Goal: Transaction & Acquisition: Purchase product/service

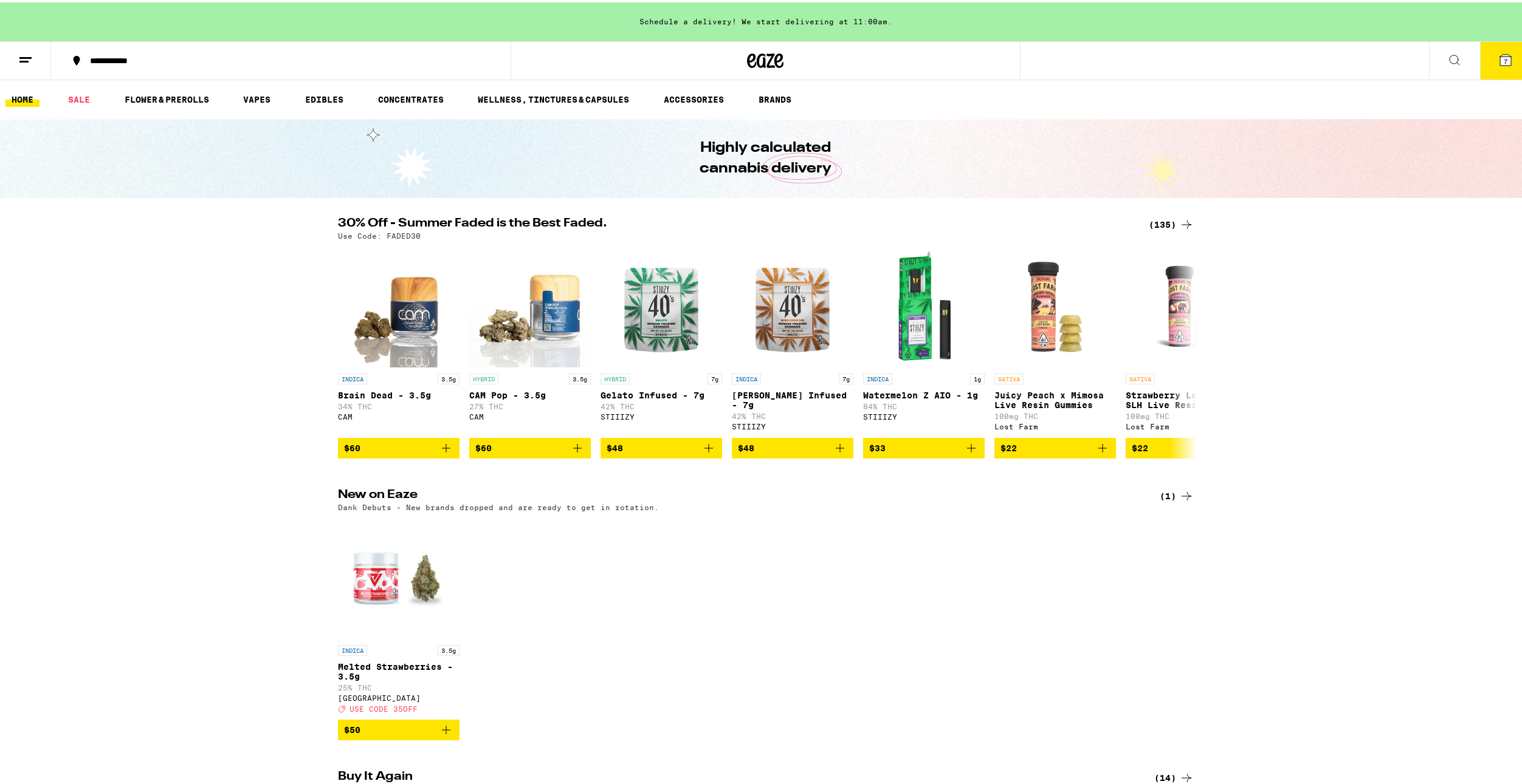
click at [949, 687] on div "INDICA 3.5g Melted Strawberries - 3.5g 25% THC Ember Valley Deal Created with S…" at bounding box center [765, 626] width 875 height 222
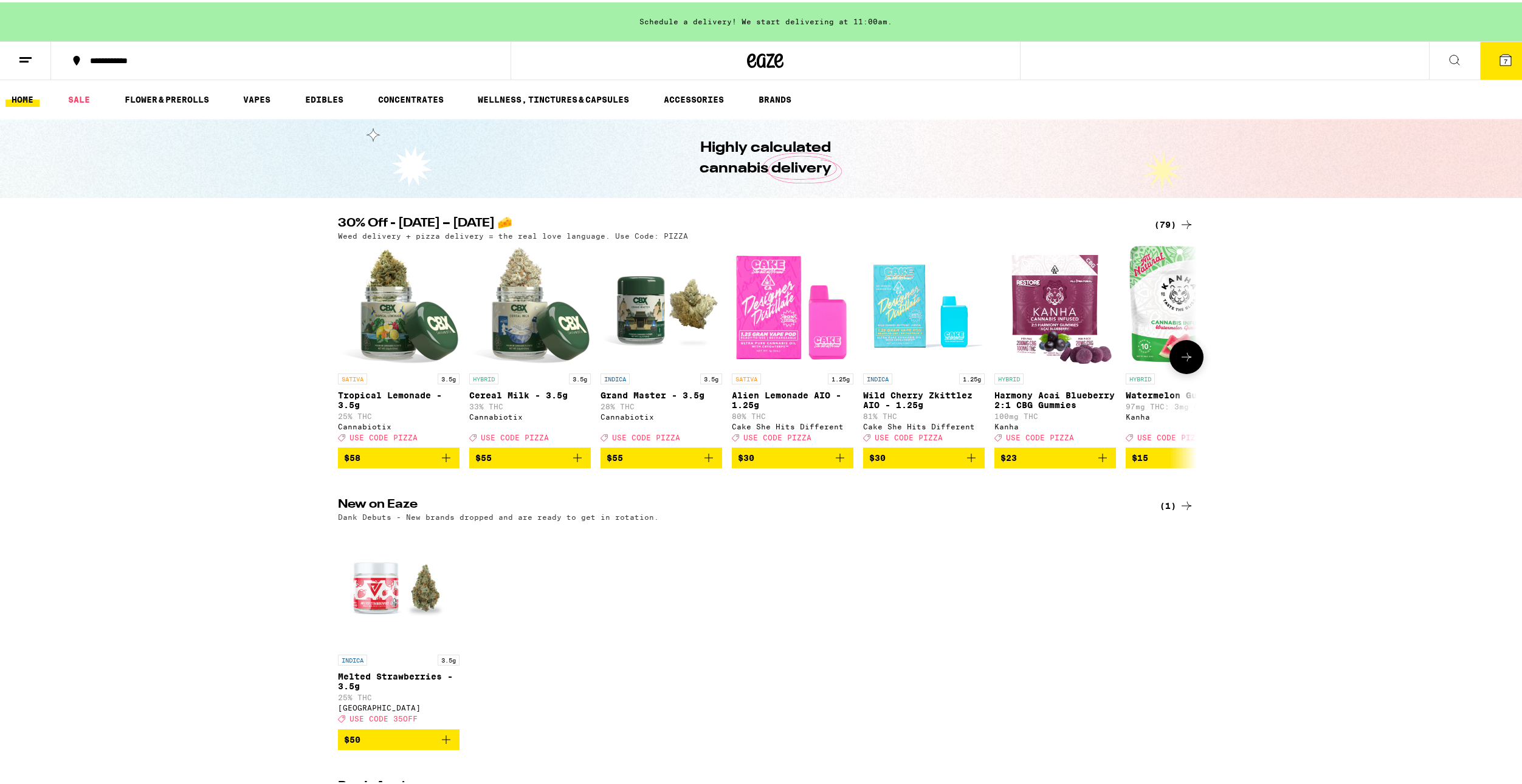
click at [1182, 360] on icon at bounding box center [1187, 354] width 14 height 14
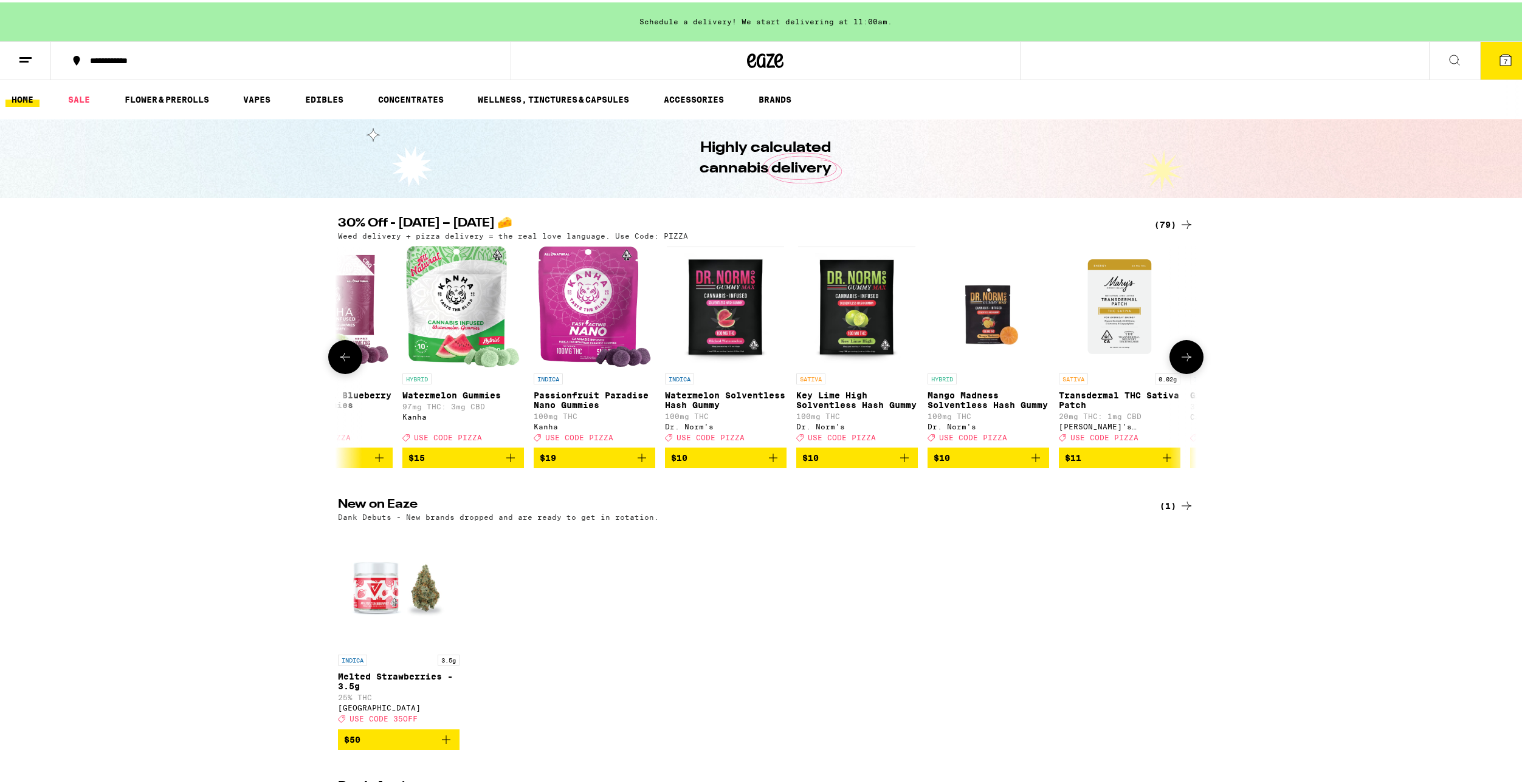
click at [1182, 360] on icon at bounding box center [1187, 354] width 14 height 14
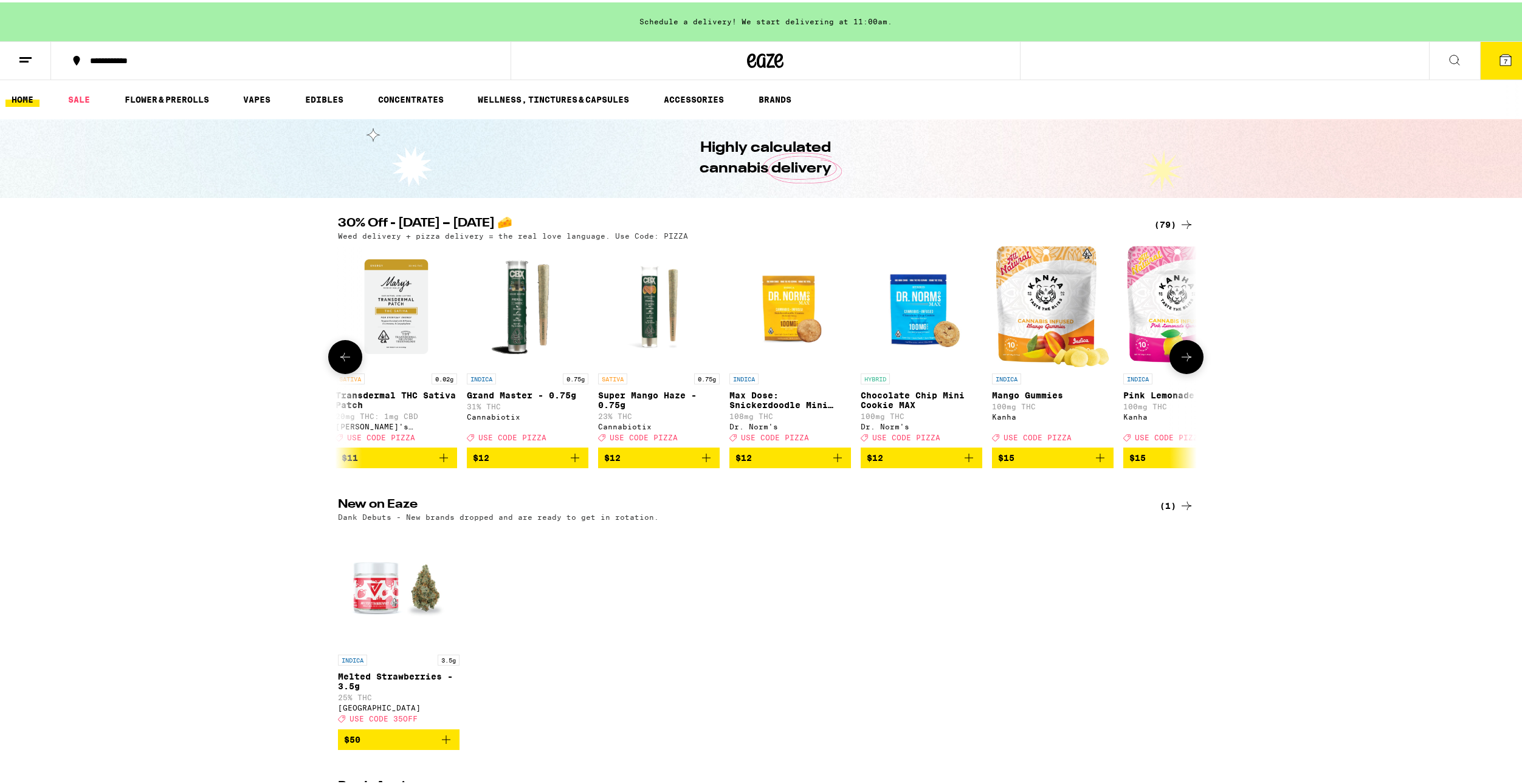
click at [1182, 360] on icon at bounding box center [1187, 354] width 14 height 14
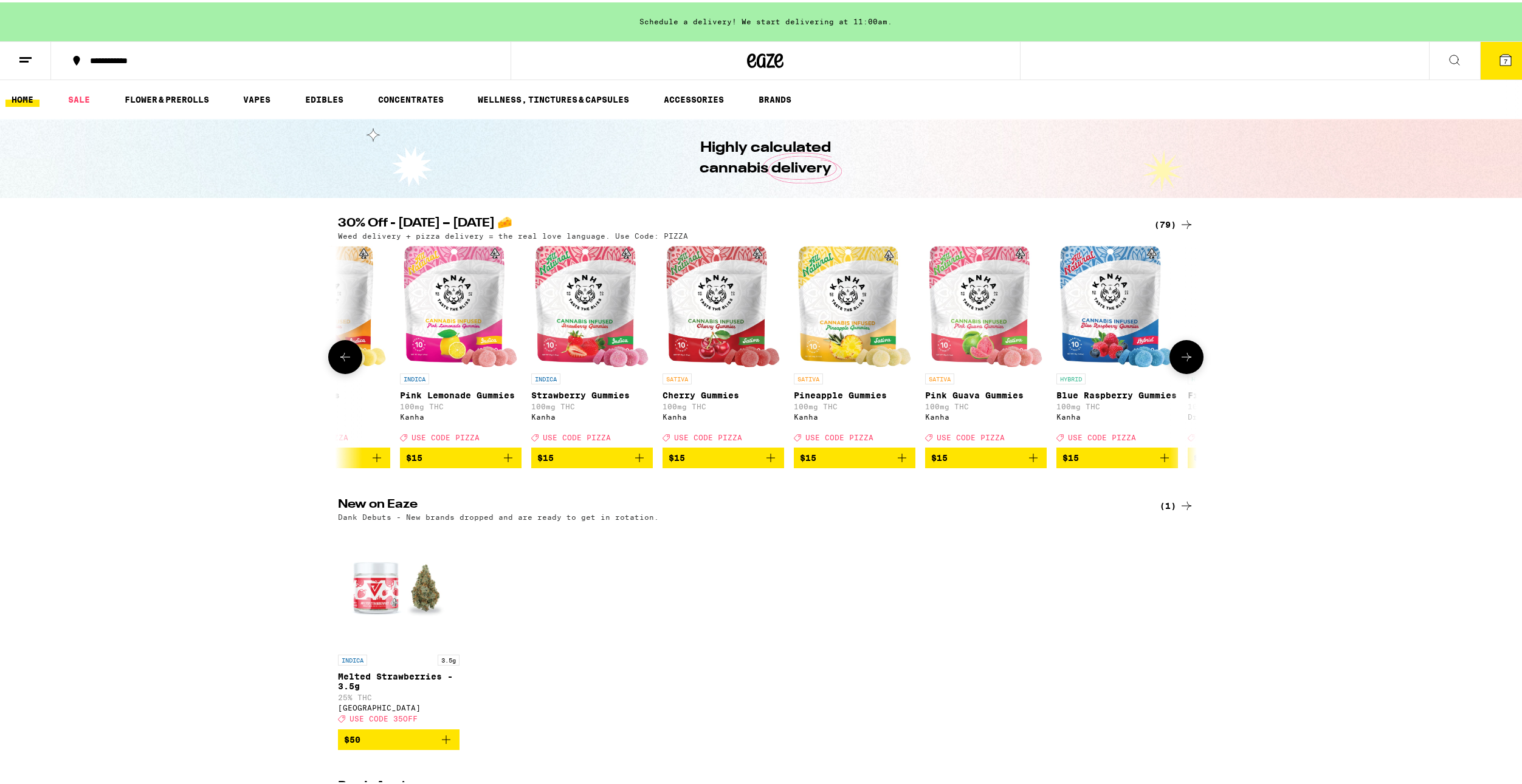
click at [1182, 360] on icon at bounding box center [1187, 354] width 14 height 14
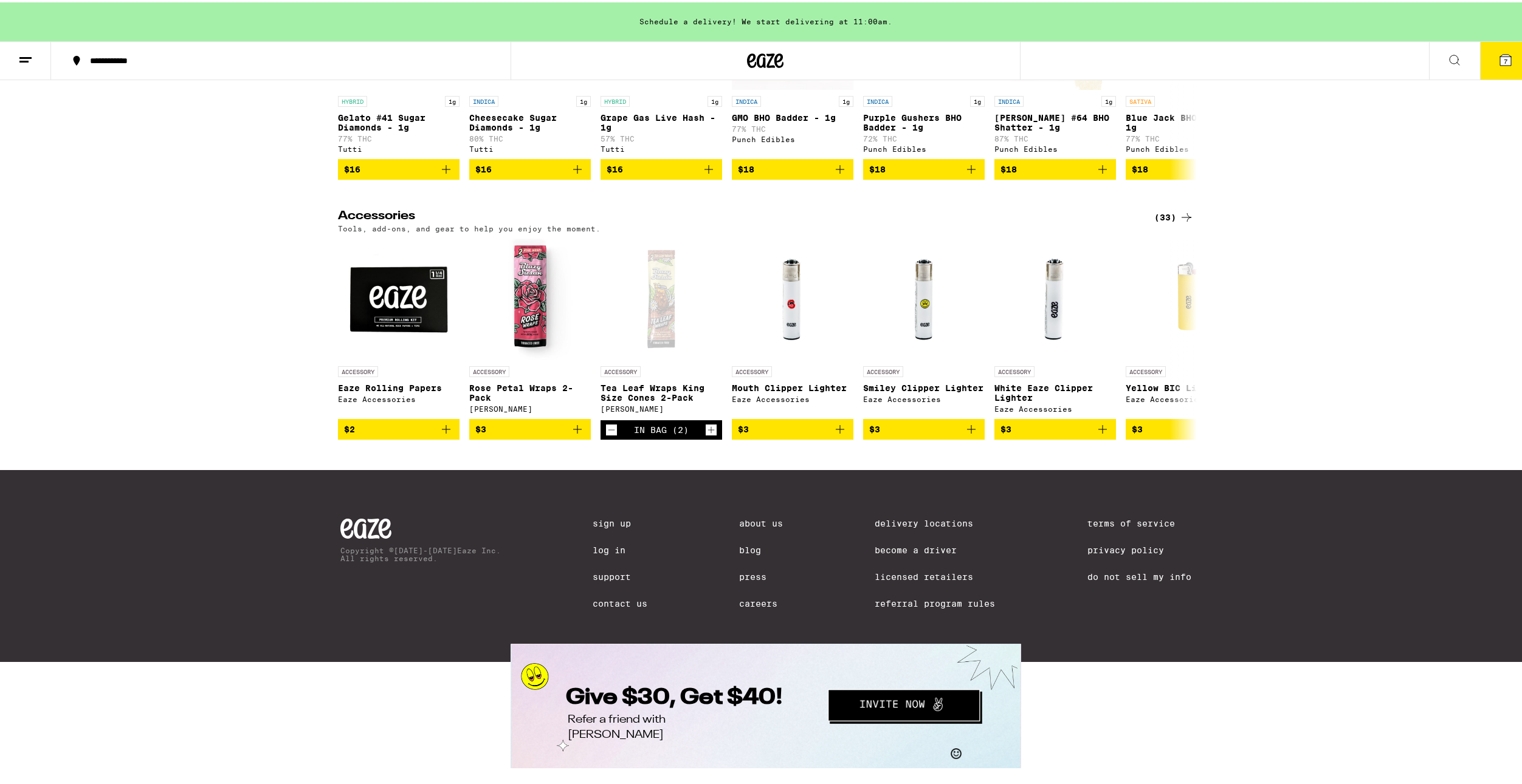
scroll to position [4657, 0]
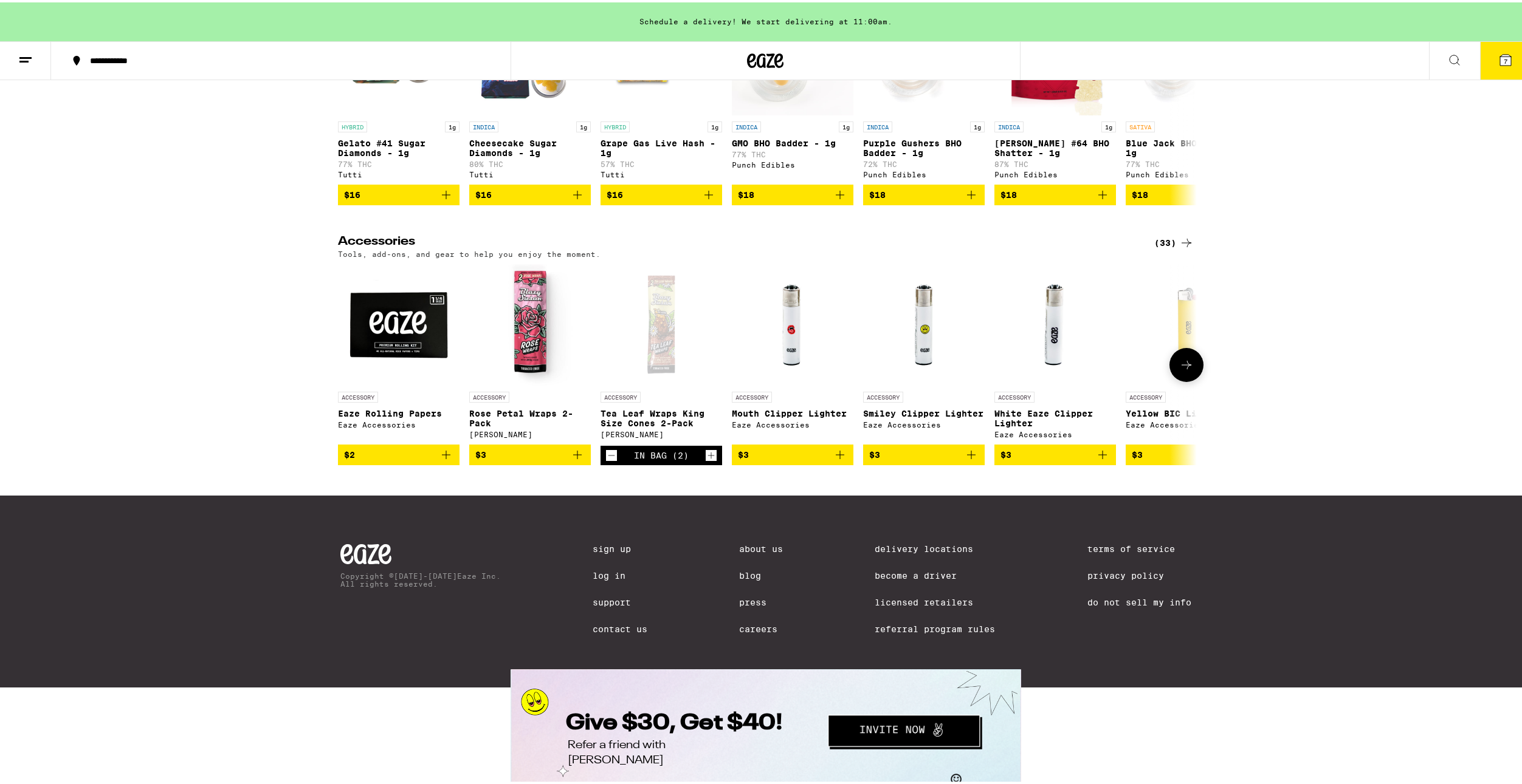
click at [1182, 370] on icon at bounding box center [1187, 362] width 14 height 14
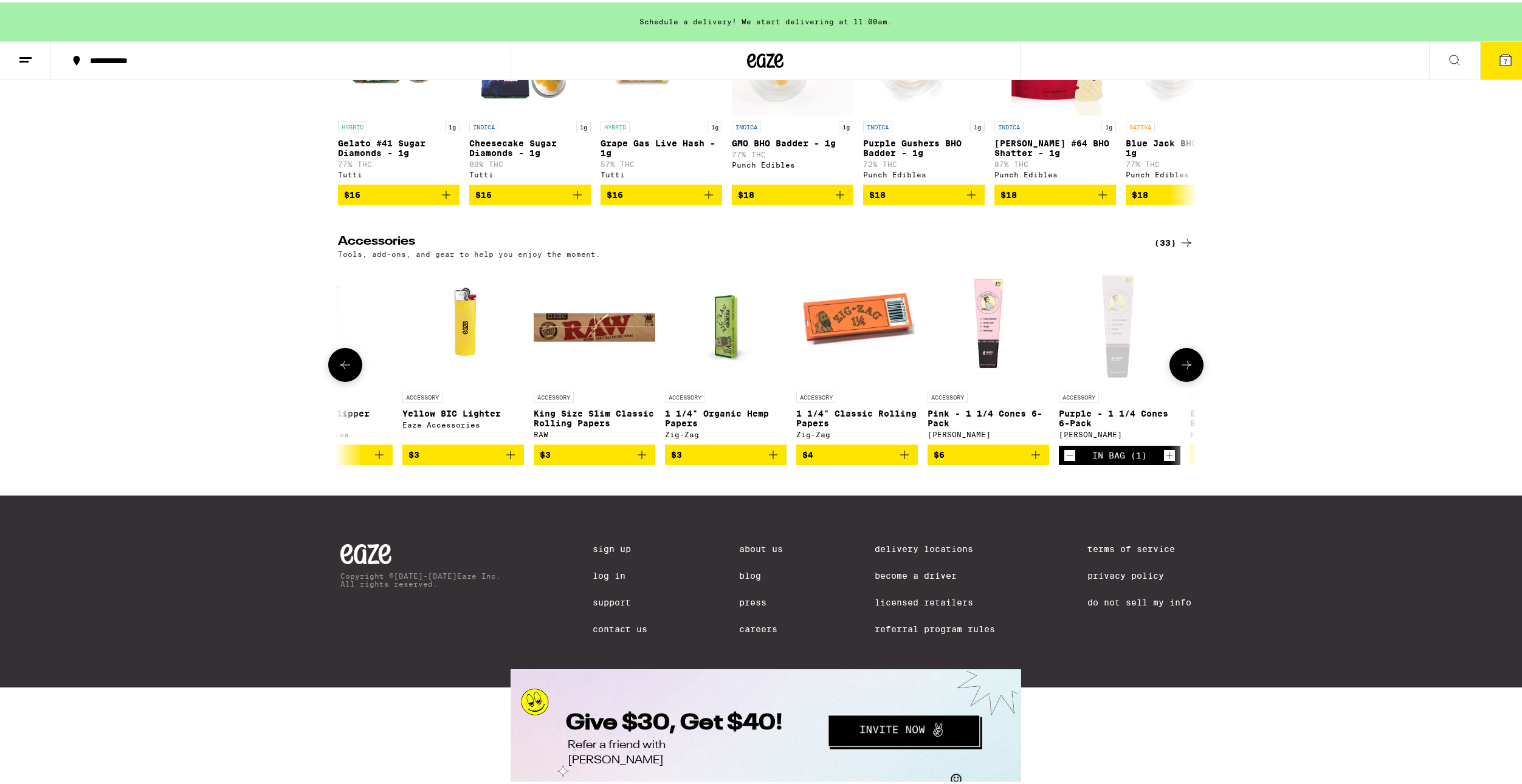
click at [1182, 370] on icon at bounding box center [1187, 362] width 14 height 14
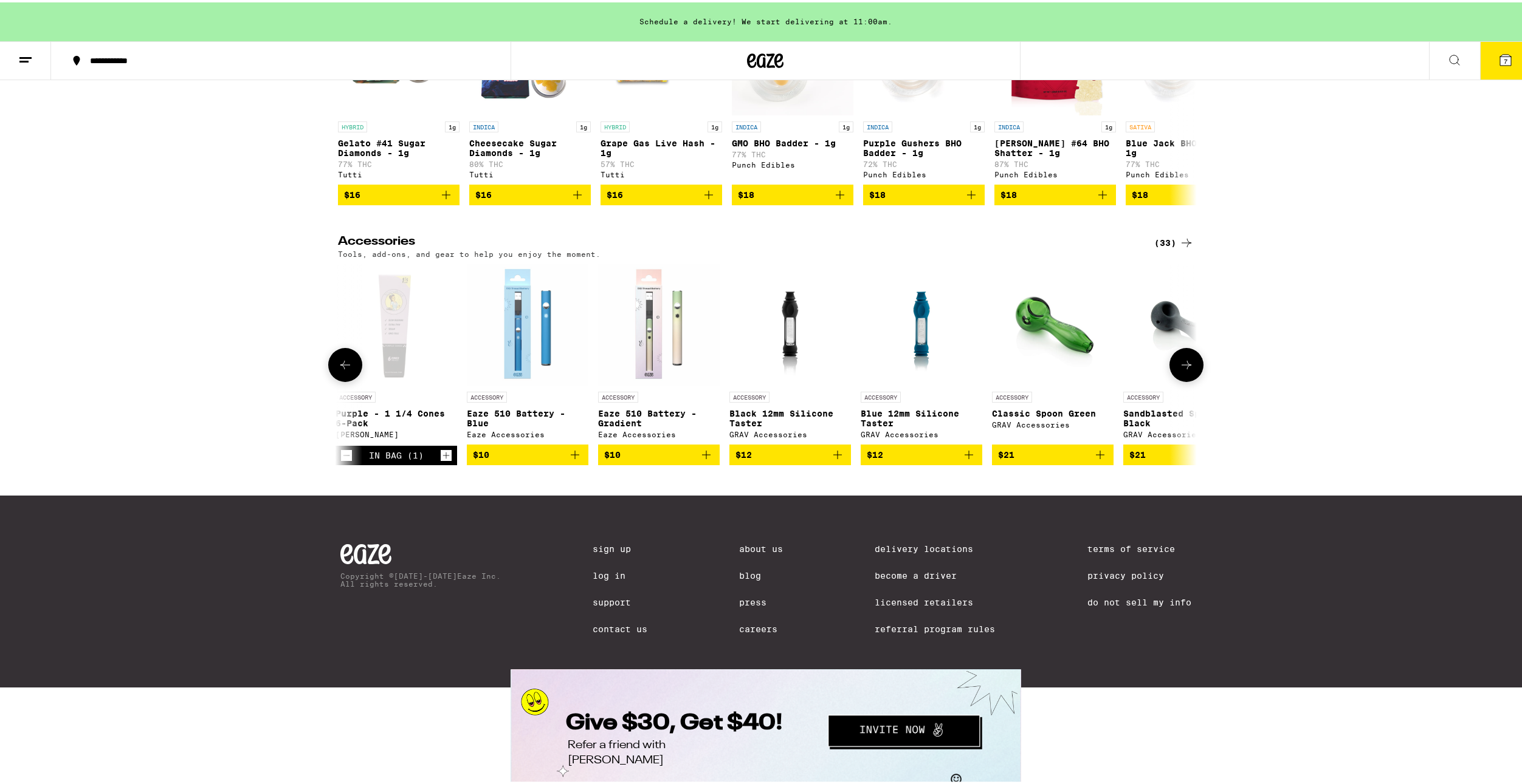
click at [1187, 370] on icon at bounding box center [1187, 362] width 14 height 14
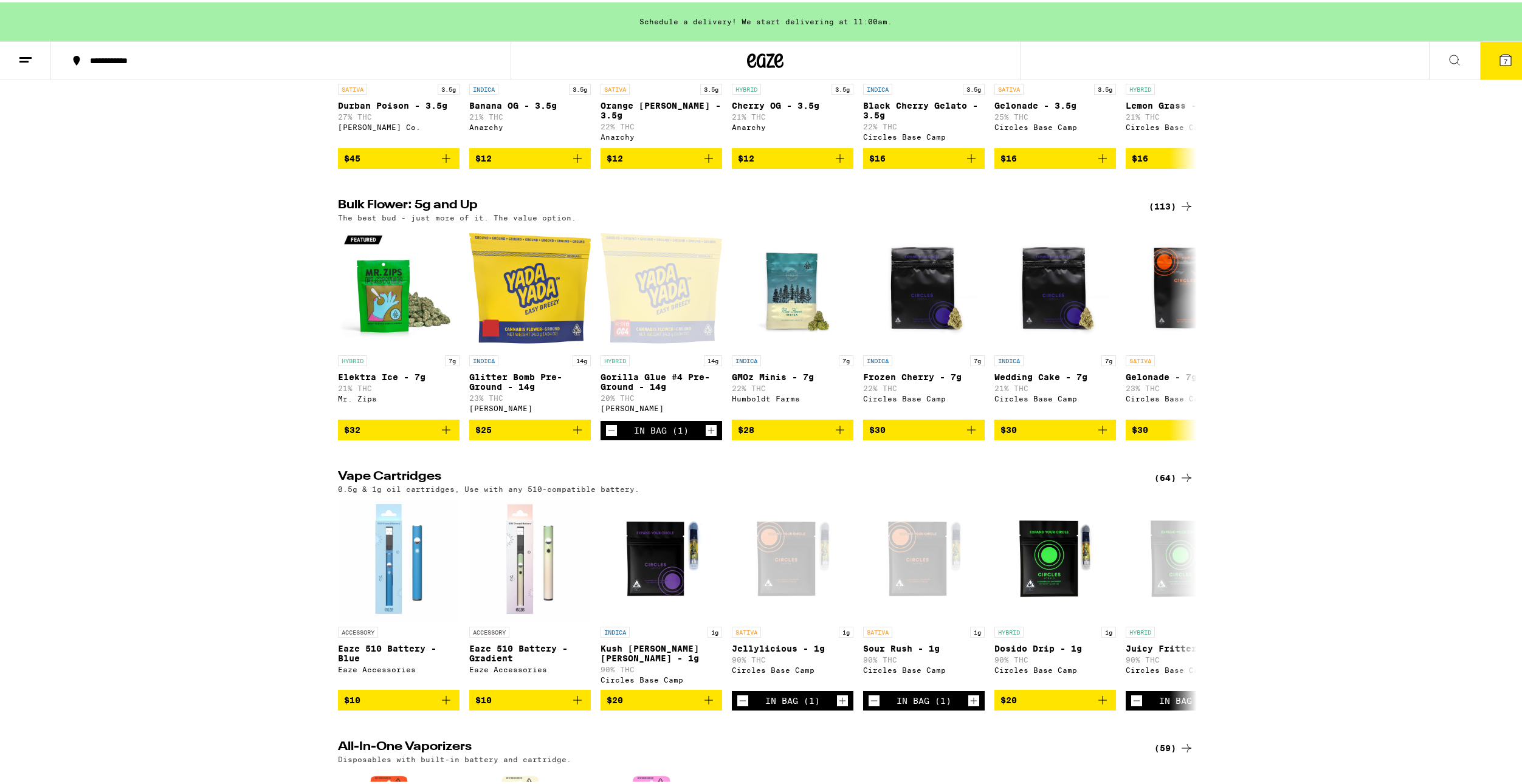
scroll to position [1256, 0]
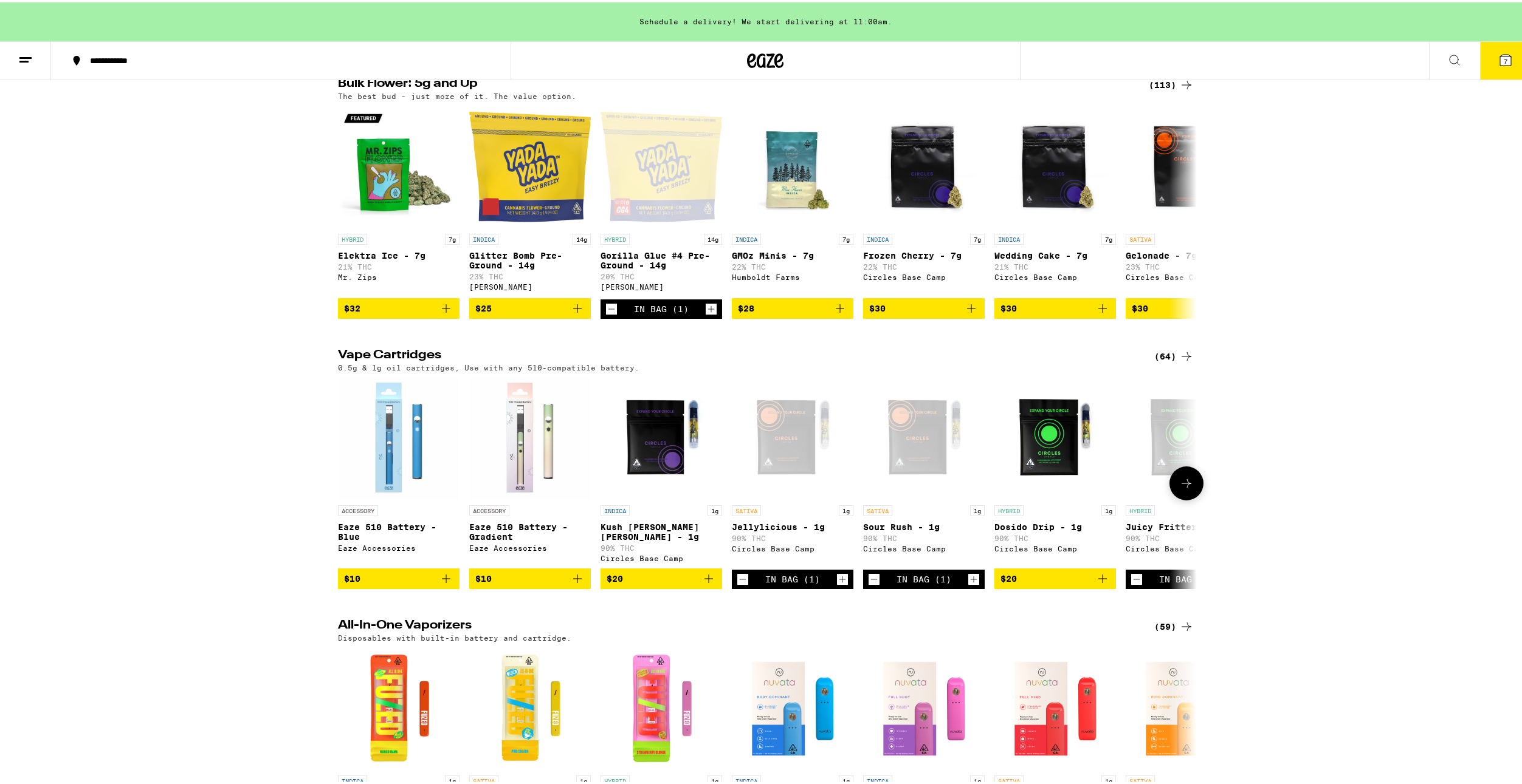
click at [1182, 485] on icon at bounding box center [1187, 481] width 10 height 9
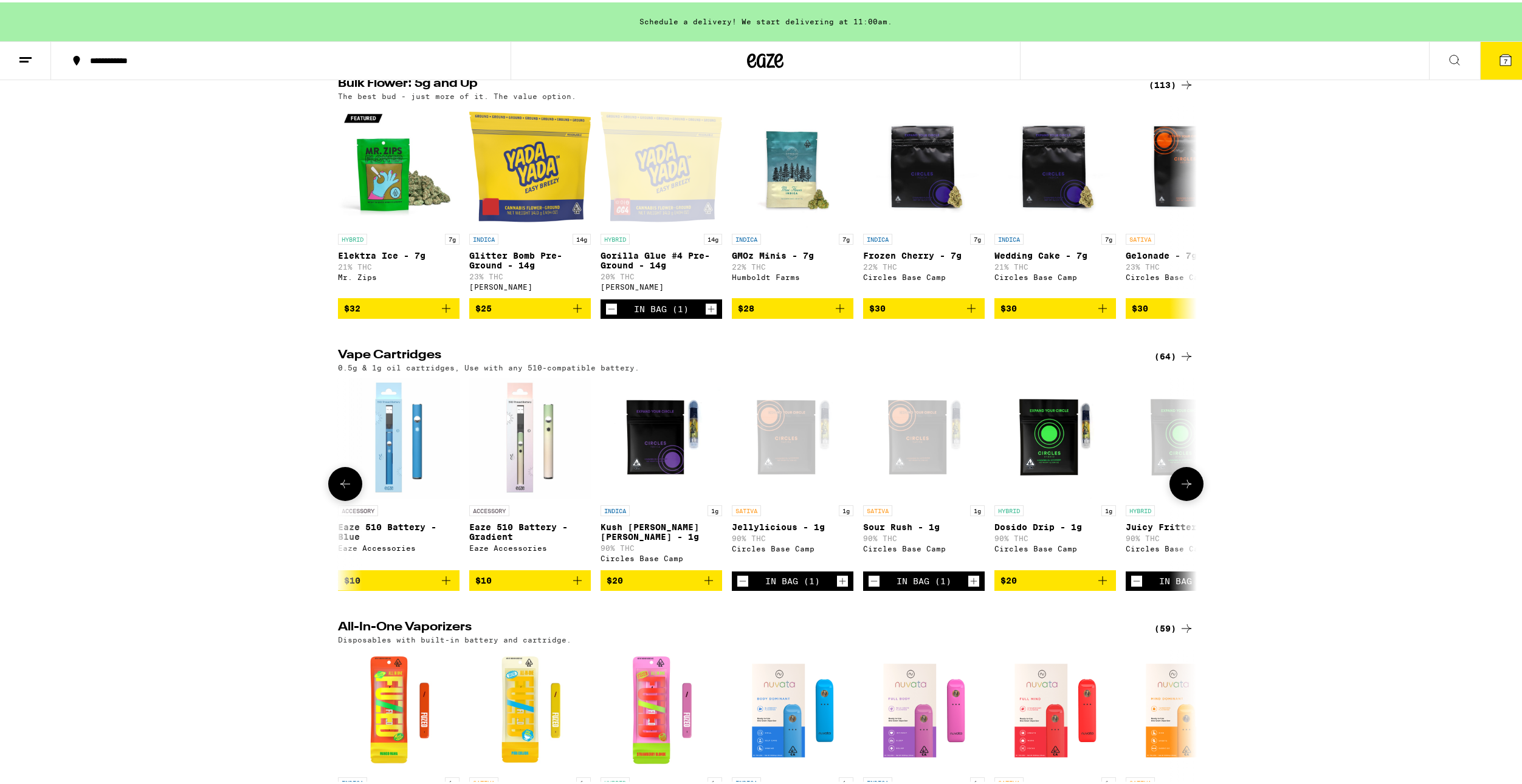
scroll to position [0, 723]
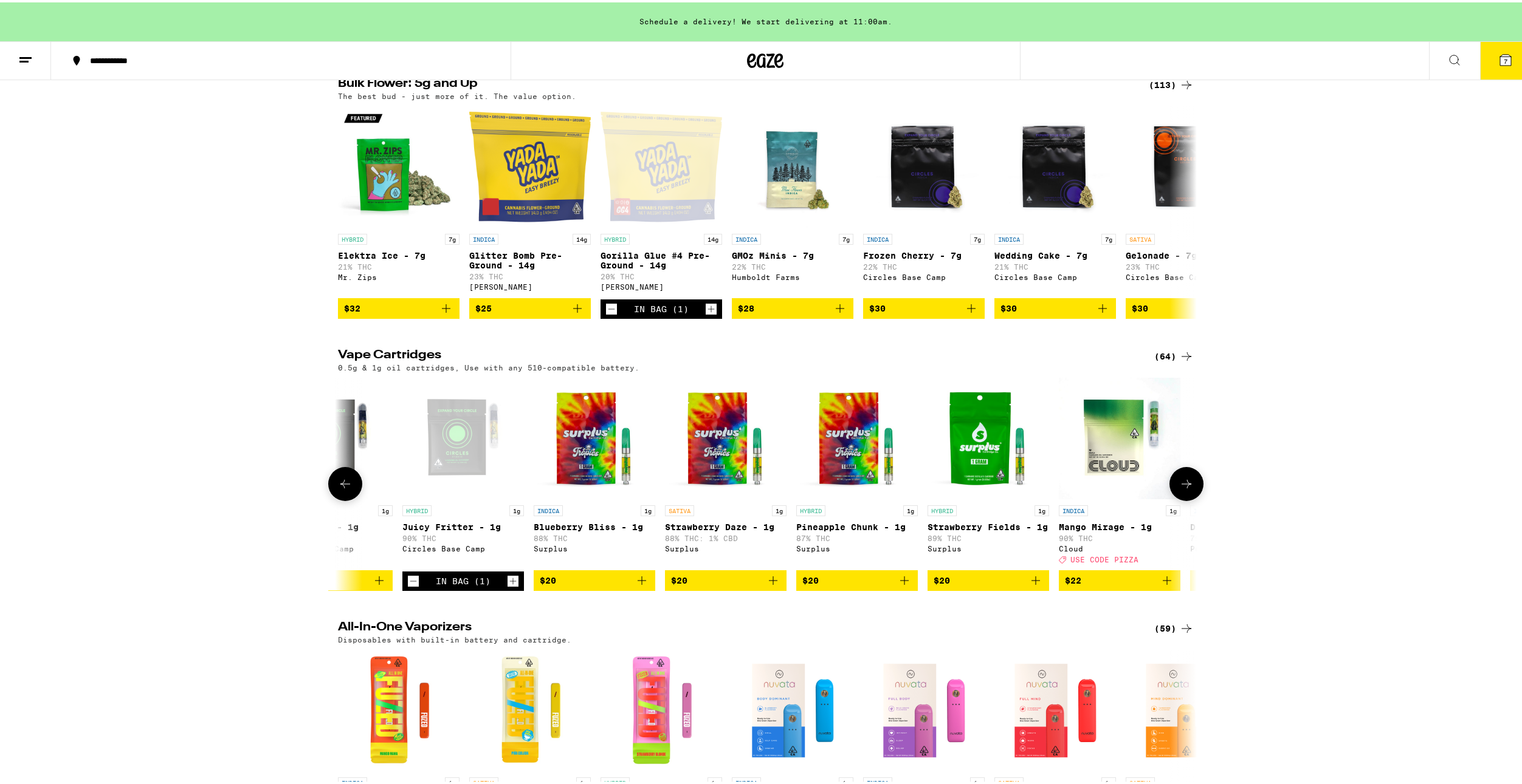
click at [1182, 489] on icon at bounding box center [1187, 481] width 14 height 14
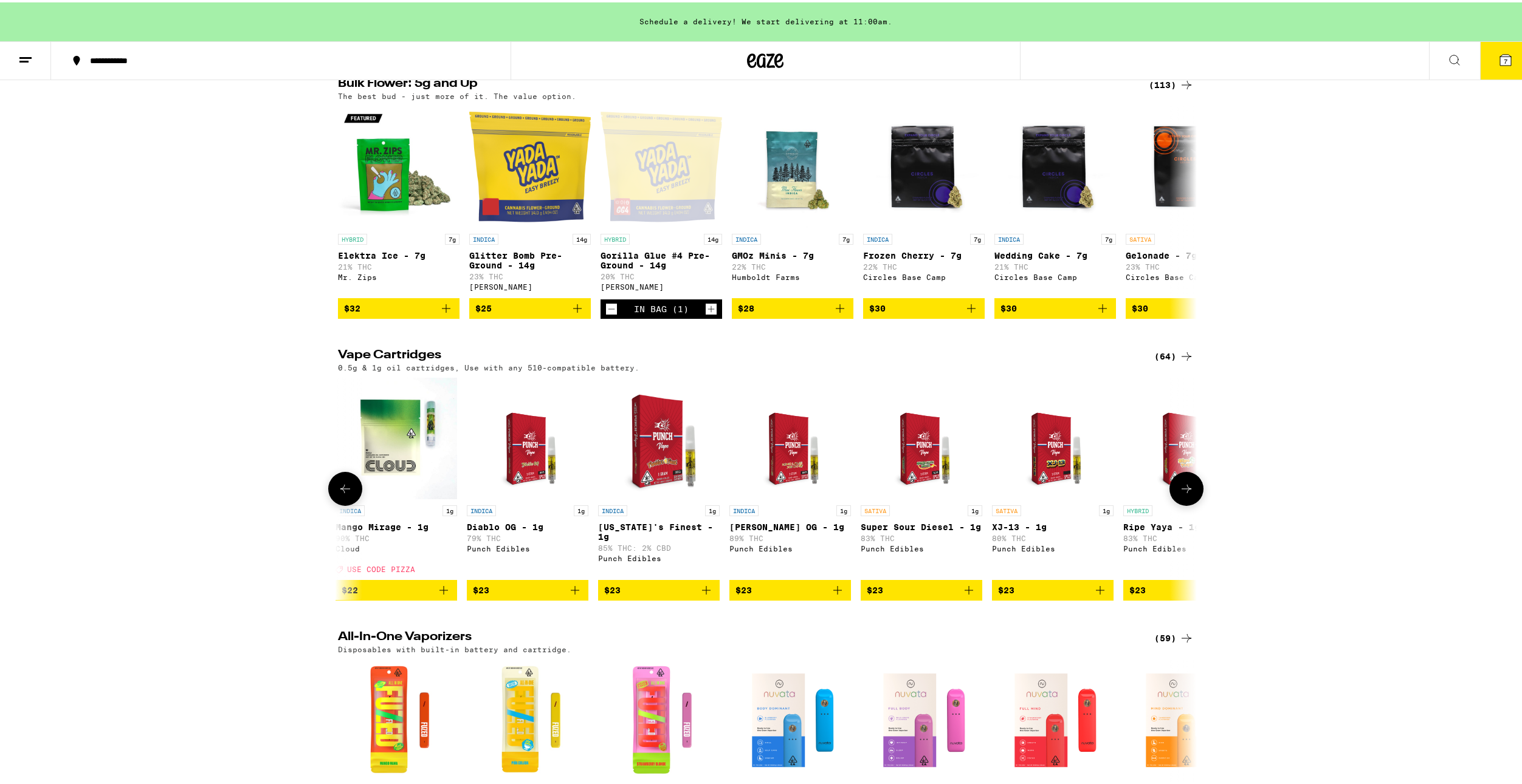
click at [344, 503] on button at bounding box center [345, 486] width 34 height 34
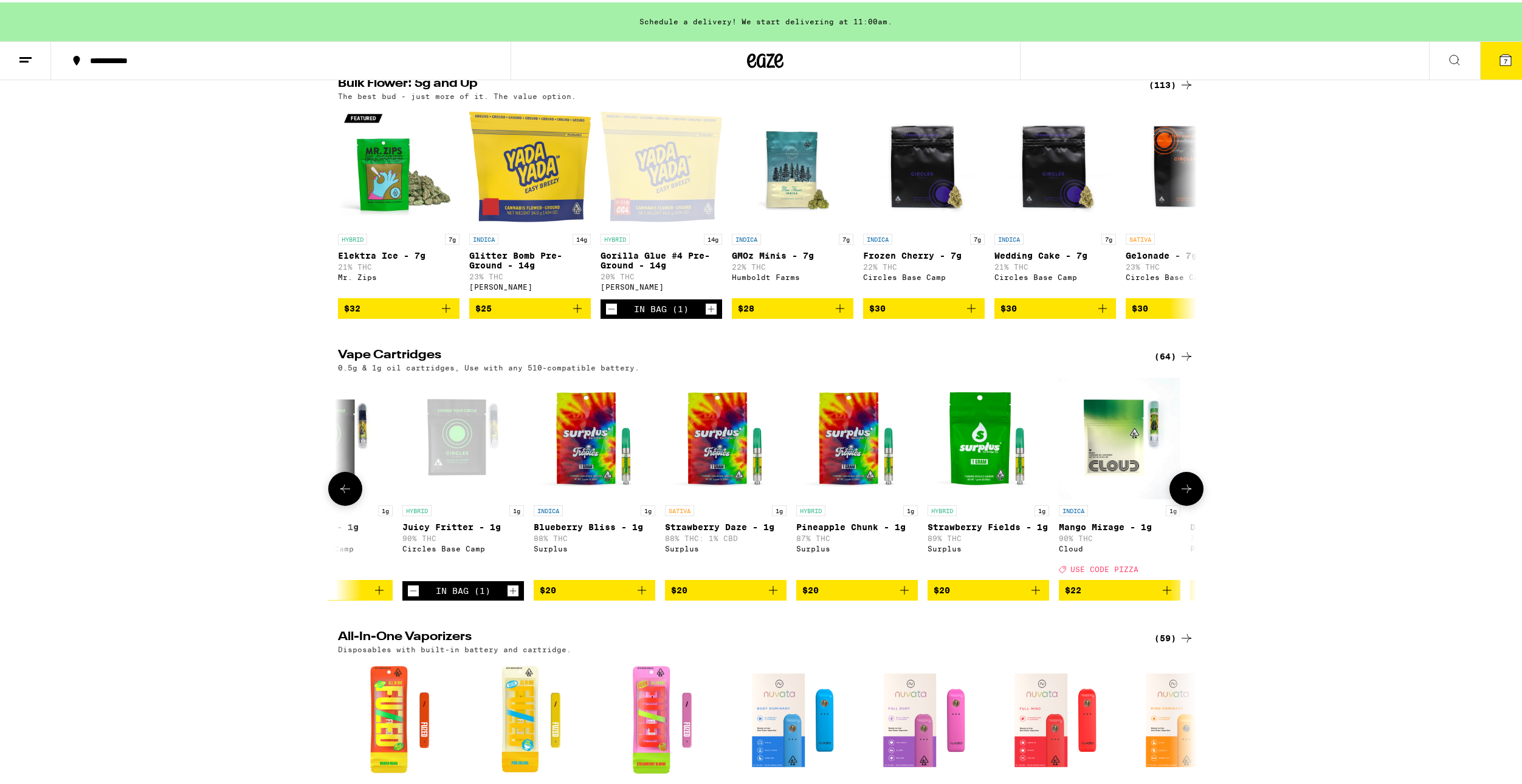
click at [1179, 494] on icon at bounding box center [1187, 487] width 14 height 14
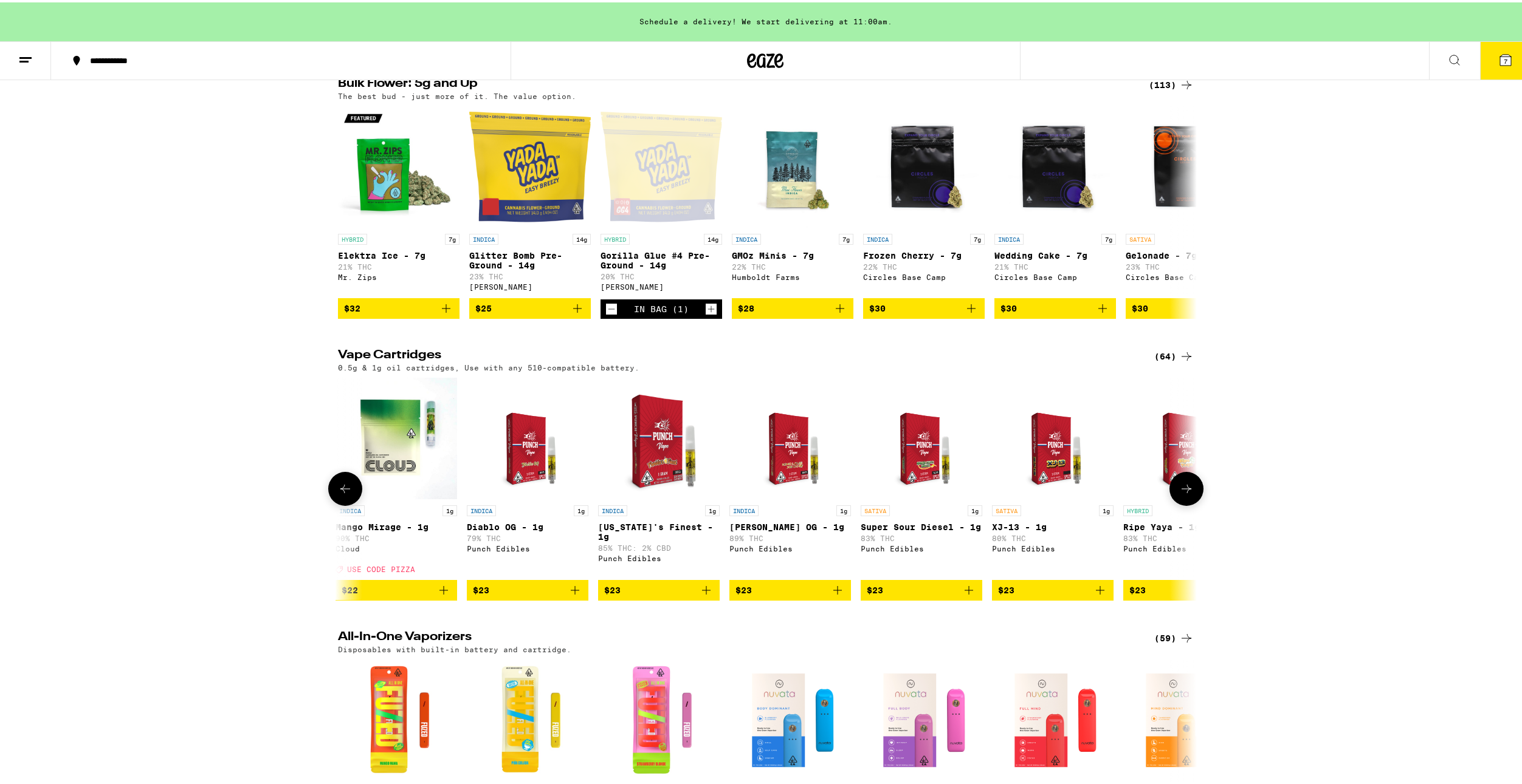
click at [1179, 494] on icon at bounding box center [1187, 487] width 14 height 14
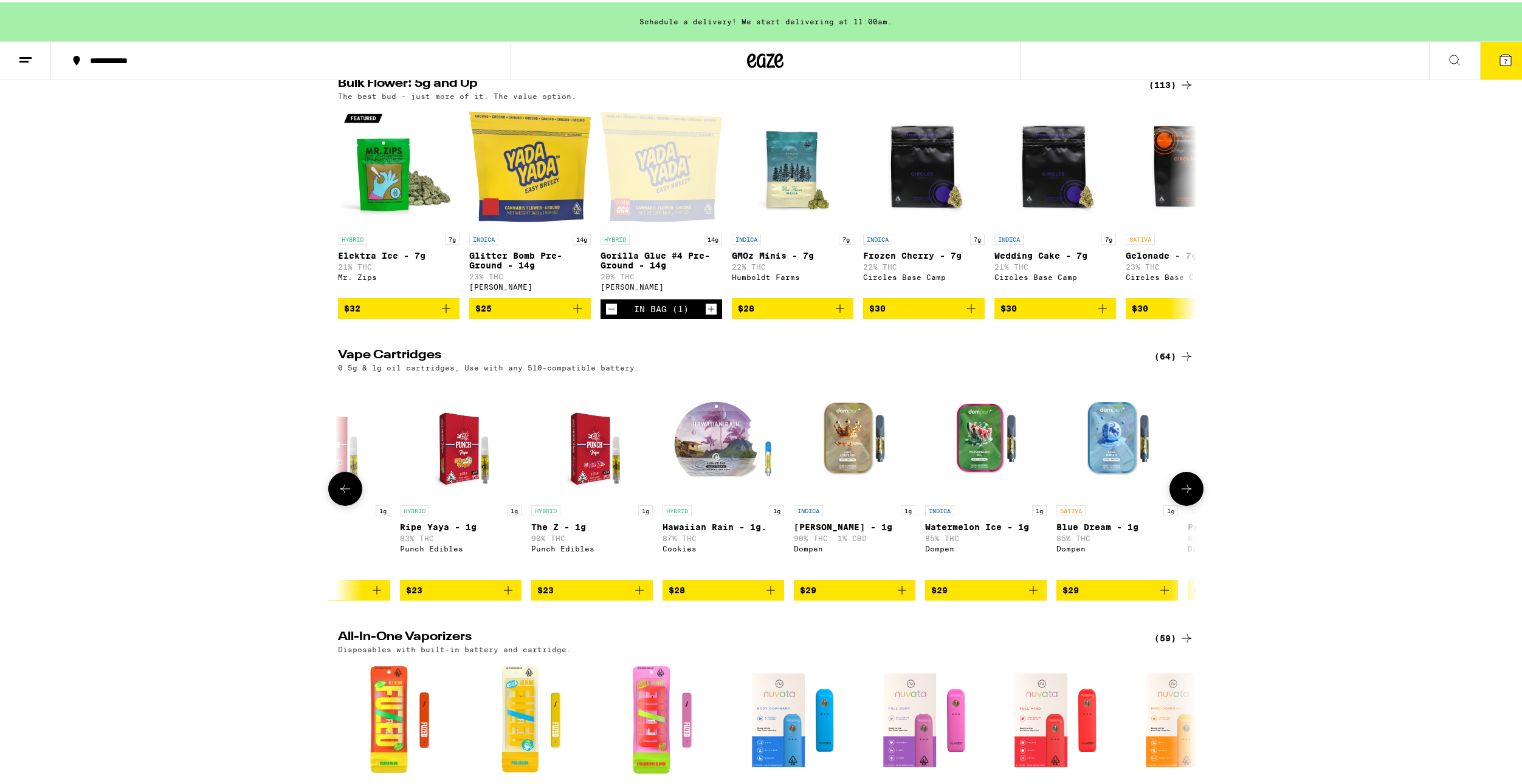
click at [1179, 494] on icon at bounding box center [1187, 487] width 14 height 14
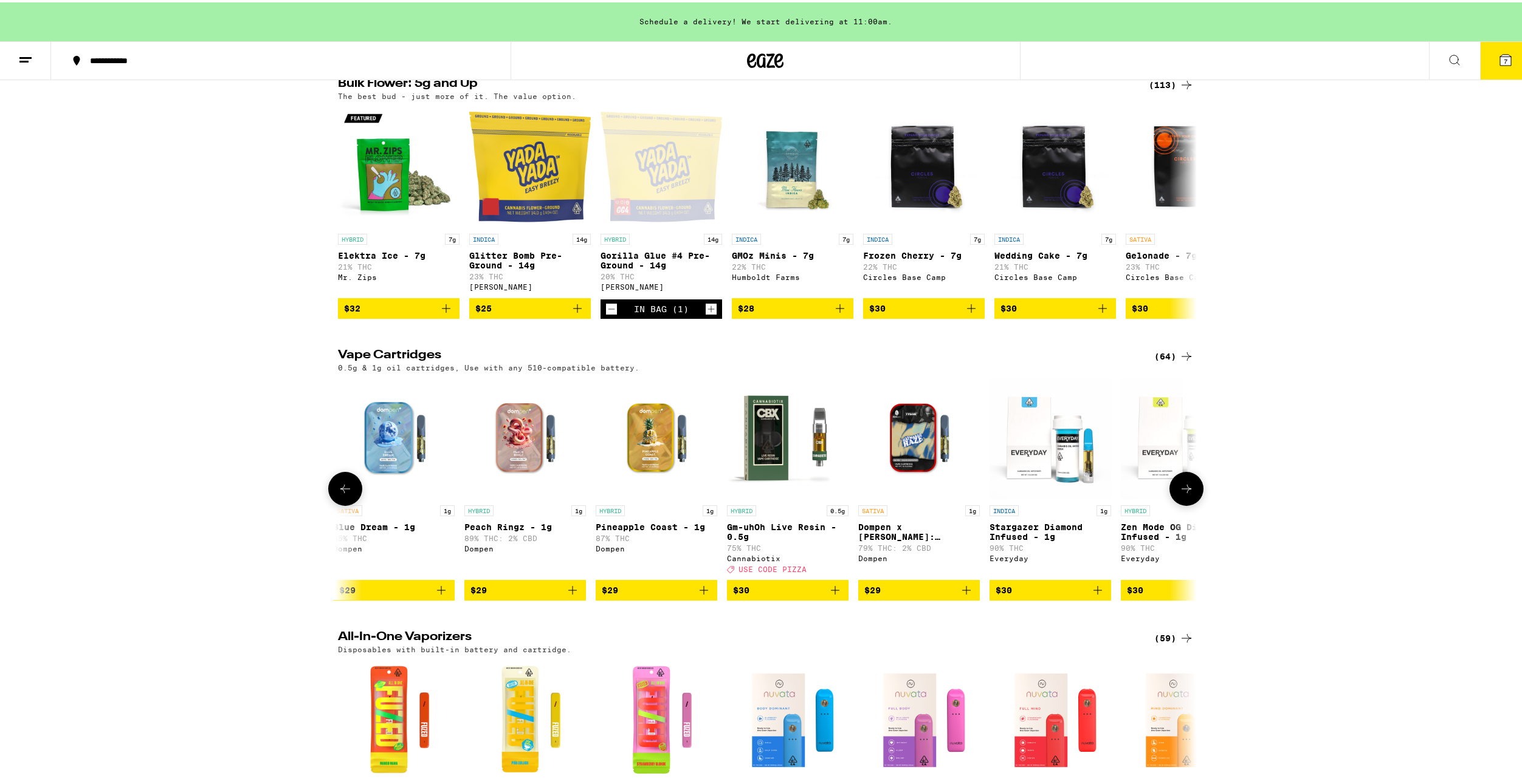
click at [1180, 494] on icon at bounding box center [1187, 487] width 14 height 14
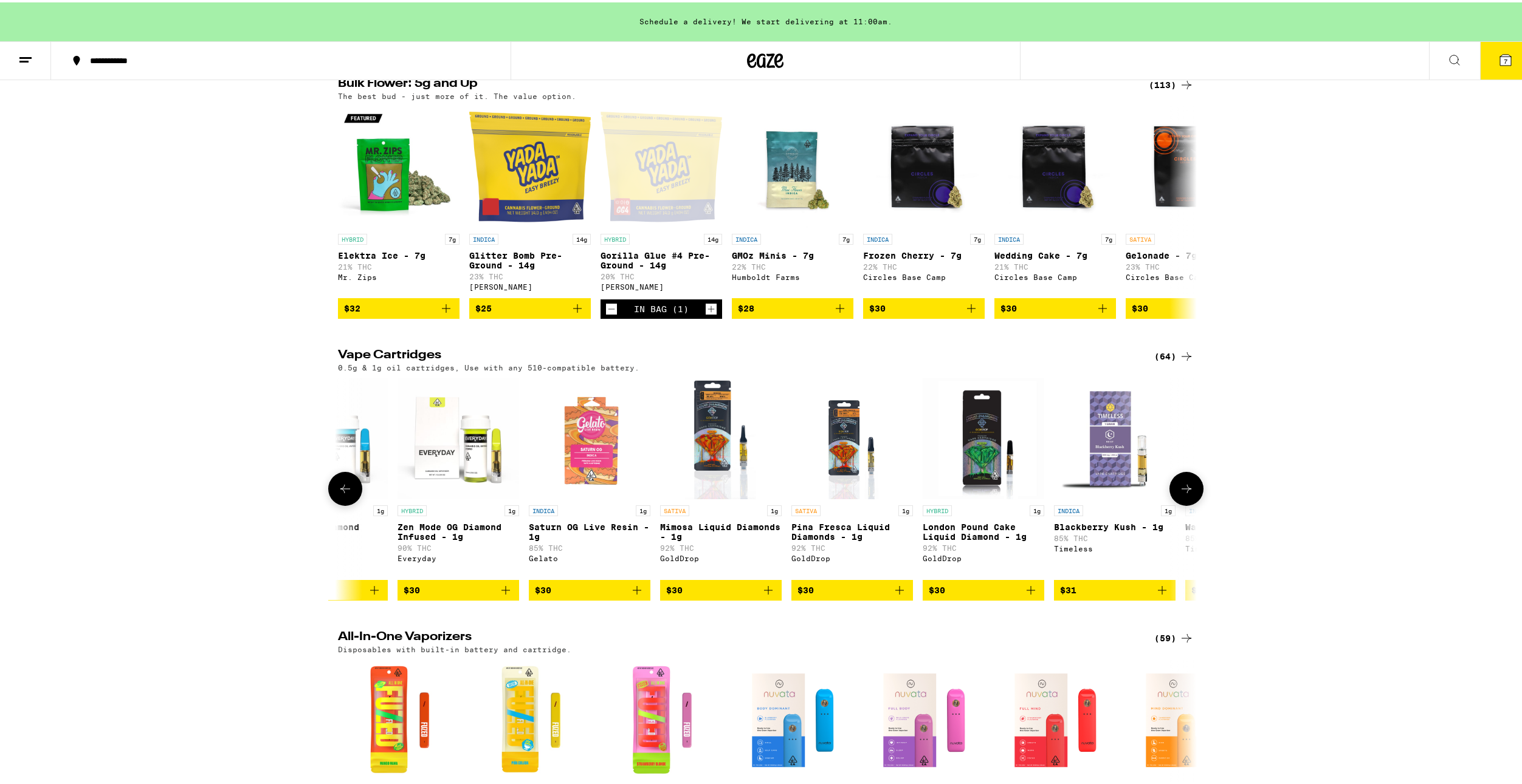
click at [1180, 494] on icon at bounding box center [1187, 487] width 14 height 14
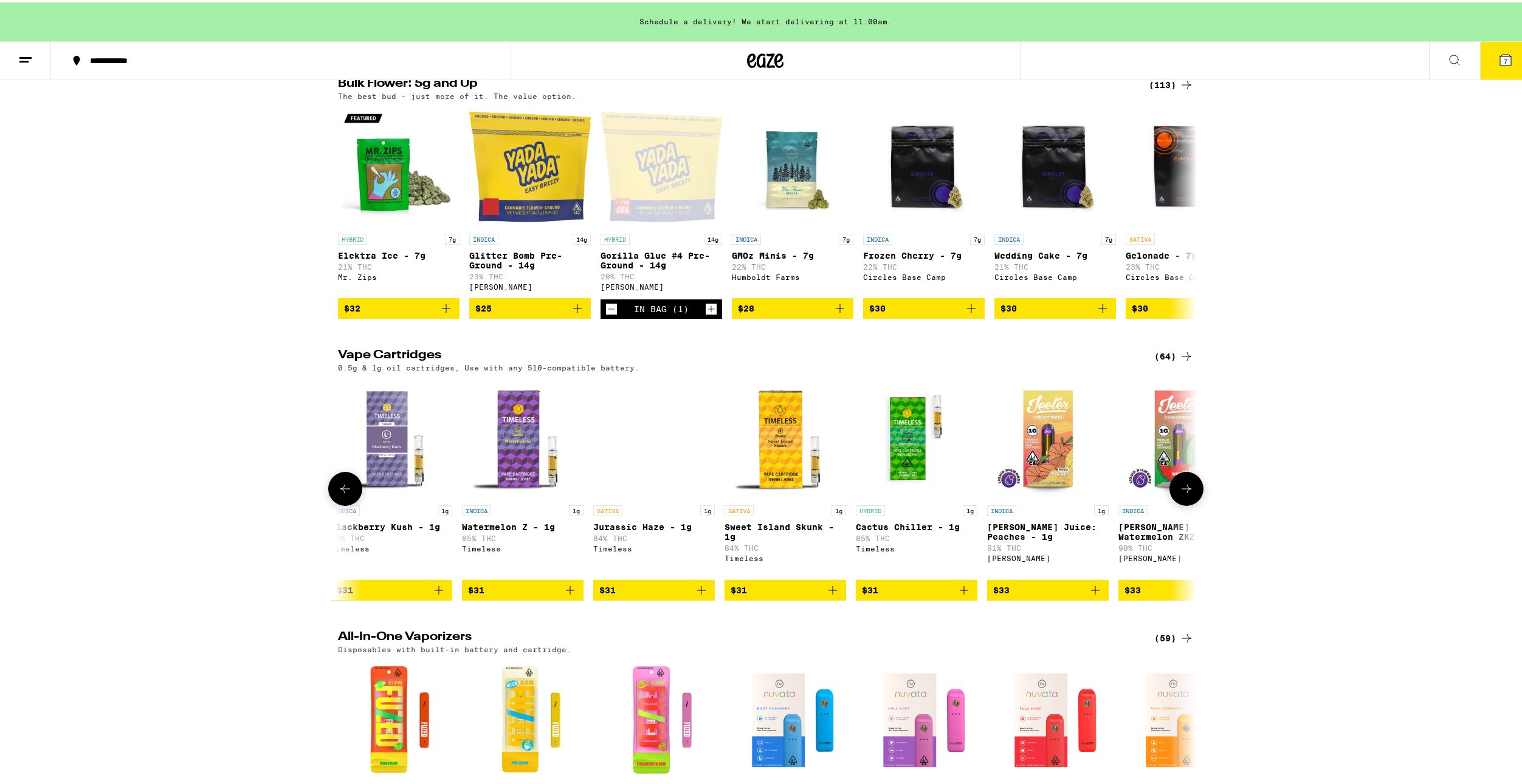
click at [1179, 494] on icon at bounding box center [1187, 487] width 14 height 14
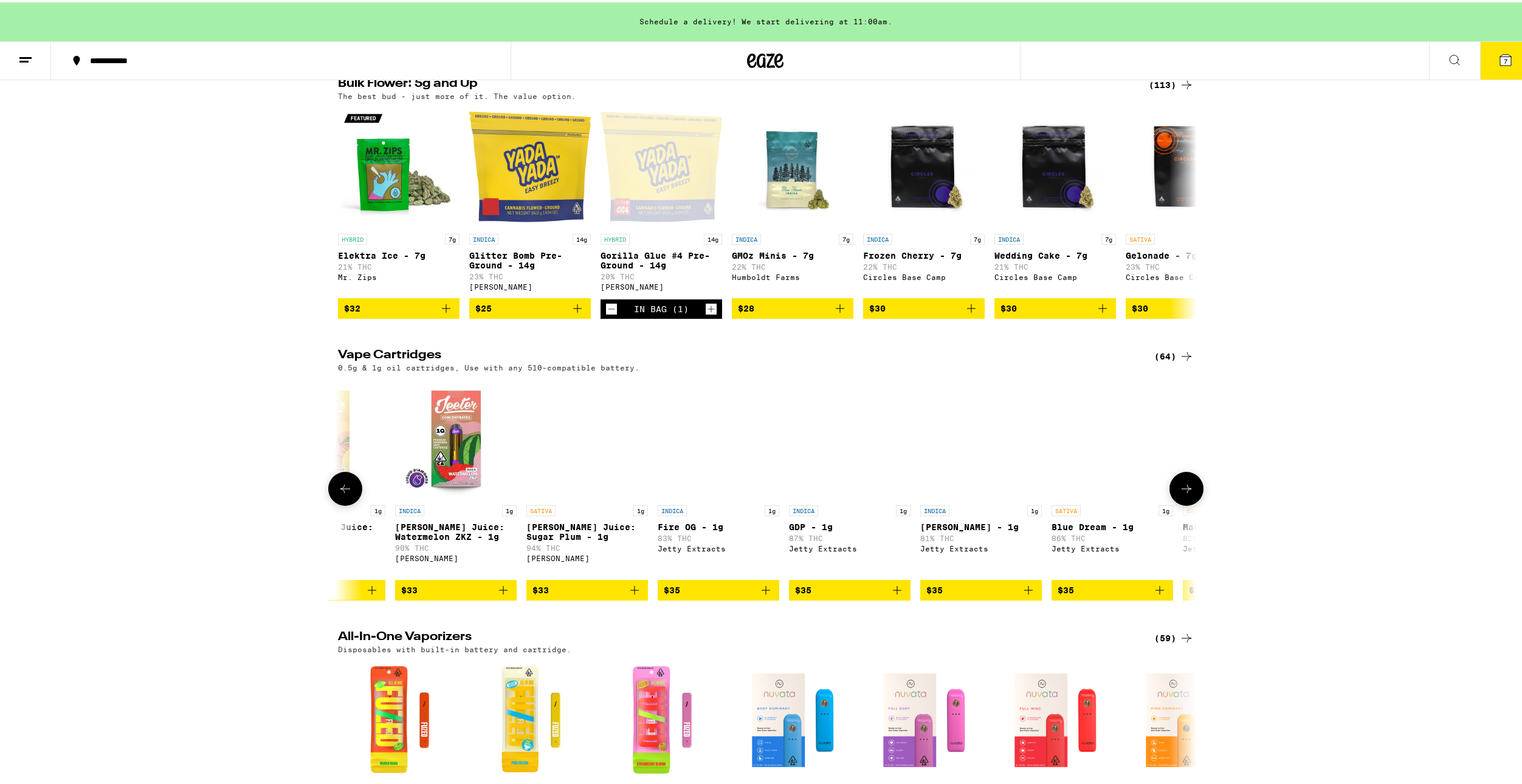
click at [1179, 494] on icon at bounding box center [1187, 487] width 14 height 14
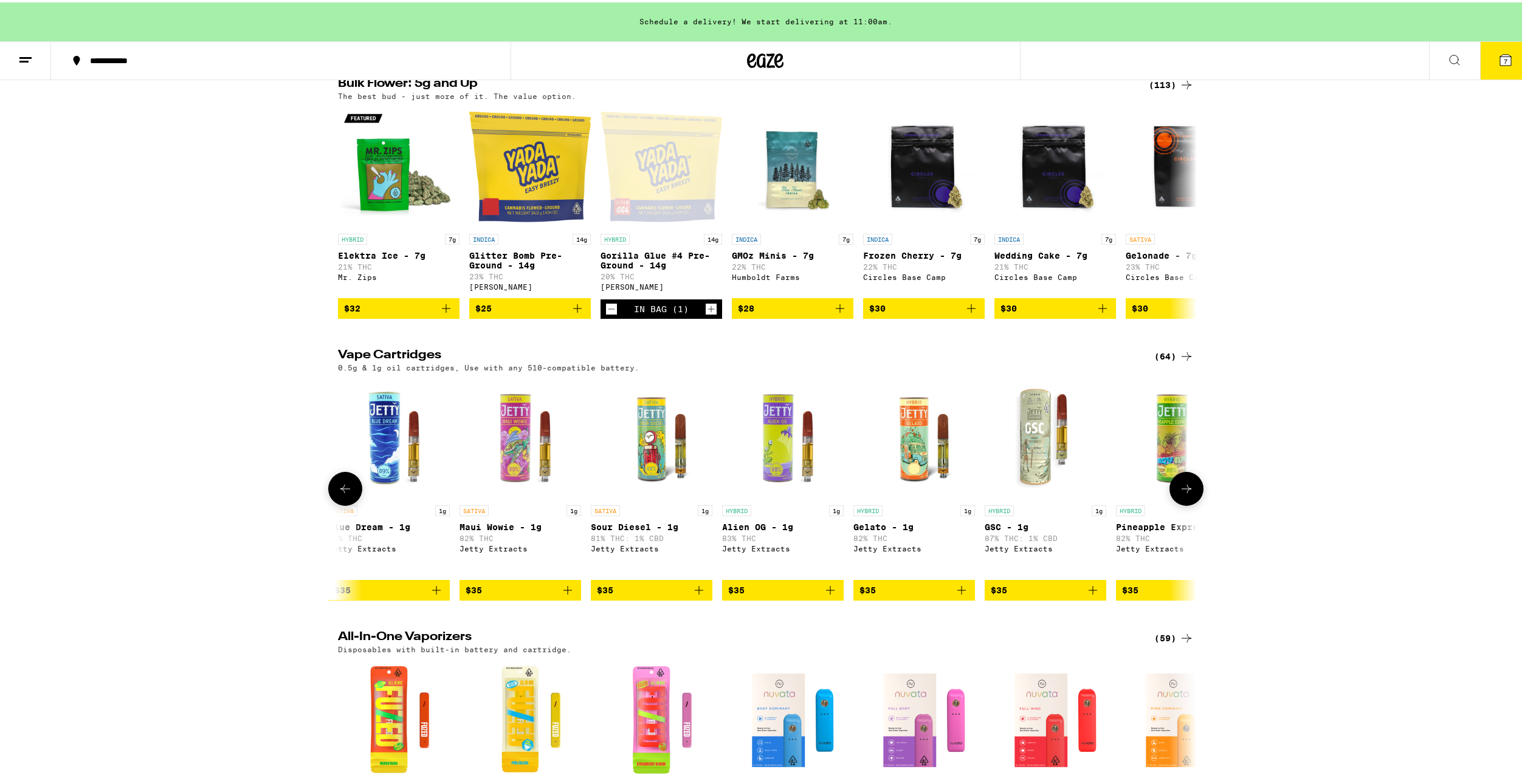
click at [1177, 503] on button at bounding box center [1186, 486] width 34 height 34
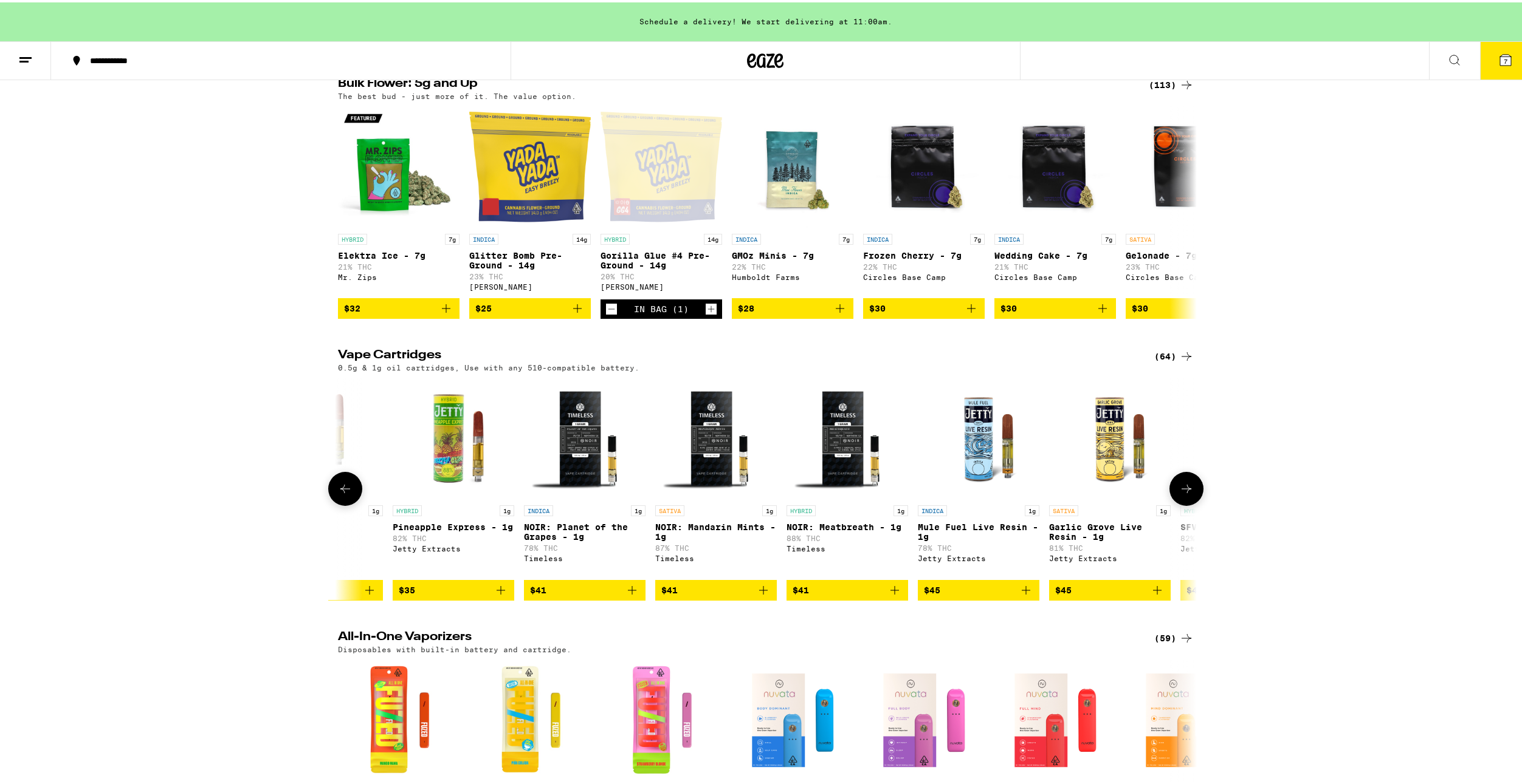
click at [1177, 503] on button at bounding box center [1186, 486] width 34 height 34
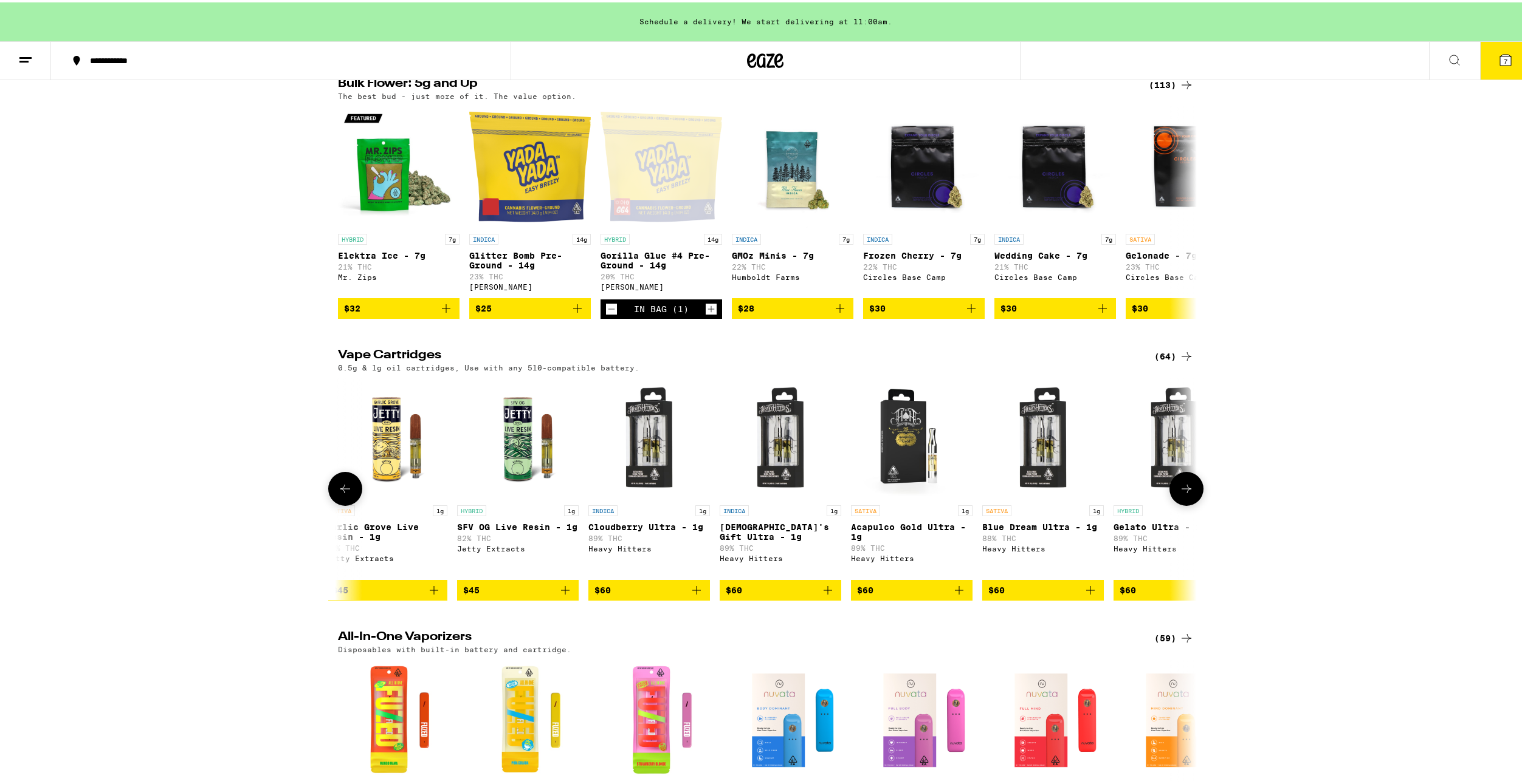
click at [1177, 503] on button at bounding box center [1186, 486] width 34 height 34
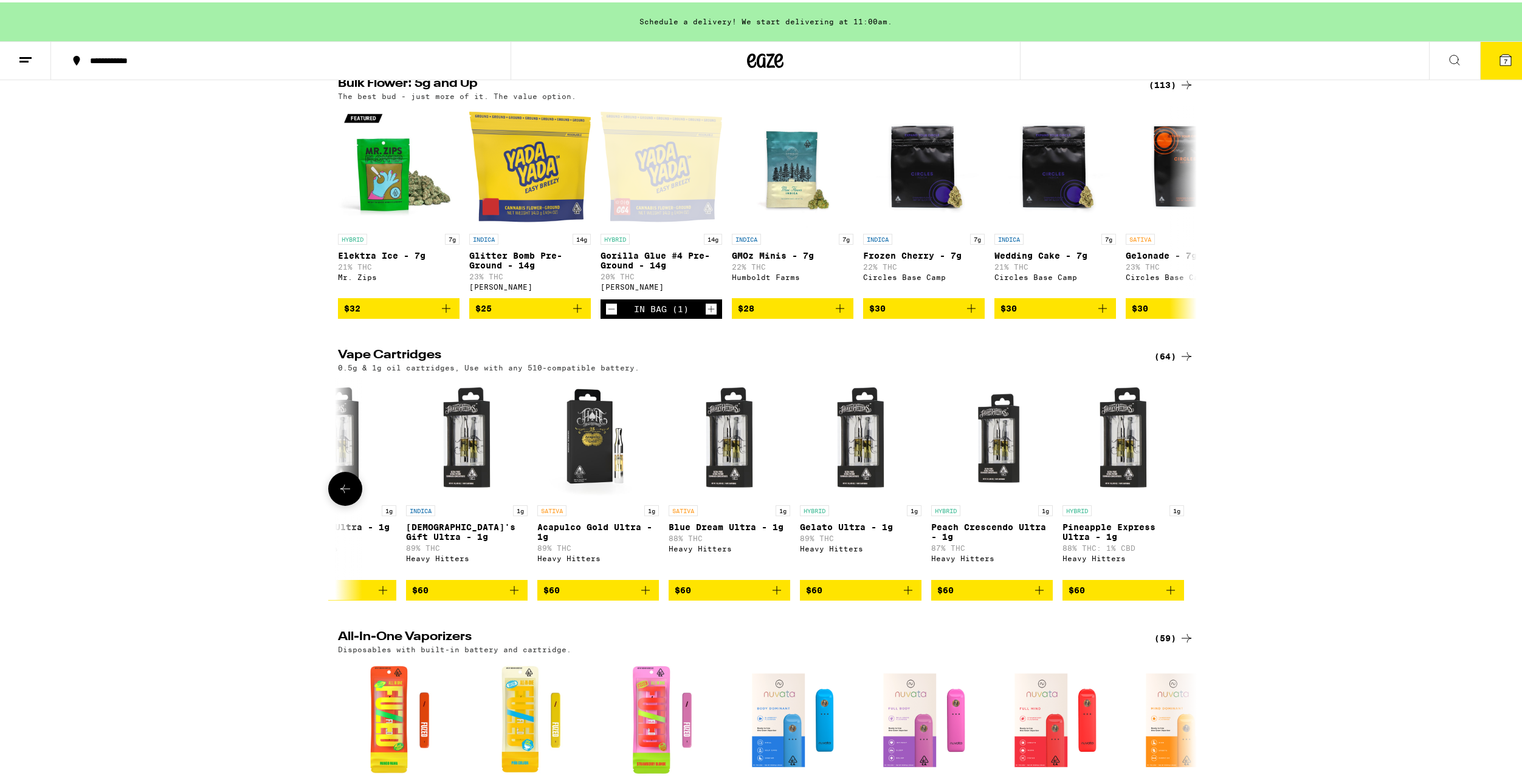
click at [342, 503] on button at bounding box center [345, 486] width 34 height 34
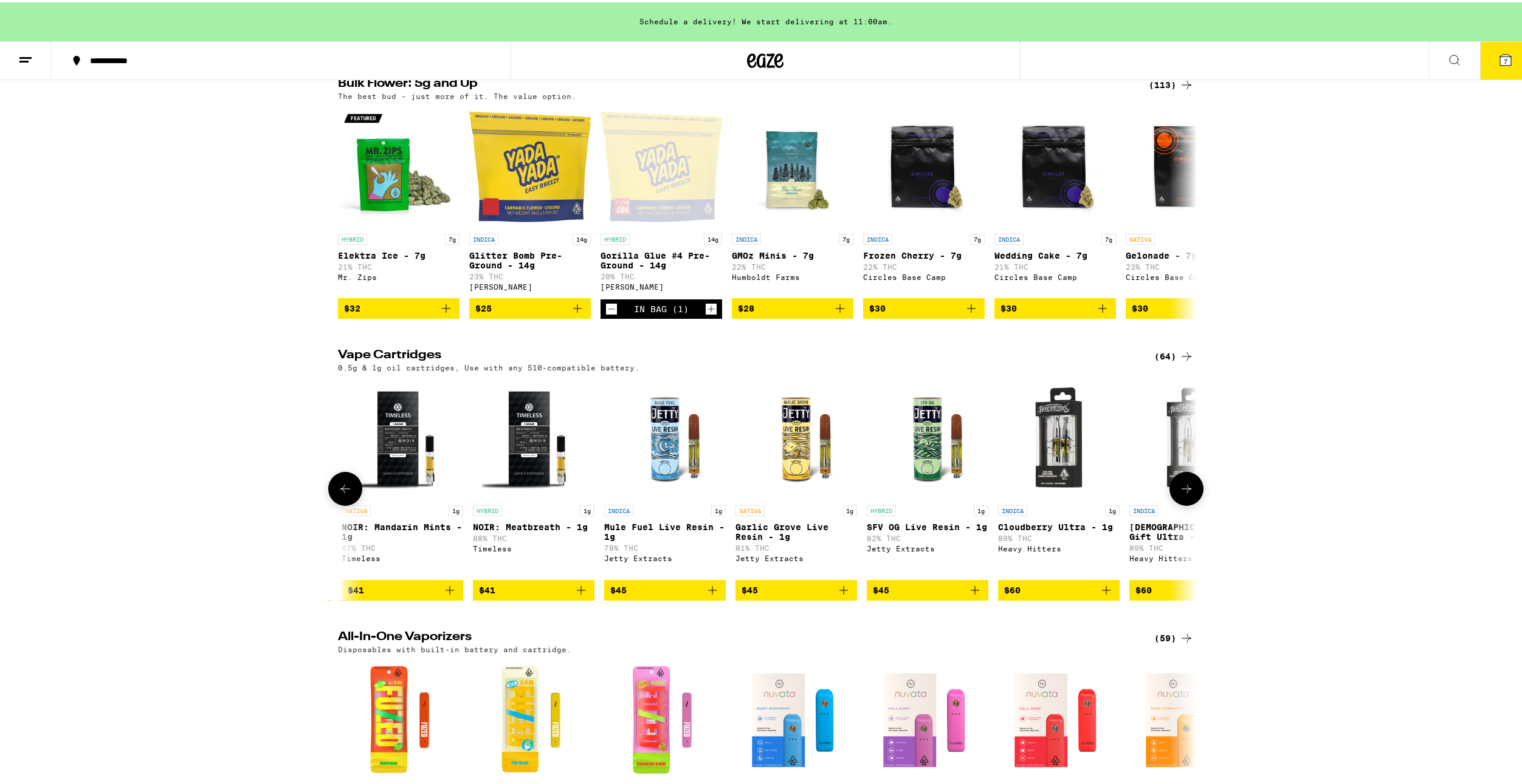
click at [342, 503] on button at bounding box center [345, 486] width 34 height 34
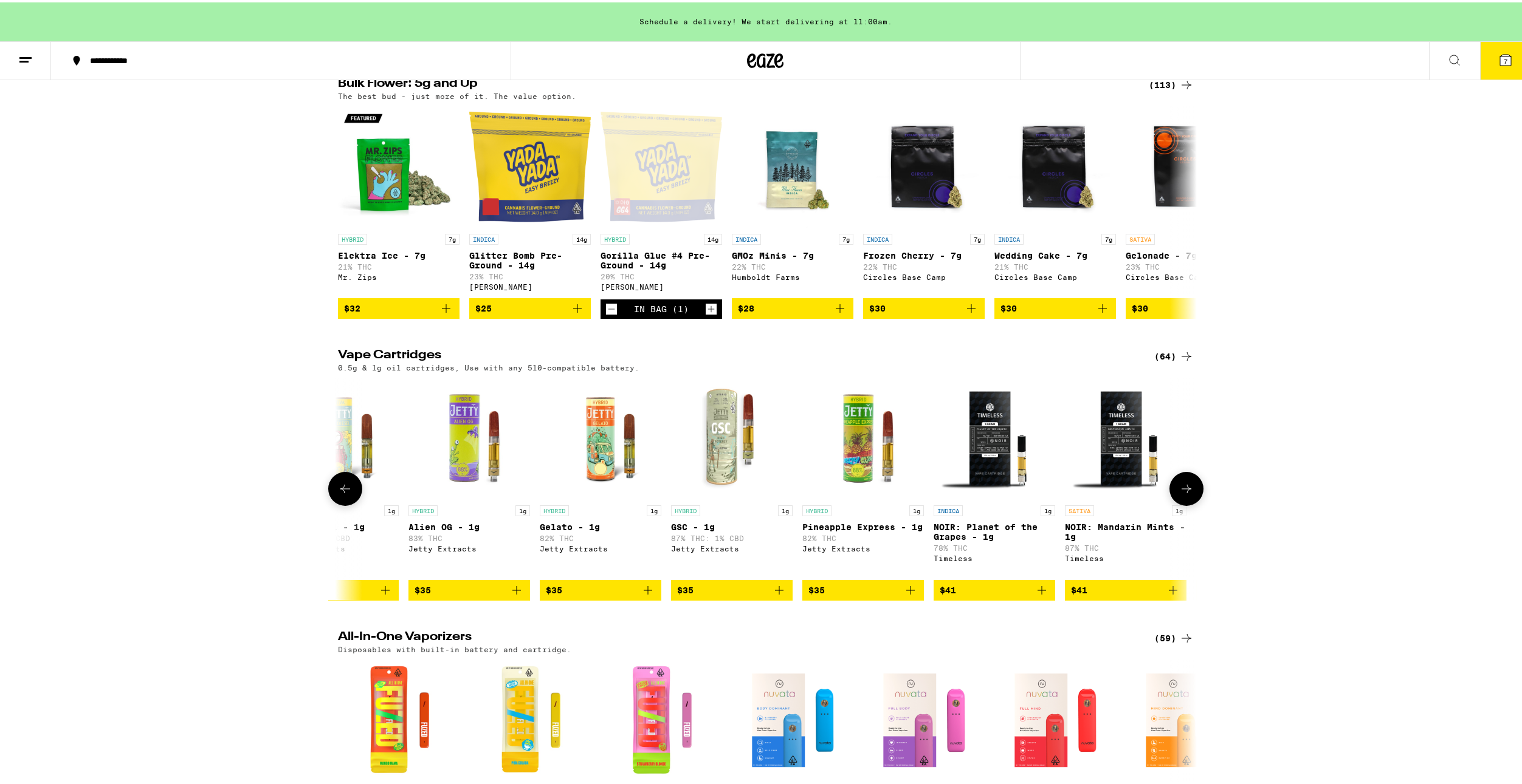
click at [342, 503] on button at bounding box center [345, 486] width 34 height 34
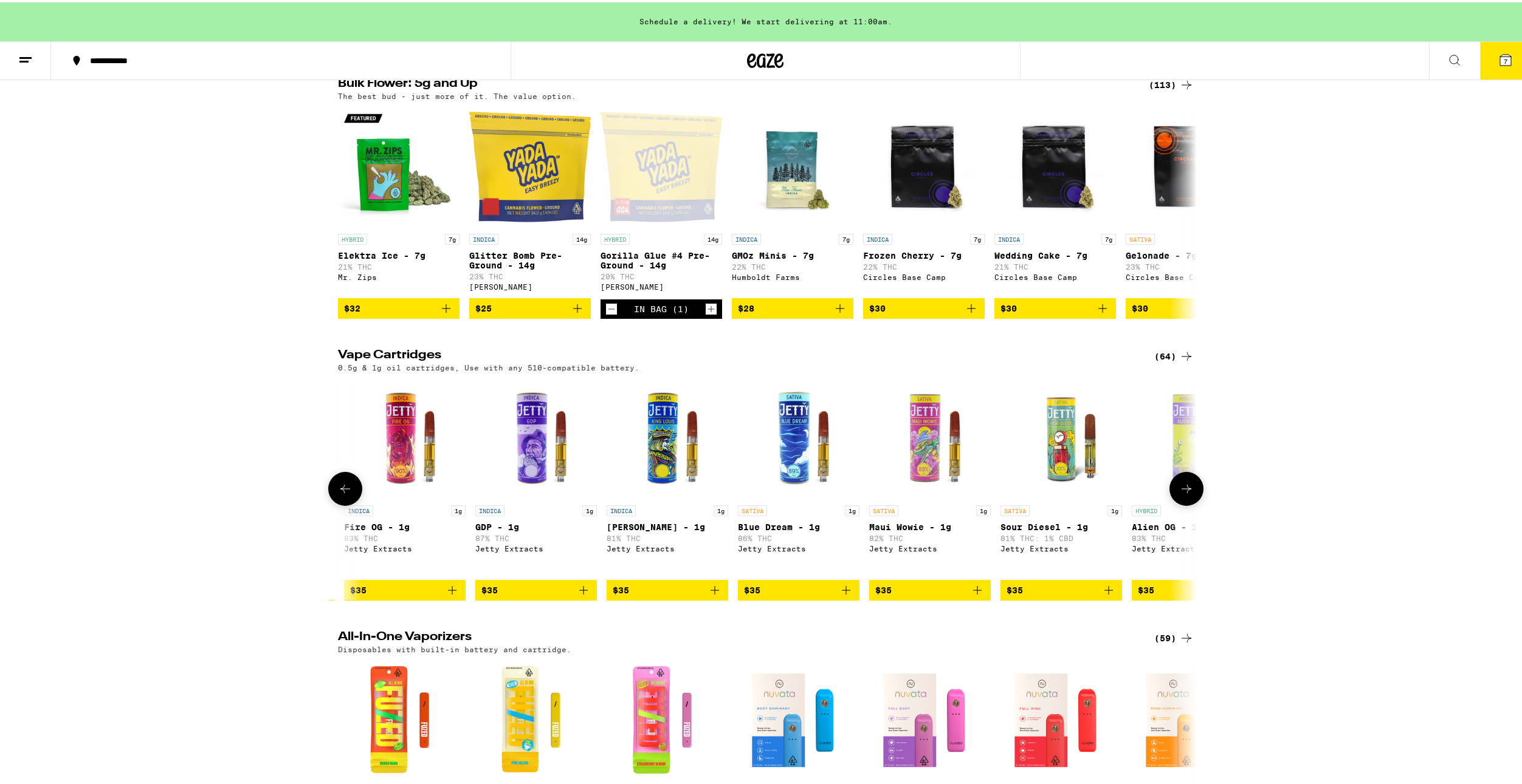
click at [342, 503] on button at bounding box center [345, 486] width 34 height 34
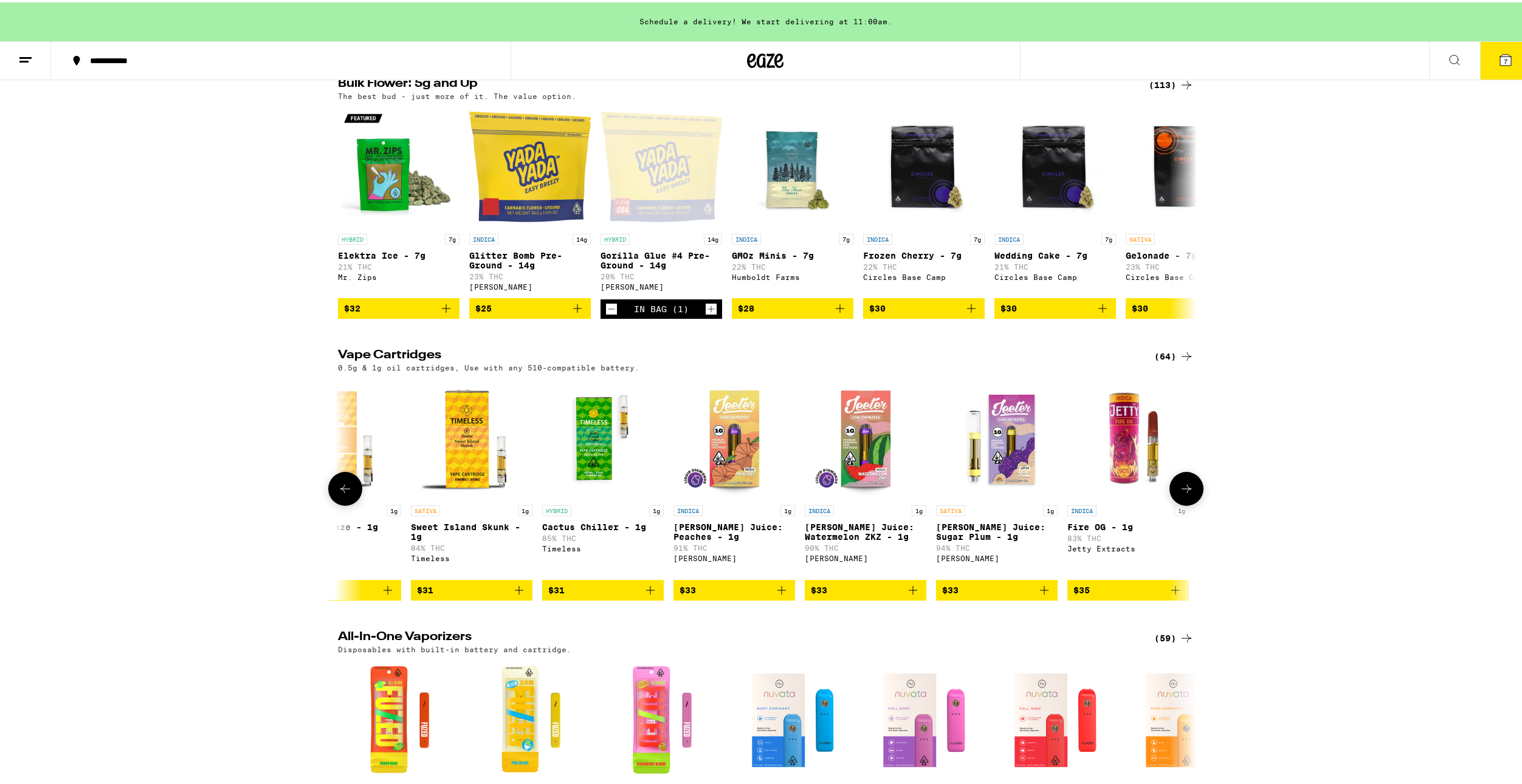
click at [339, 503] on button at bounding box center [345, 486] width 34 height 34
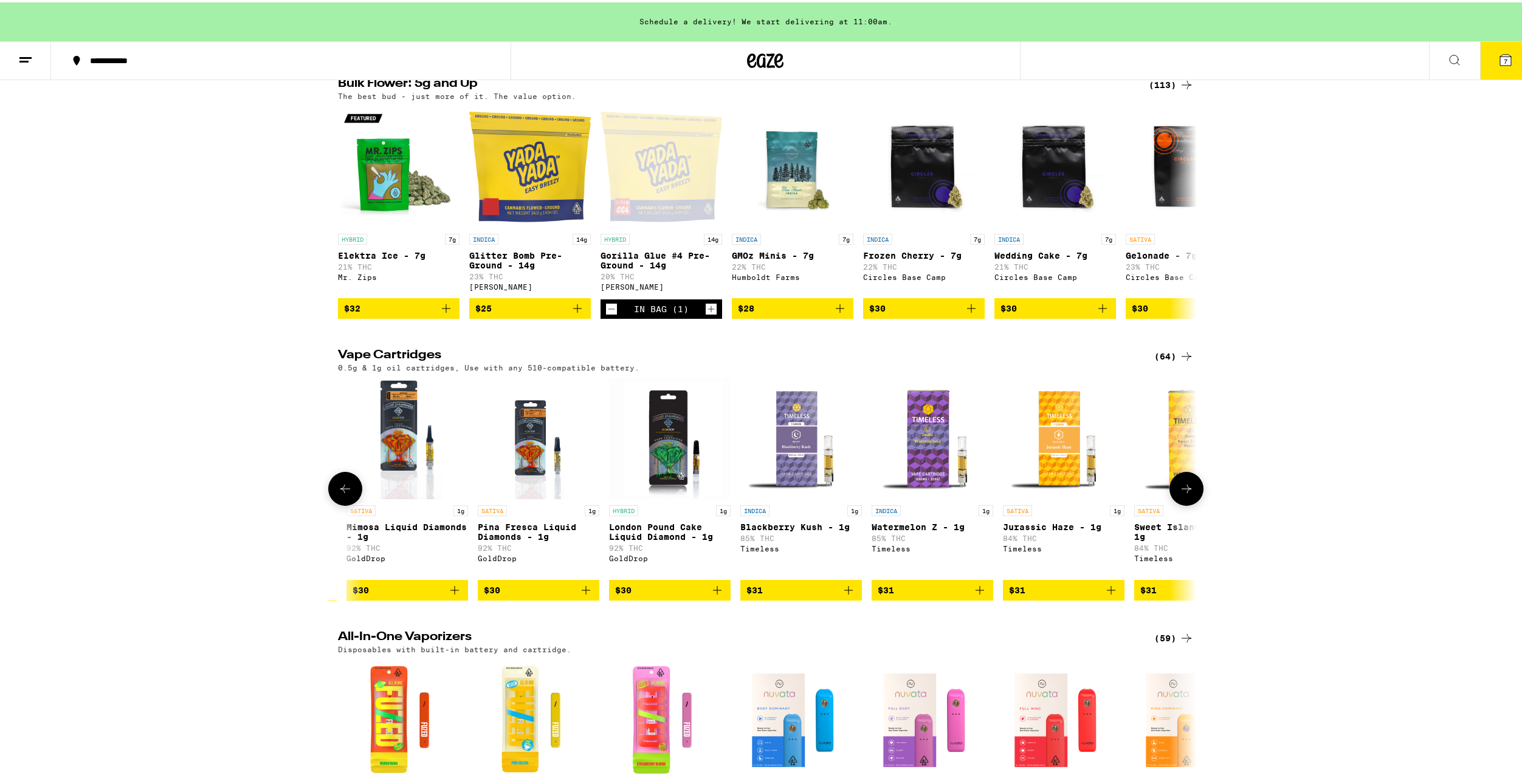
click at [339, 503] on button at bounding box center [345, 486] width 34 height 34
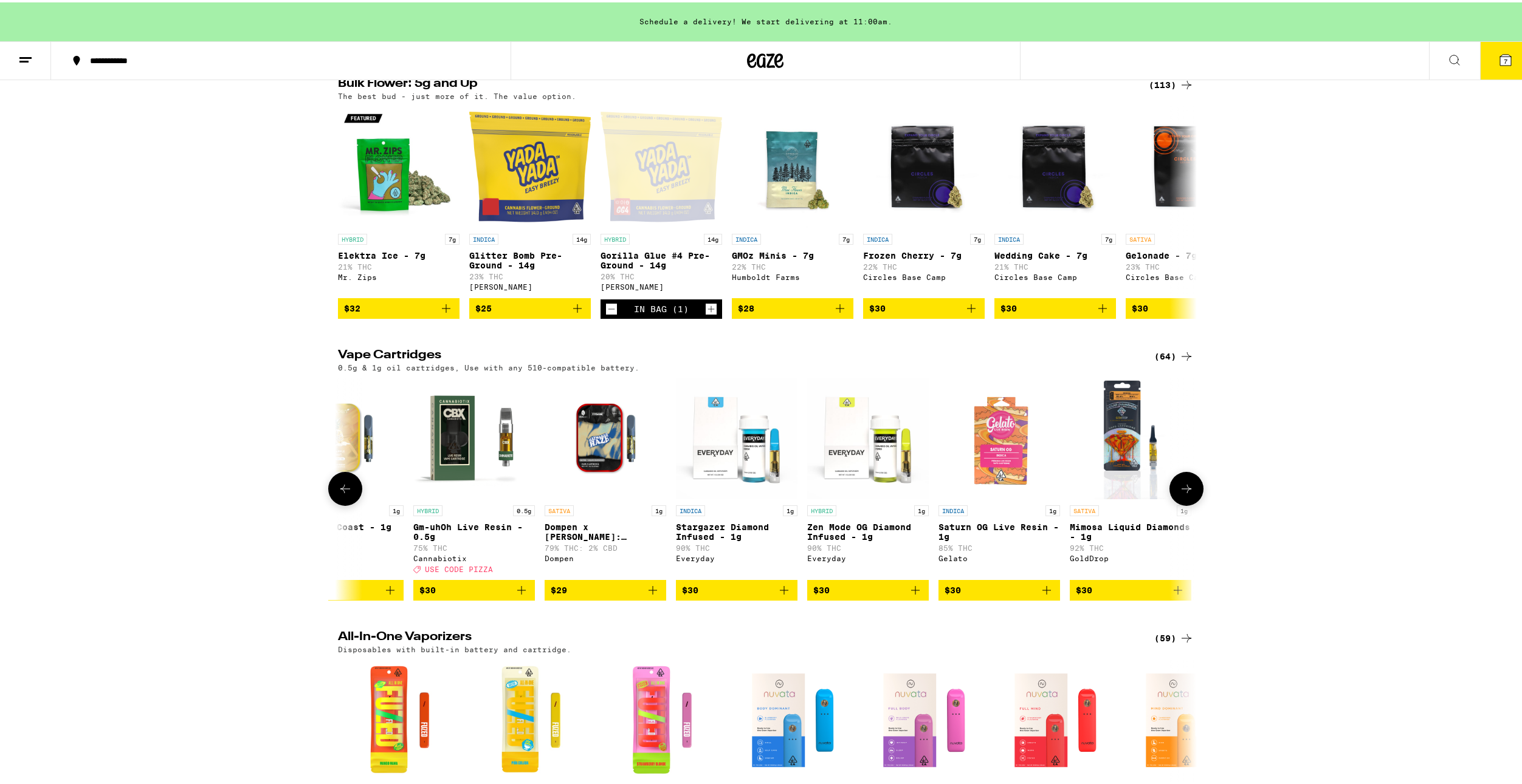
click at [339, 503] on button at bounding box center [345, 486] width 34 height 34
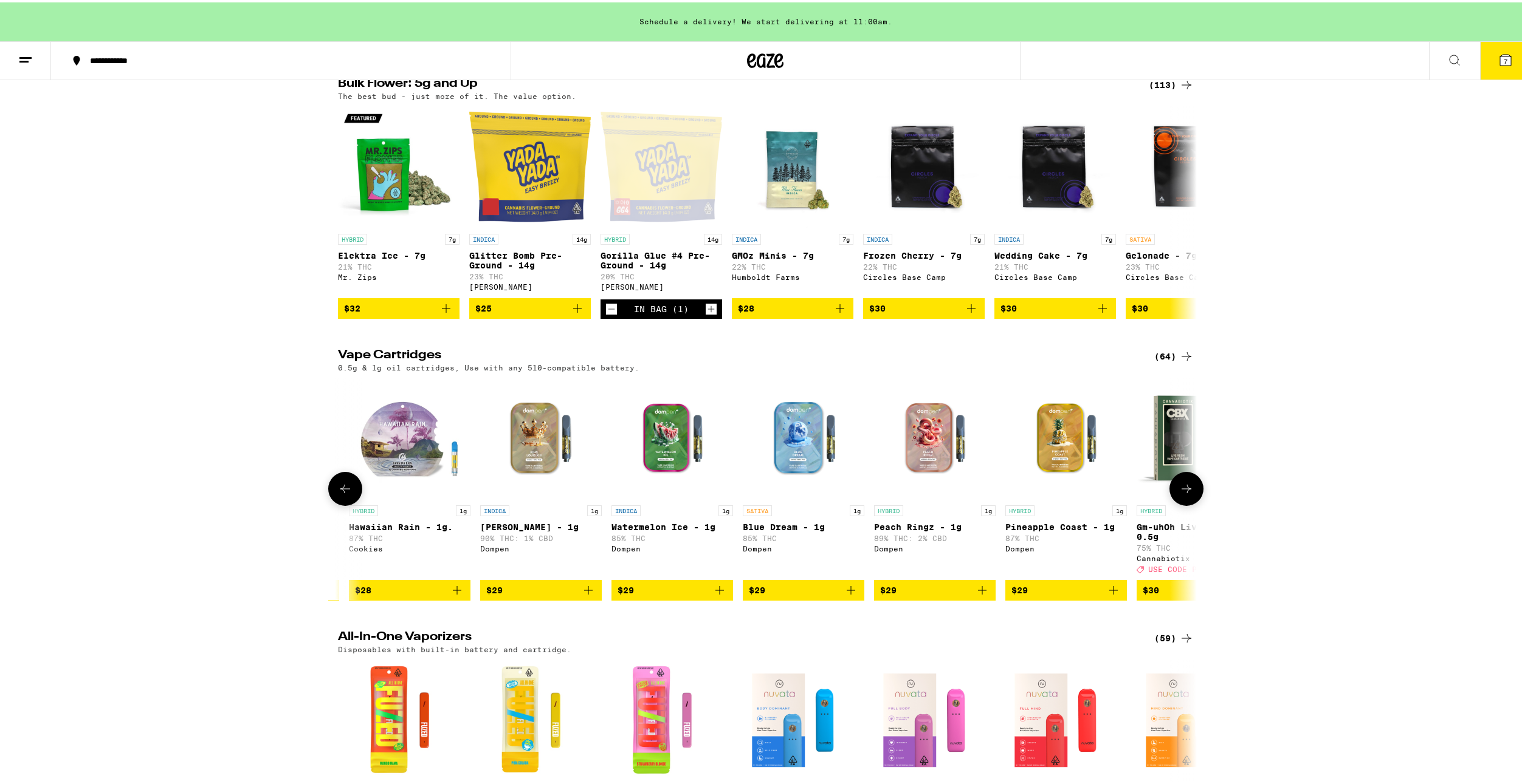
click at [339, 503] on button at bounding box center [345, 486] width 34 height 34
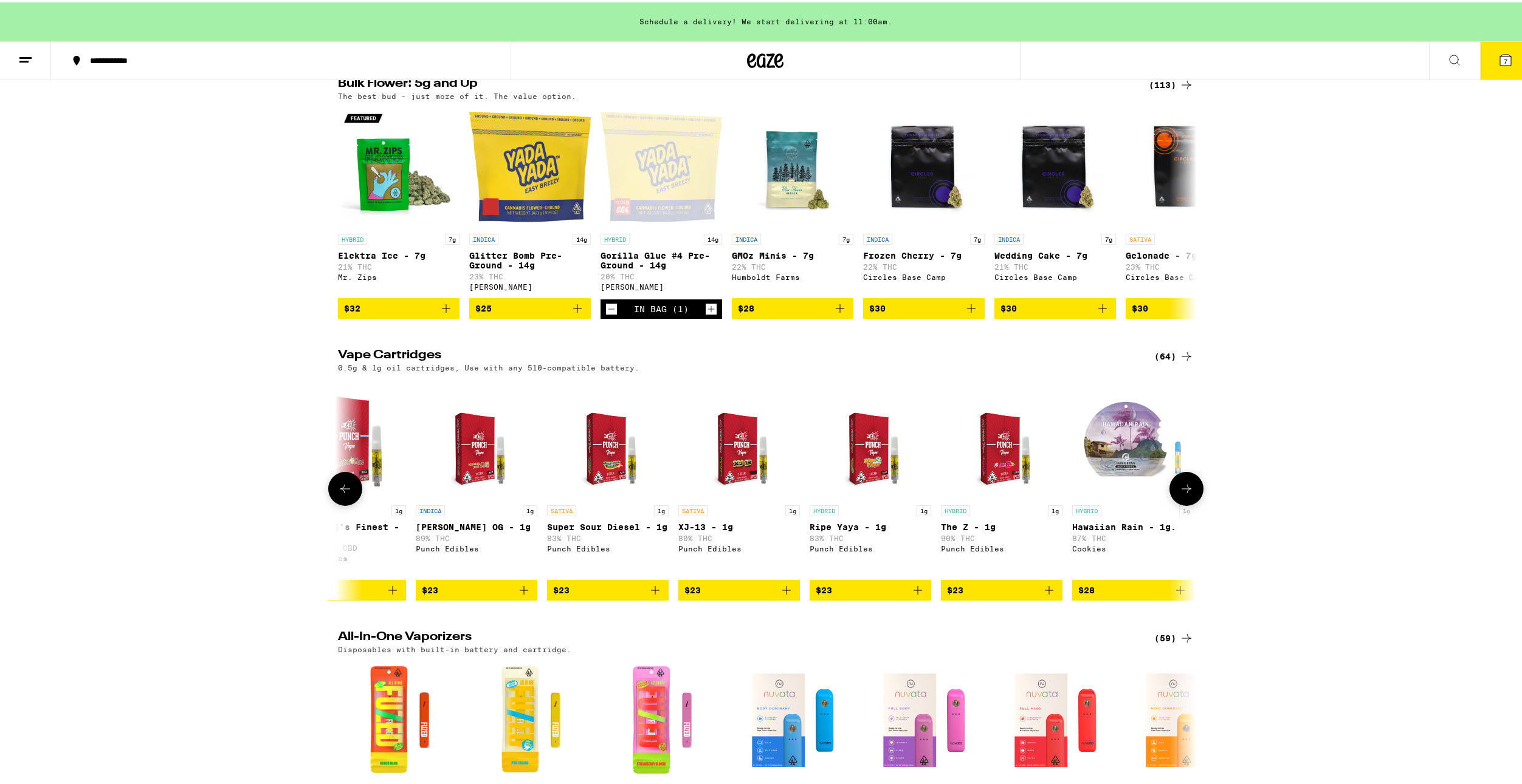
click at [339, 503] on button at bounding box center [345, 486] width 34 height 34
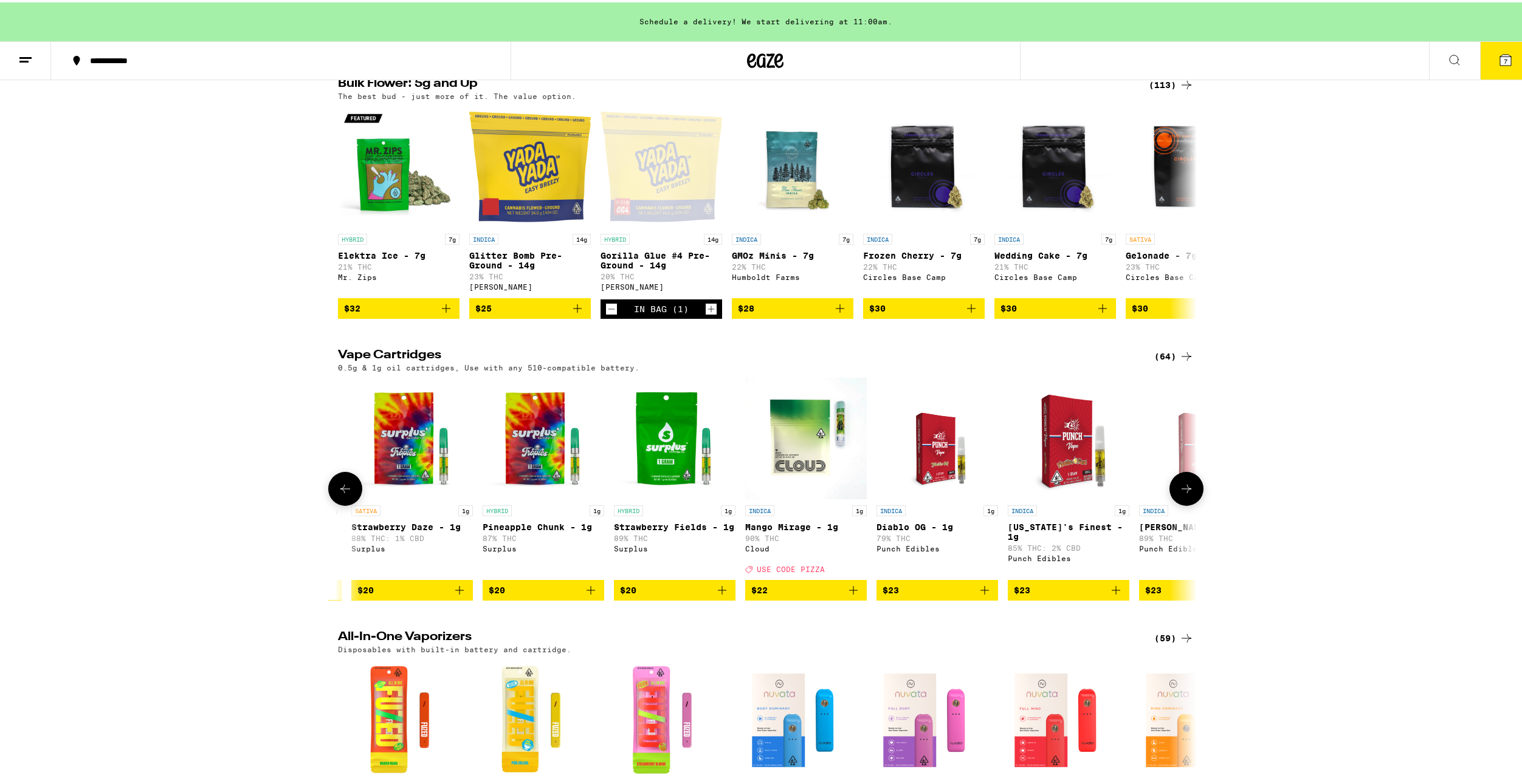
click at [339, 503] on button at bounding box center [345, 486] width 34 height 34
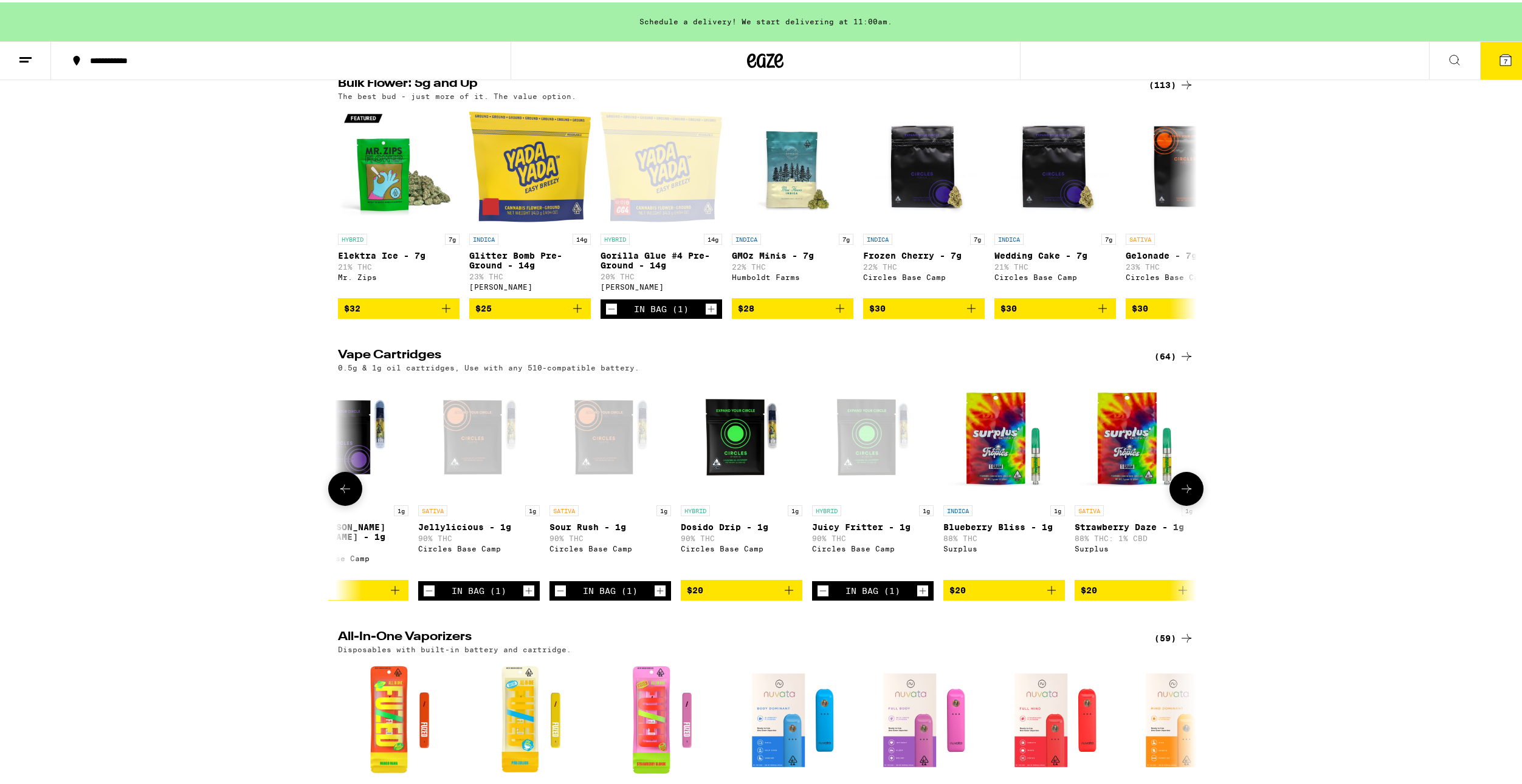
click at [339, 503] on button at bounding box center [345, 486] width 34 height 34
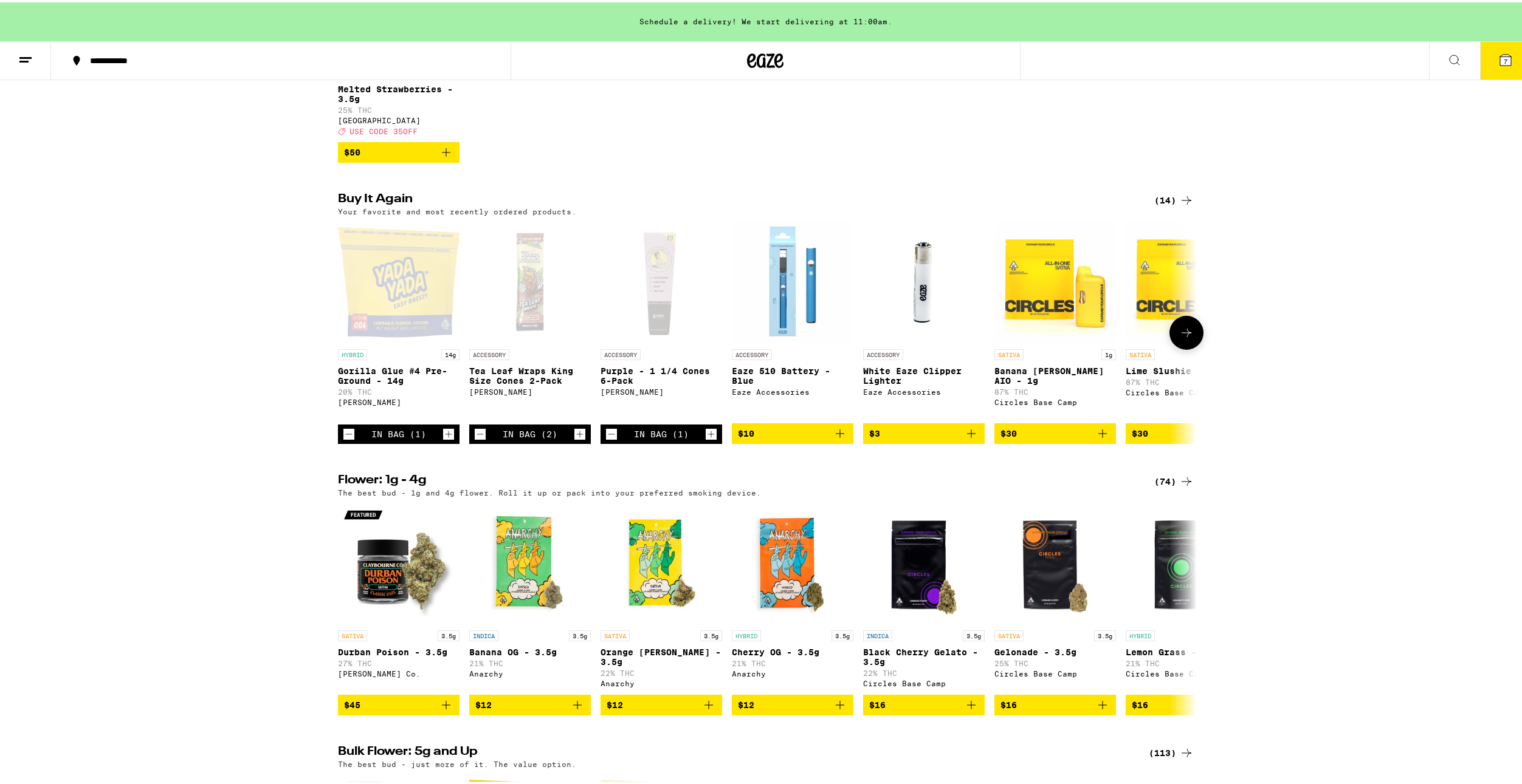
scroll to position [526, 0]
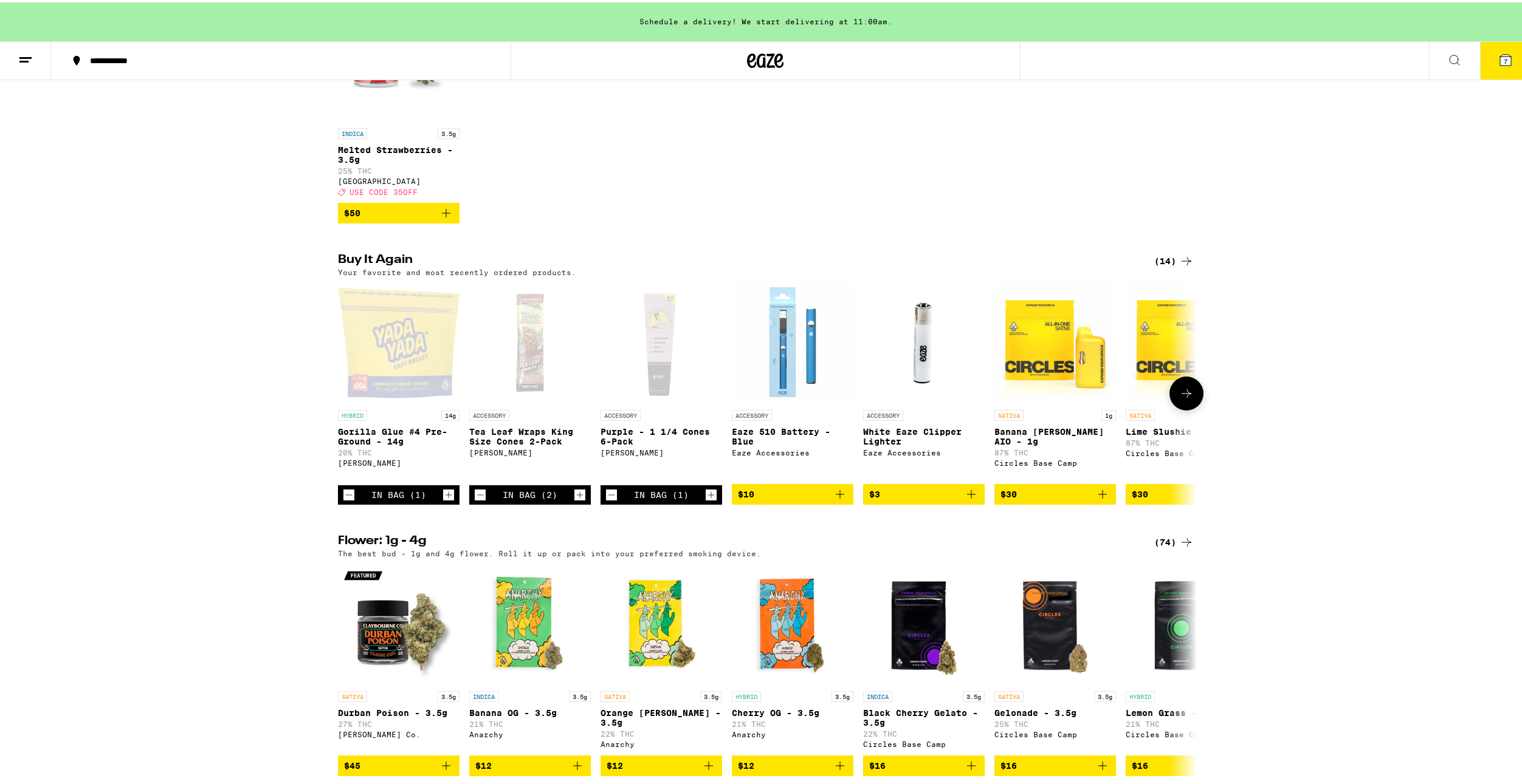
click at [1179, 408] on button at bounding box center [1186, 391] width 34 height 34
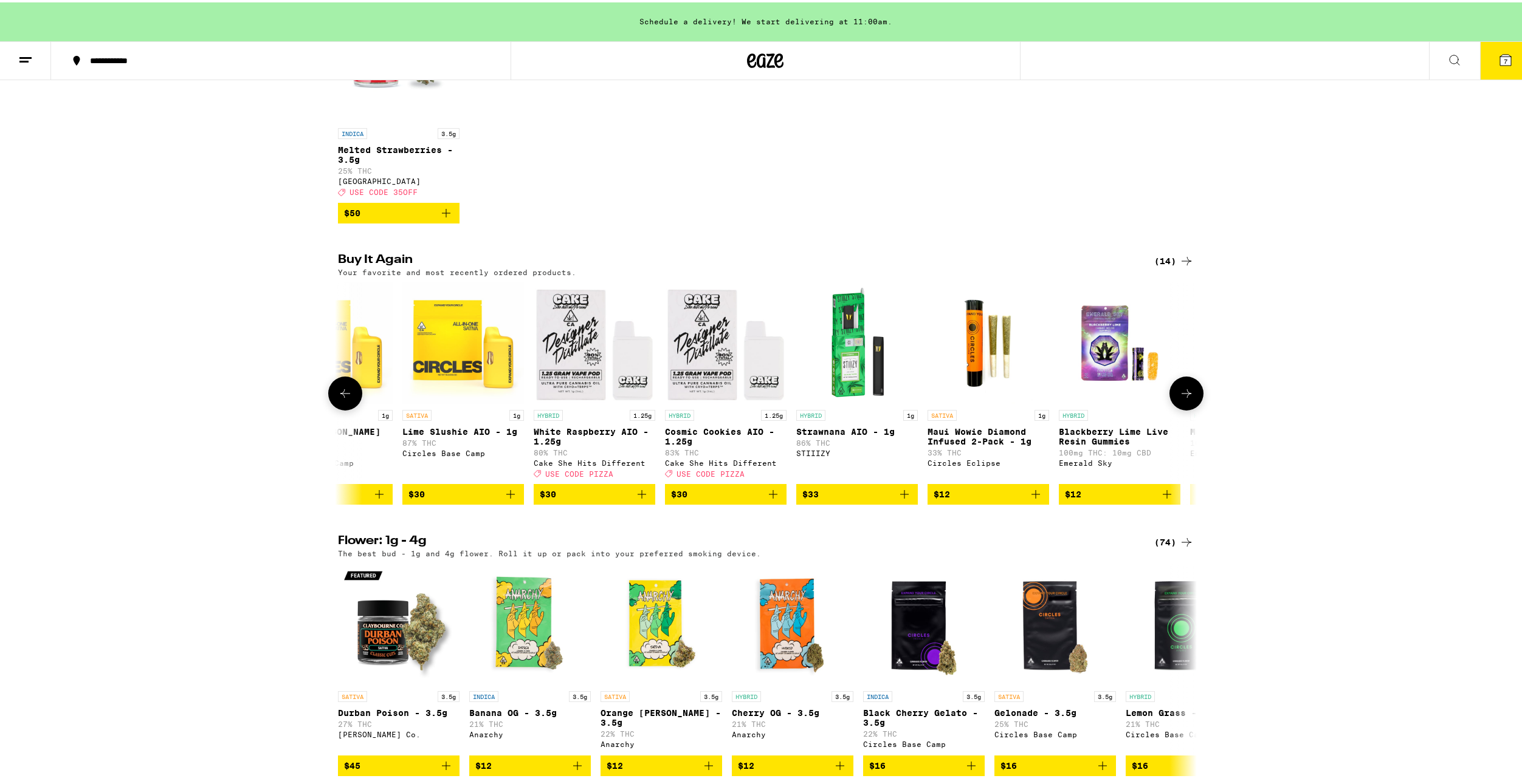
click at [1179, 408] on button at bounding box center [1186, 391] width 34 height 34
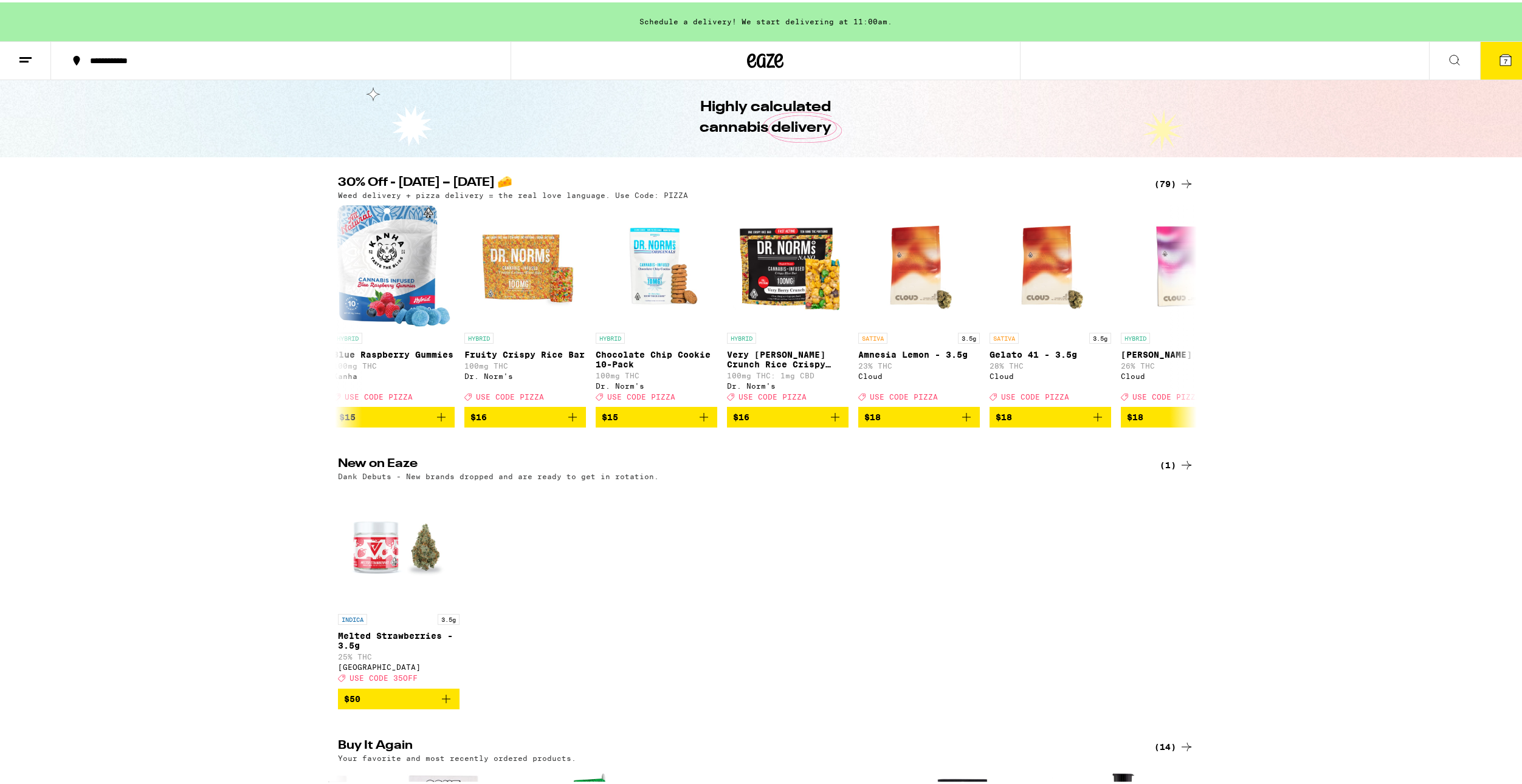
scroll to position [0, 0]
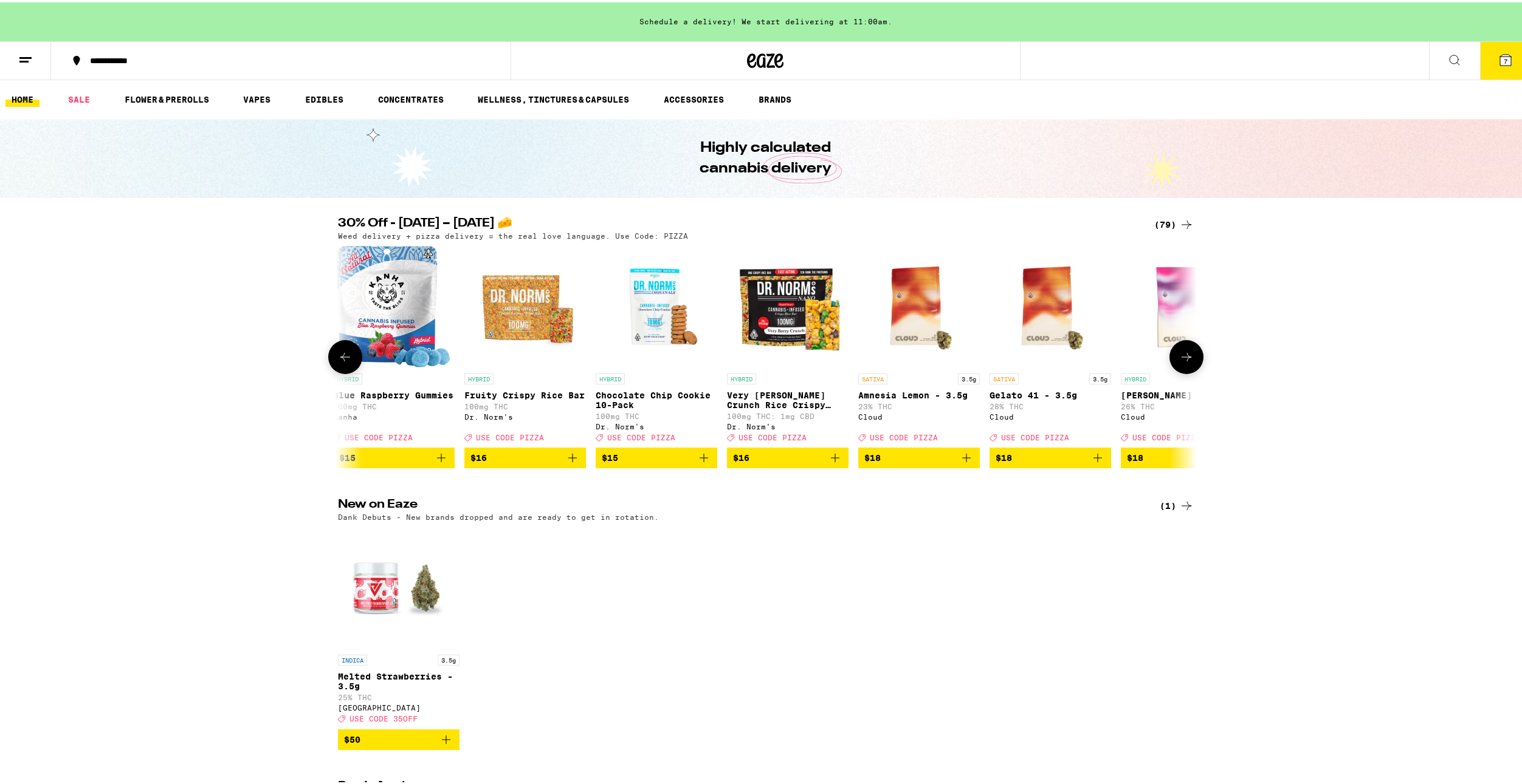
click at [1179, 368] on button at bounding box center [1186, 354] width 34 height 34
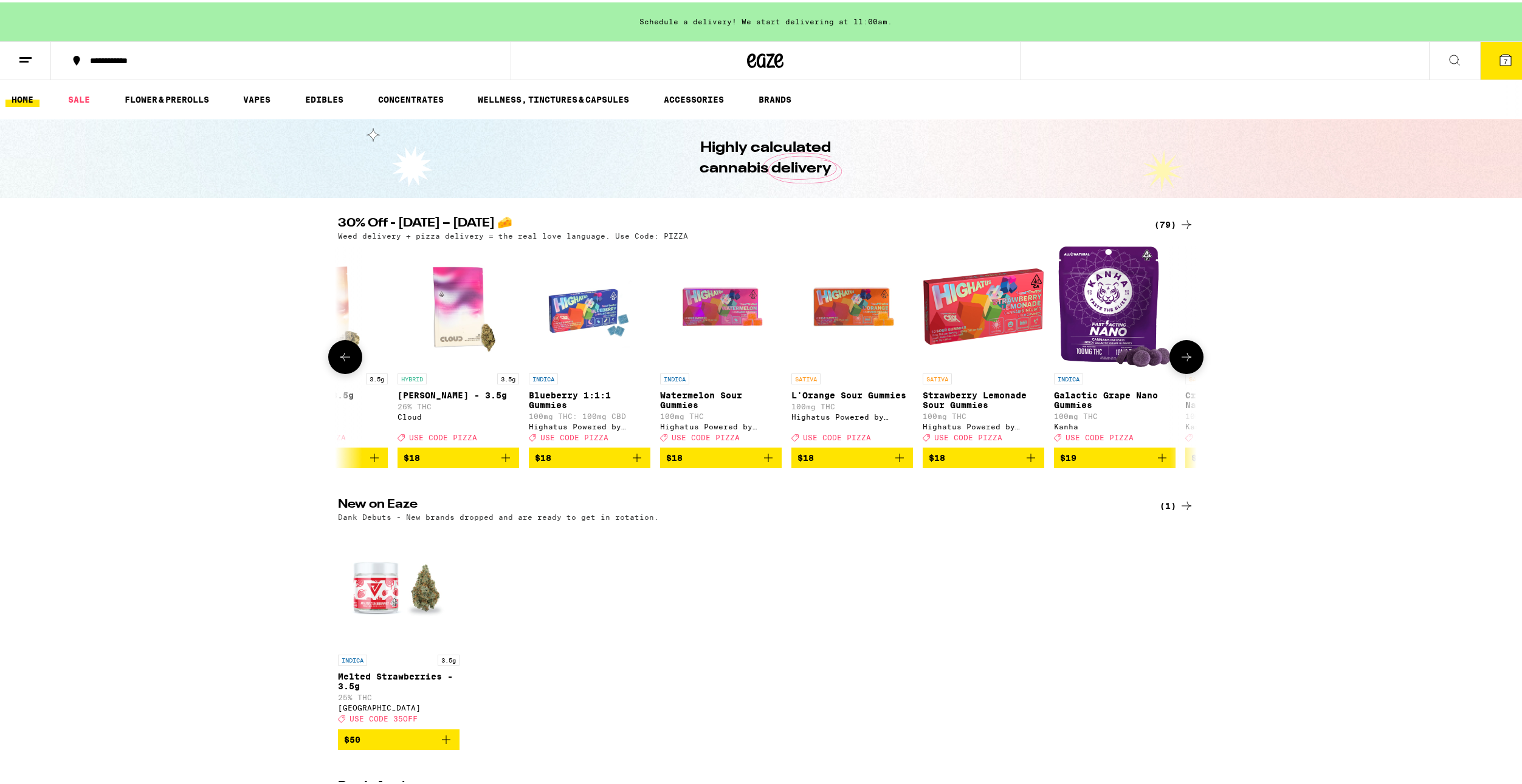
click at [1179, 368] on button at bounding box center [1186, 354] width 34 height 34
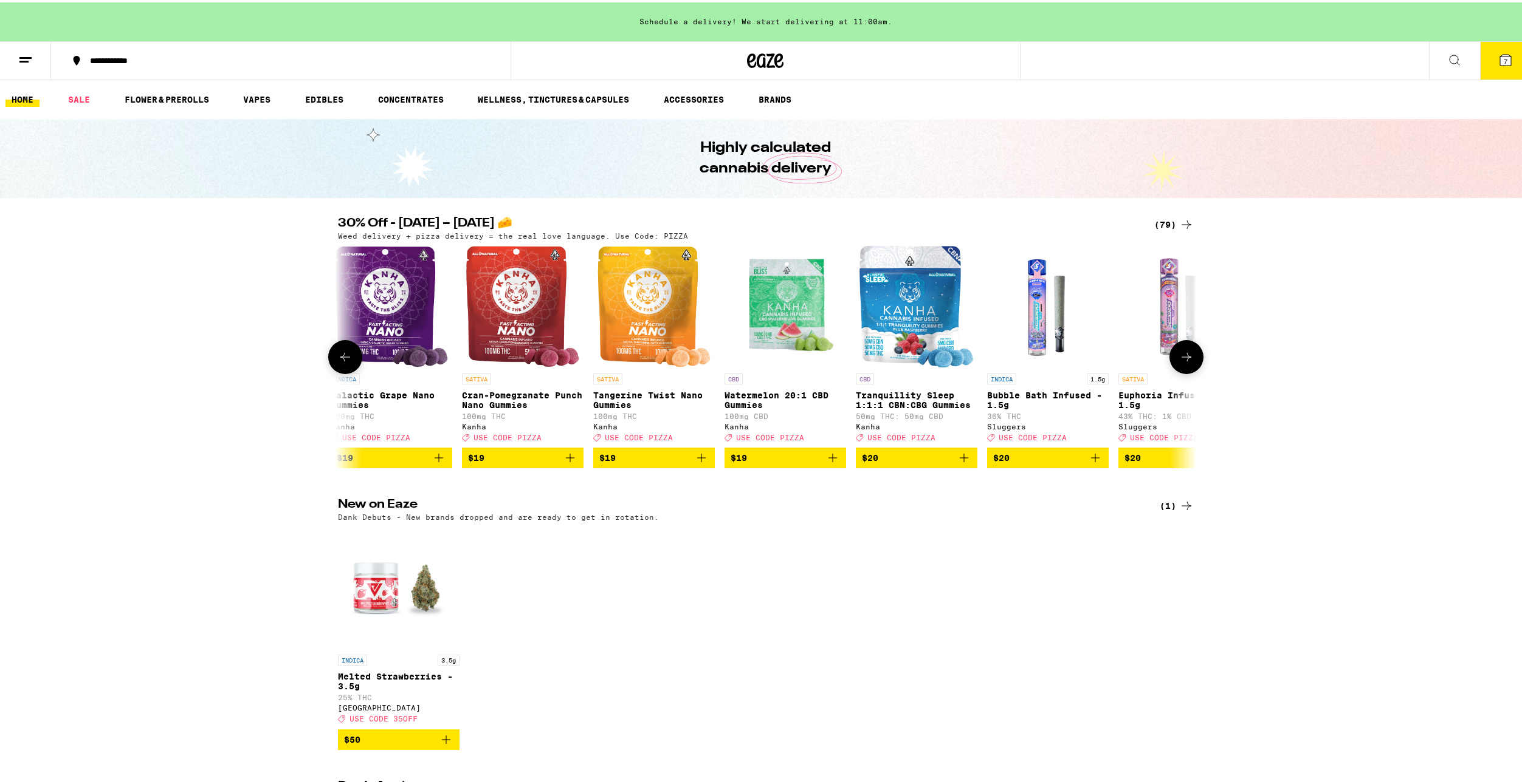
click at [1179, 368] on button at bounding box center [1186, 354] width 34 height 34
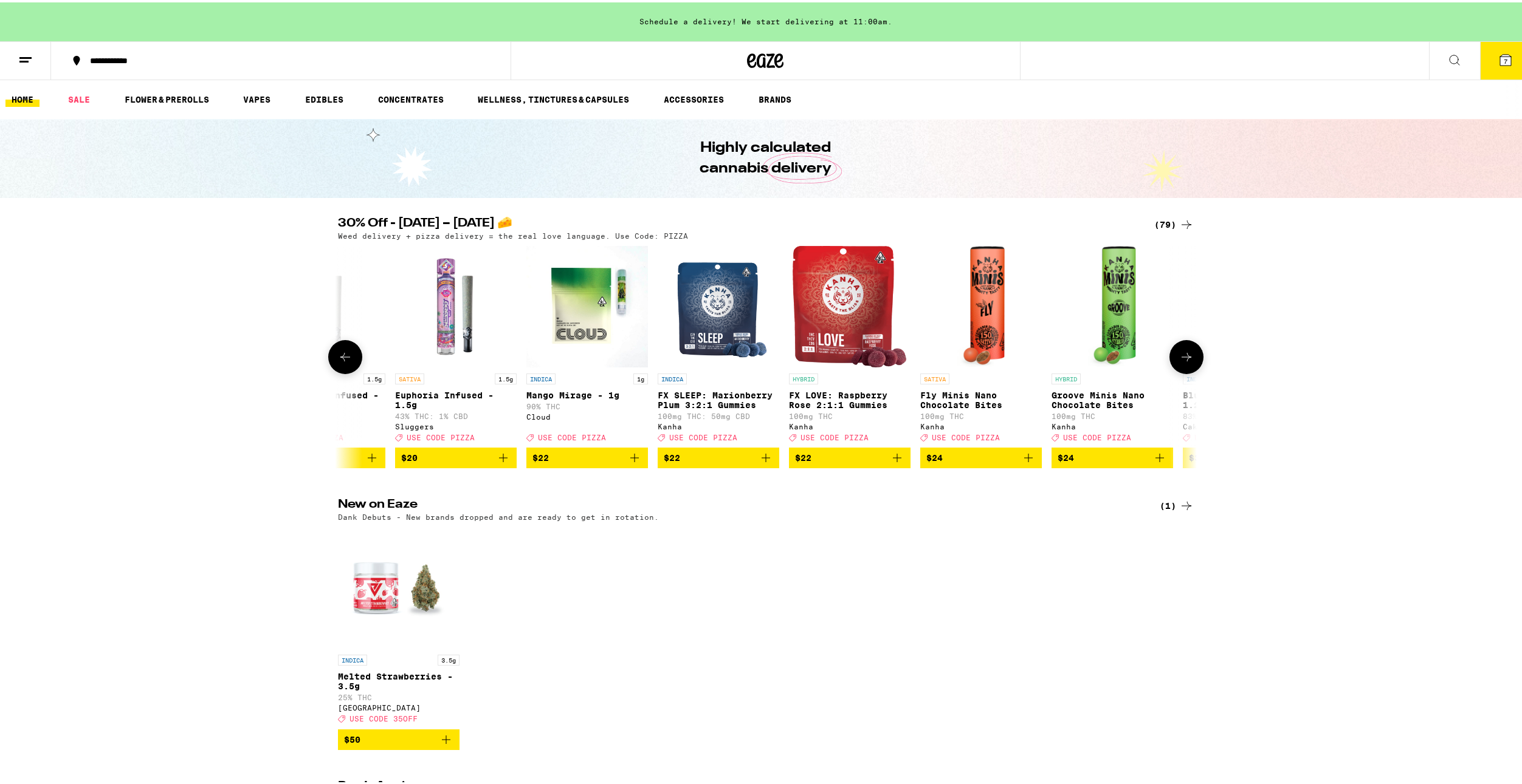
click at [1179, 368] on button at bounding box center [1186, 354] width 34 height 34
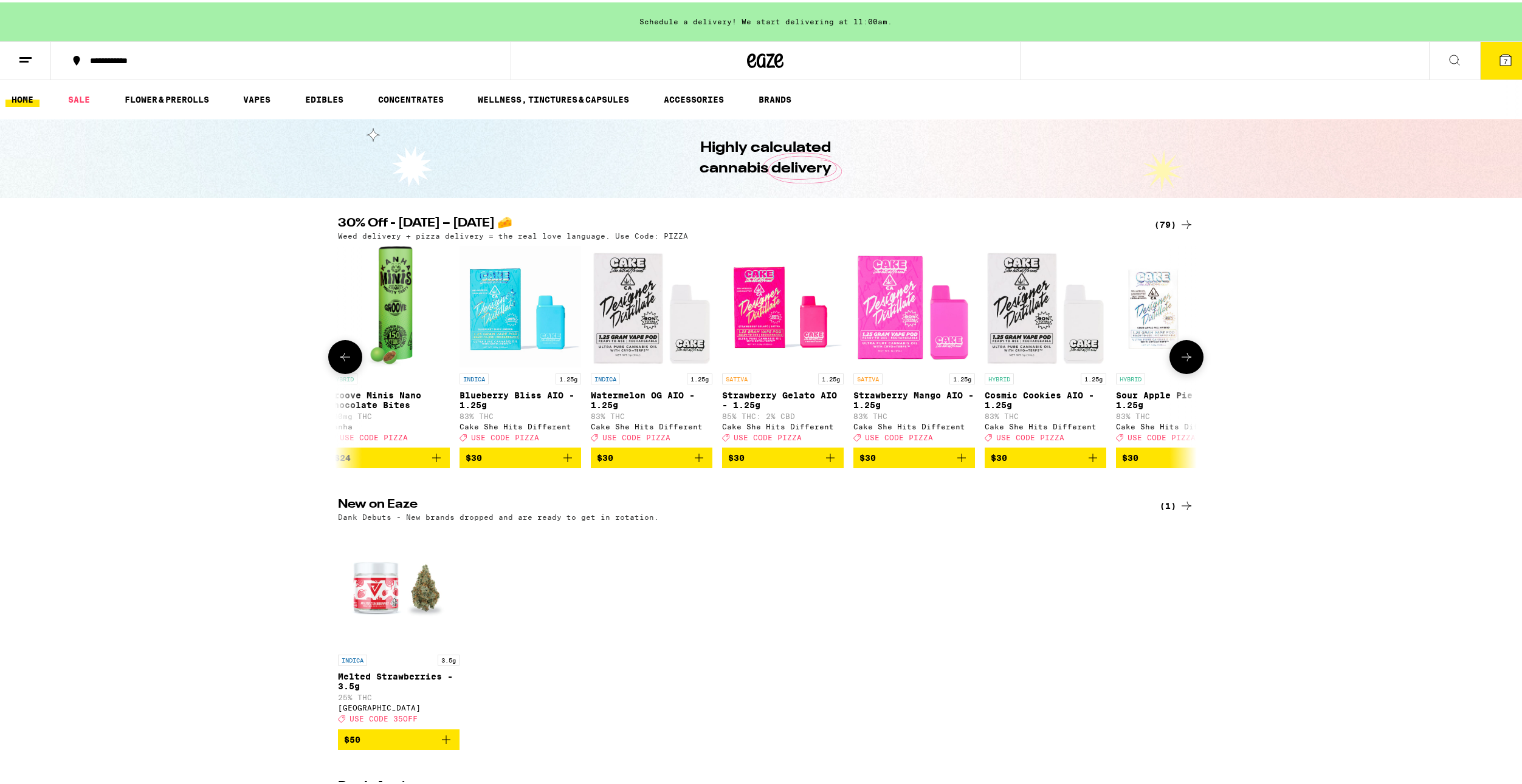
click at [348, 353] on button at bounding box center [345, 354] width 34 height 34
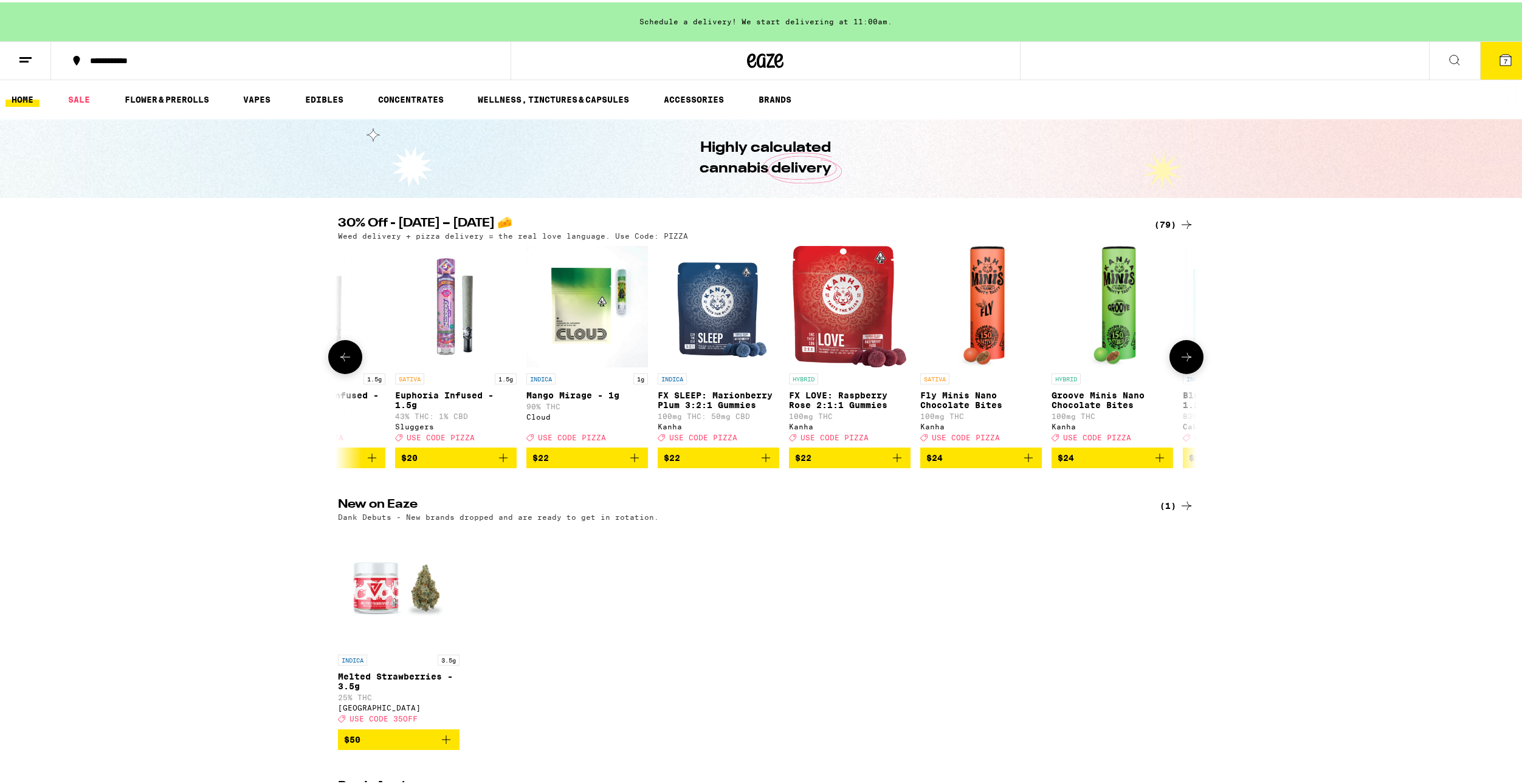
click at [1188, 362] on icon at bounding box center [1187, 354] width 14 height 14
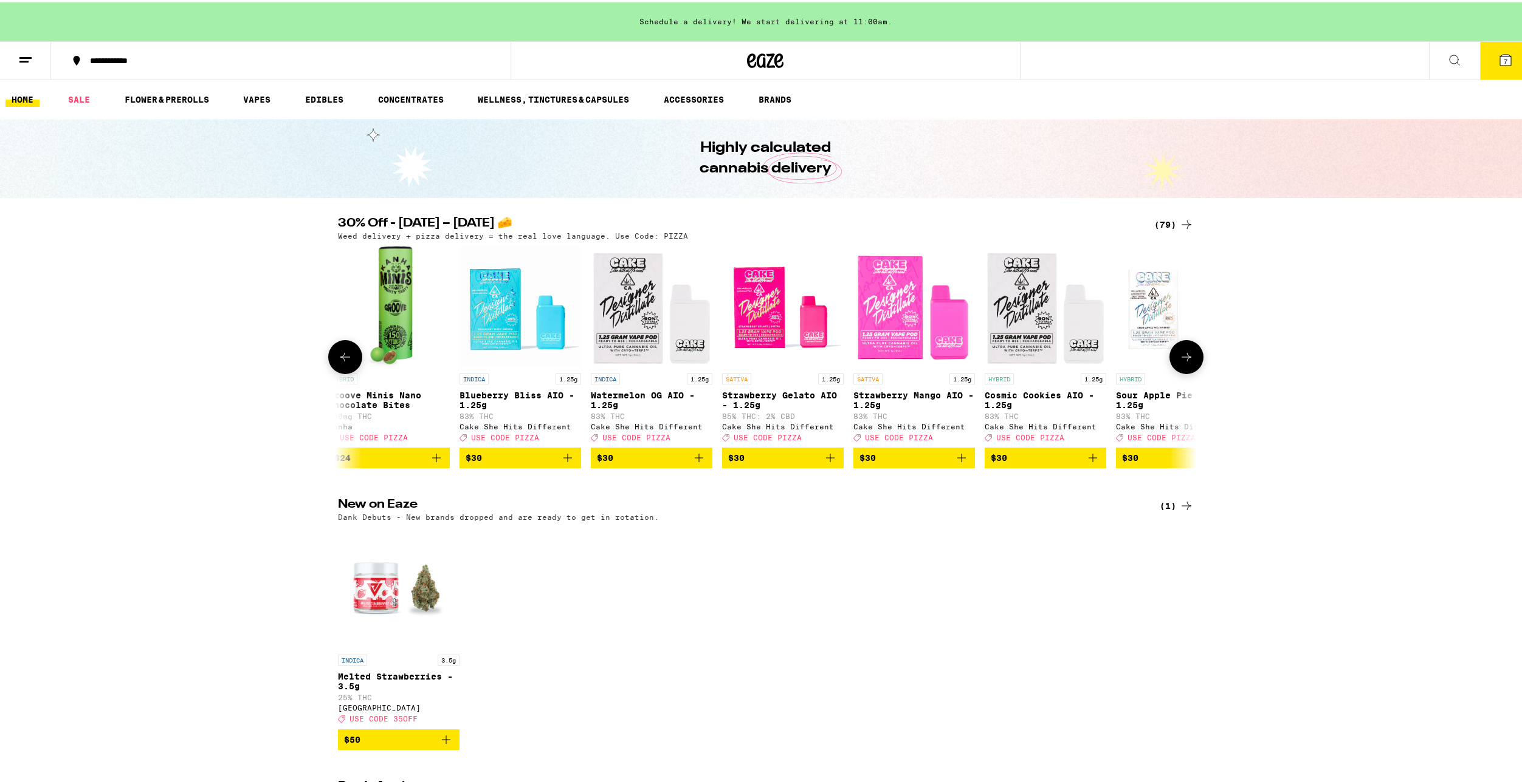
click at [1188, 362] on icon at bounding box center [1187, 354] width 14 height 14
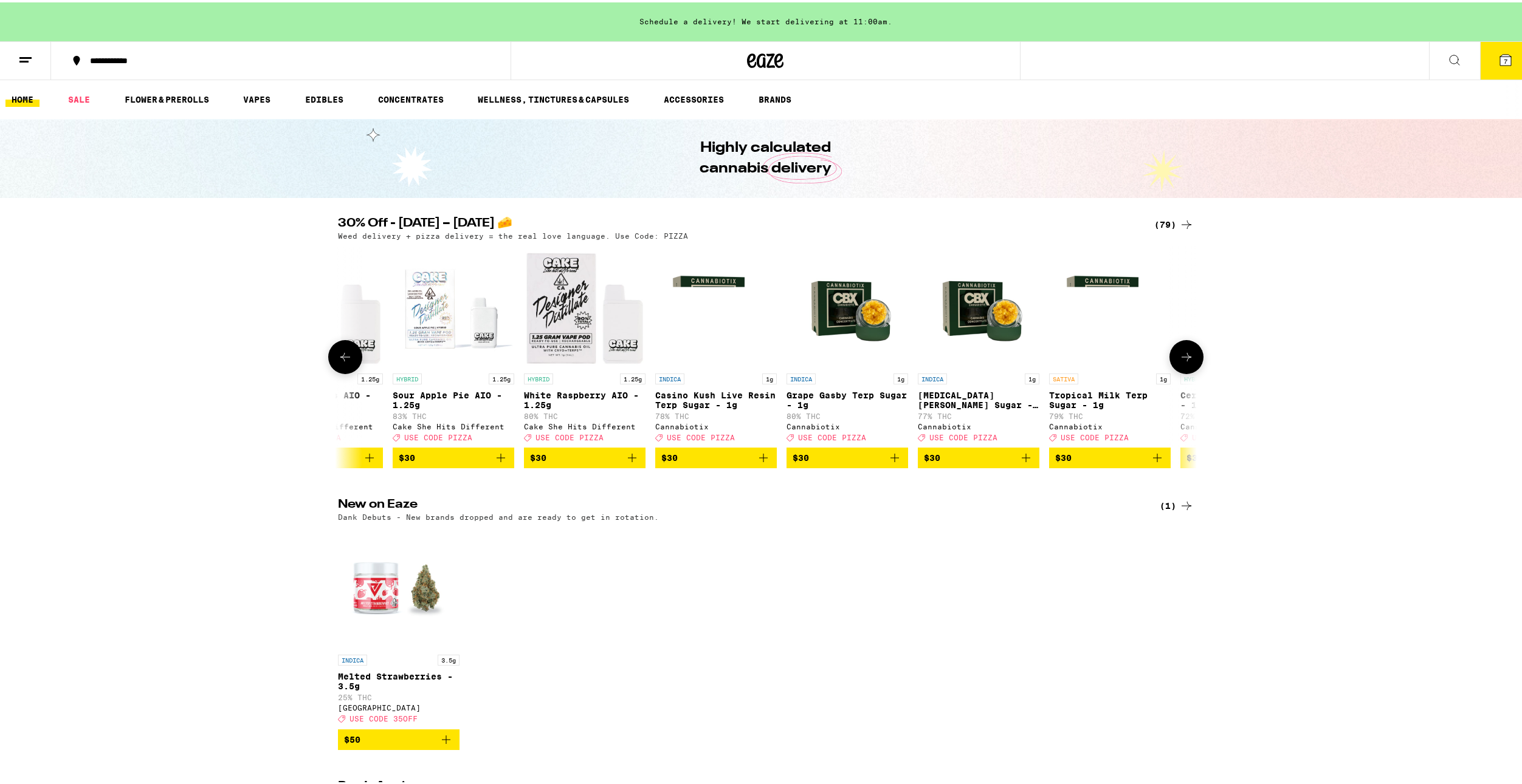
click at [1188, 362] on icon at bounding box center [1187, 354] width 14 height 14
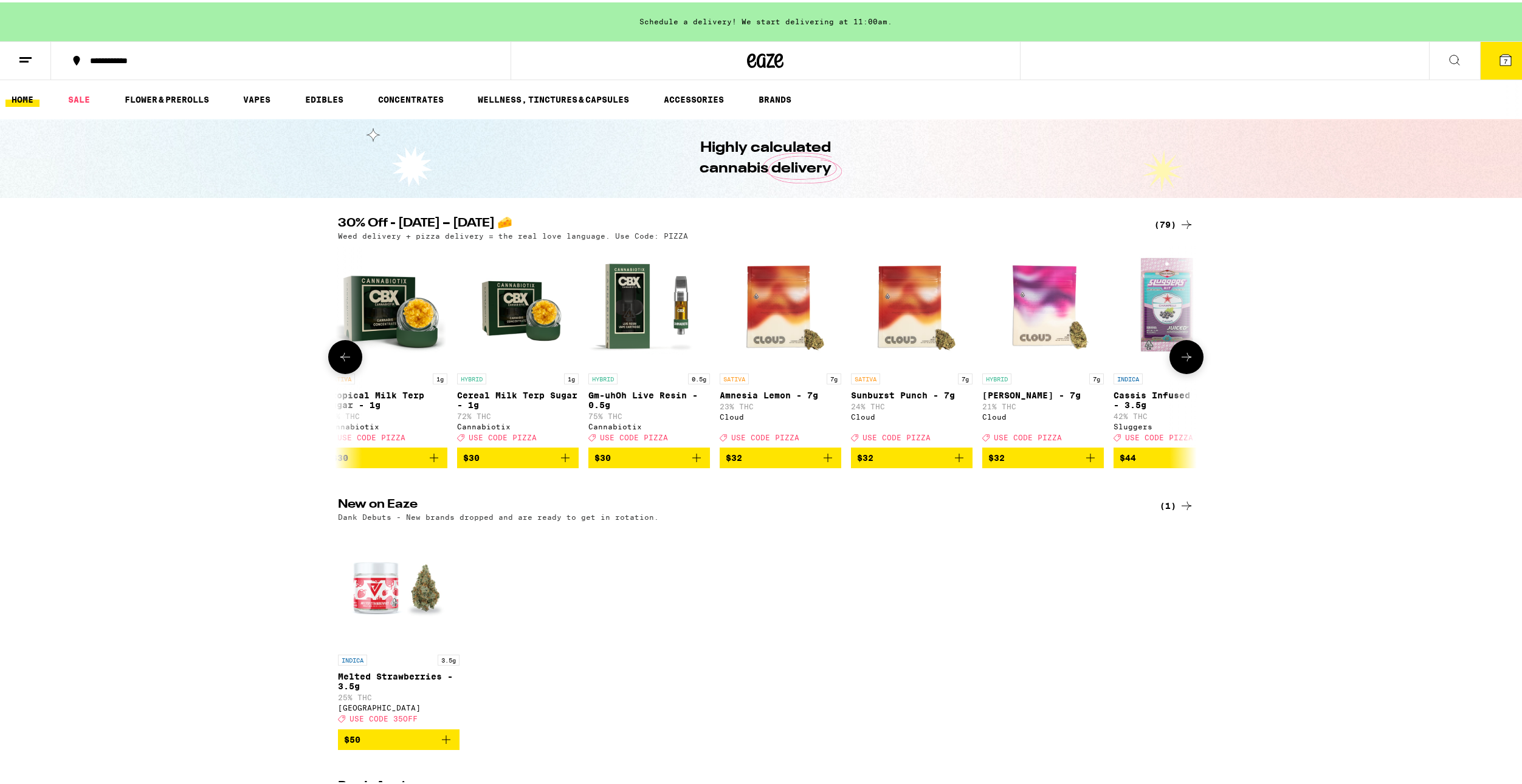
click at [1188, 362] on icon at bounding box center [1187, 354] width 14 height 14
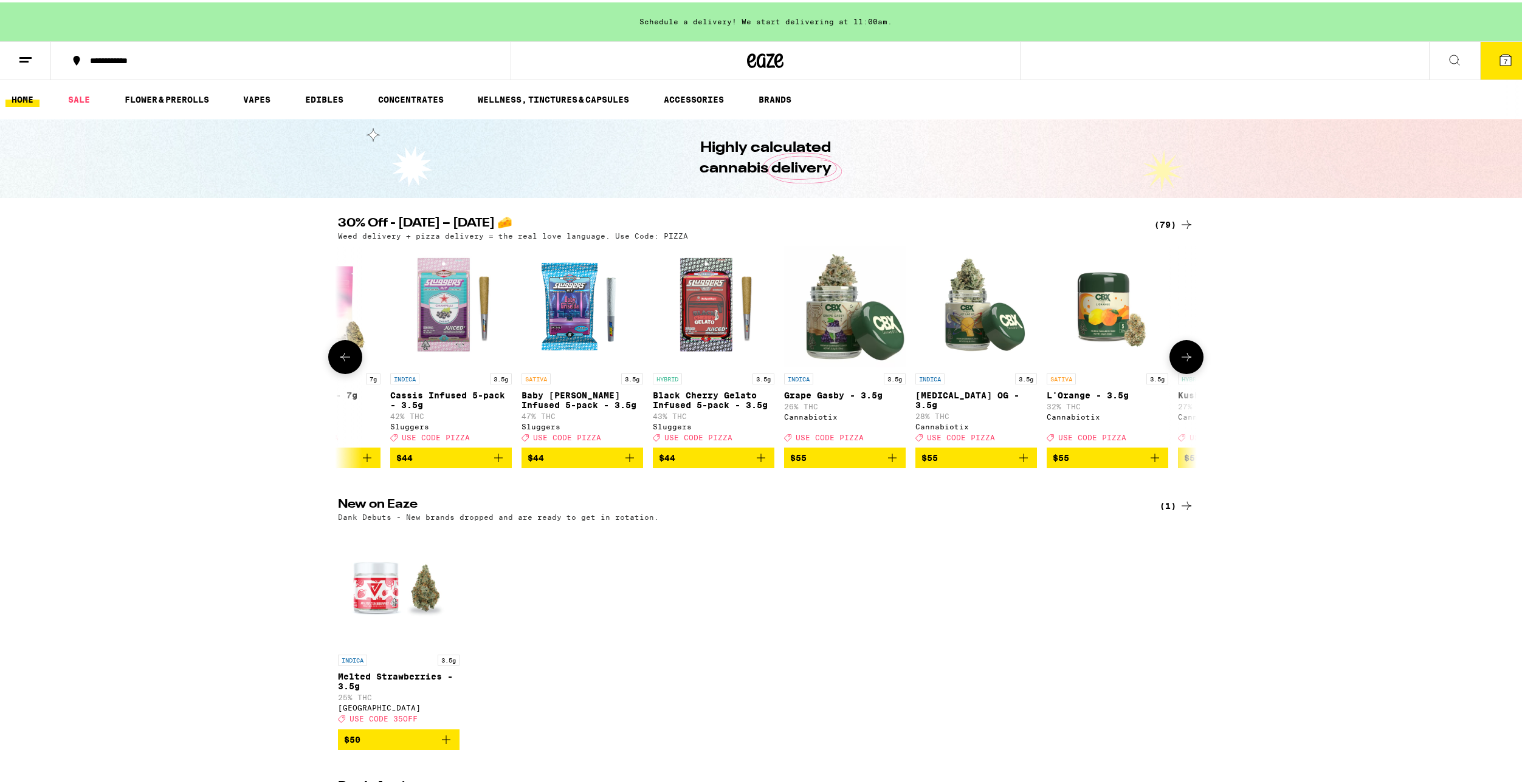
click at [1187, 362] on icon at bounding box center [1187, 354] width 14 height 14
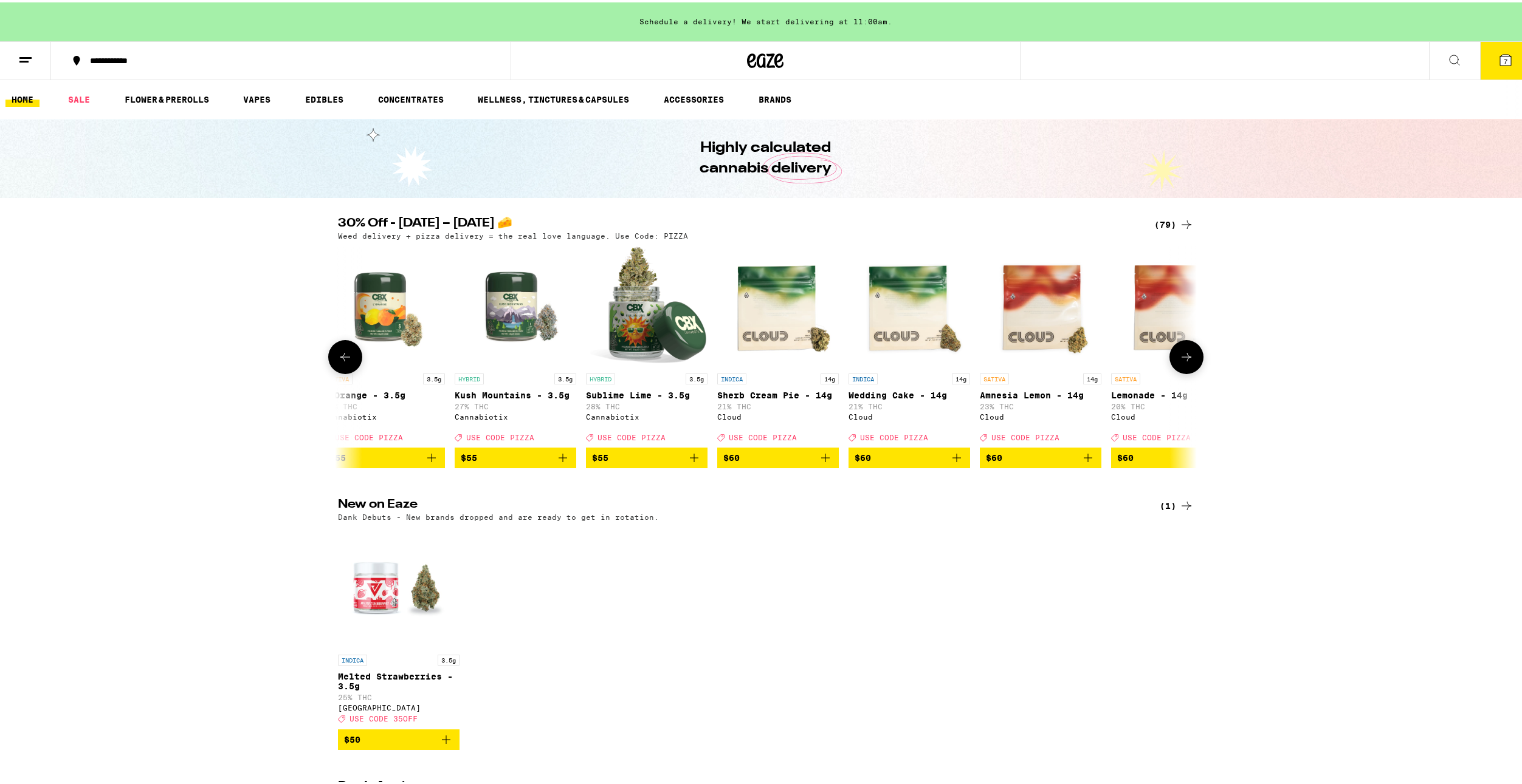
click at [1184, 358] on icon at bounding box center [1187, 354] width 14 height 14
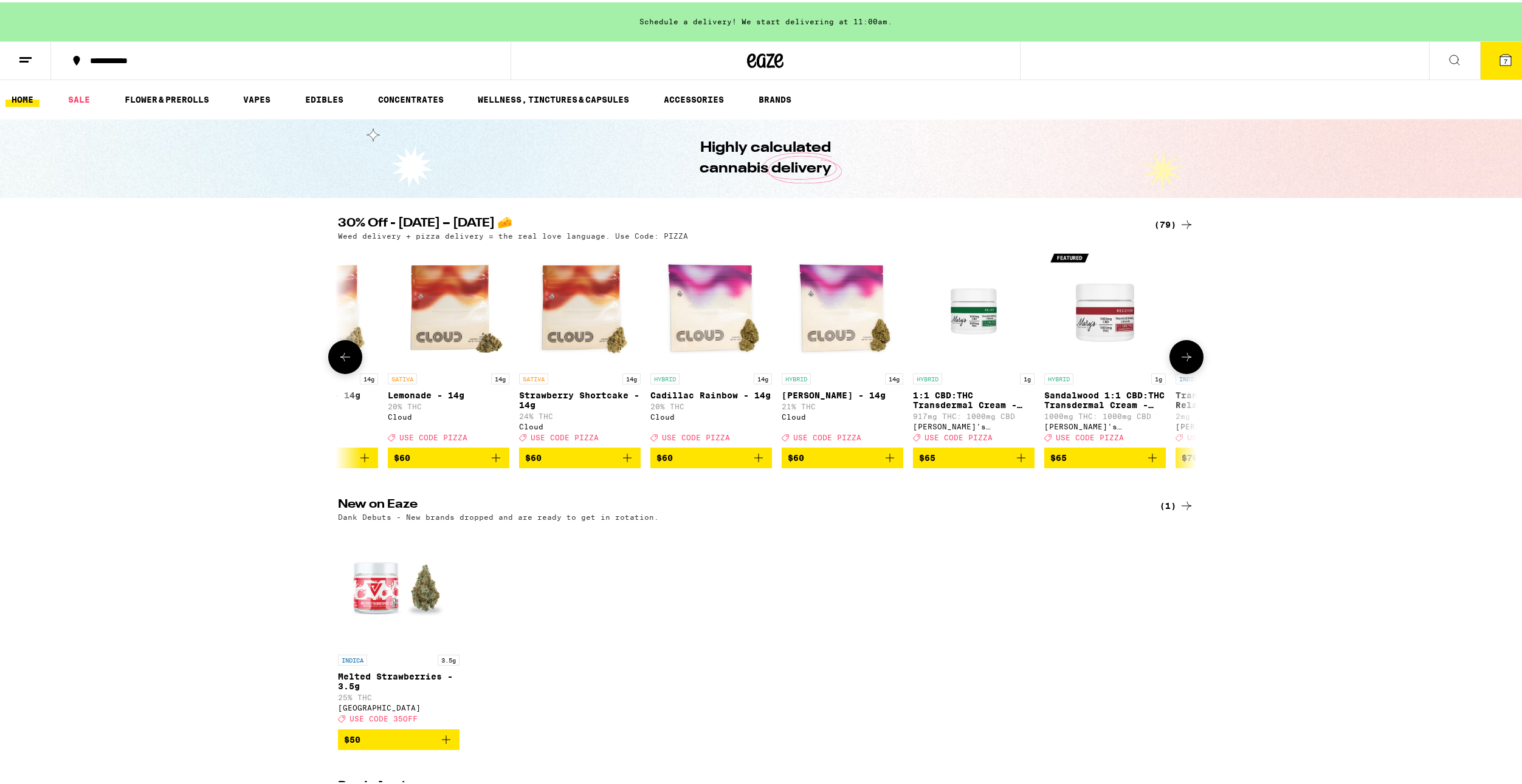
click at [1179, 355] on icon at bounding box center [1187, 354] width 14 height 14
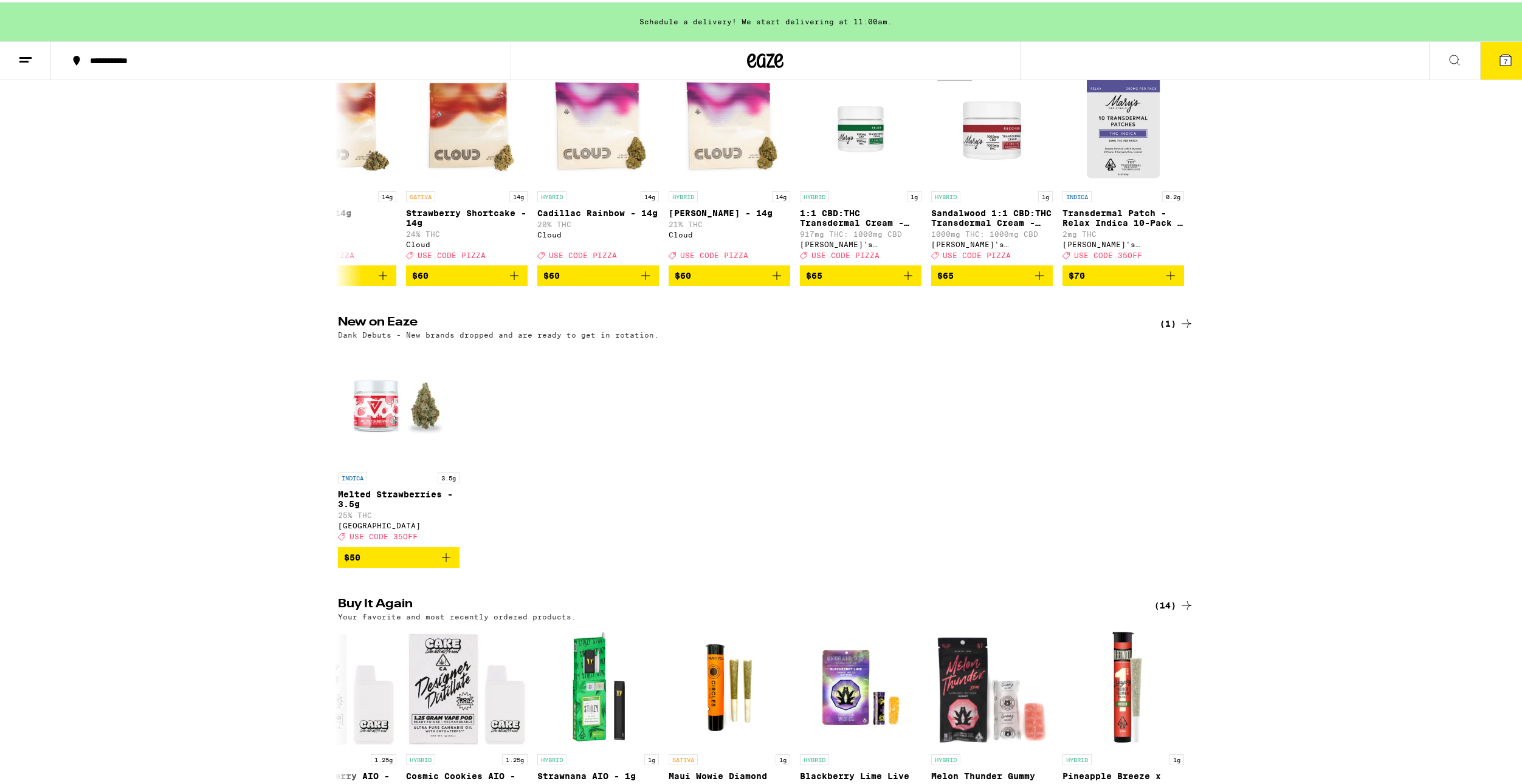
scroll to position [61, 0]
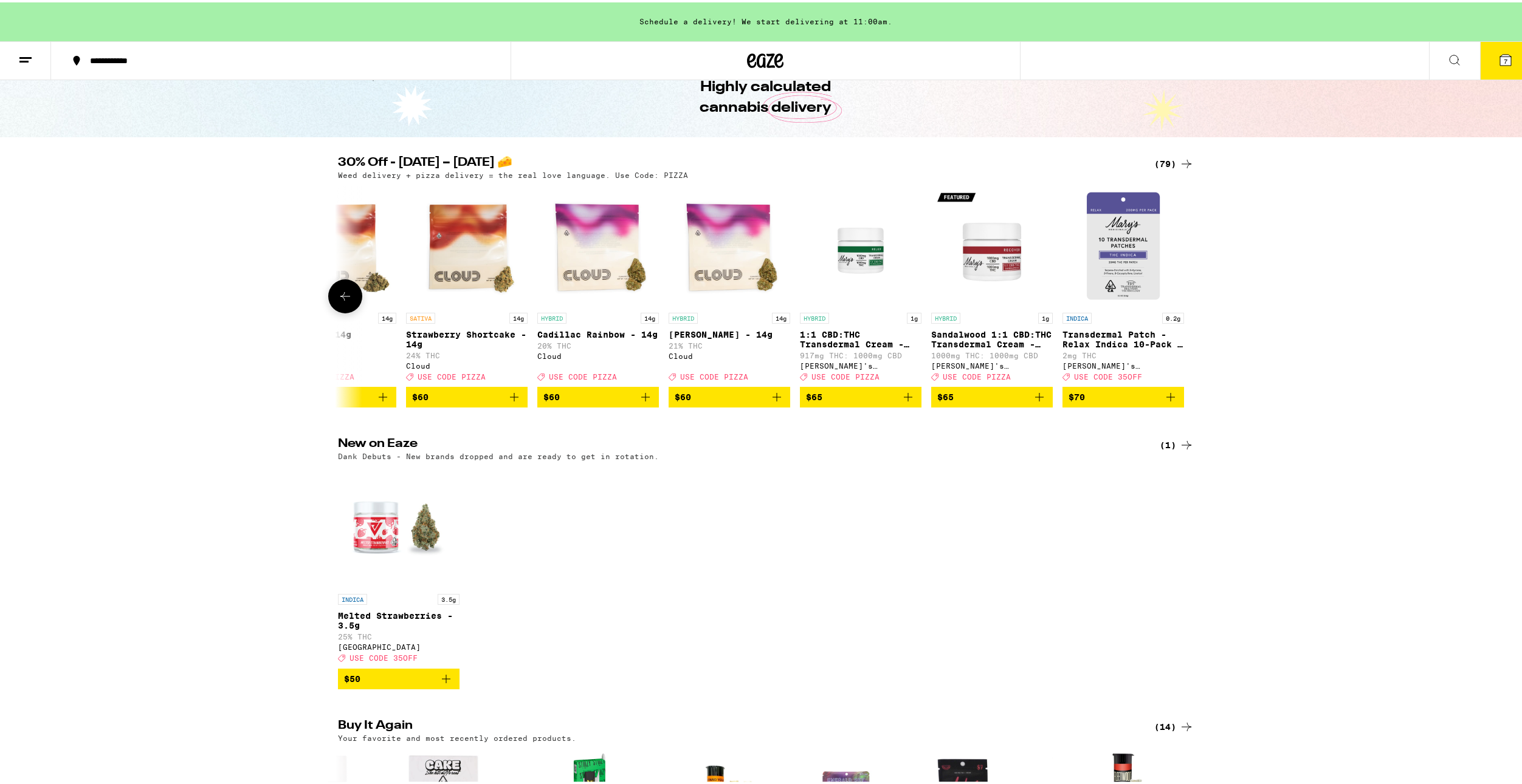
click at [339, 297] on icon at bounding box center [345, 294] width 14 height 14
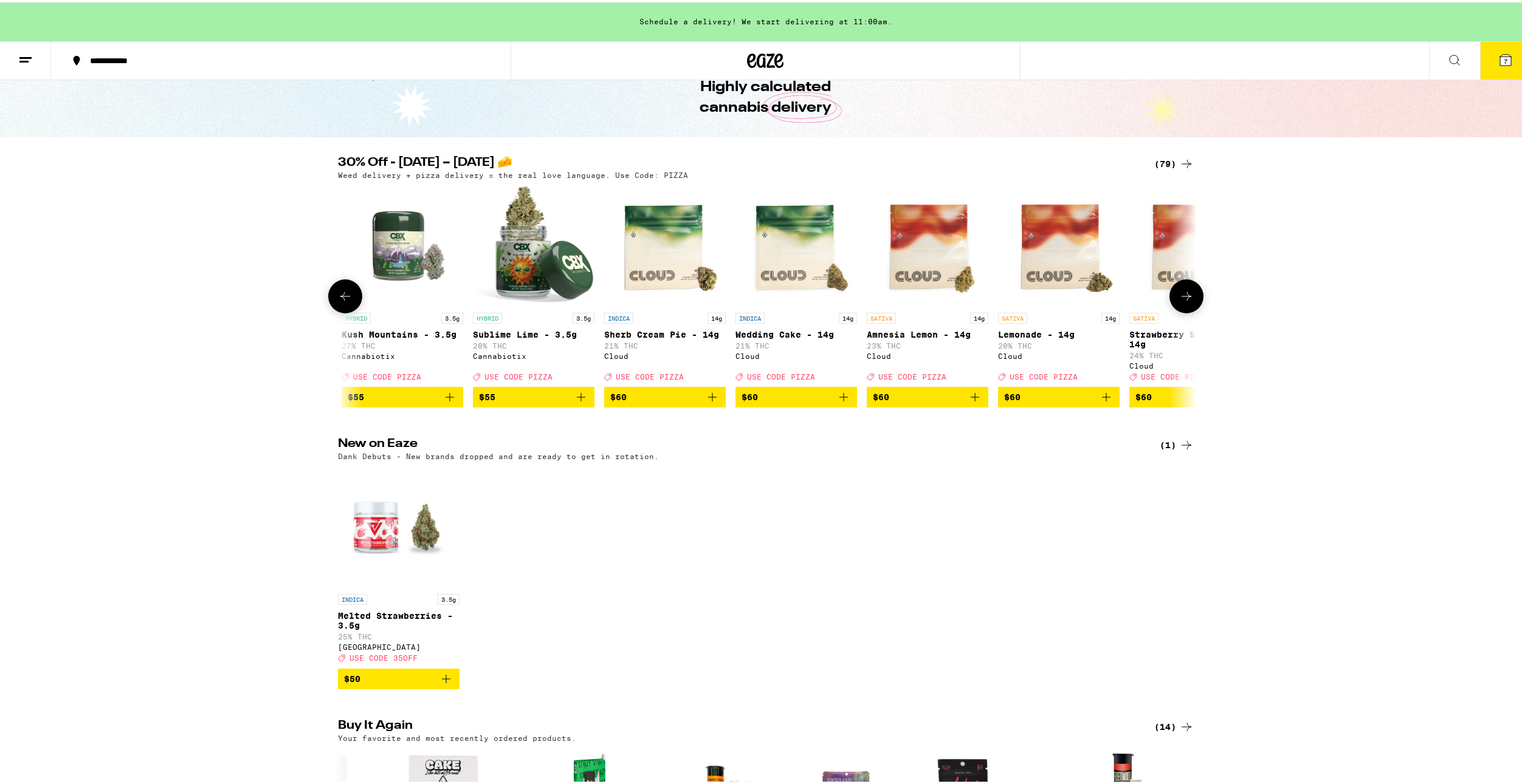
click at [339, 297] on icon at bounding box center [345, 294] width 14 height 14
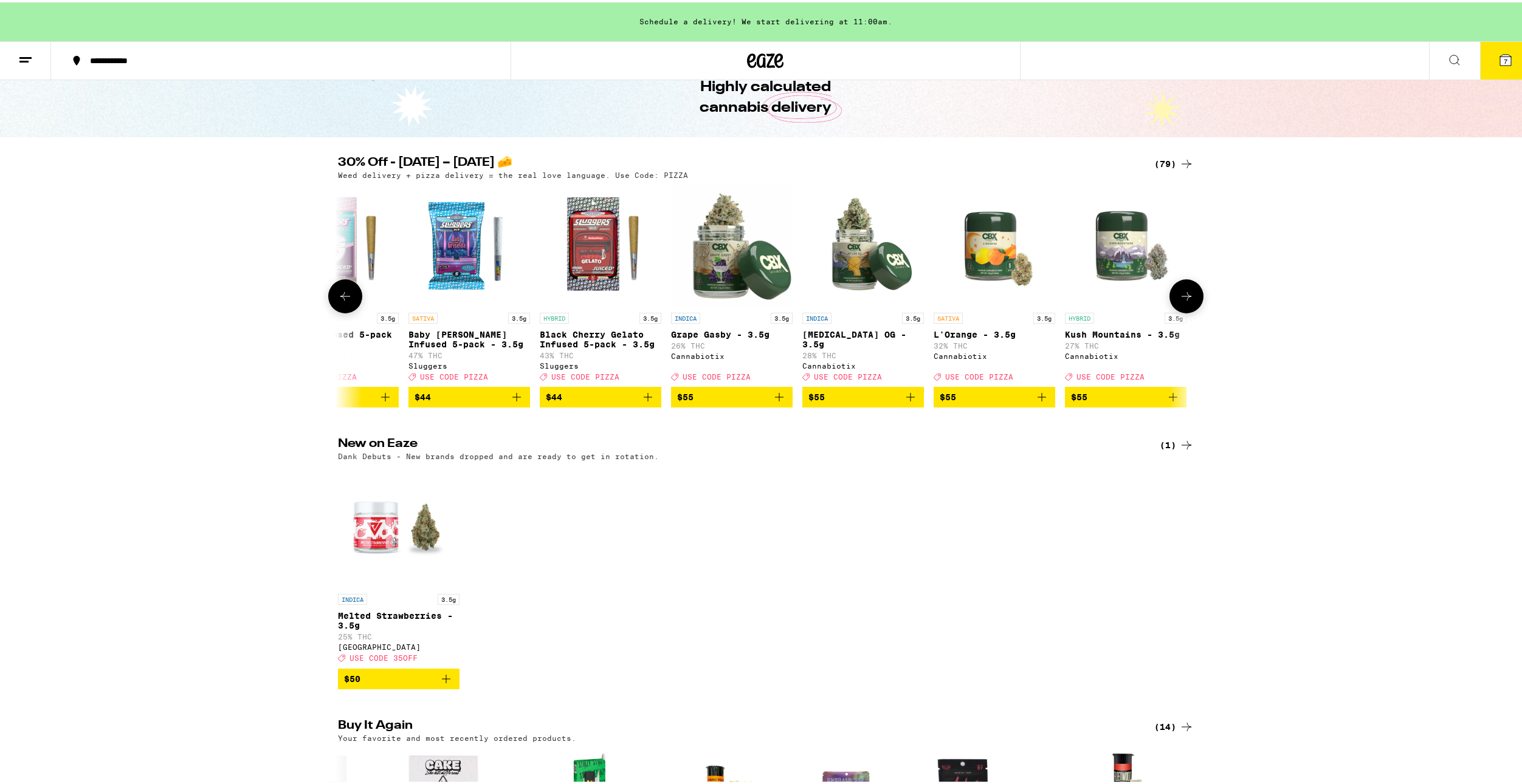
click at [339, 297] on icon at bounding box center [345, 294] width 14 height 14
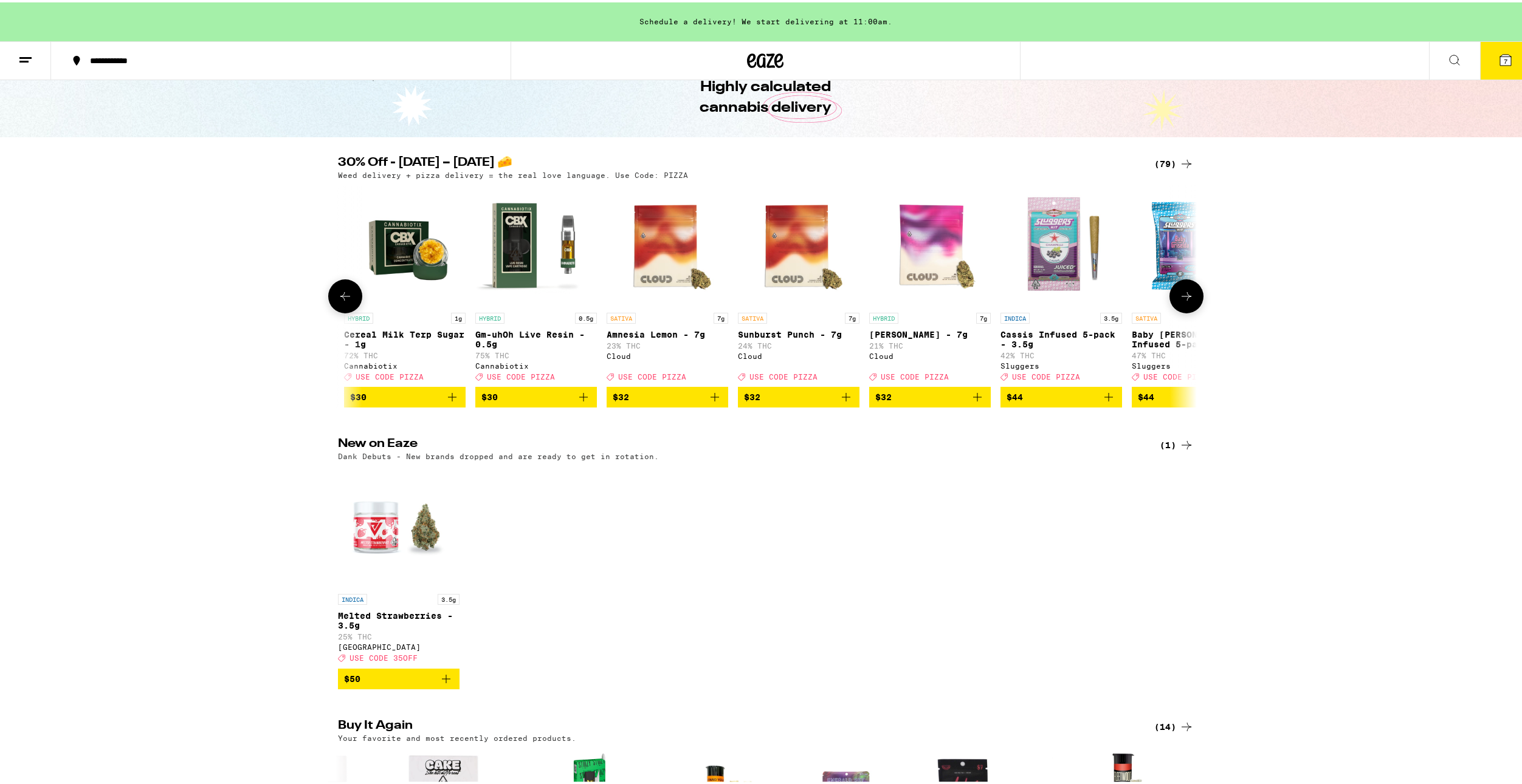
click at [339, 297] on icon at bounding box center [345, 294] width 14 height 14
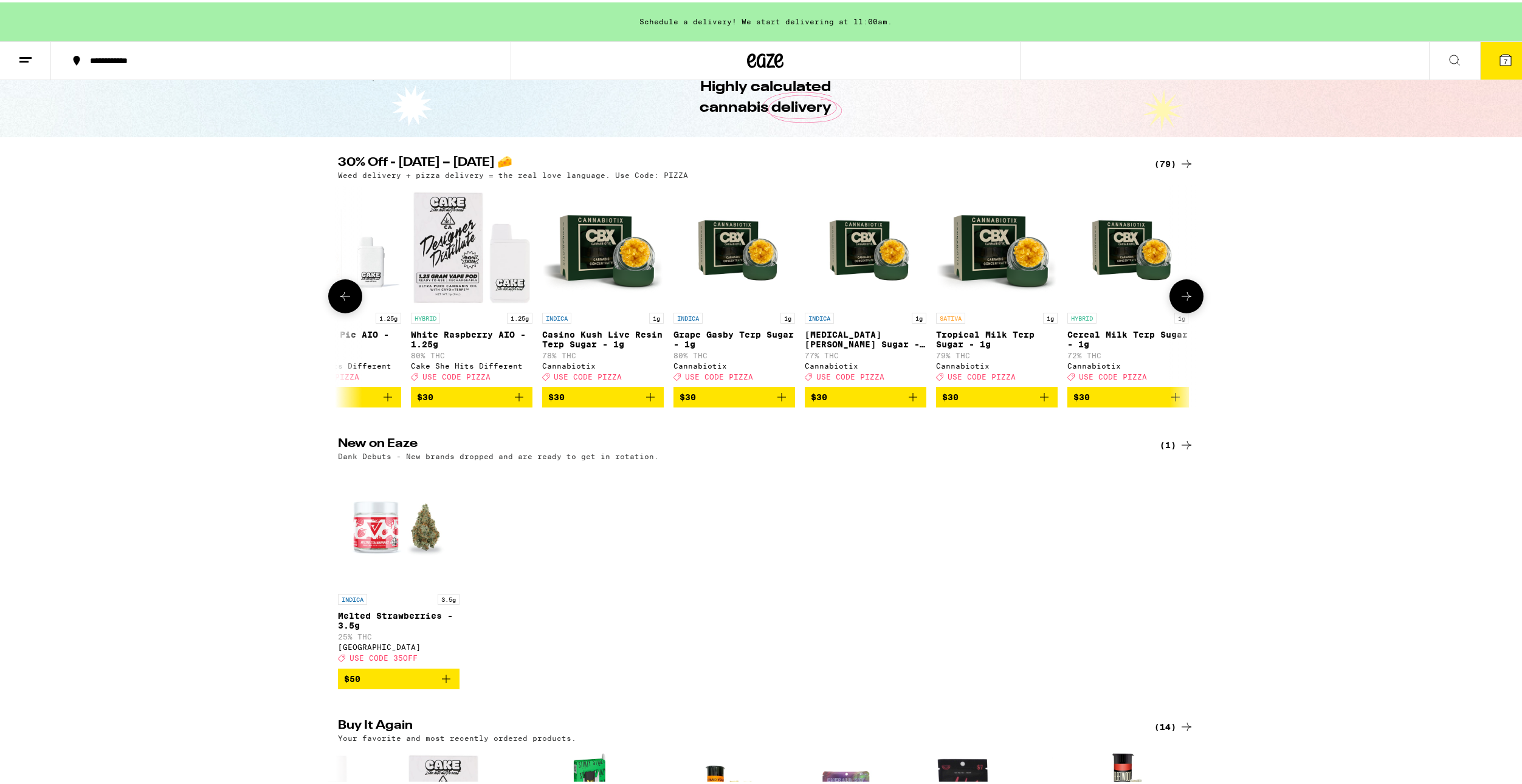
click at [339, 297] on icon at bounding box center [345, 294] width 14 height 14
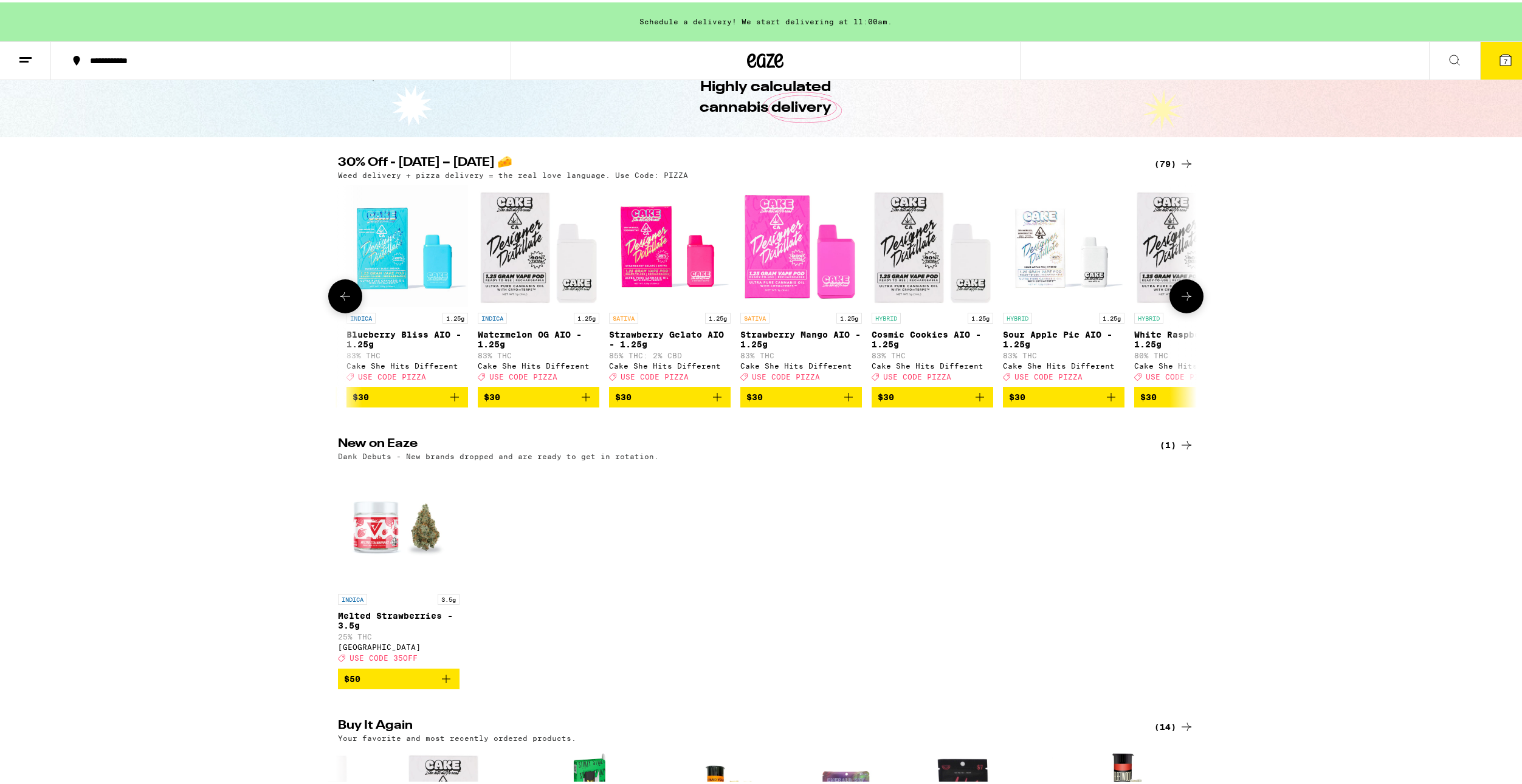
click at [358, 313] on p "INDICA" at bounding box center [361, 316] width 29 height 11
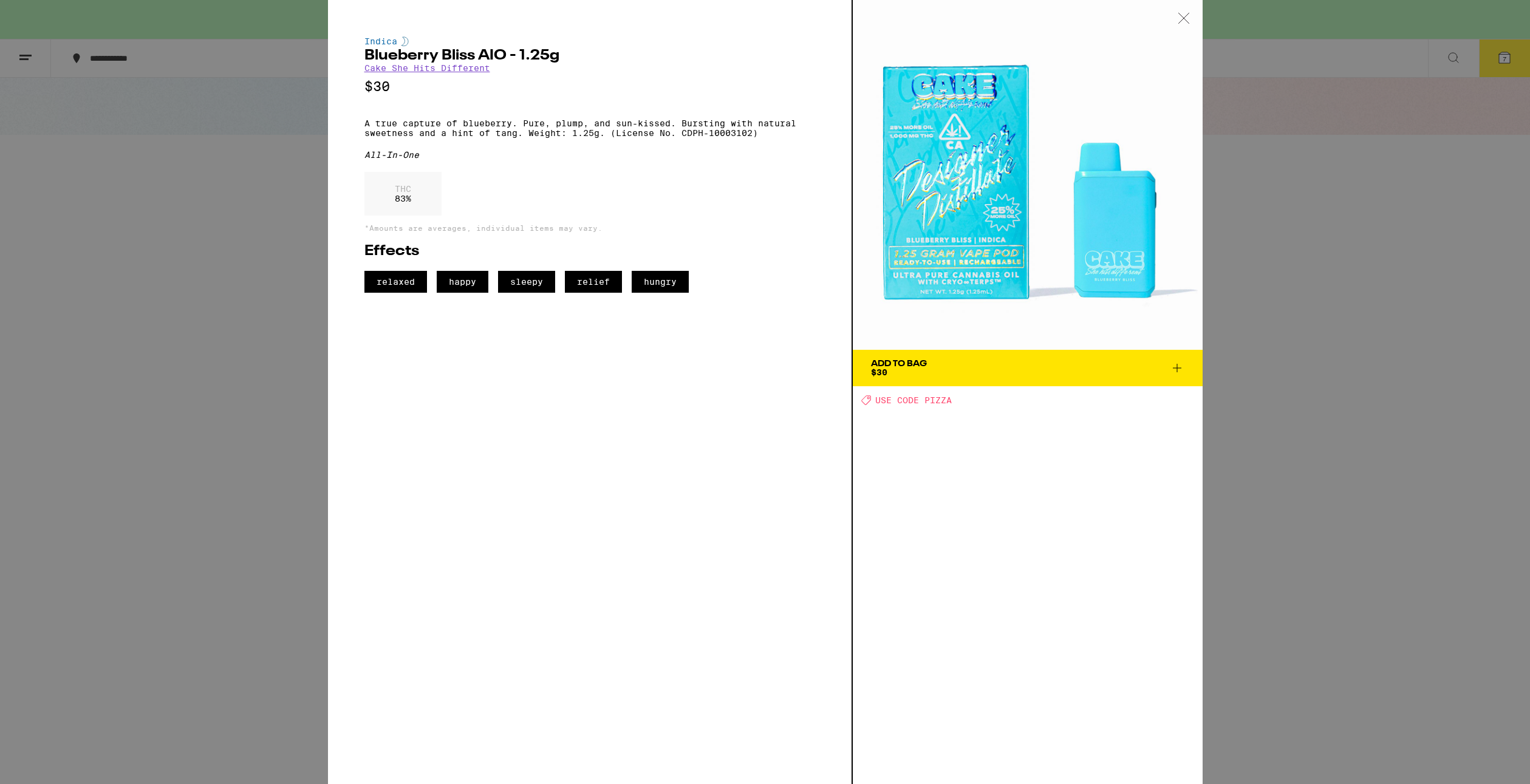
click at [257, 299] on div "Indica Blueberry Bliss AIO - 1.25g Cake She Hits Different $30 A true capture o…" at bounding box center [765, 392] width 1530 height 784
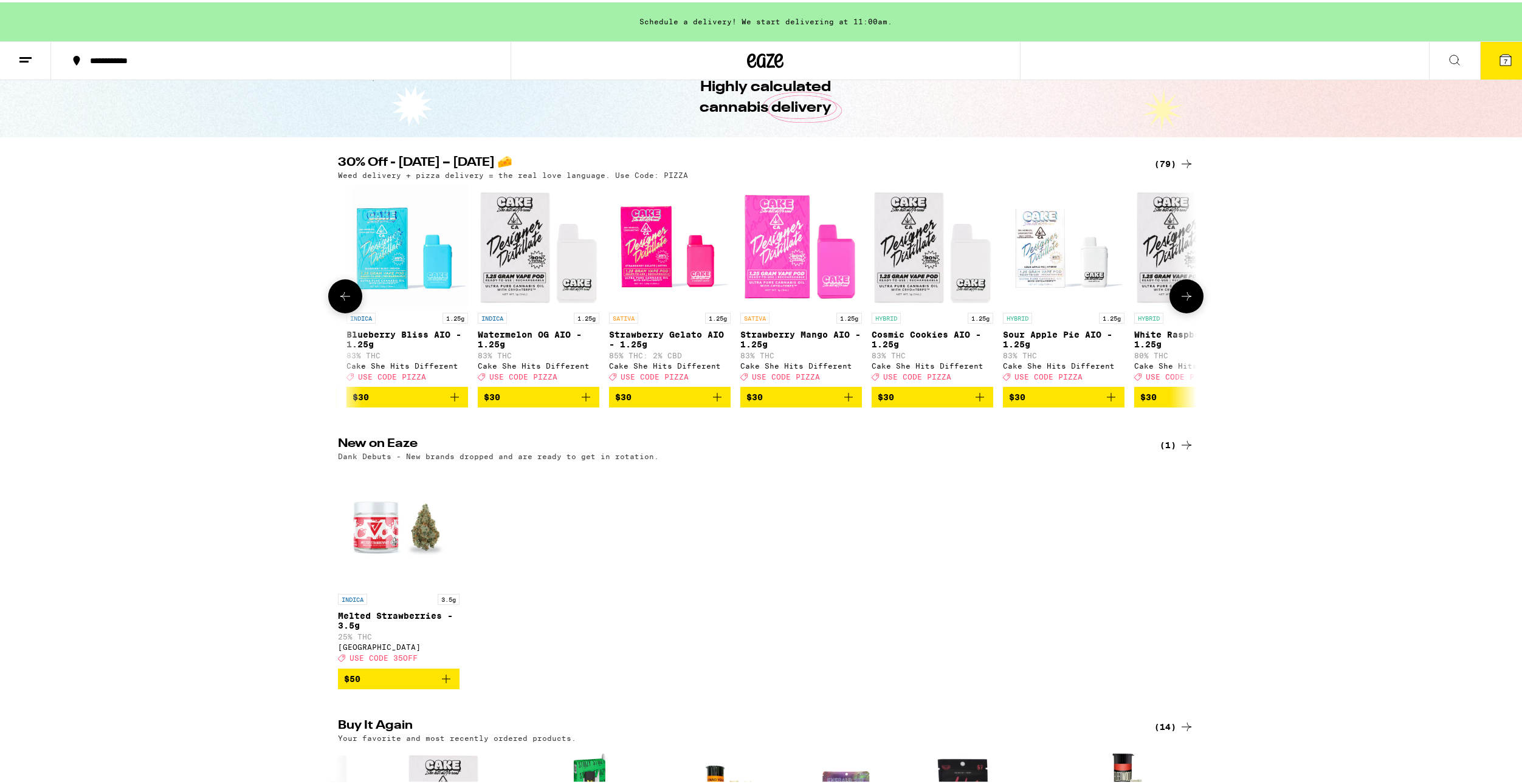
click at [350, 302] on button at bounding box center [345, 293] width 34 height 34
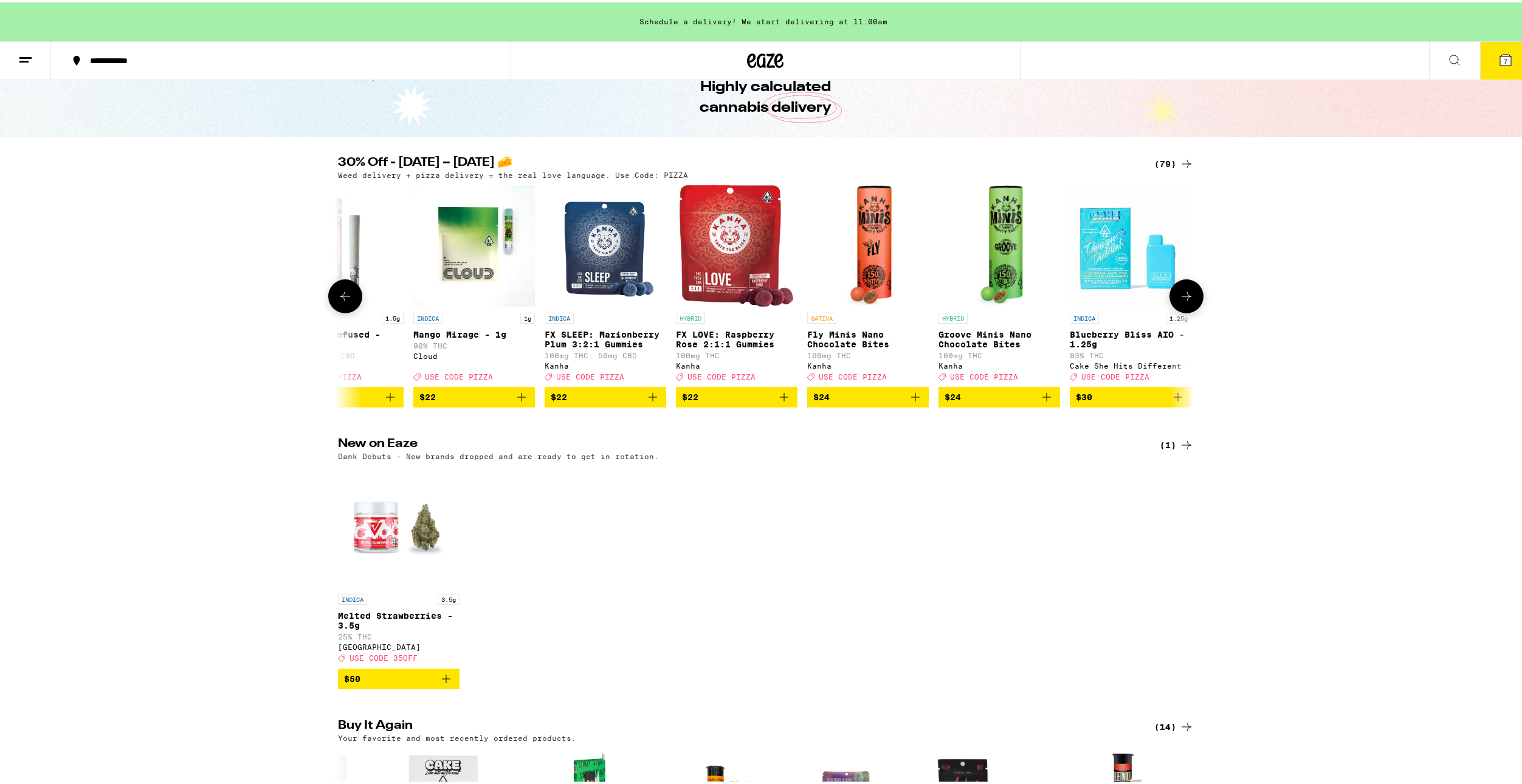
click at [350, 302] on button at bounding box center [345, 293] width 34 height 34
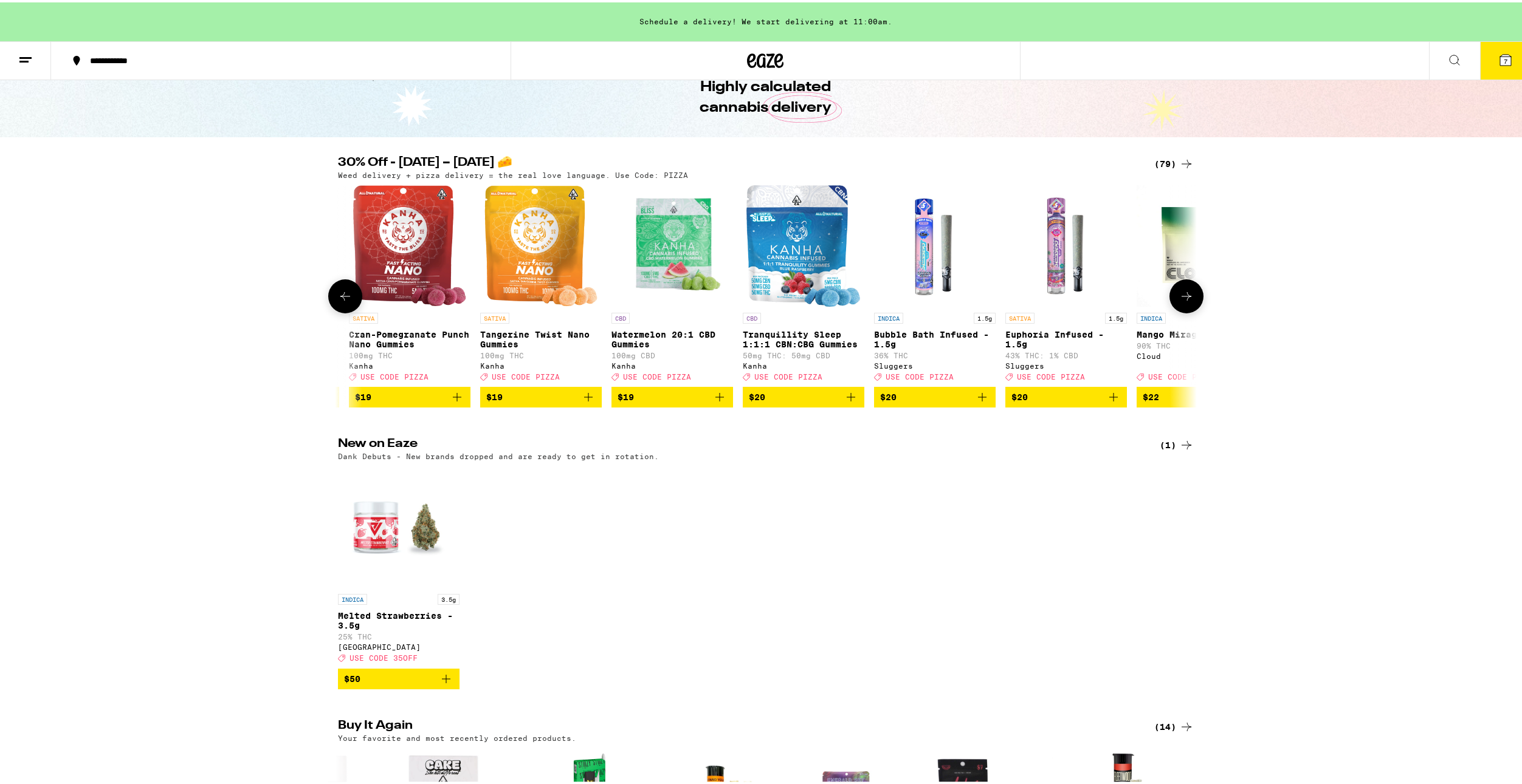
click at [350, 302] on button at bounding box center [345, 293] width 34 height 34
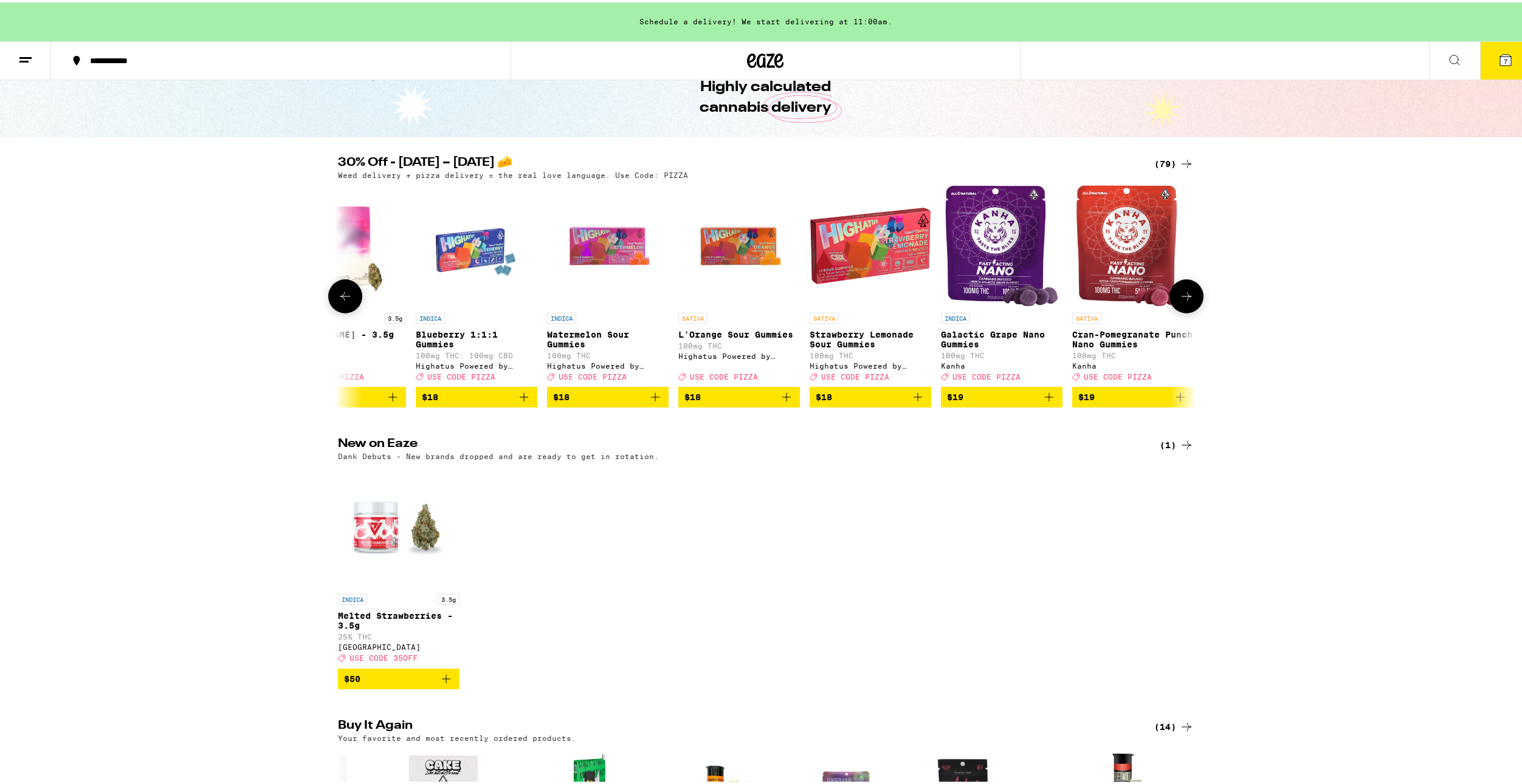
click at [350, 302] on button at bounding box center [345, 293] width 34 height 34
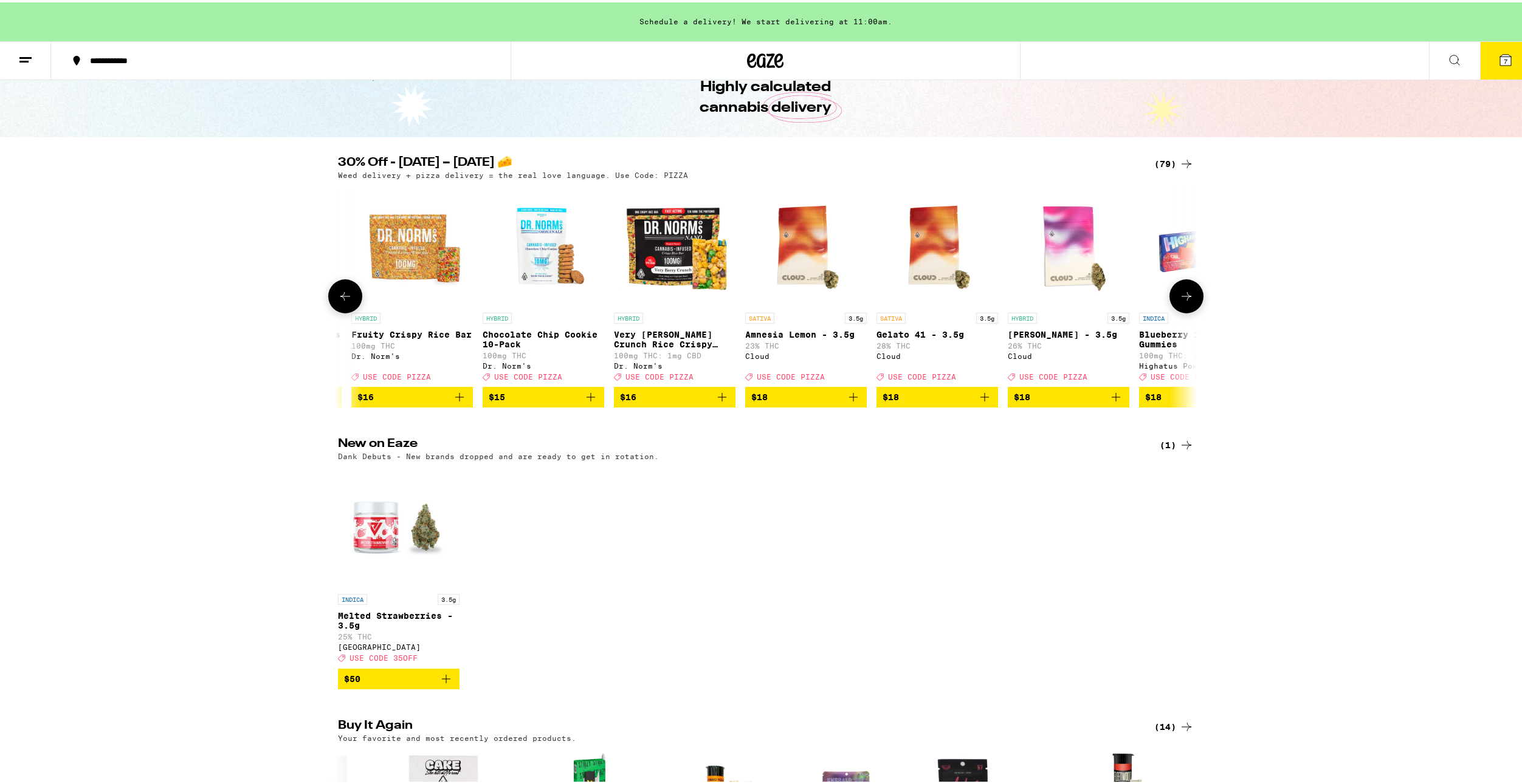
click at [350, 302] on button at bounding box center [345, 293] width 34 height 34
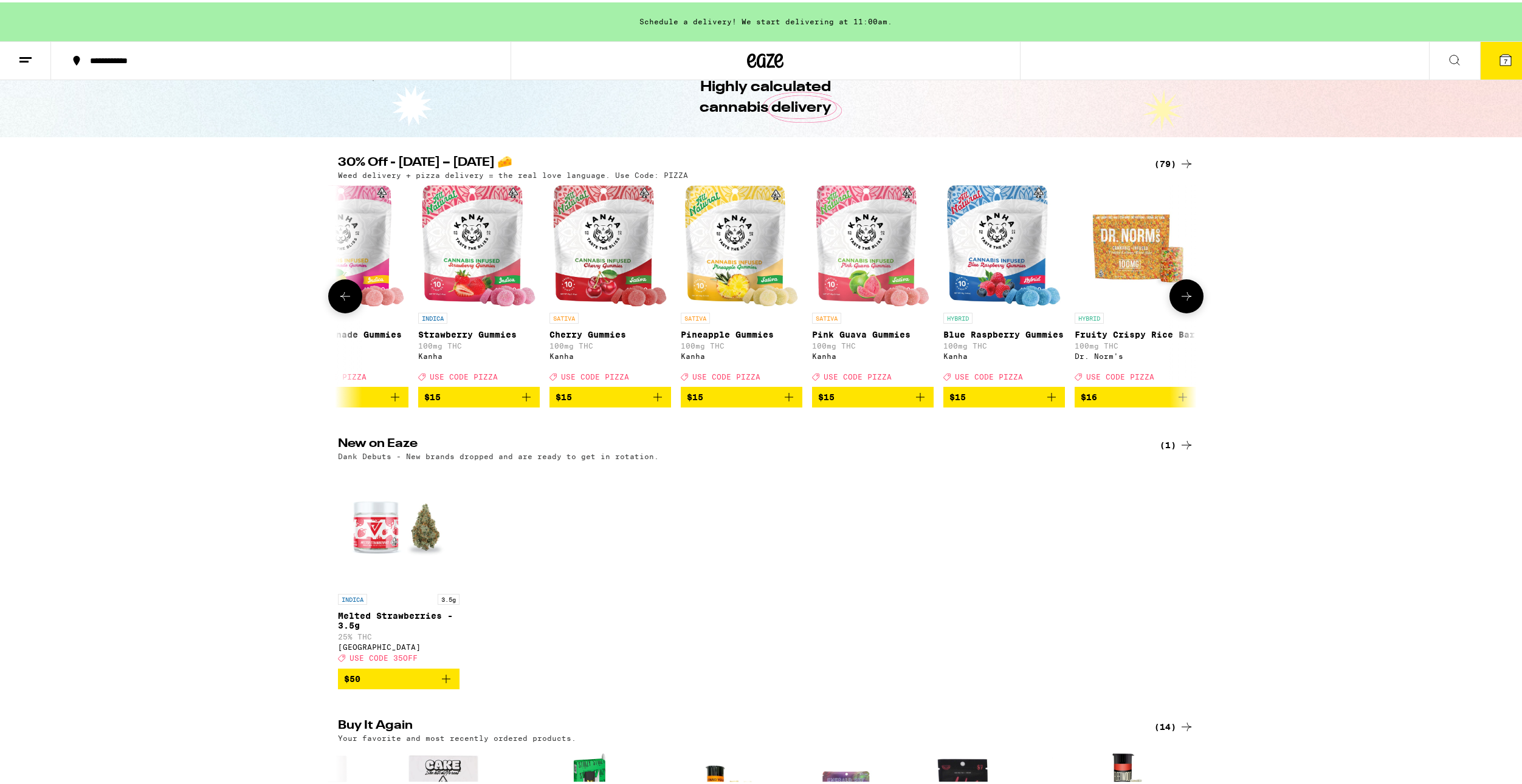
click at [350, 302] on button at bounding box center [345, 293] width 34 height 34
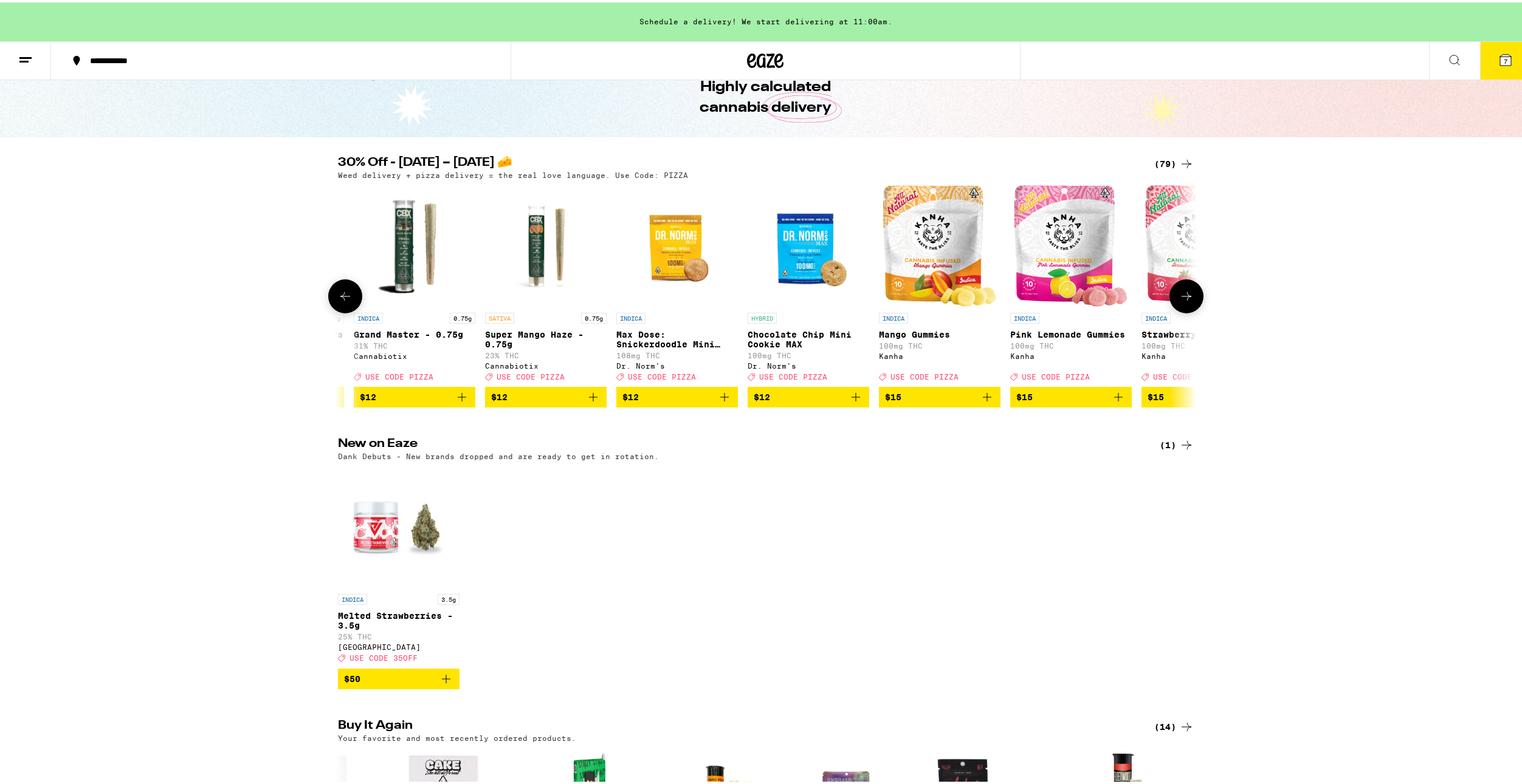
click at [350, 302] on button at bounding box center [345, 293] width 34 height 34
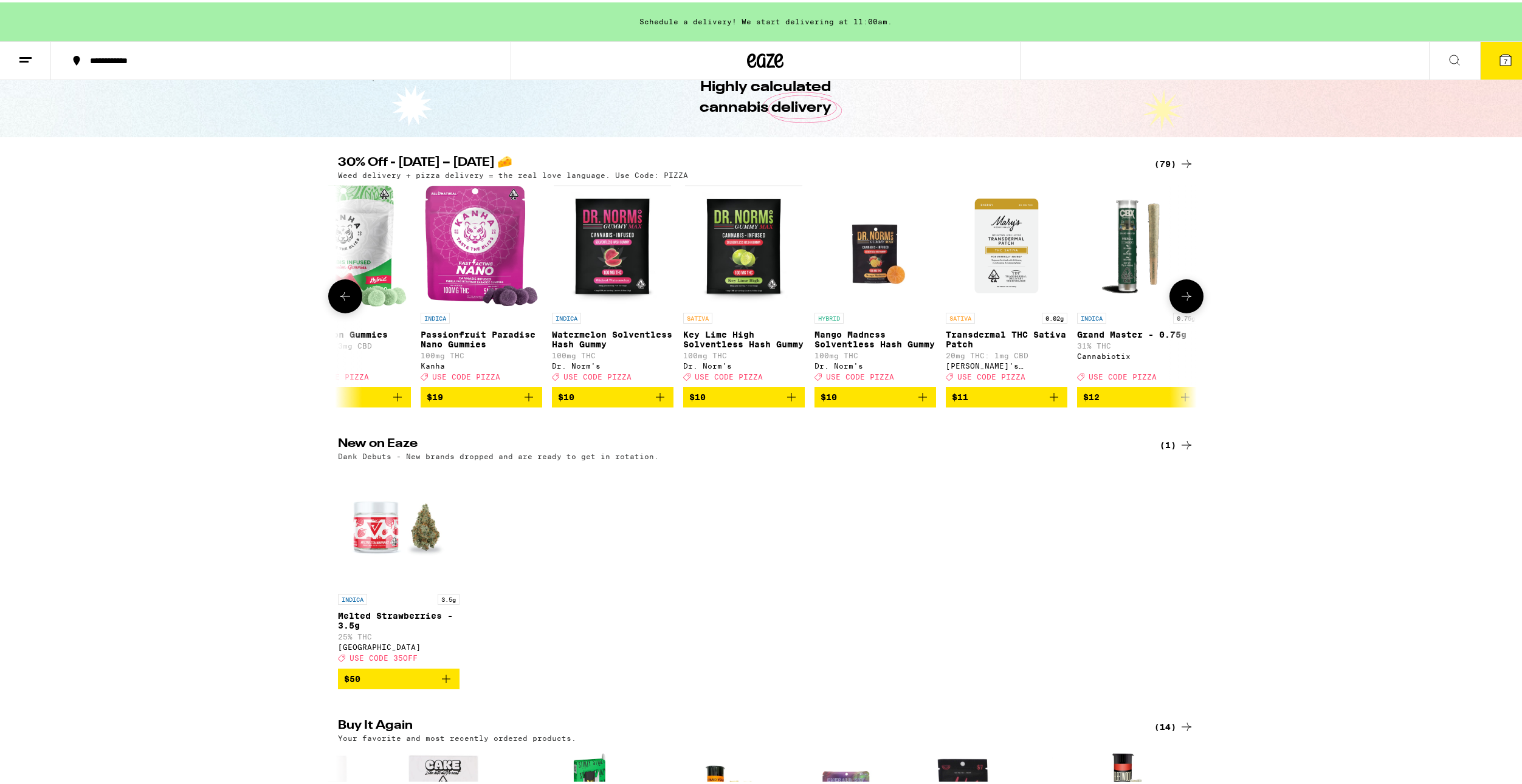
click at [350, 302] on button at bounding box center [345, 293] width 34 height 34
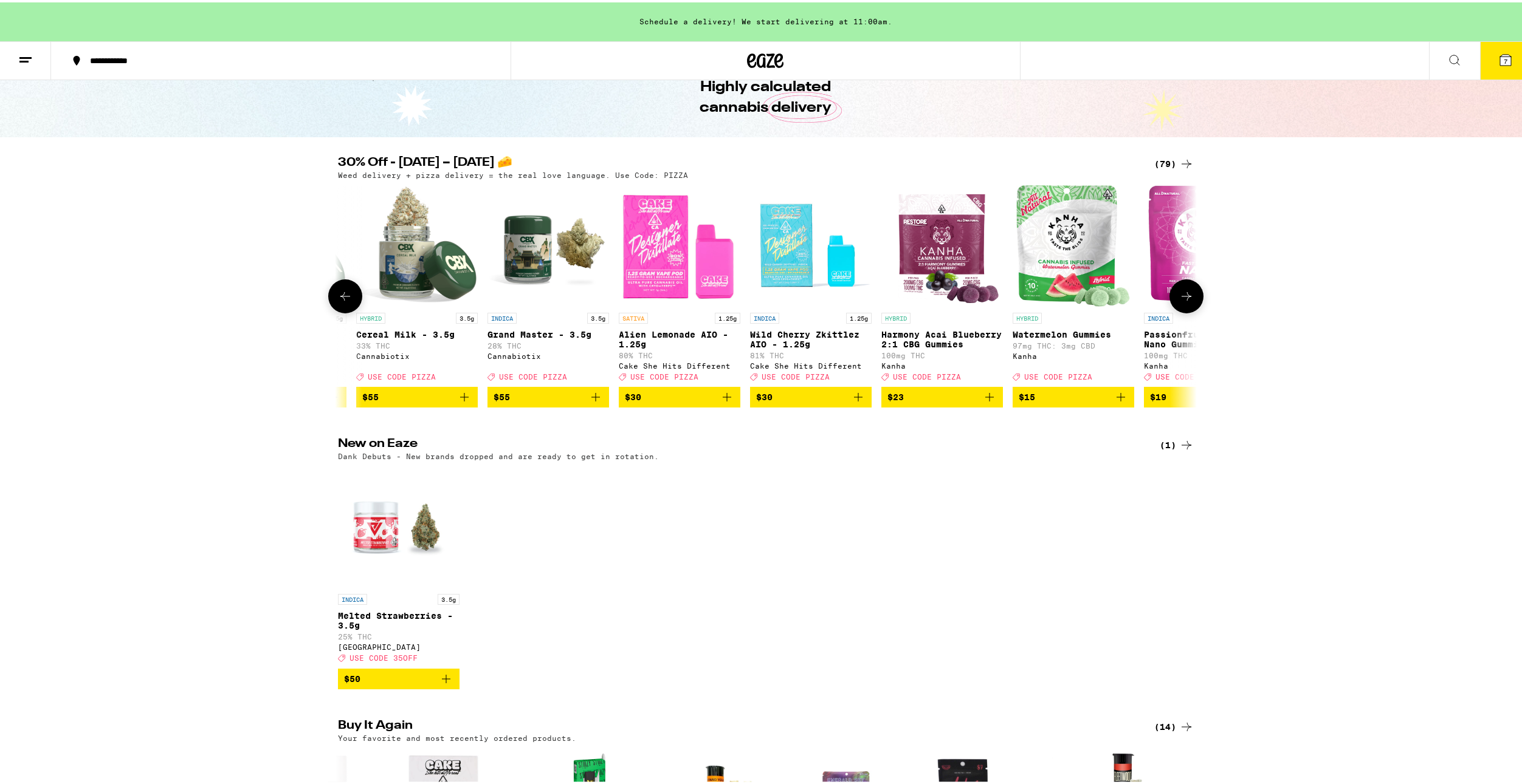
click at [350, 302] on button at bounding box center [345, 293] width 34 height 34
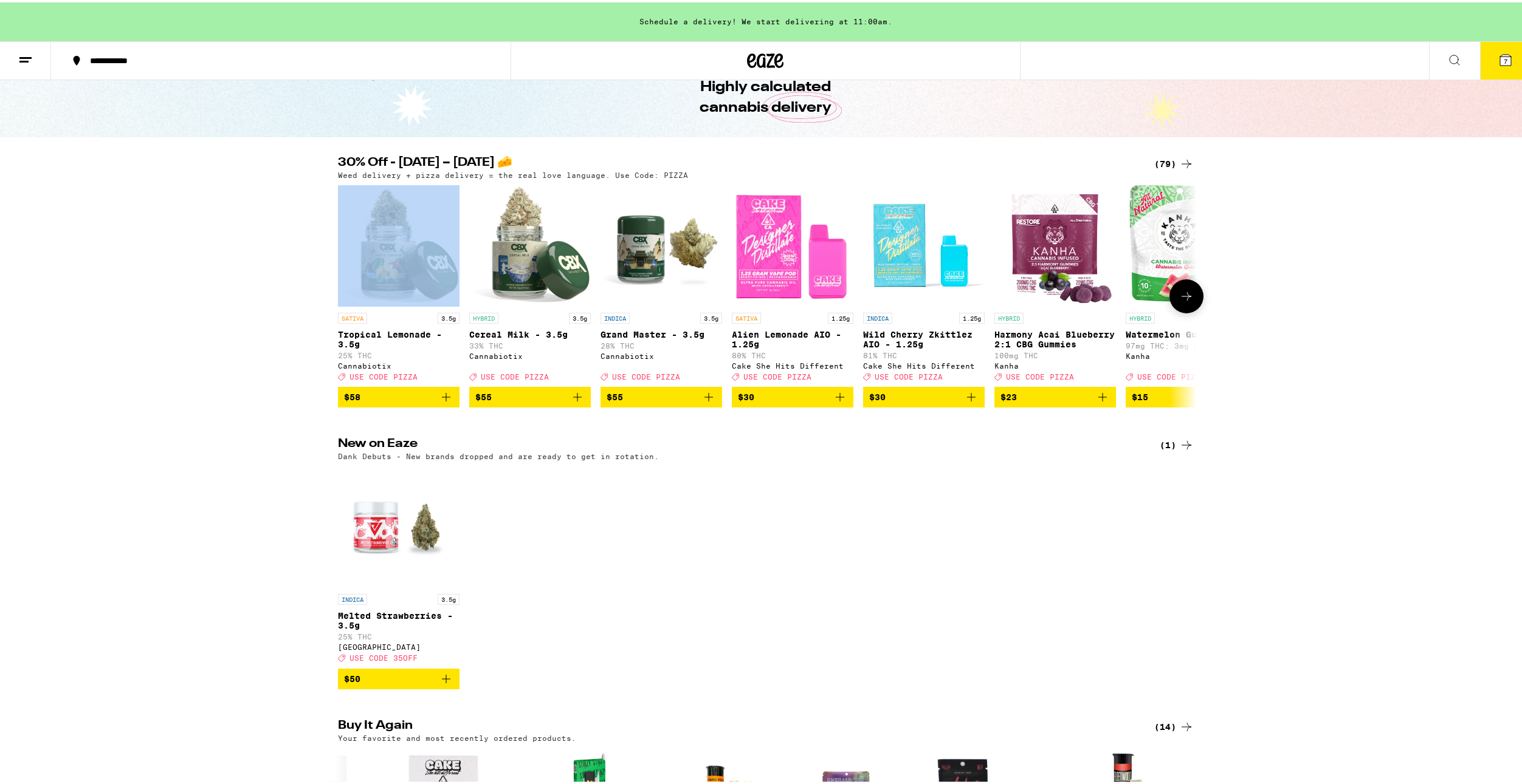
click at [350, 302] on div at bounding box center [345, 293] width 34 height 34
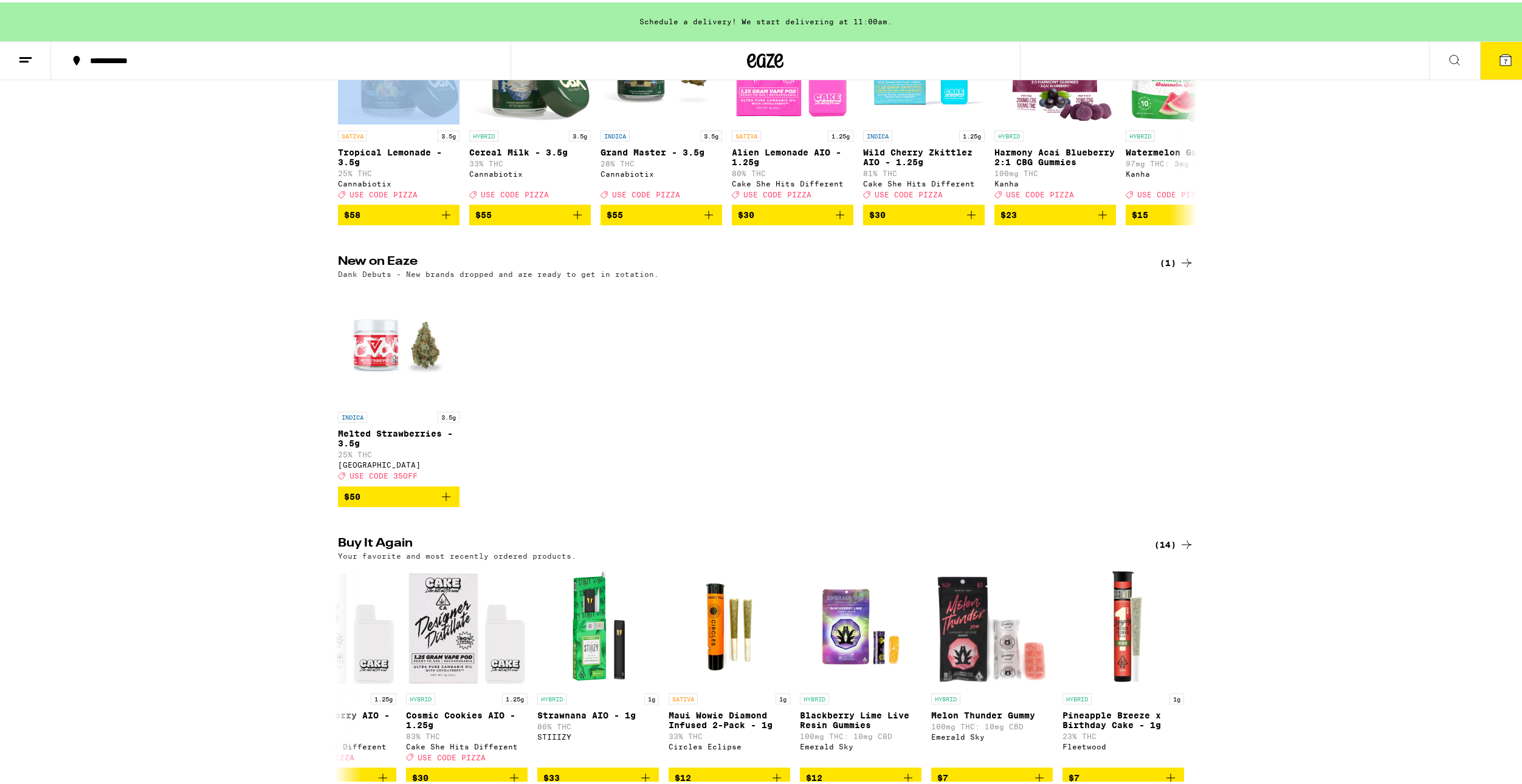
scroll to position [425, 0]
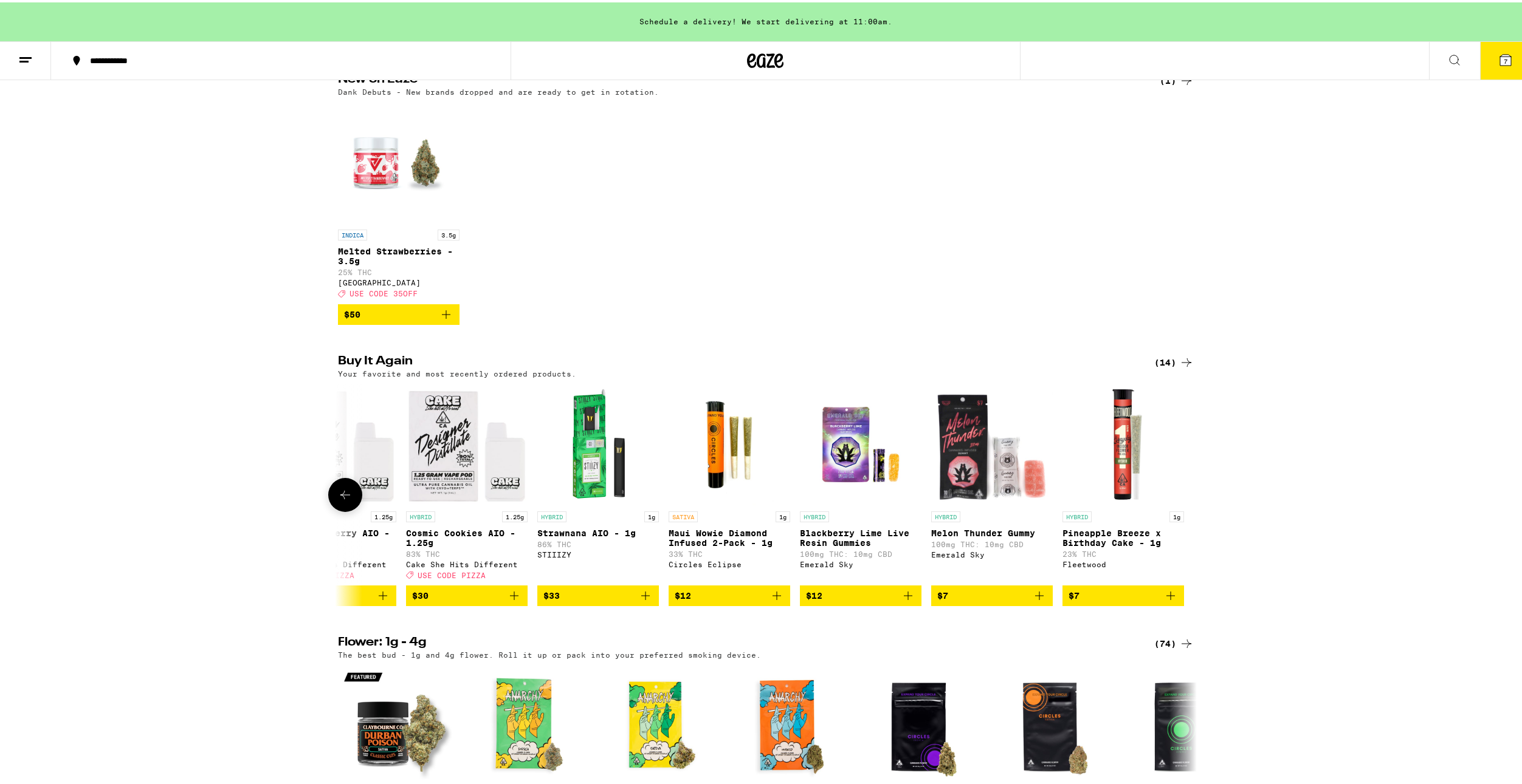
click at [354, 509] on button at bounding box center [345, 492] width 34 height 34
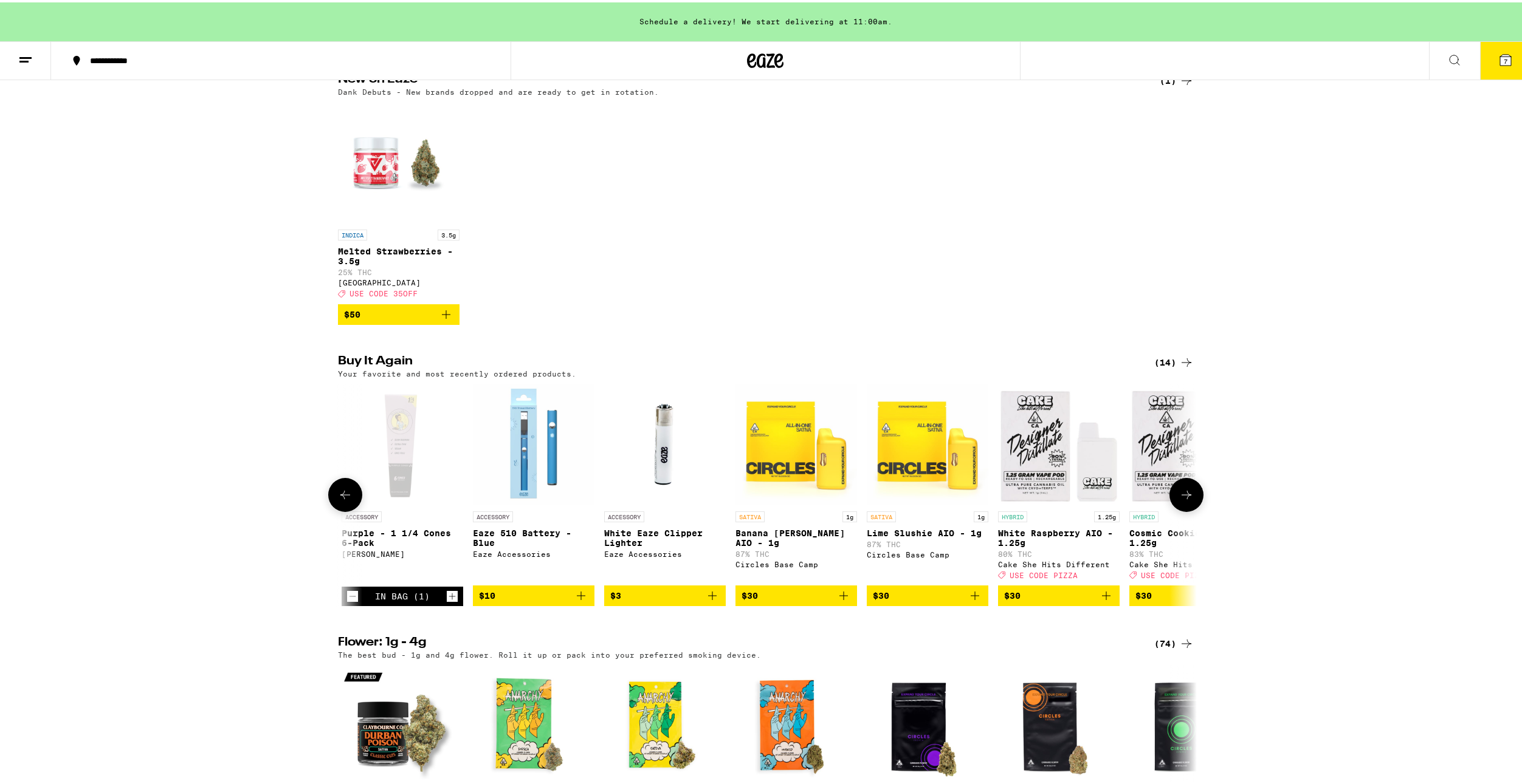
click at [354, 509] on button at bounding box center [345, 492] width 34 height 34
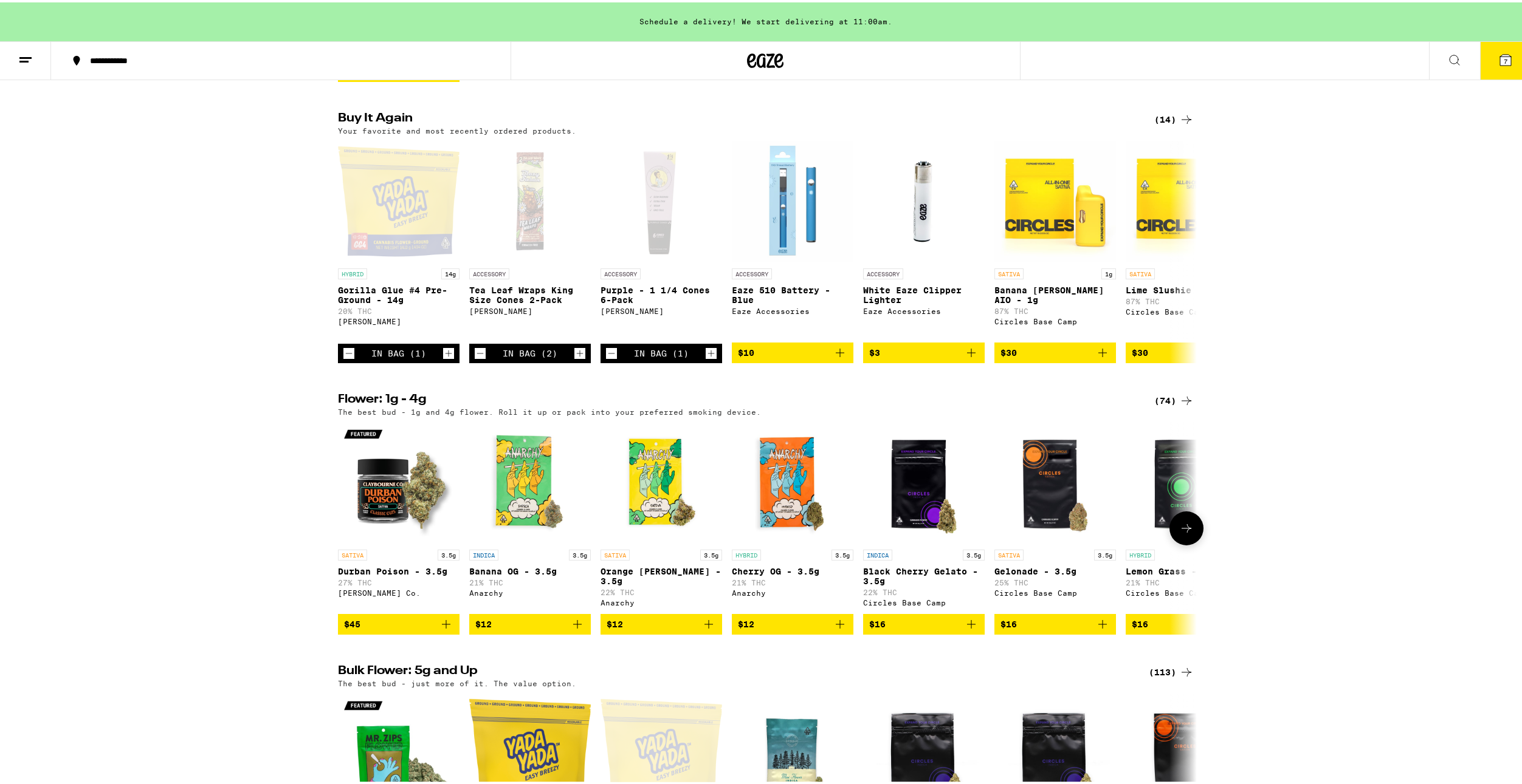
scroll to position [911, 0]
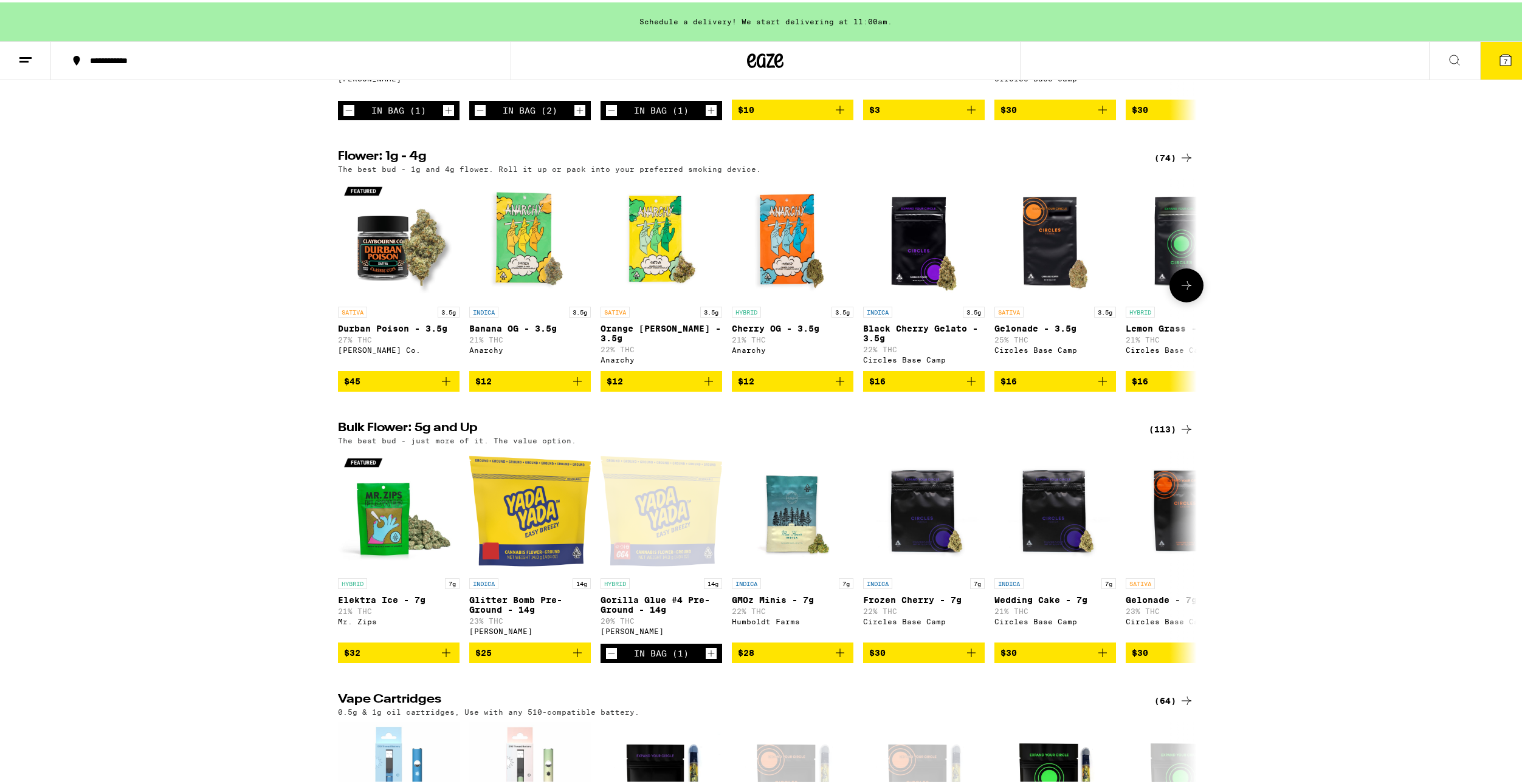
click at [1181, 290] on icon at bounding box center [1187, 283] width 14 height 14
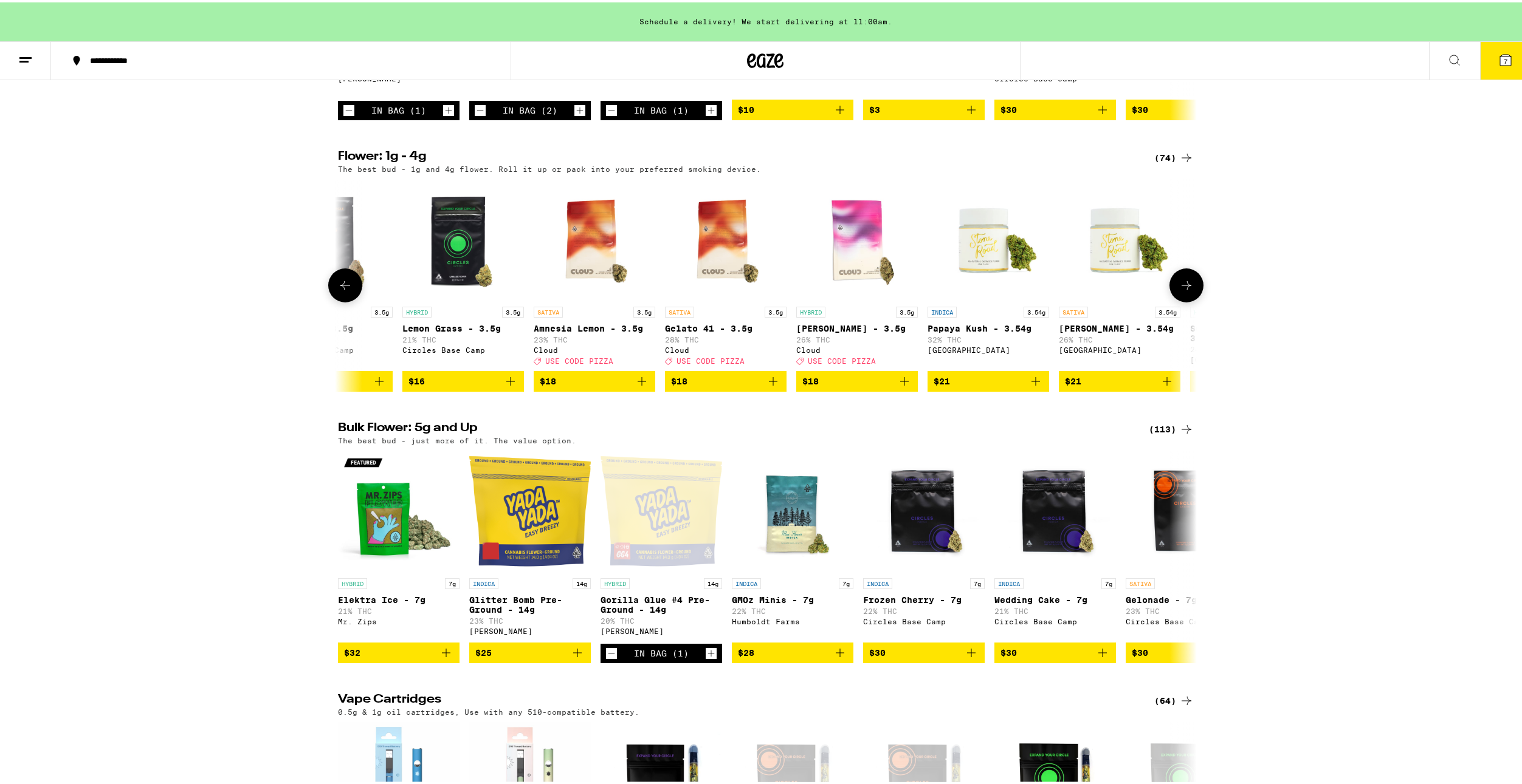
click at [1181, 290] on icon at bounding box center [1187, 283] width 14 height 14
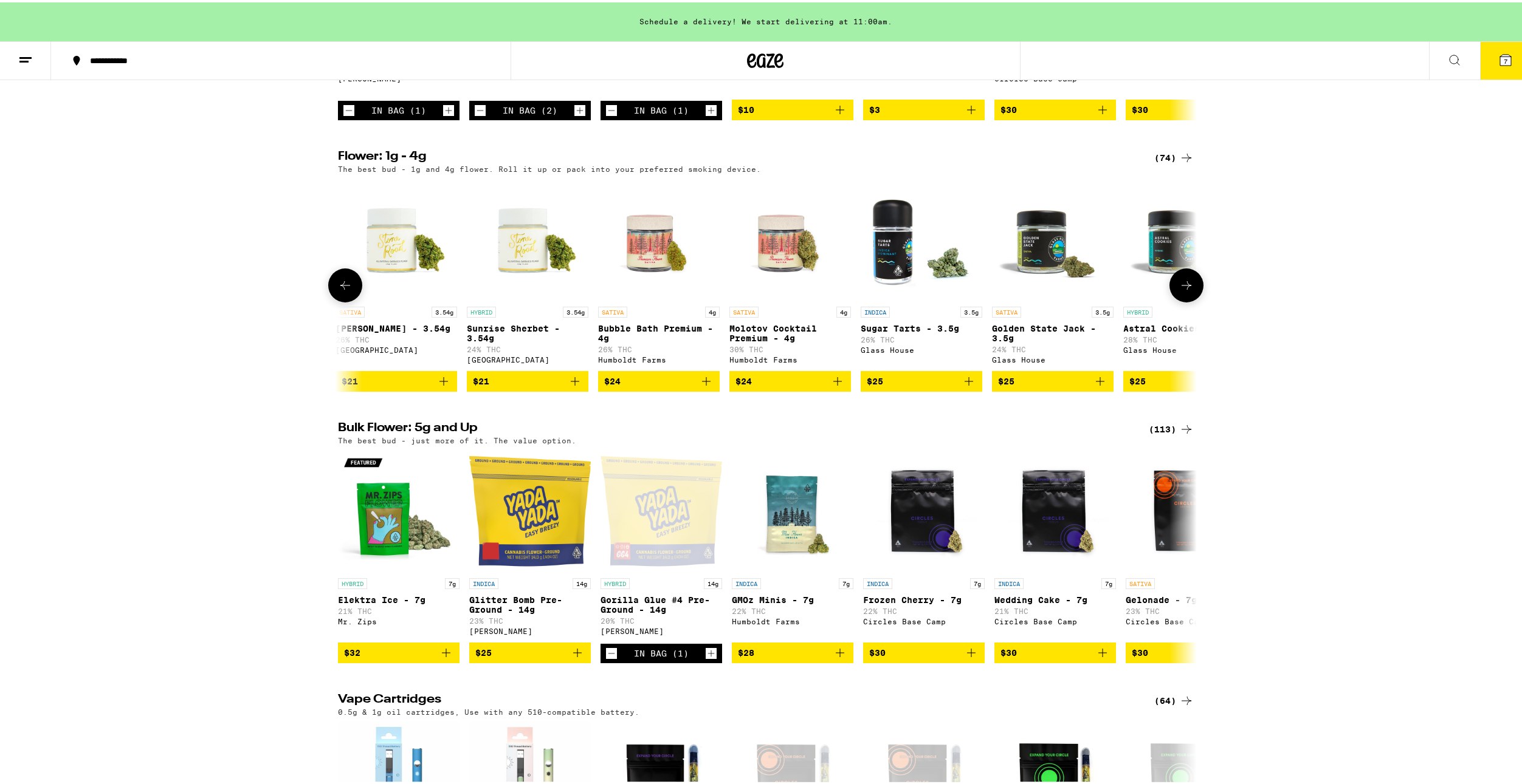
click at [1181, 290] on icon at bounding box center [1187, 283] width 14 height 14
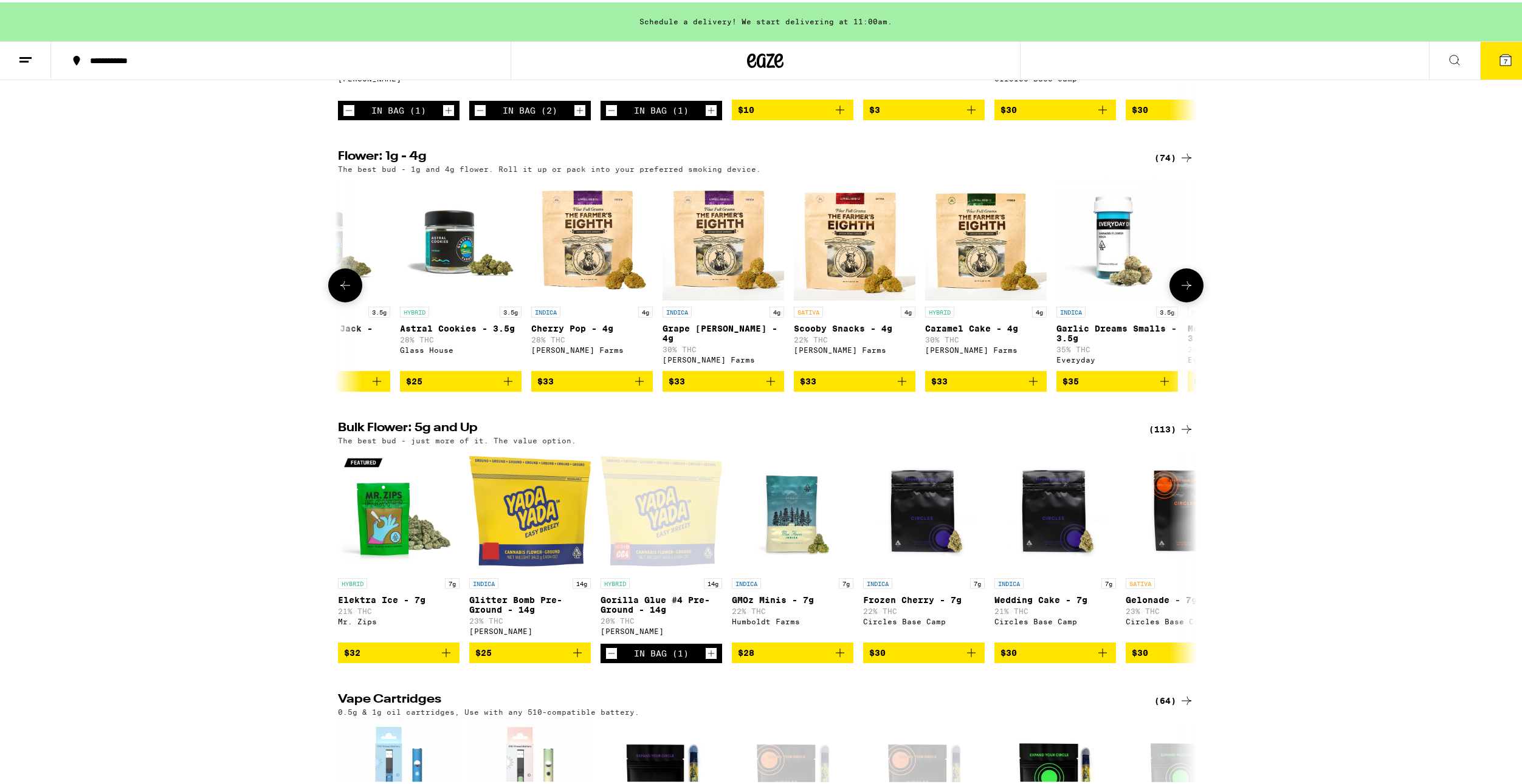
click at [1181, 290] on icon at bounding box center [1187, 283] width 14 height 14
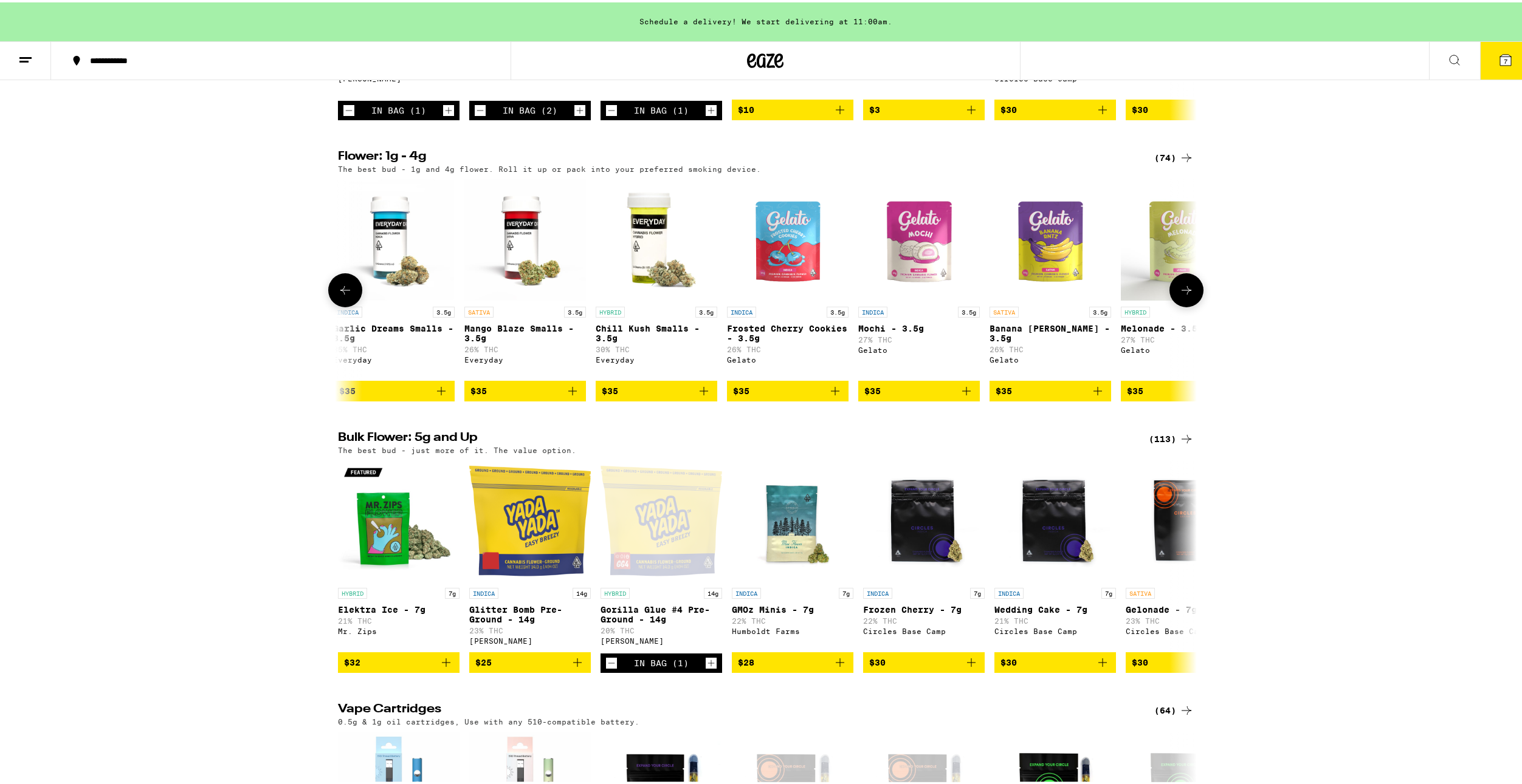
click at [1181, 295] on icon at bounding box center [1187, 288] width 14 height 14
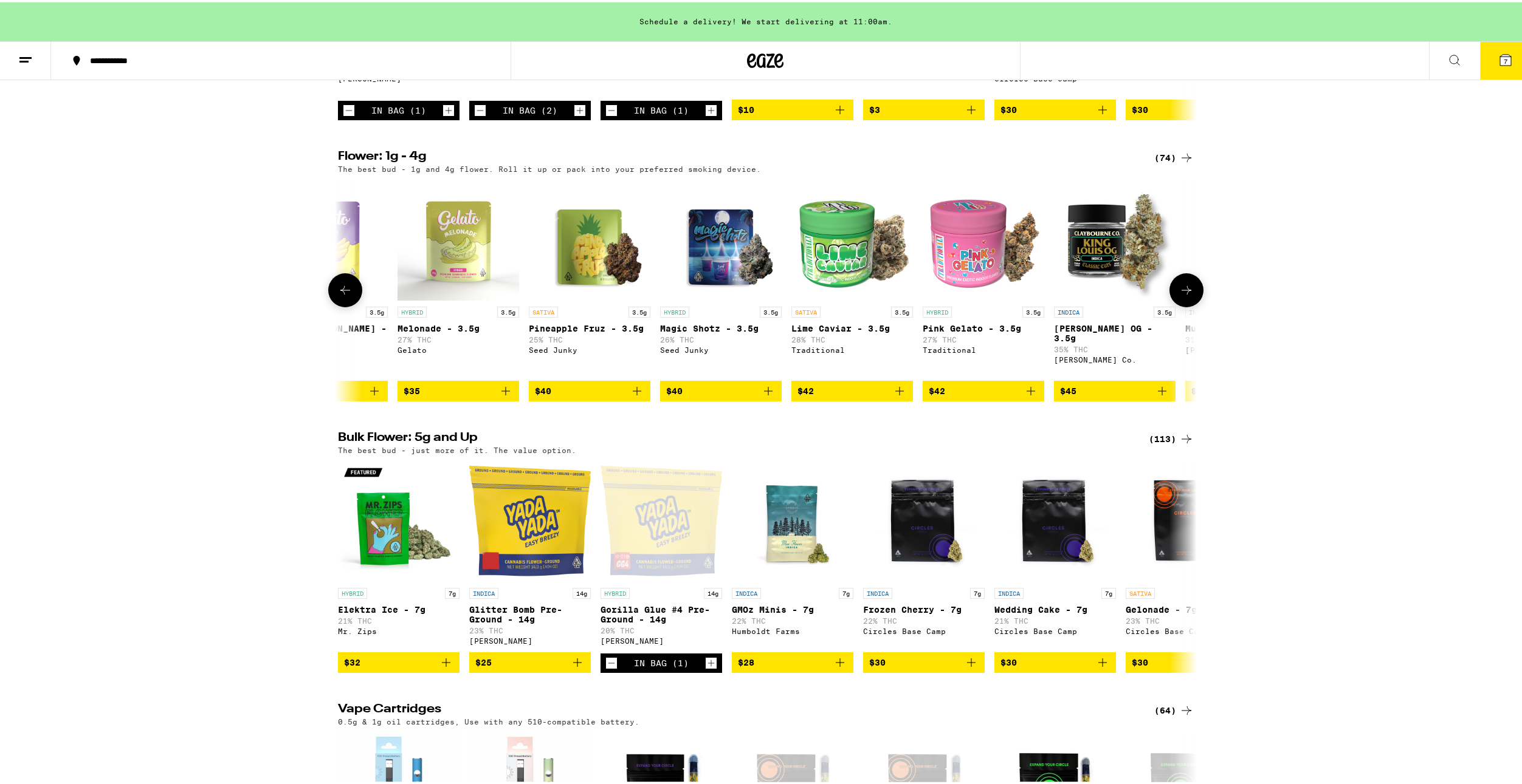
click at [1181, 295] on icon at bounding box center [1187, 288] width 14 height 14
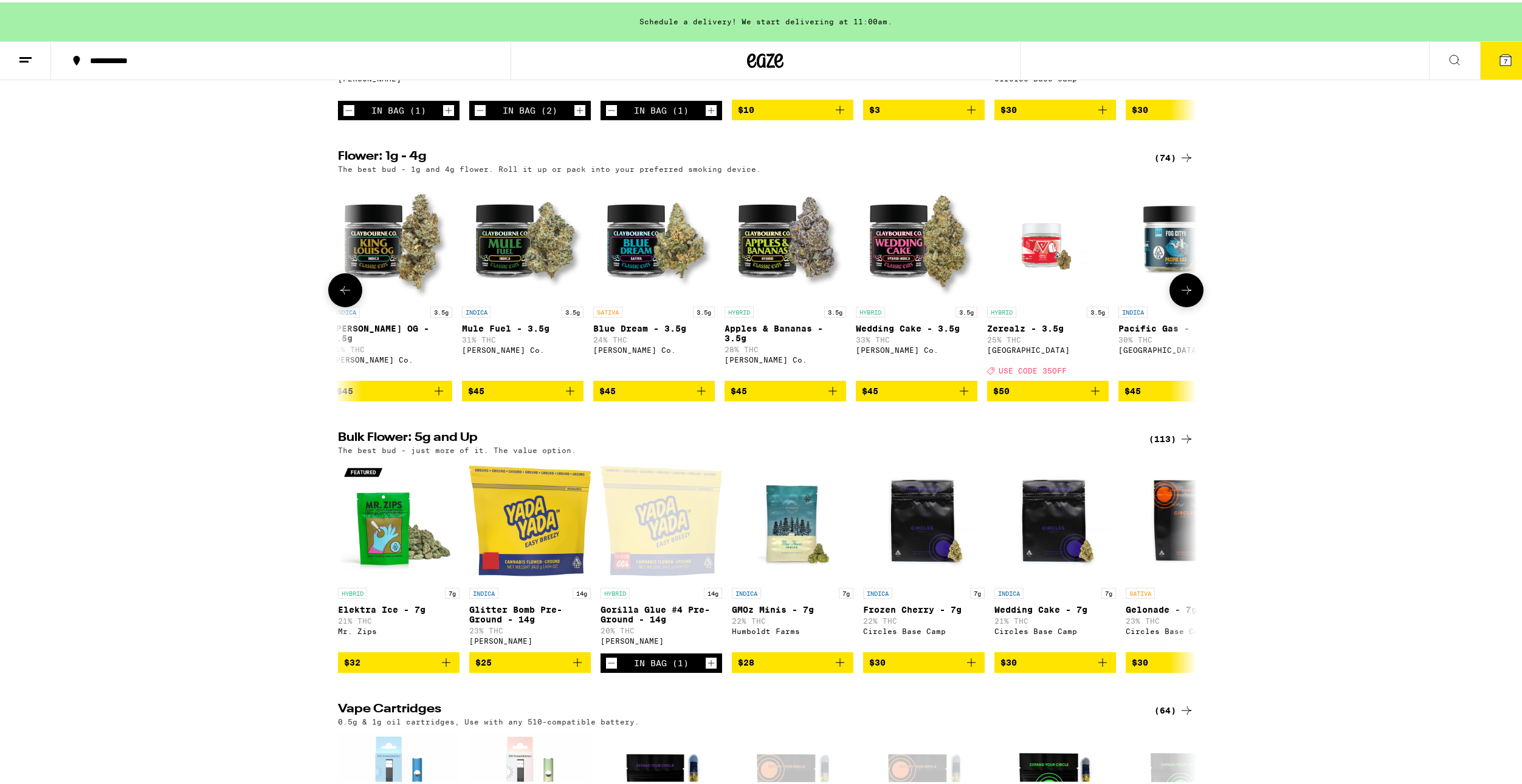
click at [1181, 295] on icon at bounding box center [1187, 288] width 14 height 14
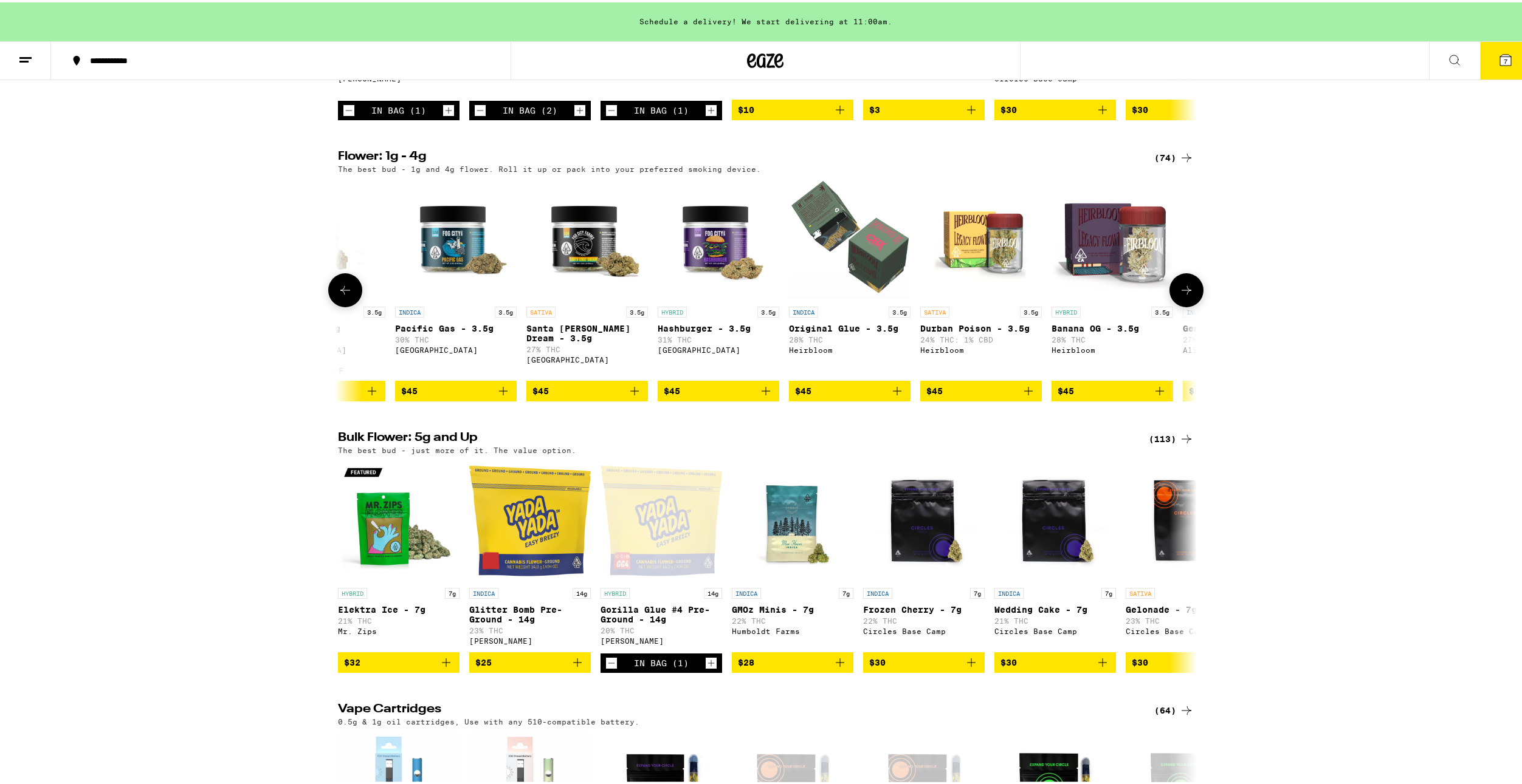
click at [1181, 295] on icon at bounding box center [1187, 288] width 14 height 14
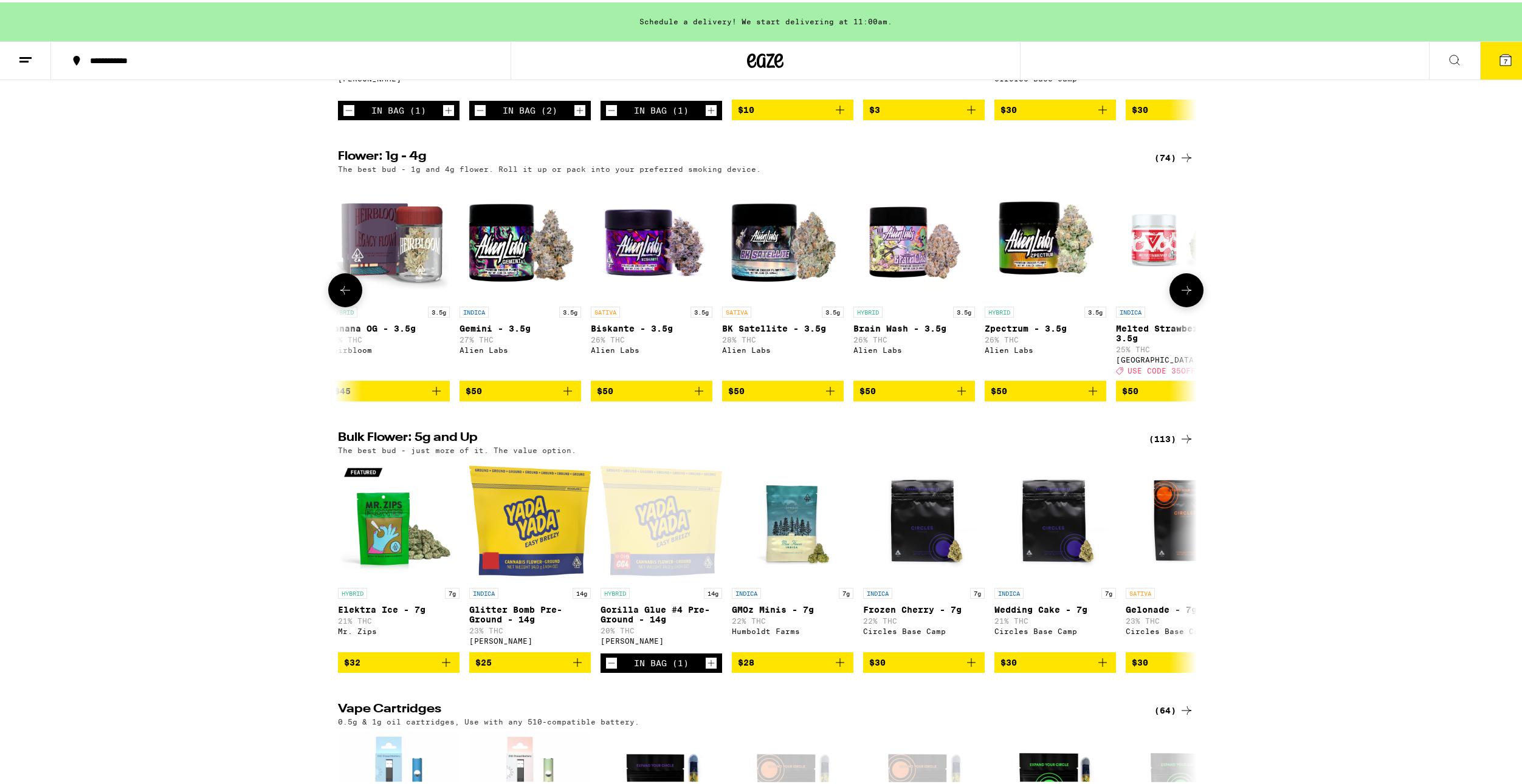
click at [1181, 295] on icon at bounding box center [1187, 288] width 14 height 14
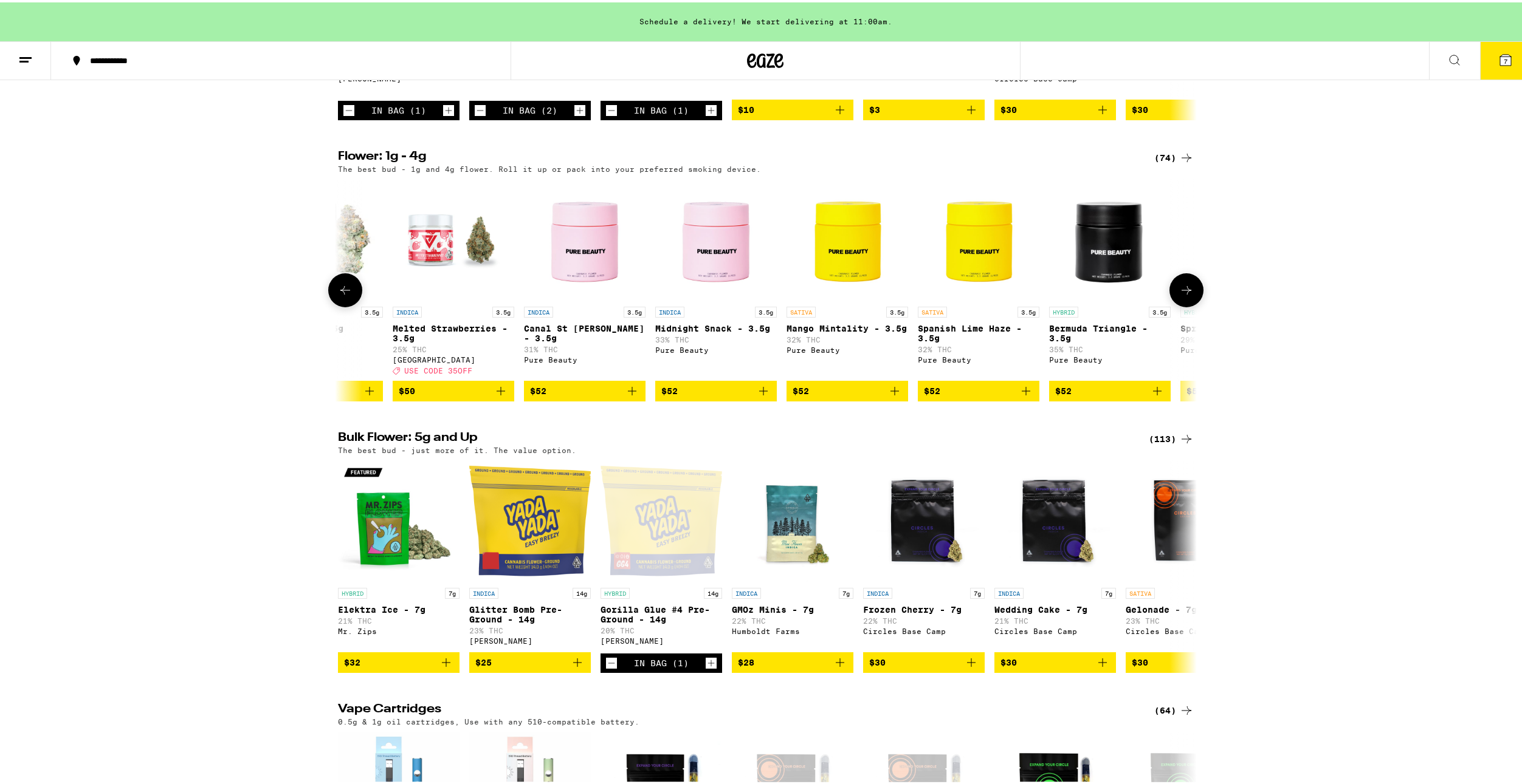
click at [1181, 295] on icon at bounding box center [1187, 288] width 14 height 14
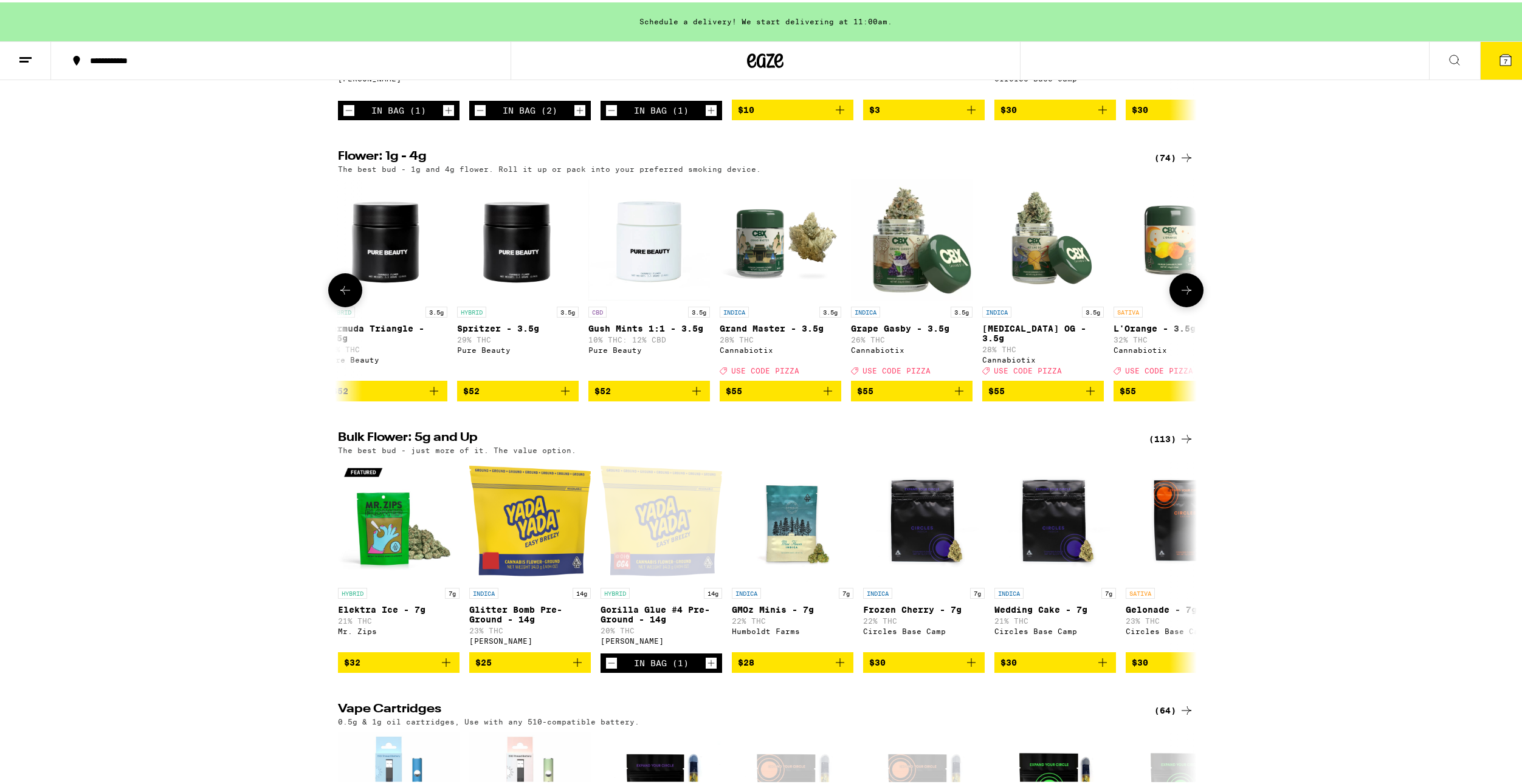
click at [1181, 295] on icon at bounding box center [1187, 288] width 14 height 14
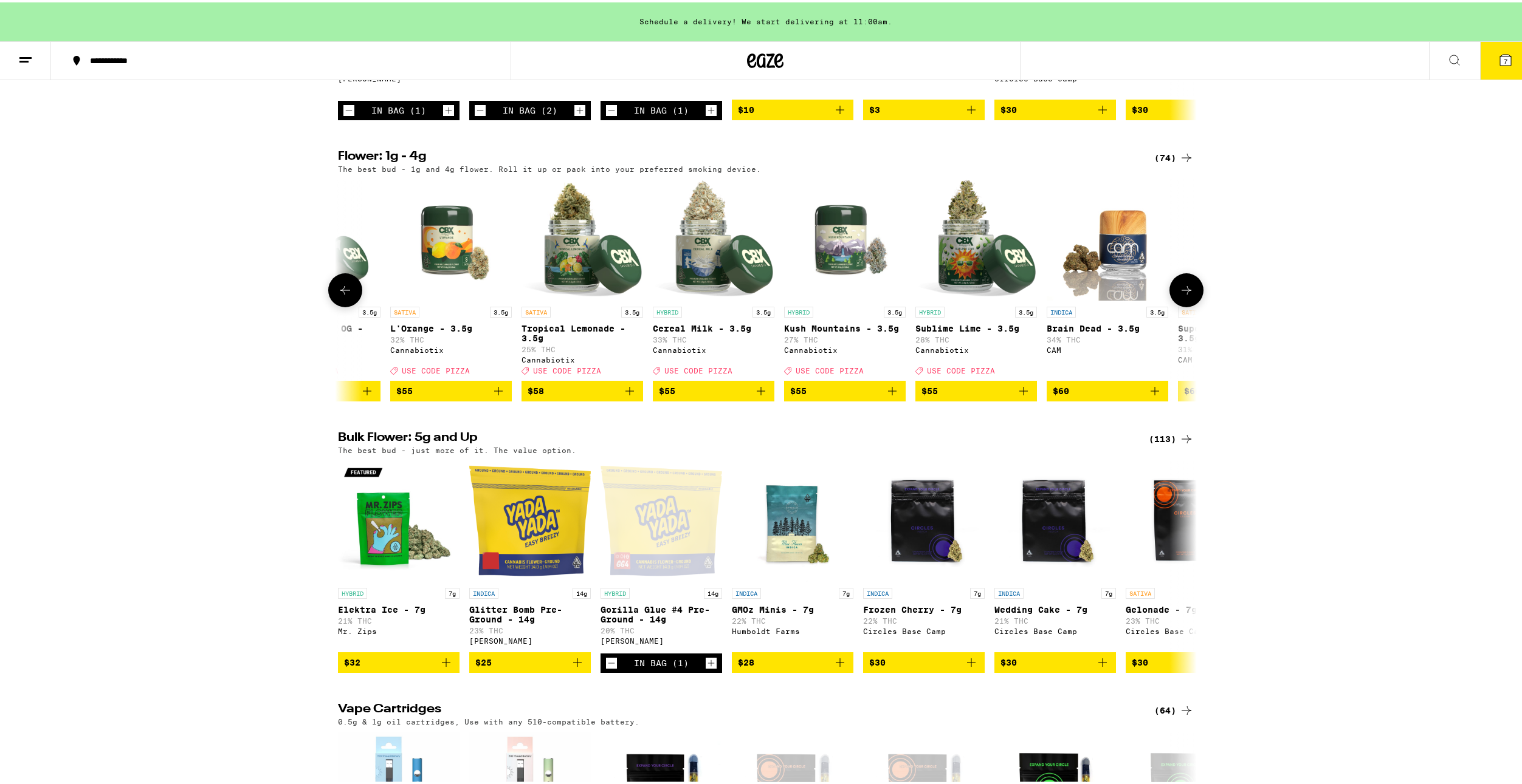
click at [1181, 295] on icon at bounding box center [1187, 288] width 14 height 14
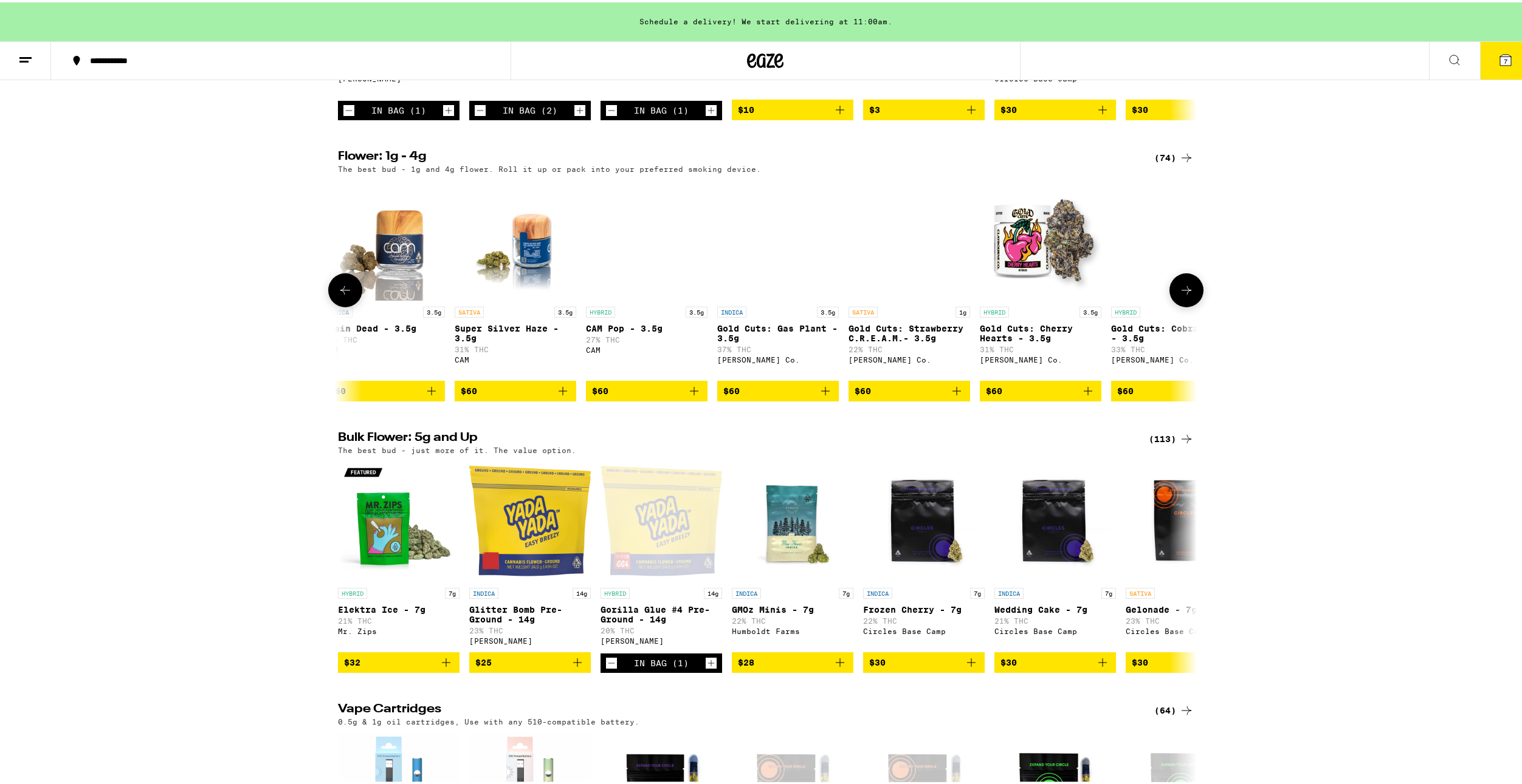
click at [1181, 295] on icon at bounding box center [1187, 288] width 14 height 14
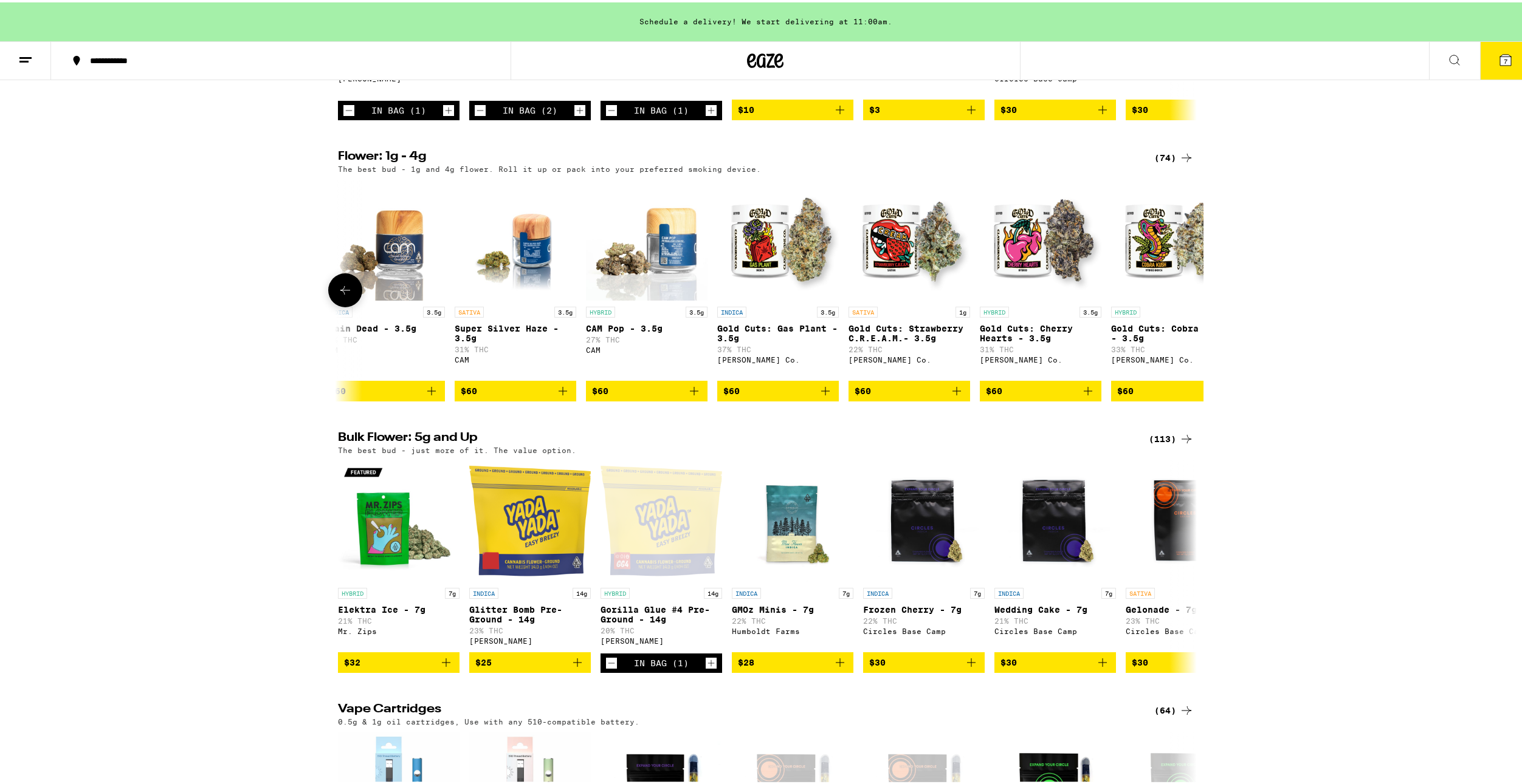
scroll to position [0, 8858]
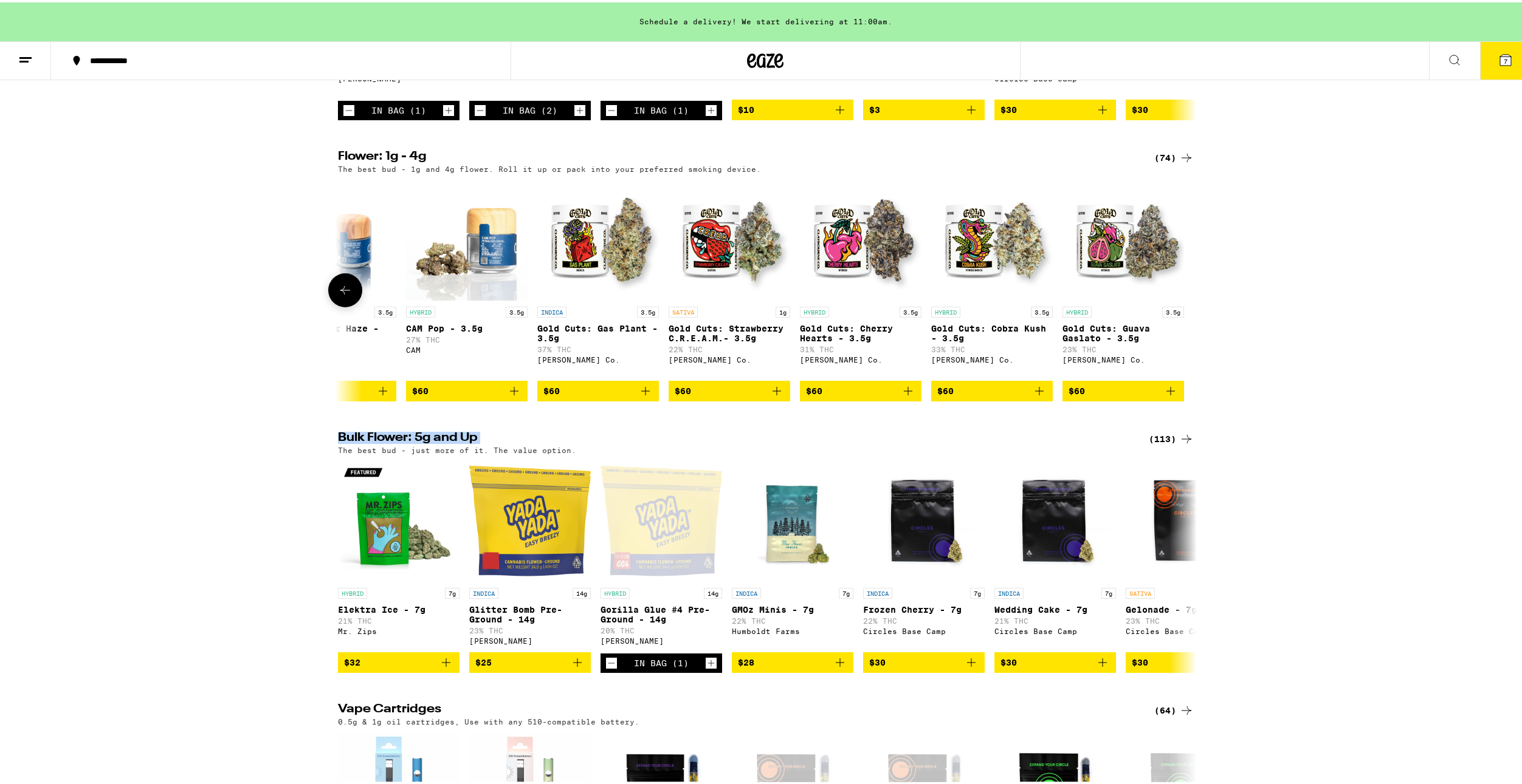
drag, startPoint x: 1181, startPoint y: 320, endPoint x: 1198, endPoint y: 279, distance: 44.4
click at [1198, 279] on div "SATIVA 3.5g Durban Poison - 3.5g 27% THC Claybourne Co. $45 INDICA 3.5g Banana …" at bounding box center [765, 288] width 875 height 222
drag, startPoint x: 1269, startPoint y: 388, endPoint x: 1239, endPoint y: 402, distance: 33.1
click at [1269, 387] on div "Flower: 1g - 4g (74) The best bud - 1g and 4g flower. Roll it up or pack into y…" at bounding box center [765, 273] width 1531 height 250
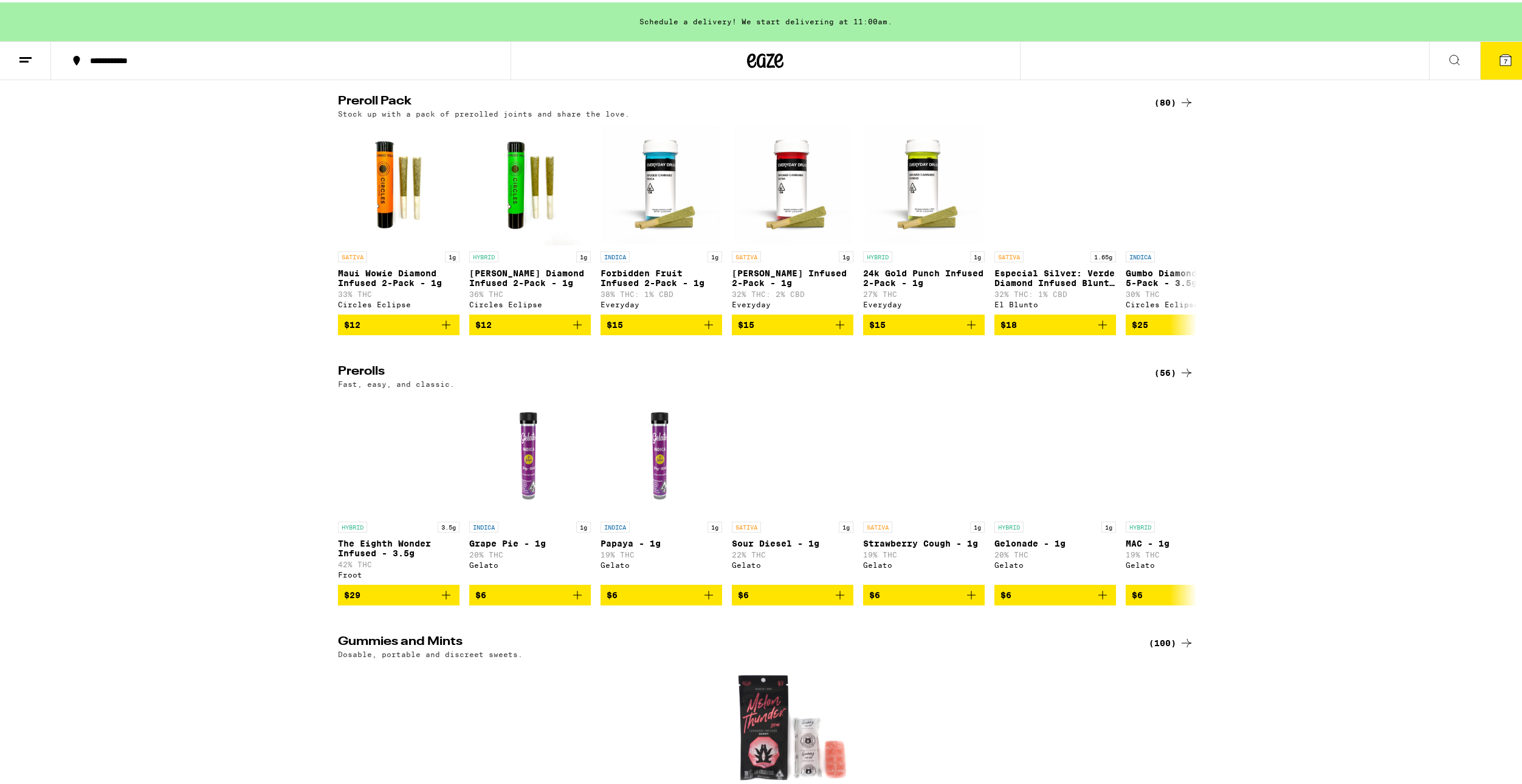
scroll to position [2733, 0]
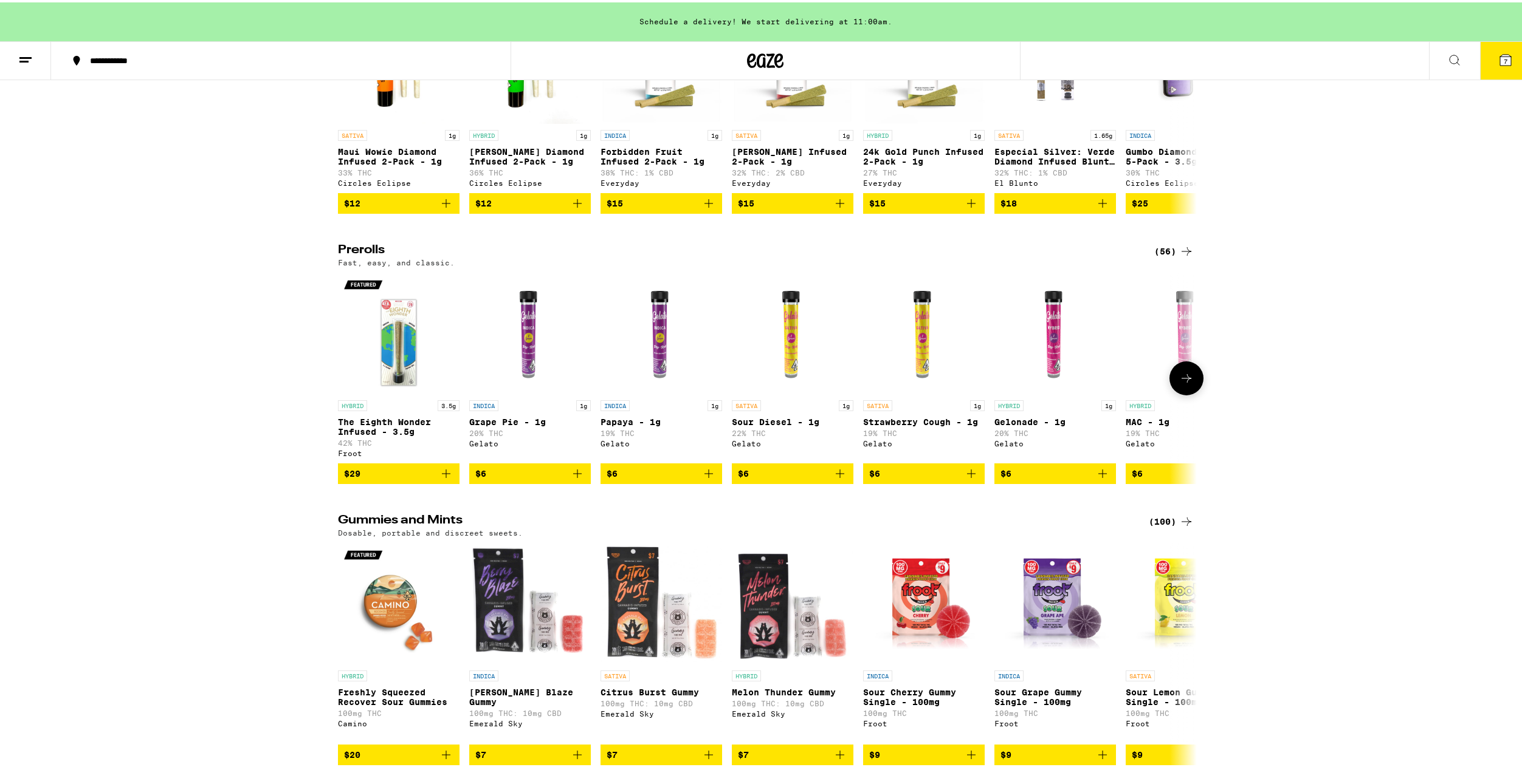
click at [1179, 393] on button at bounding box center [1186, 376] width 34 height 34
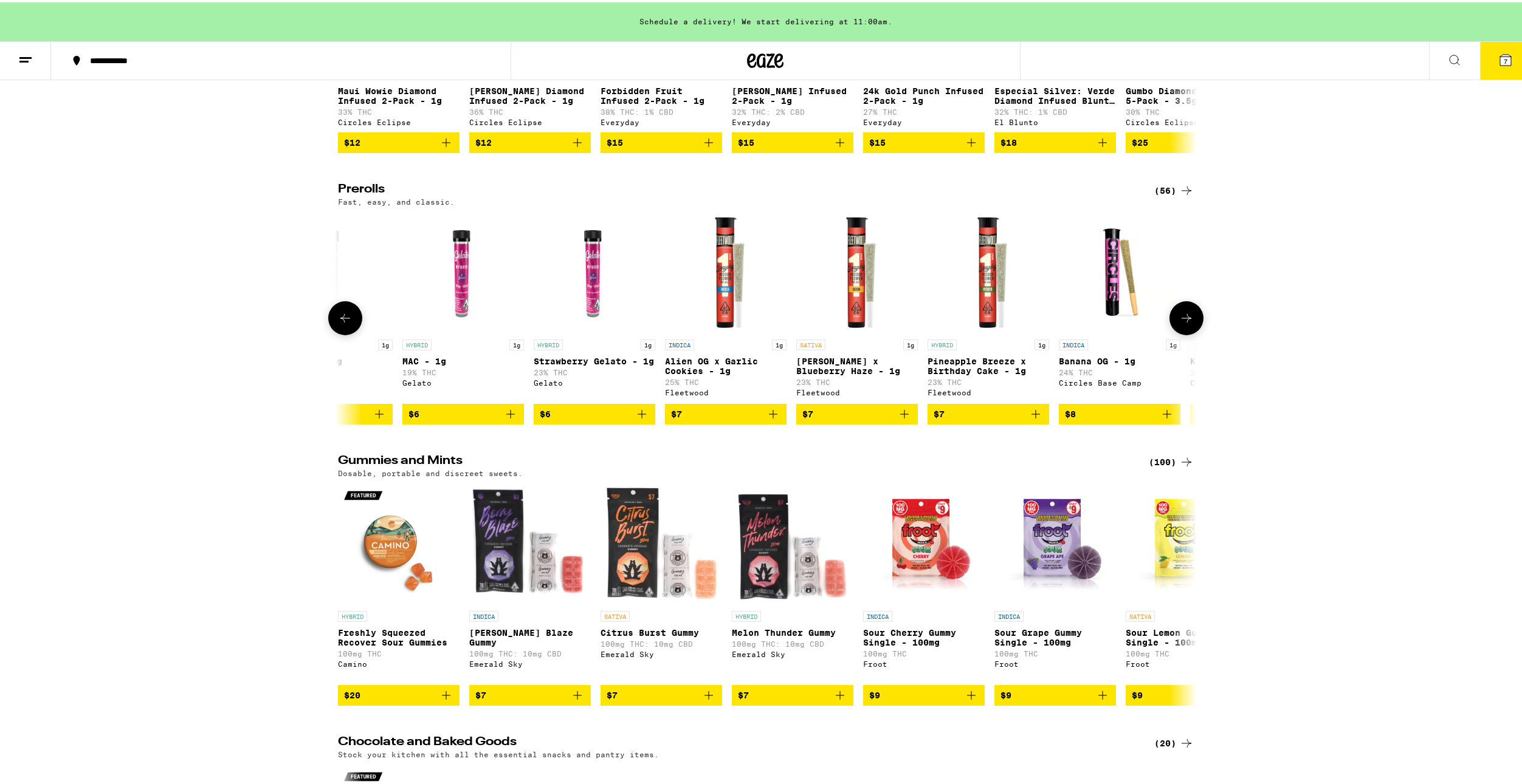
scroll to position [2551, 0]
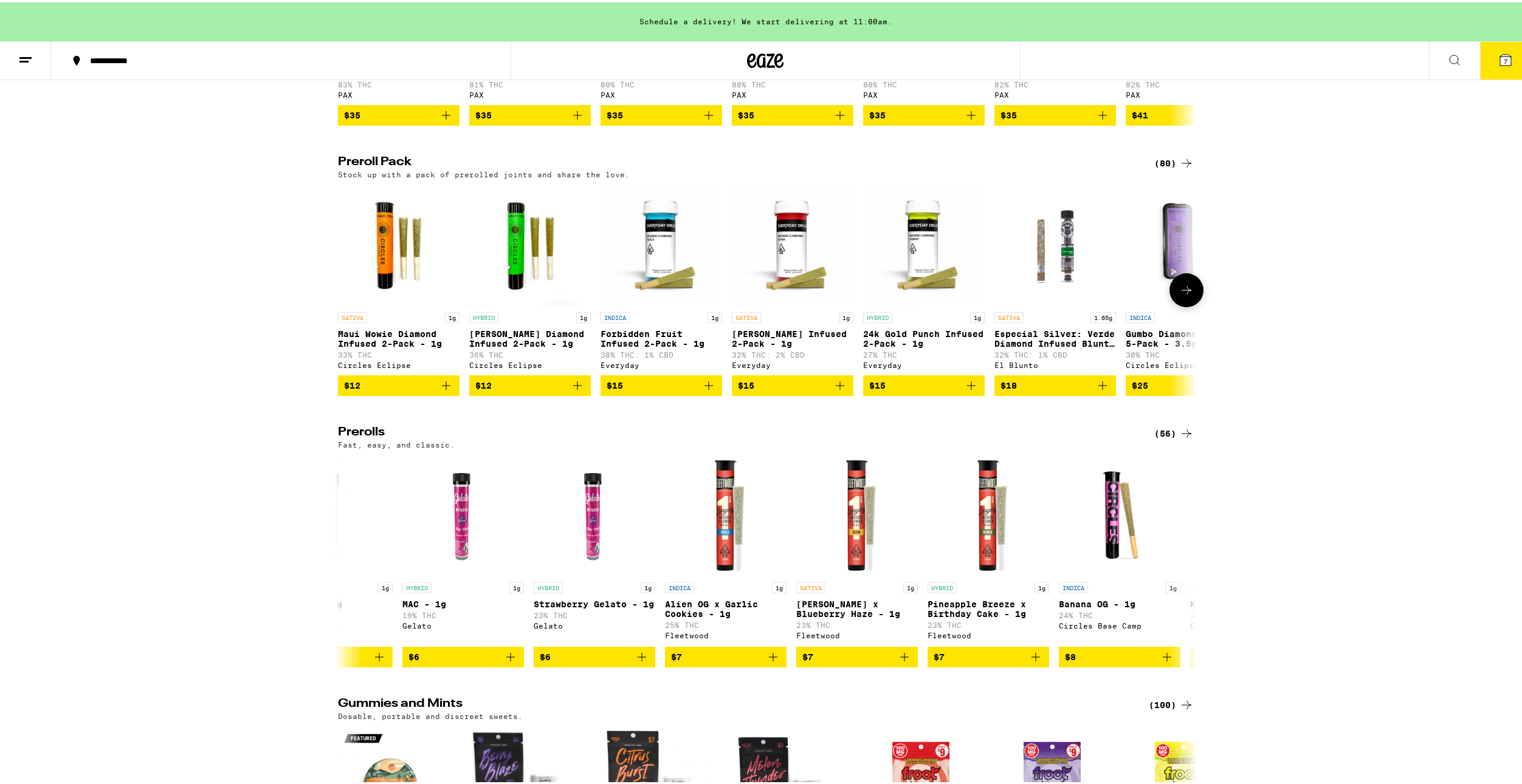
click at [1186, 295] on icon at bounding box center [1187, 288] width 14 height 14
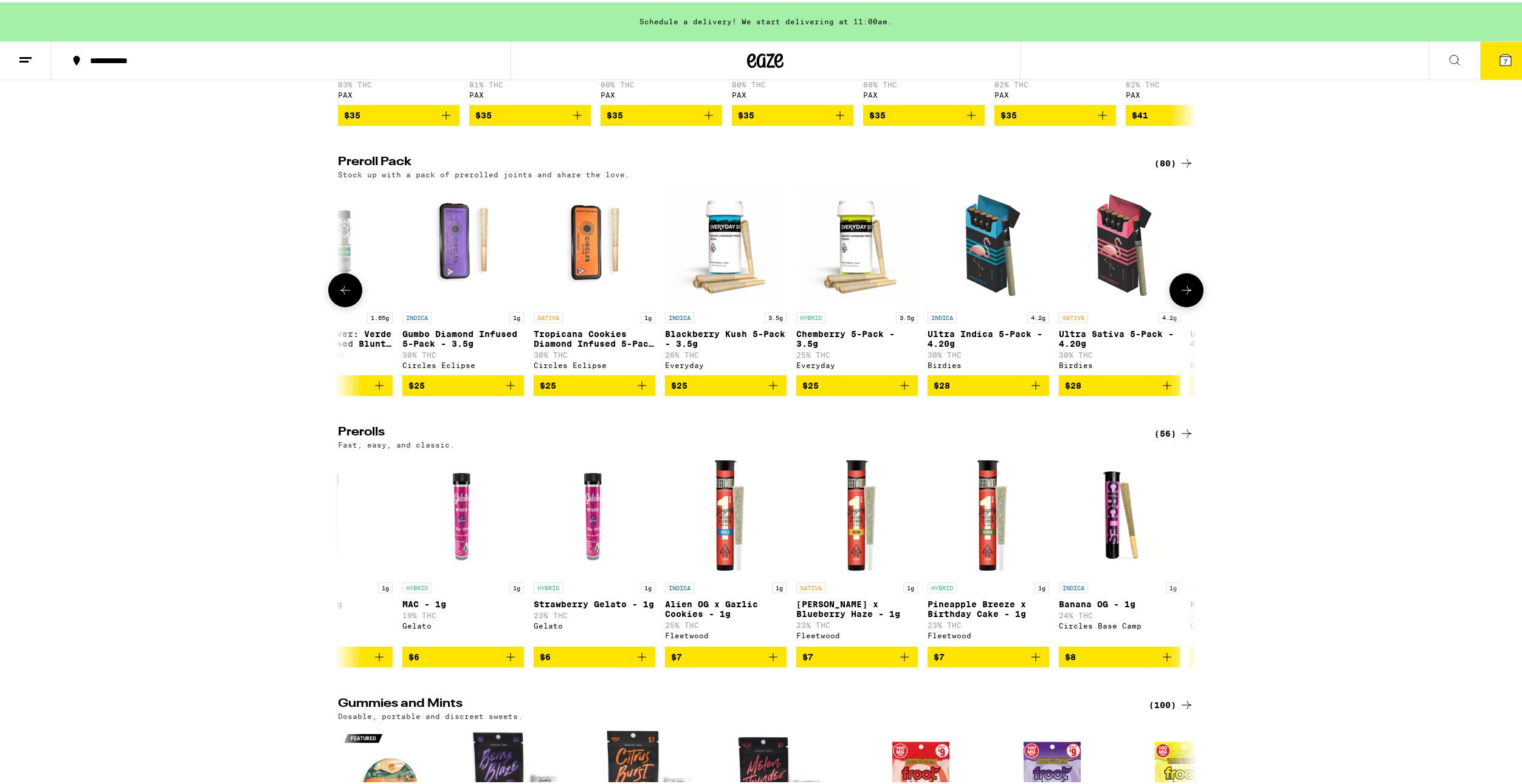
click at [1186, 295] on icon at bounding box center [1187, 288] width 14 height 14
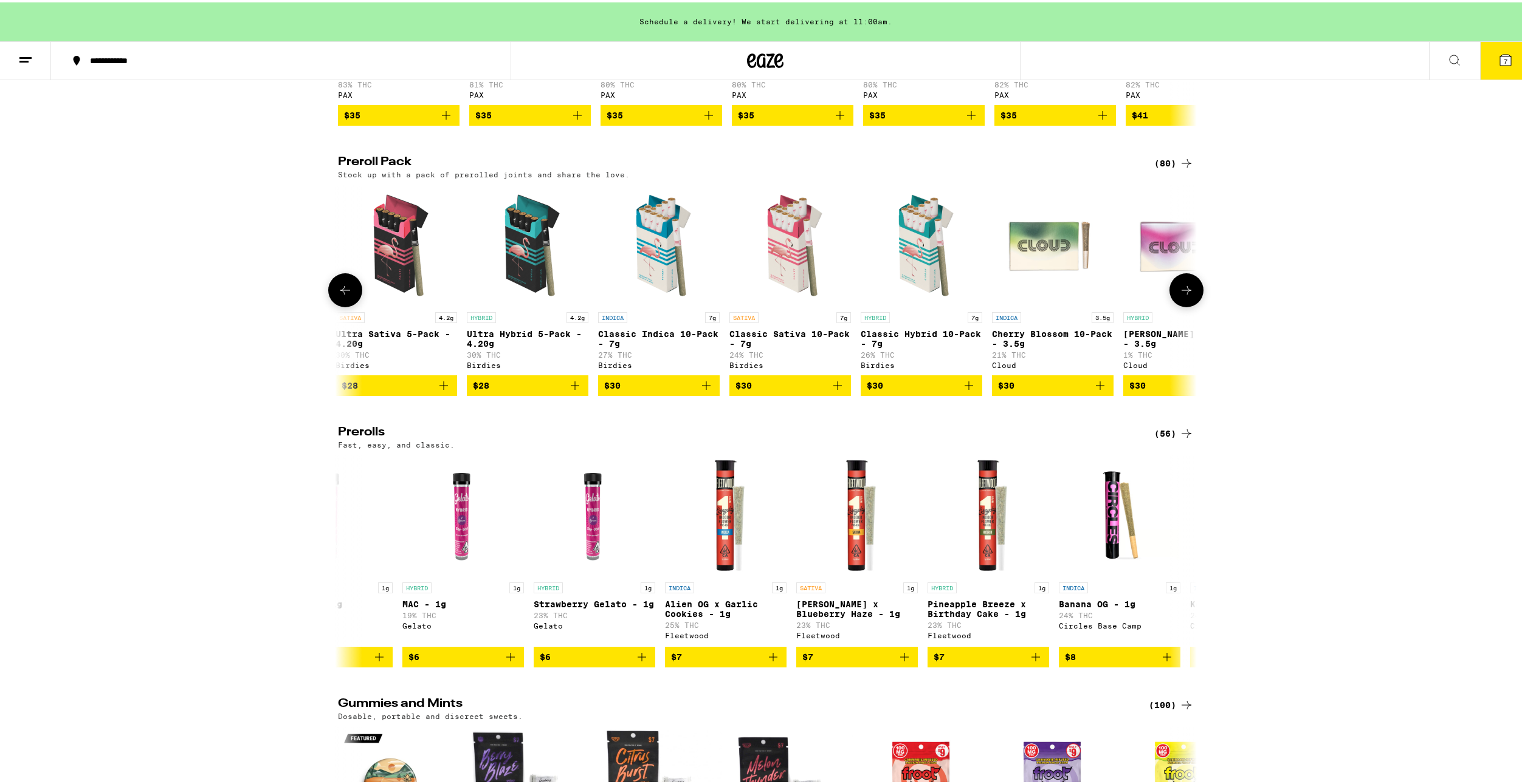
click at [1186, 295] on icon at bounding box center [1187, 288] width 14 height 14
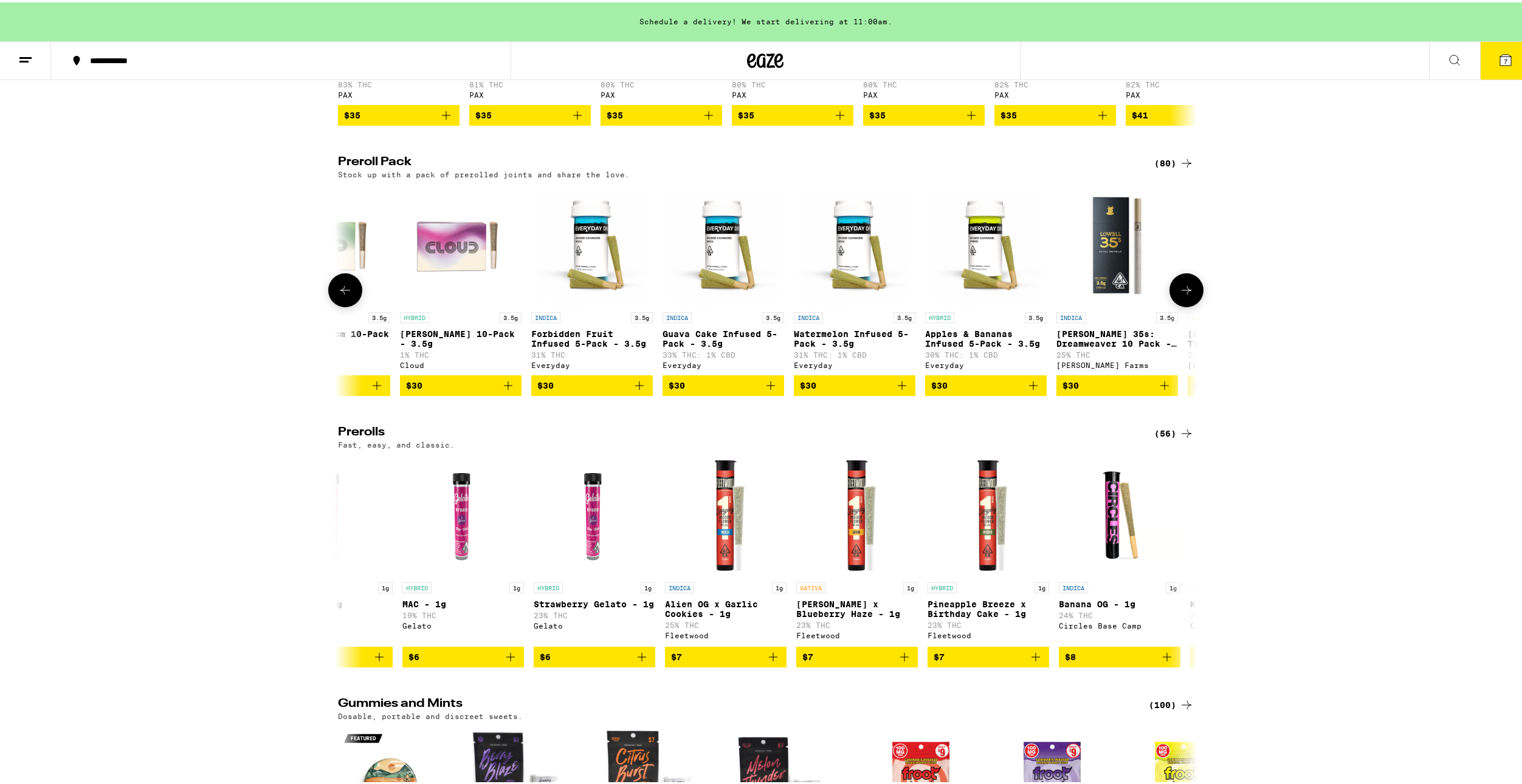
click at [1186, 295] on icon at bounding box center [1187, 288] width 14 height 14
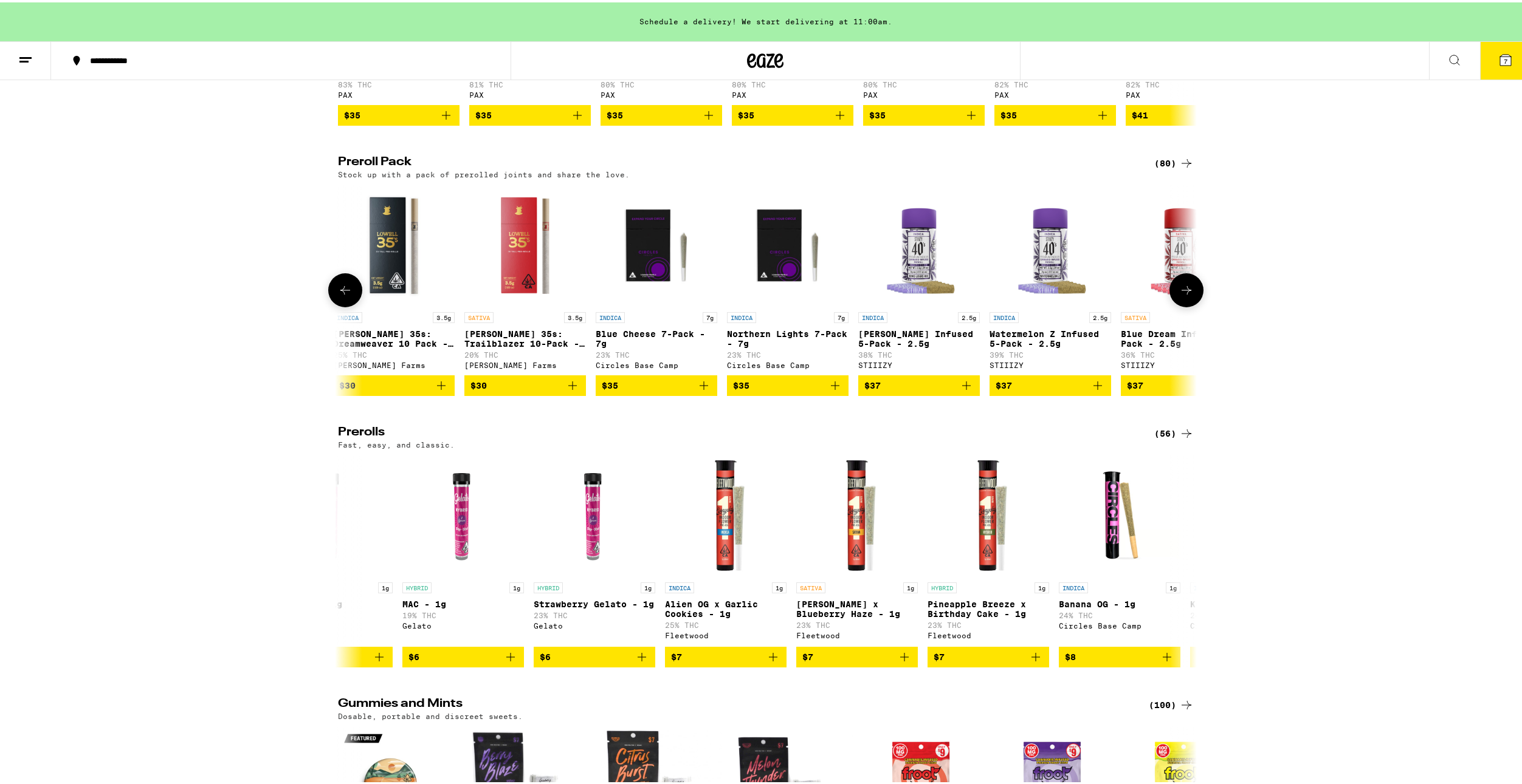
click at [1179, 295] on icon at bounding box center [1187, 288] width 14 height 14
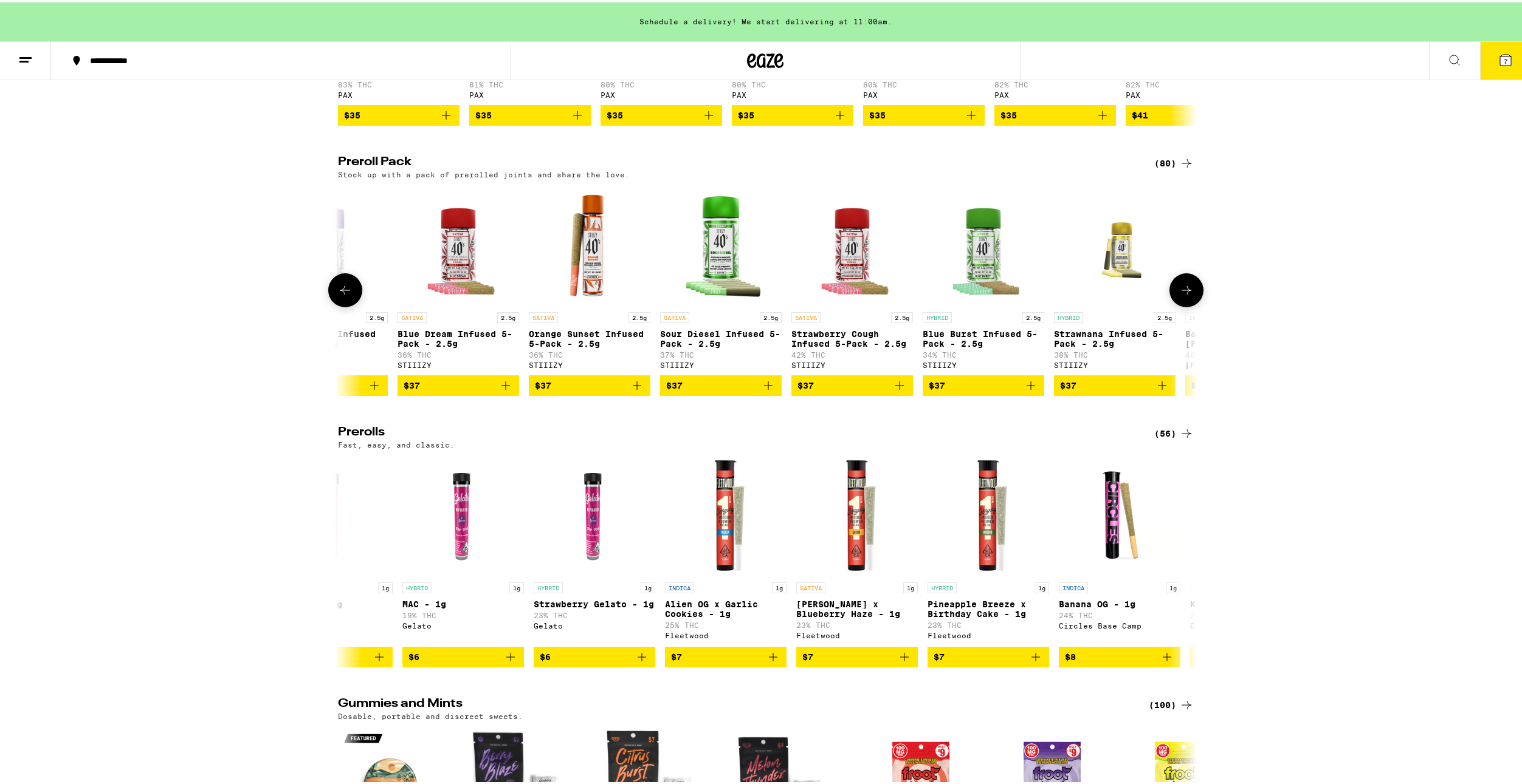
click at [1179, 295] on icon at bounding box center [1187, 288] width 14 height 14
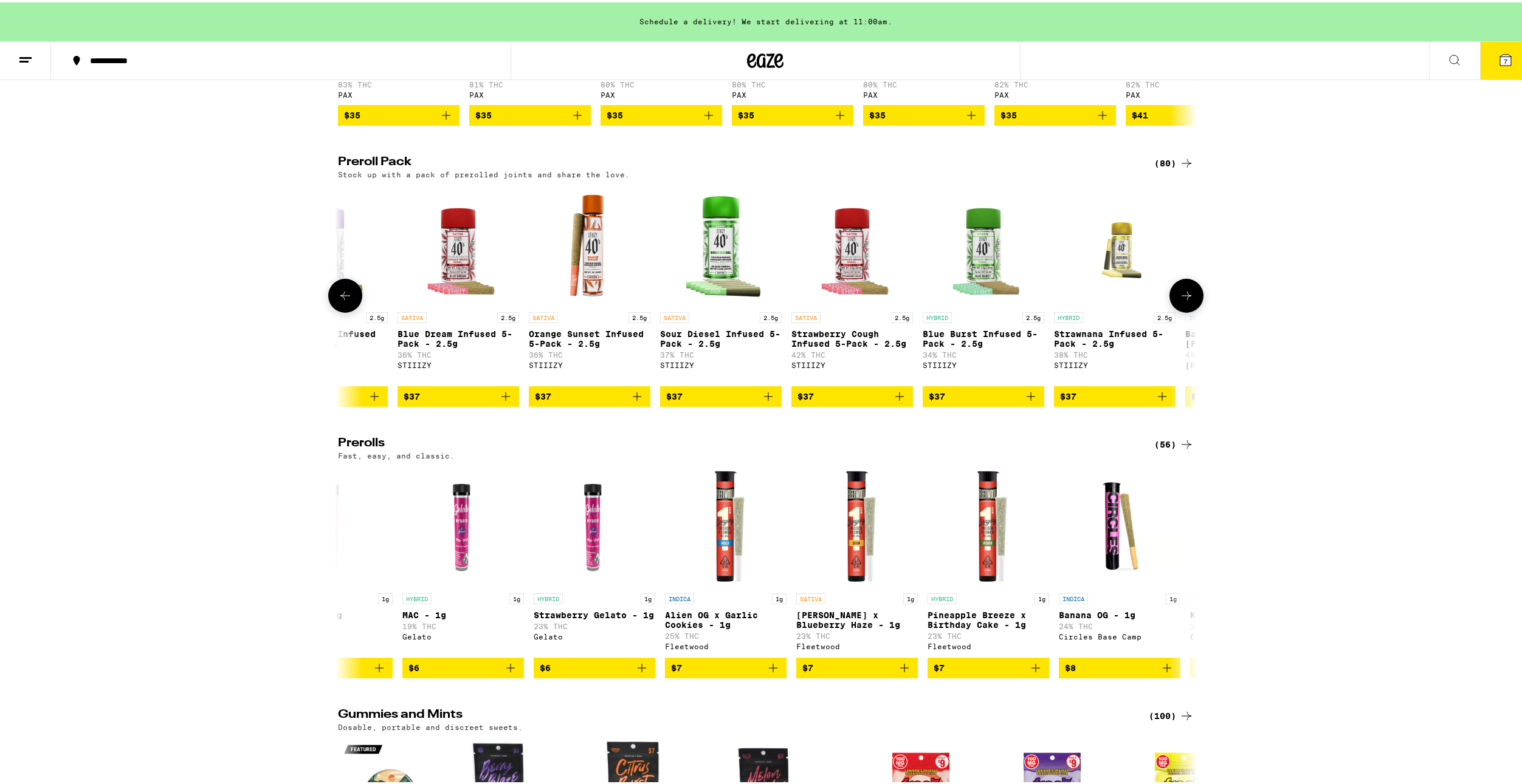
scroll to position [0, 4339]
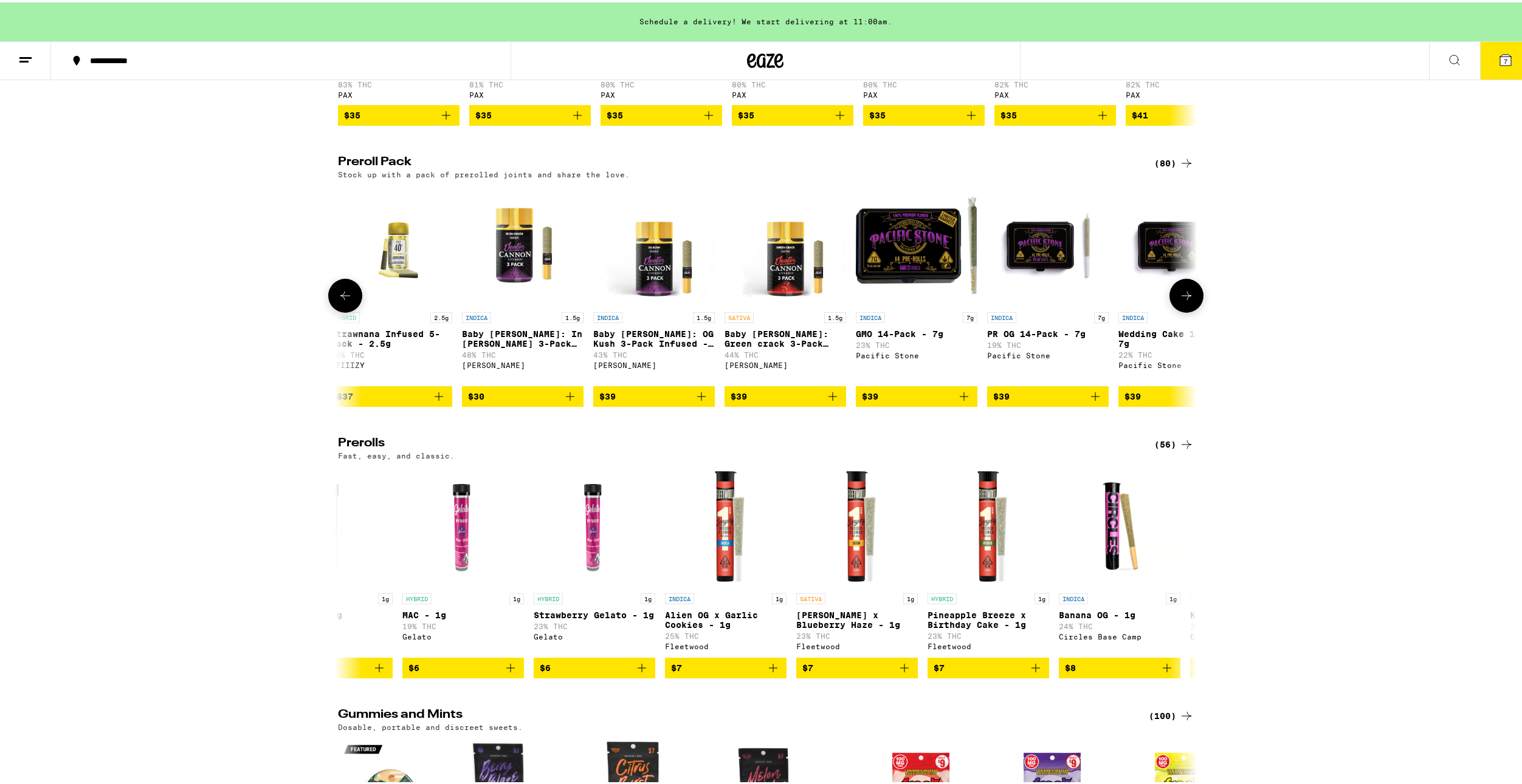
click at [1179, 300] on icon at bounding box center [1187, 293] width 14 height 14
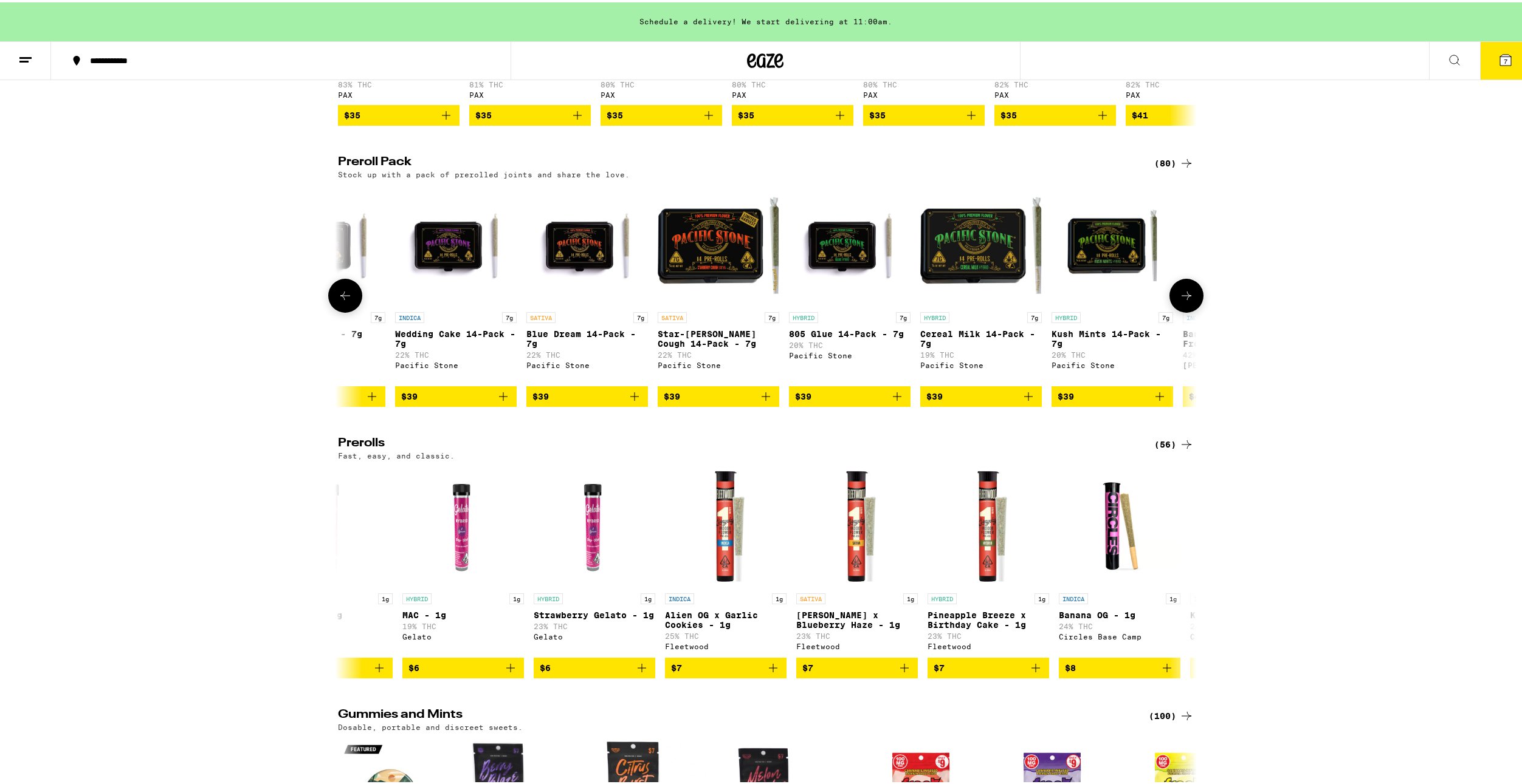
click at [1179, 300] on icon at bounding box center [1187, 293] width 14 height 14
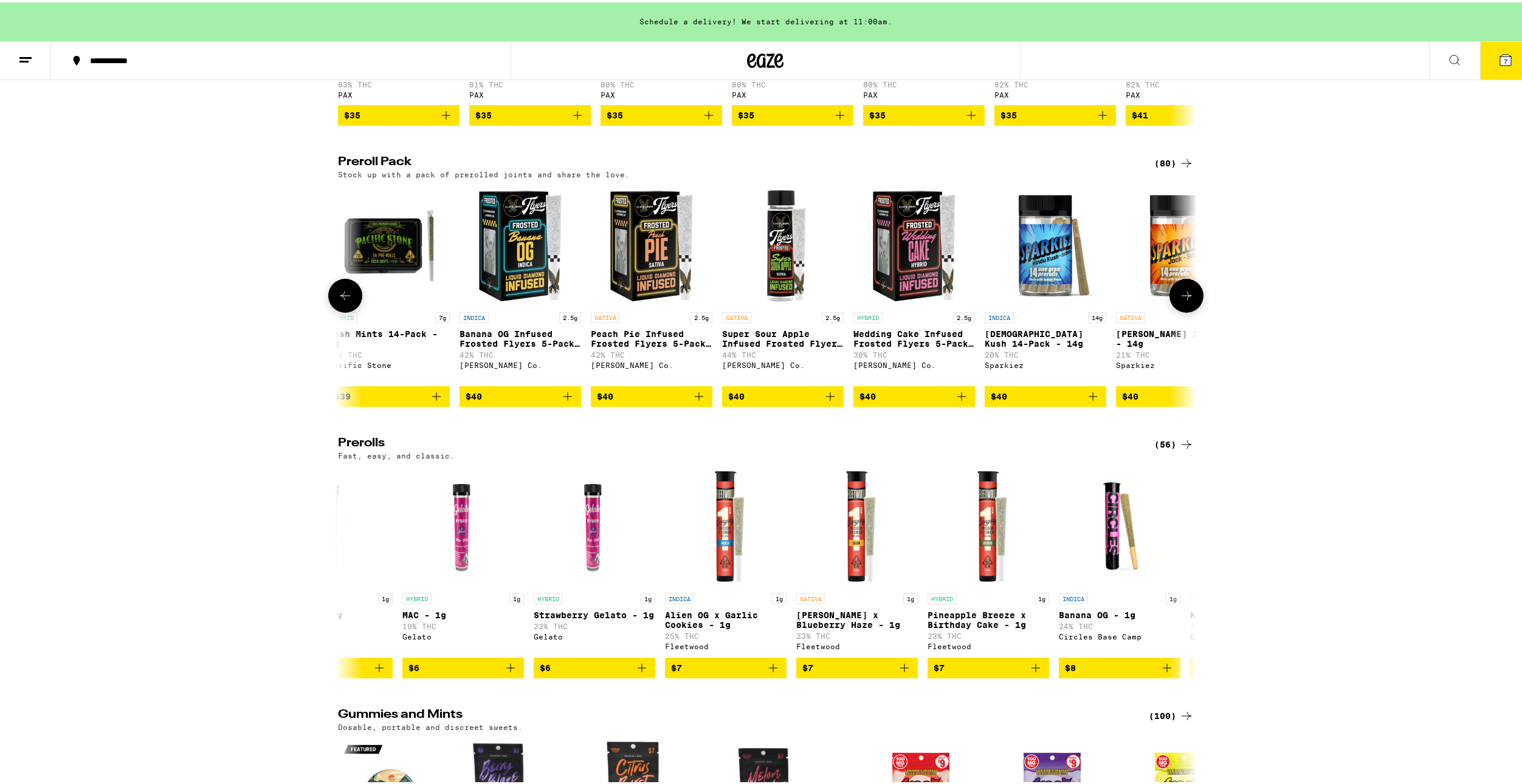
click at [342, 300] on icon at bounding box center [345, 293] width 14 height 14
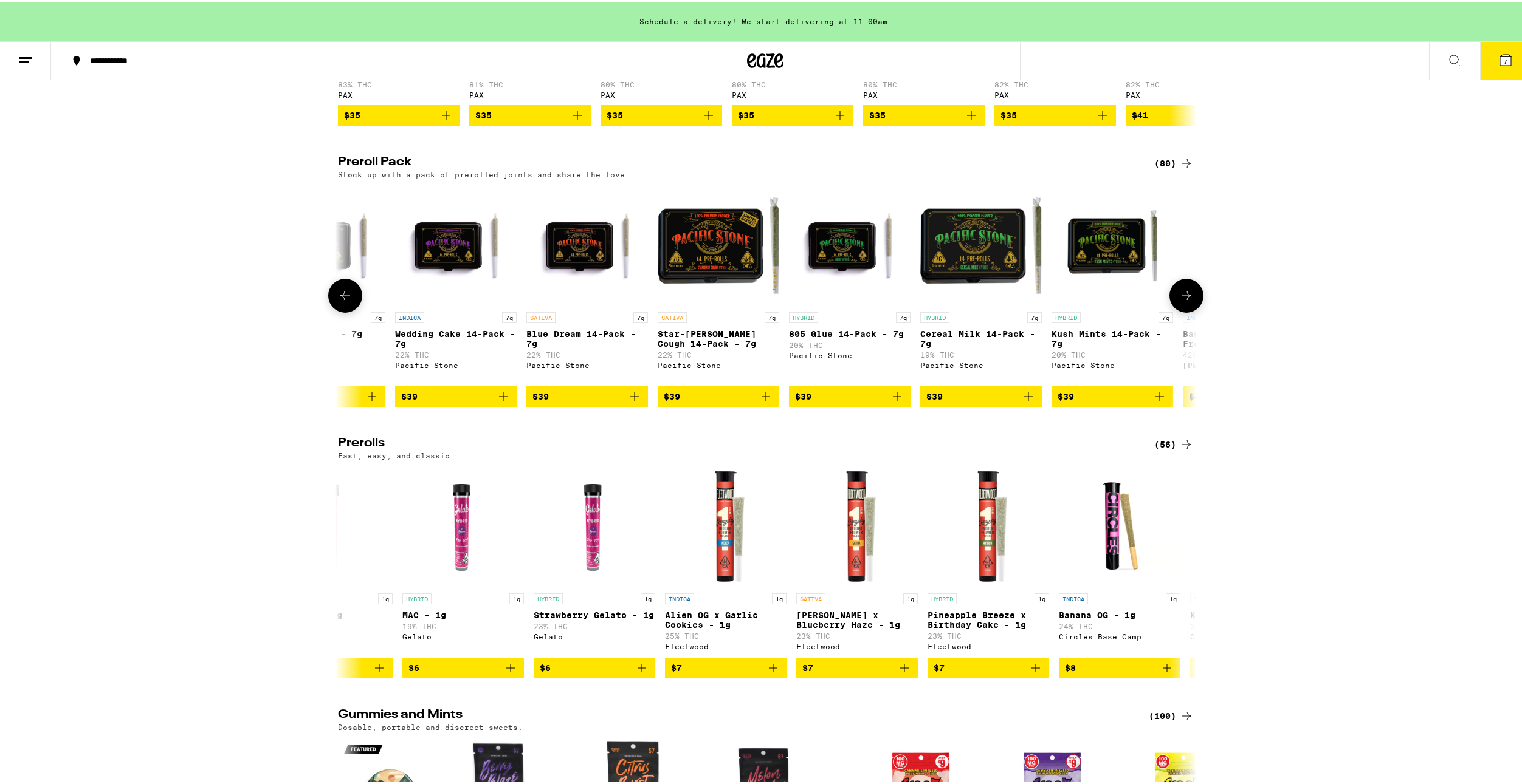
click at [342, 300] on icon at bounding box center [345, 293] width 14 height 14
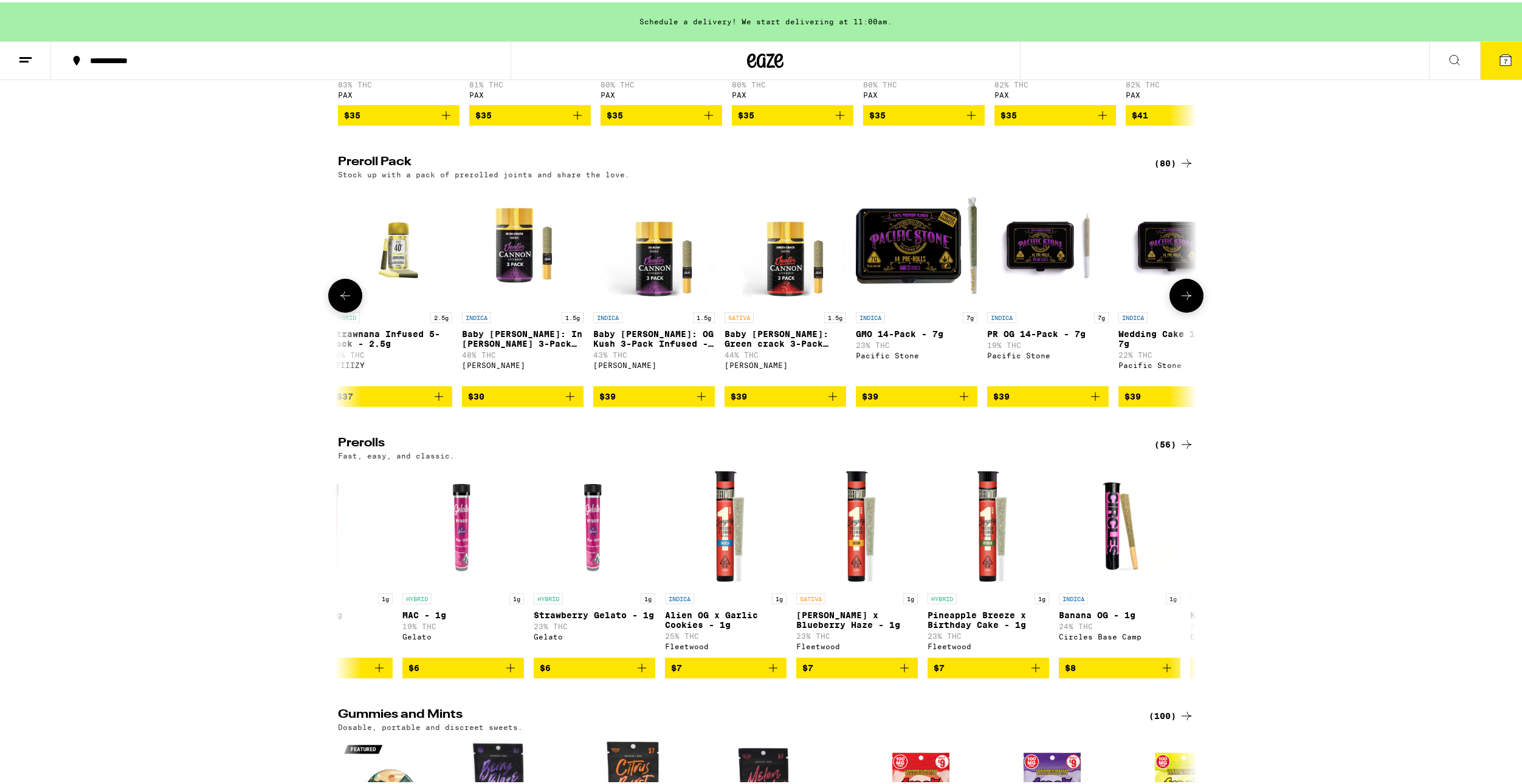
click at [346, 300] on icon at bounding box center [345, 293] width 14 height 14
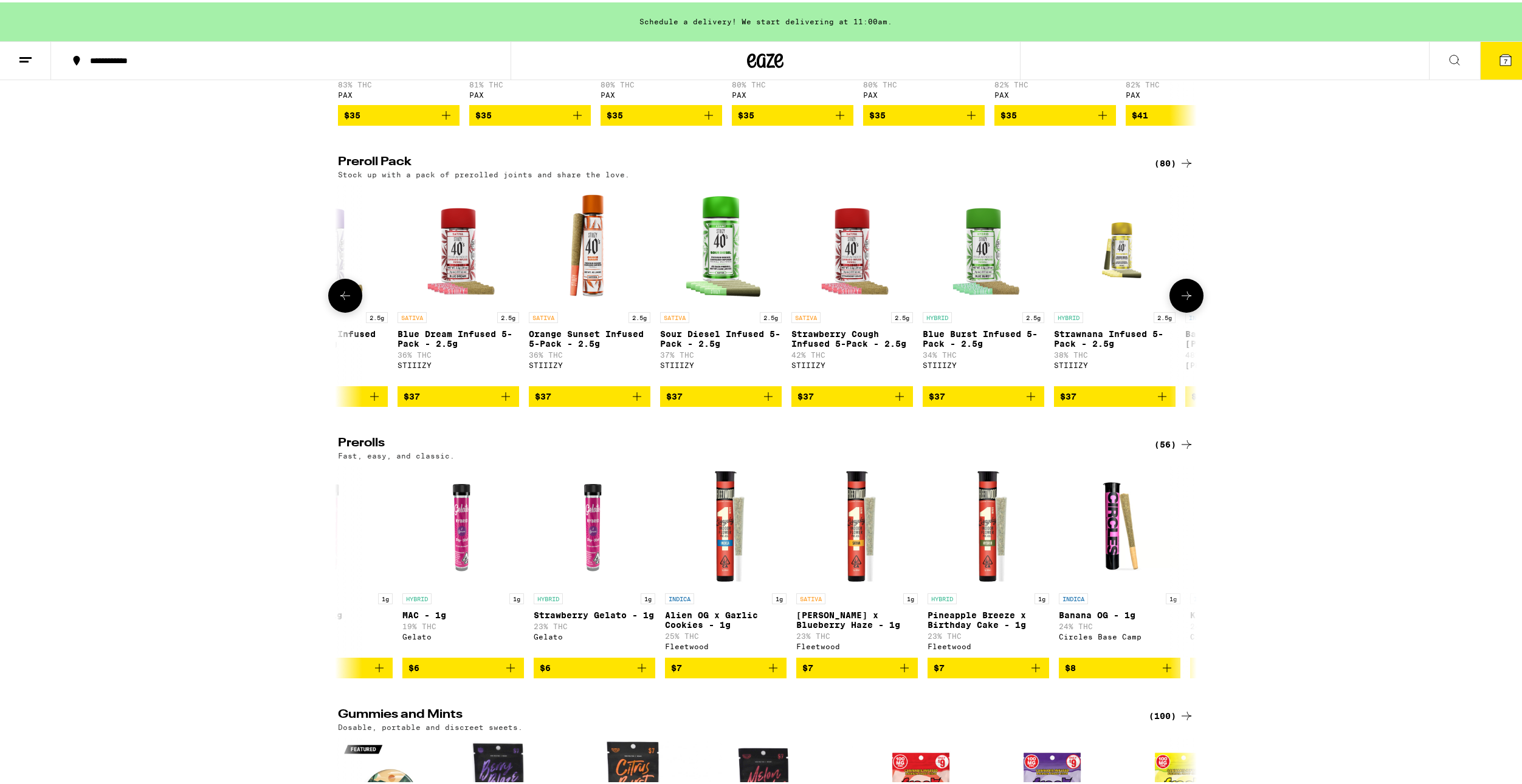
click at [346, 300] on icon at bounding box center [345, 293] width 14 height 14
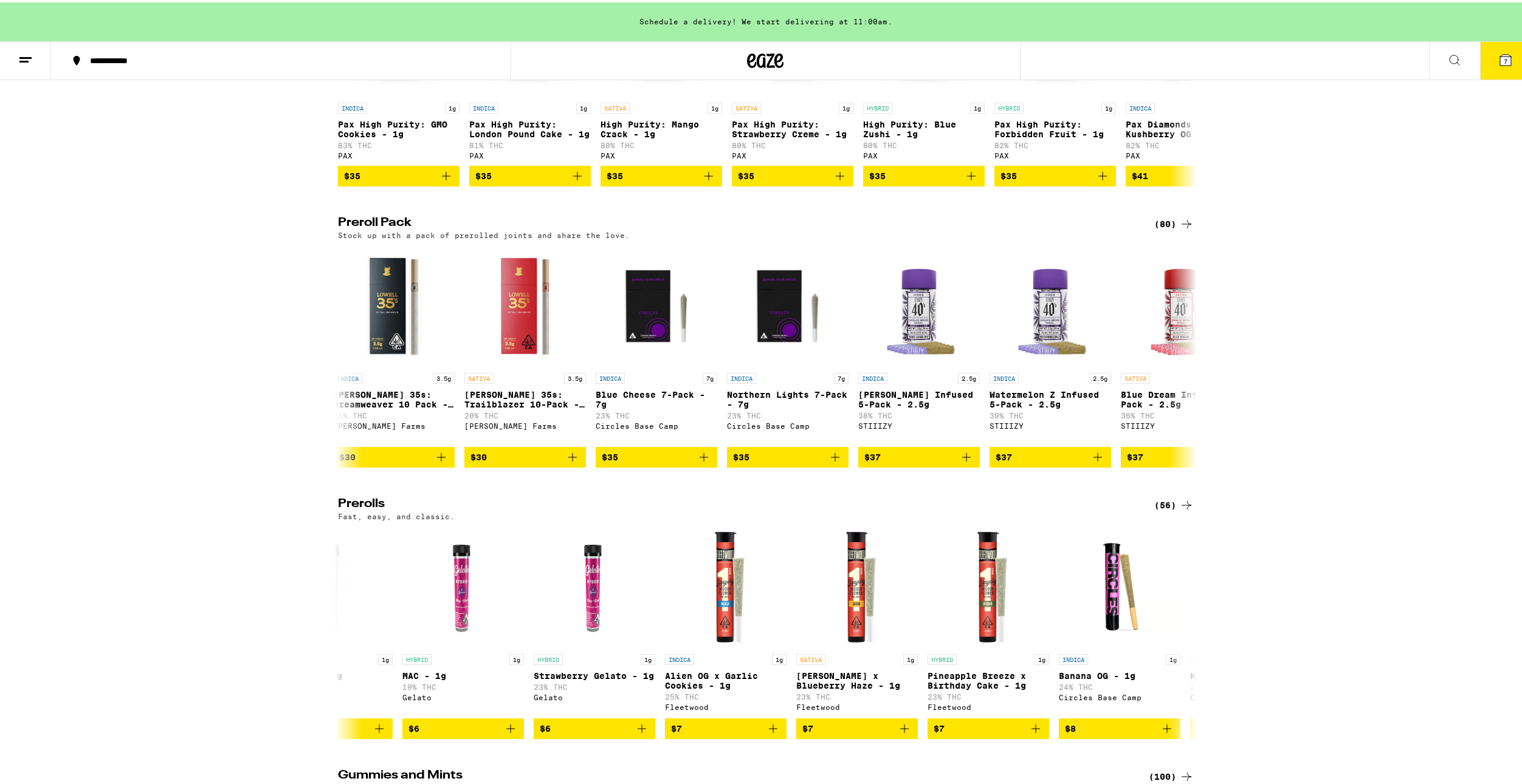
scroll to position [2855, 0]
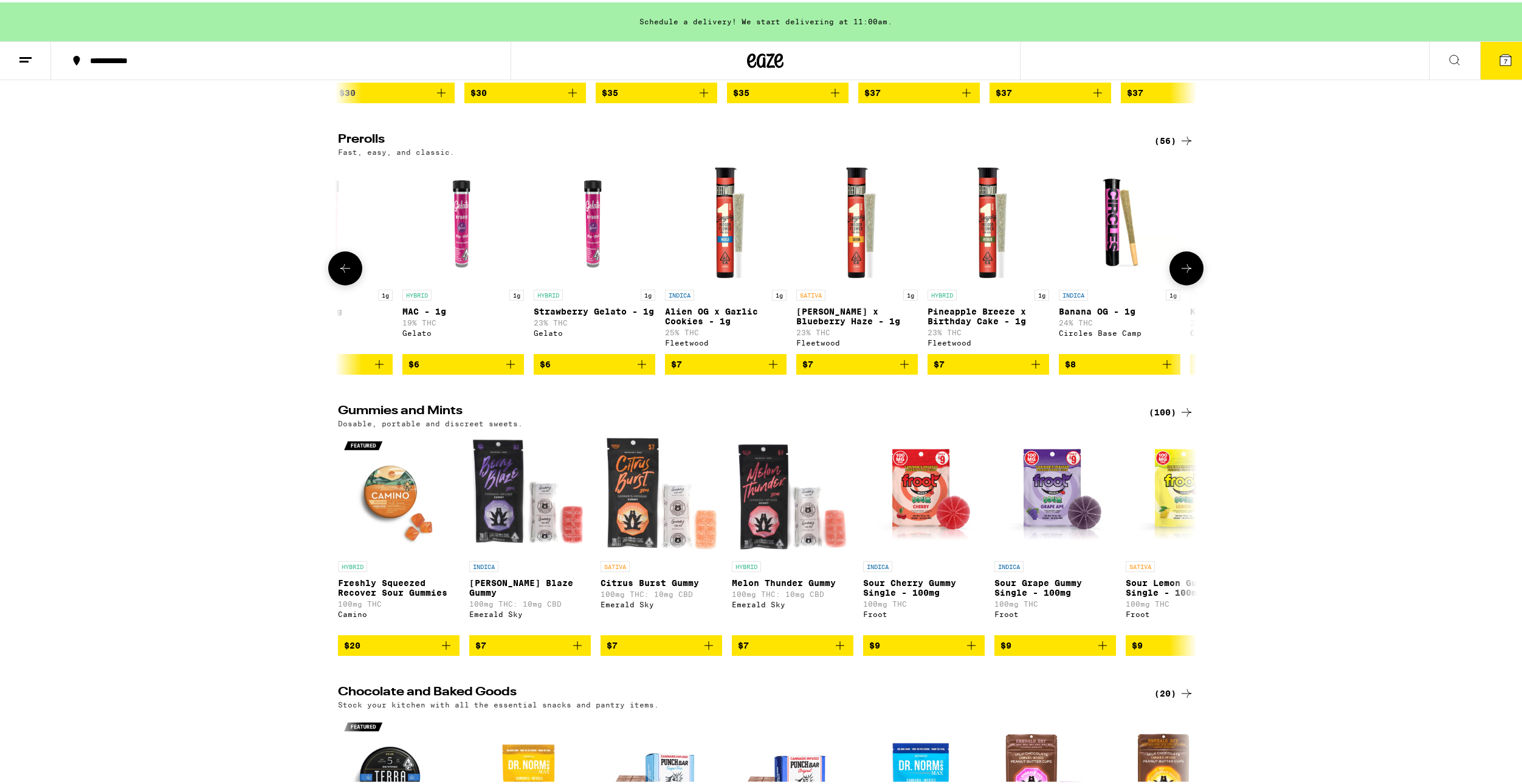
click at [1179, 273] on icon at bounding box center [1187, 266] width 14 height 14
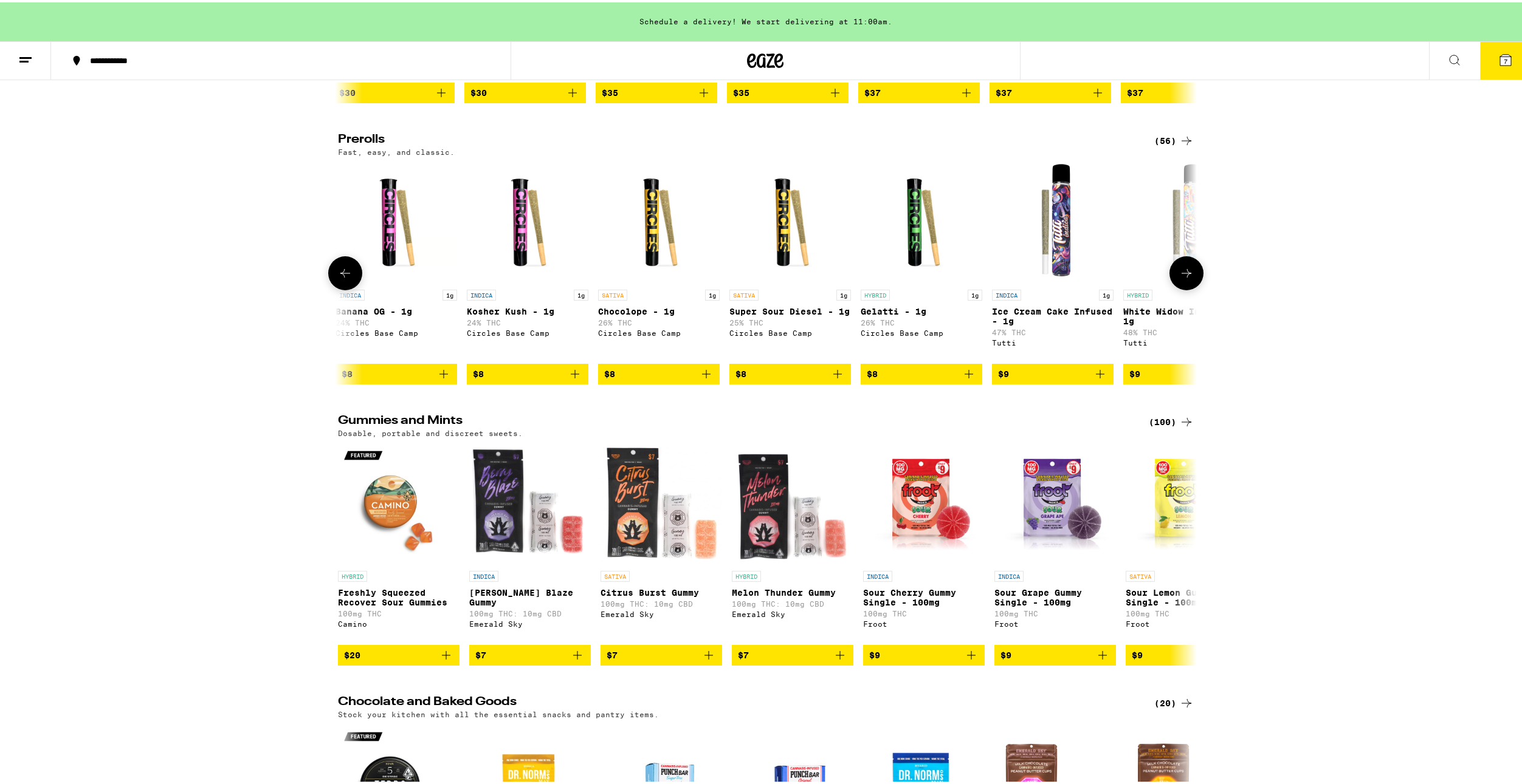
click at [1179, 278] on icon at bounding box center [1187, 271] width 14 height 14
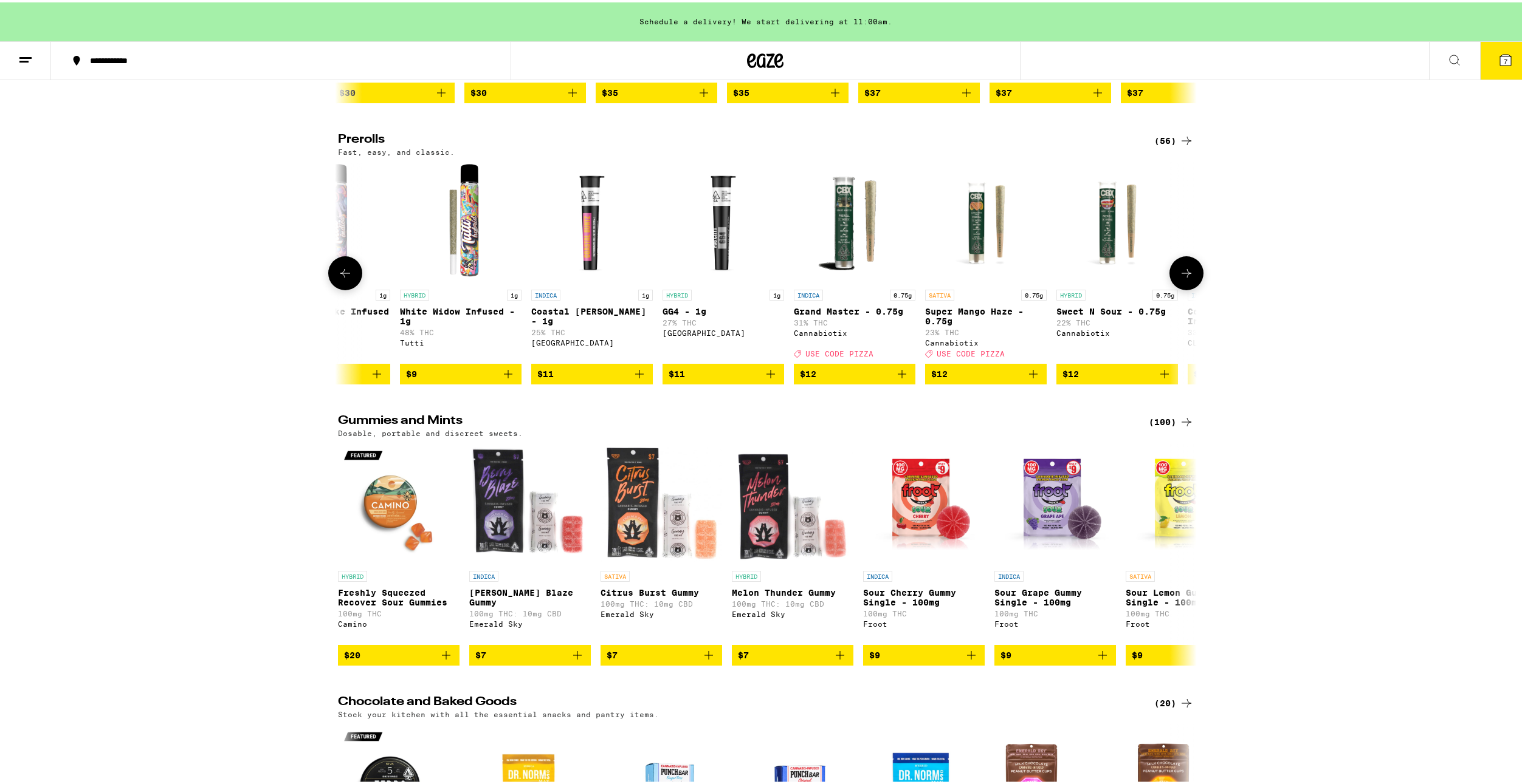
click at [1179, 278] on icon at bounding box center [1187, 271] width 14 height 14
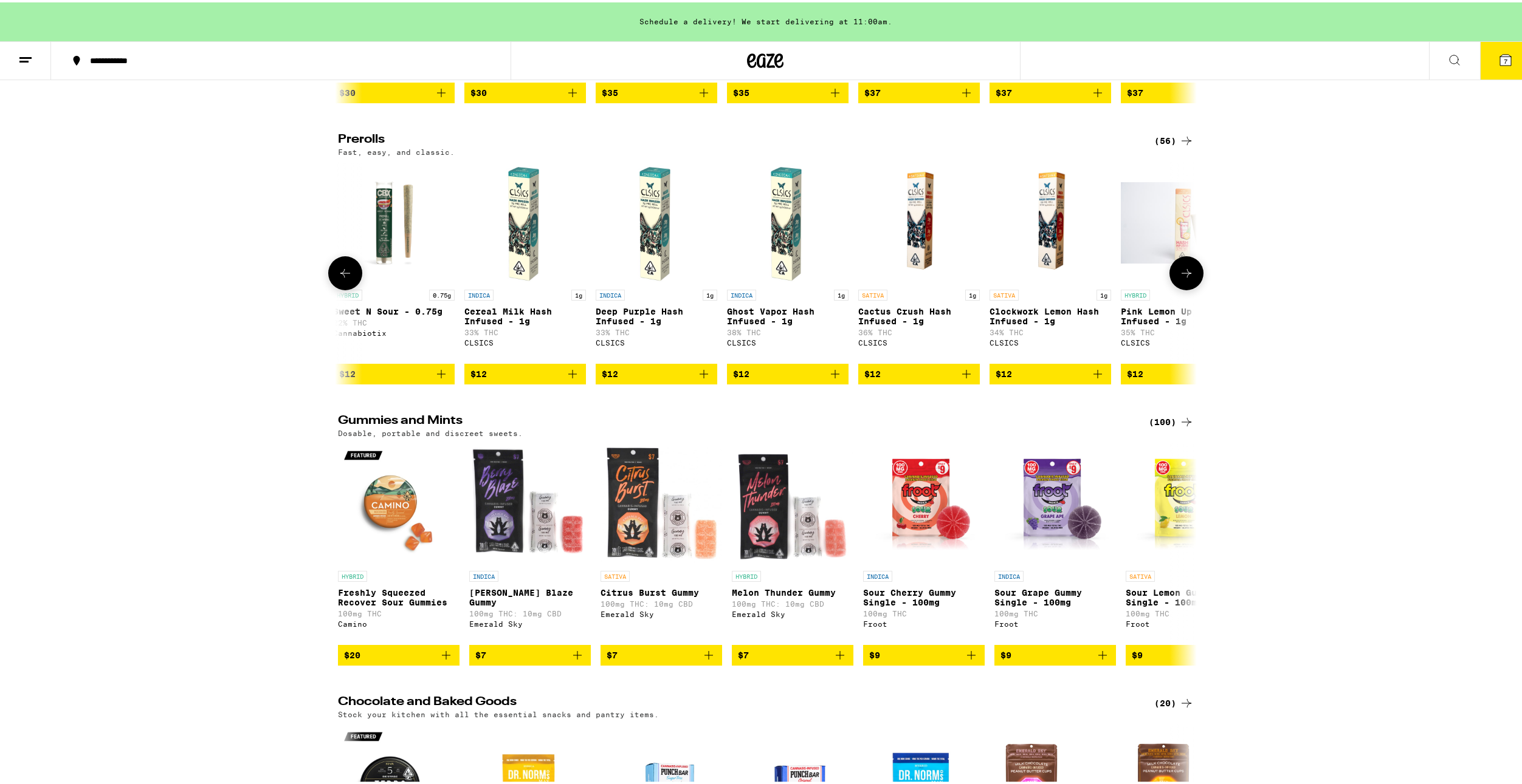
click at [1179, 278] on icon at bounding box center [1187, 271] width 14 height 14
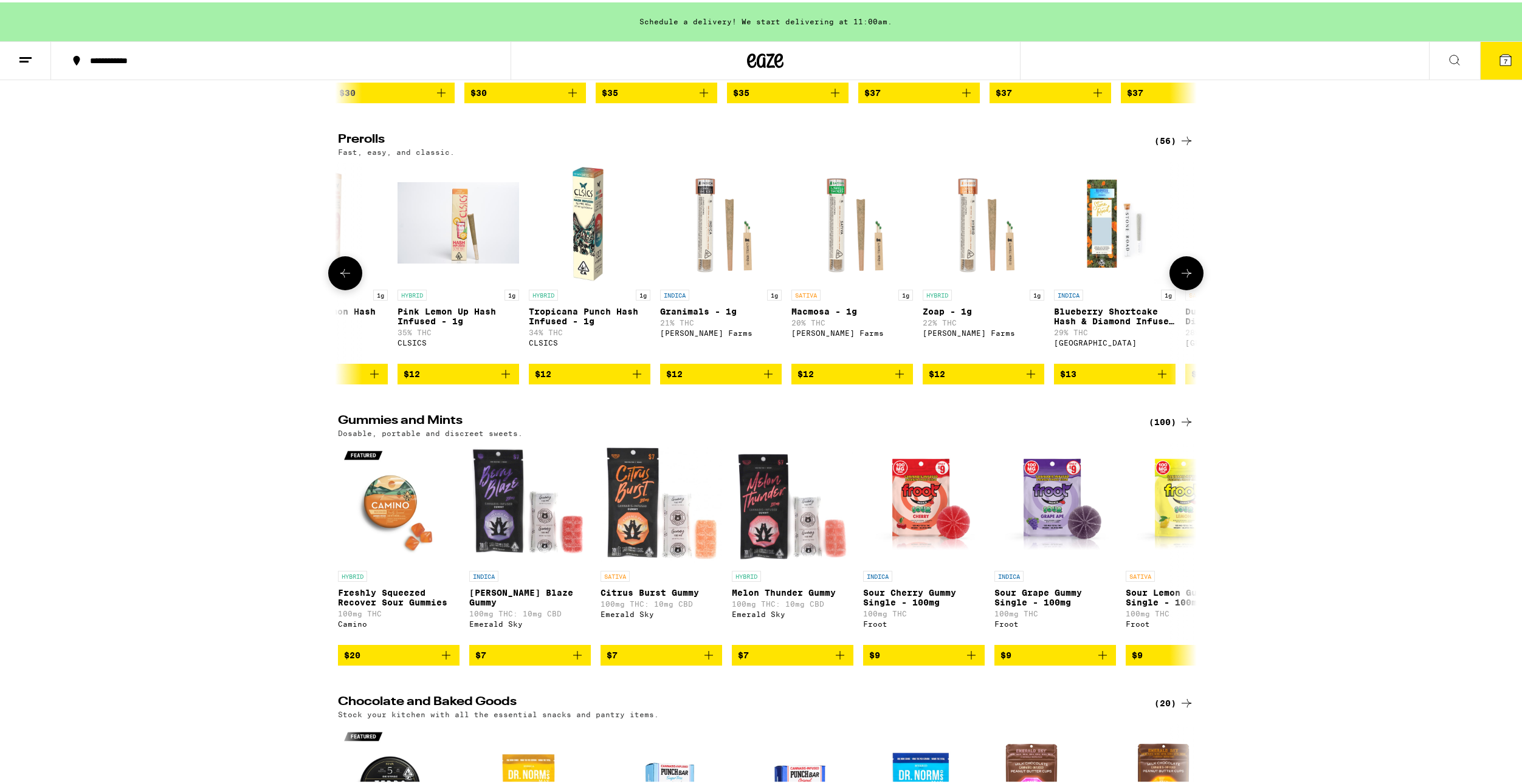
click at [1179, 278] on icon at bounding box center [1187, 271] width 14 height 14
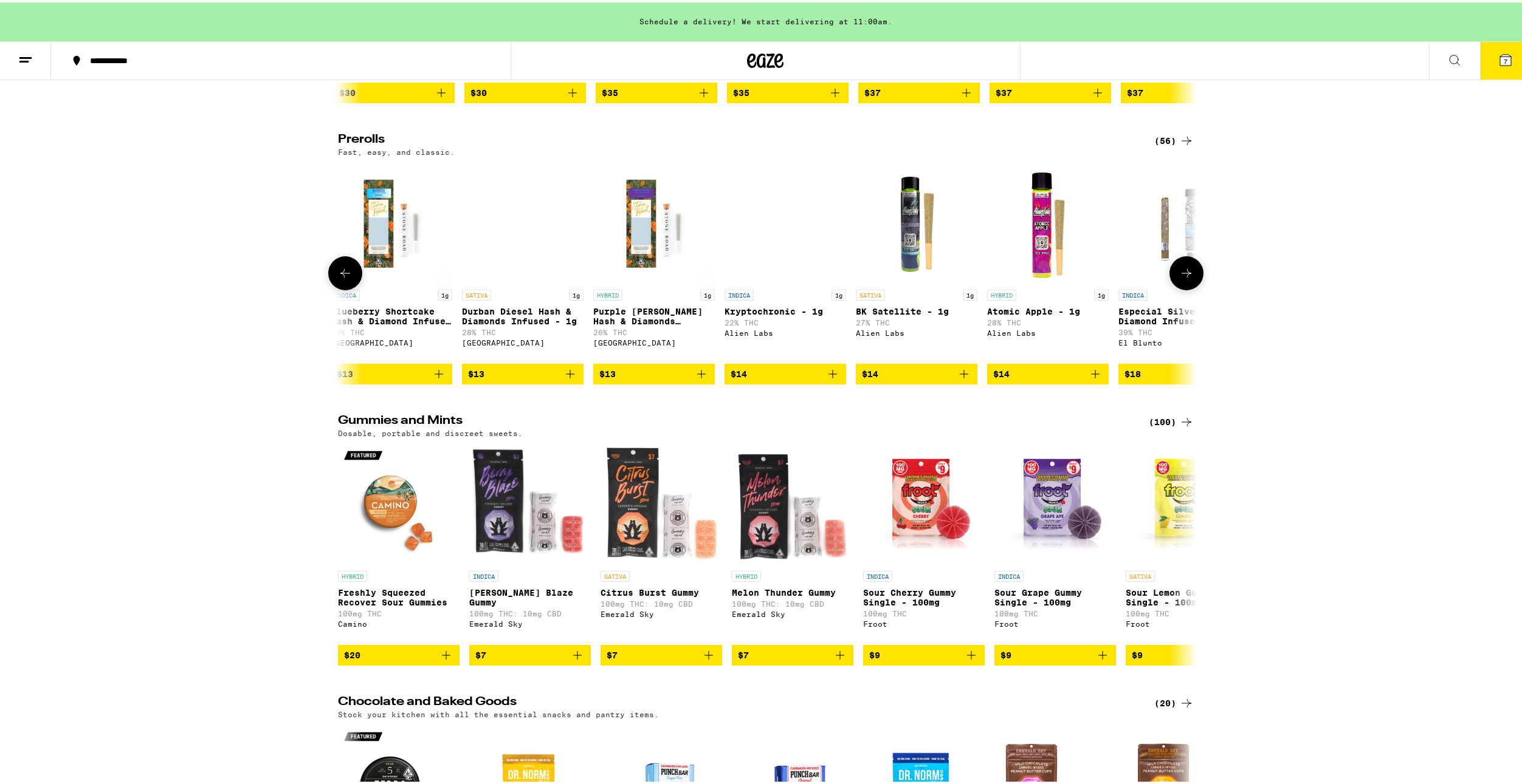
click at [1179, 278] on icon at bounding box center [1187, 271] width 14 height 14
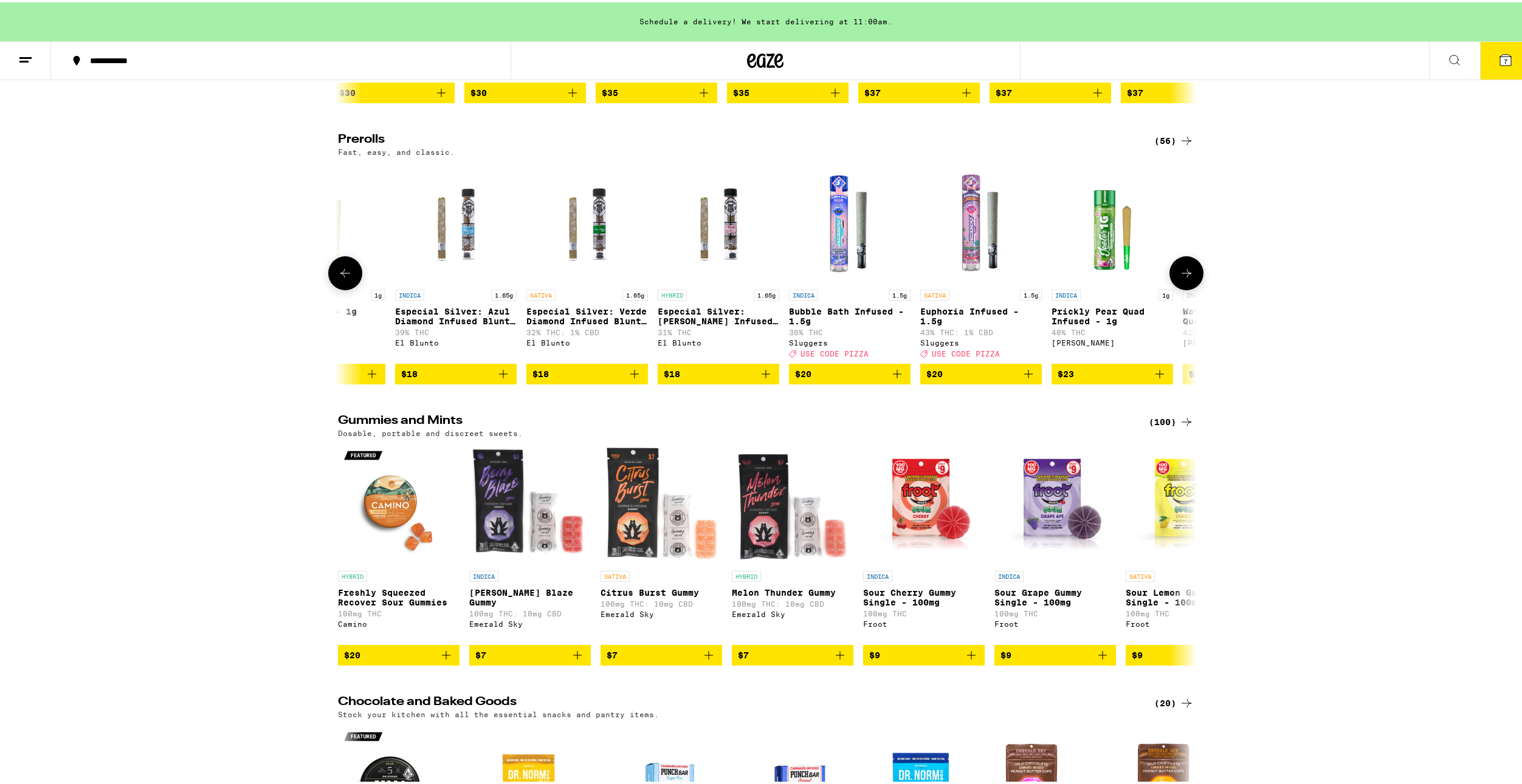
click at [1179, 278] on icon at bounding box center [1187, 271] width 14 height 14
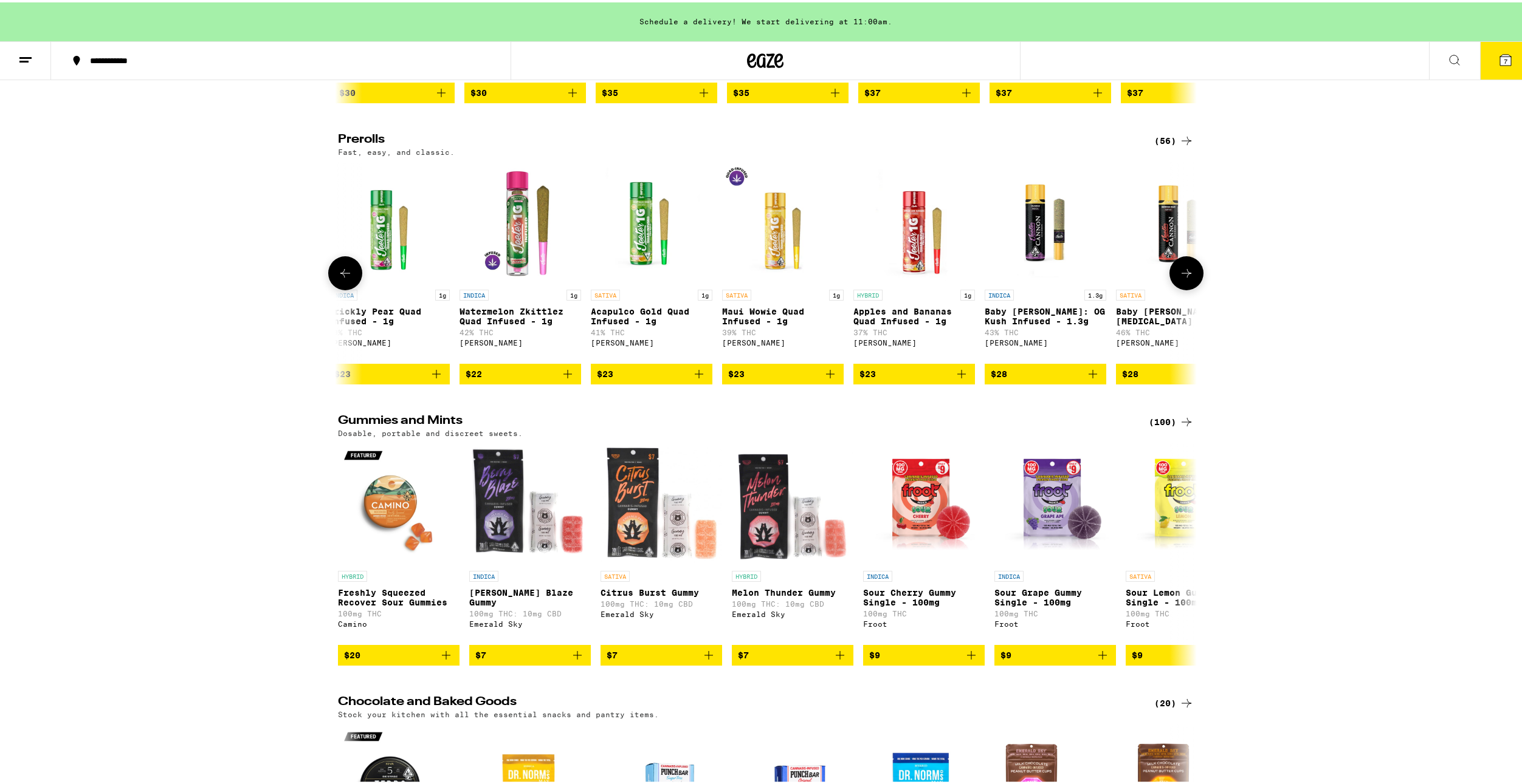
click at [1179, 278] on icon at bounding box center [1187, 271] width 14 height 14
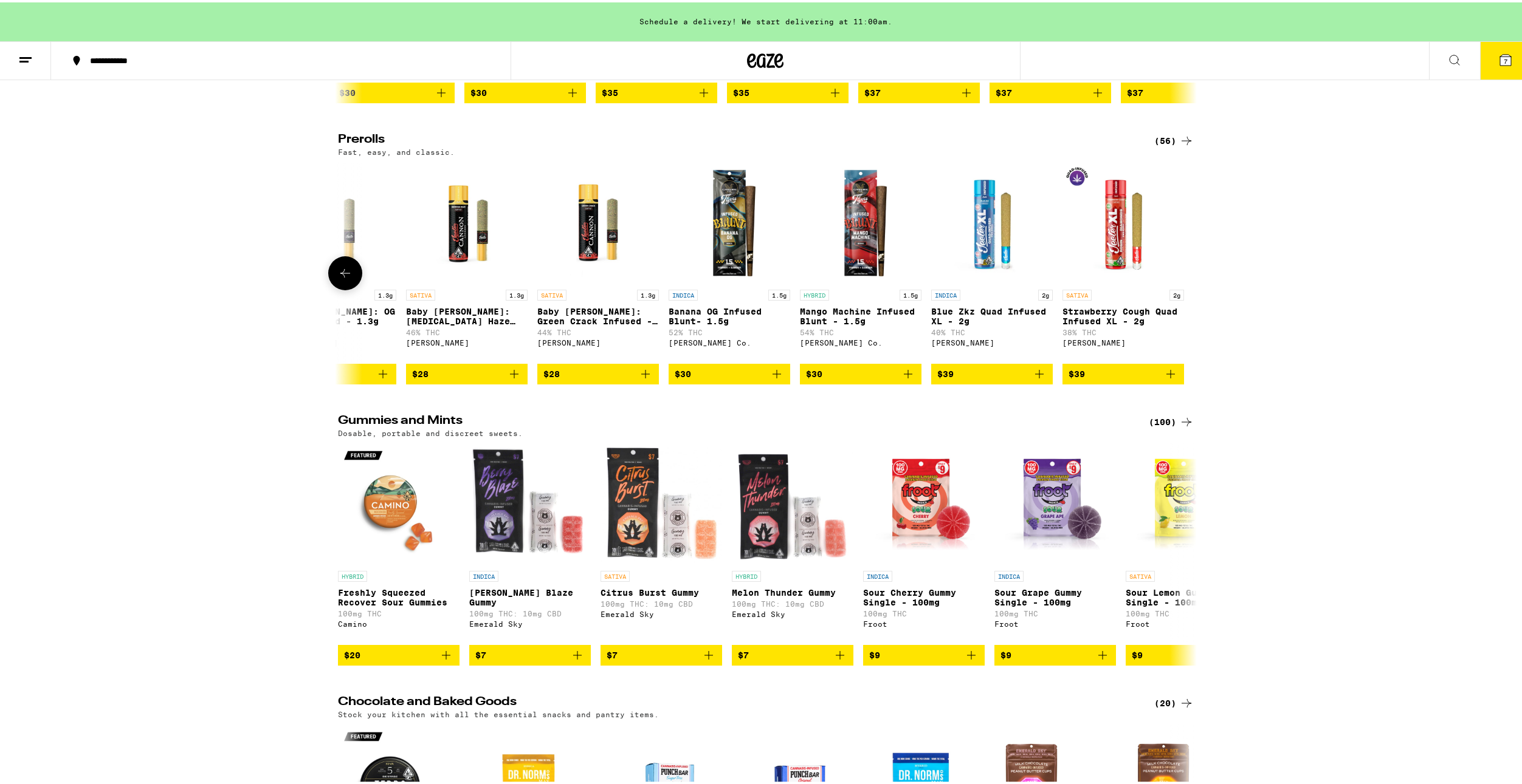
click at [342, 278] on icon at bounding box center [345, 271] width 14 height 14
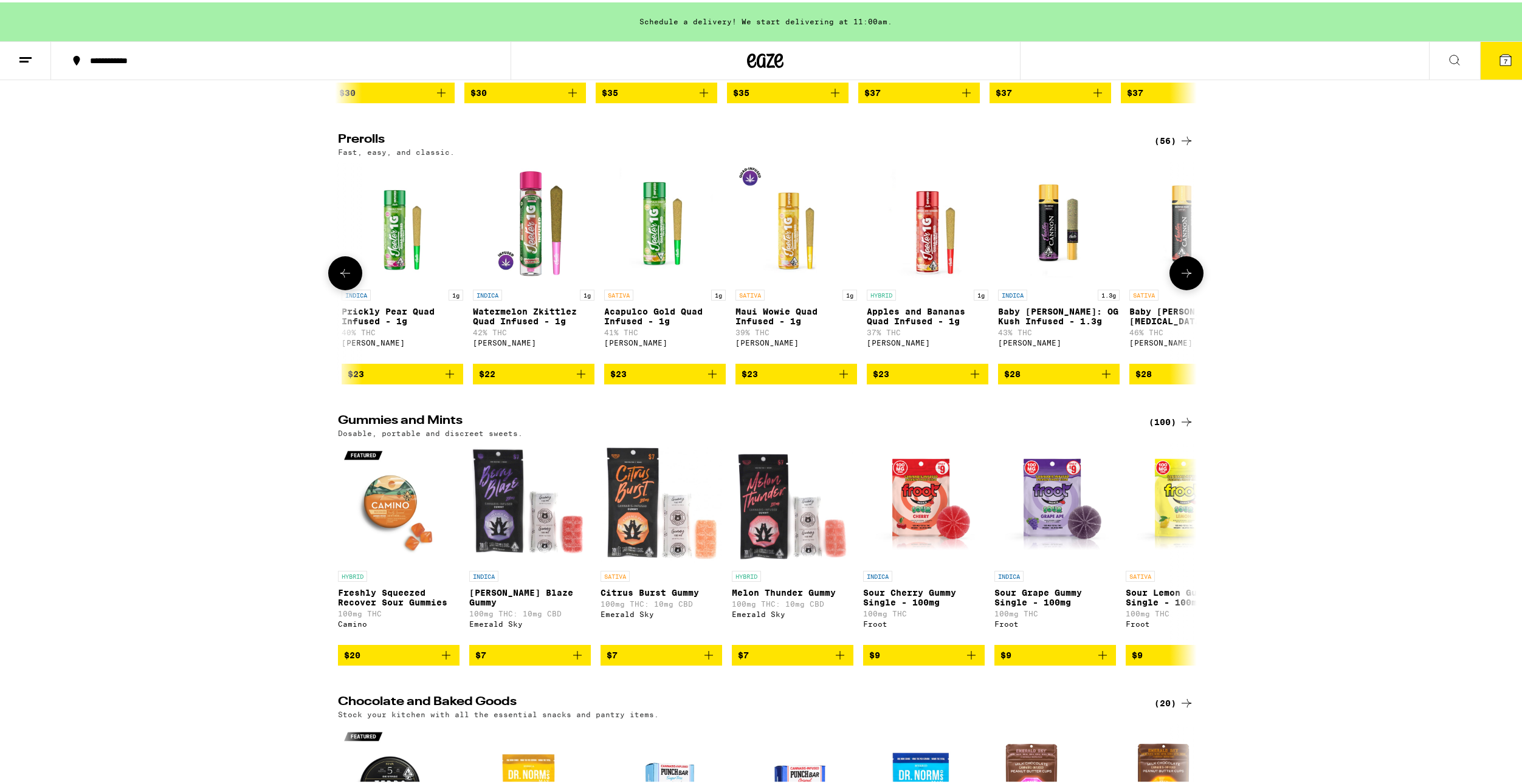
click at [340, 278] on icon at bounding box center [345, 271] width 14 height 14
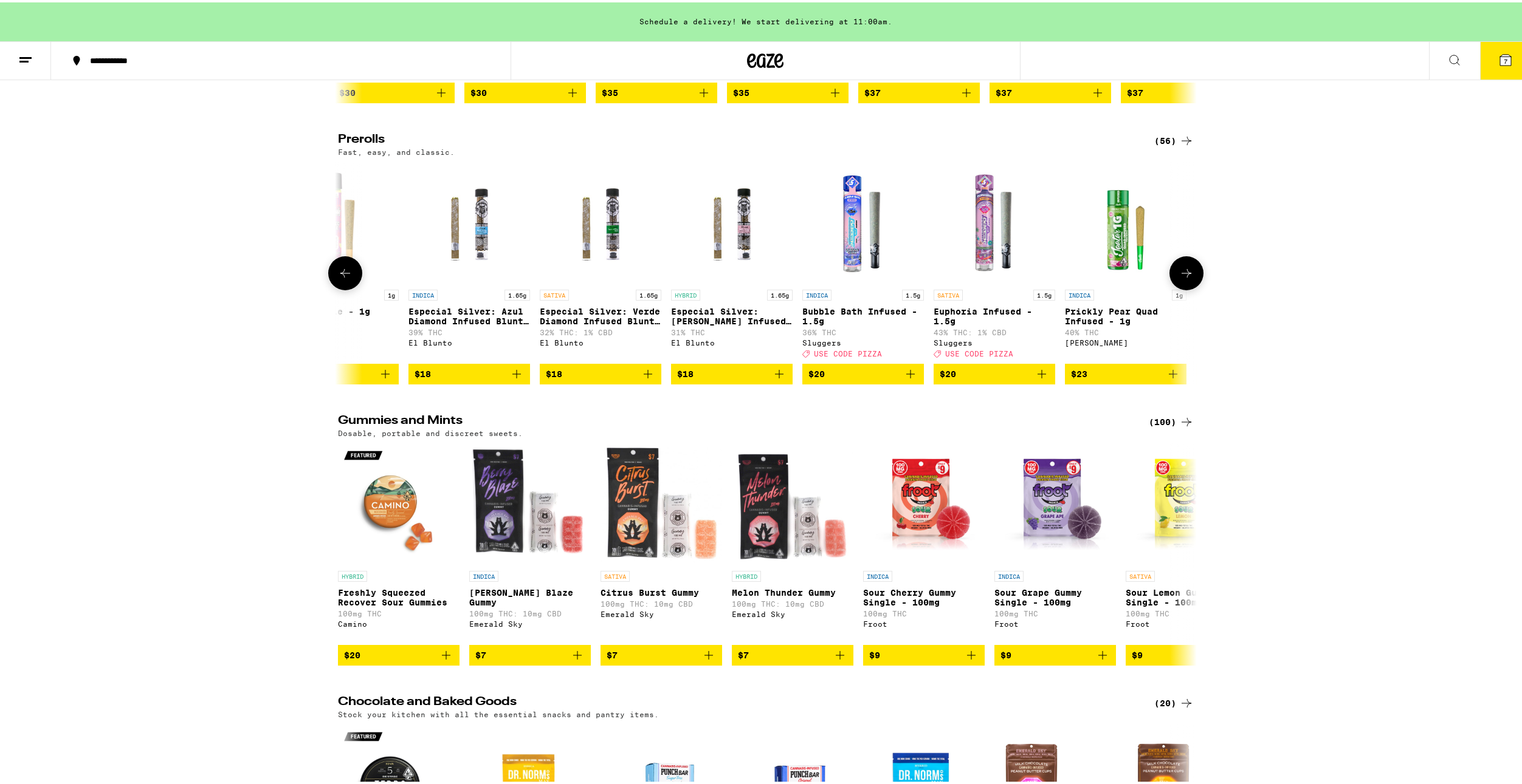
click at [1029, 281] on img "Open page for Euphoria Infused - 1.5g from Sluggers" at bounding box center [994, 220] width 121 height 121
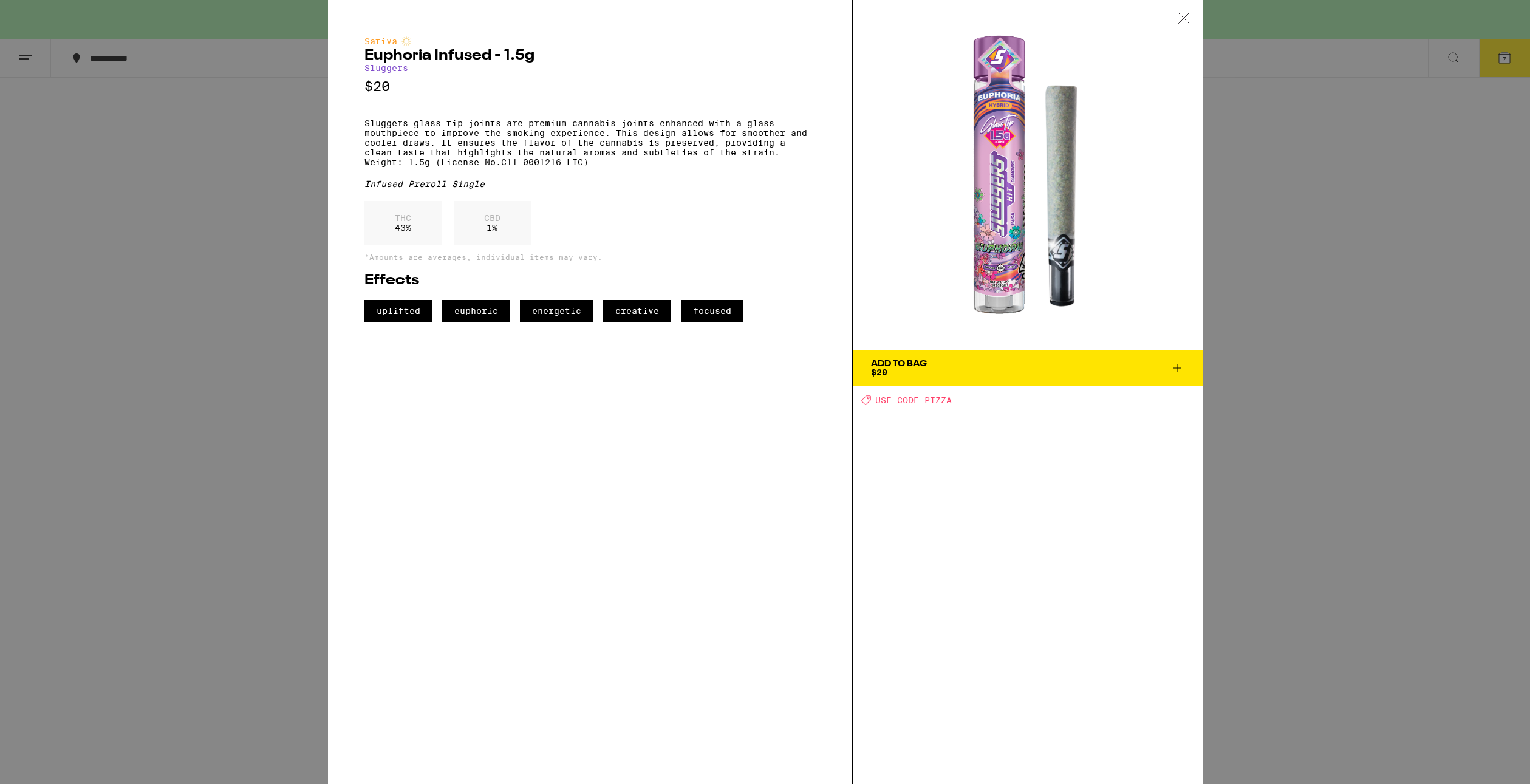
click at [939, 399] on span "USE CODE PIZZA" at bounding box center [913, 400] width 77 height 10
click at [984, 415] on div "Add To Bag $20 Deal Created with Sketch. USE CODE PIZZA" at bounding box center [1027, 392] width 350 height 784
click at [941, 399] on span "USE CODE PIZZA" at bounding box center [913, 400] width 77 height 10
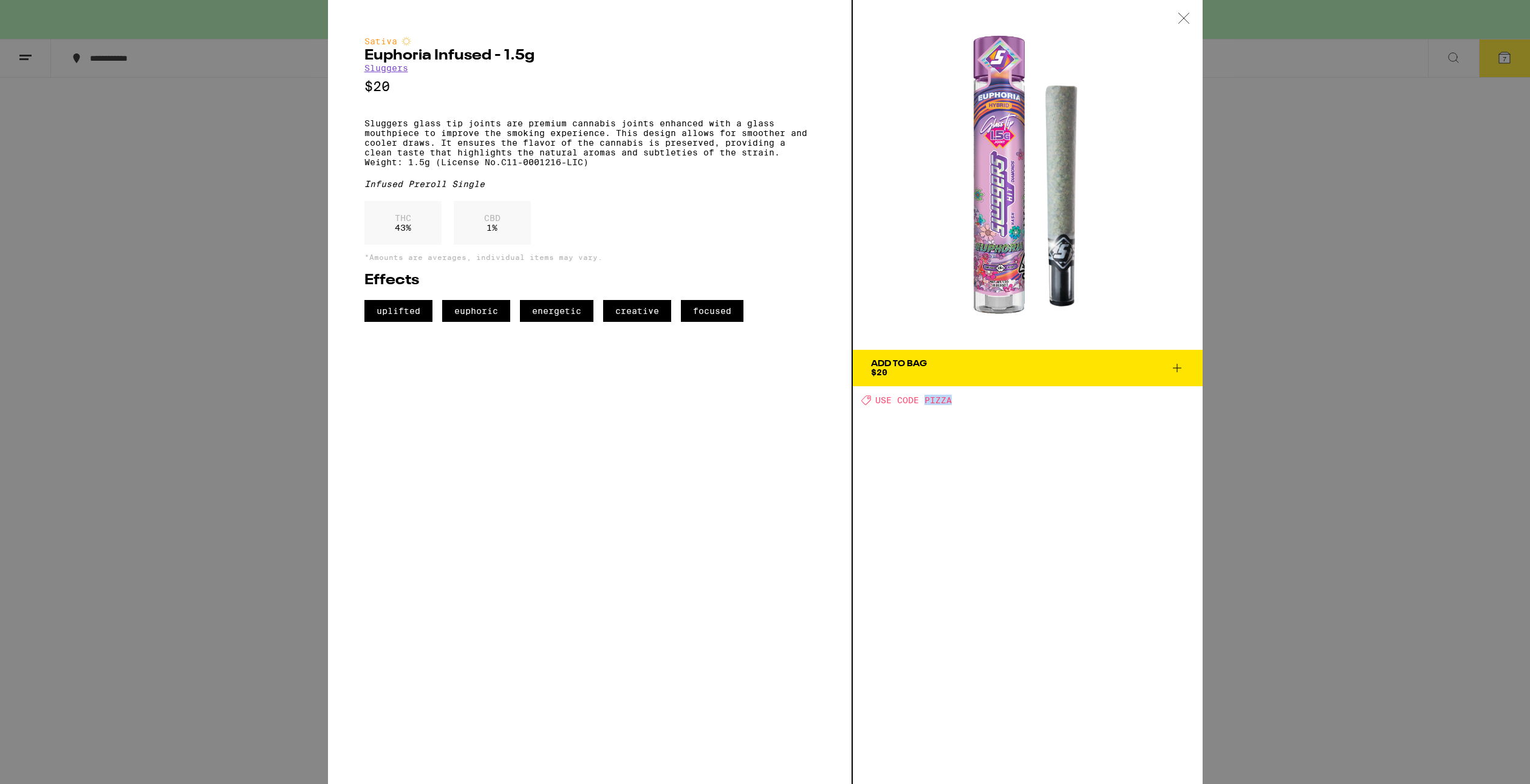
click at [941, 399] on span "USE CODE PIZZA" at bounding box center [913, 400] width 77 height 10
copy span "PIZZA"
click at [1179, 365] on icon at bounding box center [1177, 368] width 14 height 14
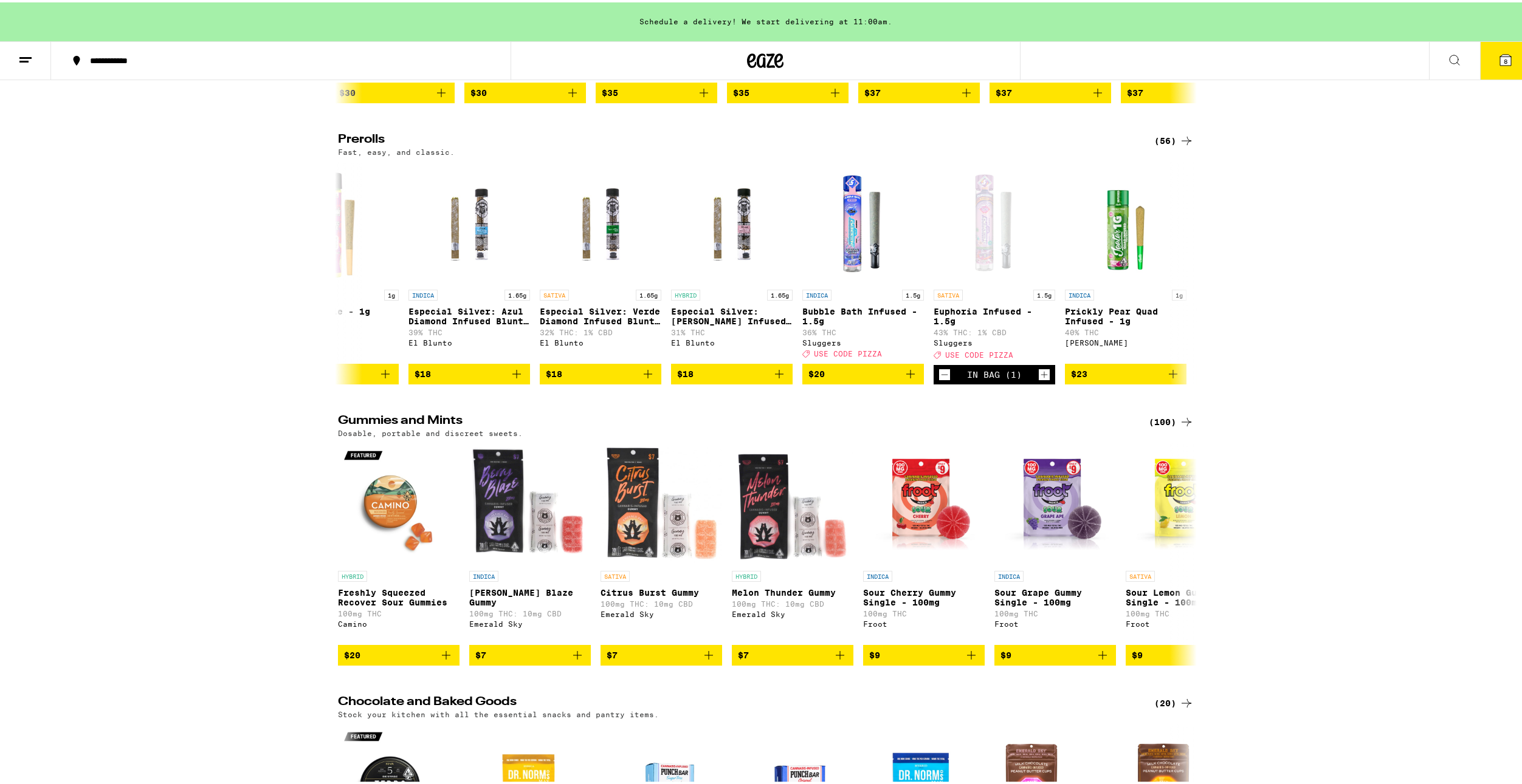
click at [1039, 380] on icon "Increment" at bounding box center [1045, 373] width 11 height 14
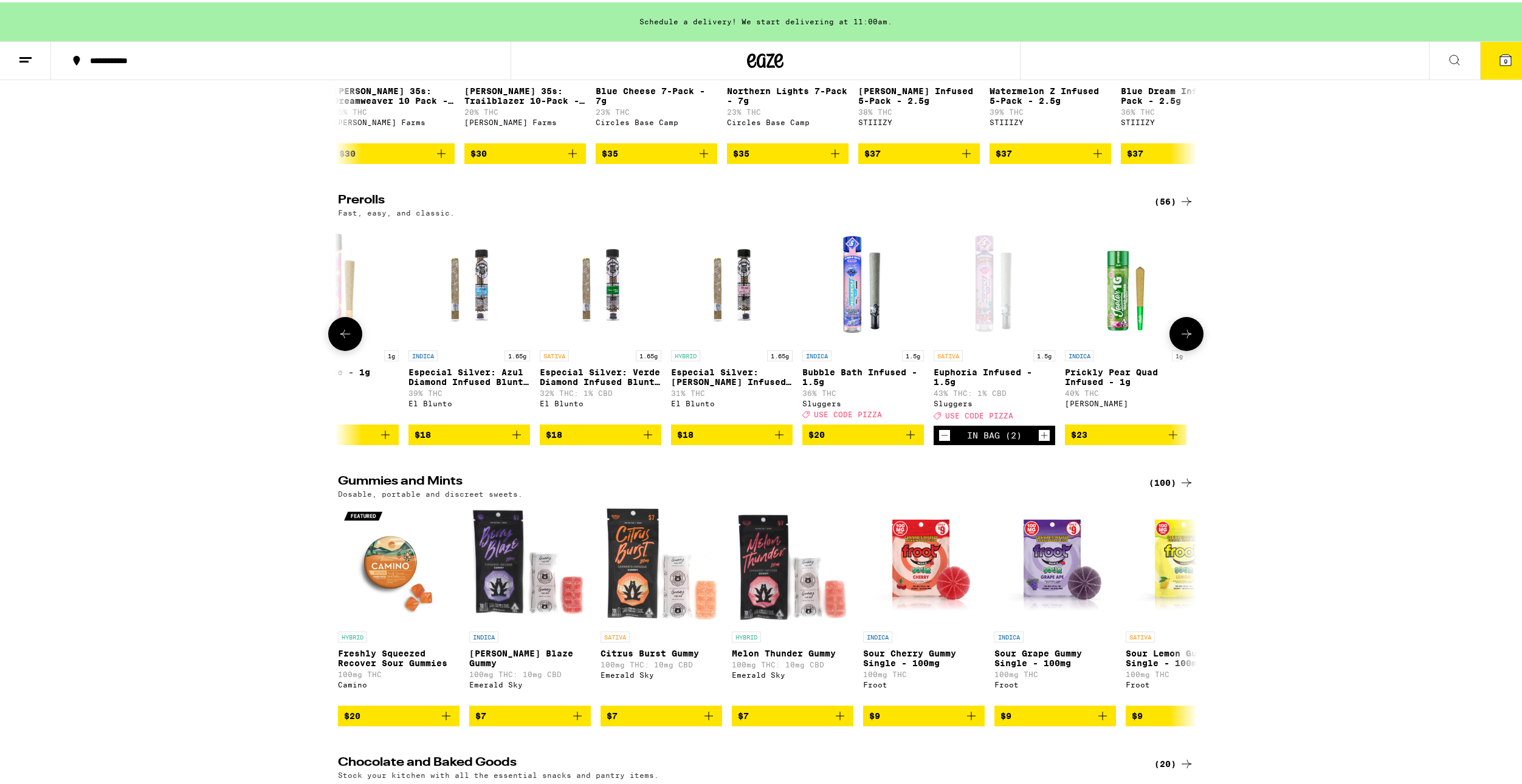
click at [338, 339] on icon at bounding box center [345, 331] width 14 height 14
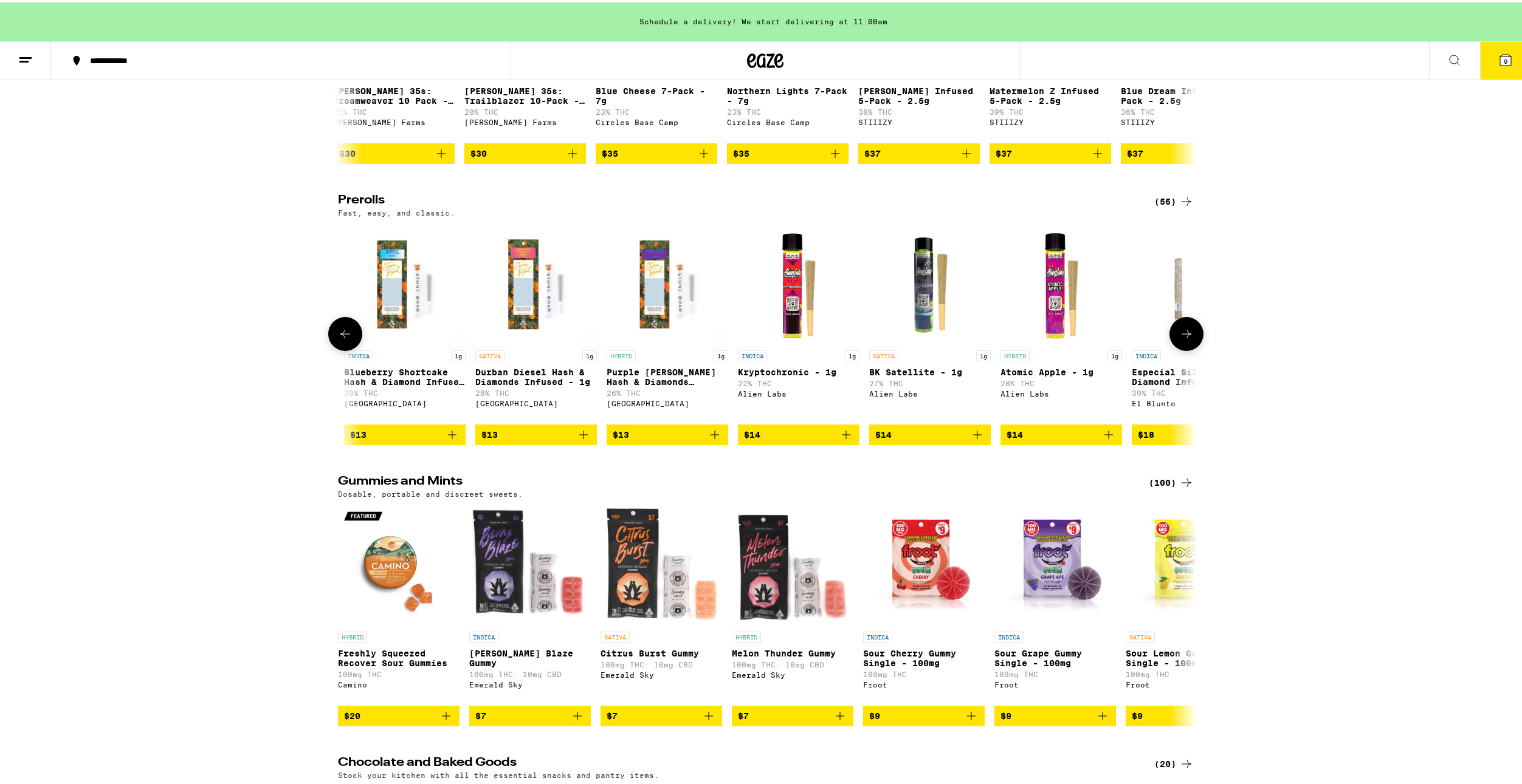
click at [338, 339] on icon at bounding box center [345, 331] width 14 height 14
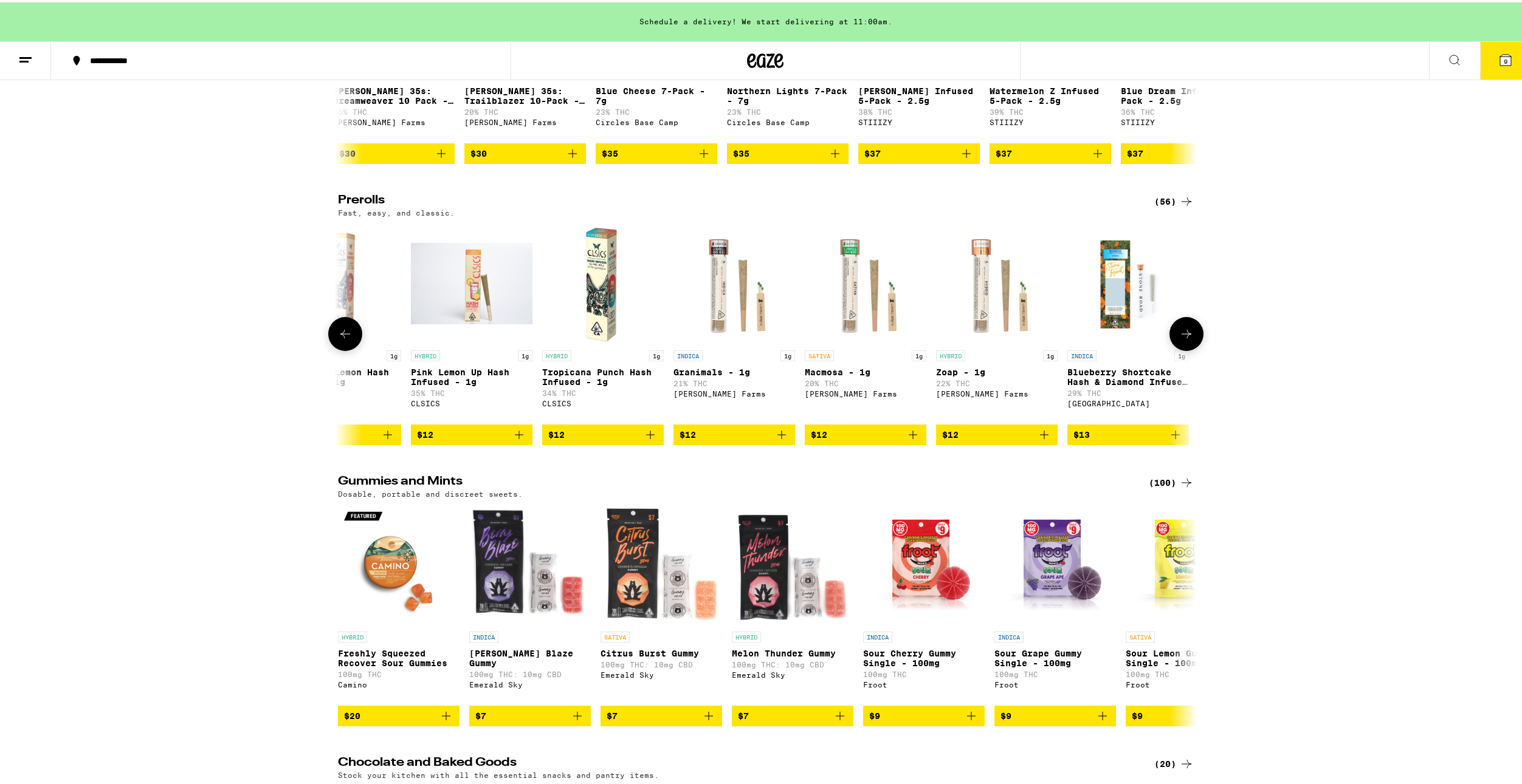
click at [338, 339] on icon at bounding box center [345, 331] width 14 height 14
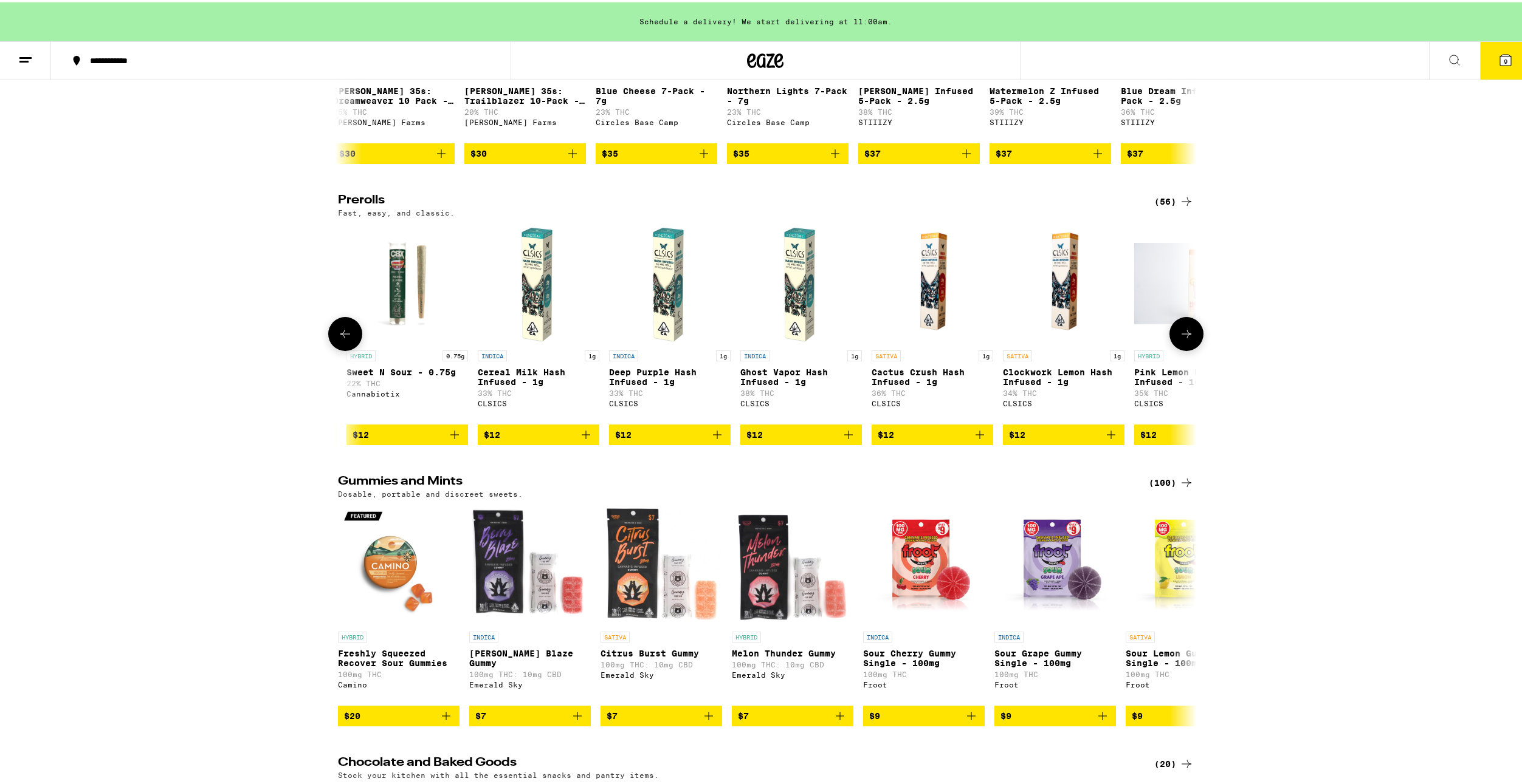
click at [338, 339] on icon at bounding box center [345, 331] width 14 height 14
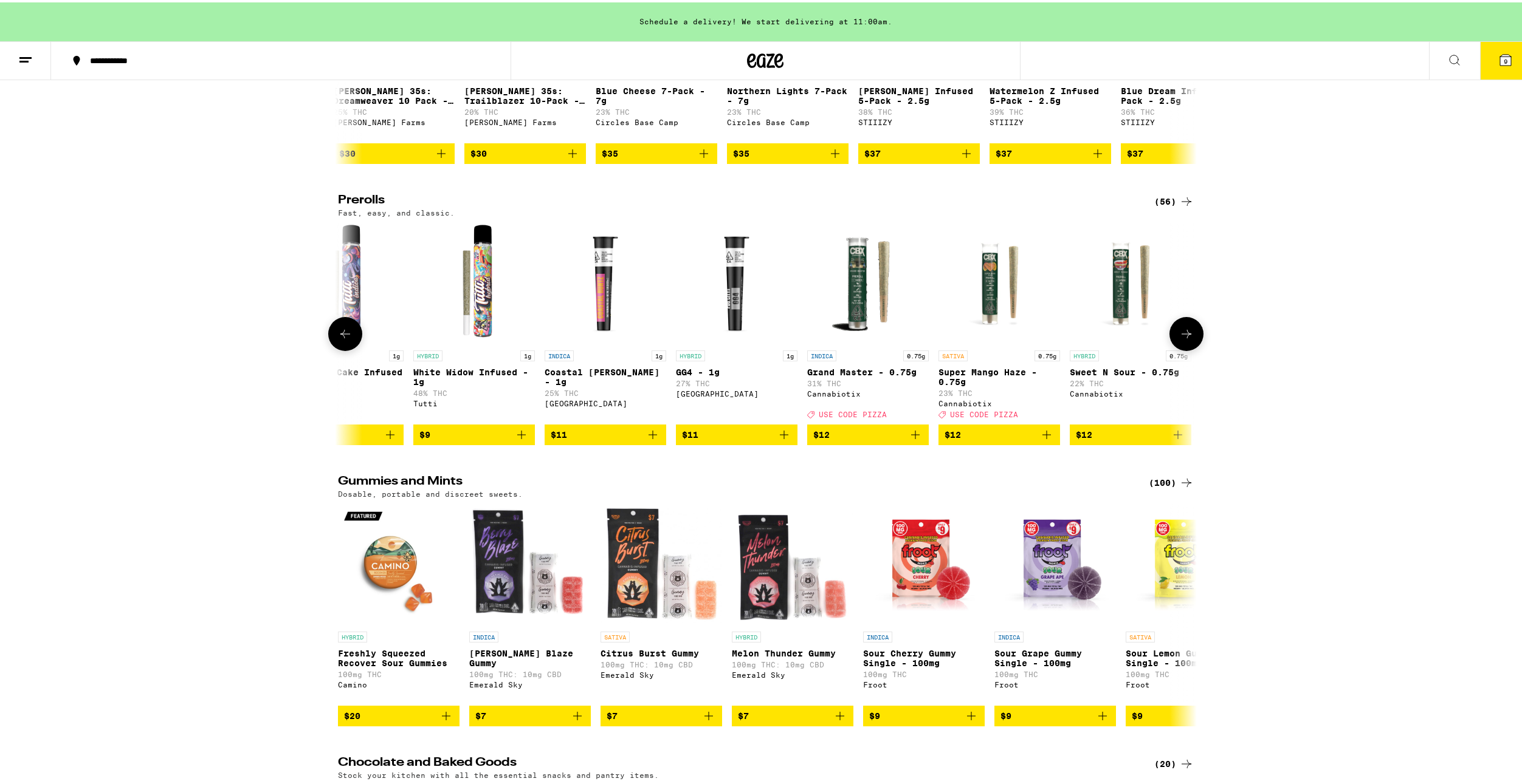
click at [351, 349] on button at bounding box center [345, 331] width 34 height 34
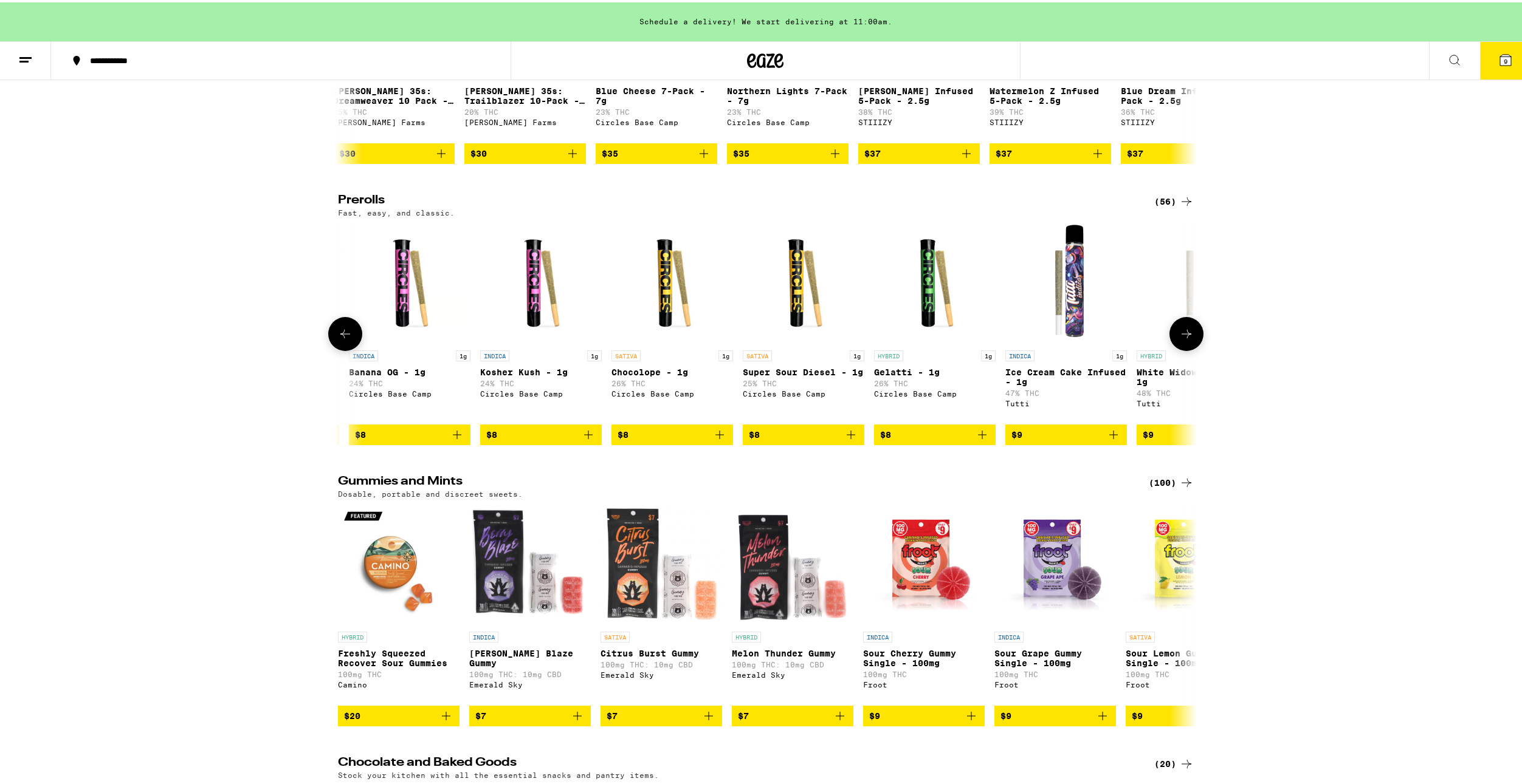
click at [358, 342] on img "Open page for Banana OG - 1g from Circles Base Camp" at bounding box center [409, 281] width 121 height 121
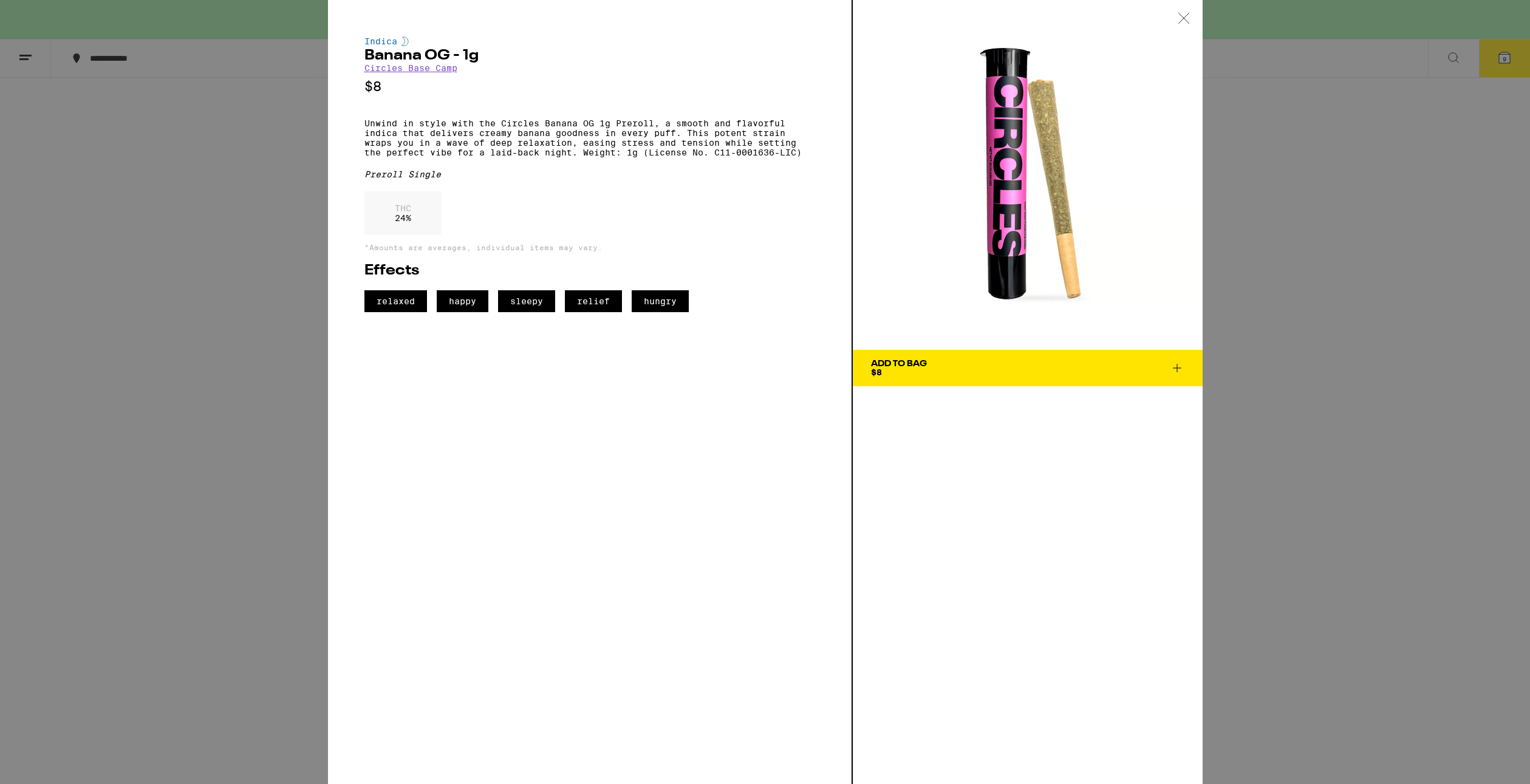
click at [273, 395] on div "Indica Banana OG - 1g Circles Base Camp $8 Unwind in style with the Circles Ban…" at bounding box center [765, 392] width 1530 height 784
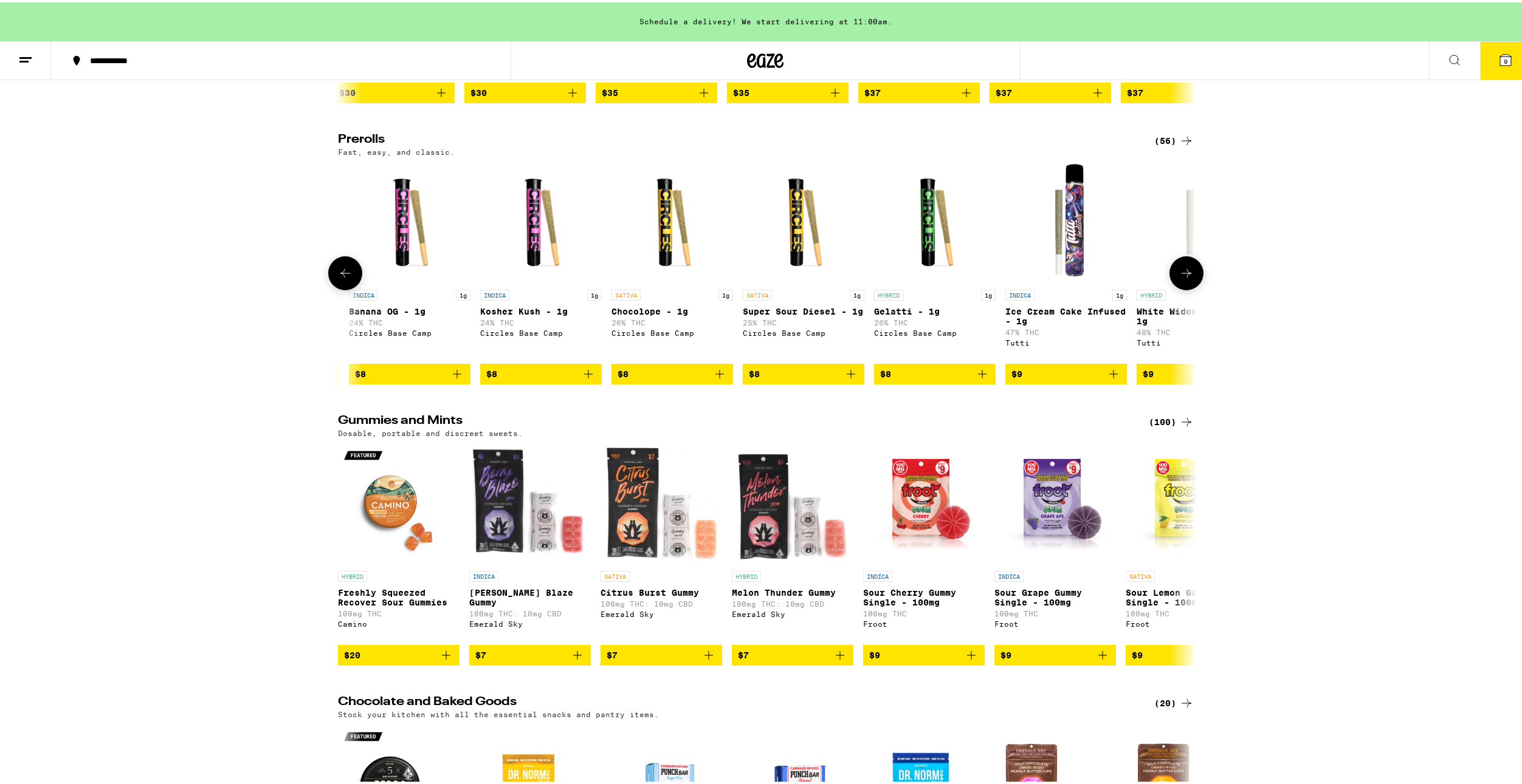
scroll to position [2794, 0]
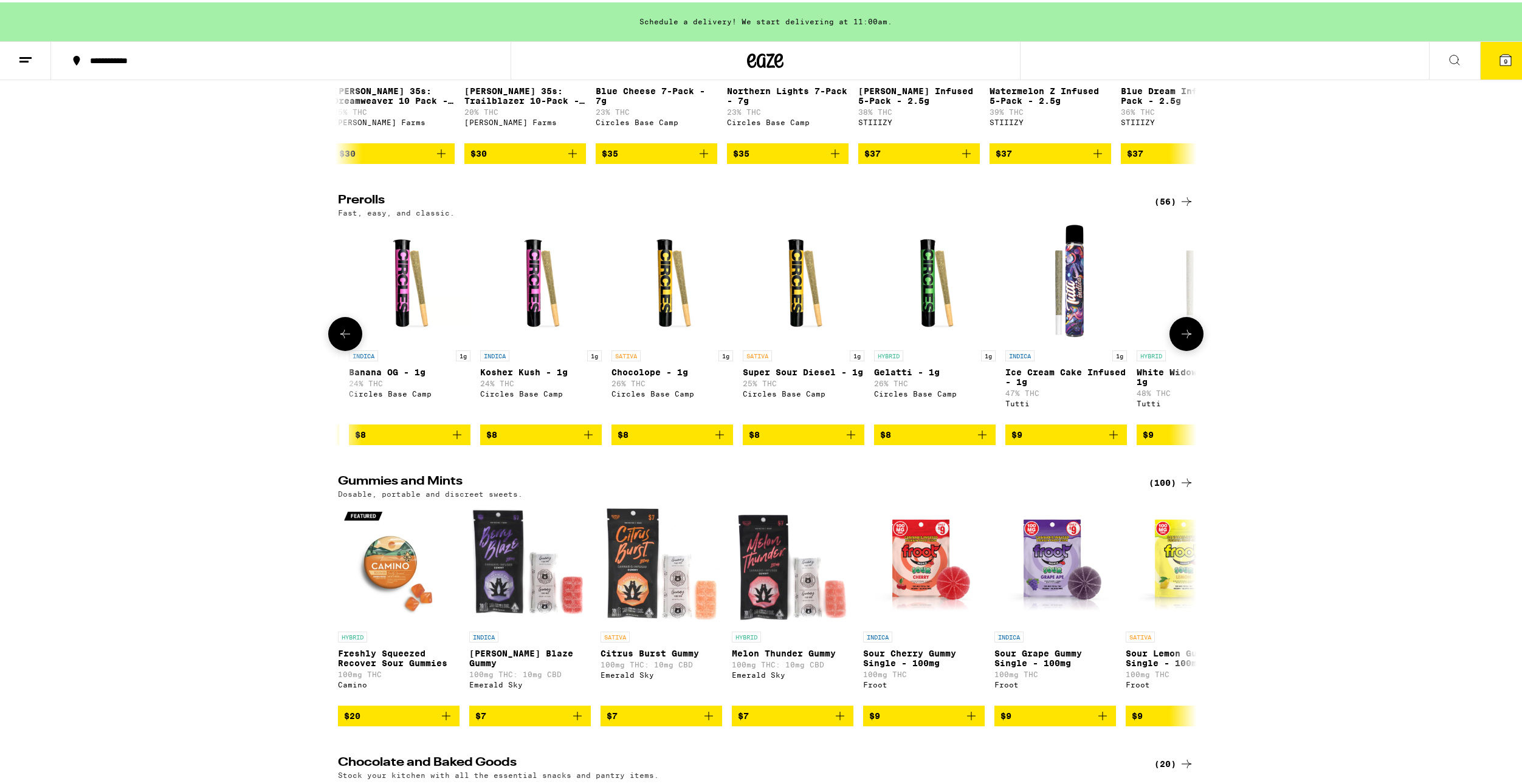
click at [343, 339] on icon at bounding box center [345, 331] width 14 height 14
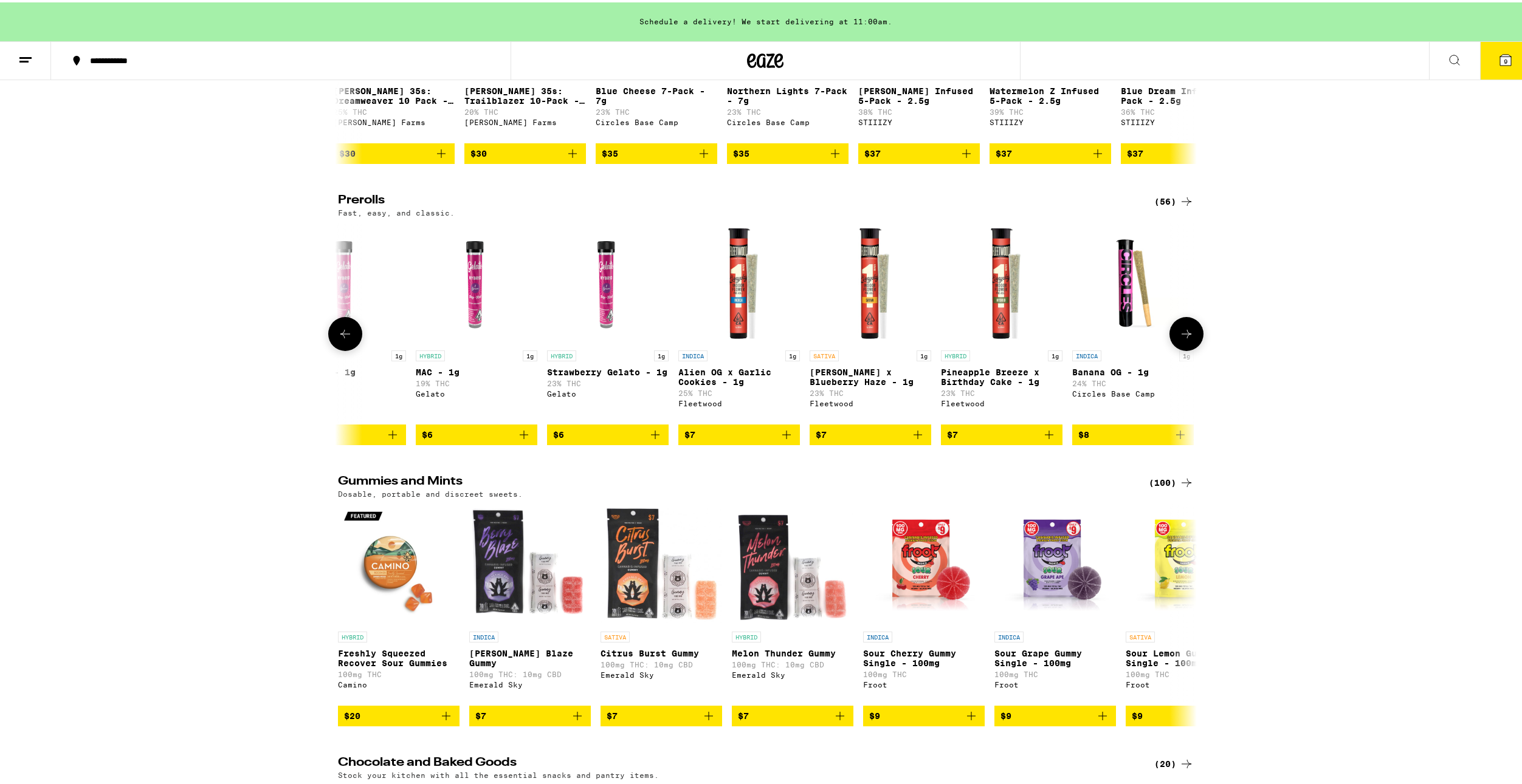
click at [343, 339] on icon at bounding box center [345, 331] width 14 height 14
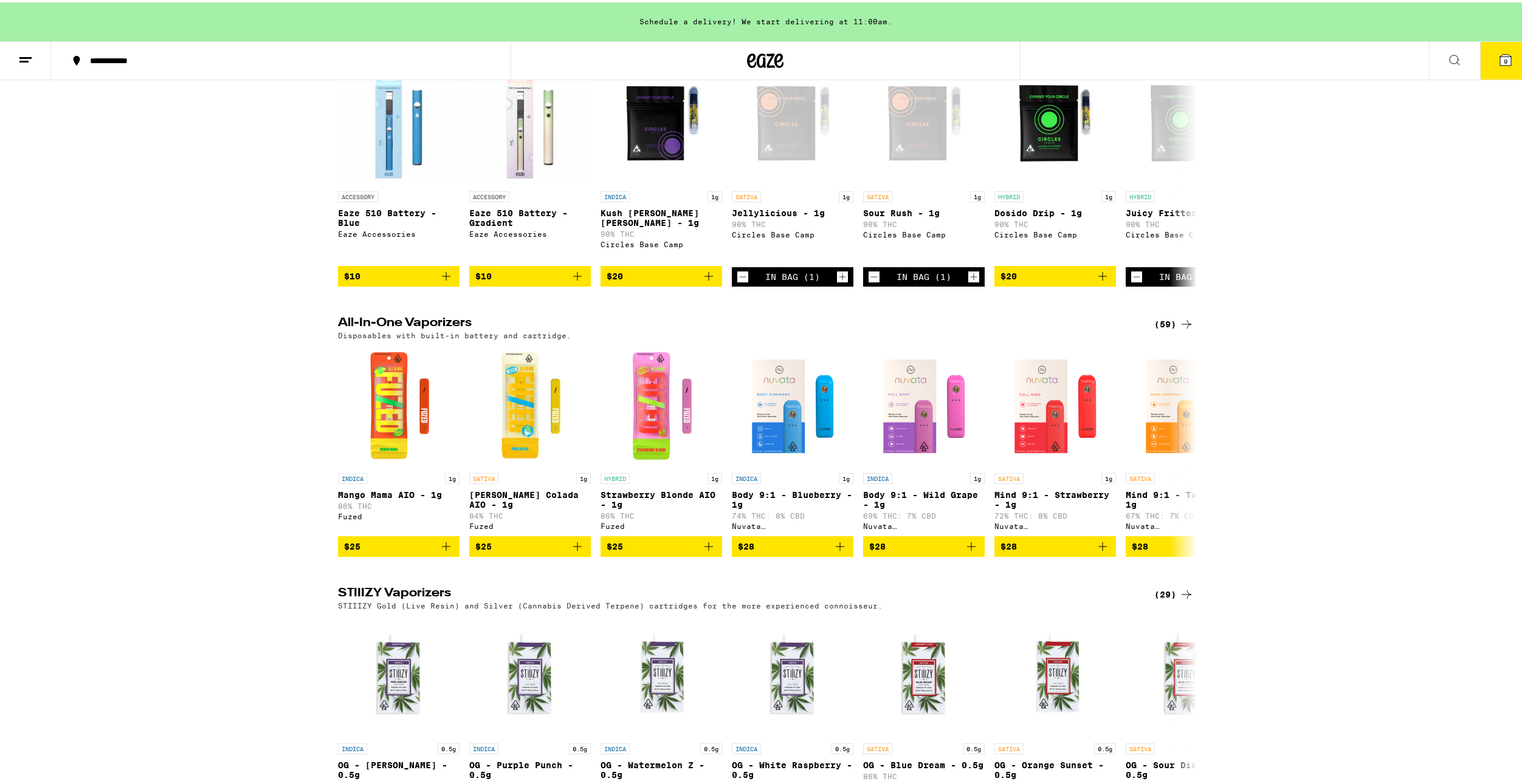
scroll to position [1519, 0]
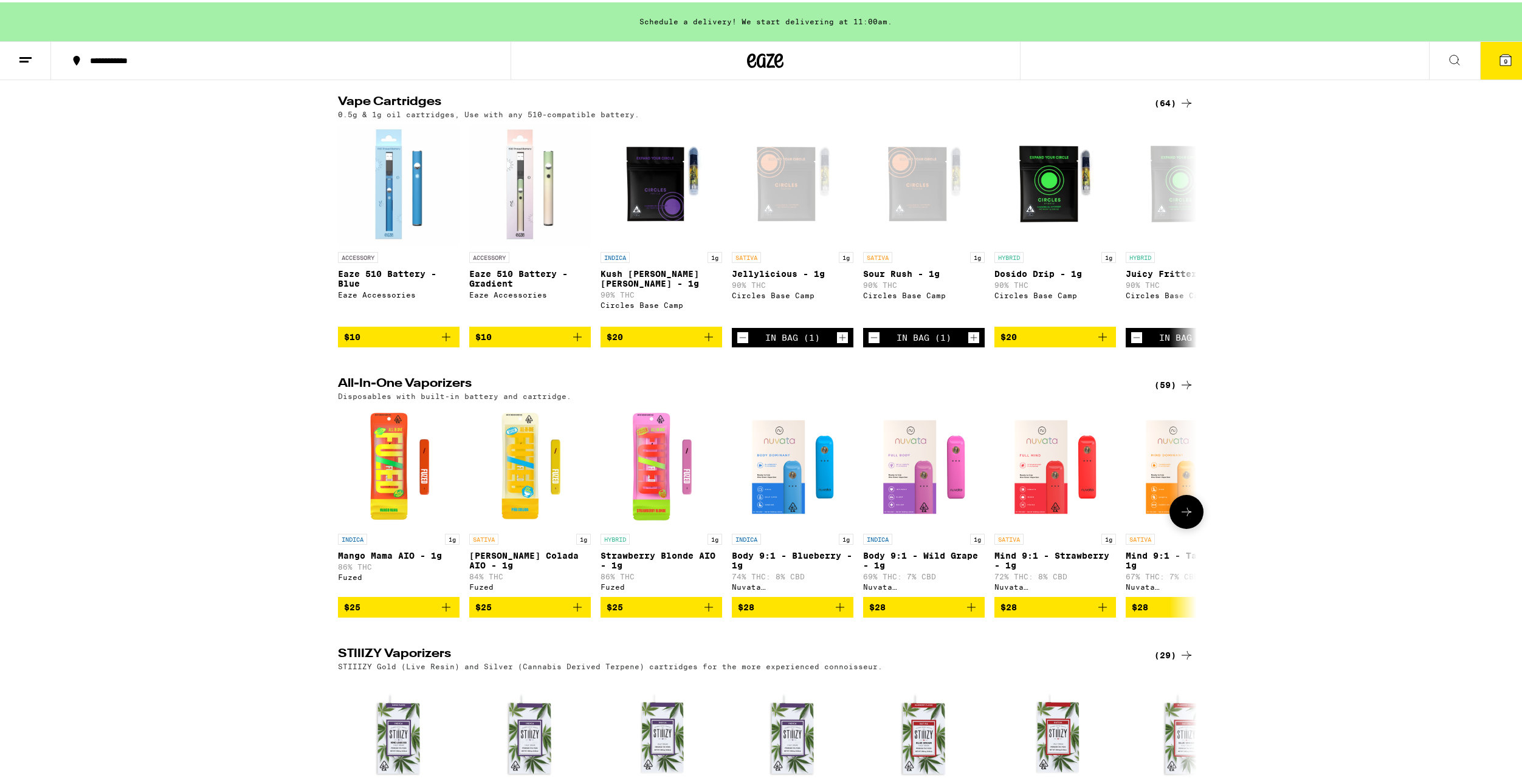
click at [1169, 526] on button at bounding box center [1186, 509] width 34 height 34
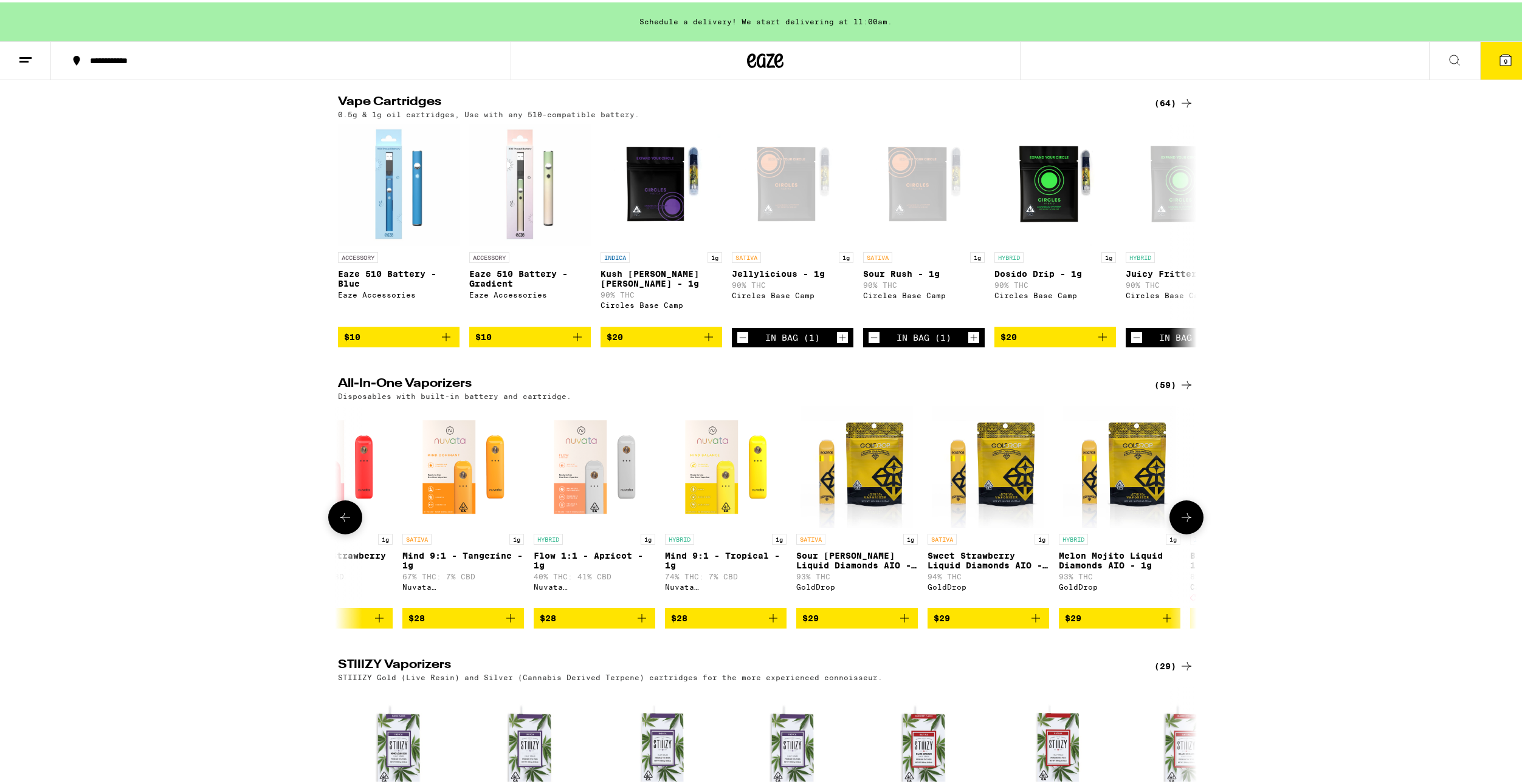
click at [1171, 532] on button at bounding box center [1186, 514] width 34 height 34
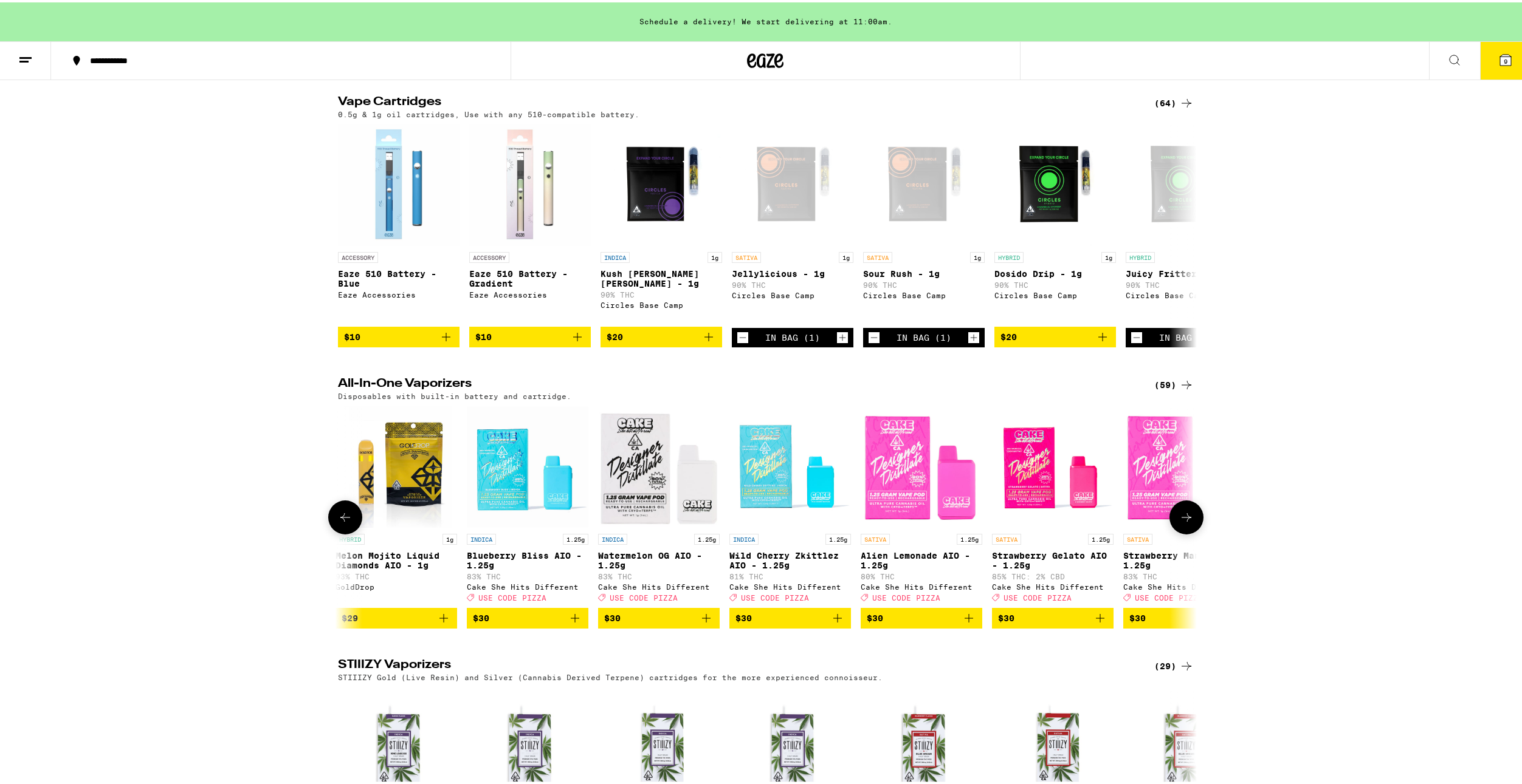
click at [1171, 532] on button at bounding box center [1186, 514] width 34 height 34
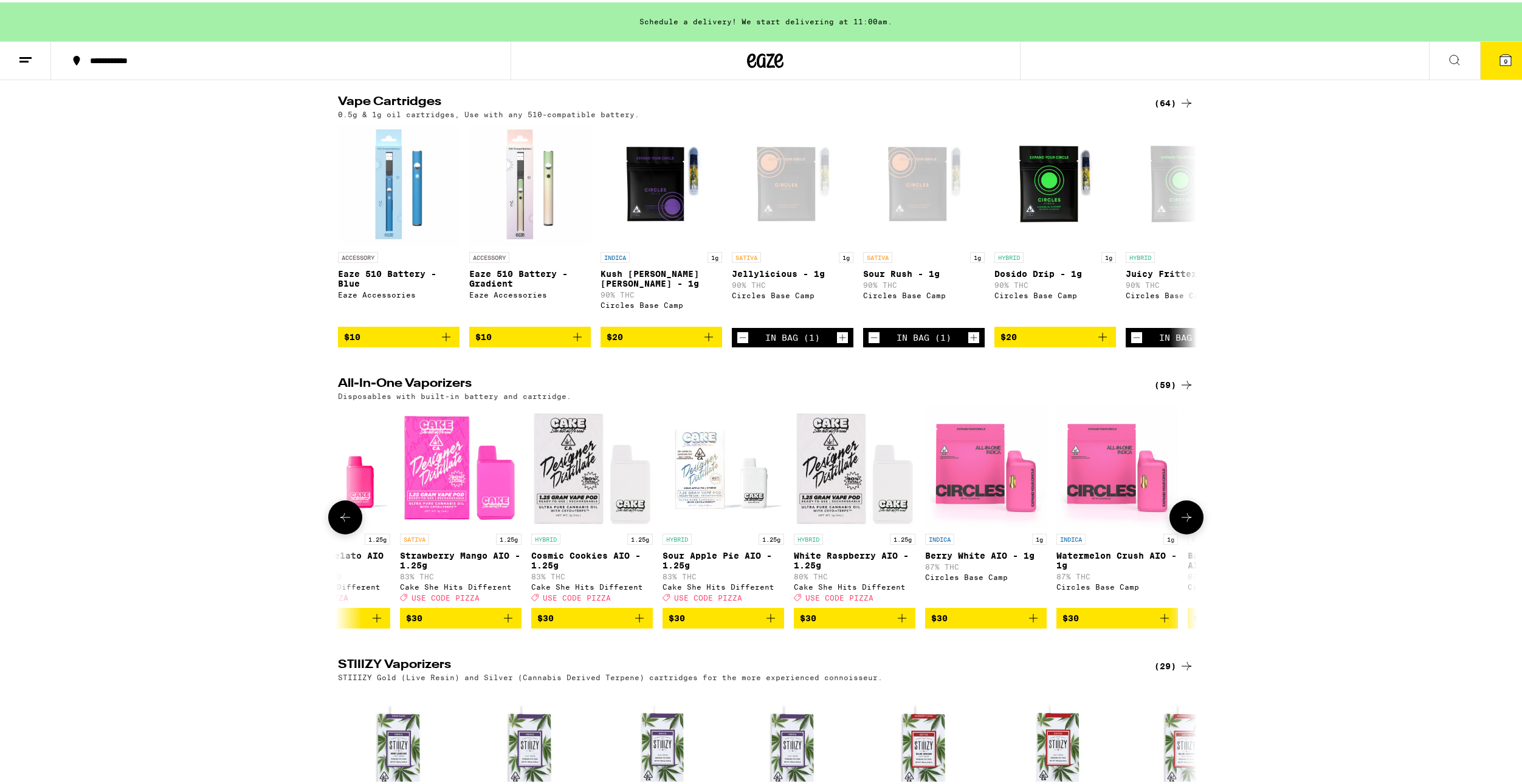
click at [1171, 532] on button at bounding box center [1186, 514] width 34 height 34
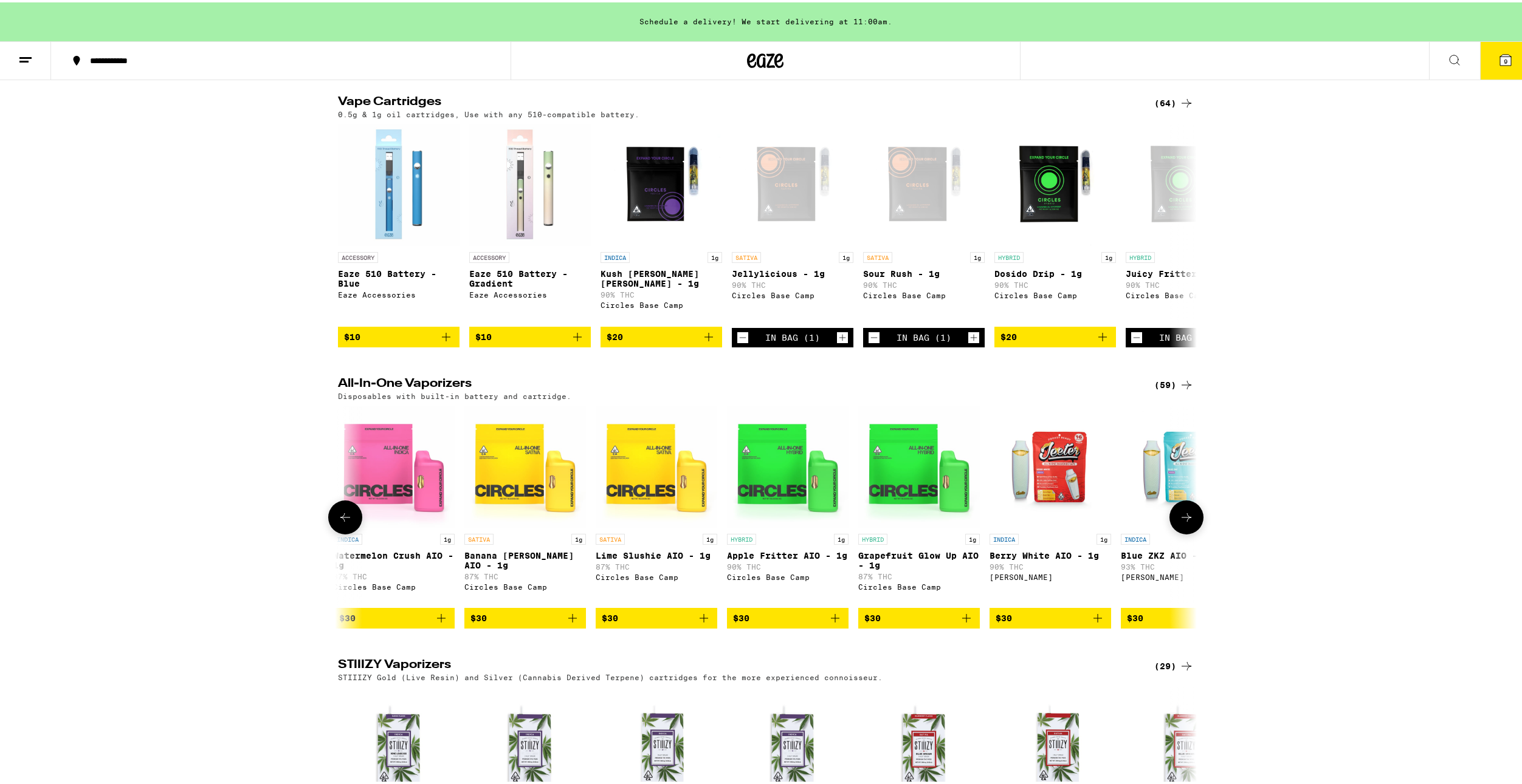
click at [1171, 532] on button at bounding box center [1186, 514] width 34 height 34
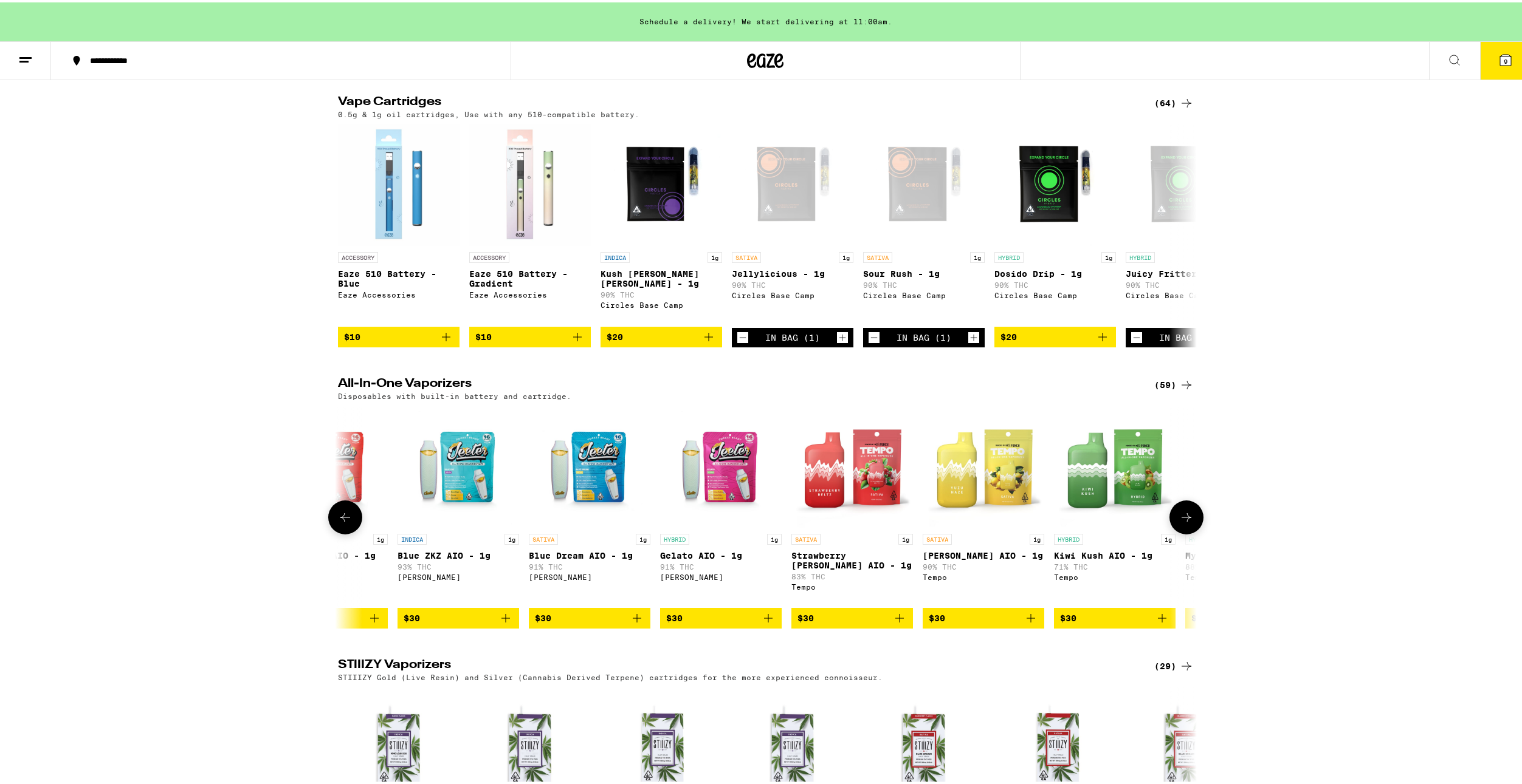
click at [1171, 532] on button at bounding box center [1186, 514] width 34 height 34
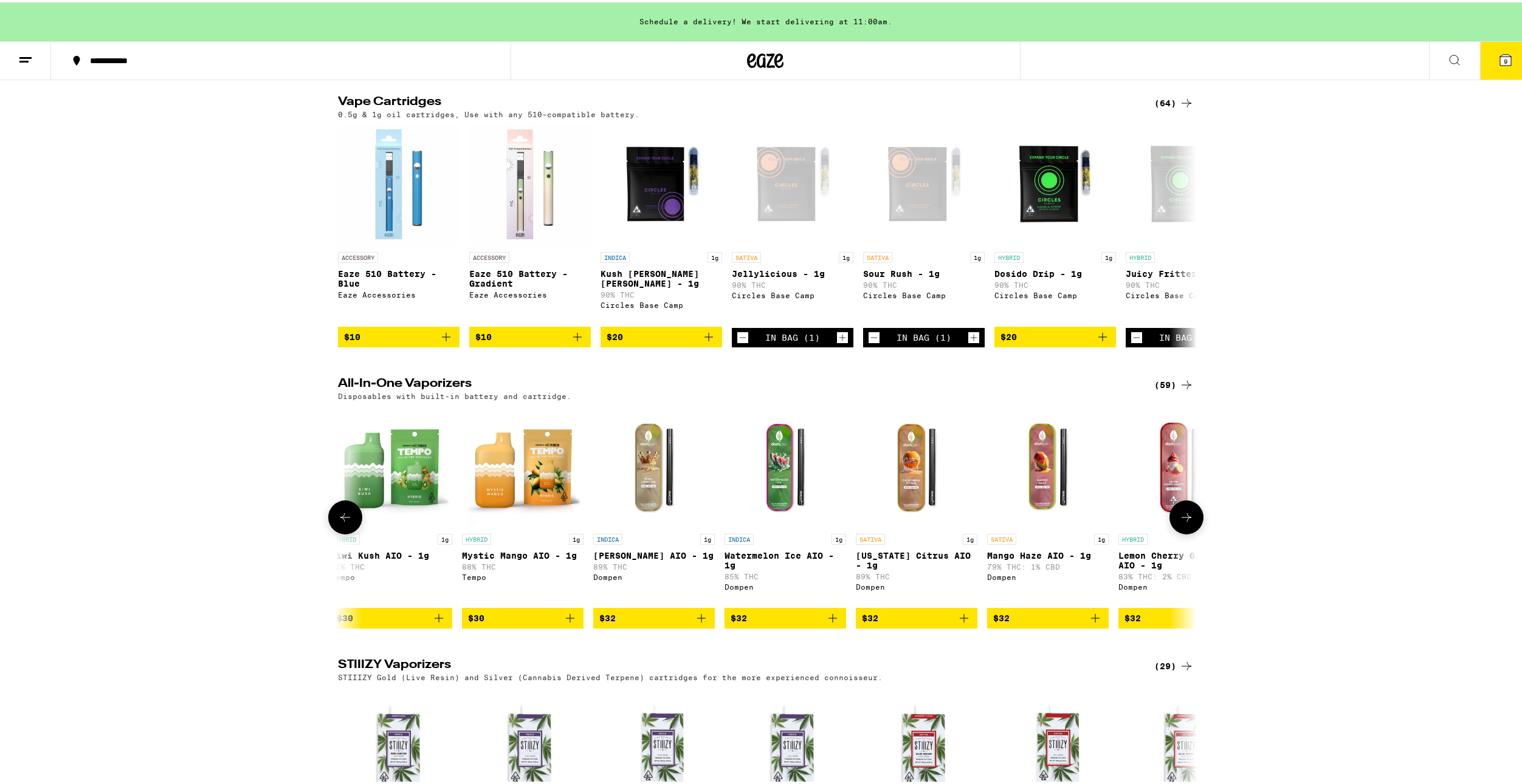
click at [1173, 532] on button at bounding box center [1186, 514] width 34 height 34
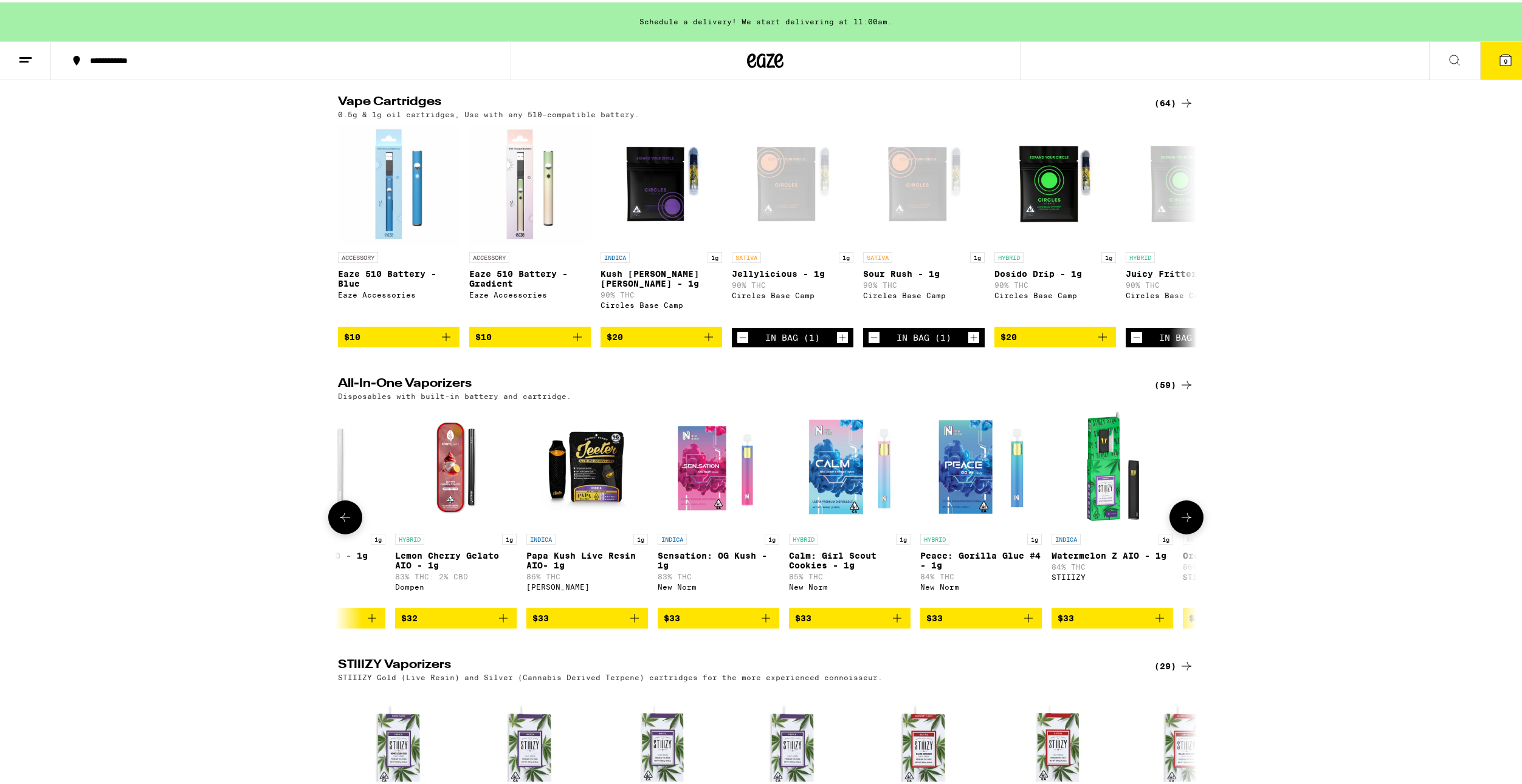
click at [1173, 532] on button at bounding box center [1186, 514] width 34 height 34
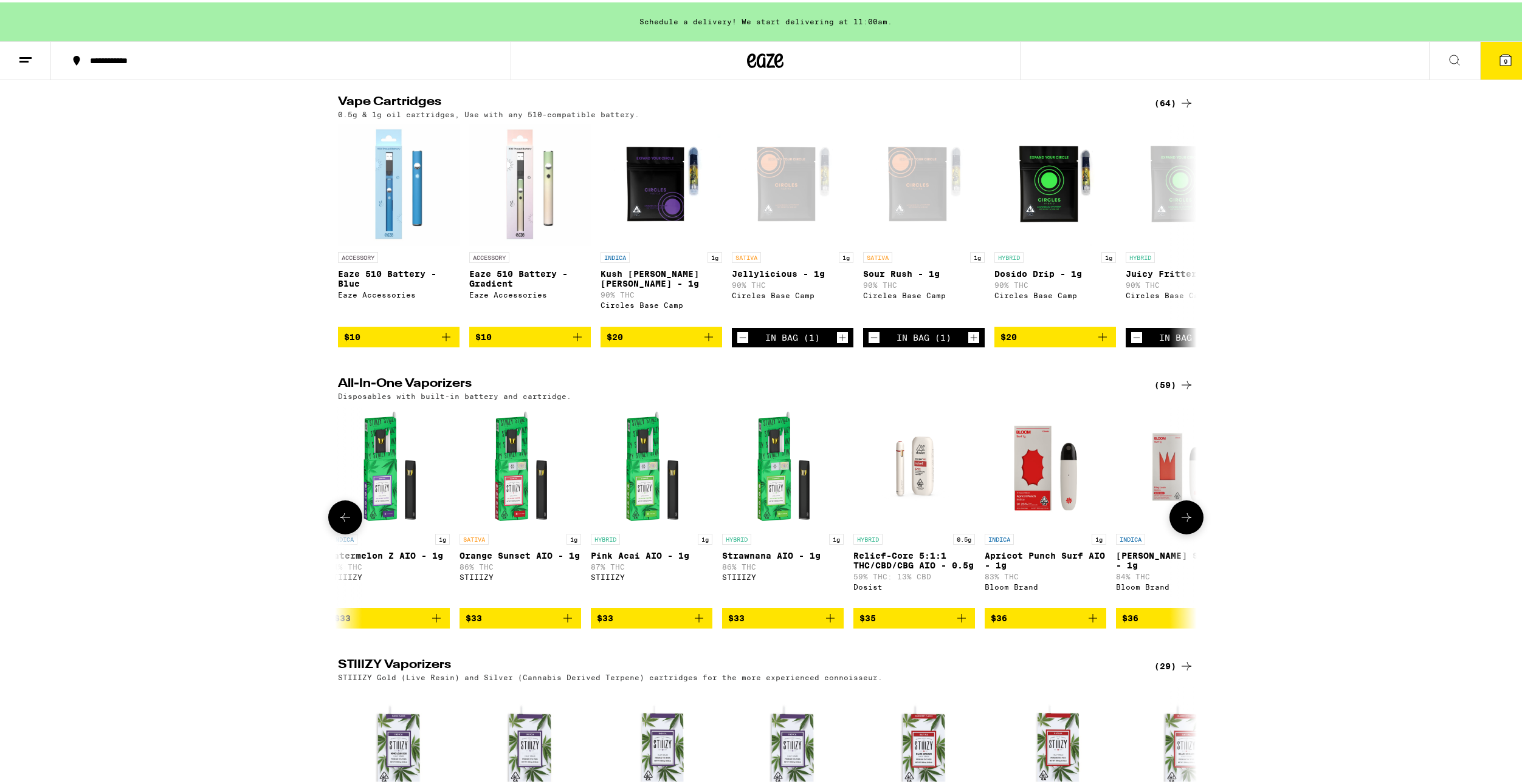
click at [1173, 532] on button at bounding box center [1186, 514] width 34 height 34
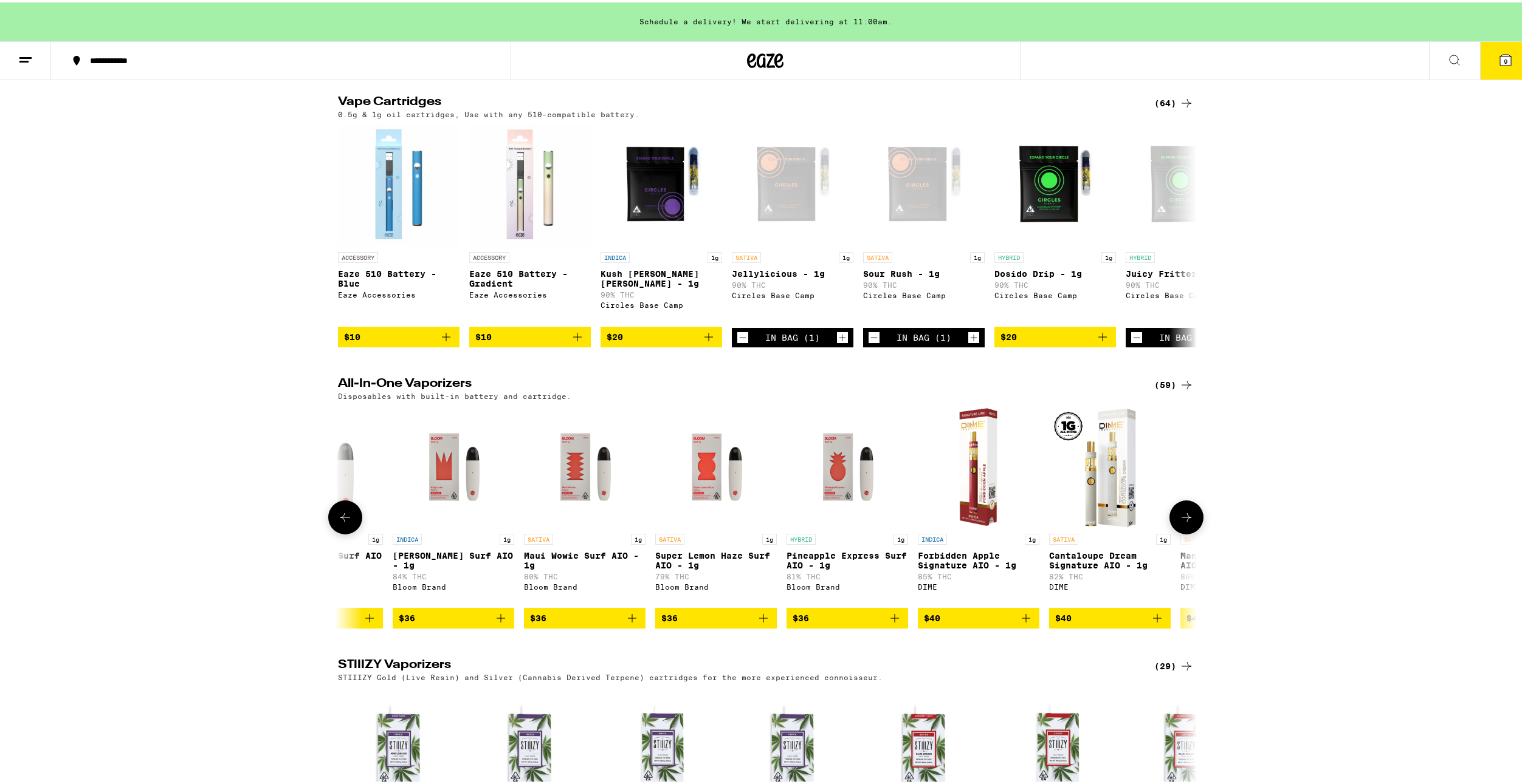
click at [1173, 532] on button at bounding box center [1186, 514] width 34 height 34
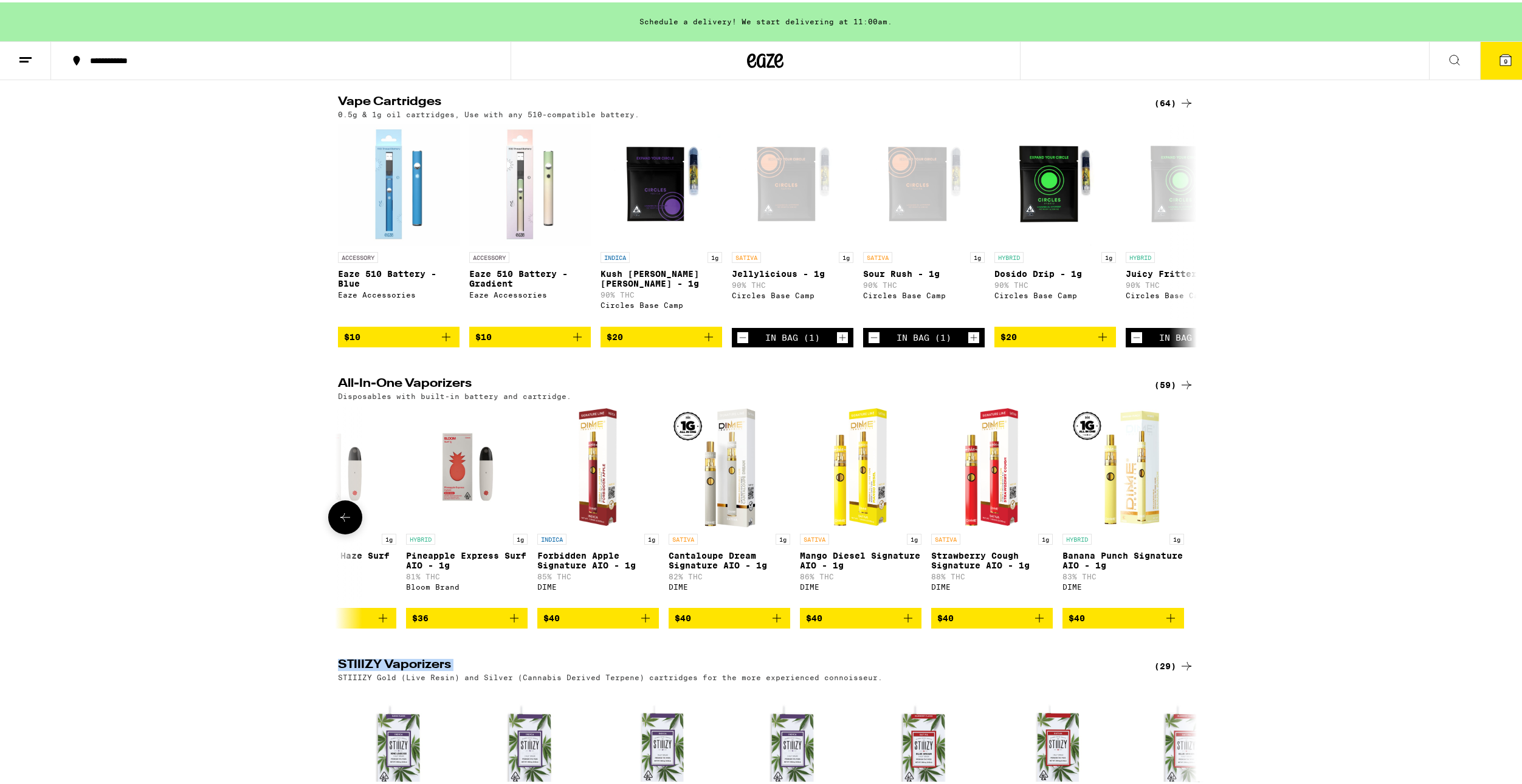
click at [1173, 532] on div at bounding box center [1186, 514] width 34 height 34
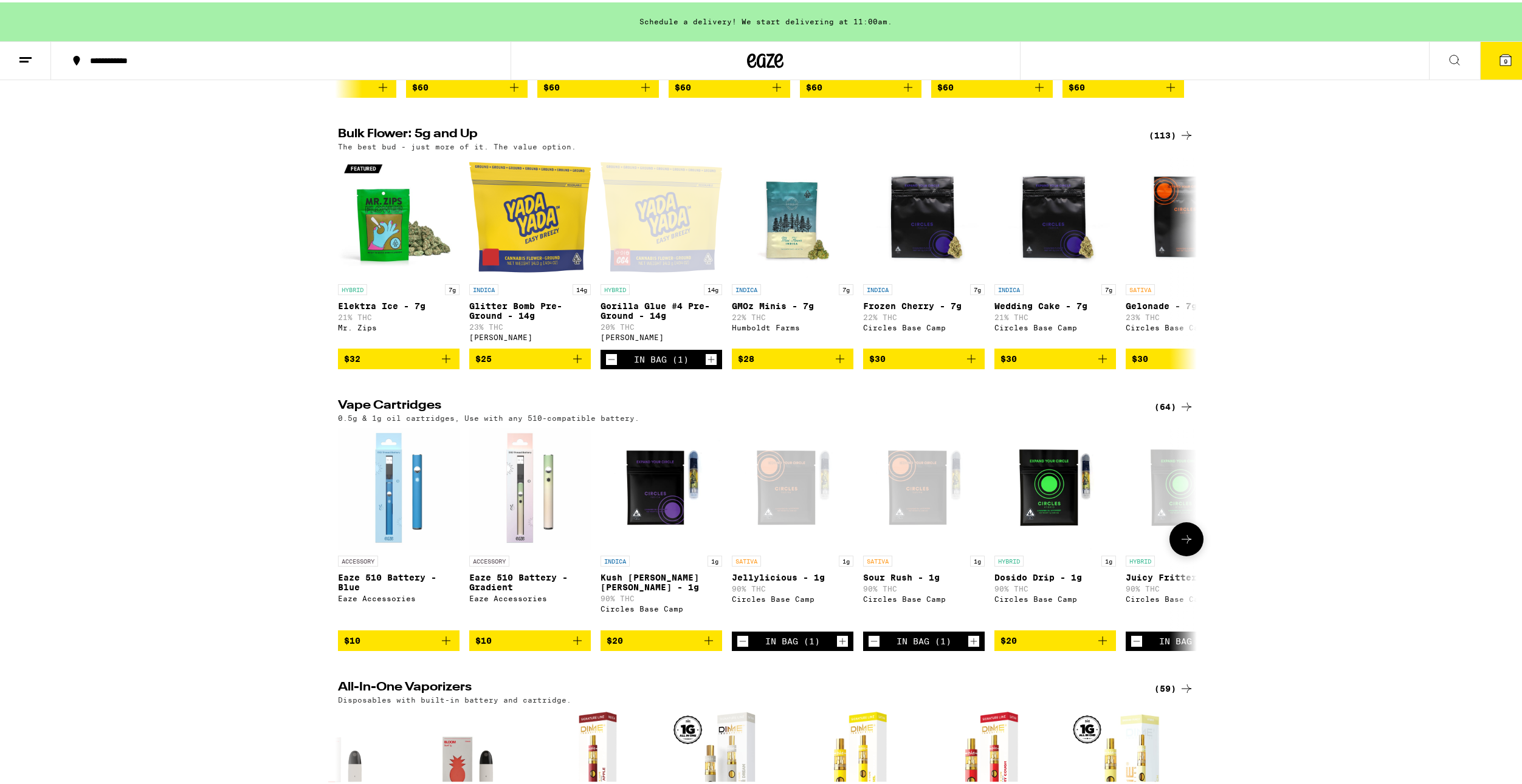
click at [1171, 554] on button at bounding box center [1186, 537] width 34 height 34
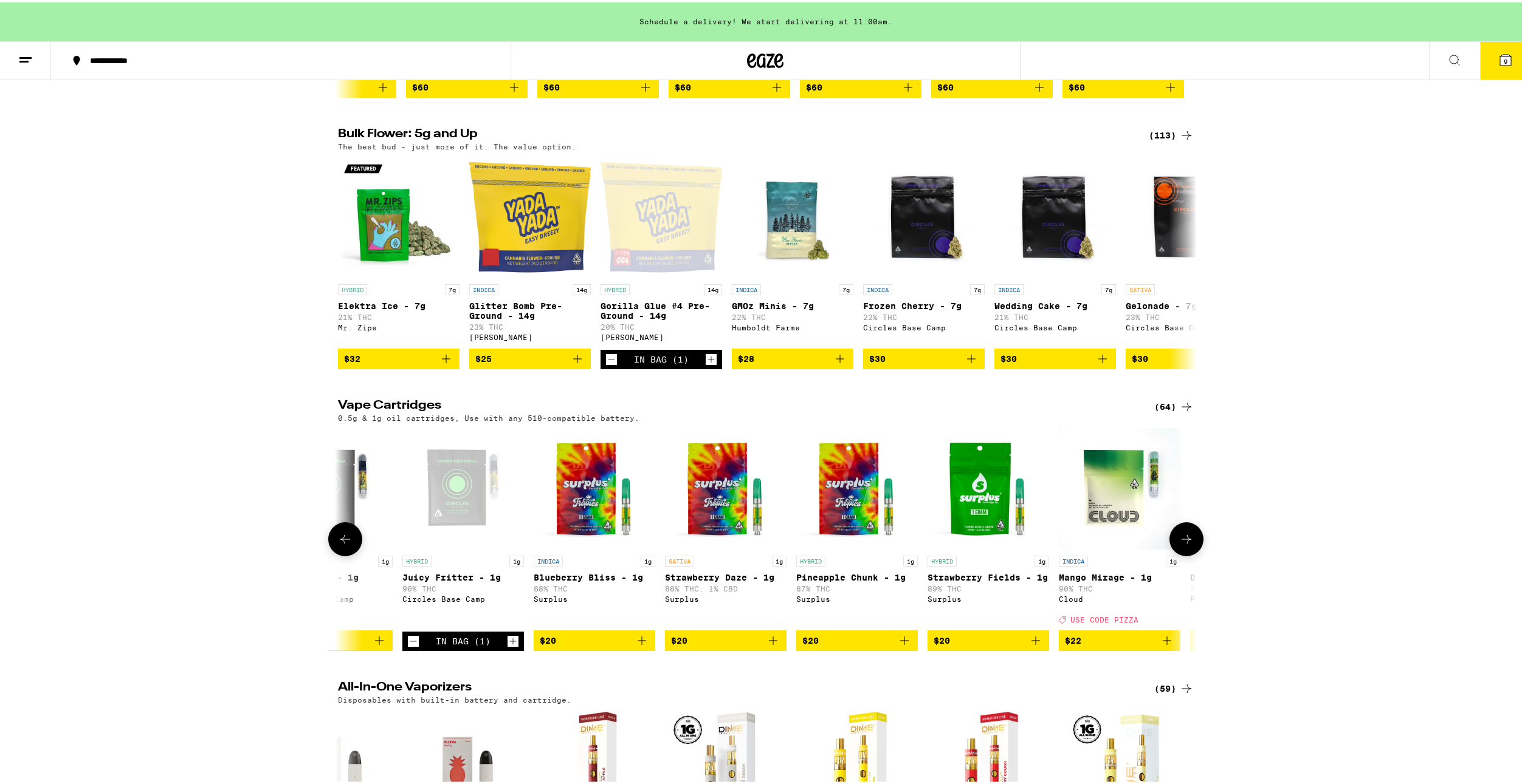
click at [1173, 554] on button at bounding box center [1186, 537] width 34 height 34
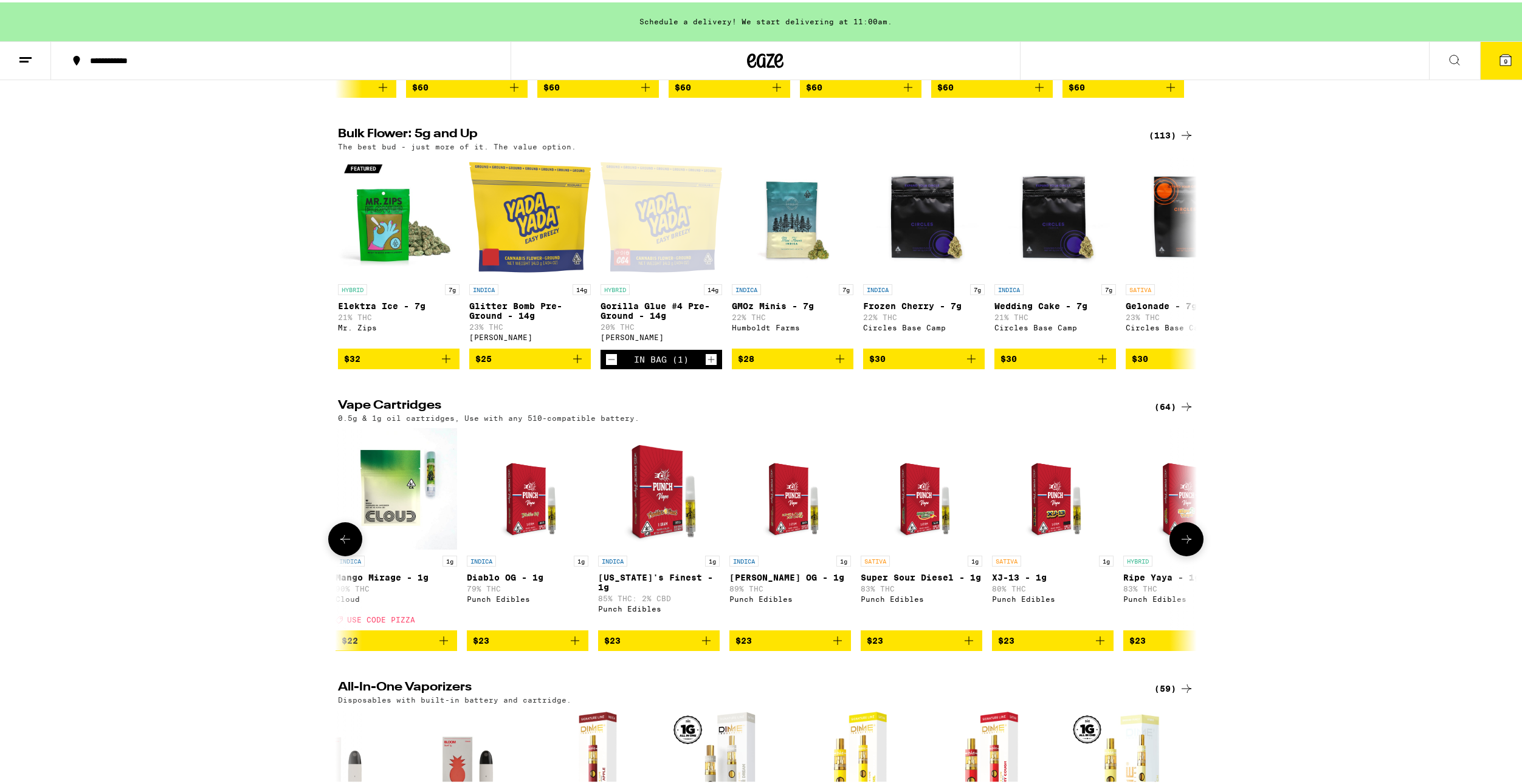
click at [1173, 554] on button at bounding box center [1186, 537] width 34 height 34
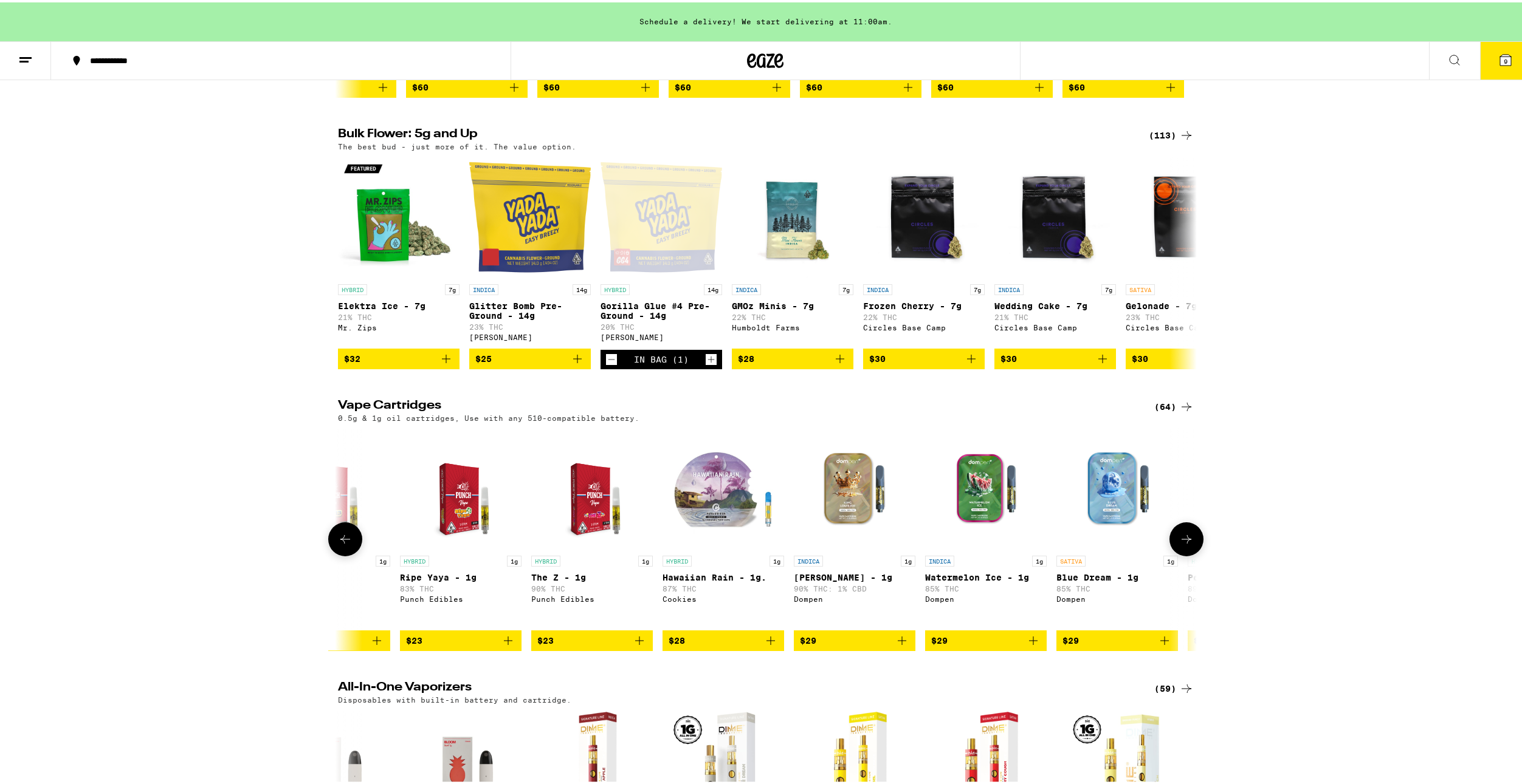
click at [1179, 545] on icon at bounding box center [1187, 537] width 14 height 14
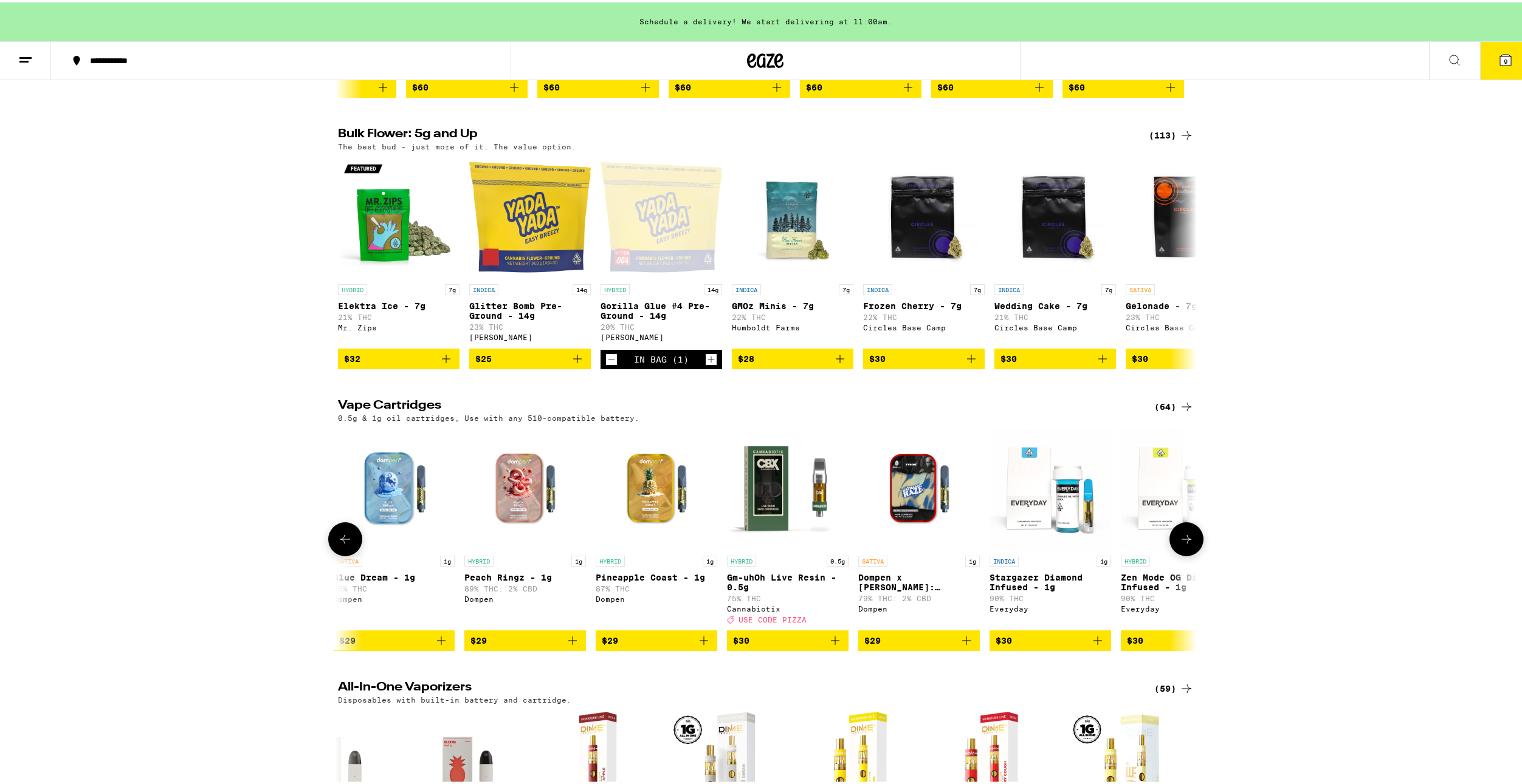
click at [1179, 545] on icon at bounding box center [1187, 537] width 14 height 14
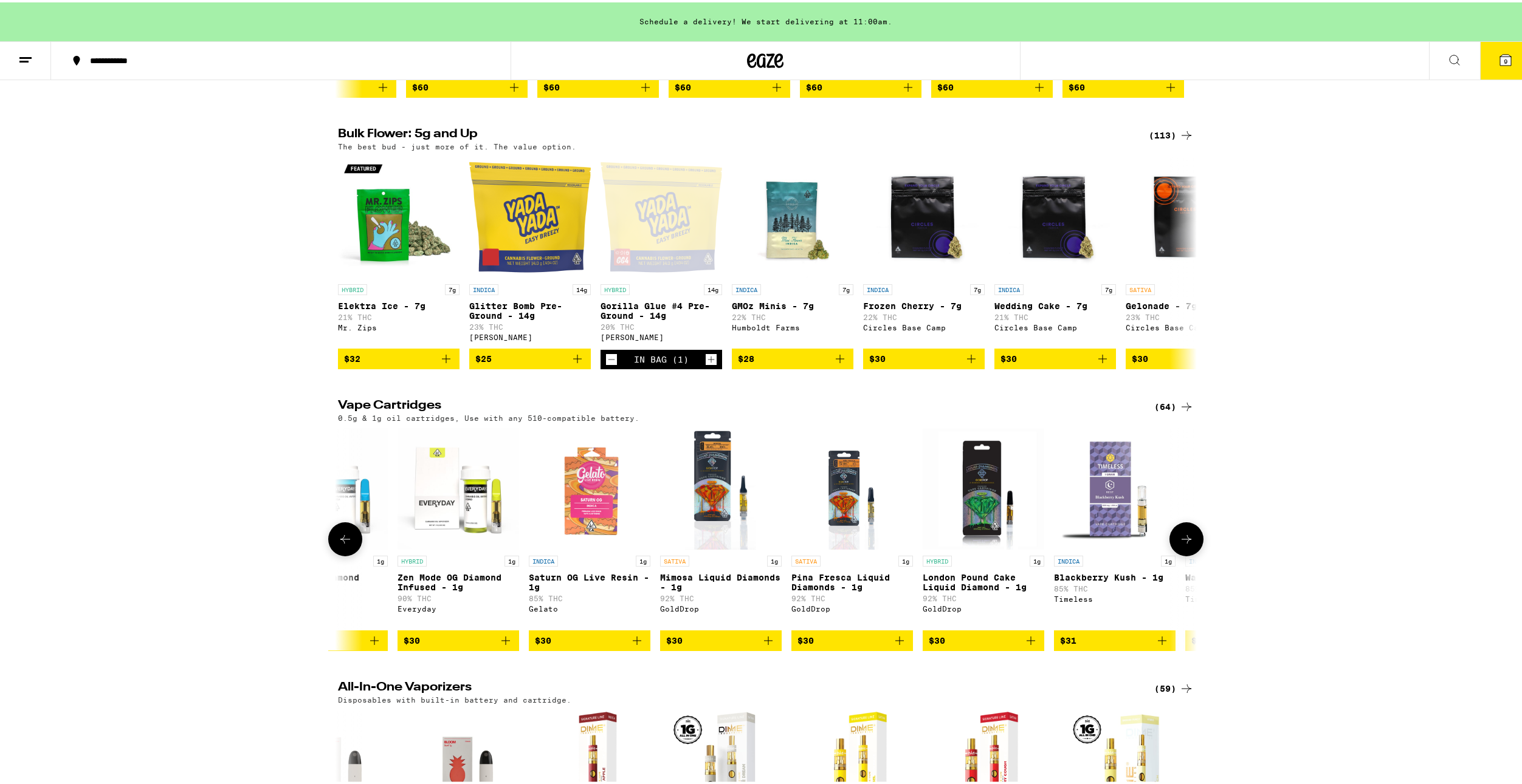
click at [1179, 545] on icon at bounding box center [1187, 537] width 14 height 14
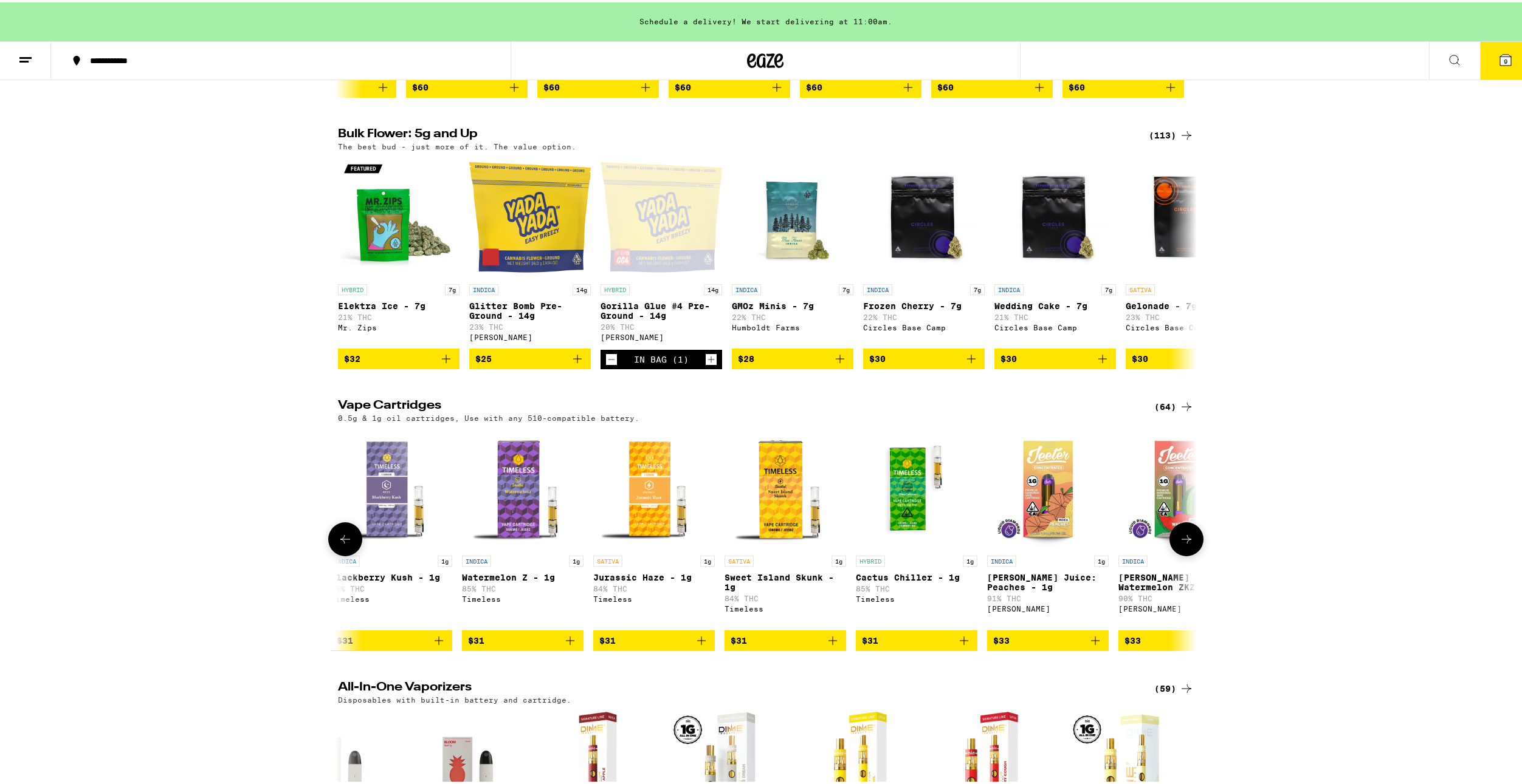
click at [1179, 545] on icon at bounding box center [1187, 537] width 14 height 14
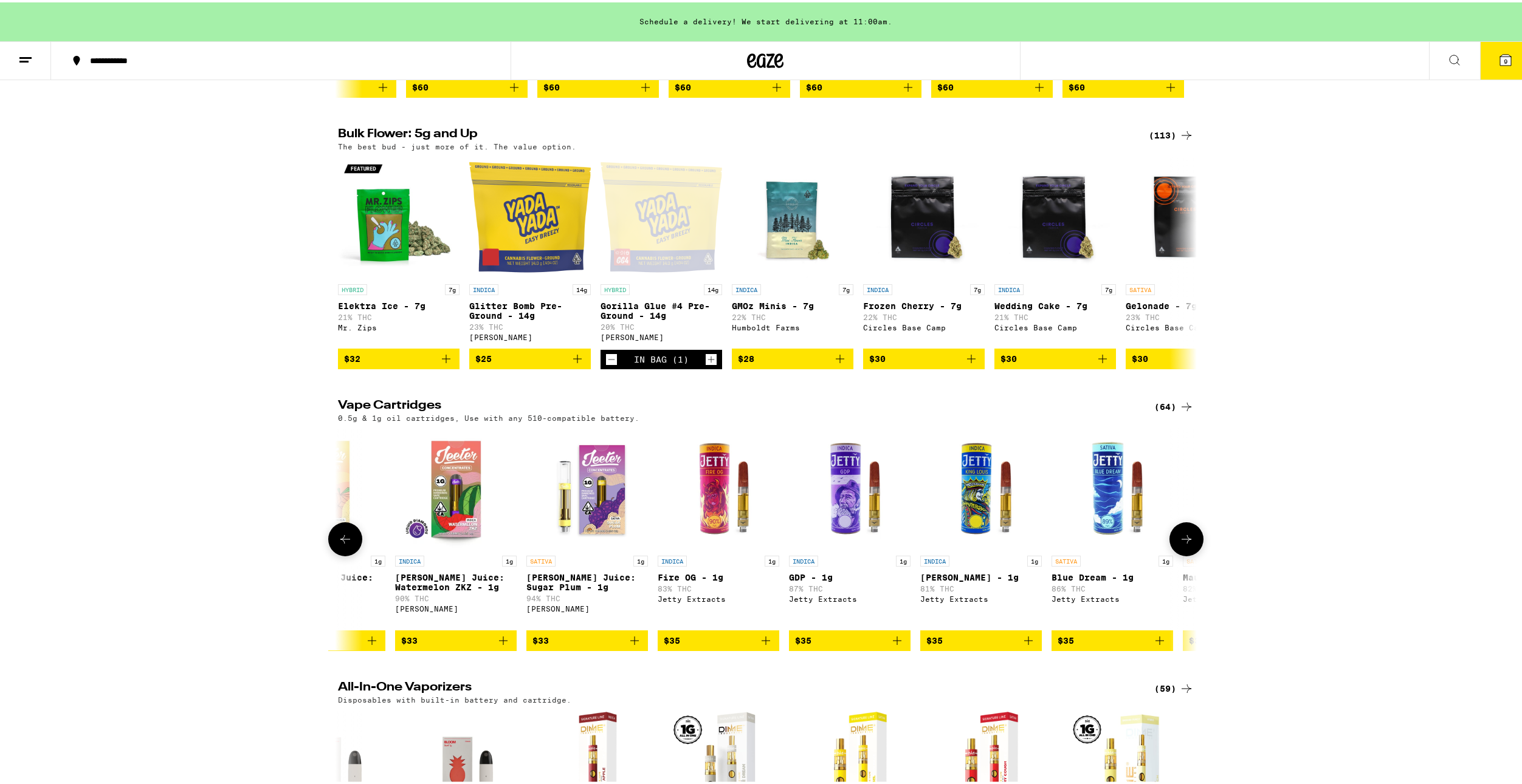
click at [1179, 545] on icon at bounding box center [1187, 537] width 14 height 14
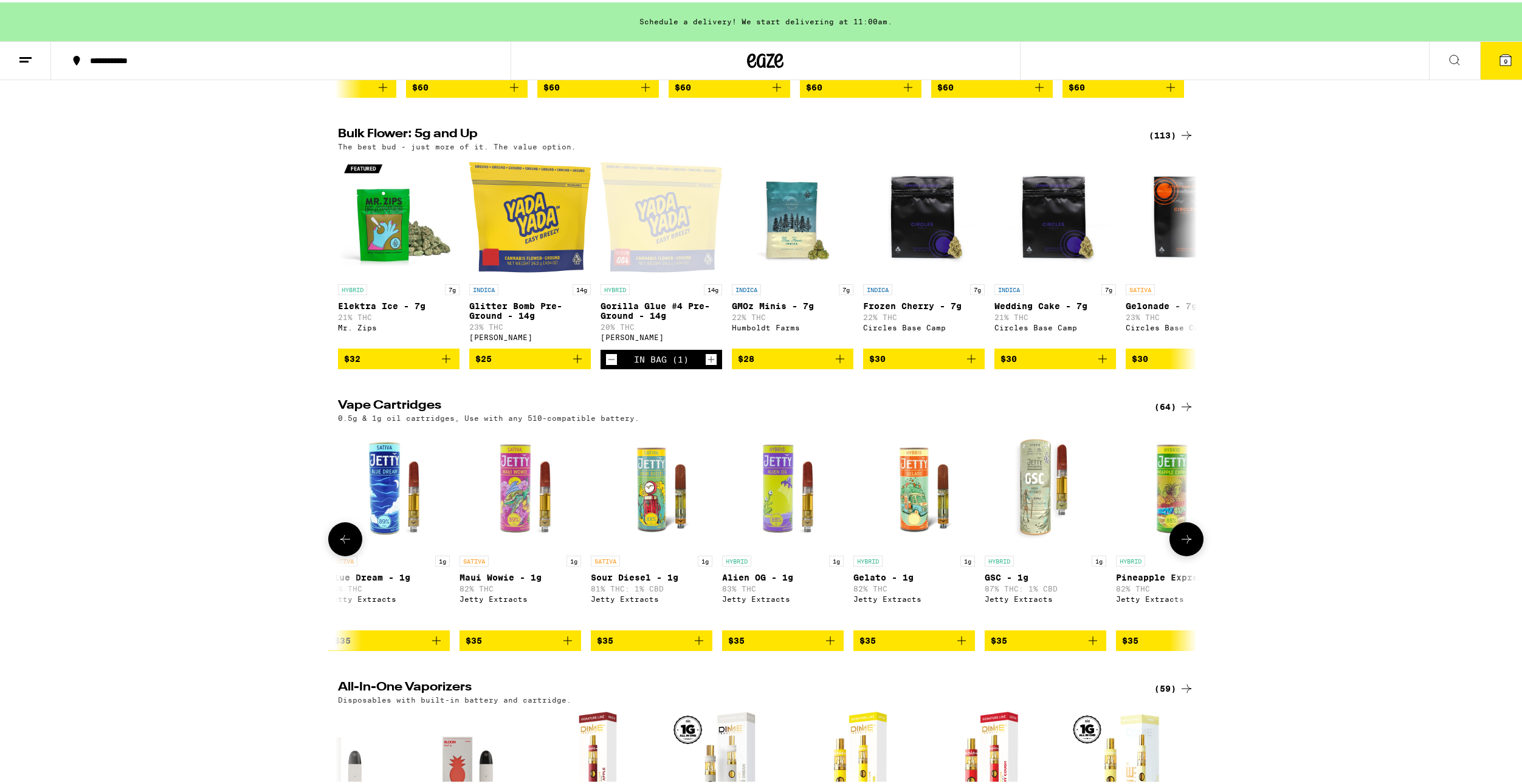
click at [1179, 545] on icon at bounding box center [1187, 537] width 14 height 14
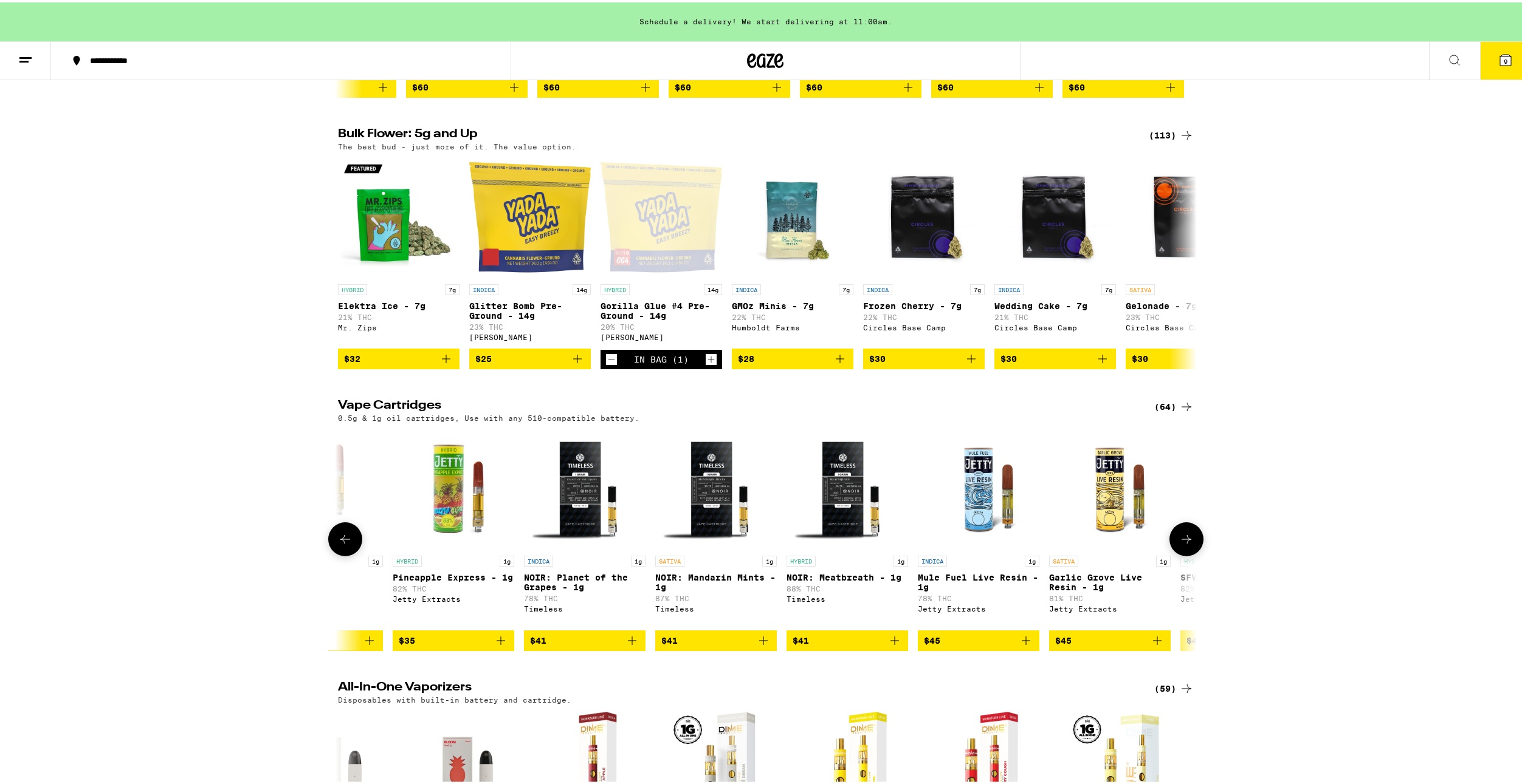
click at [1183, 545] on icon at bounding box center [1187, 537] width 14 height 14
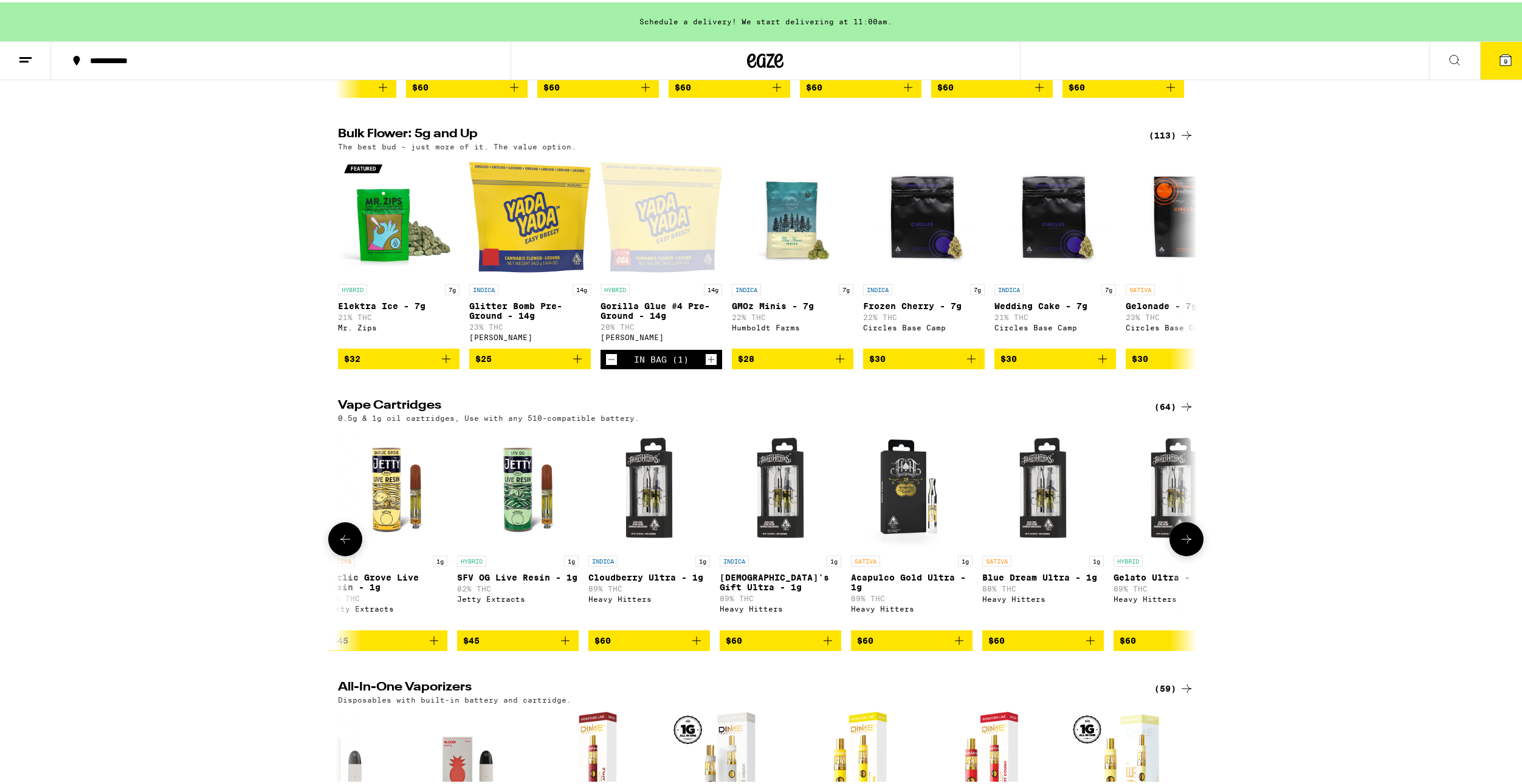
click at [1184, 554] on button at bounding box center [1186, 537] width 34 height 34
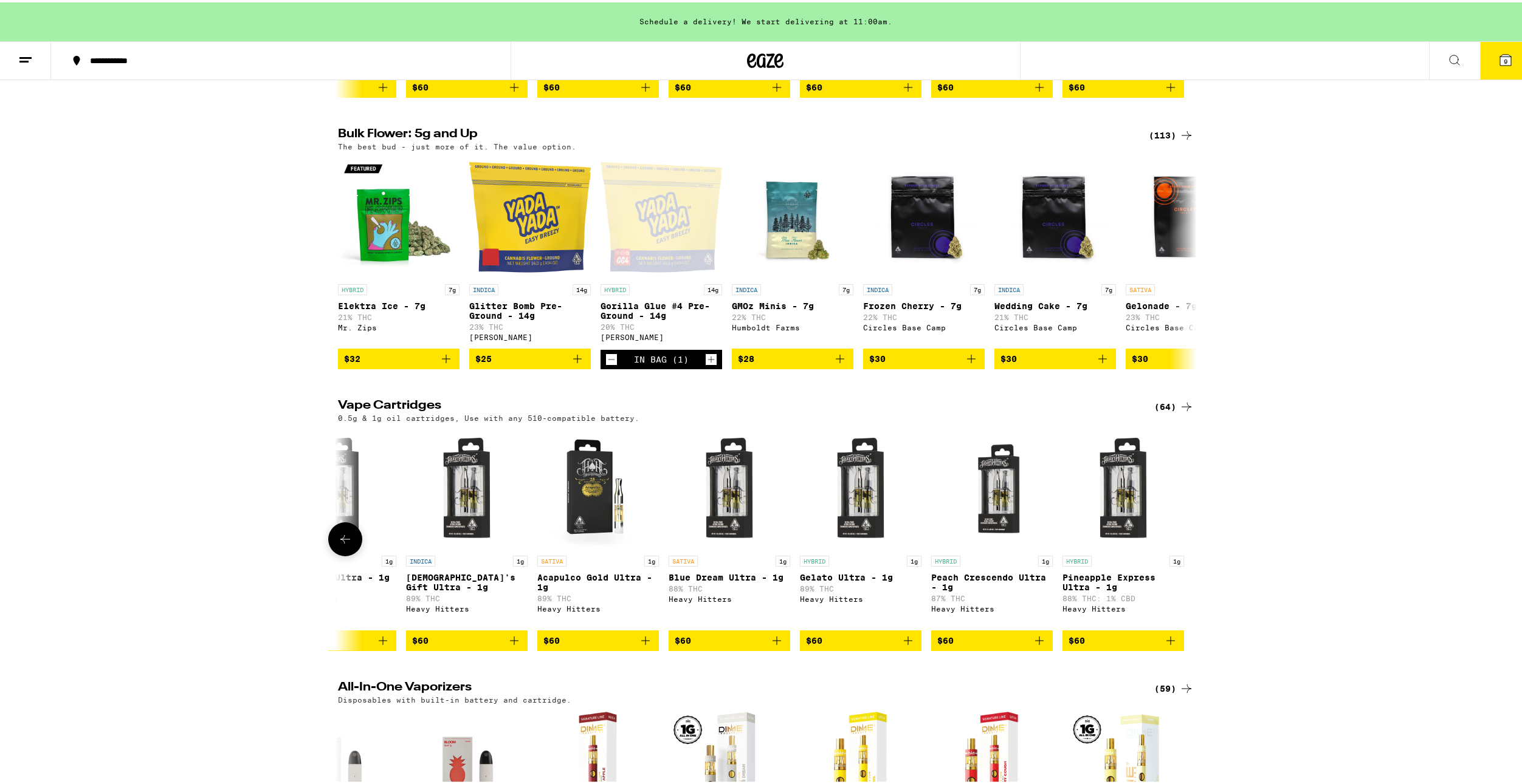
scroll to position [911, 0]
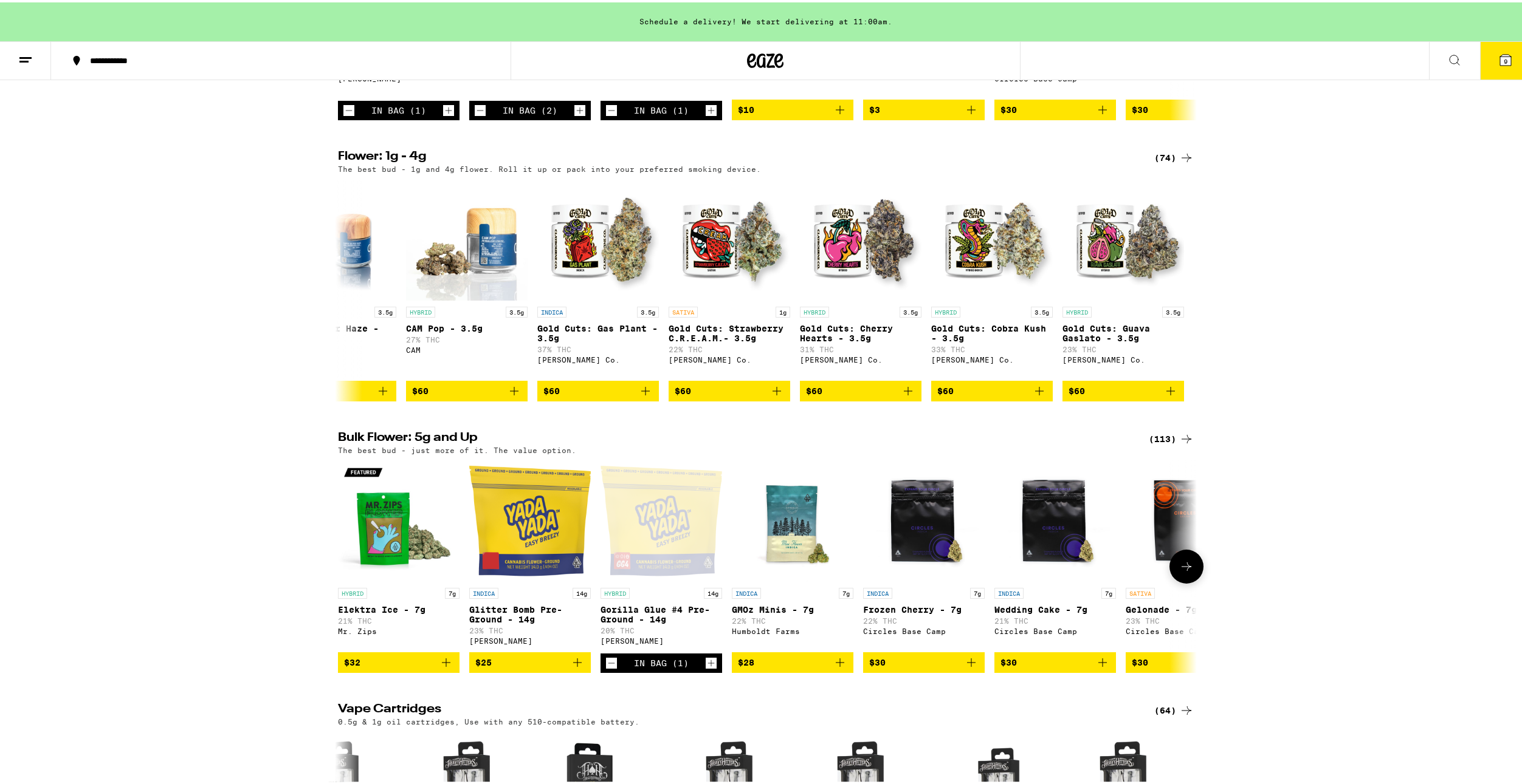
click at [1182, 581] on button at bounding box center [1186, 564] width 34 height 34
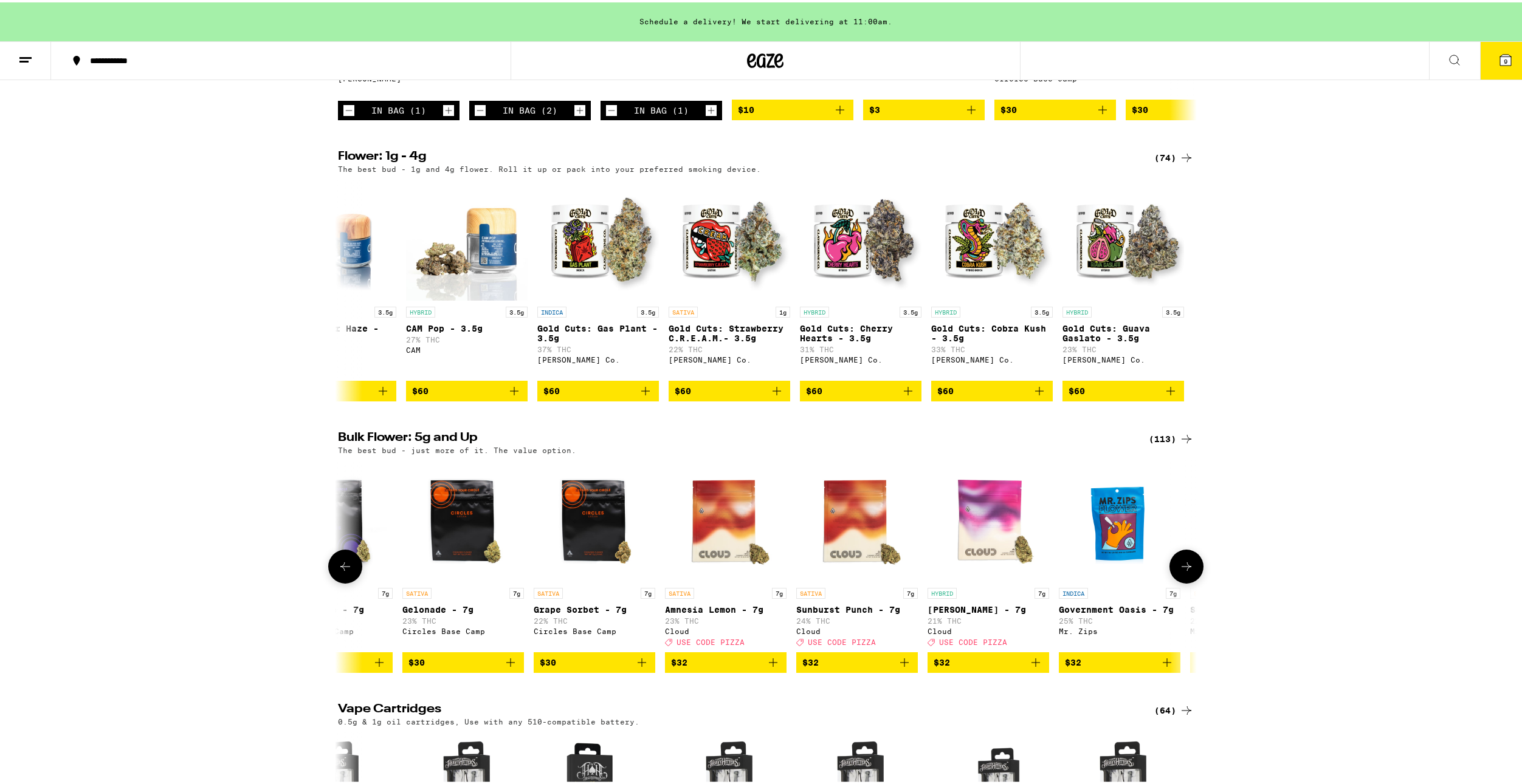
click at [1185, 572] on icon at bounding box center [1187, 564] width 14 height 14
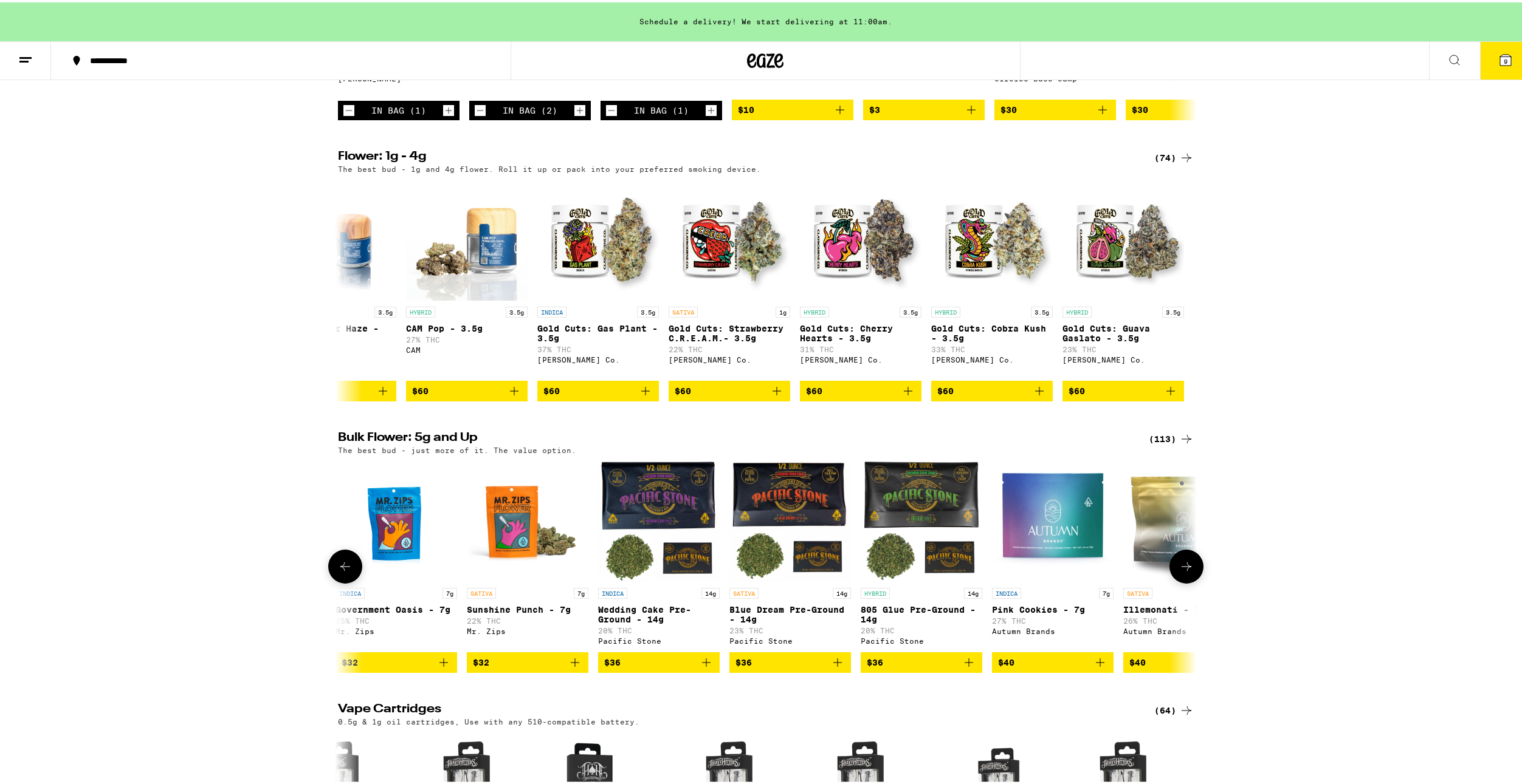
click at [1186, 572] on icon at bounding box center [1187, 564] width 14 height 14
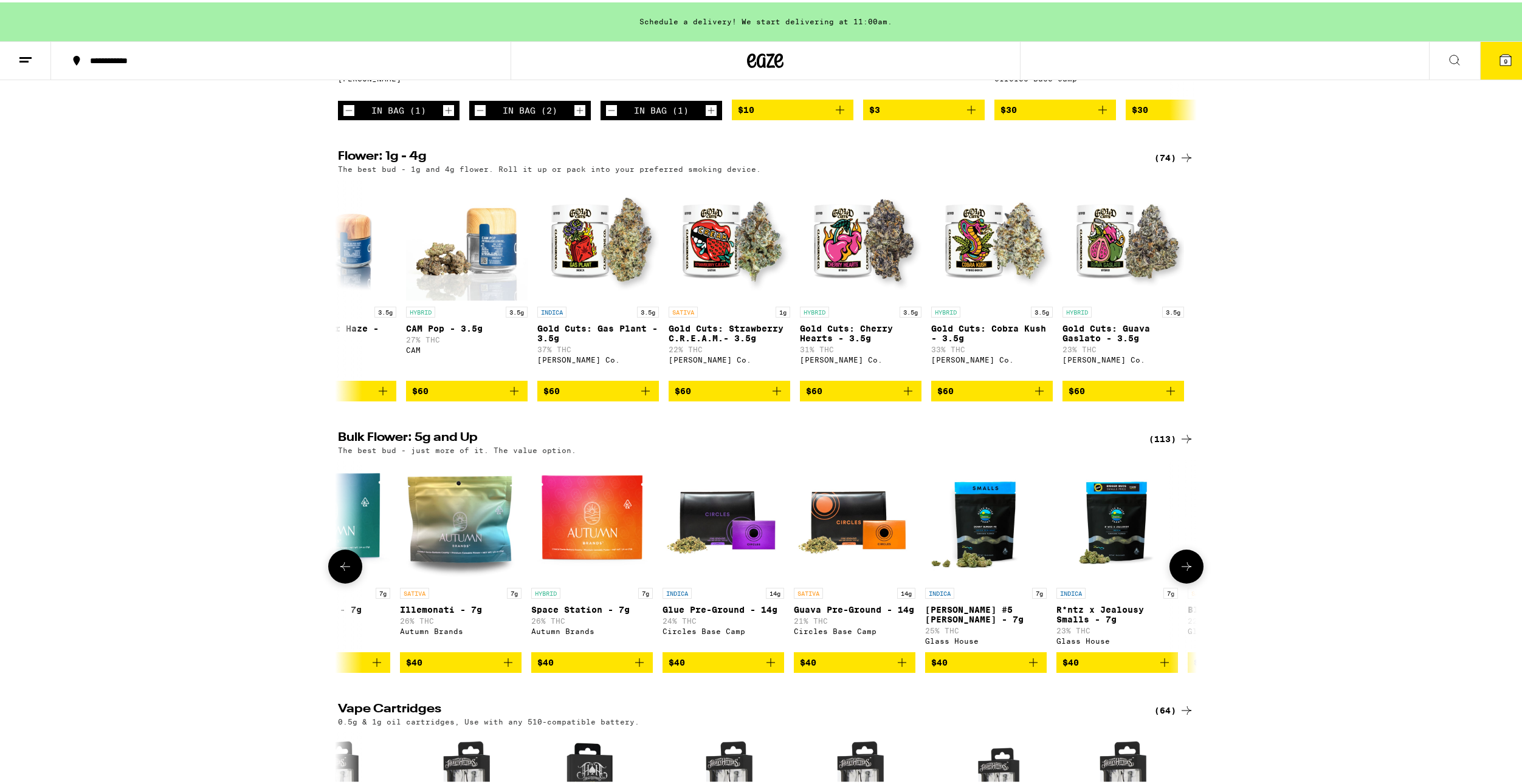
click at [1186, 572] on icon at bounding box center [1187, 564] width 14 height 14
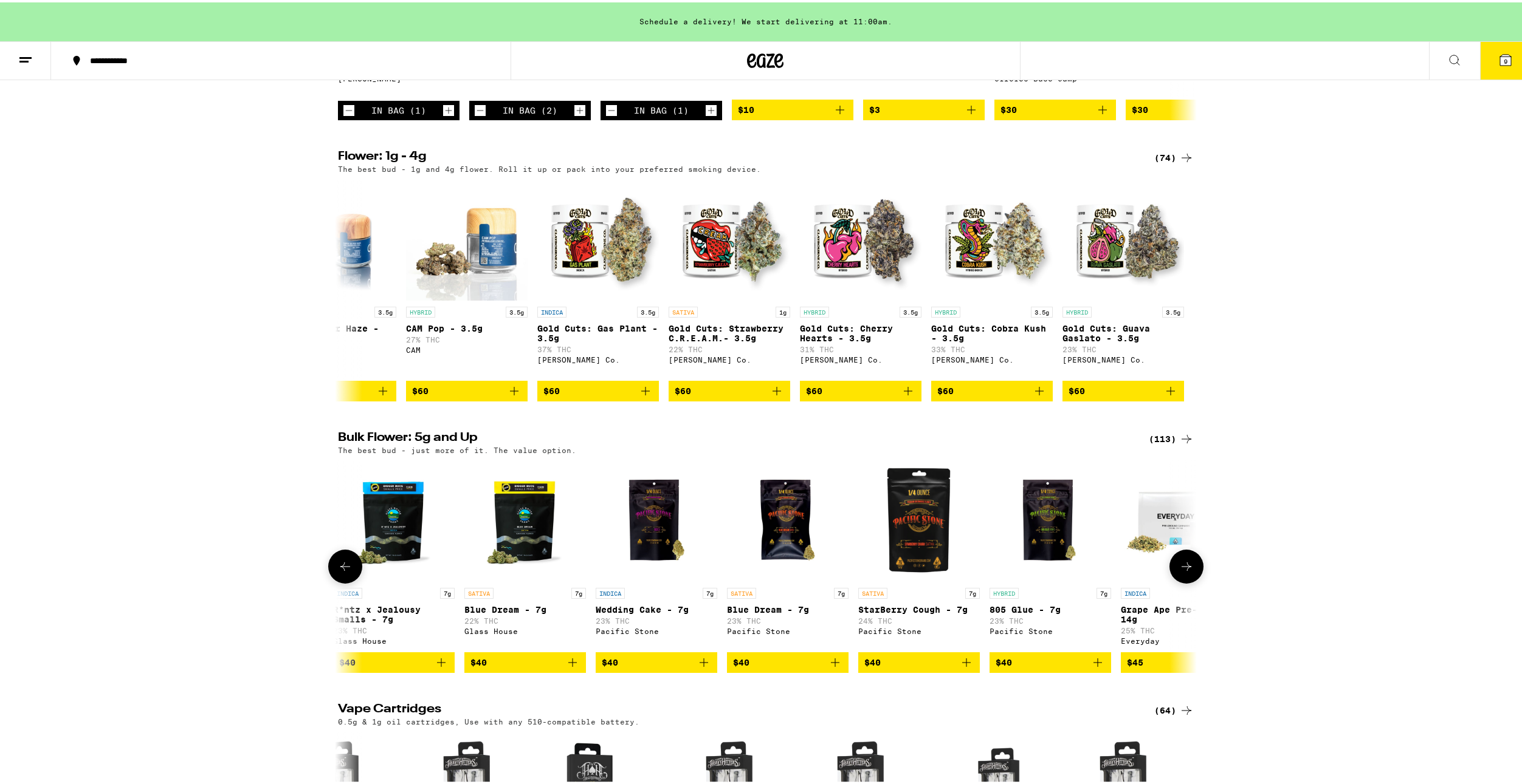
click at [350, 581] on button at bounding box center [345, 564] width 34 height 34
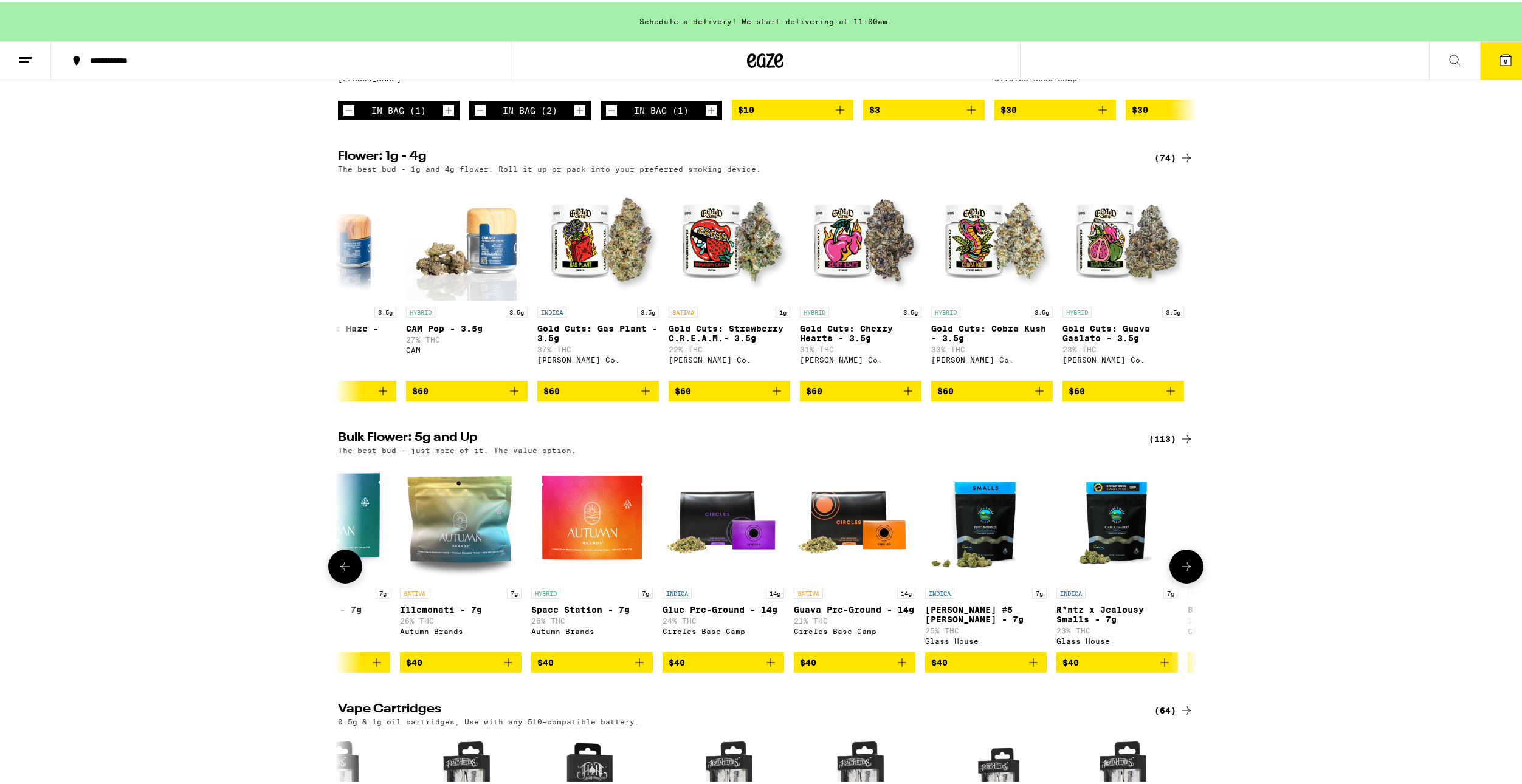
click at [347, 581] on button at bounding box center [345, 564] width 34 height 34
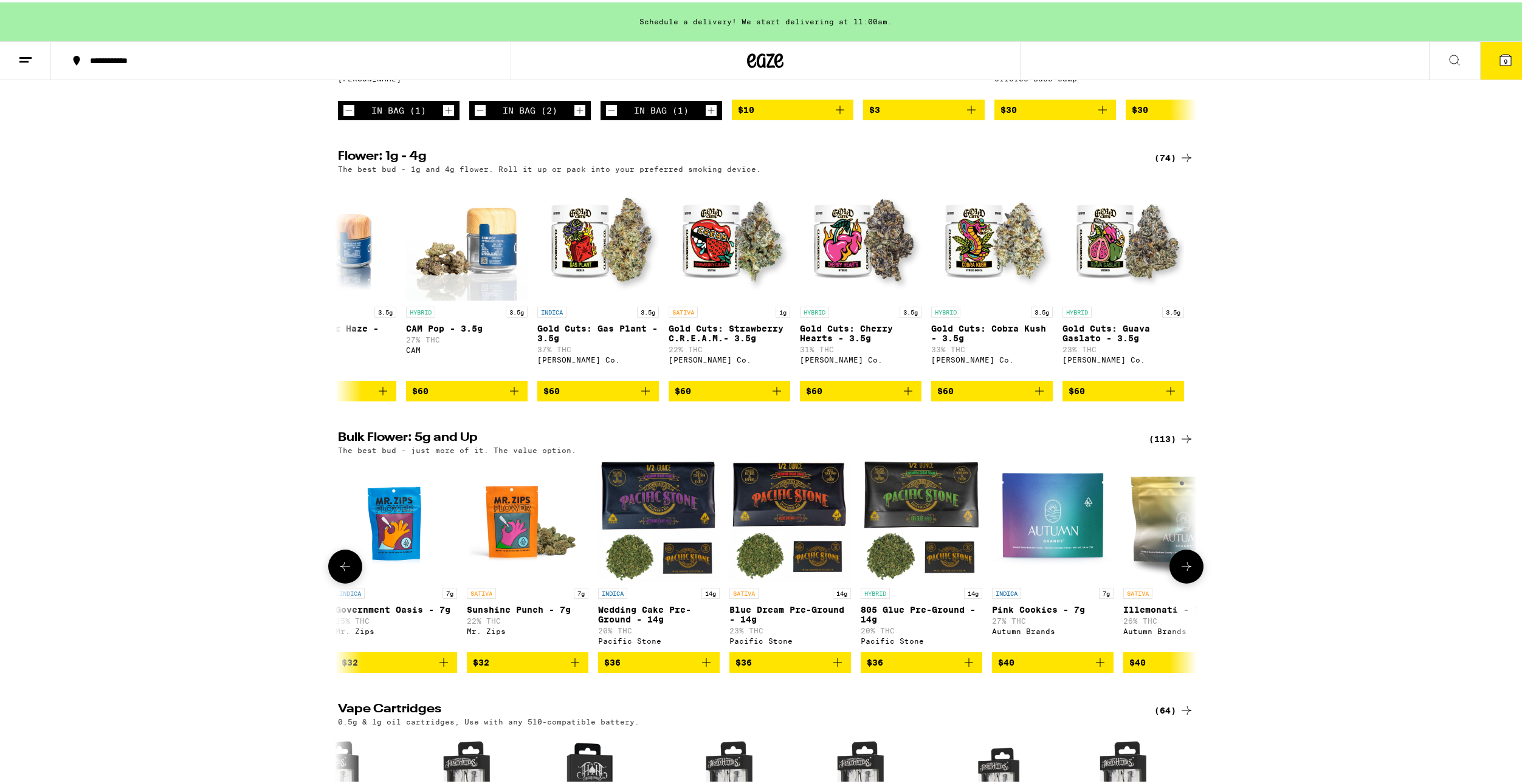
click at [1186, 572] on icon at bounding box center [1187, 564] width 14 height 14
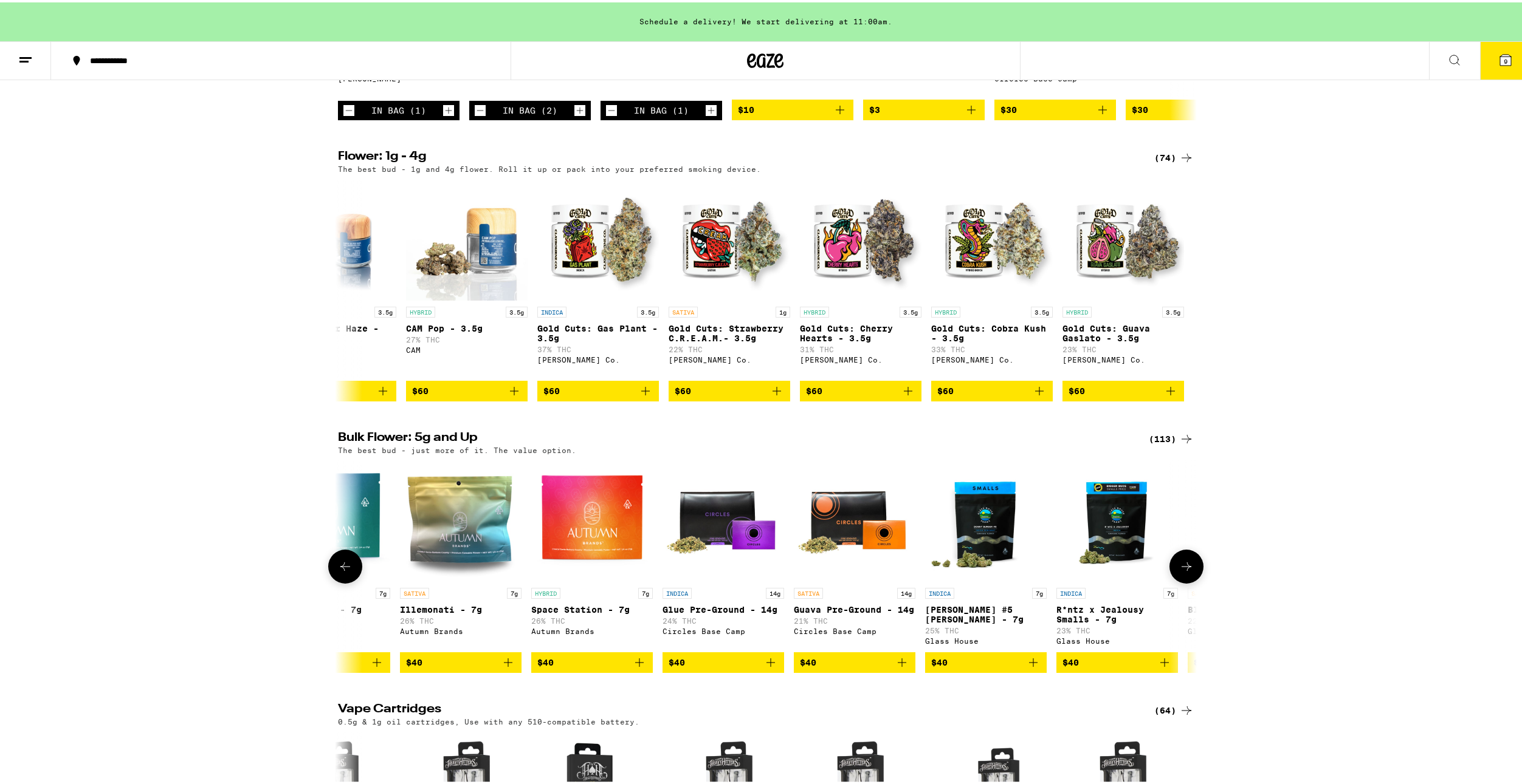
click at [1186, 581] on button at bounding box center [1186, 564] width 34 height 34
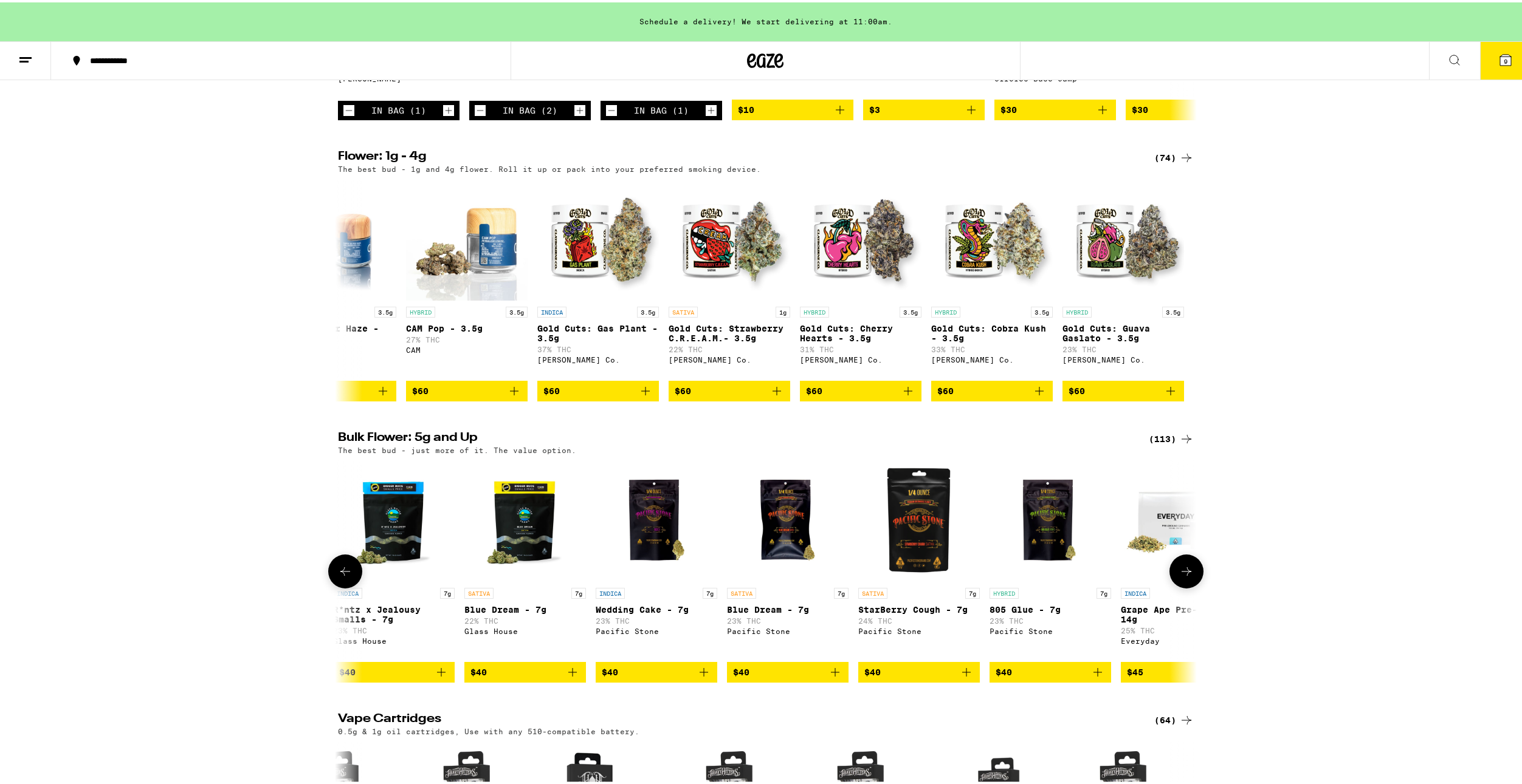
click at [1180, 586] on button at bounding box center [1186, 569] width 34 height 34
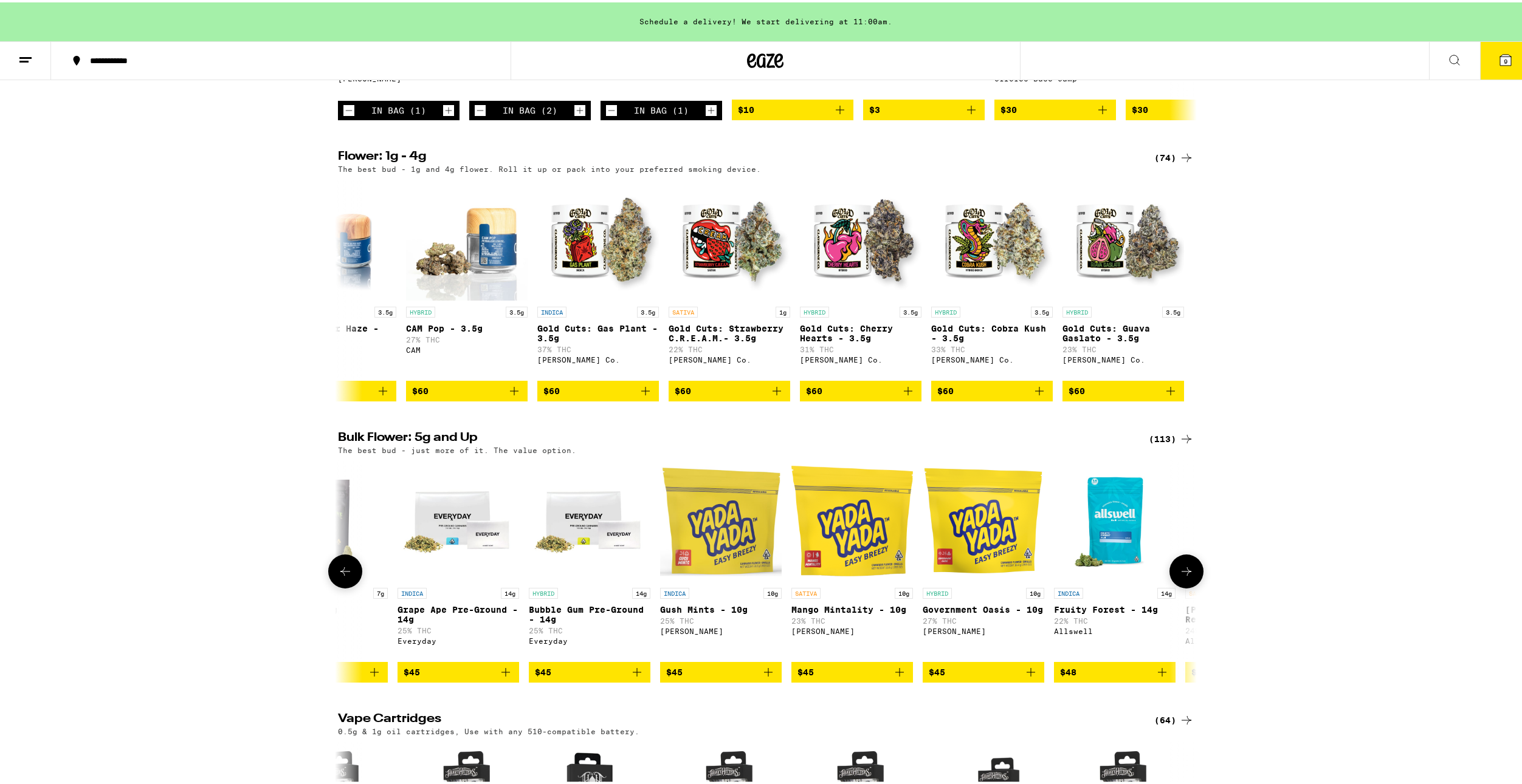
click at [1180, 586] on button at bounding box center [1186, 569] width 34 height 34
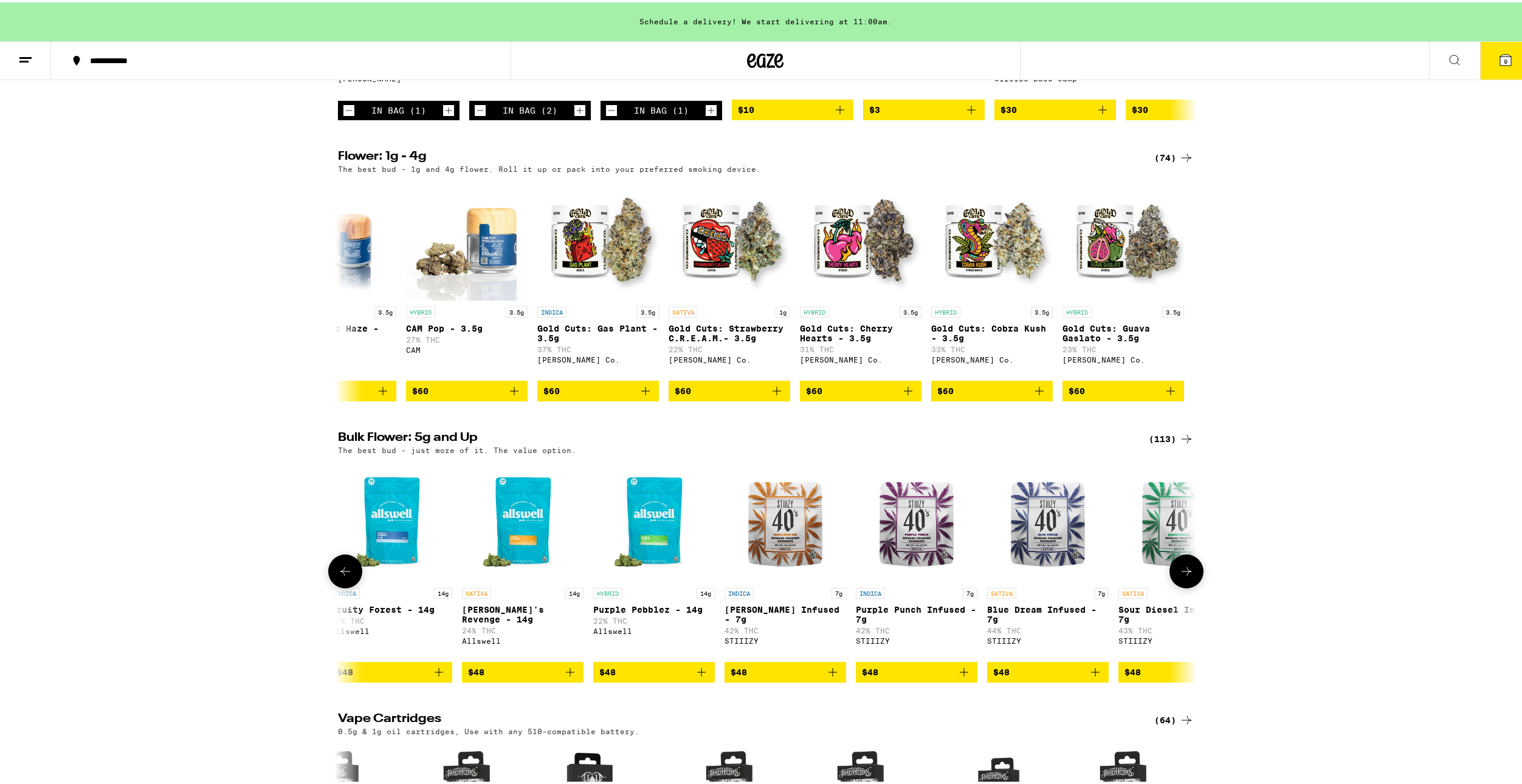
click at [1177, 586] on button at bounding box center [1186, 569] width 34 height 34
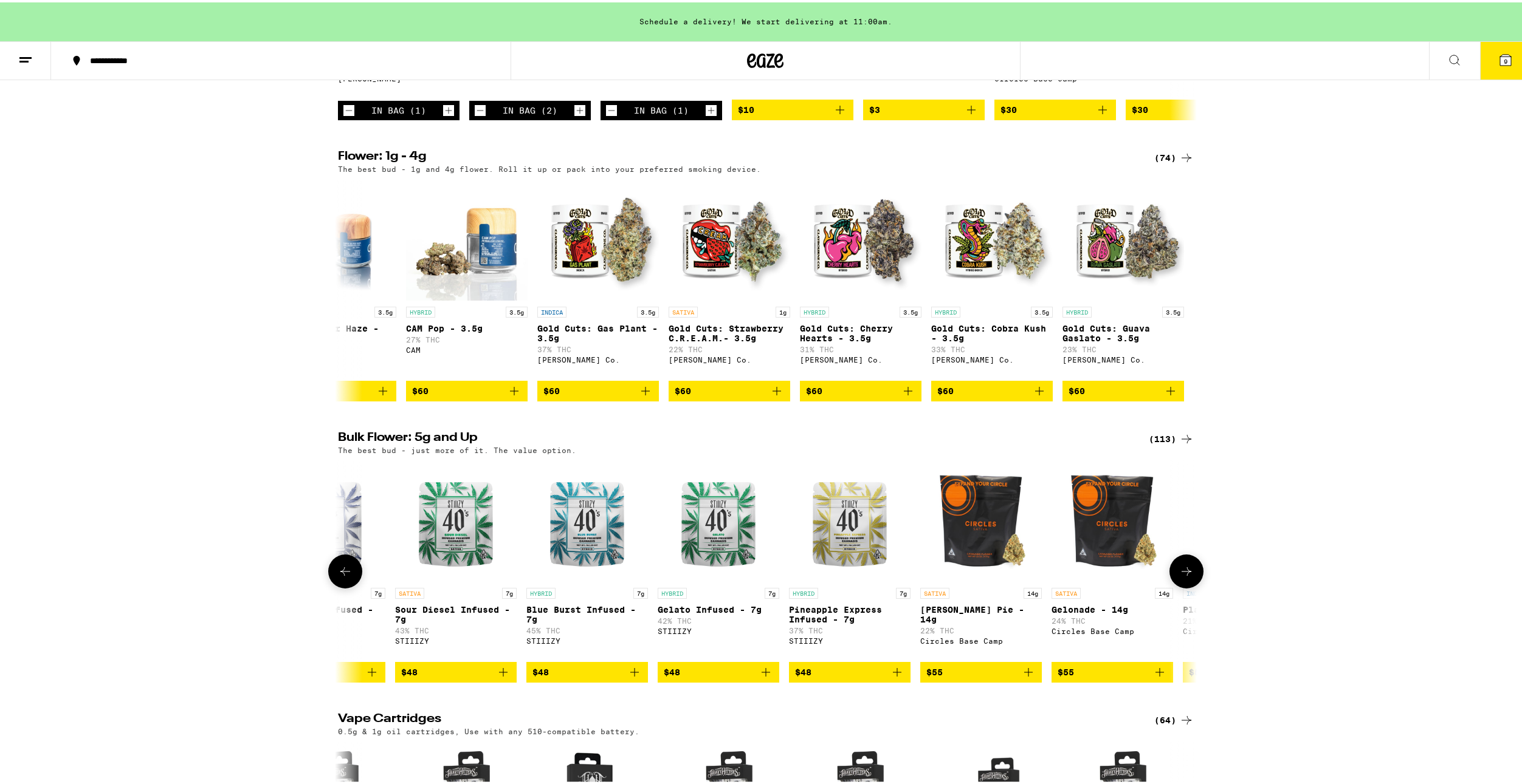
click at [1177, 586] on button at bounding box center [1186, 569] width 34 height 34
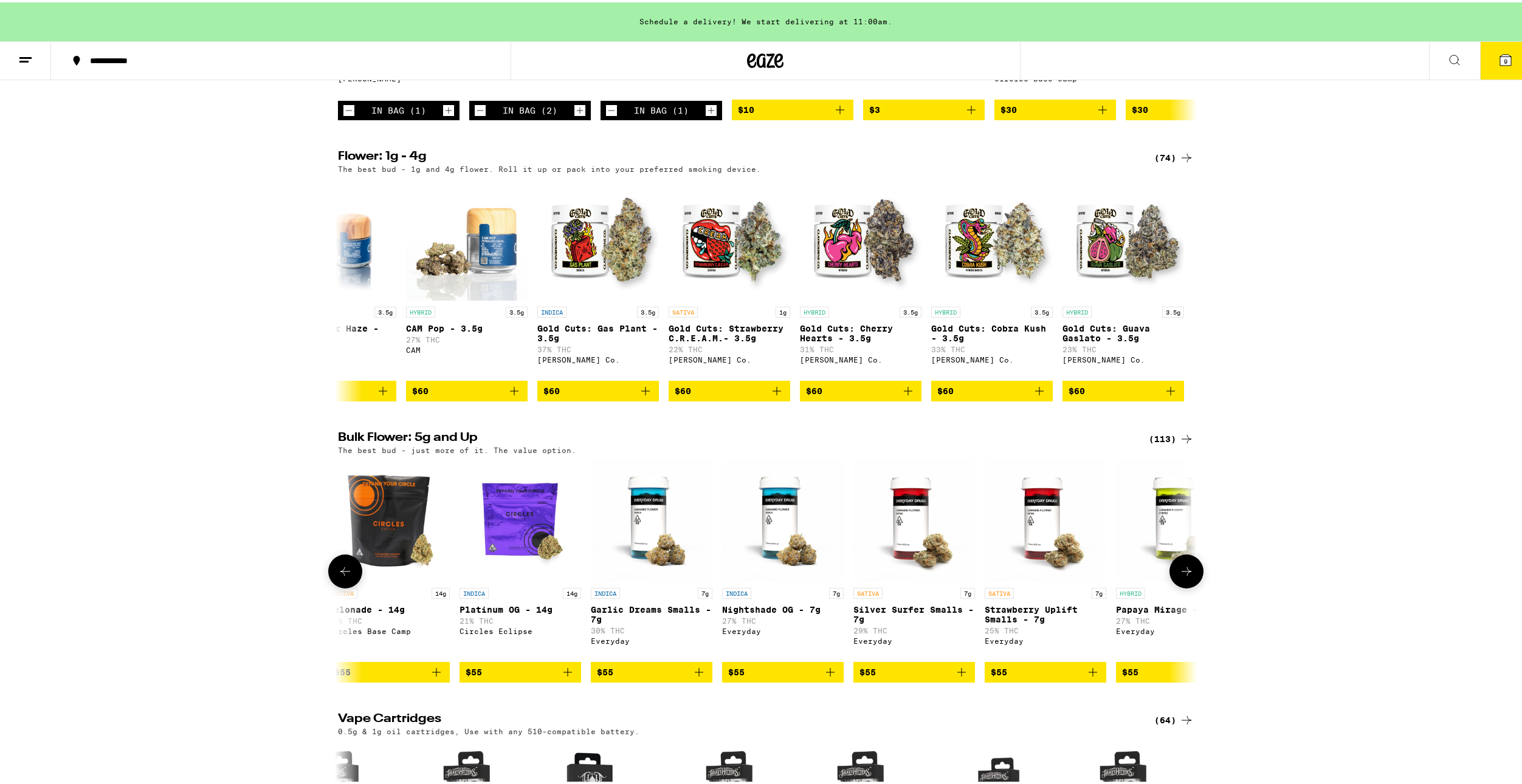
click at [1177, 586] on button at bounding box center [1186, 569] width 34 height 34
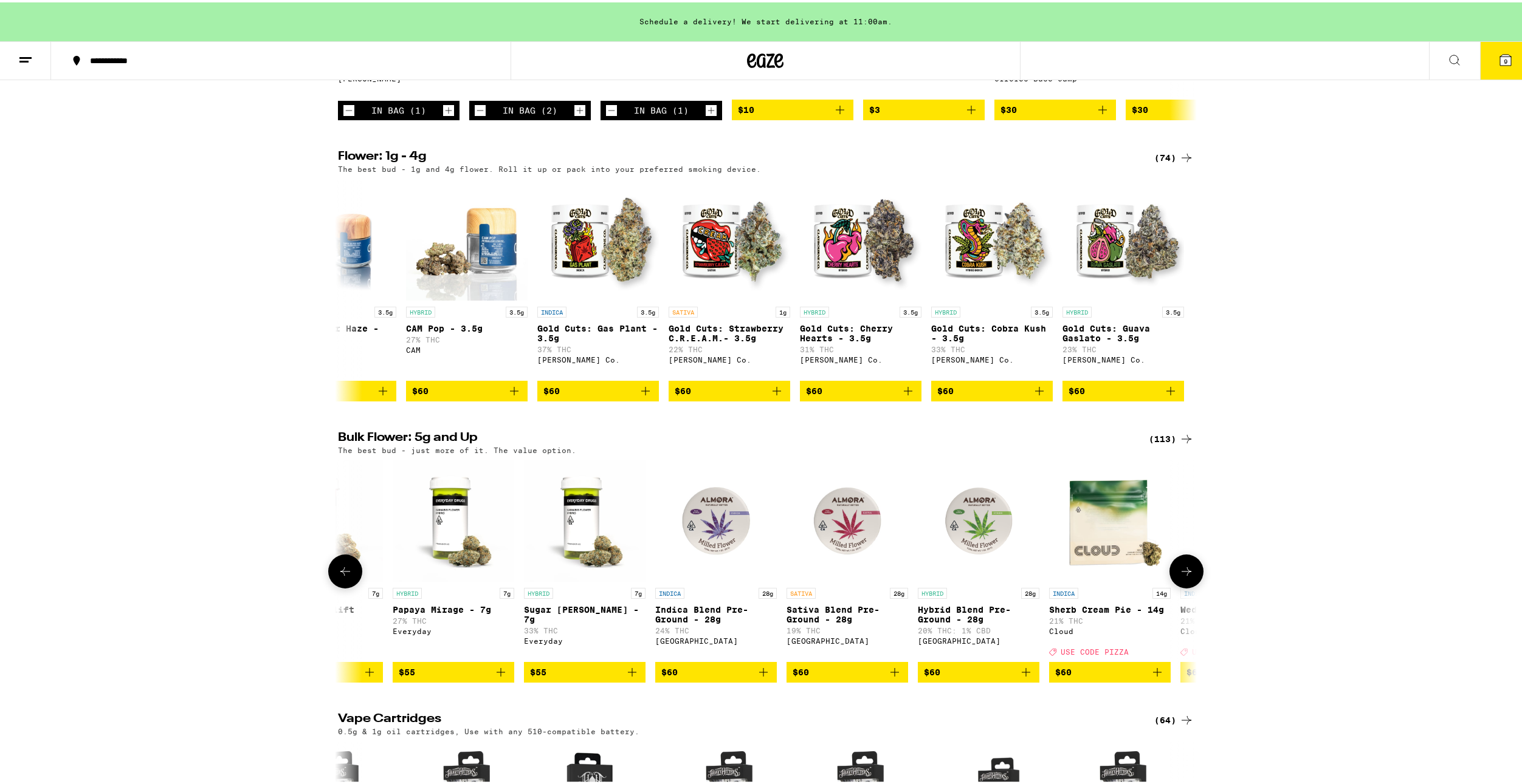
click at [1177, 586] on button at bounding box center [1186, 569] width 34 height 34
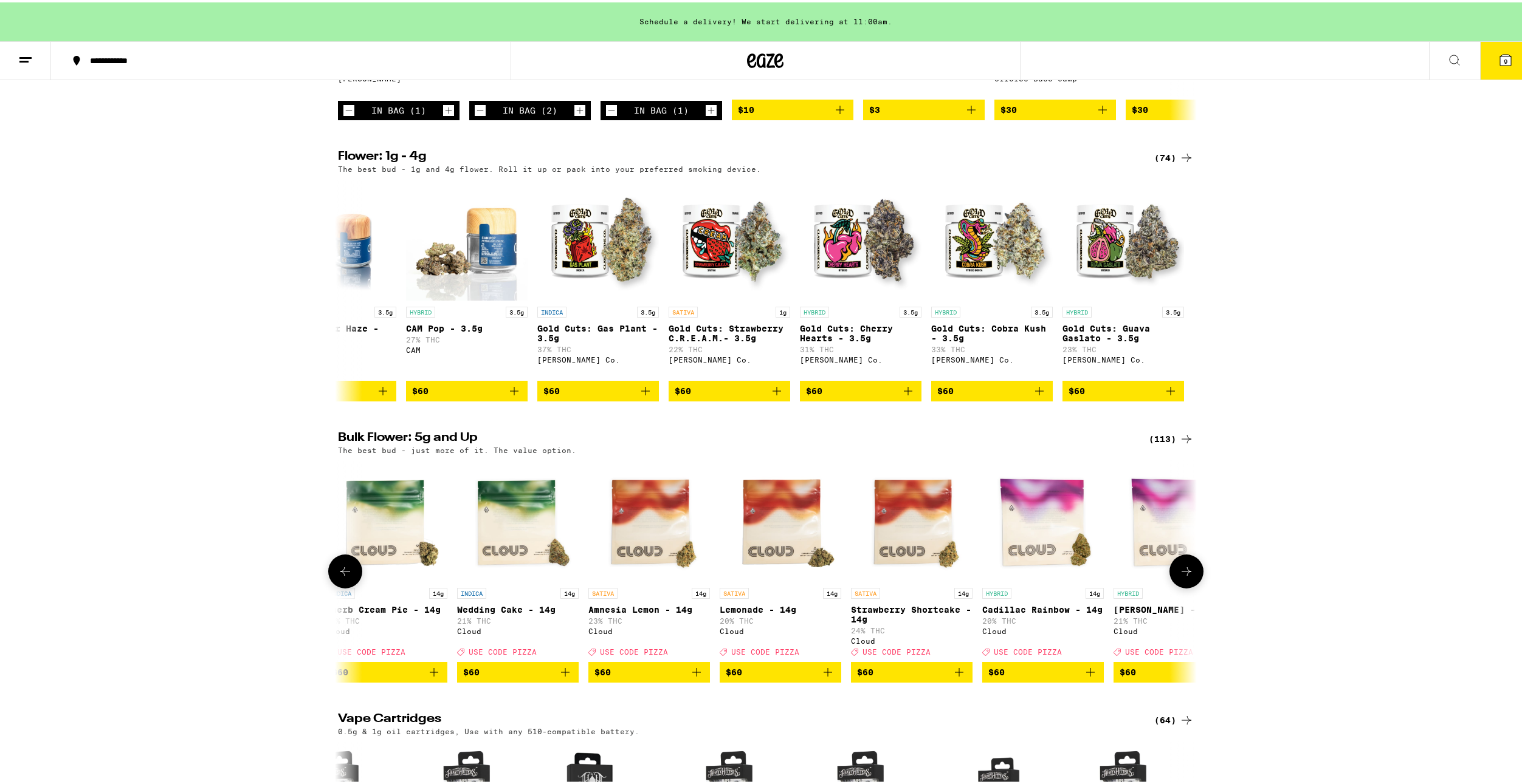
click at [1177, 586] on button at bounding box center [1186, 569] width 34 height 34
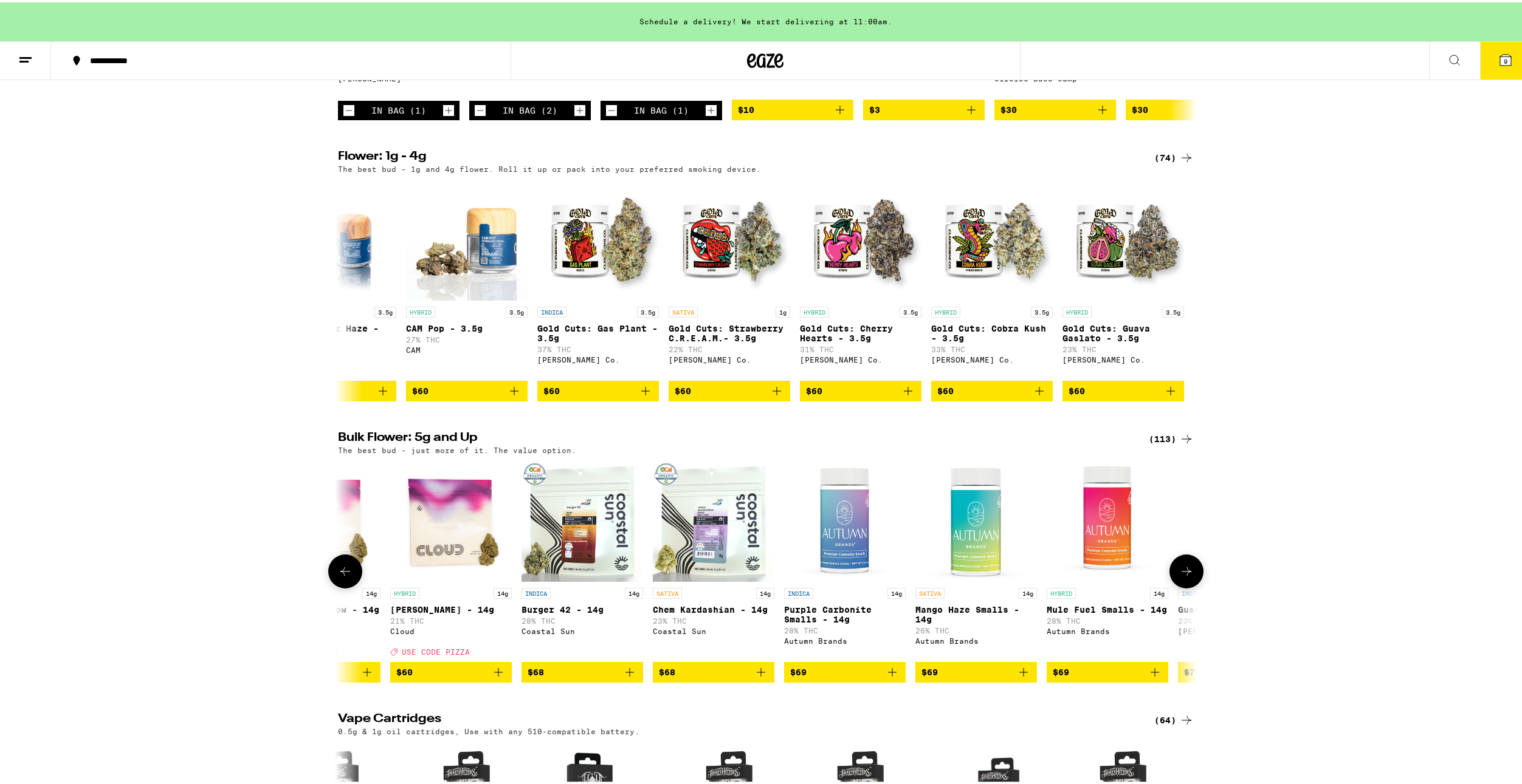
click at [1177, 586] on button at bounding box center [1186, 569] width 34 height 34
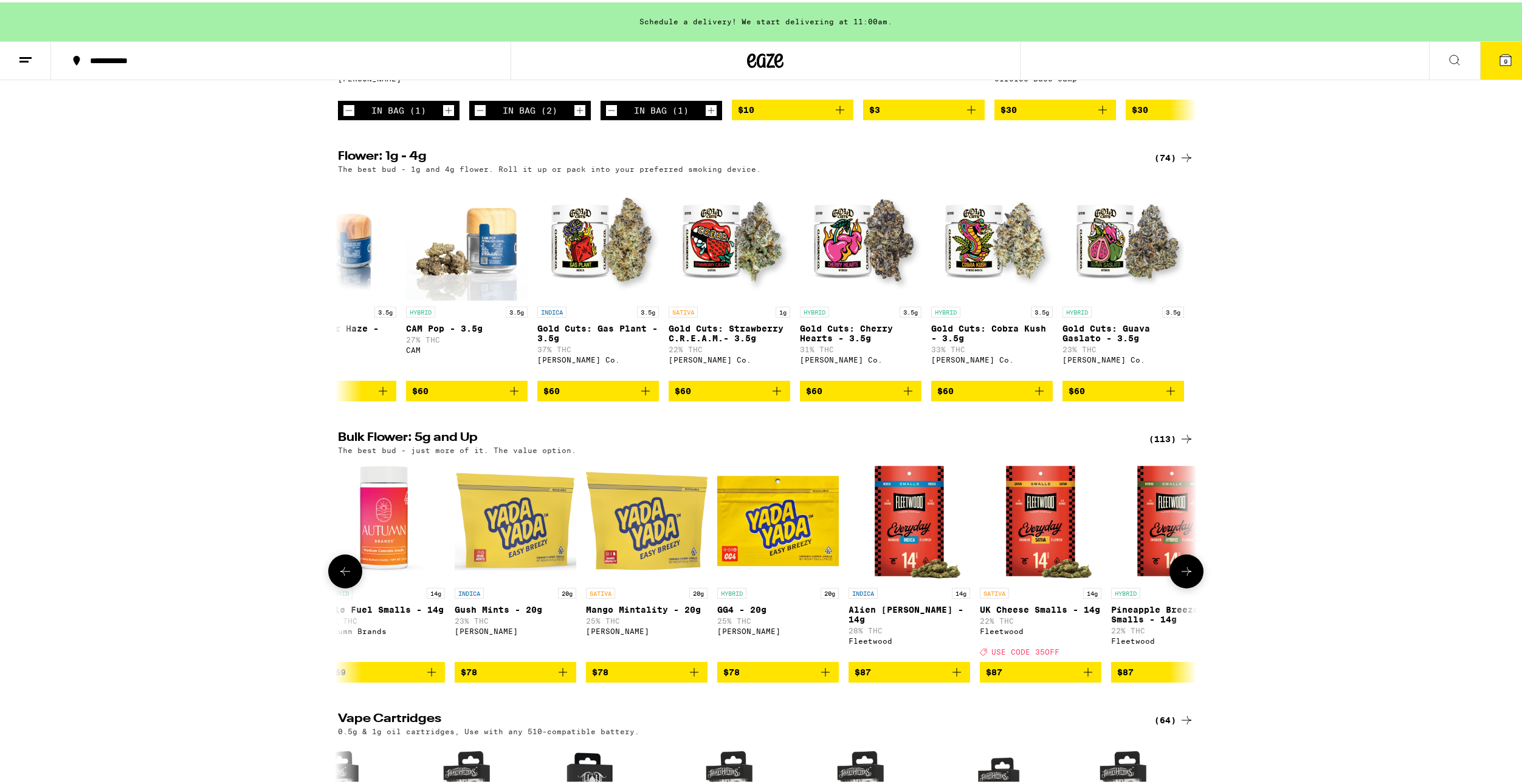
click at [1177, 586] on button at bounding box center [1186, 569] width 34 height 34
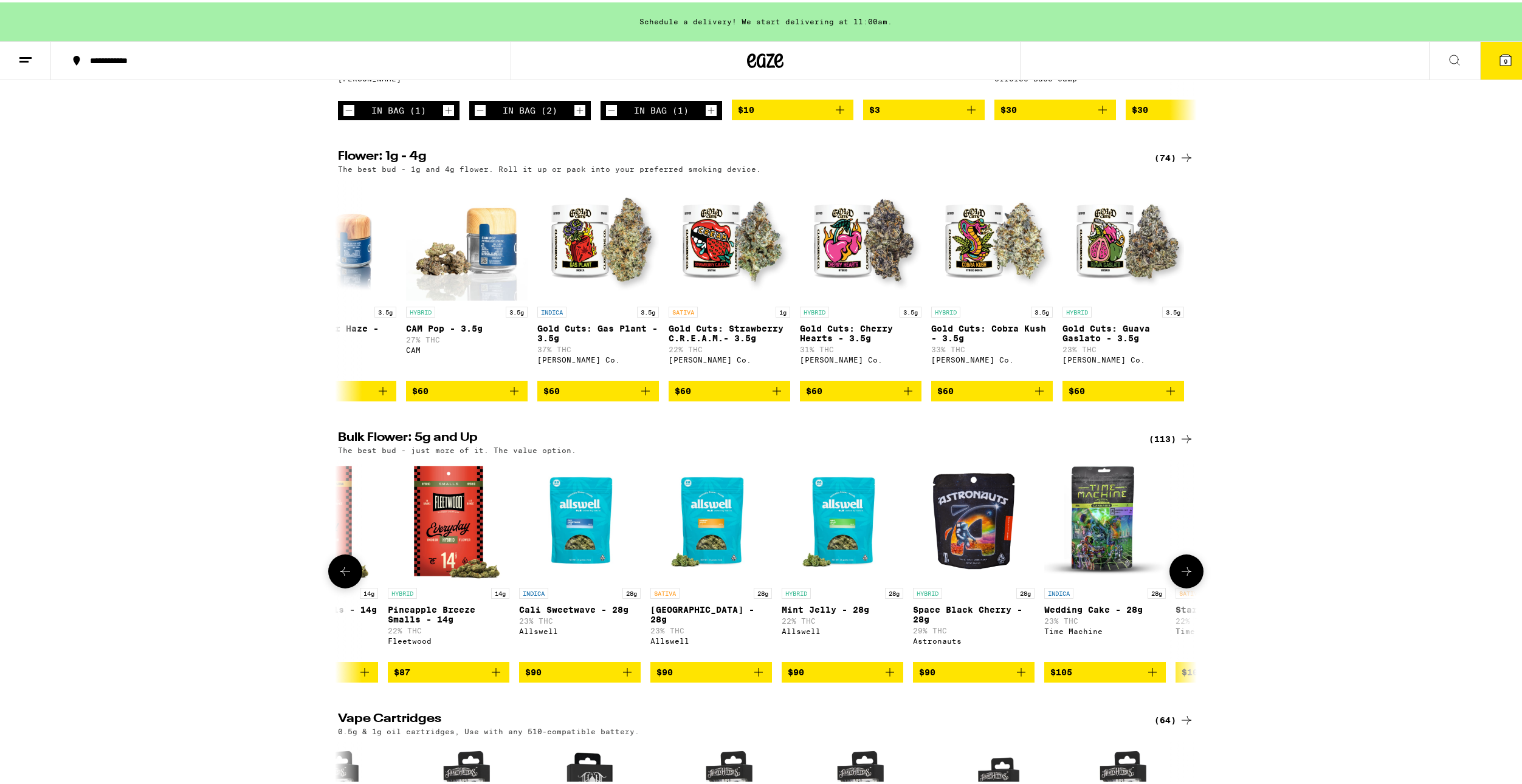
click at [1179, 586] on button at bounding box center [1186, 569] width 34 height 34
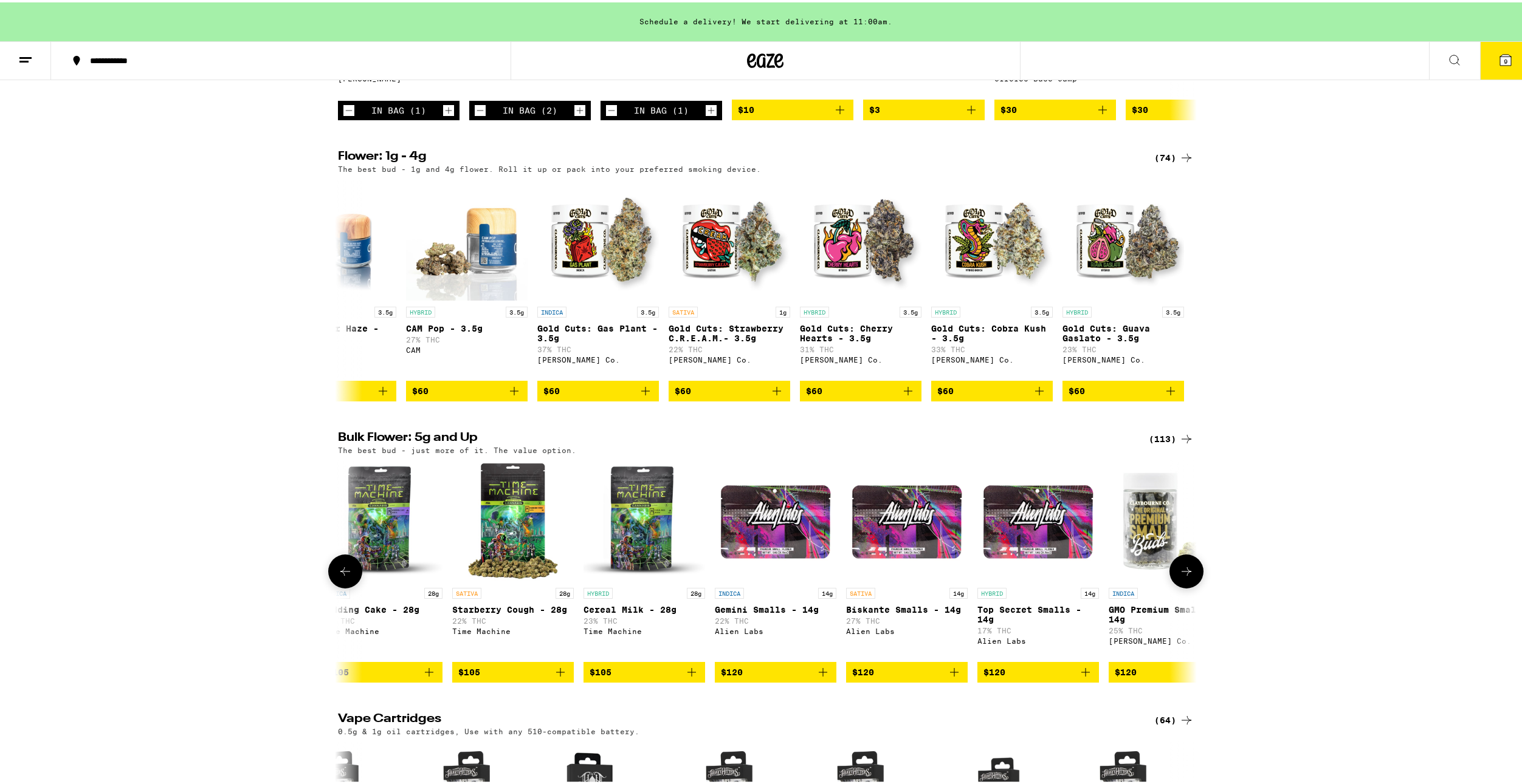
click at [1182, 573] on icon at bounding box center [1187, 569] width 10 height 9
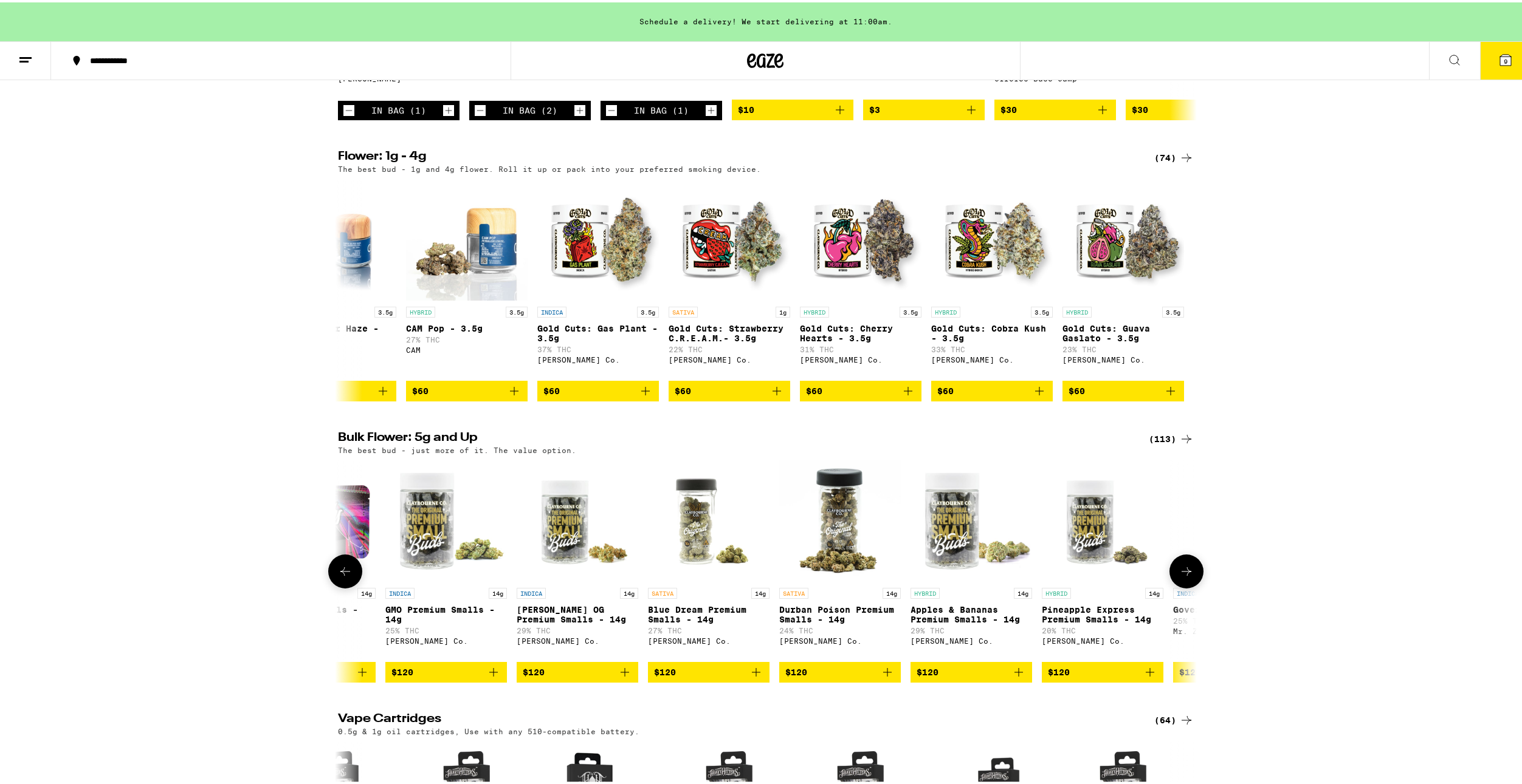
click at [1182, 573] on icon at bounding box center [1187, 569] width 10 height 9
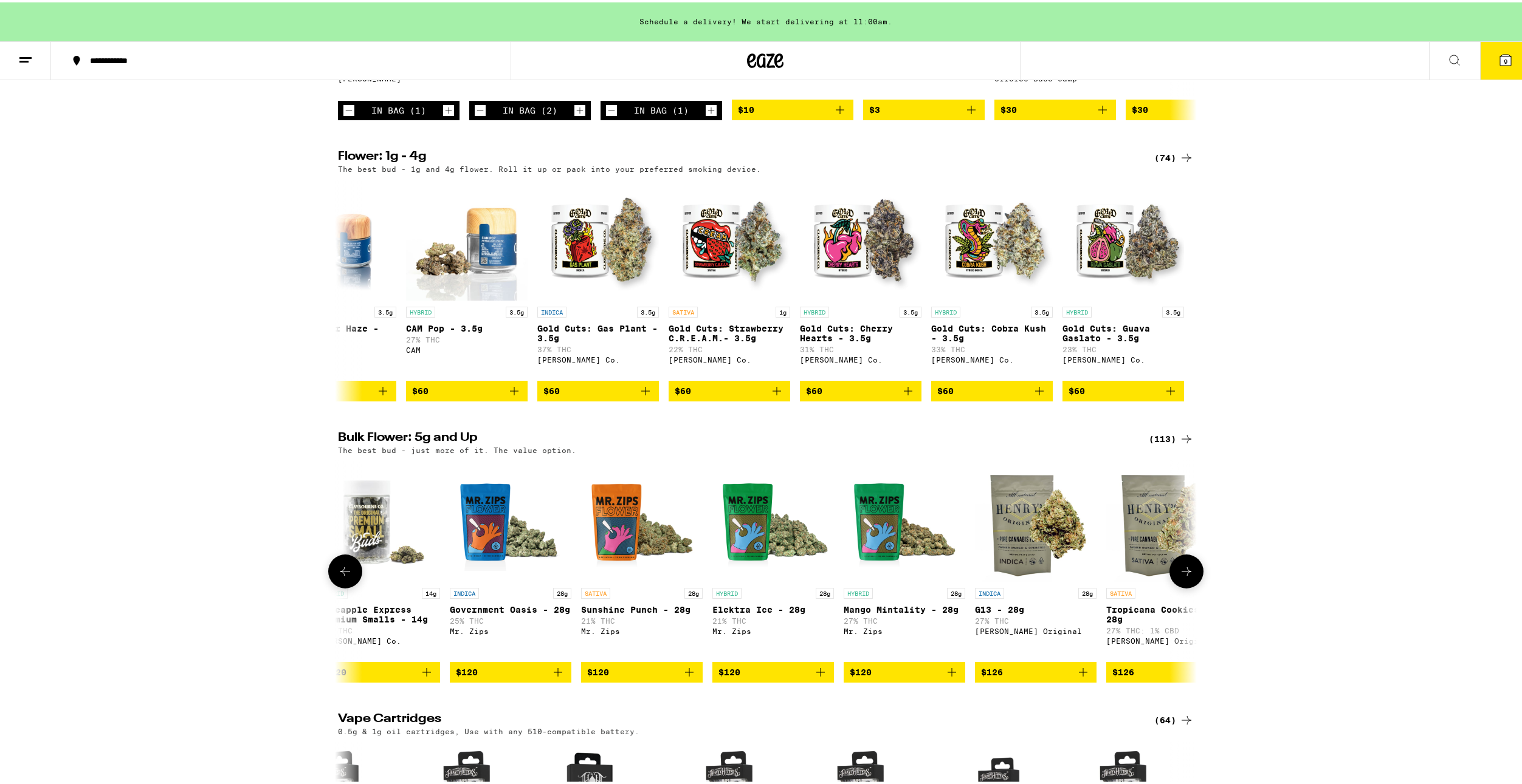
click at [1182, 573] on icon at bounding box center [1187, 569] width 10 height 9
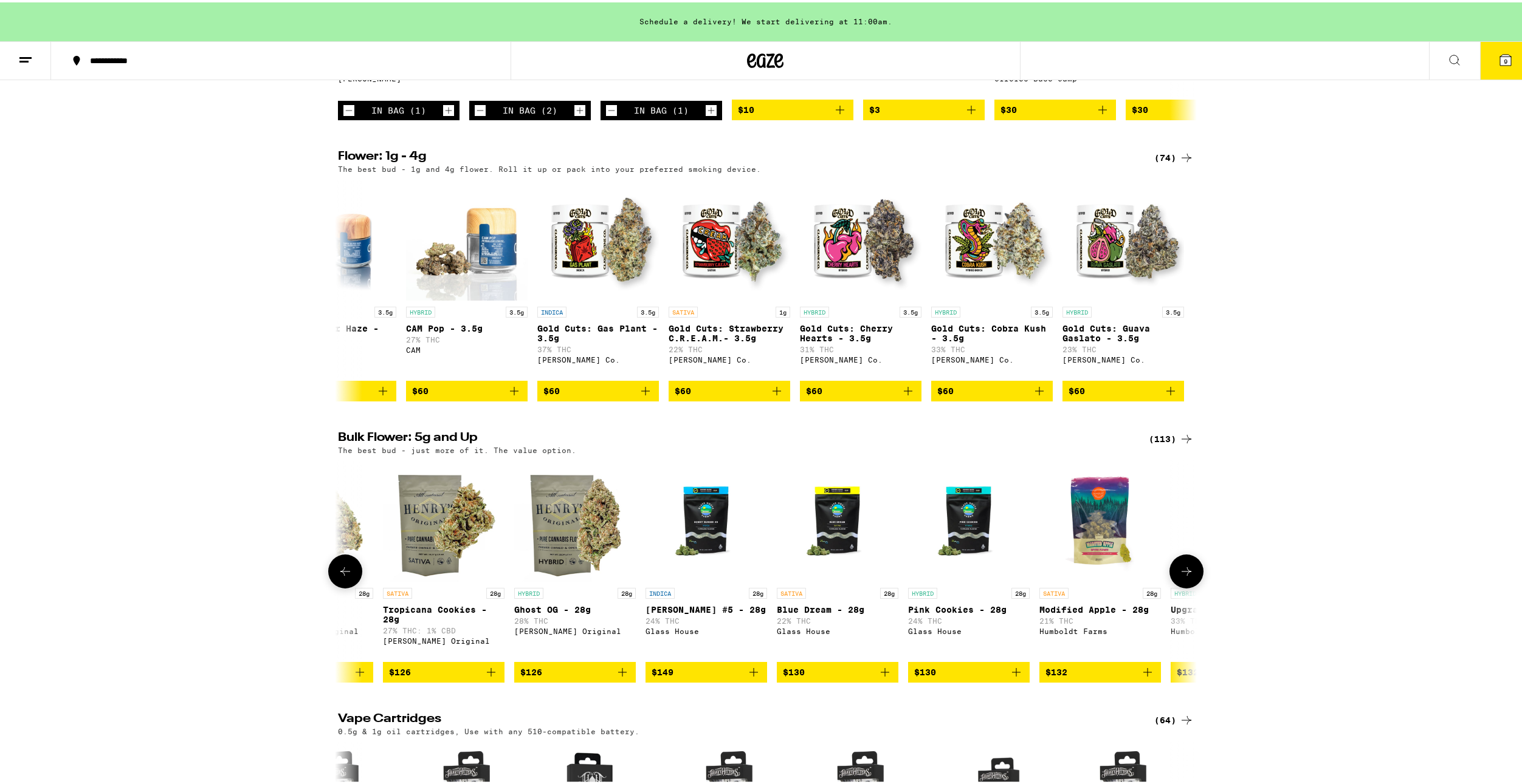
click at [1182, 573] on icon at bounding box center [1187, 569] width 10 height 9
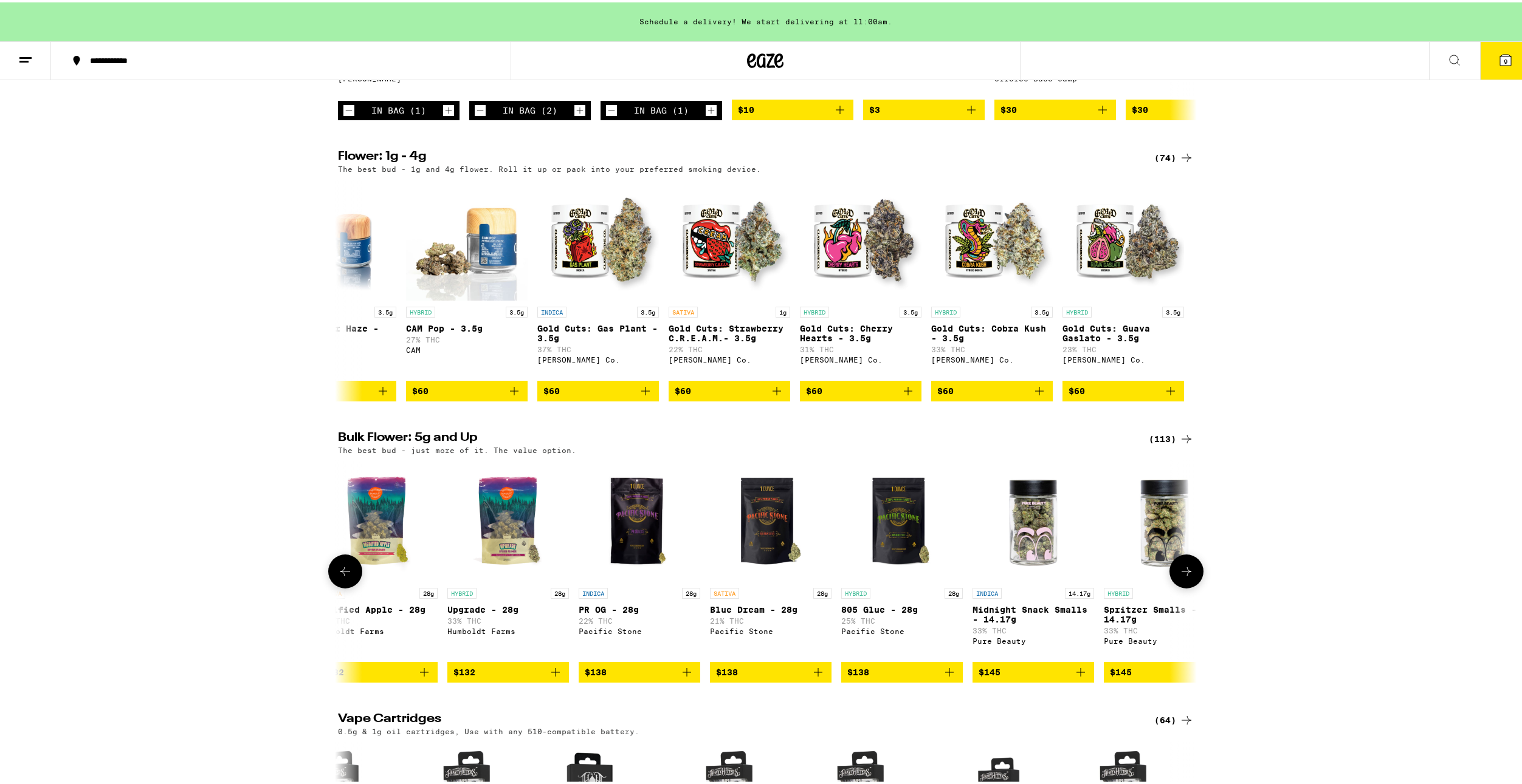
click at [1174, 586] on button at bounding box center [1186, 569] width 34 height 34
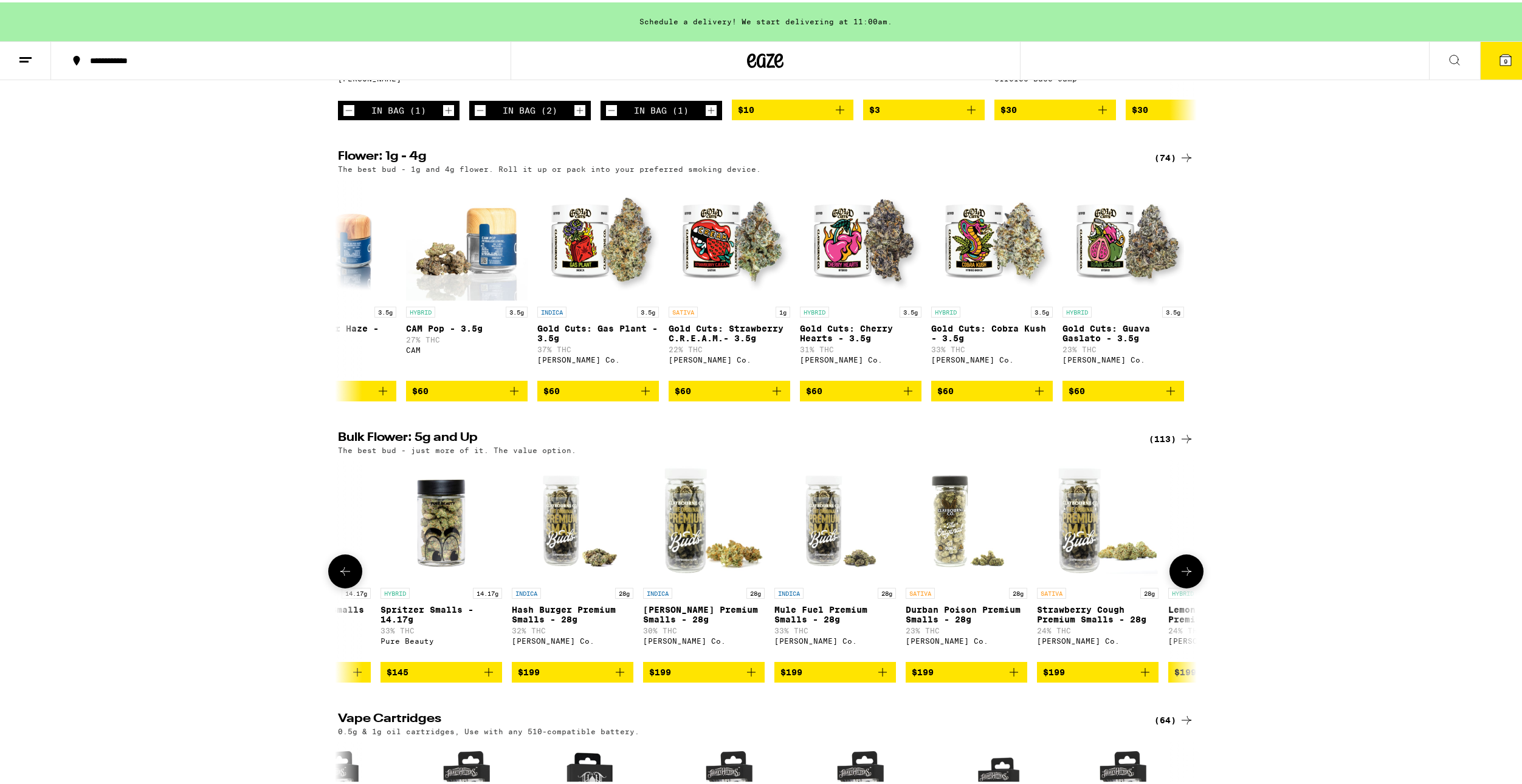
click at [1174, 586] on button at bounding box center [1186, 569] width 34 height 34
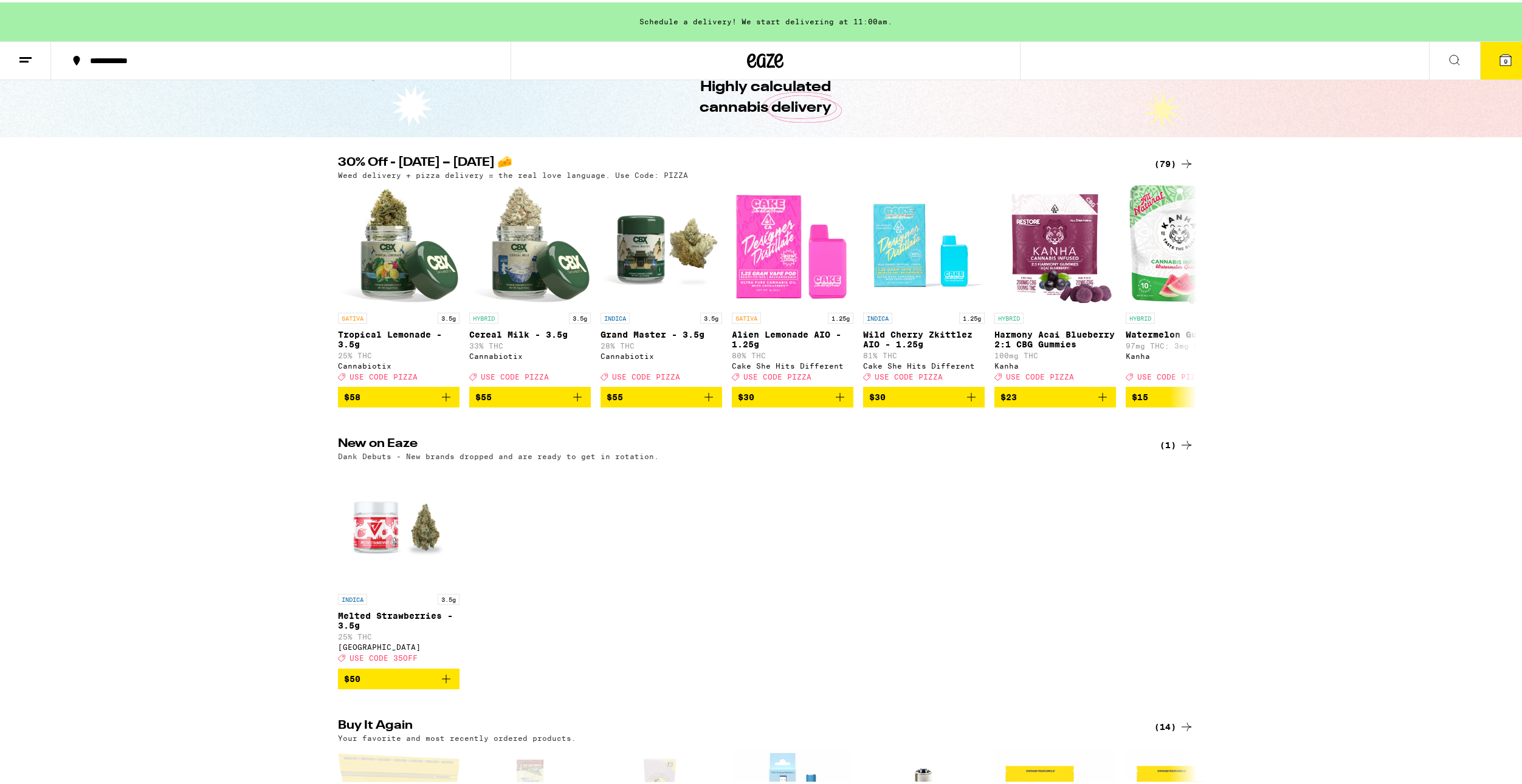
scroll to position [0, 0]
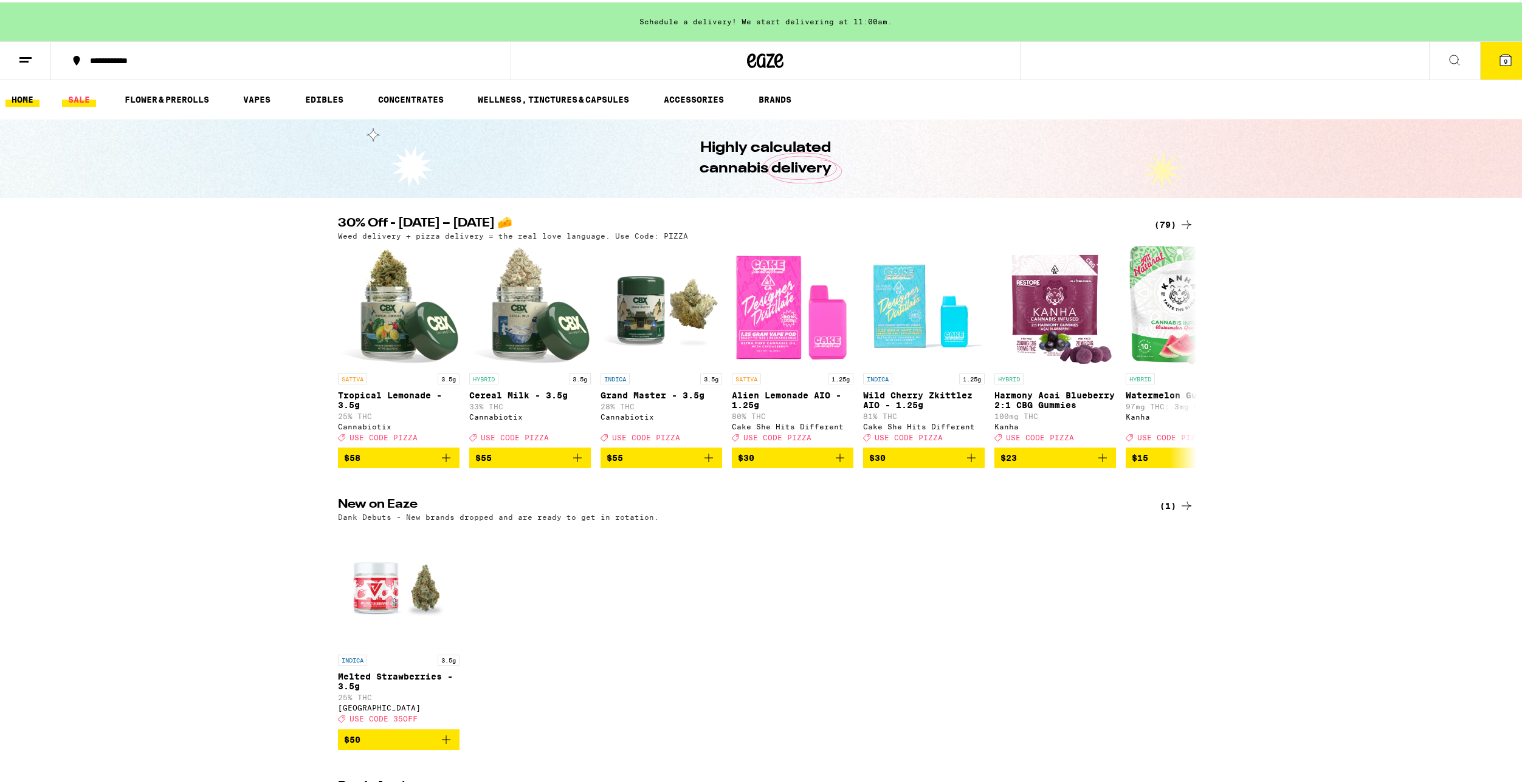
click at [83, 102] on link "SALE" at bounding box center [79, 97] width 34 height 14
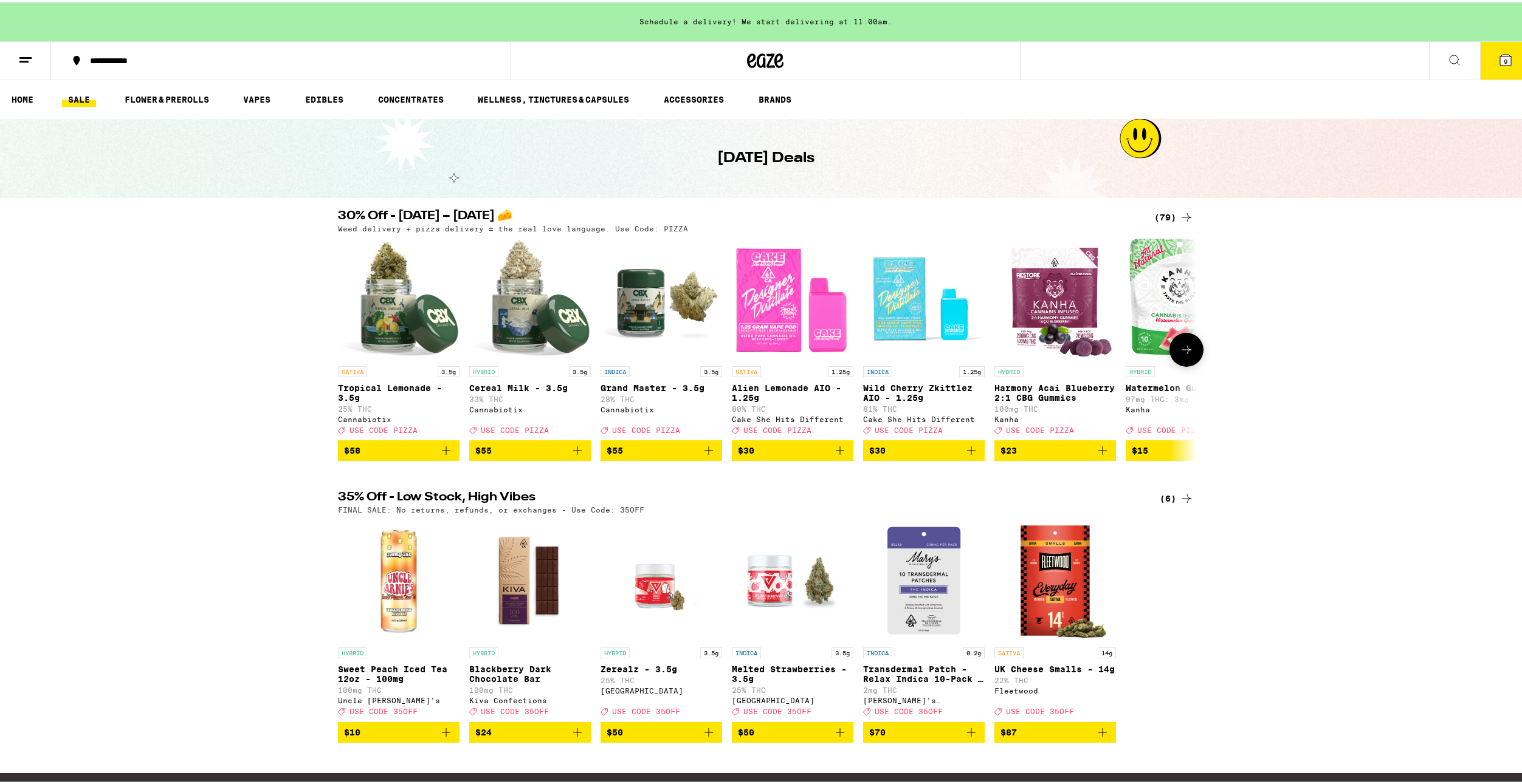
click at [1182, 340] on button at bounding box center [1186, 347] width 34 height 34
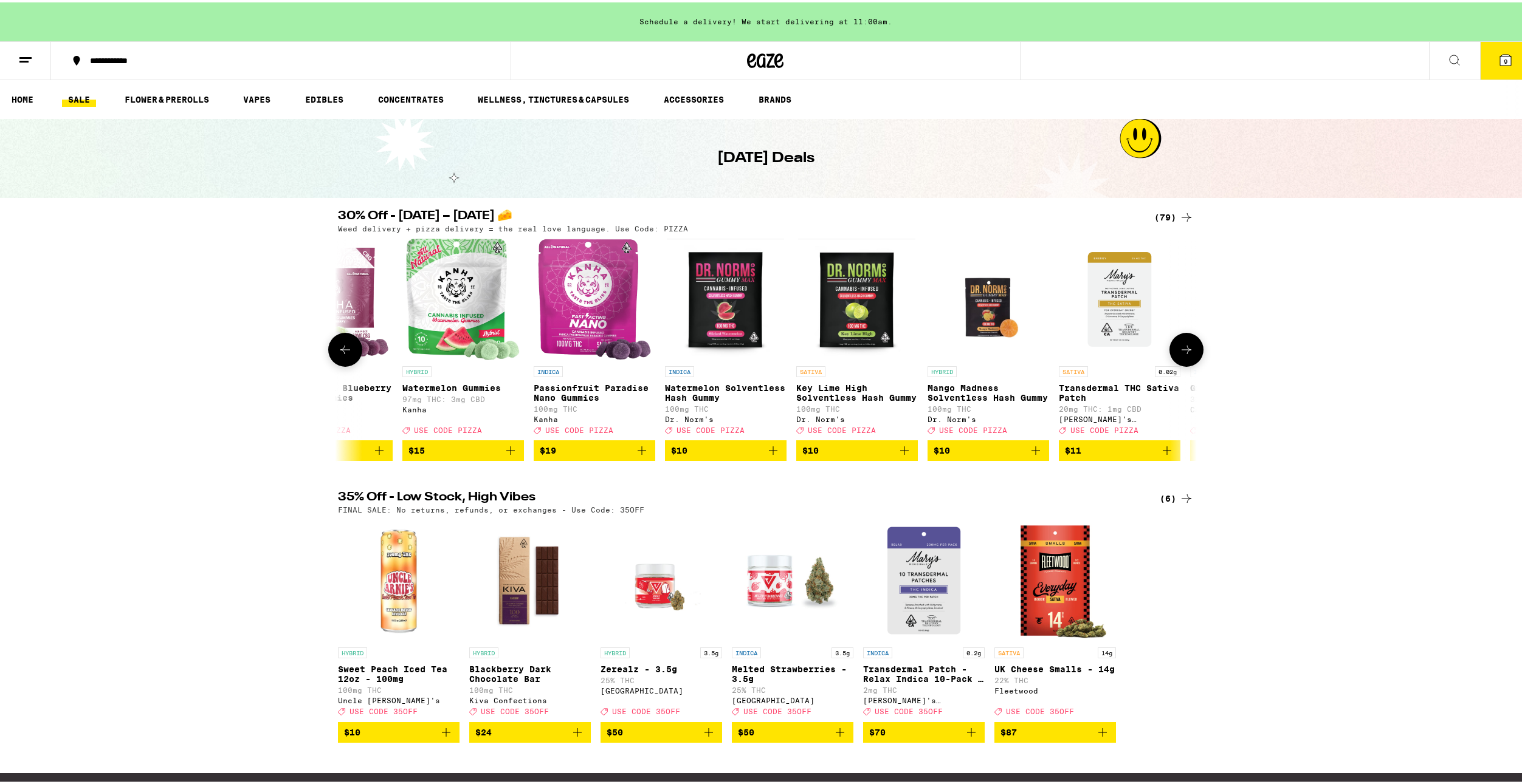
click at [1182, 340] on button at bounding box center [1186, 347] width 34 height 34
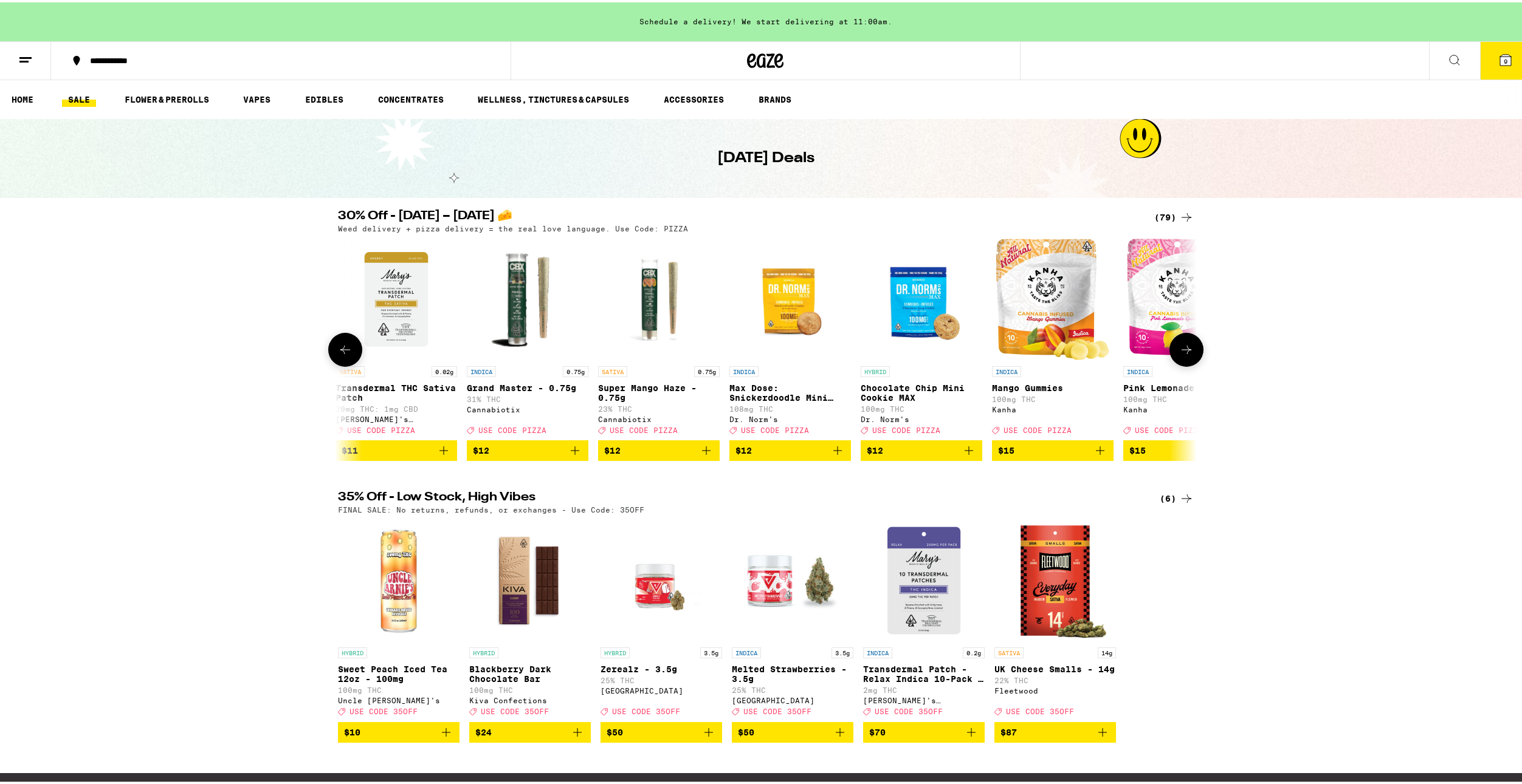
click at [1182, 340] on button at bounding box center [1186, 347] width 34 height 34
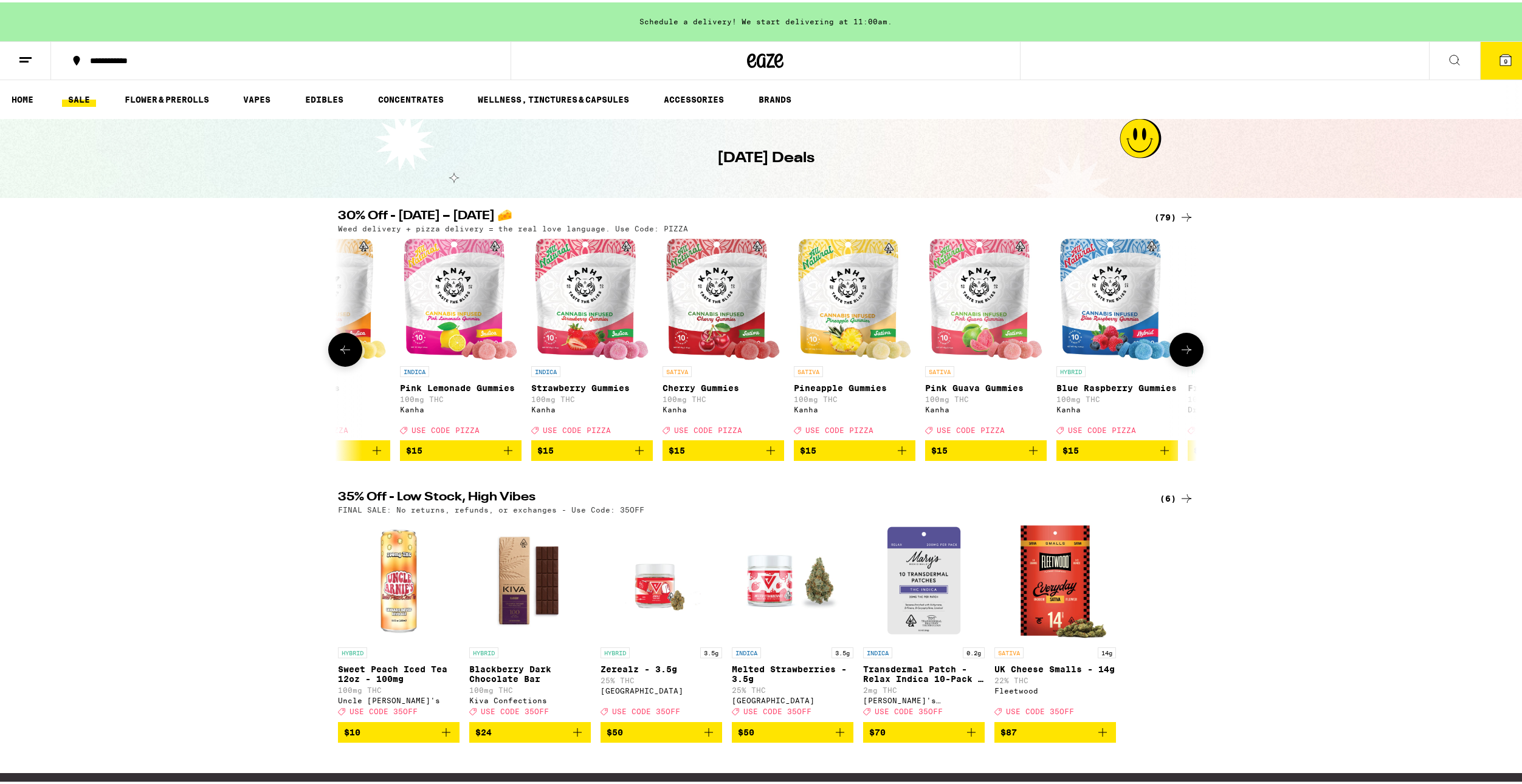
click at [1182, 340] on button at bounding box center [1186, 347] width 34 height 34
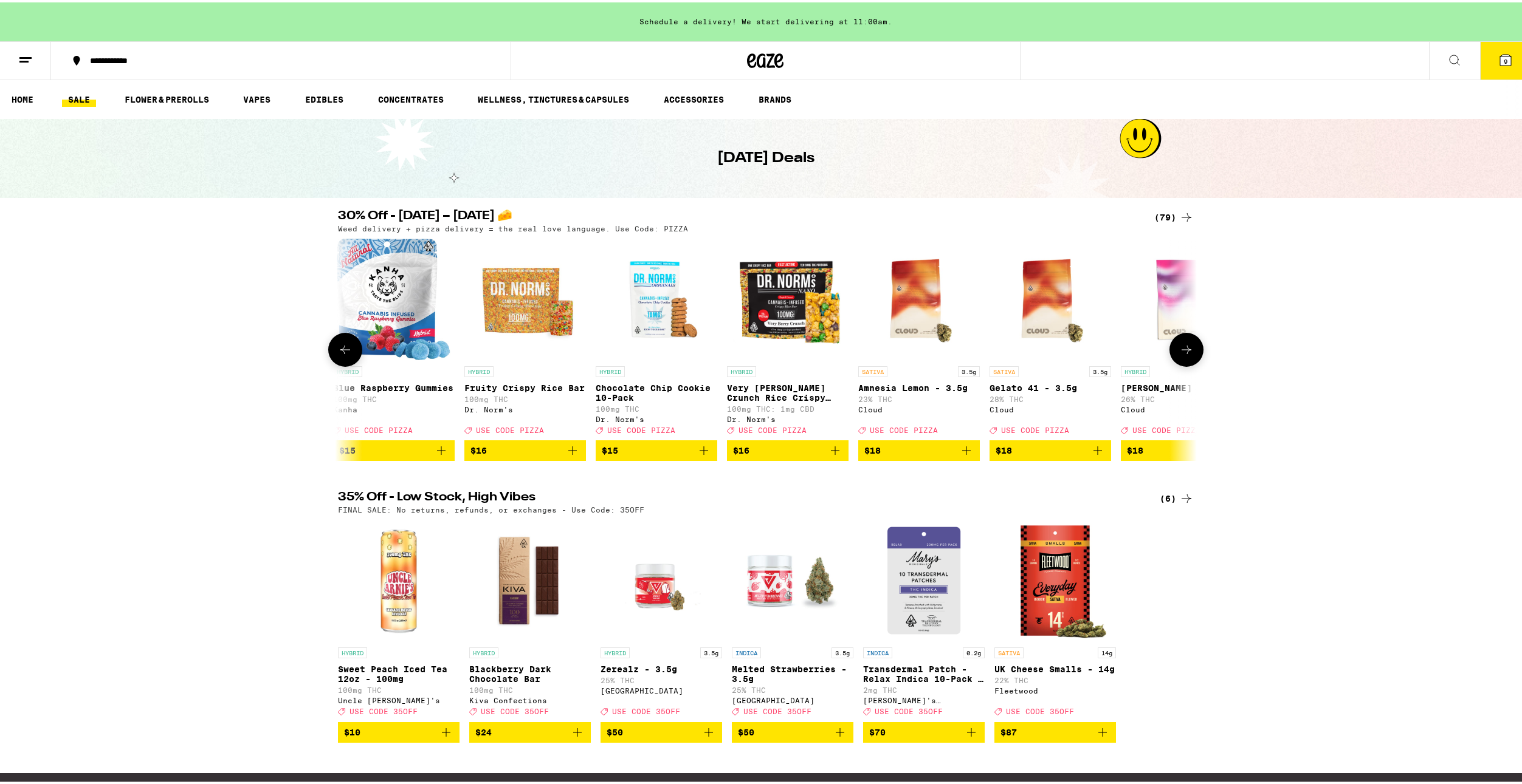
click at [1182, 340] on button at bounding box center [1186, 347] width 34 height 34
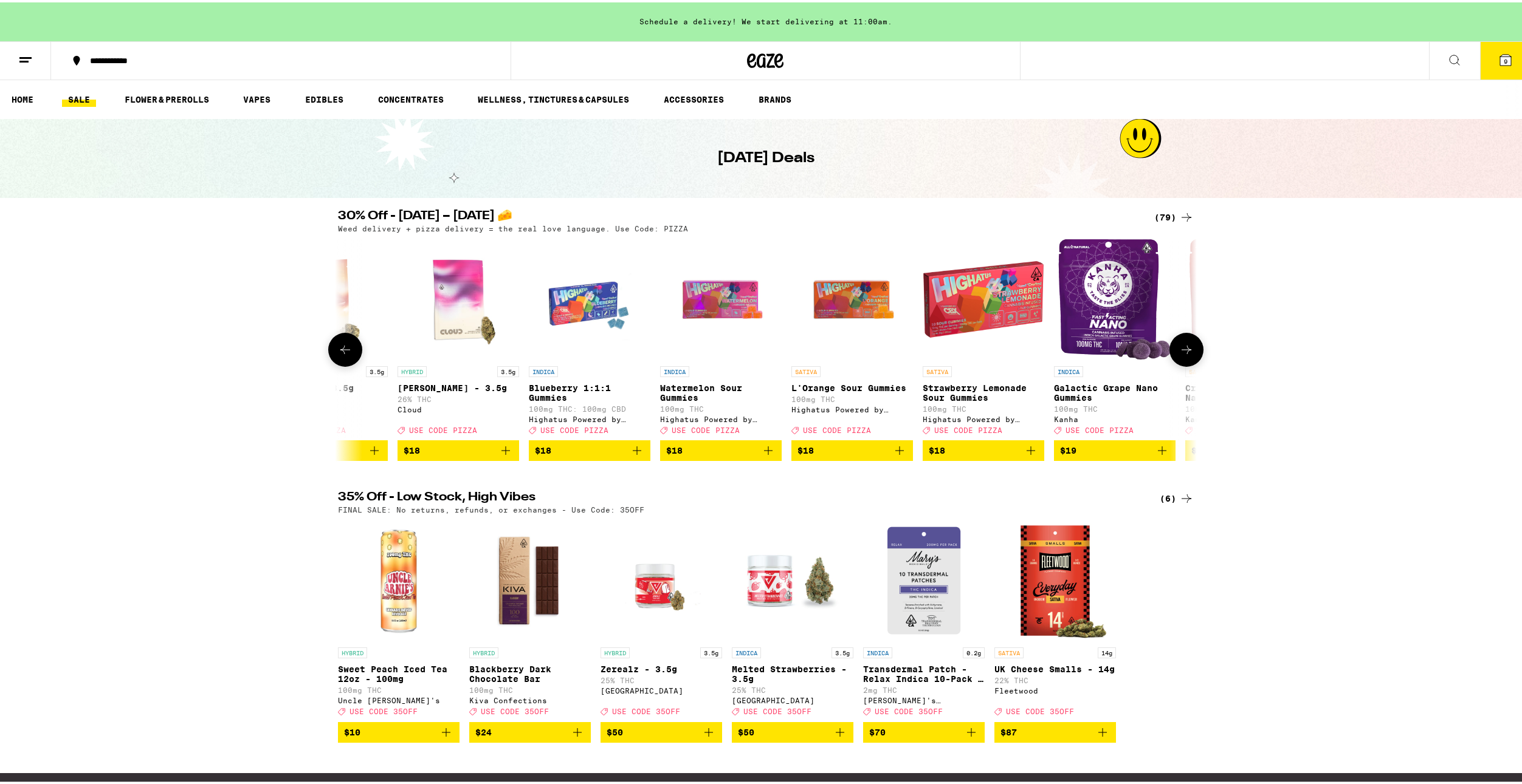
click at [1182, 340] on button at bounding box center [1186, 347] width 34 height 34
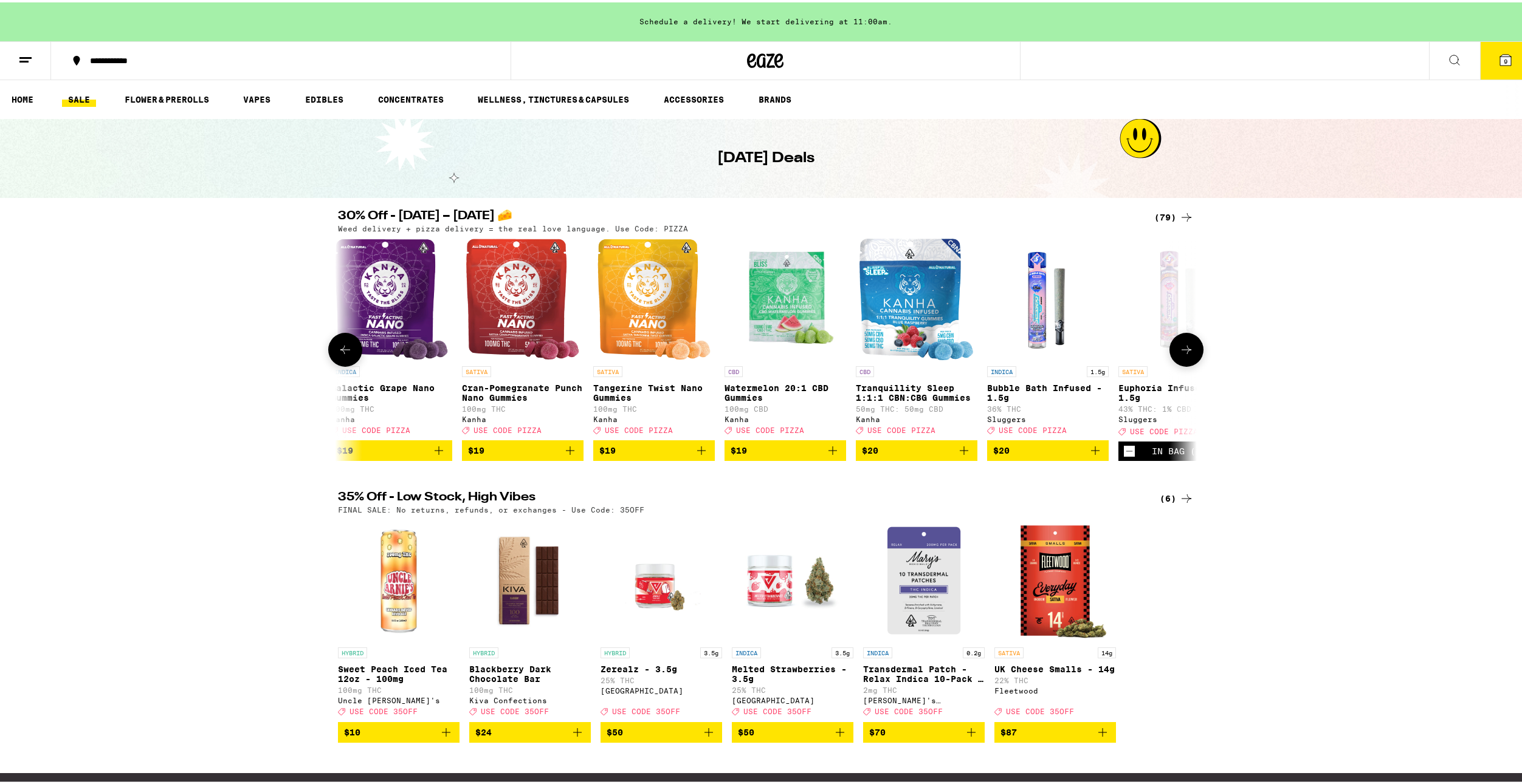
click at [1182, 340] on button at bounding box center [1186, 347] width 34 height 34
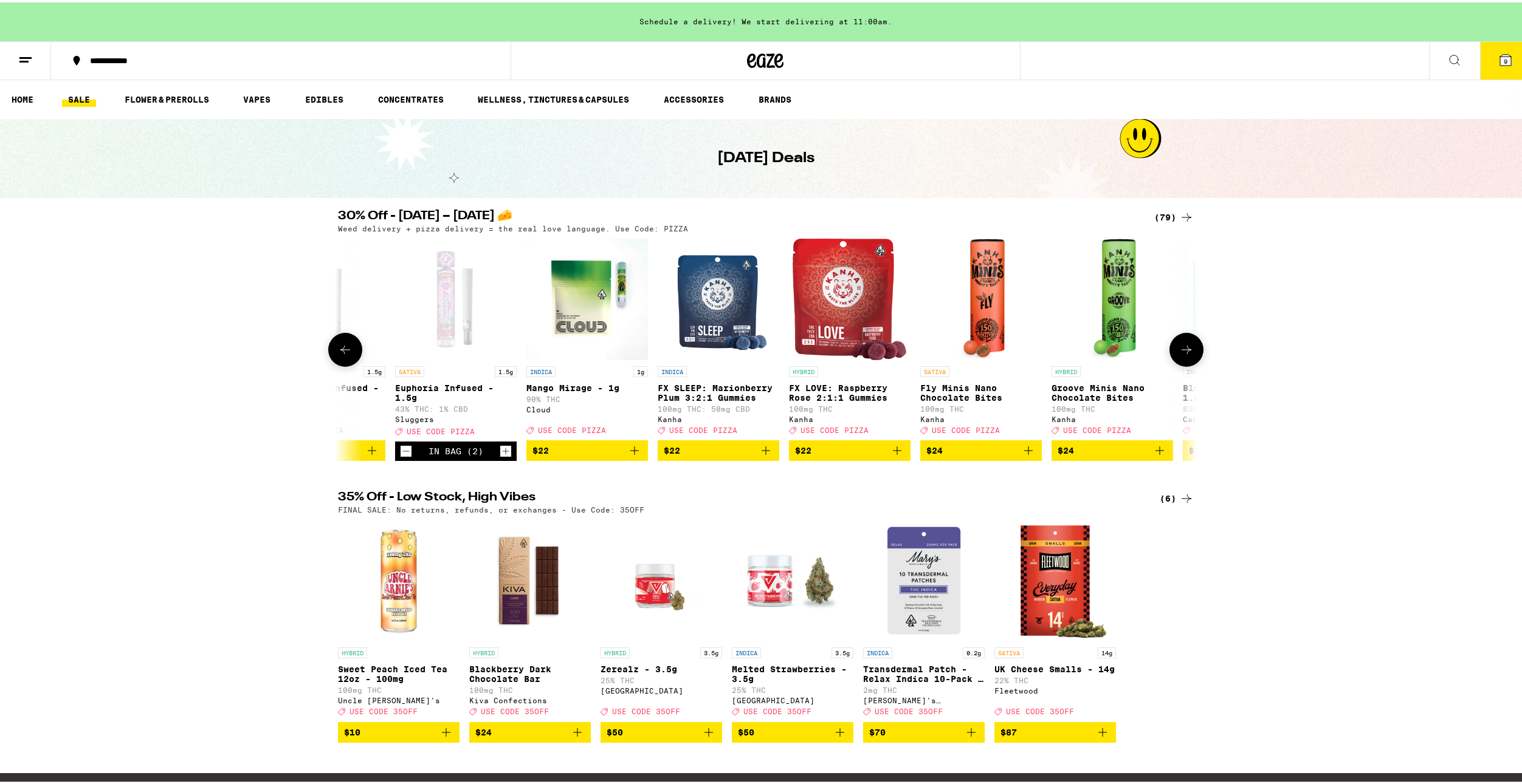
click at [1182, 340] on button at bounding box center [1186, 347] width 34 height 34
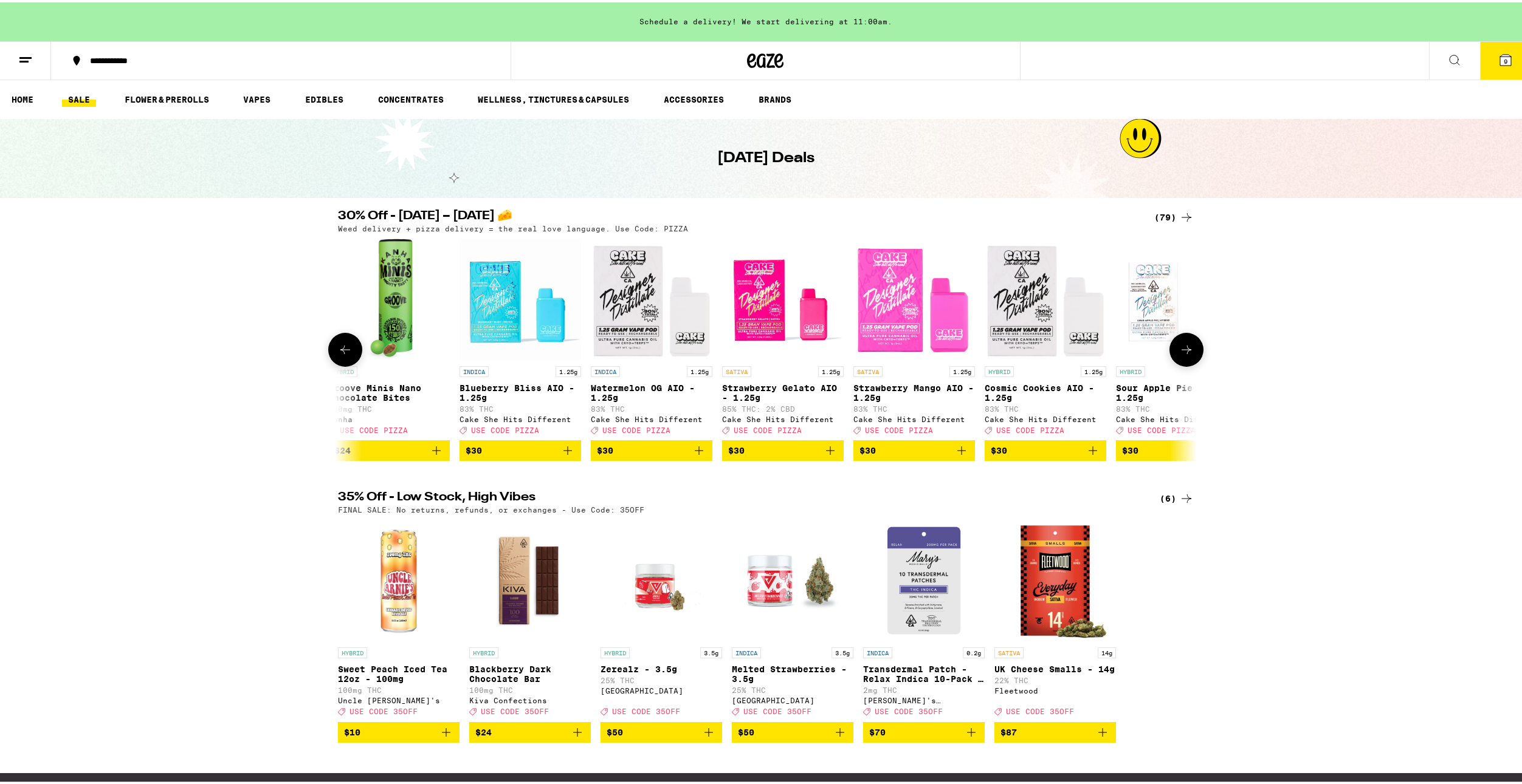
click at [1182, 340] on button at bounding box center [1186, 347] width 34 height 34
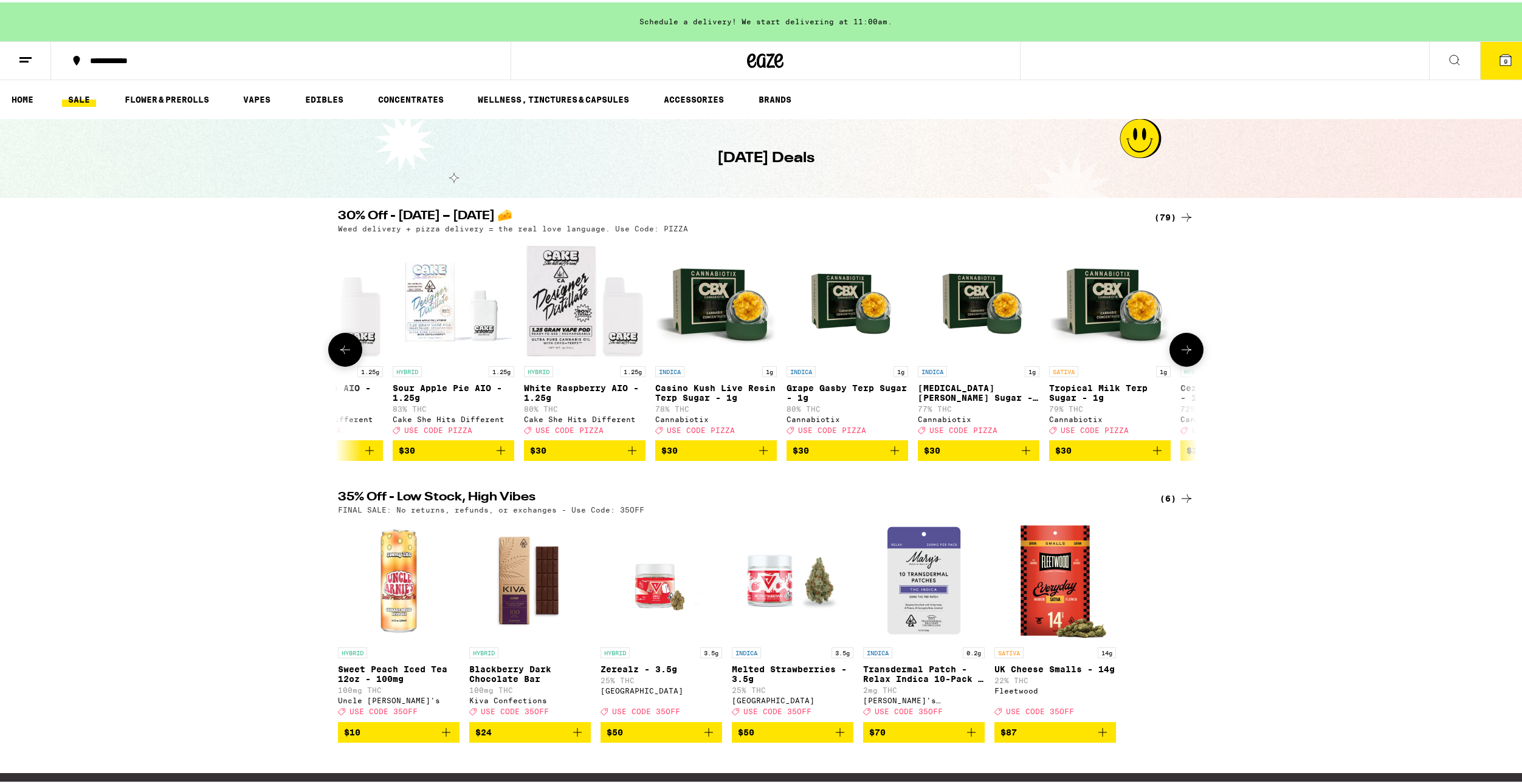
click at [1182, 340] on button at bounding box center [1186, 347] width 34 height 34
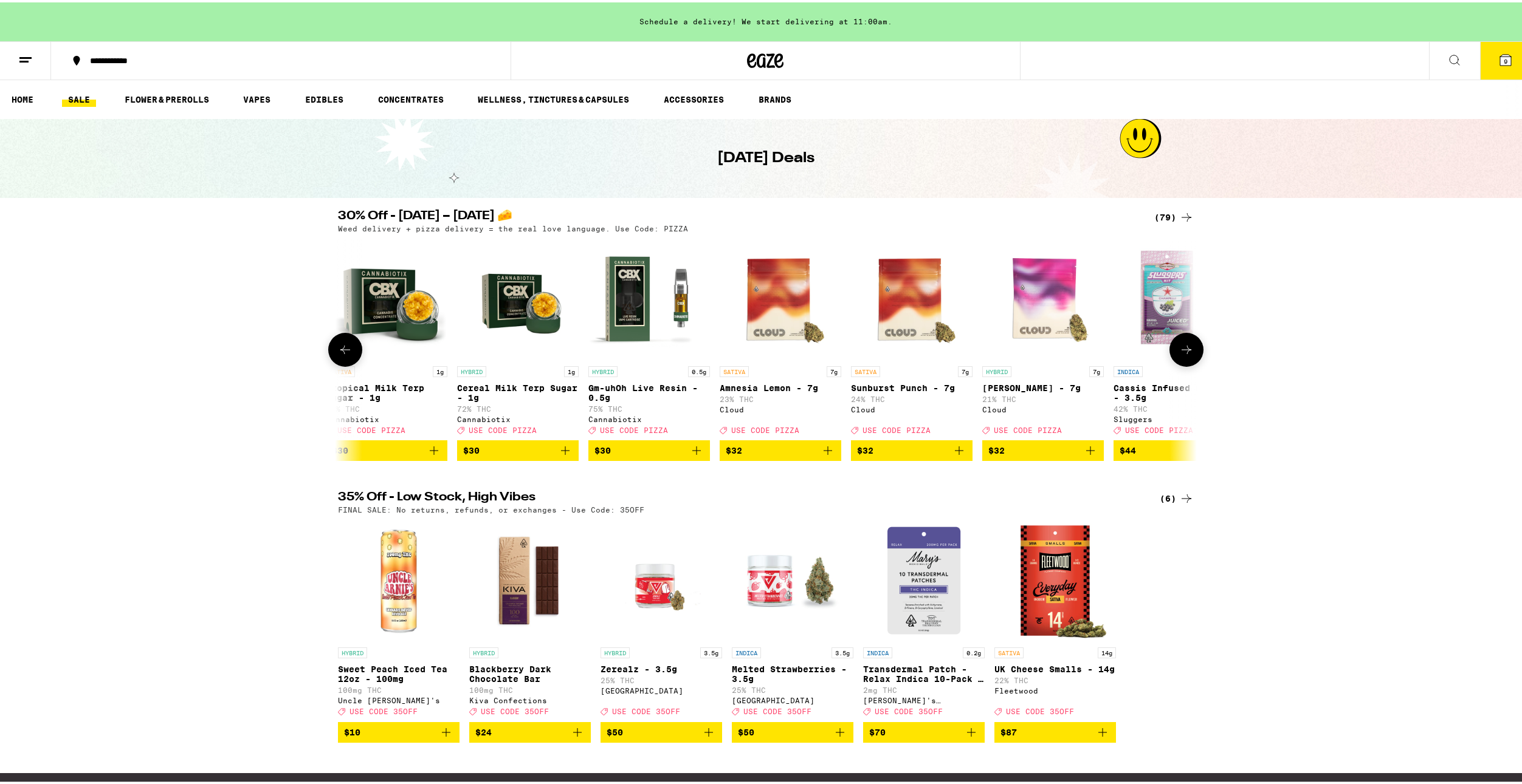
click at [1182, 340] on button at bounding box center [1186, 347] width 34 height 34
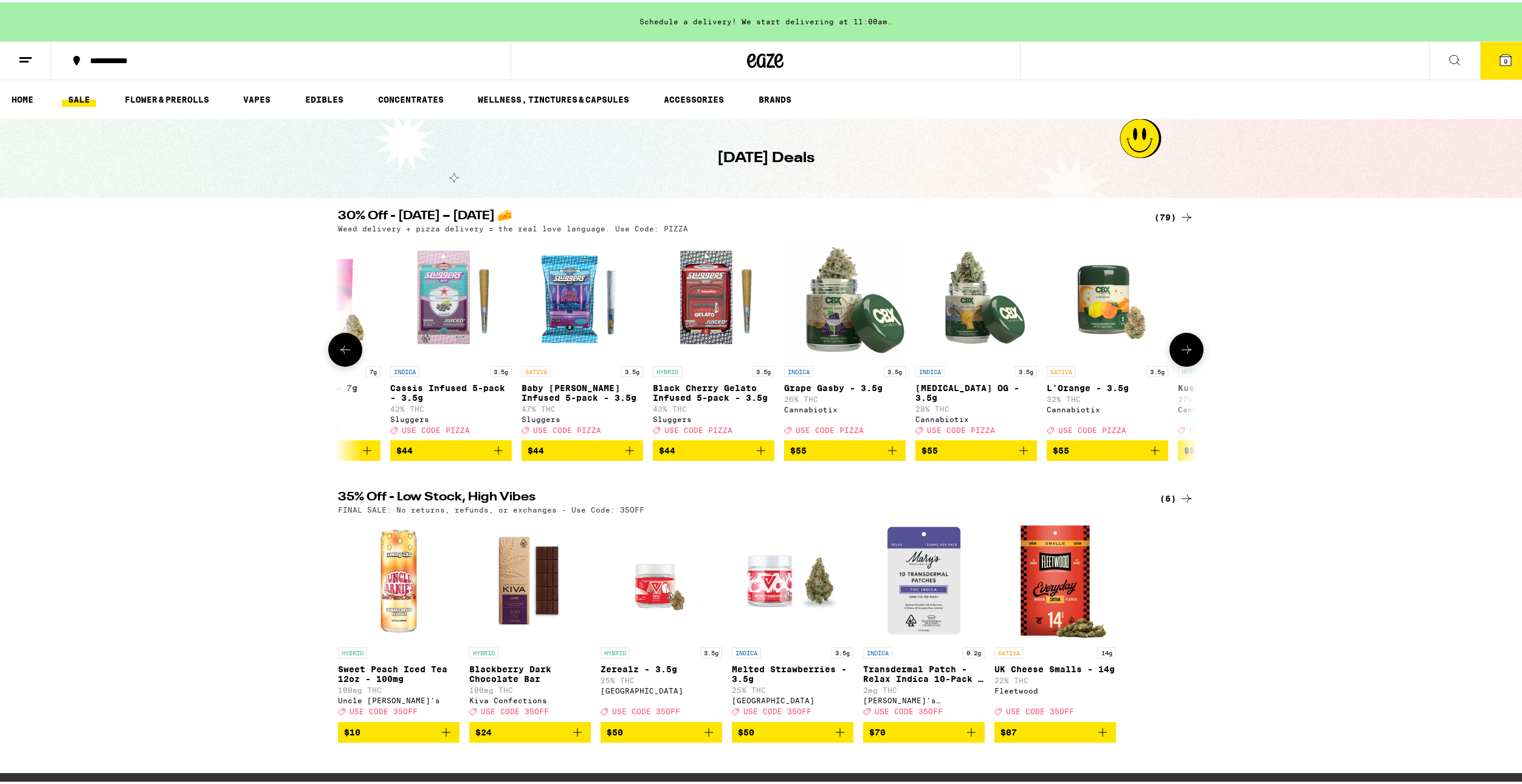
click at [1171, 345] on button at bounding box center [1186, 347] width 34 height 34
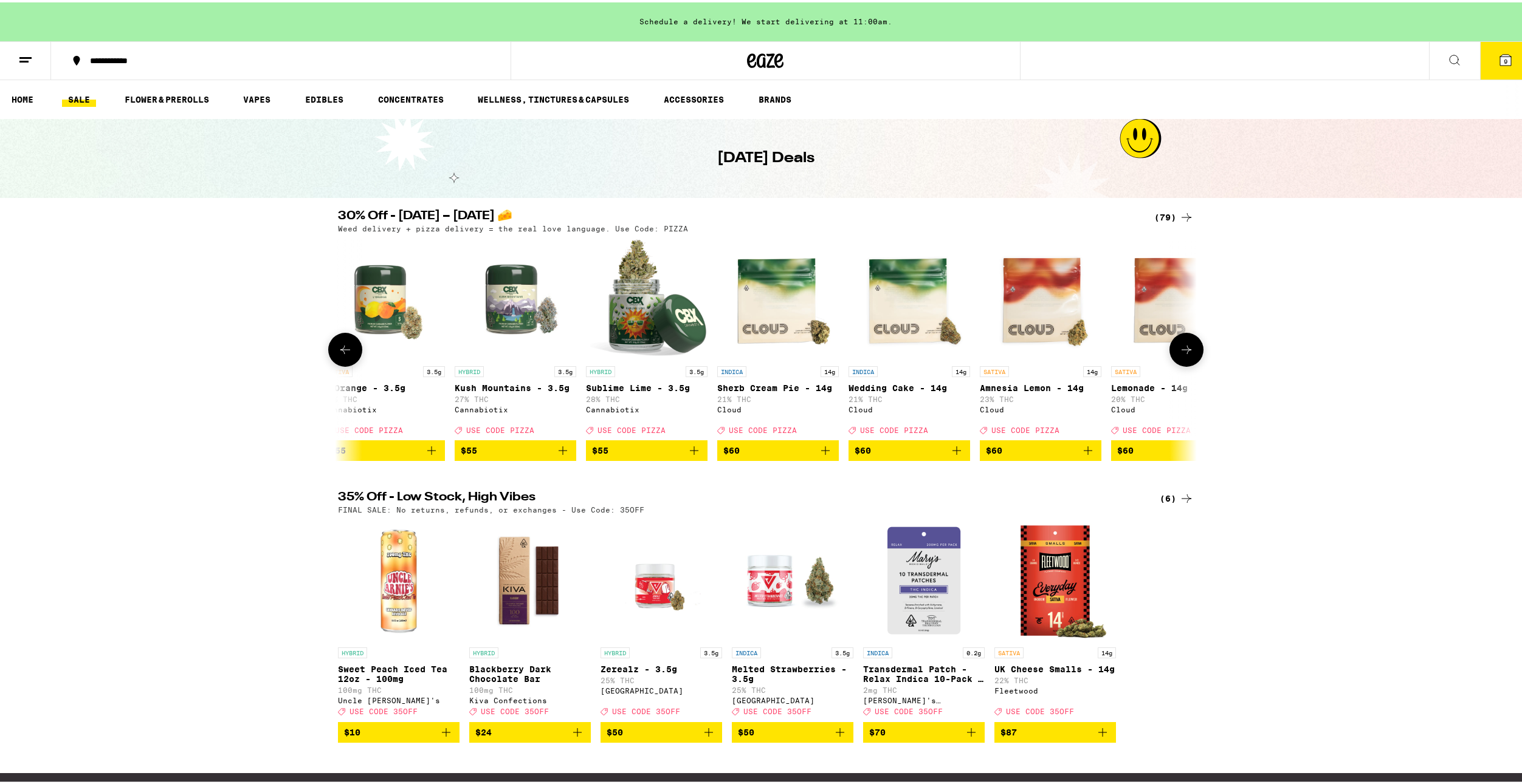
click at [1171, 345] on button at bounding box center [1186, 347] width 34 height 34
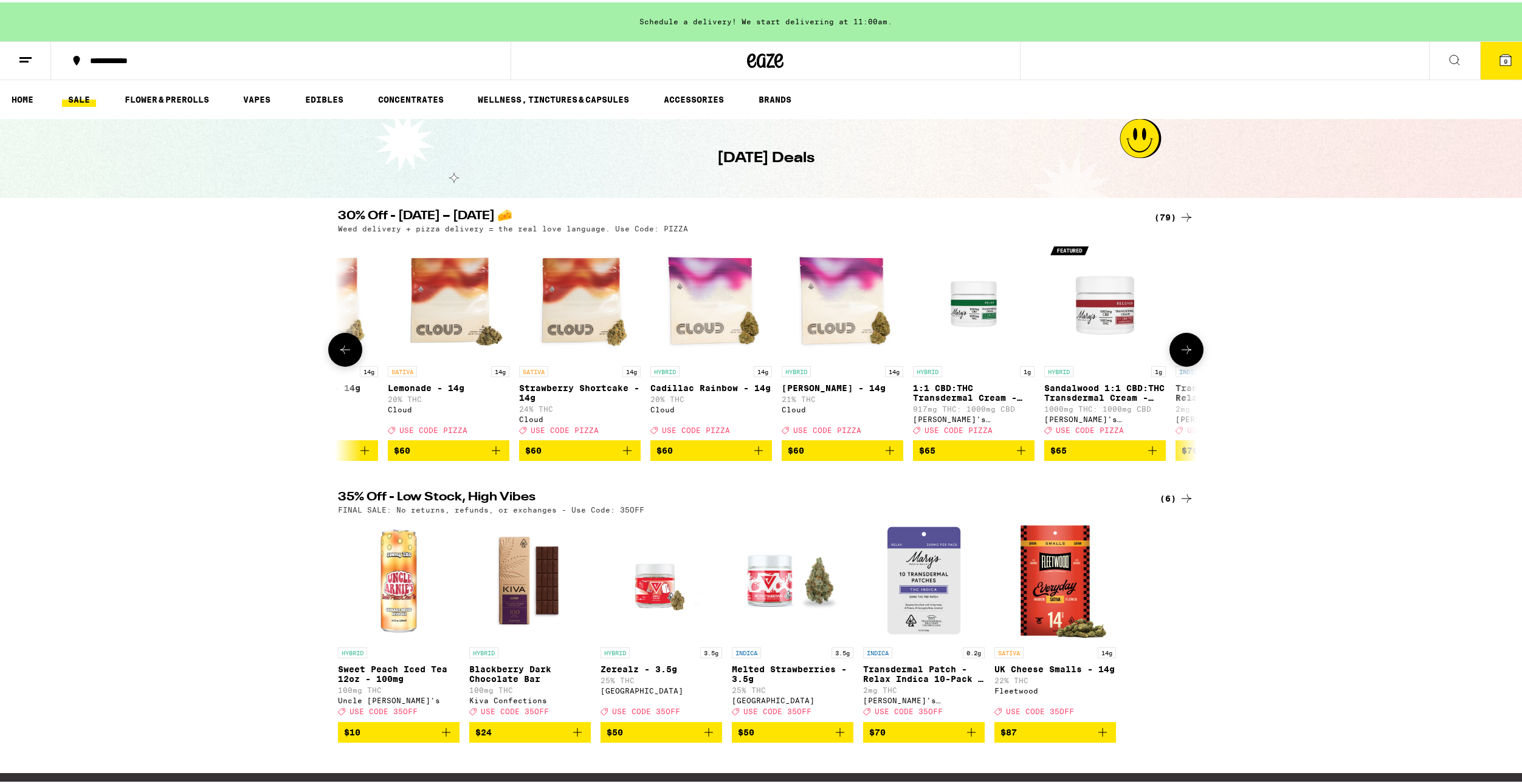
click at [1171, 345] on button at bounding box center [1186, 347] width 34 height 34
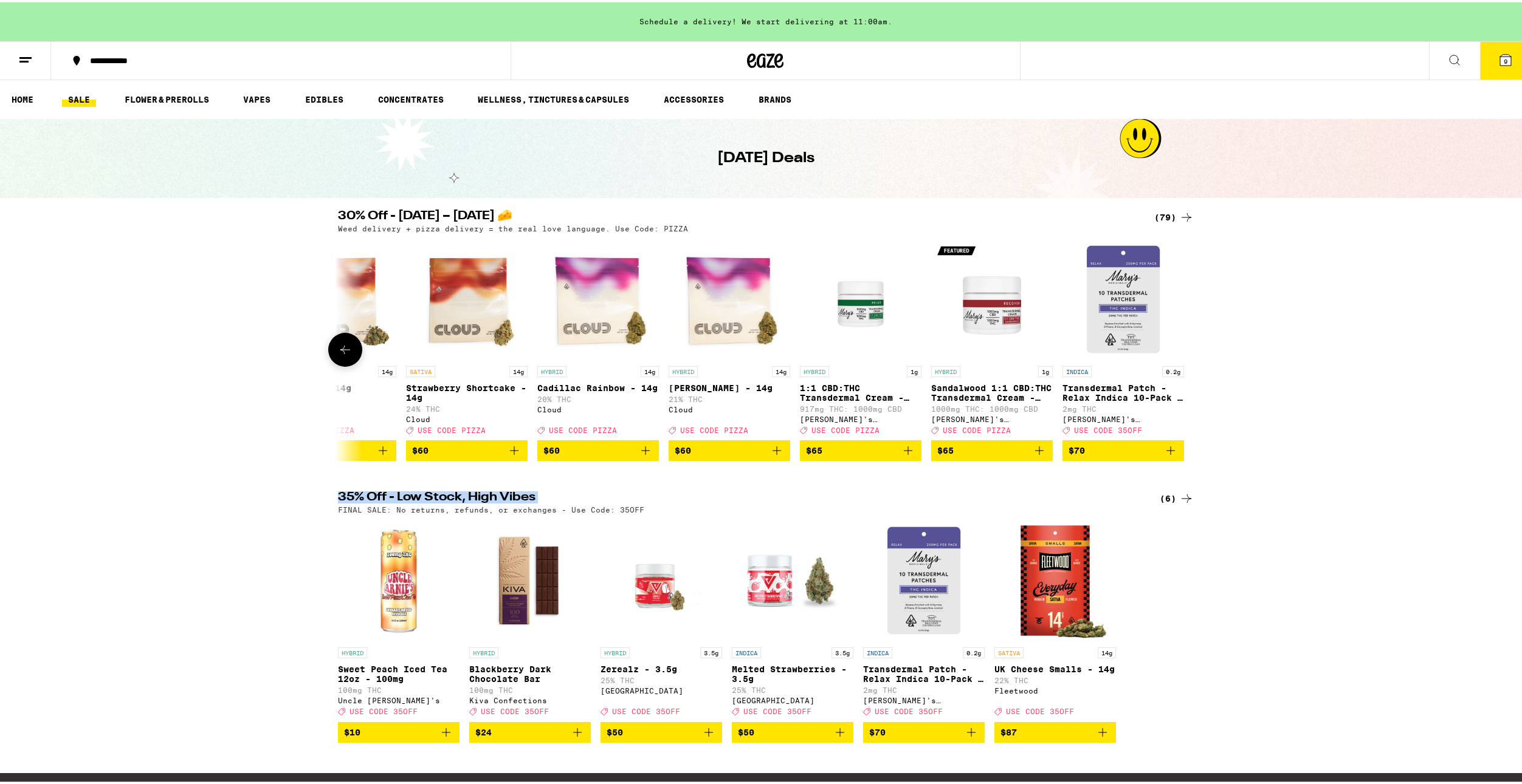
click at [1171, 345] on div at bounding box center [1186, 347] width 34 height 34
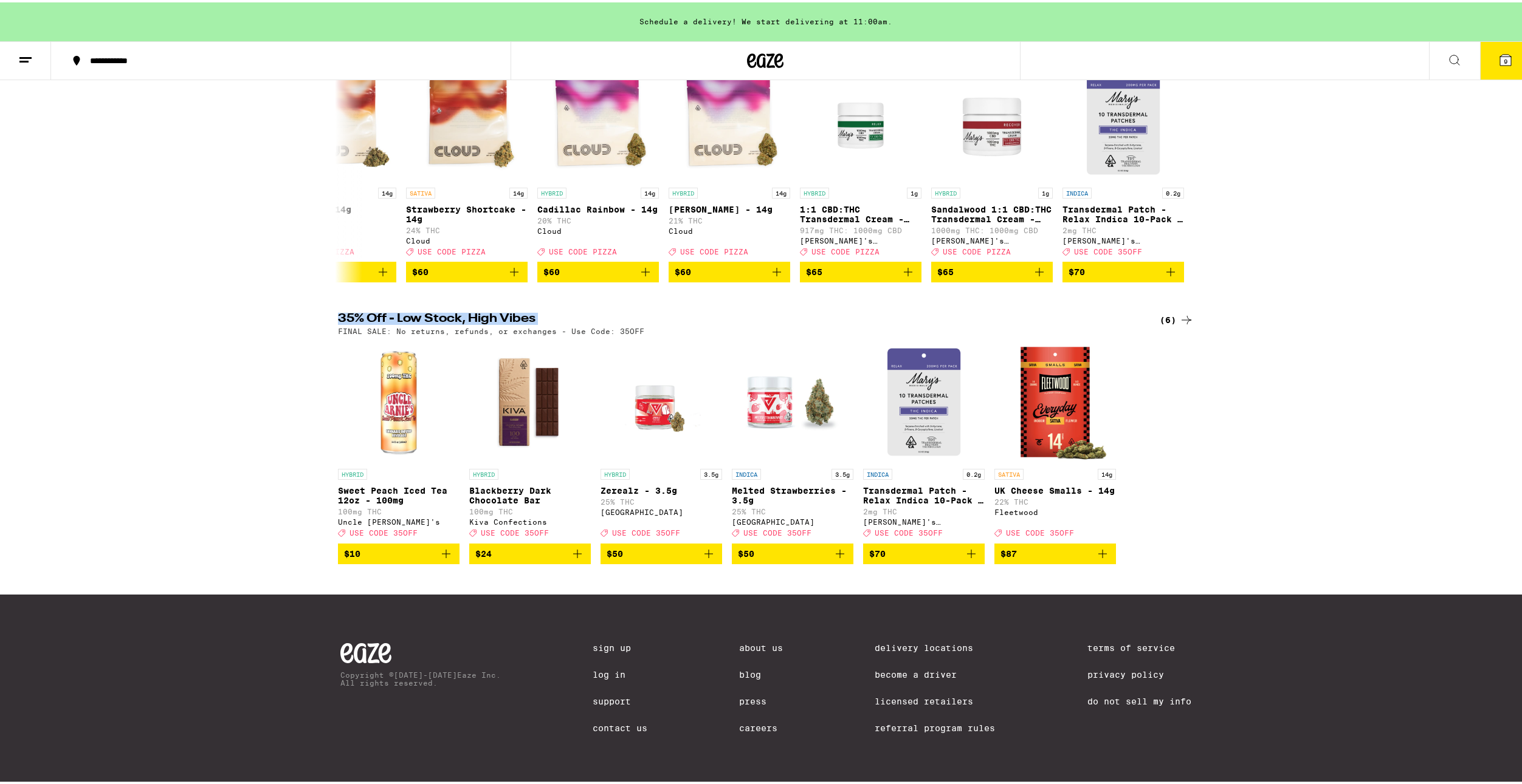
scroll to position [0, 0]
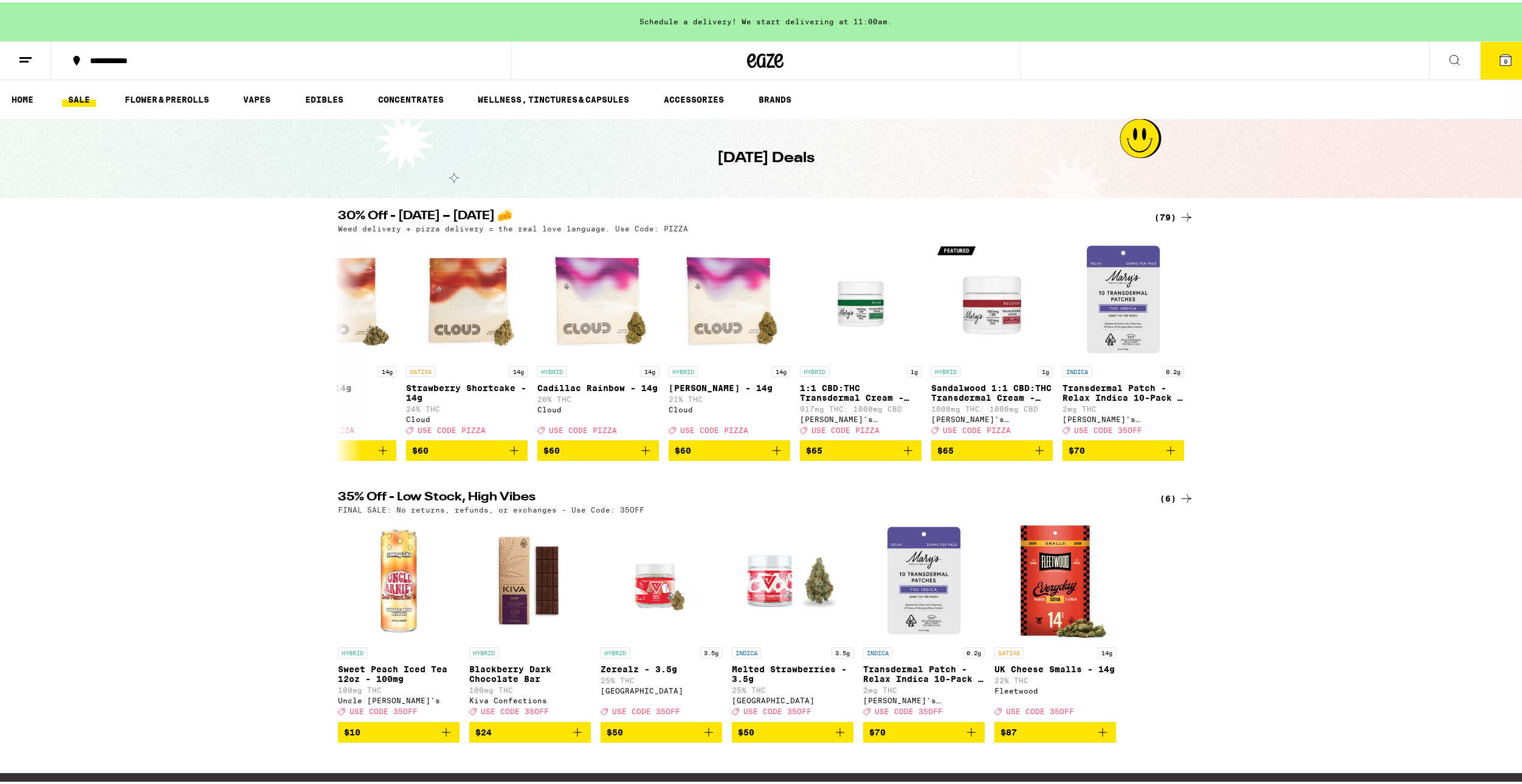
click at [232, 300] on div "30% Off - Sept 5 – National Cheese Pizza Day 🧀 (79) Weed delivery + pizza deliv…" at bounding box center [765, 333] width 1531 height 250
click at [332, 354] on button at bounding box center [345, 347] width 34 height 34
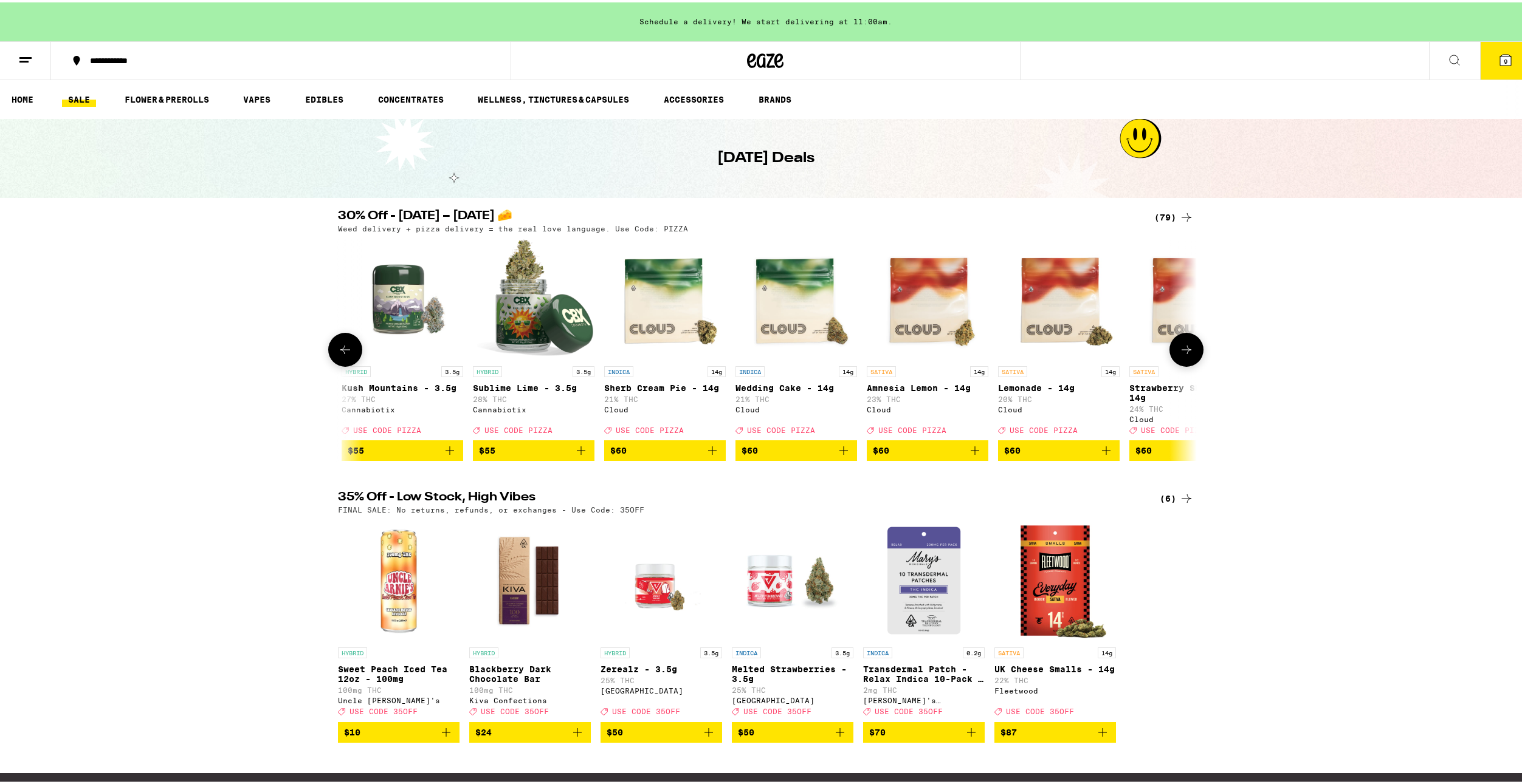
click at [332, 354] on button at bounding box center [345, 347] width 34 height 34
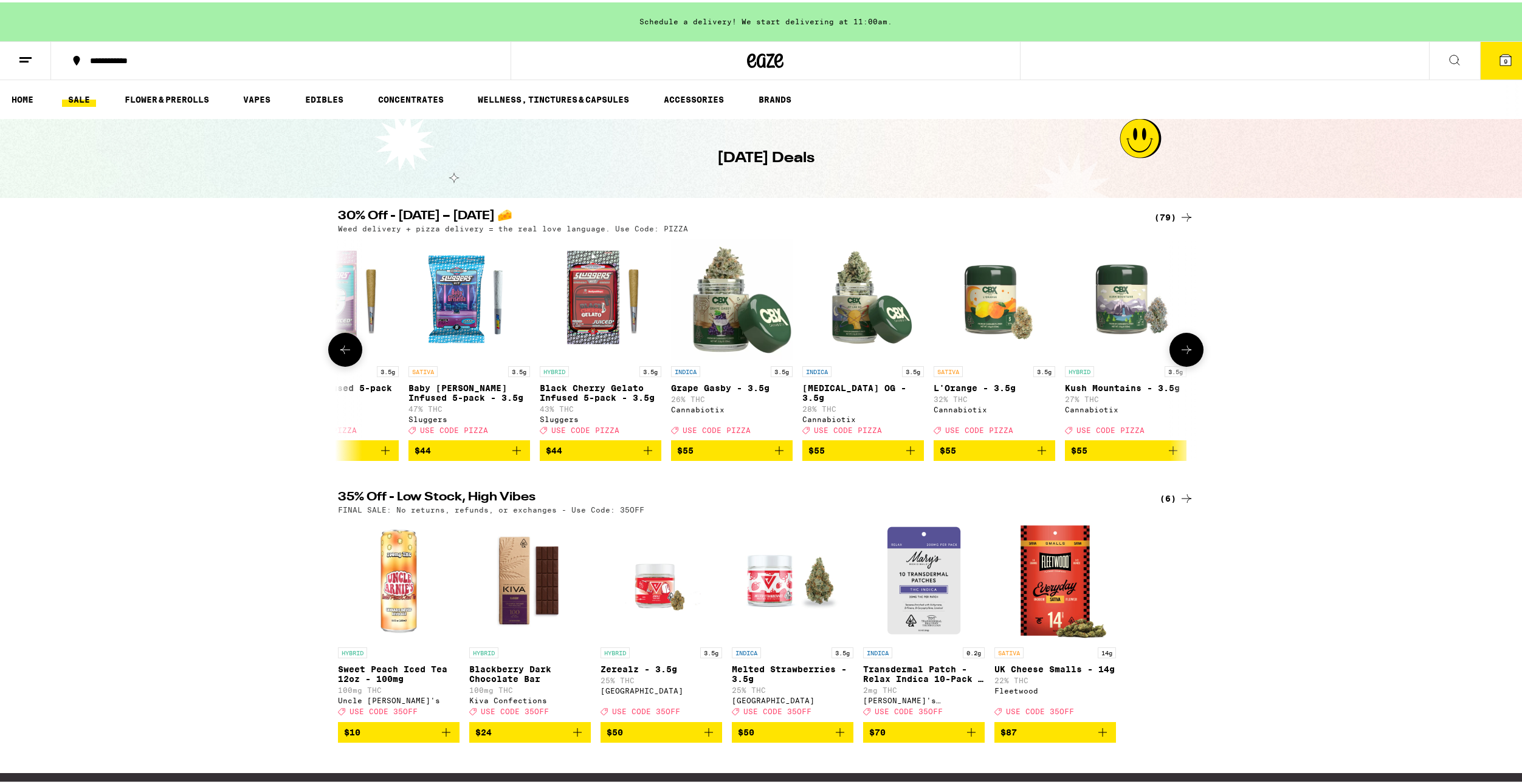
click at [332, 354] on button at bounding box center [345, 347] width 34 height 34
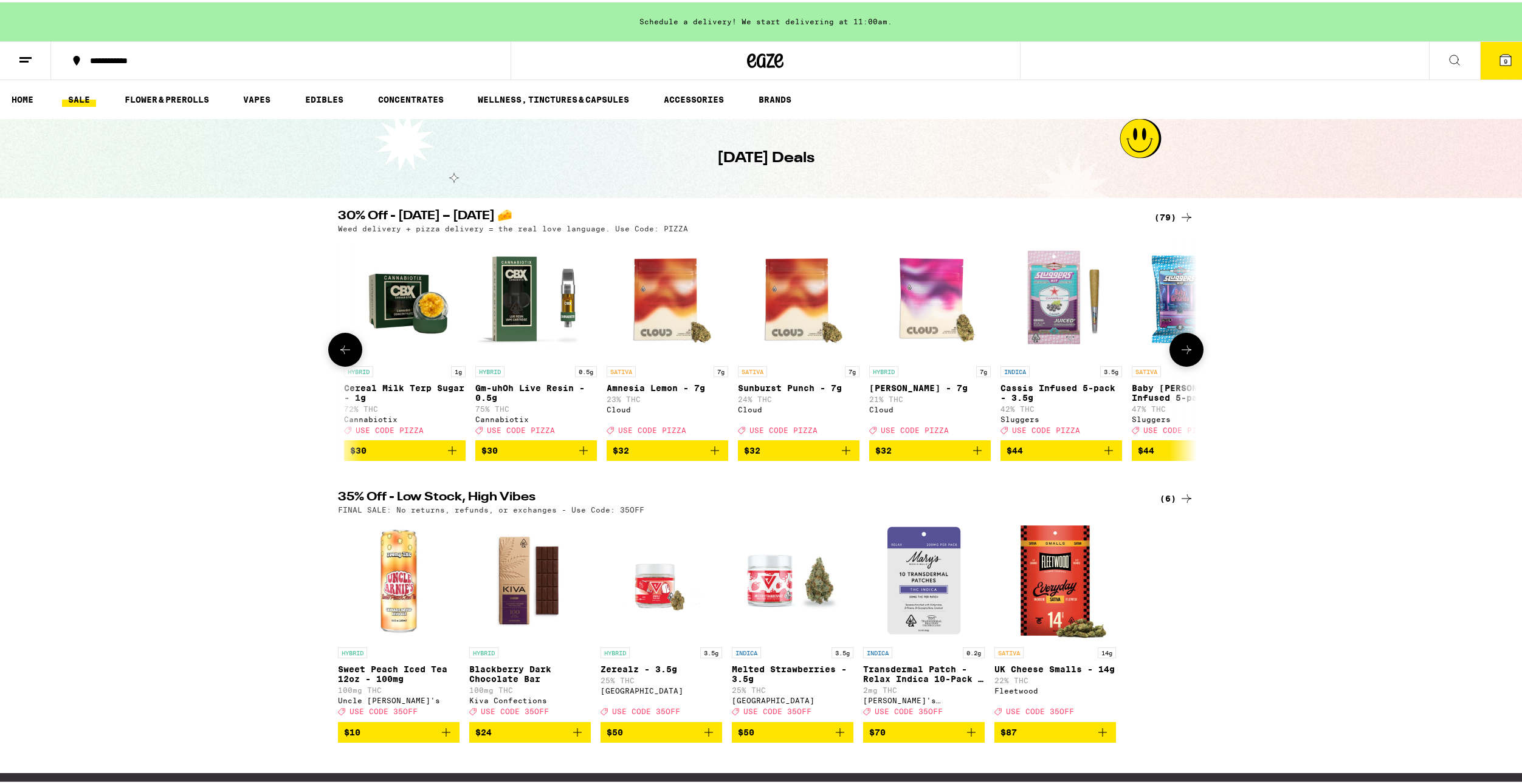
click at [332, 354] on button at bounding box center [345, 347] width 34 height 34
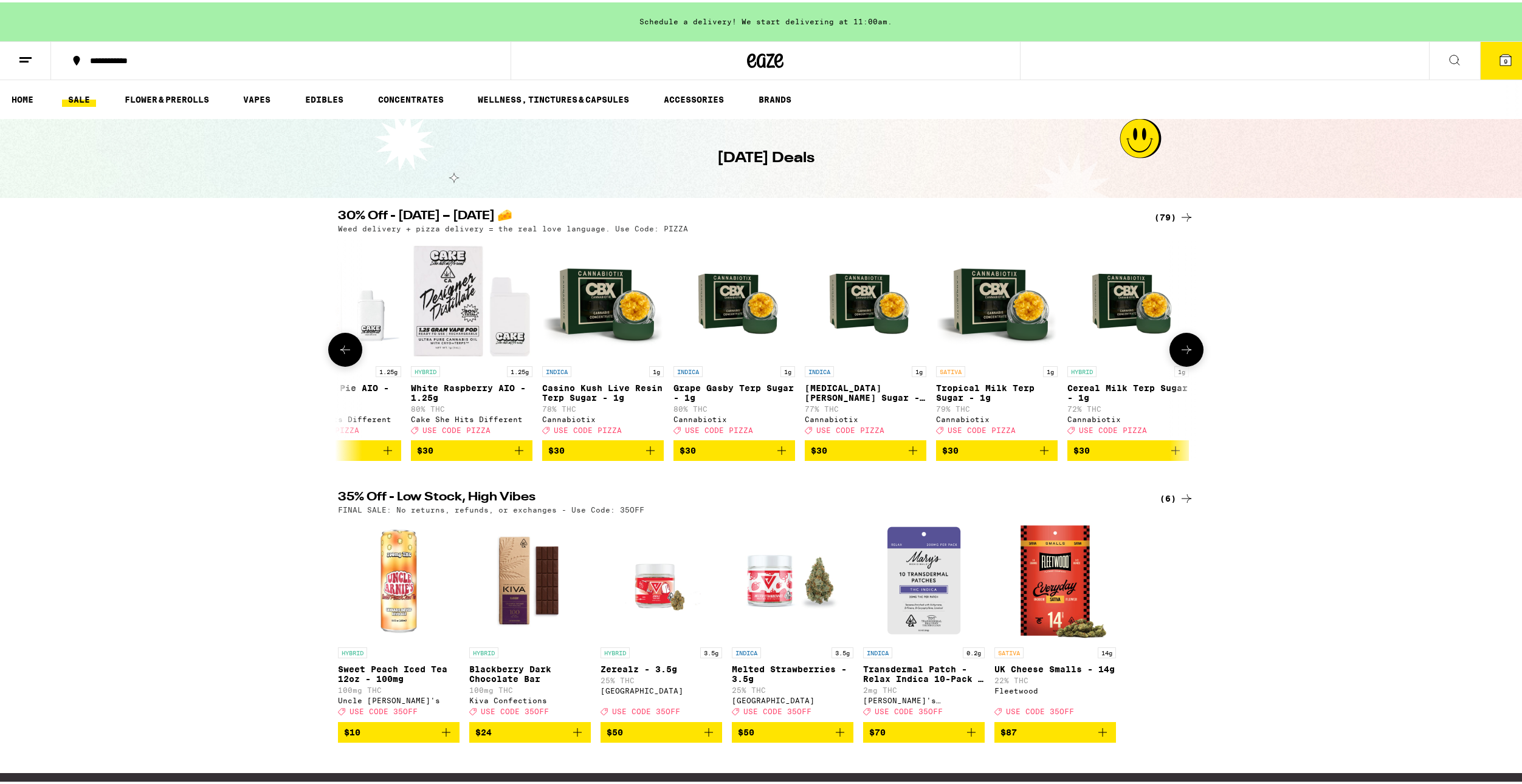
click at [332, 354] on button at bounding box center [345, 347] width 34 height 34
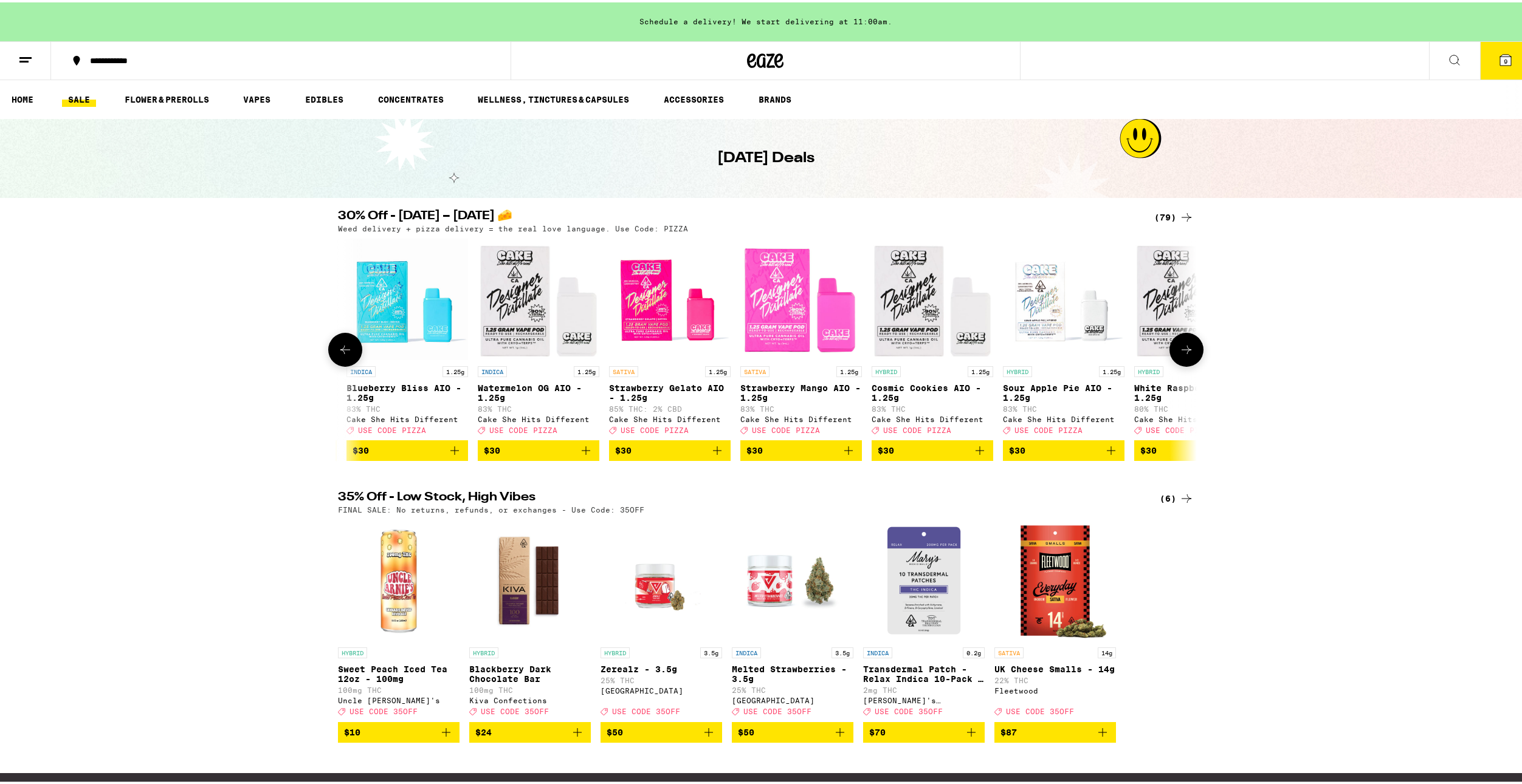
click at [332, 354] on button at bounding box center [345, 347] width 34 height 34
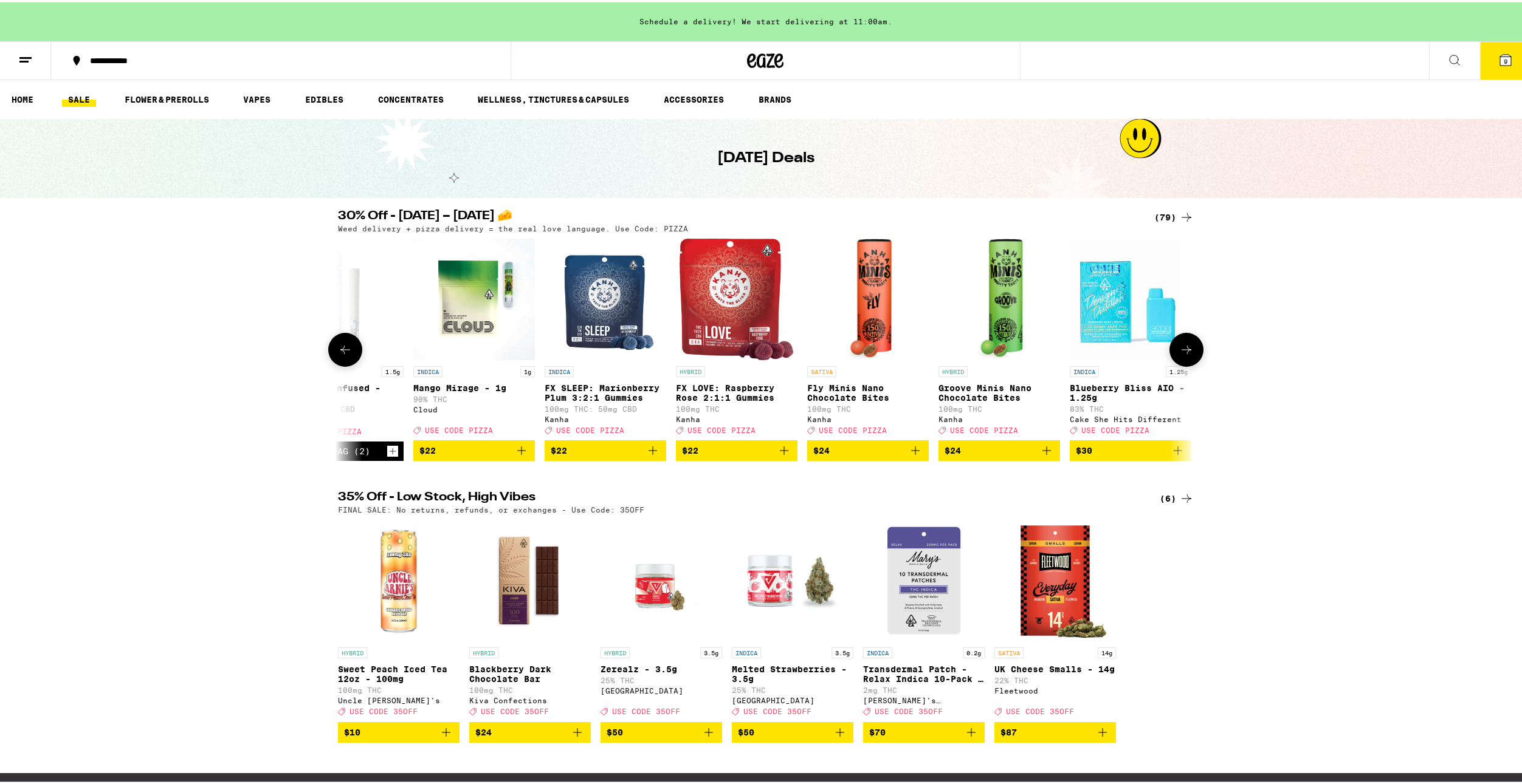
click at [332, 354] on button at bounding box center [345, 347] width 34 height 34
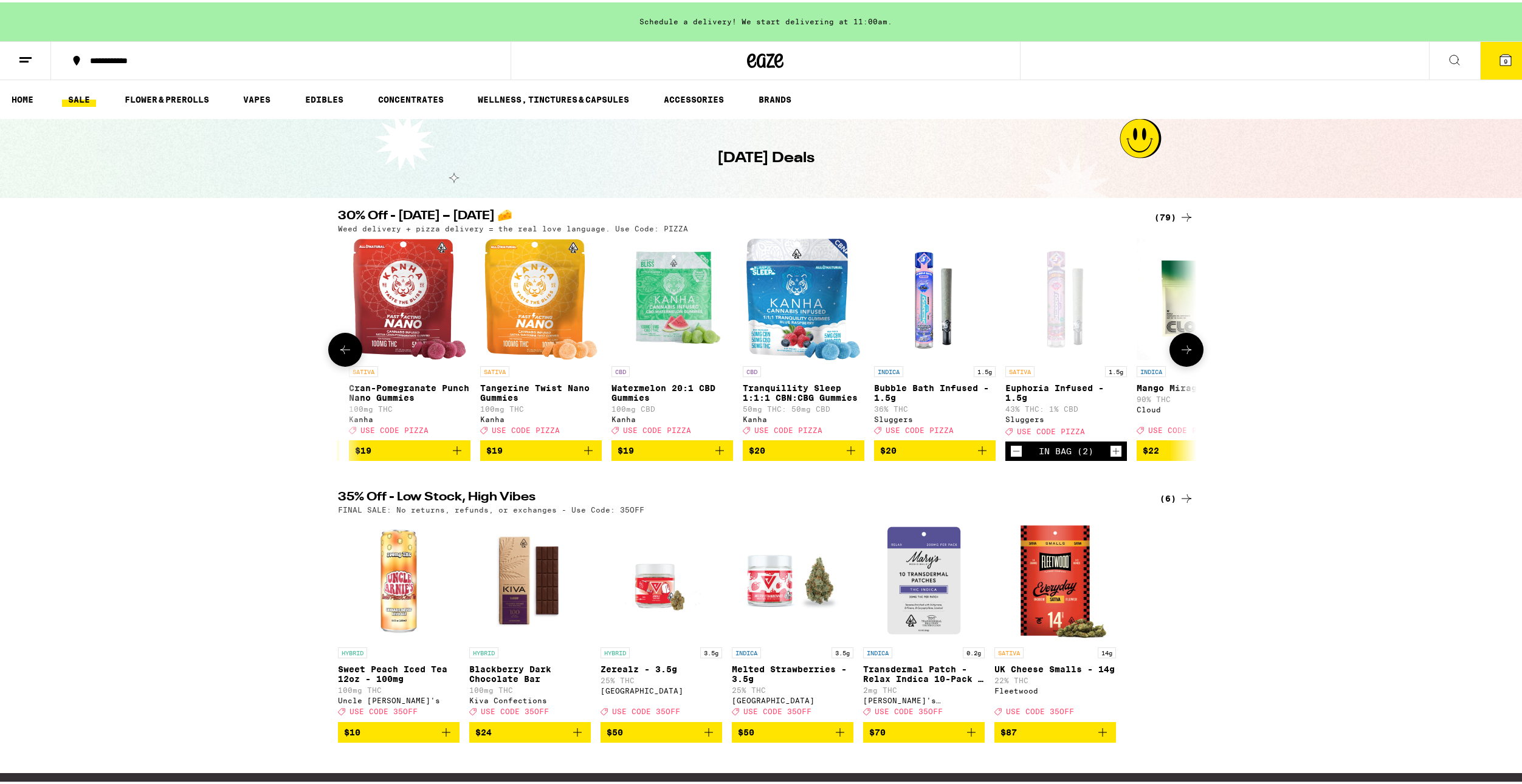
click at [332, 354] on button at bounding box center [345, 347] width 34 height 34
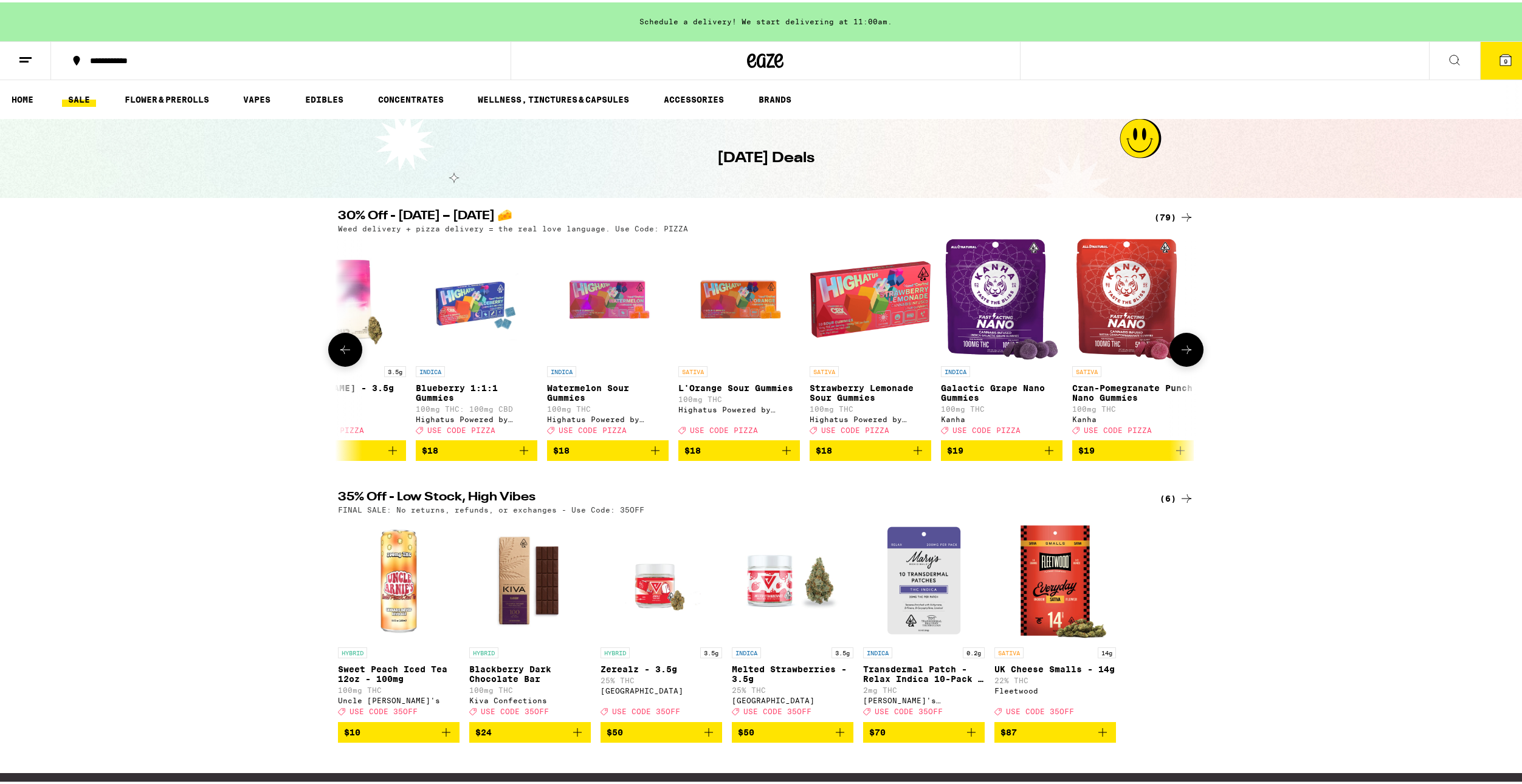
click at [342, 352] on icon at bounding box center [345, 347] width 14 height 14
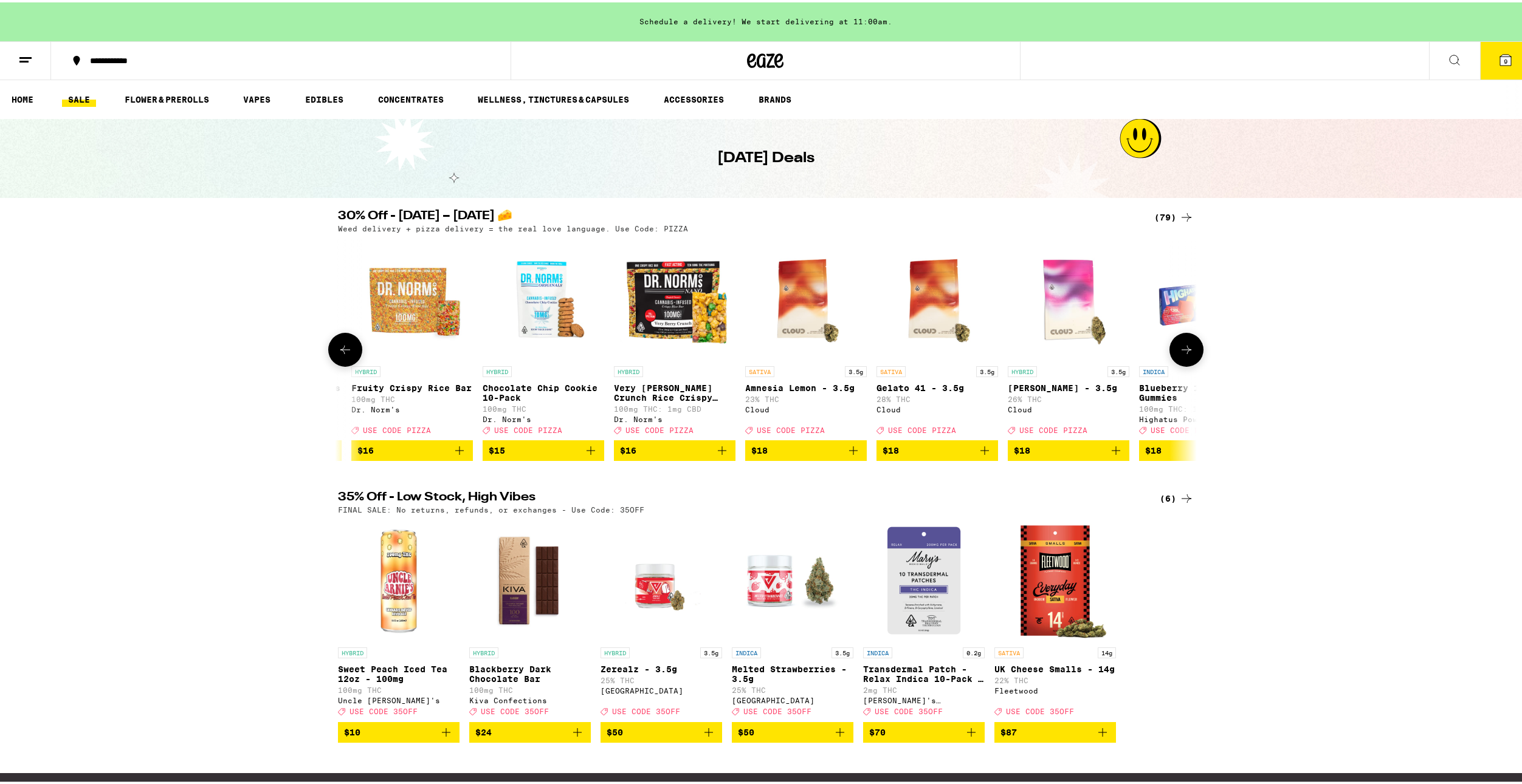
click at [342, 352] on icon at bounding box center [345, 347] width 14 height 14
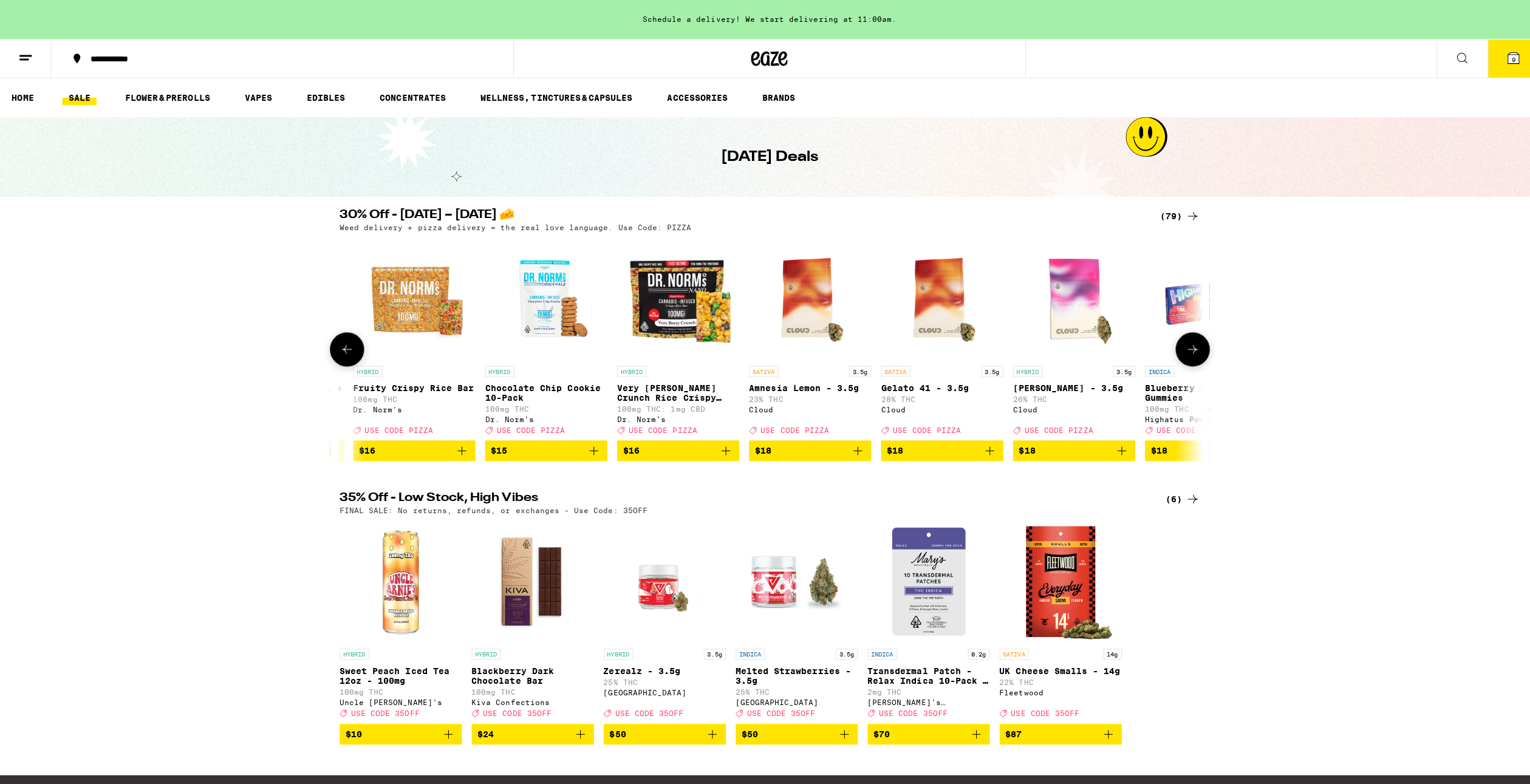
scroll to position [0, 2282]
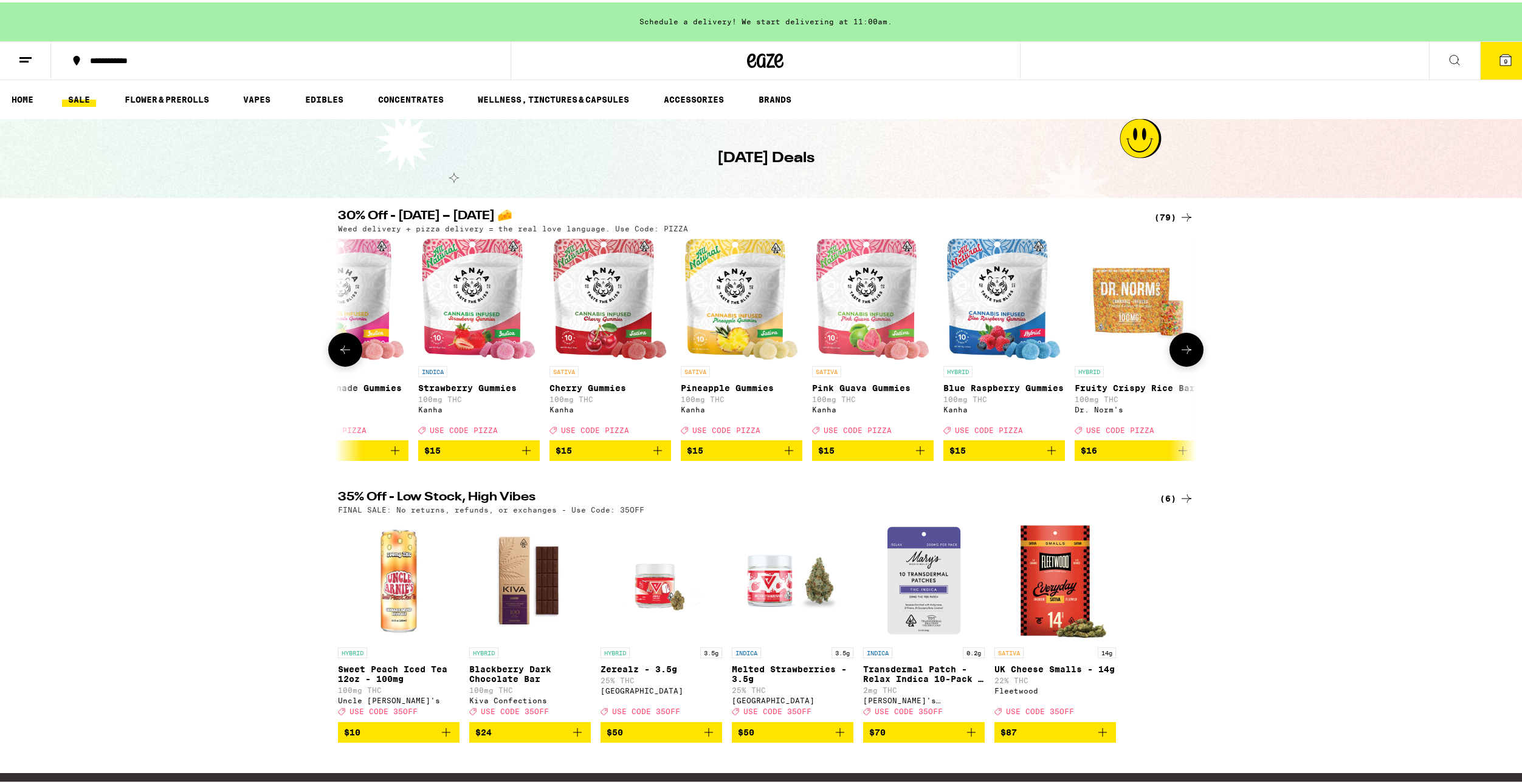
click at [711, 320] on img "Open page for Pineapple Gummies from Kanha" at bounding box center [741, 296] width 113 height 121
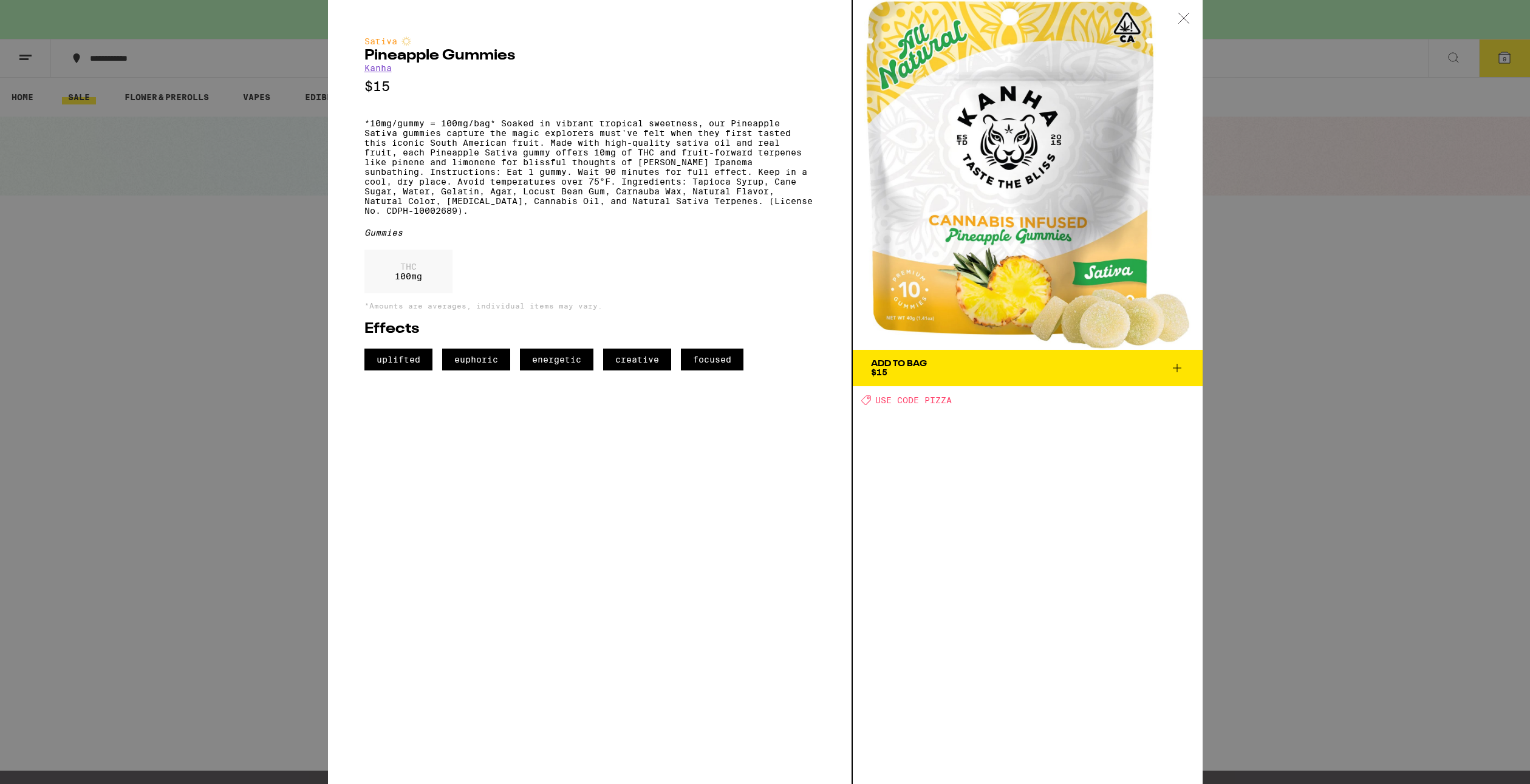
click at [1183, 368] on icon at bounding box center [1177, 368] width 14 height 14
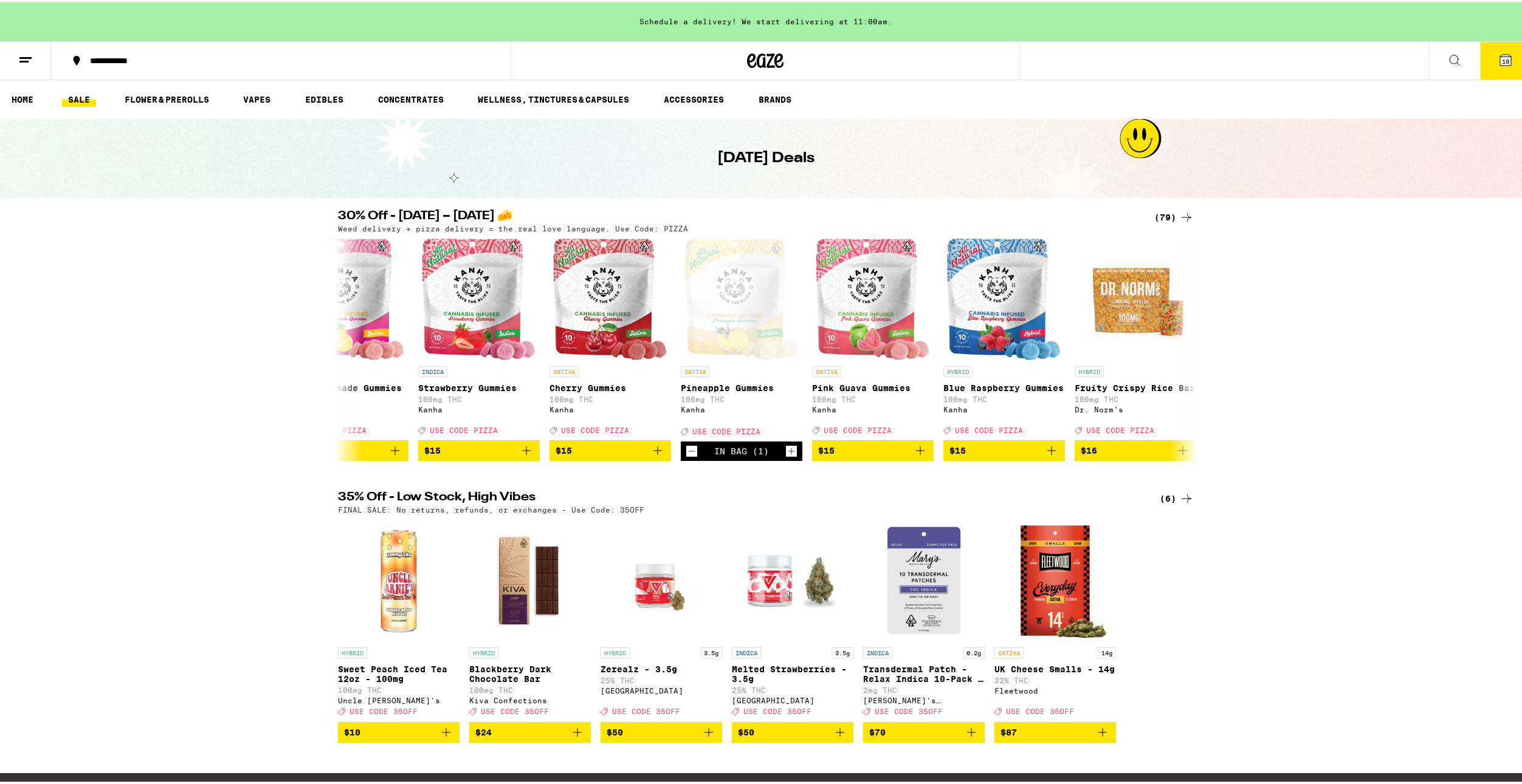
click at [1520, 54] on button "10" at bounding box center [1505, 59] width 51 height 38
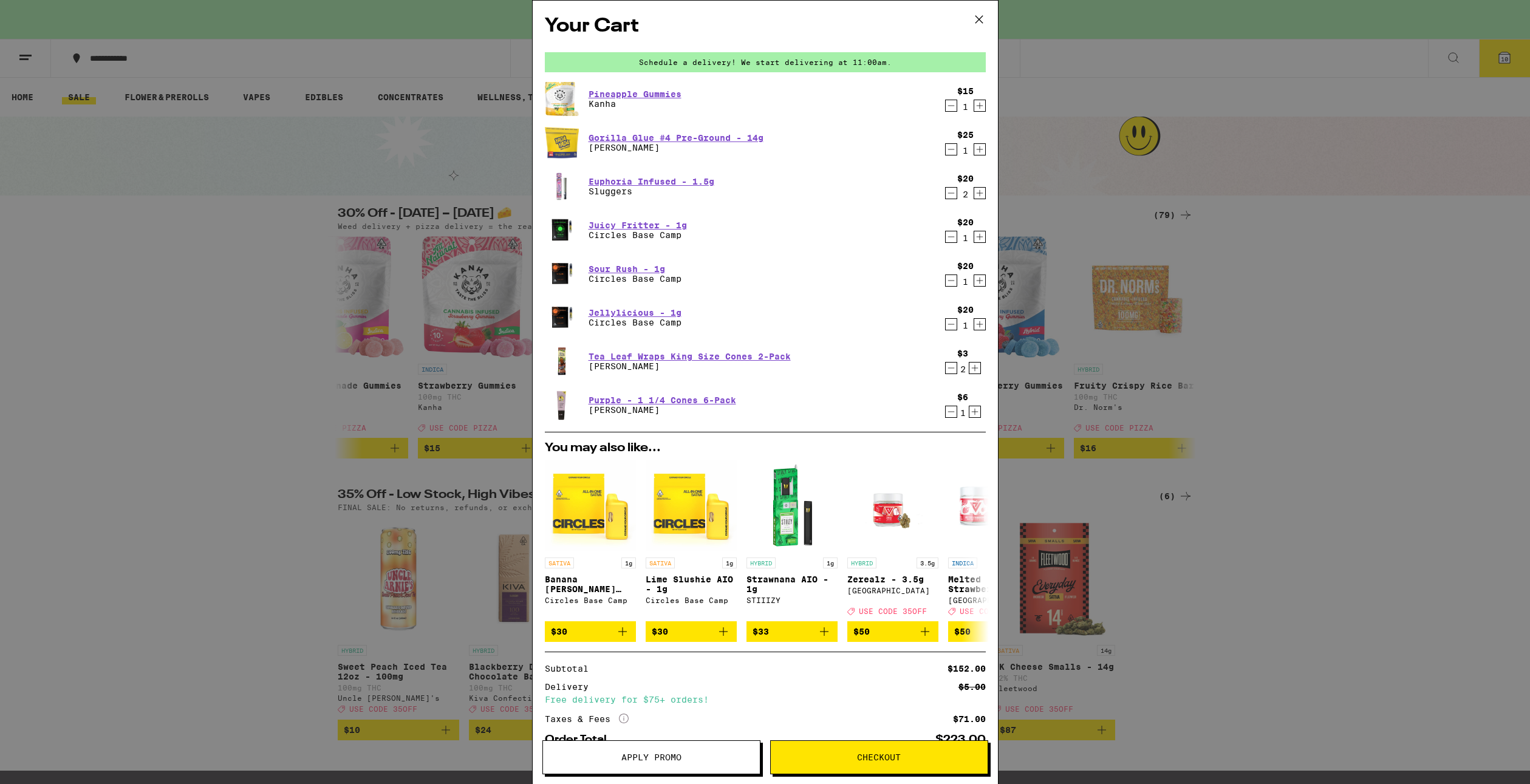
click at [662, 753] on span "Apply Promo" at bounding box center [652, 757] width 60 height 9
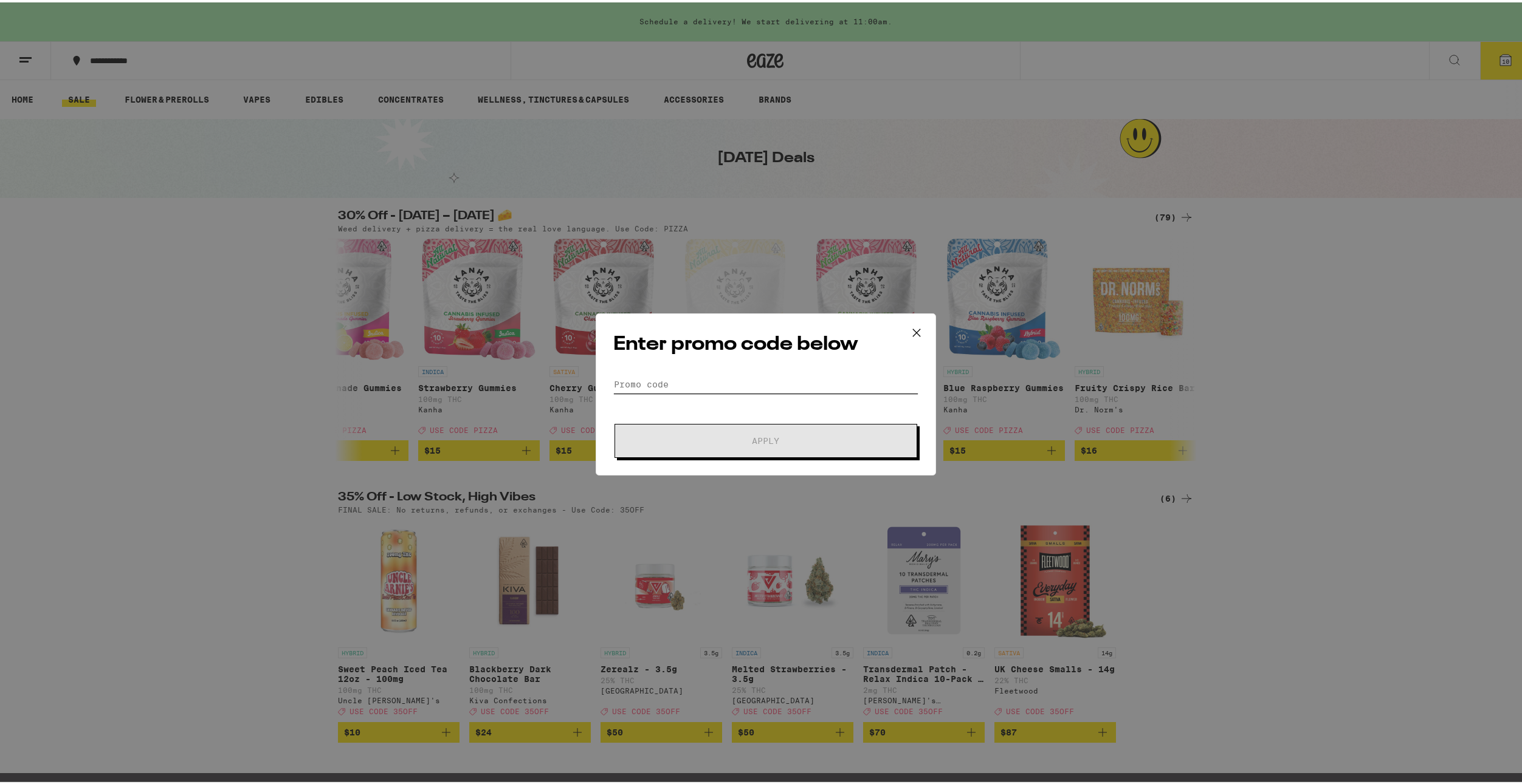
click at [715, 384] on input "Promo Code" at bounding box center [765, 381] width 305 height 18
paste input "PIZZA"
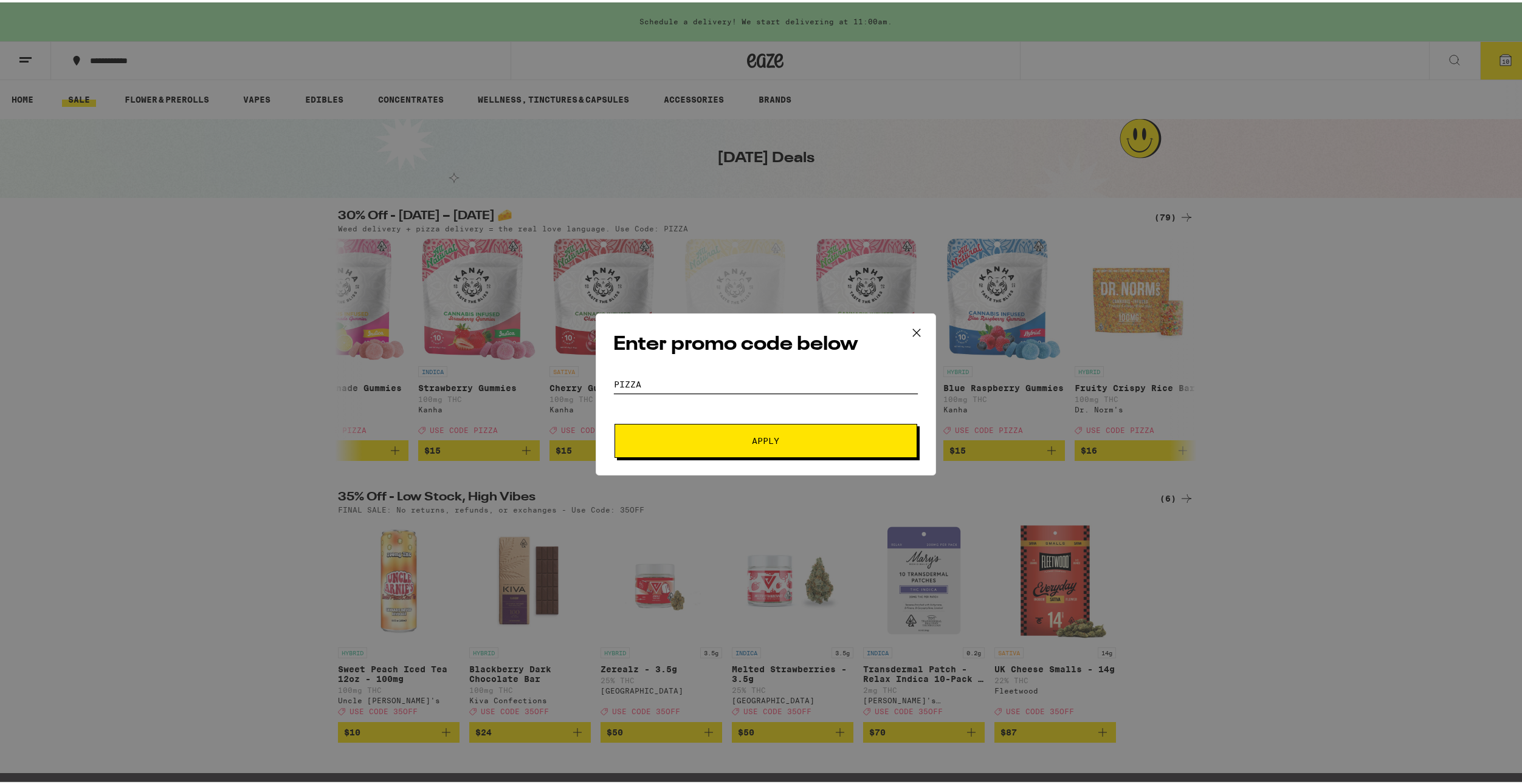
type input "PIZZA"
click at [710, 436] on span "Apply" at bounding box center [766, 438] width 219 height 9
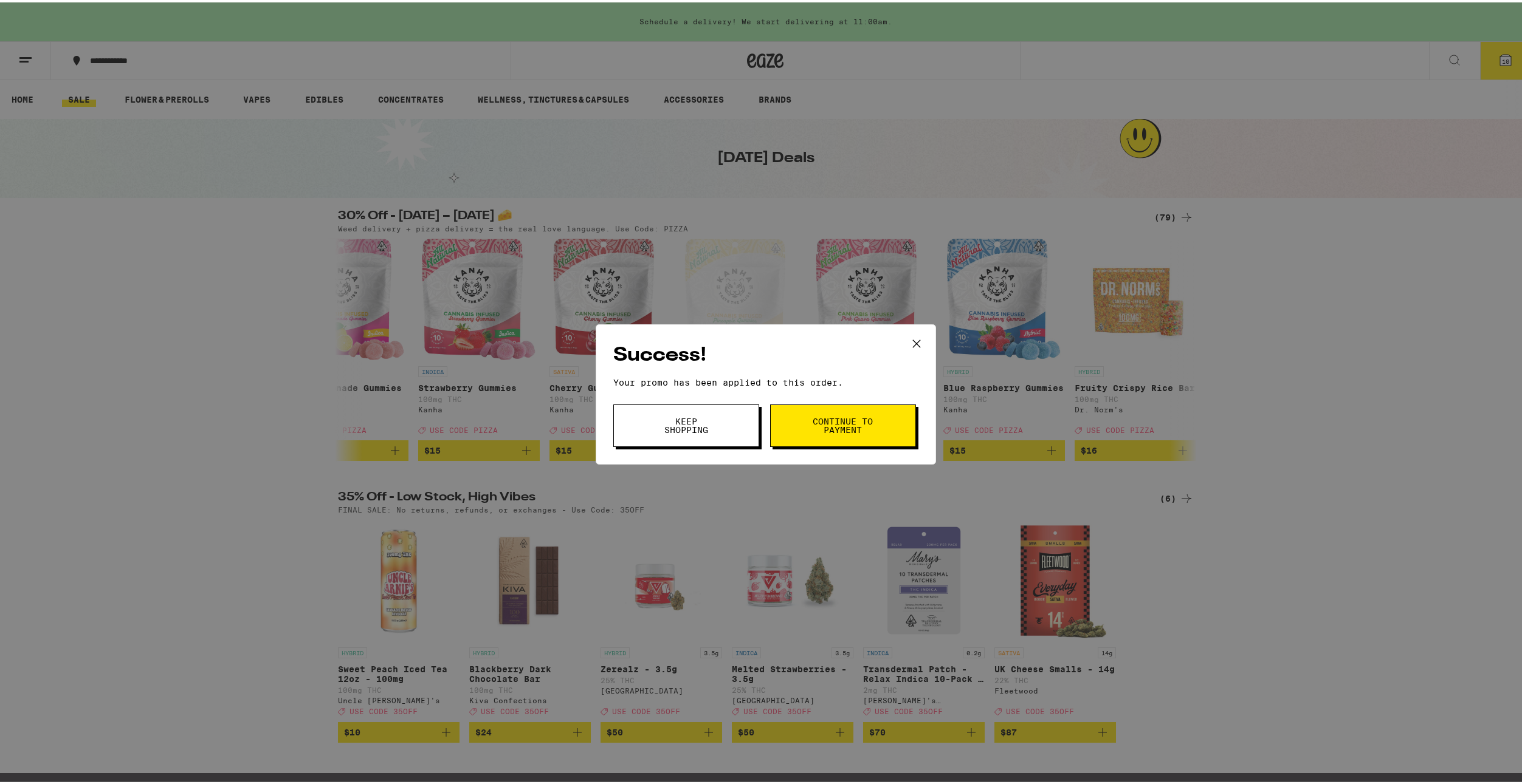
click at [1484, 107] on div "Success! Your promo has been applied to this order. Promo Code PIZZA Keep Shopp…" at bounding box center [765, 392] width 1531 height 784
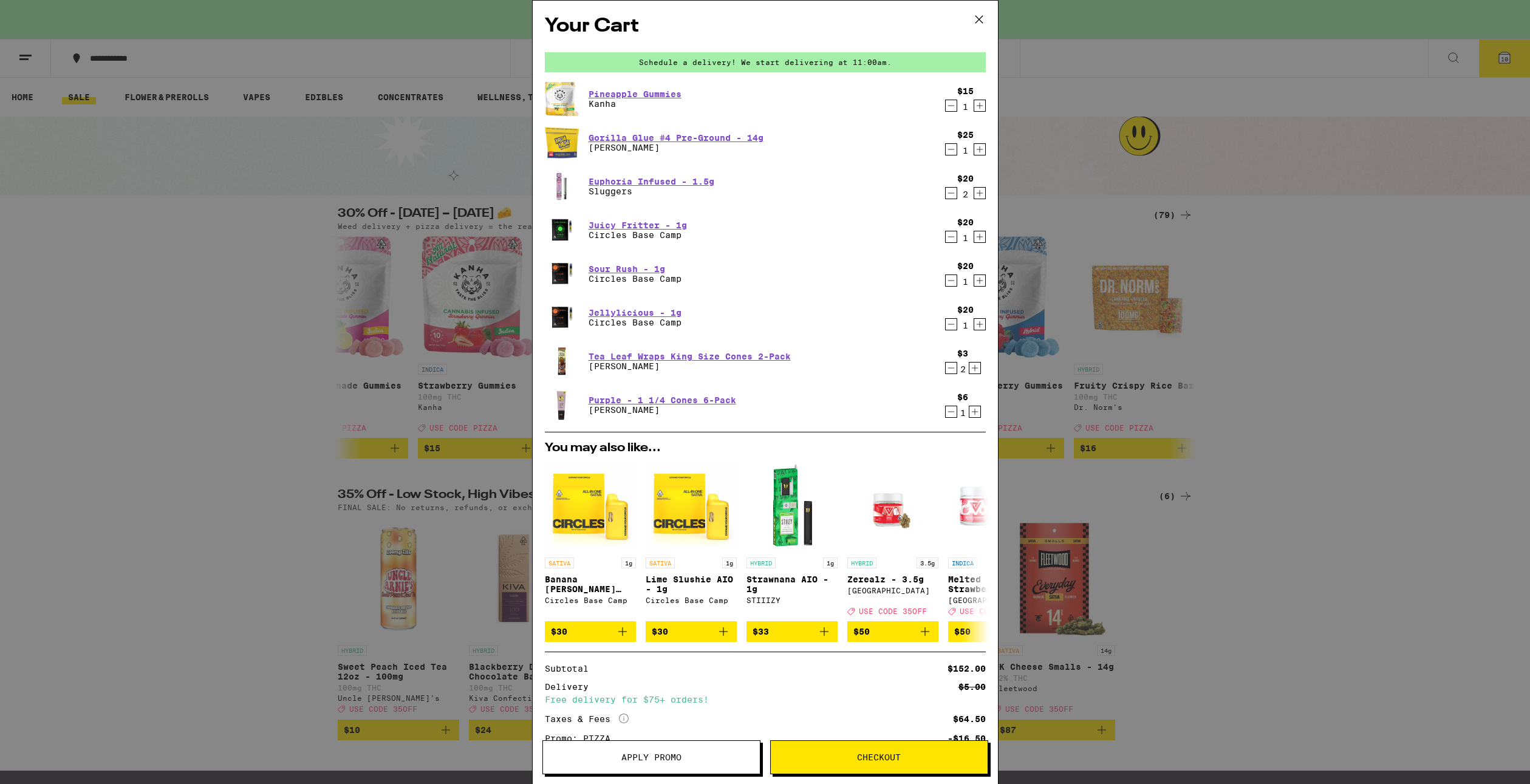
click at [946, 110] on icon "Decrement" at bounding box center [951, 105] width 11 height 14
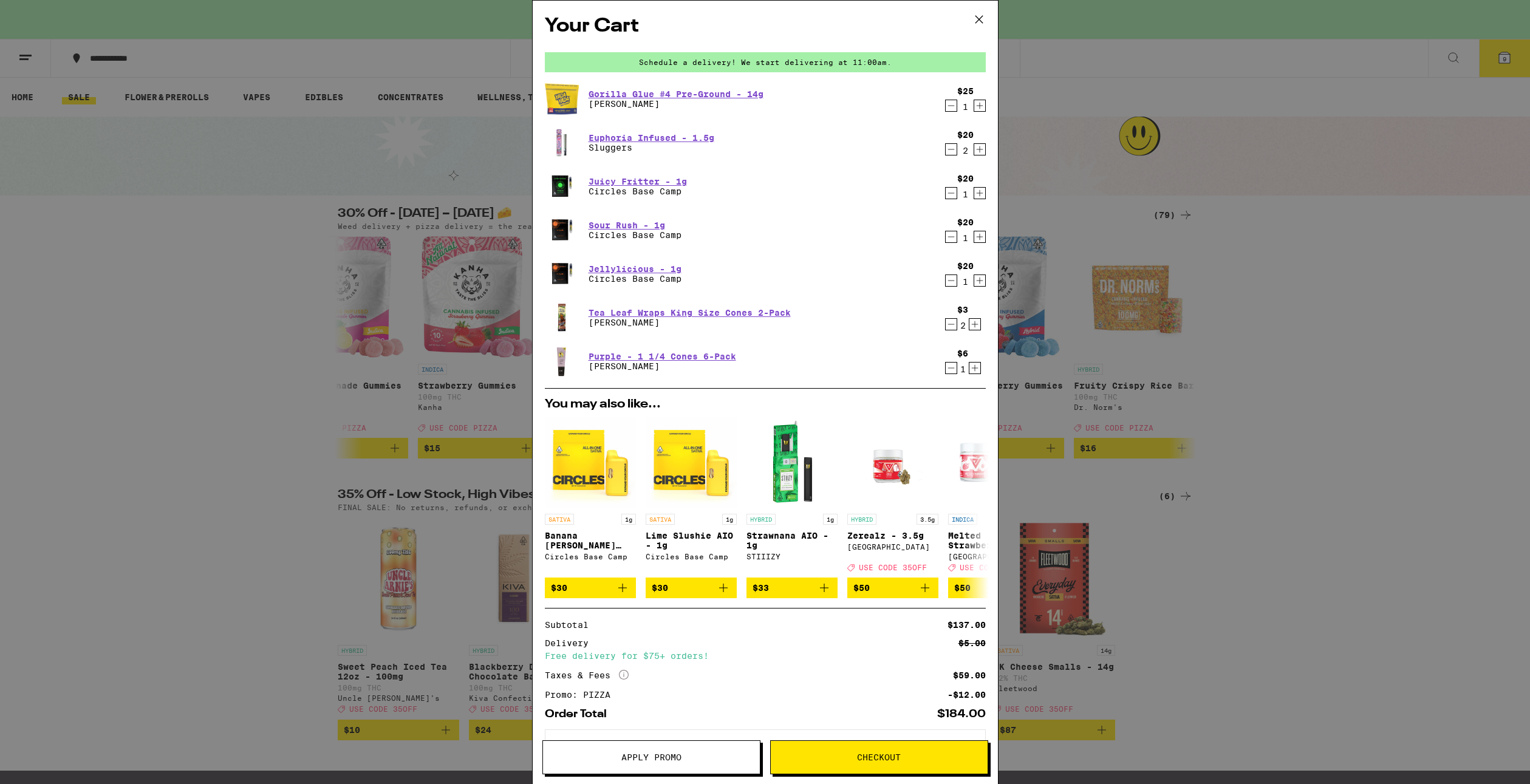
click at [958, 155] on div "2" at bounding box center [966, 151] width 17 height 10
click at [946, 152] on icon "Decrement" at bounding box center [951, 149] width 11 height 14
click at [947, 150] on icon "Decrement" at bounding box center [951, 150] width 6 height 0
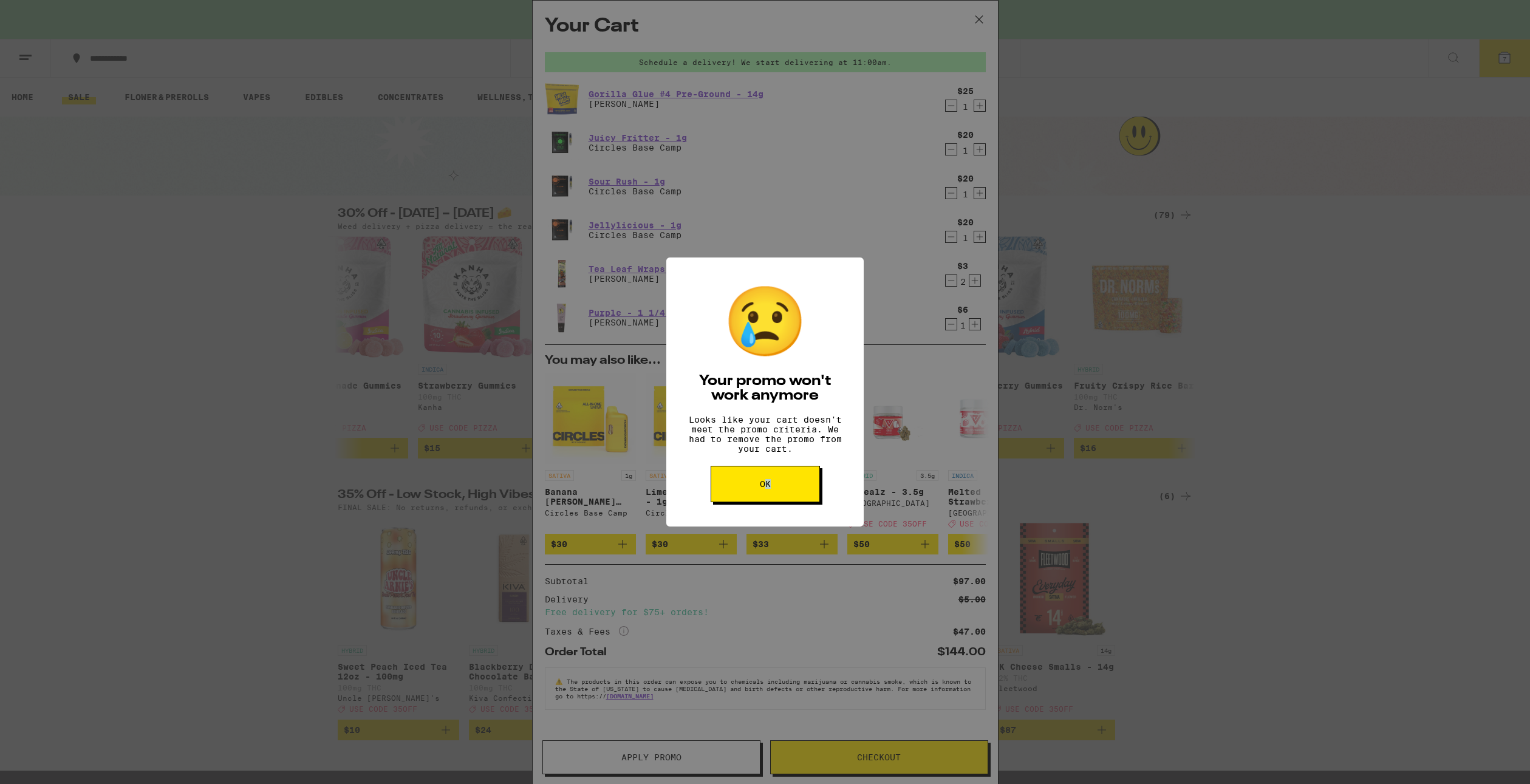
click at [771, 515] on div "😢 Your promo won't work anymore Looks like your cart doesn't meet the promo cri…" at bounding box center [765, 392] width 197 height 270
click at [773, 503] on button "OK" at bounding box center [766, 484] width 109 height 36
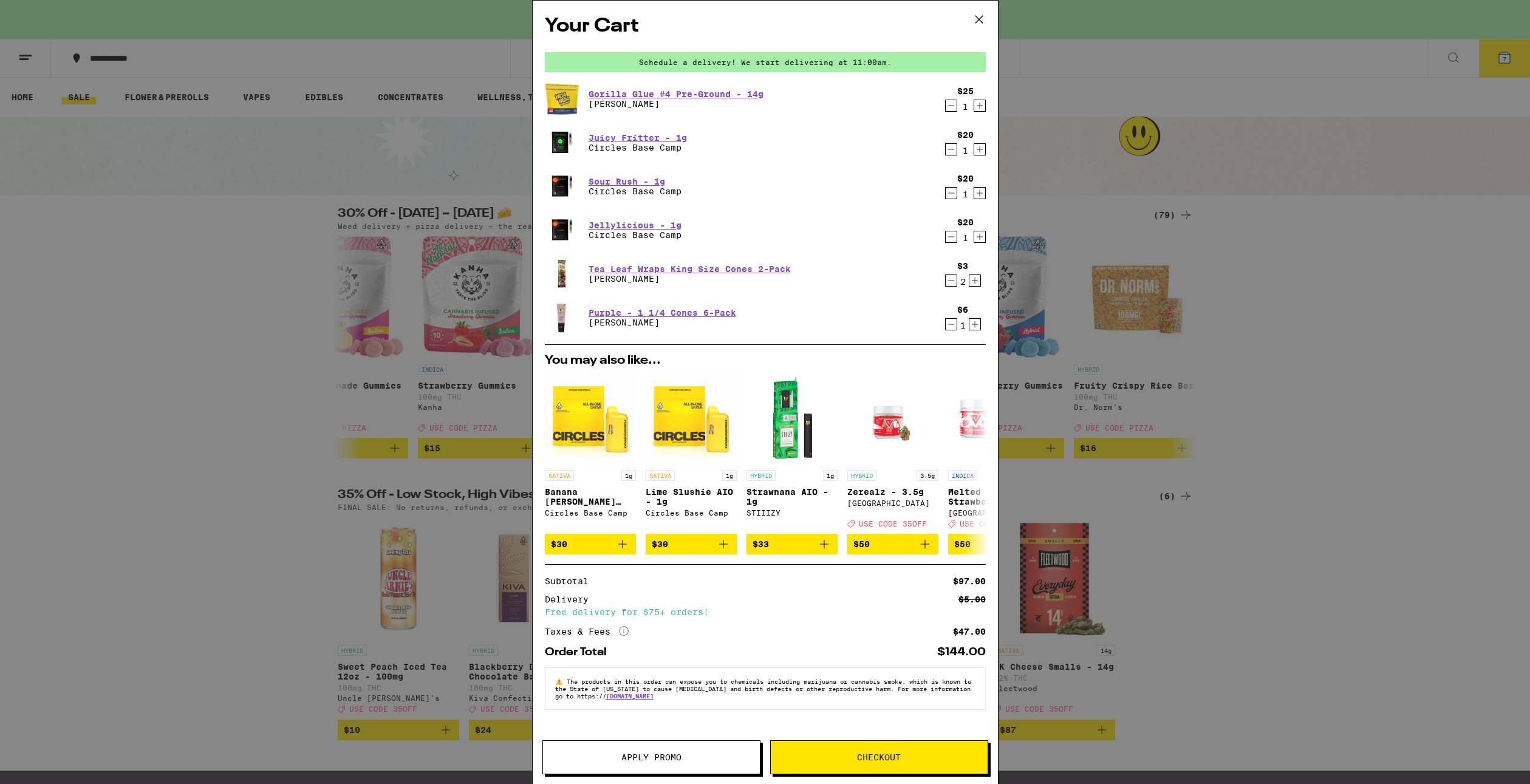
click at [972, 282] on icon "Increment" at bounding box center [974, 281] width 6 height 6
click at [953, 275] on icon "Decrement" at bounding box center [951, 281] width 11 height 14
click at [971, 463] on icon at bounding box center [978, 464] width 14 height 14
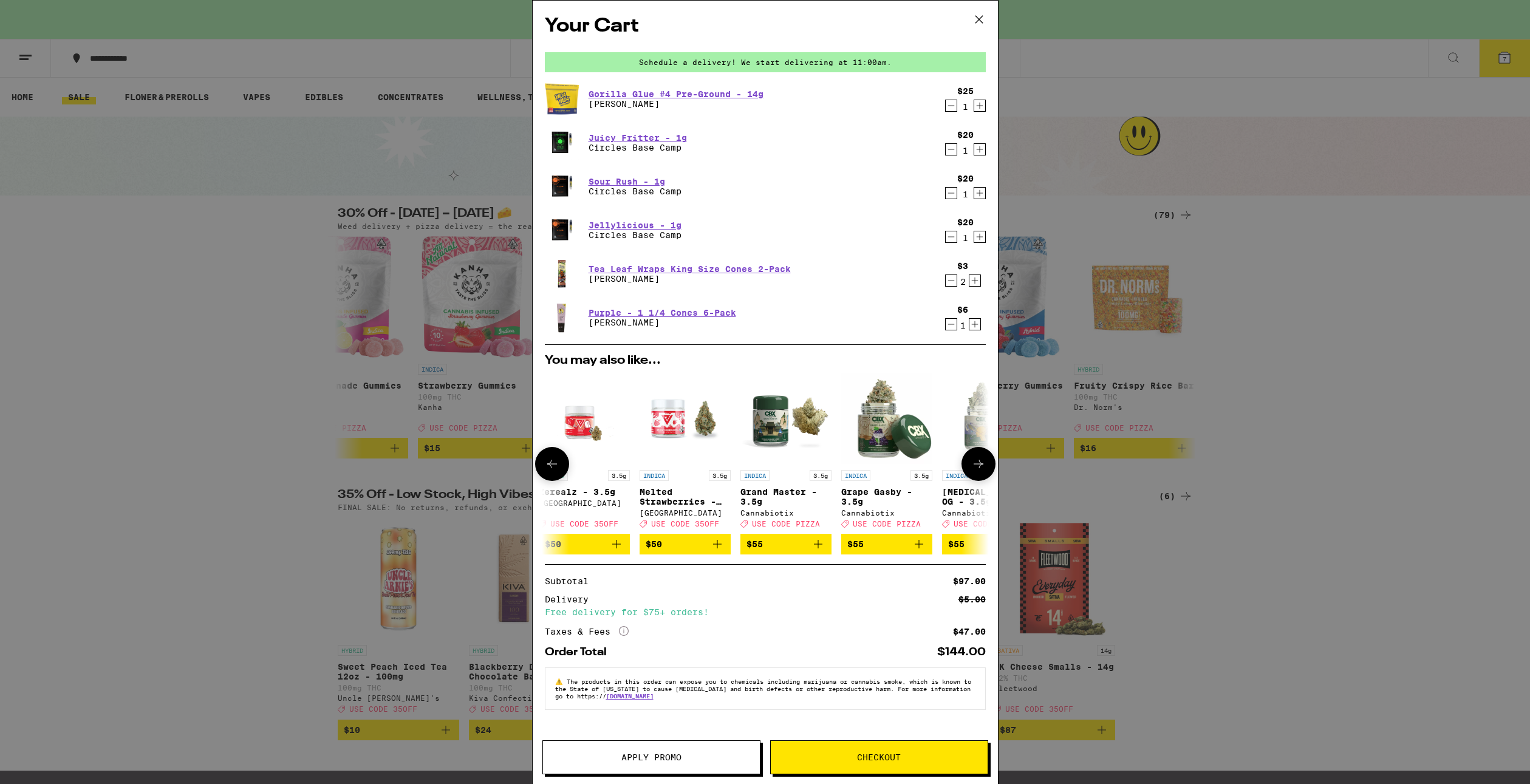
click at [971, 463] on icon at bounding box center [978, 464] width 14 height 14
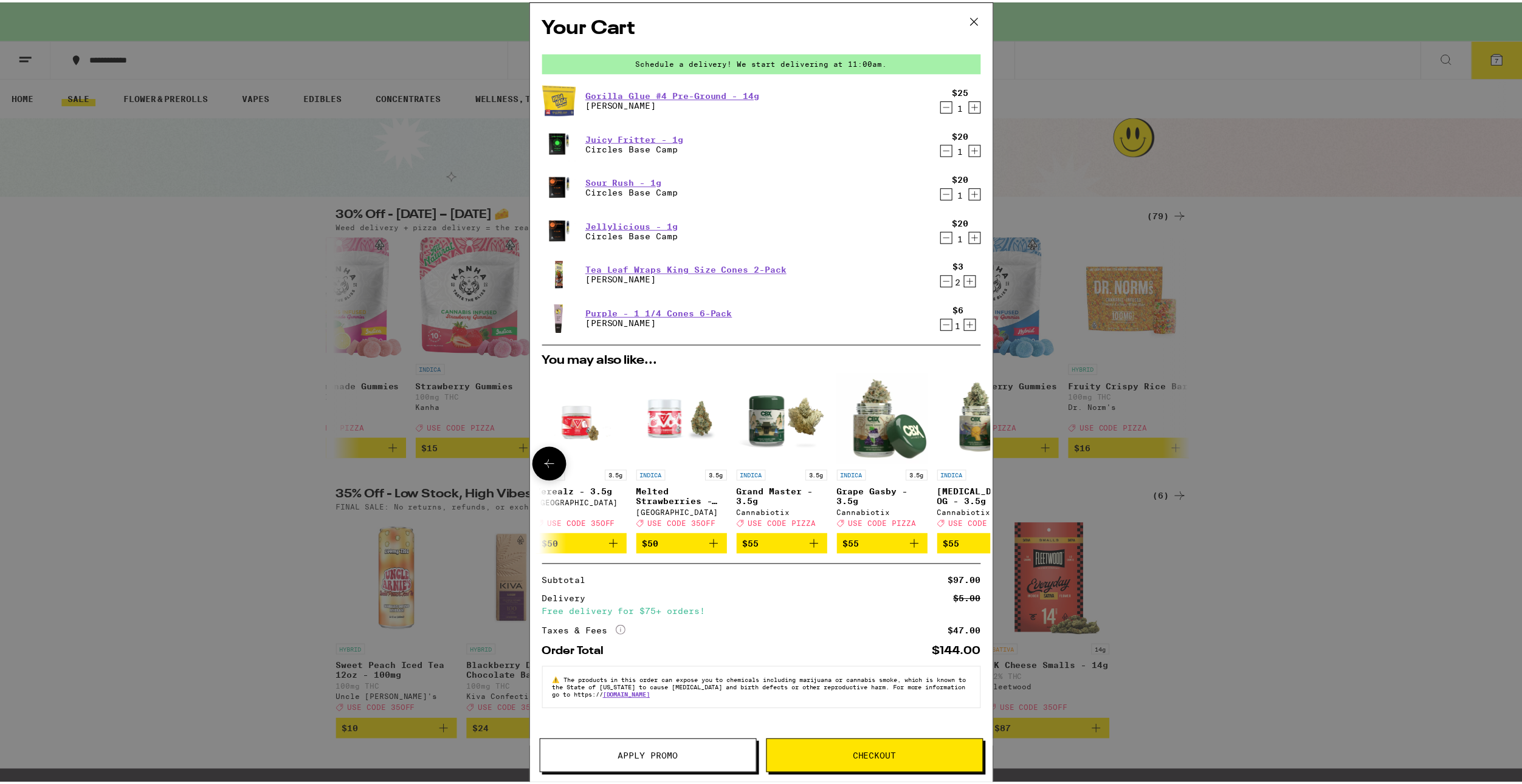
scroll to position [0, 568]
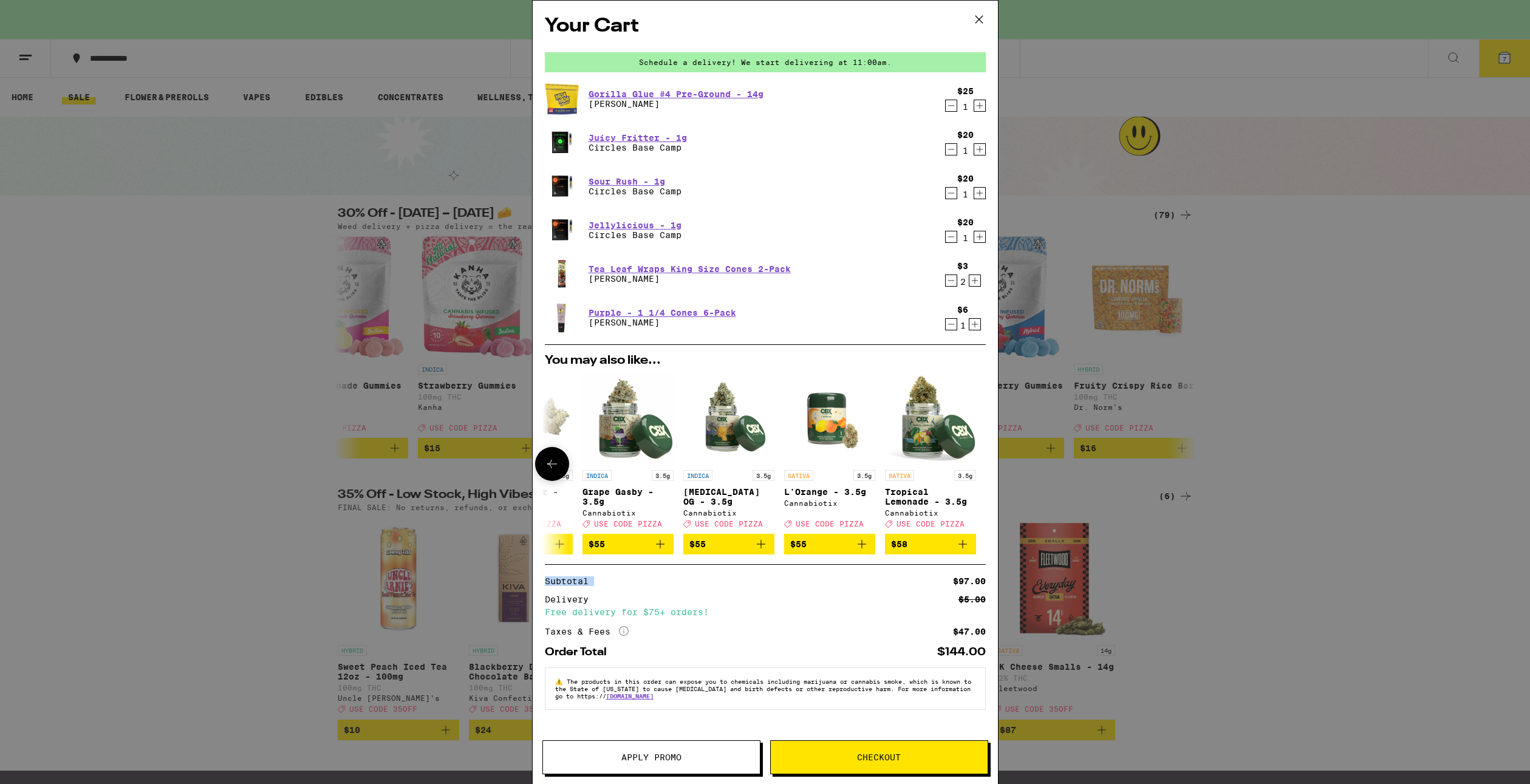
click at [971, 463] on div at bounding box center [978, 464] width 34 height 34
click at [1155, 447] on div "Your Cart Schedule a delivery! We start delivering at 11:00am. Gorilla Glue #4 …" at bounding box center [765, 392] width 1530 height 784
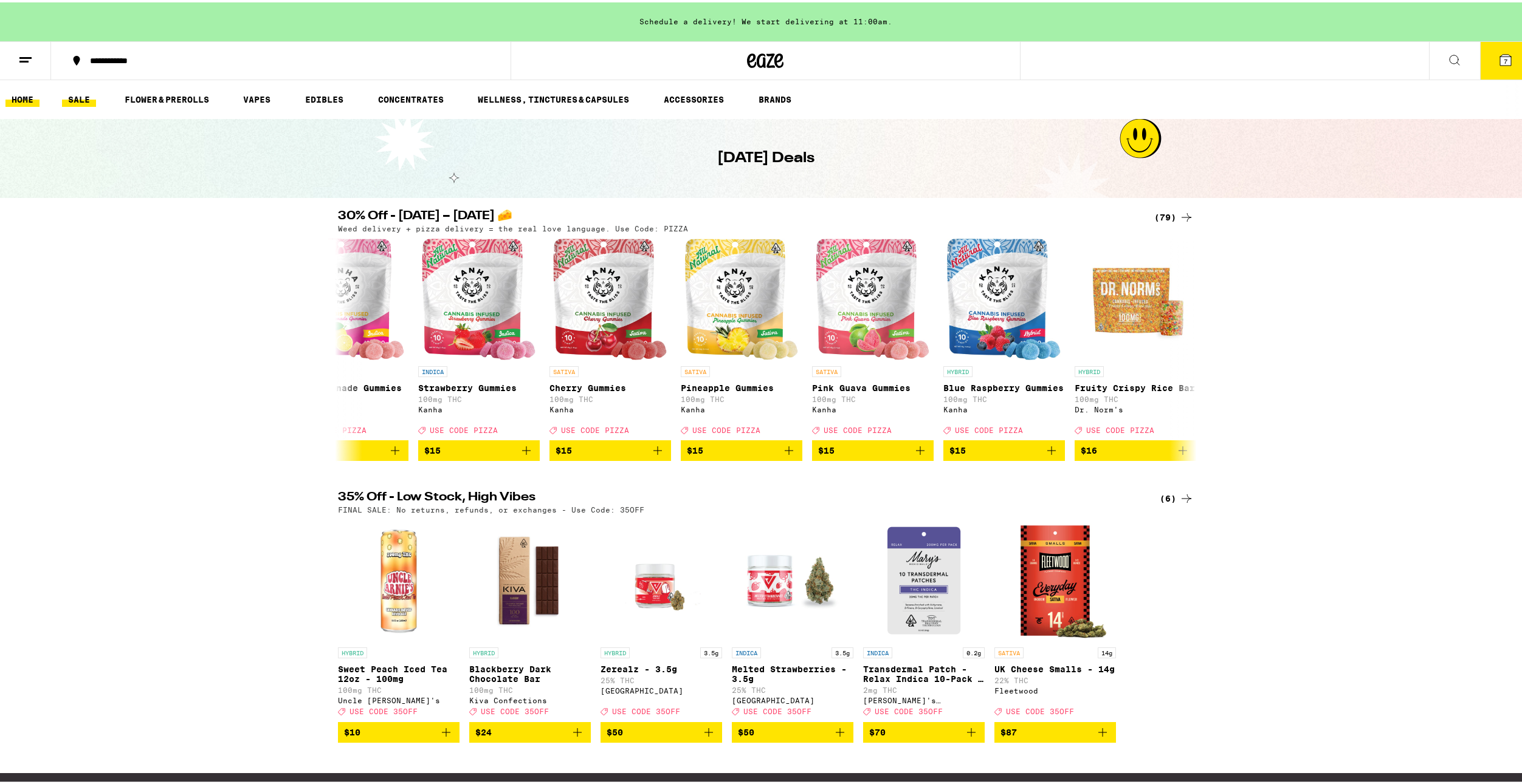
click at [20, 95] on link "HOME" at bounding box center [22, 97] width 34 height 14
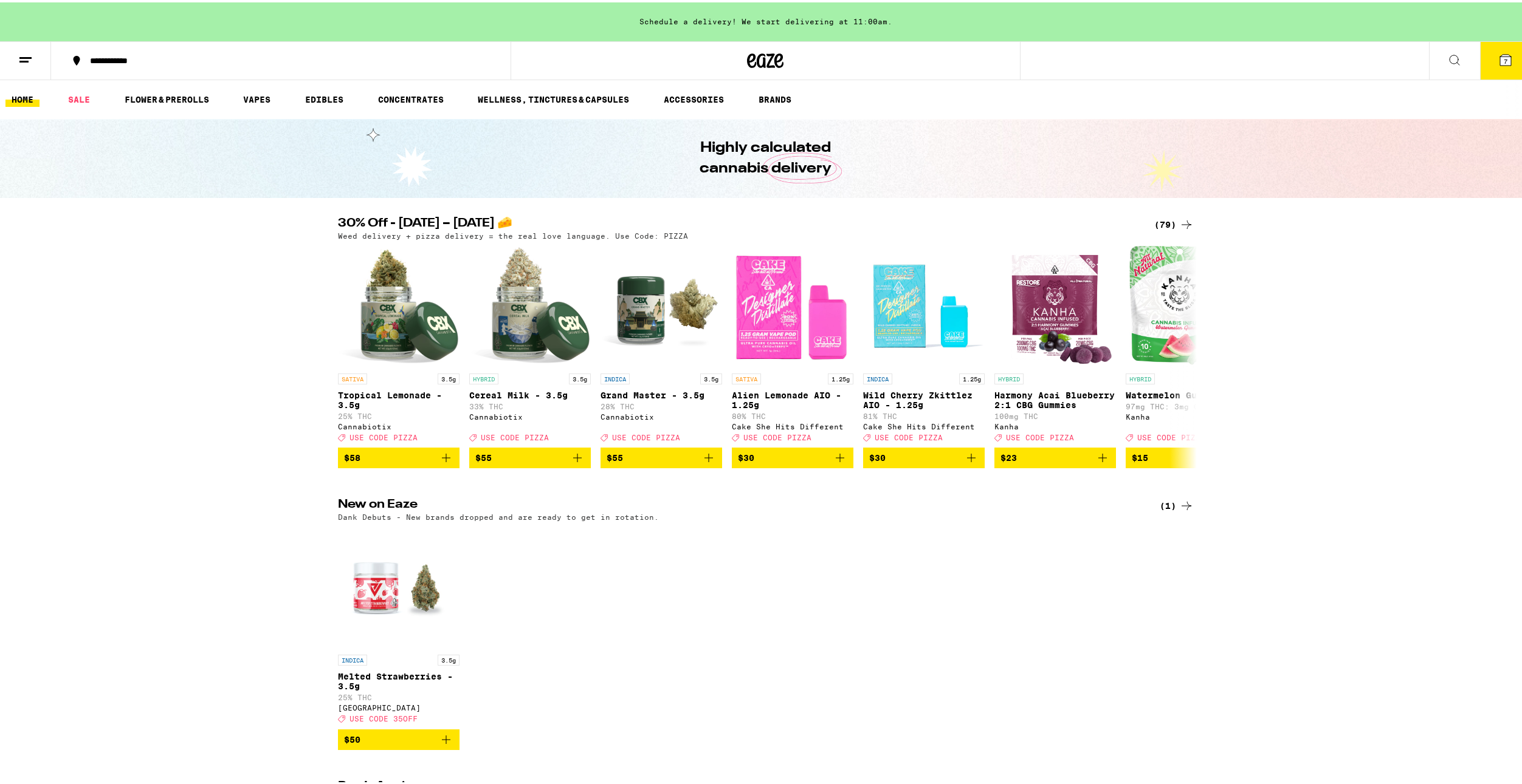
click at [570, 98] on link "WELLNESS, TINCTURES & CAPSULES" at bounding box center [554, 97] width 163 height 14
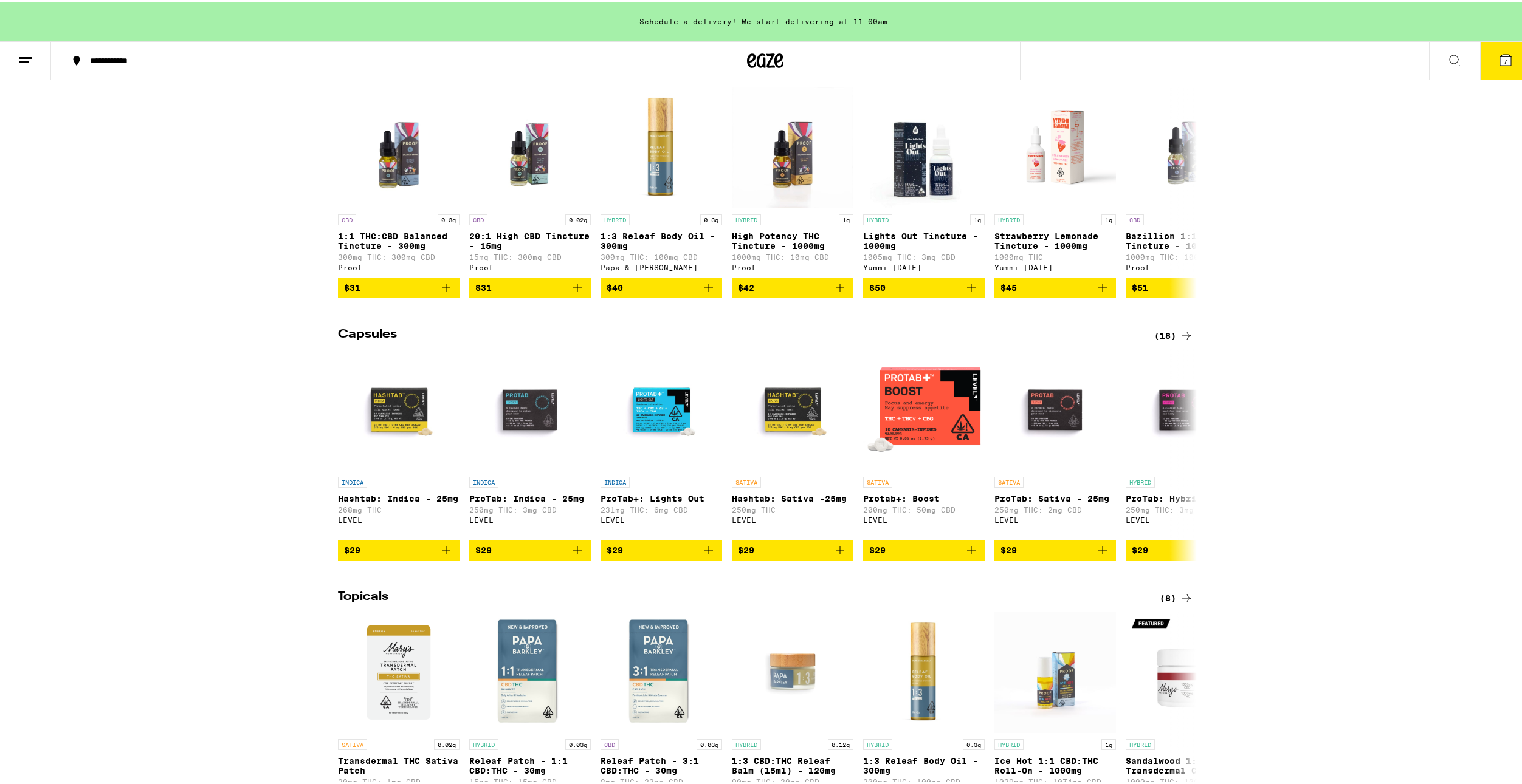
scroll to position [732, 0]
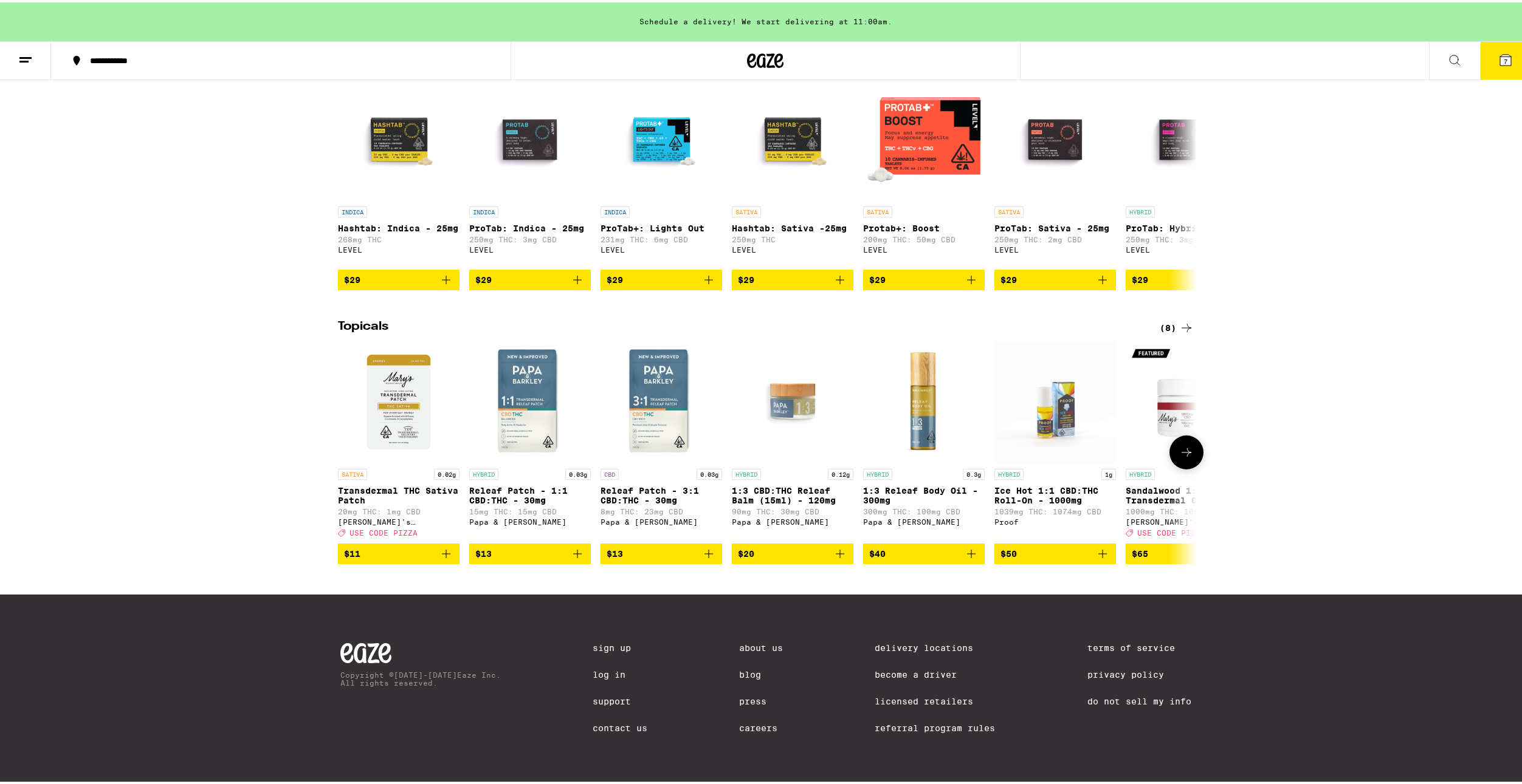
click at [1187, 445] on icon at bounding box center [1187, 450] width 14 height 14
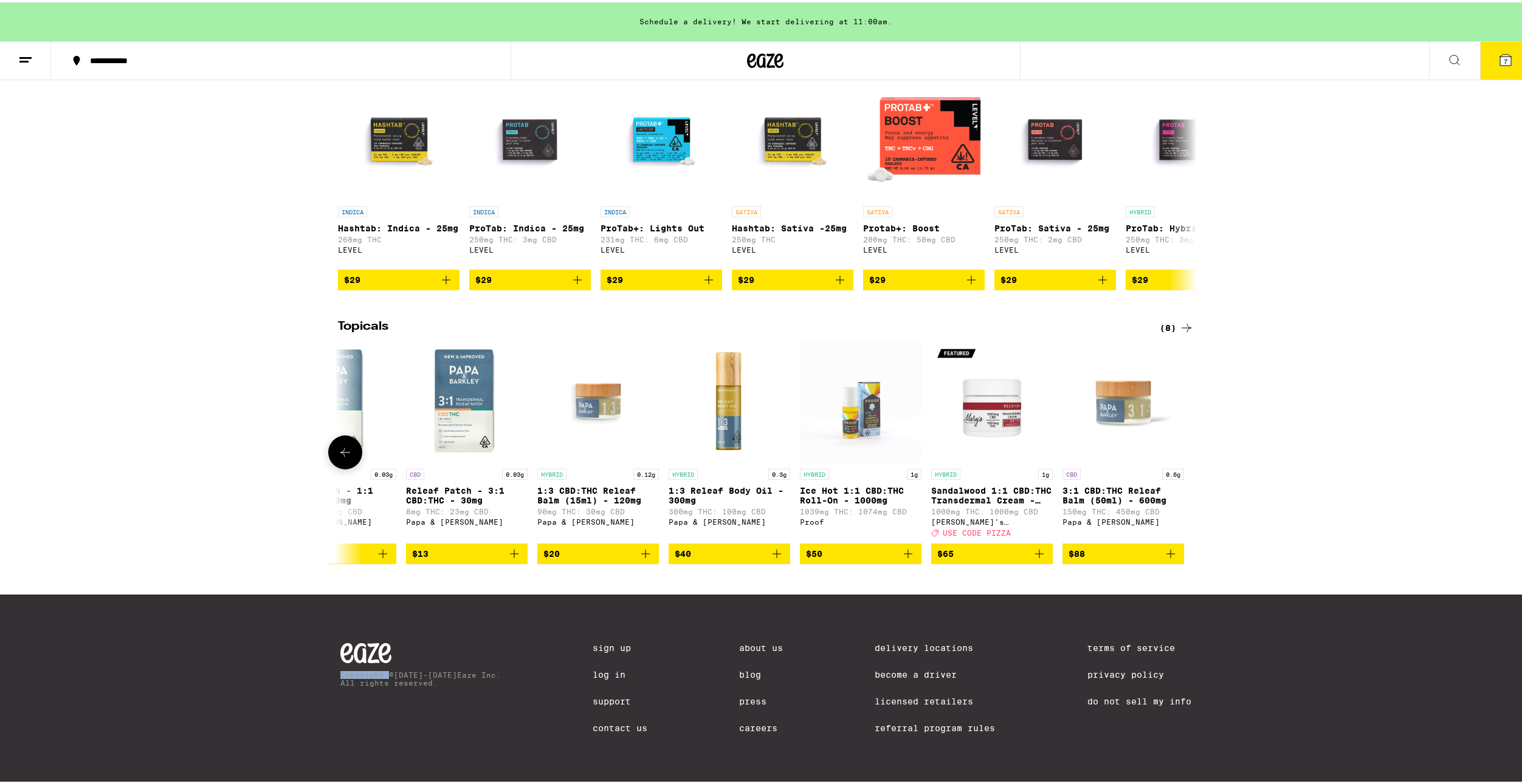
click at [1187, 445] on div at bounding box center [1186, 449] width 34 height 34
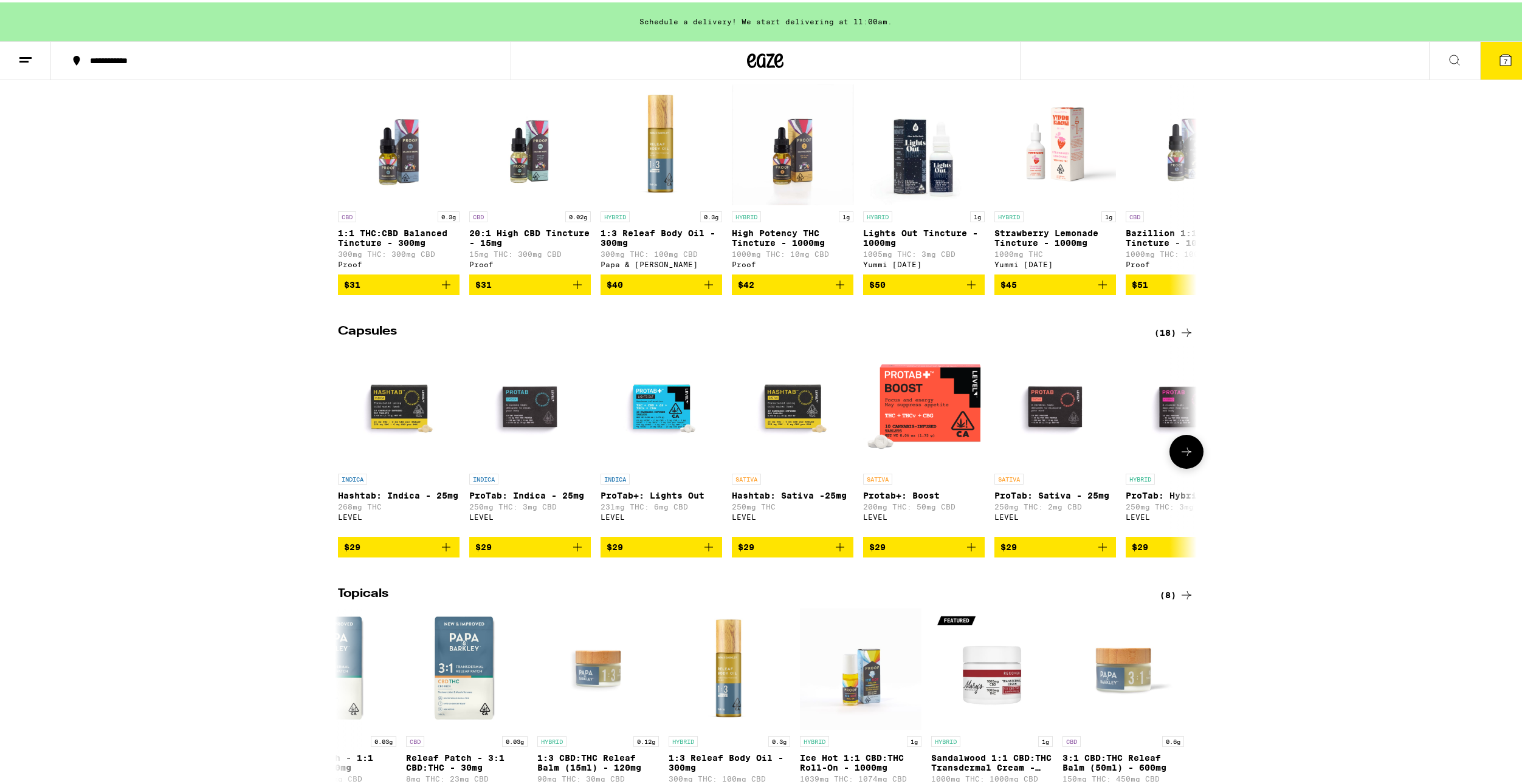
scroll to position [368, 0]
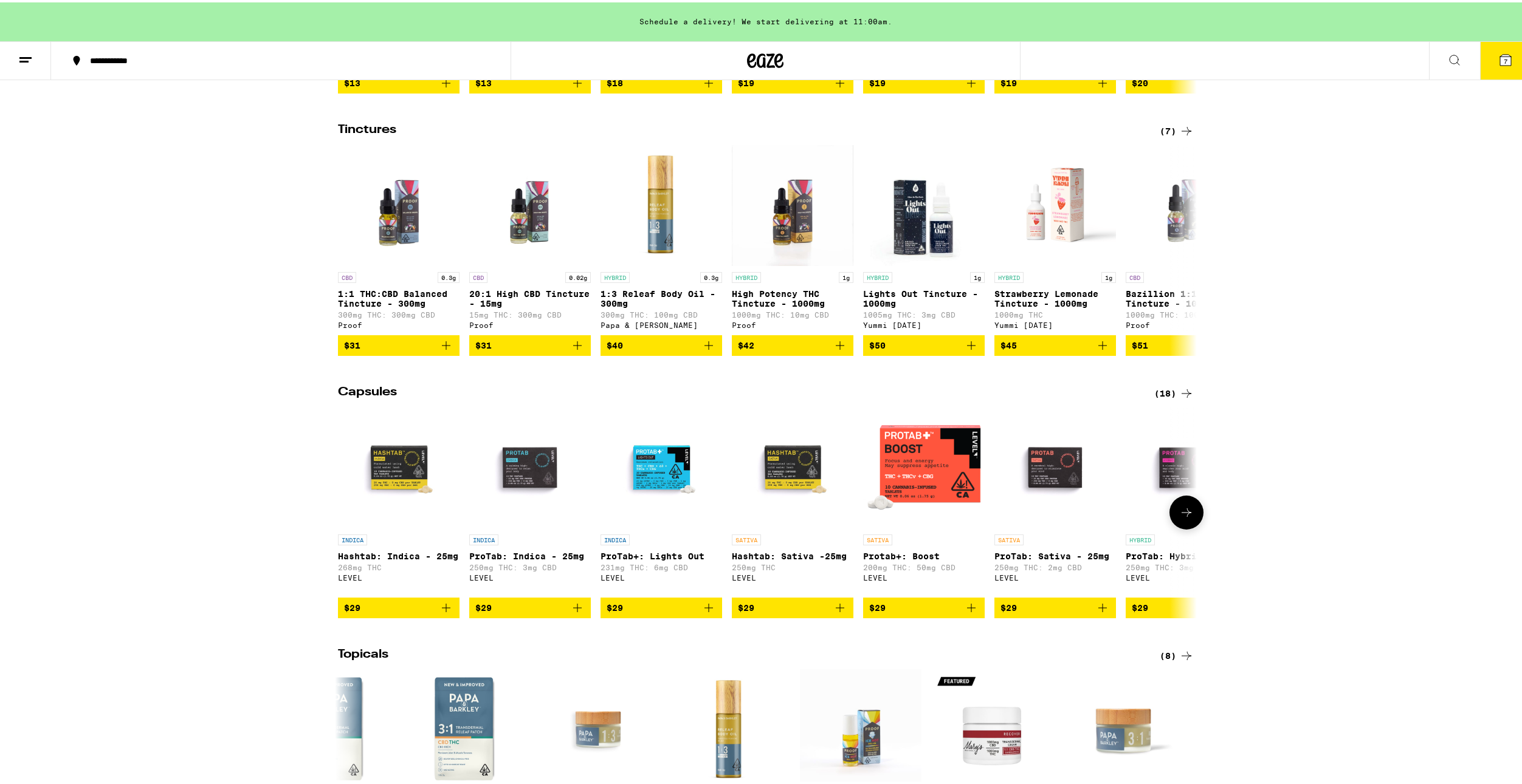
click at [1179, 518] on icon at bounding box center [1187, 510] width 14 height 14
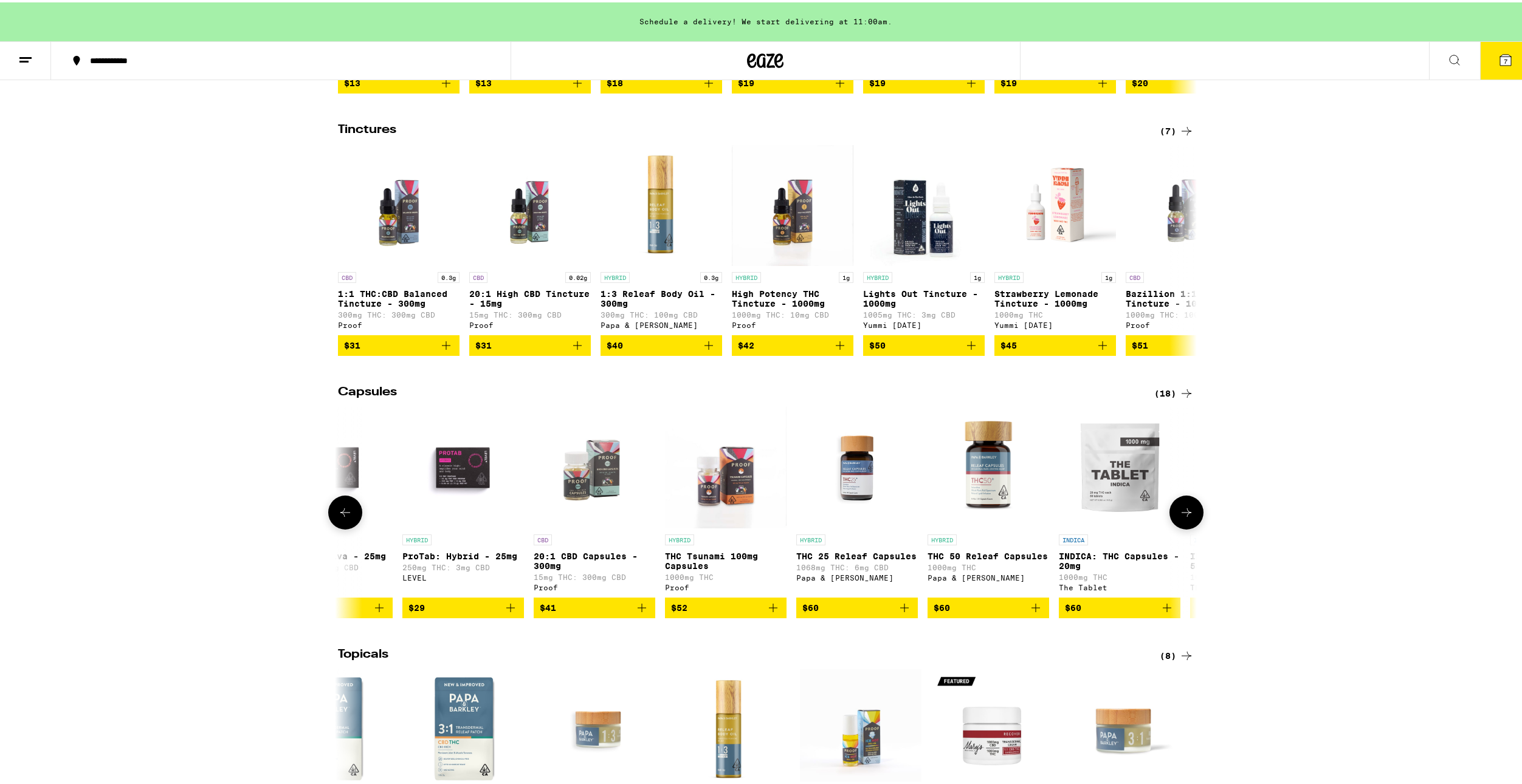
click at [1179, 518] on icon at bounding box center [1187, 510] width 14 height 14
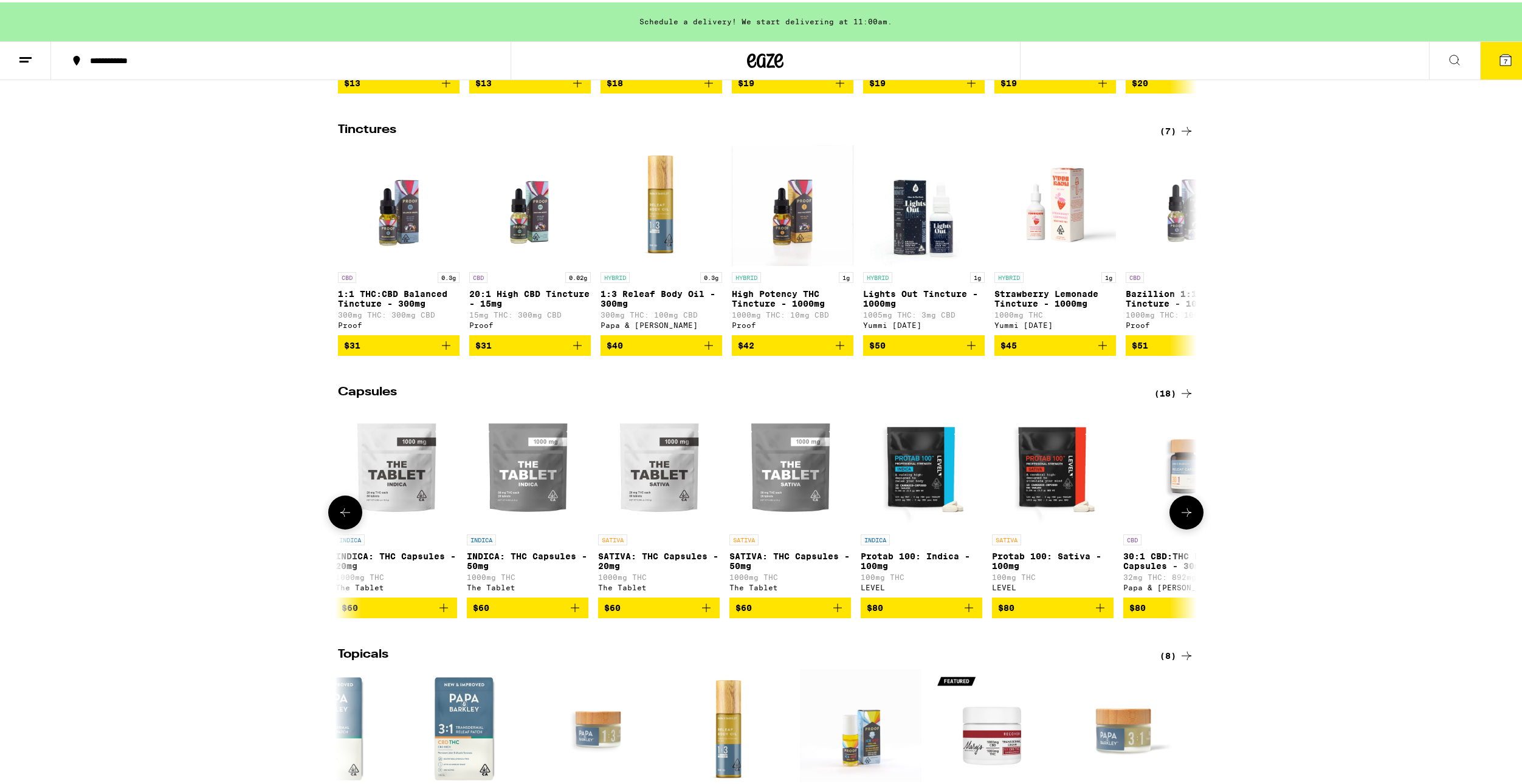
click at [1179, 518] on icon at bounding box center [1187, 510] width 14 height 14
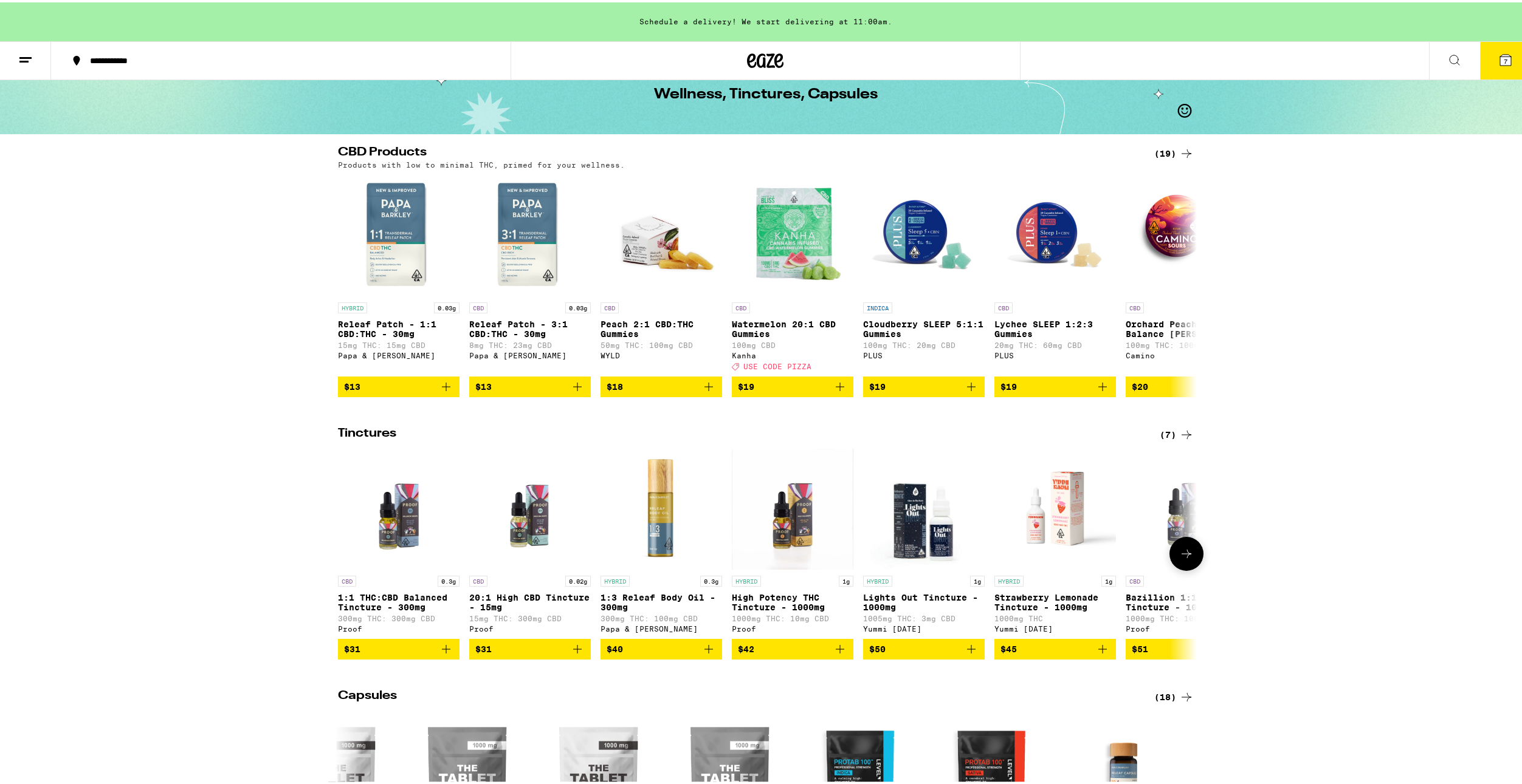
scroll to position [0, 0]
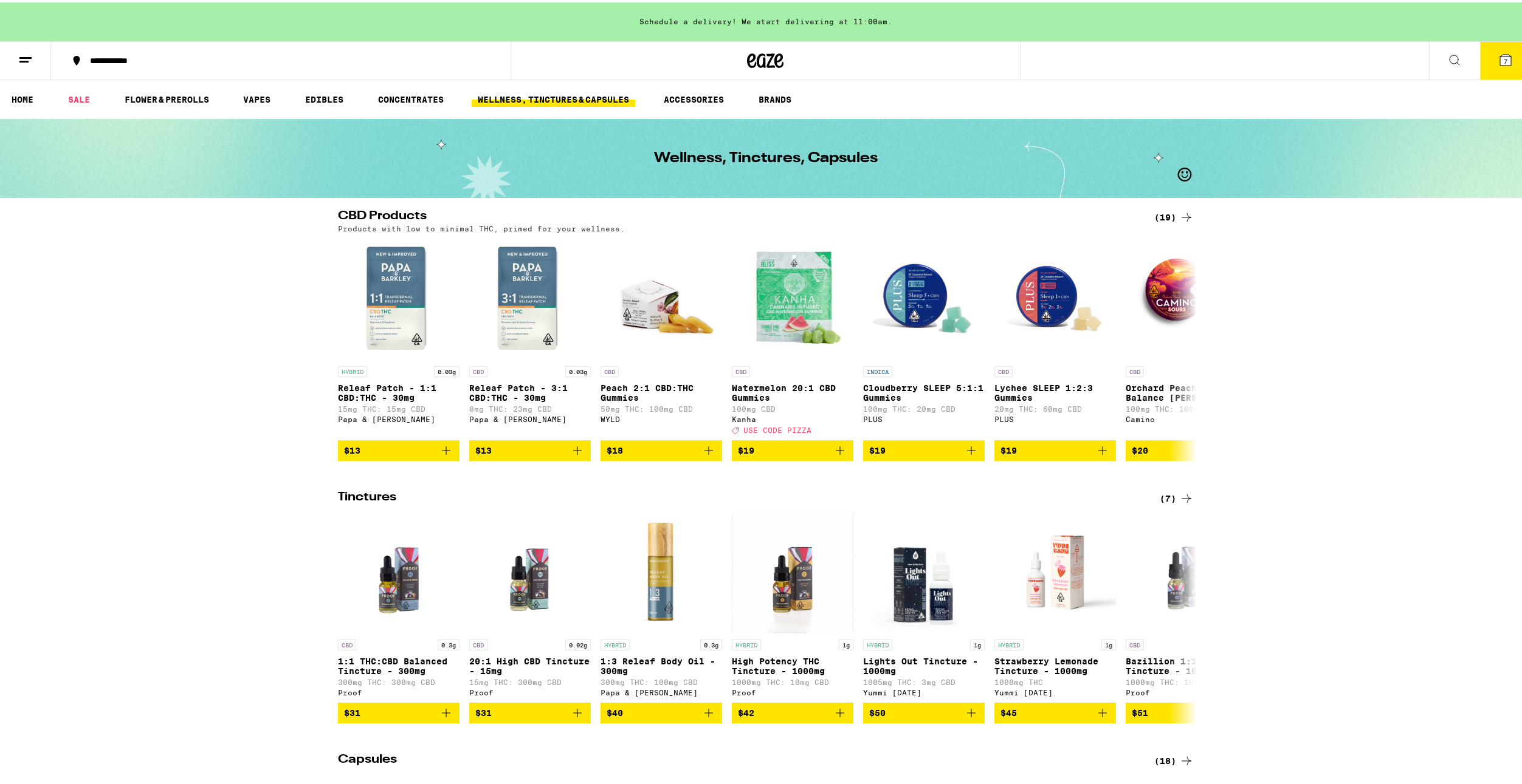
click at [694, 106] on ul "HOME SALE FLOWER & PREROLLS VAPES EDIBLES CONCENTRATES WELLNESS, TINCTURES & CA…" at bounding box center [765, 97] width 1531 height 39
click at [708, 95] on link "ACCESSORIES" at bounding box center [693, 97] width 72 height 14
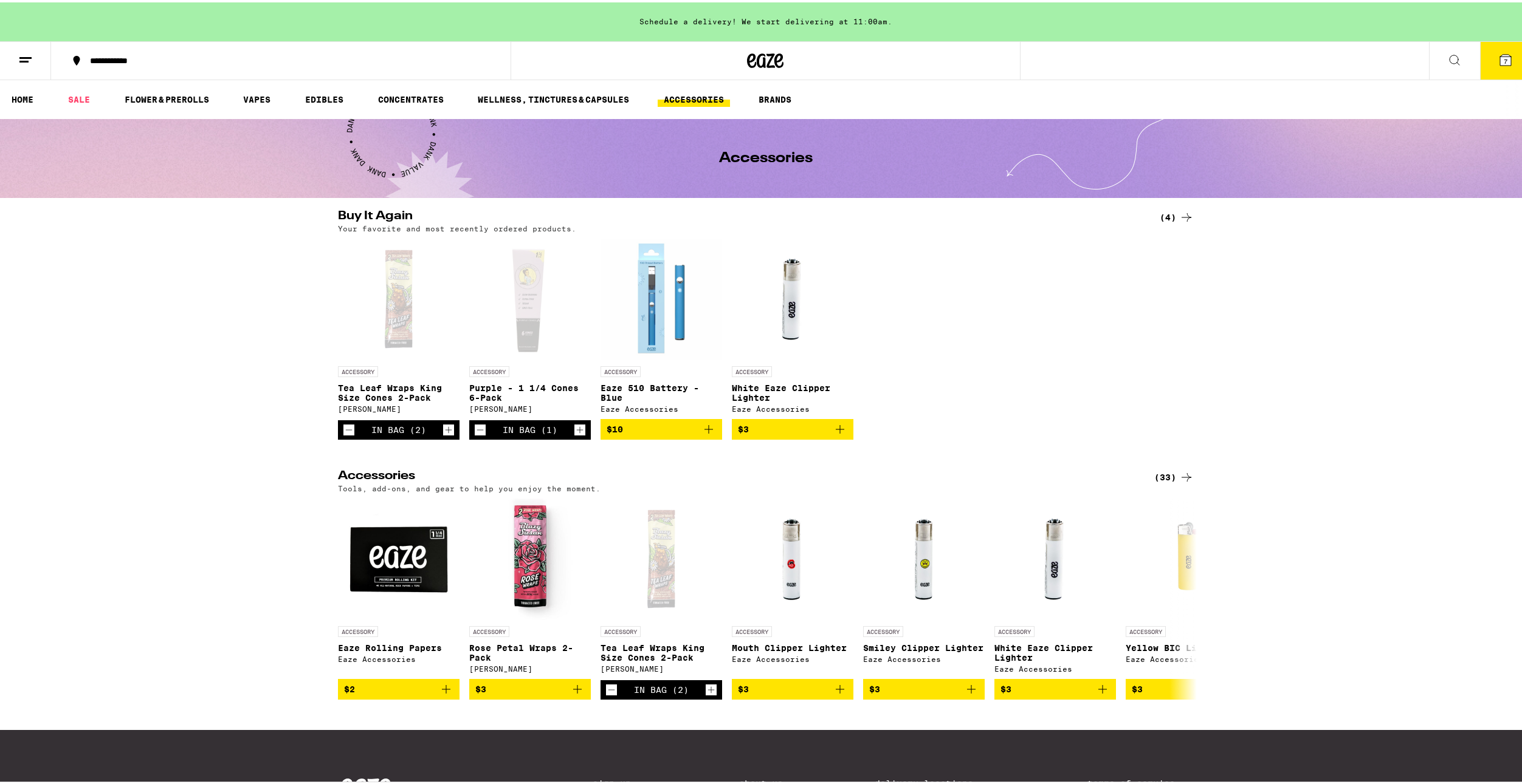
scroll to position [121, 0]
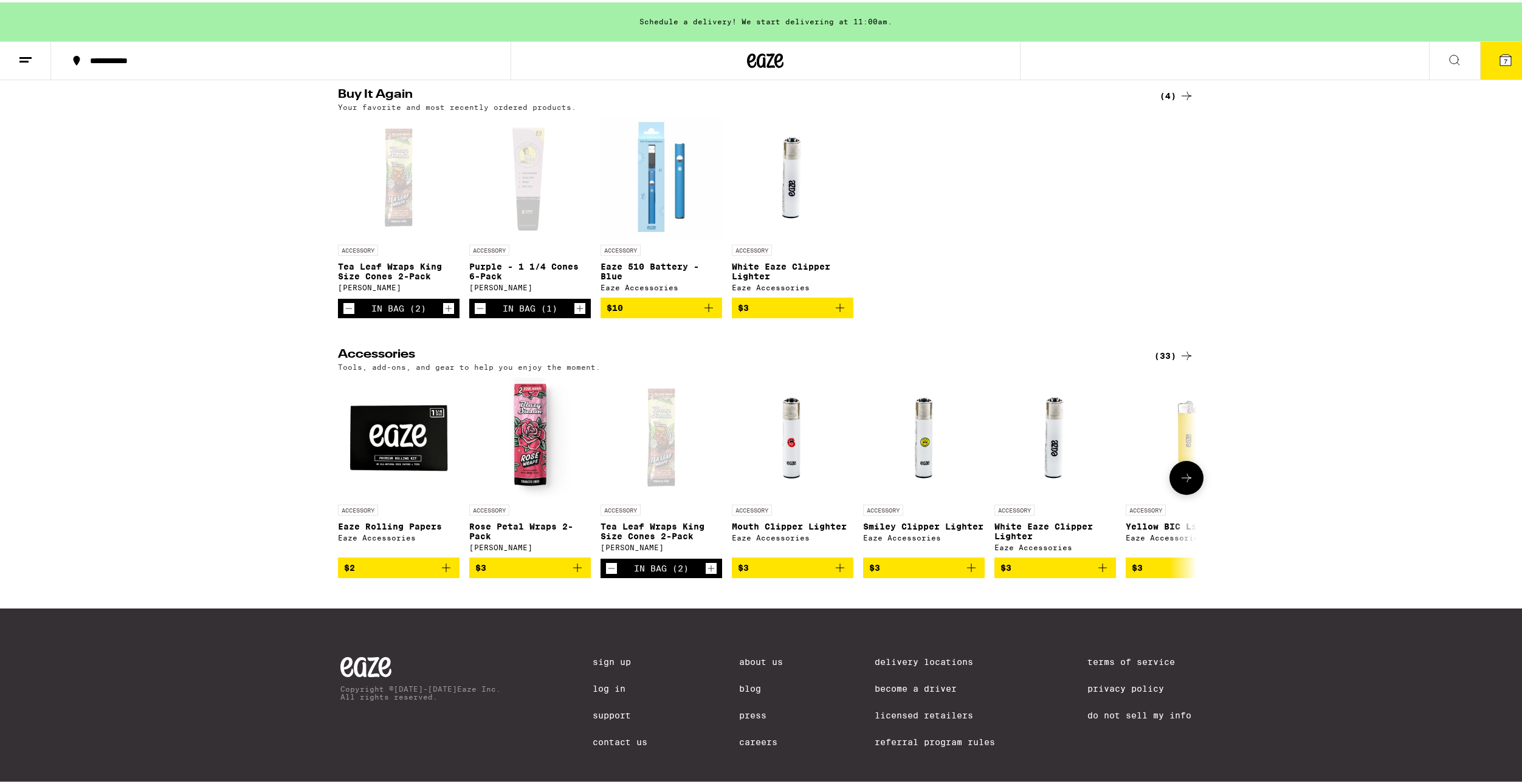
click at [1173, 491] on button at bounding box center [1186, 476] width 34 height 34
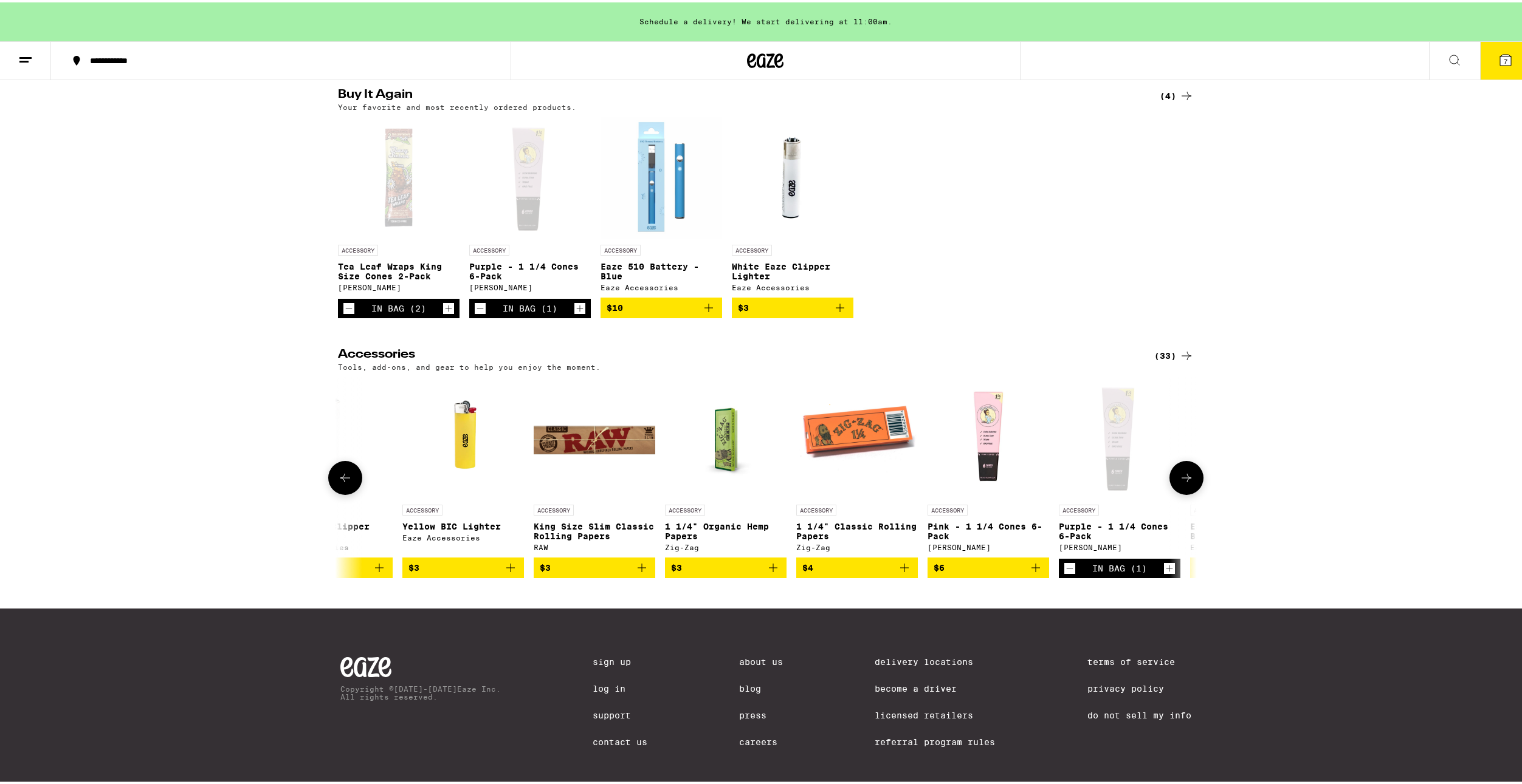
click at [1173, 491] on button at bounding box center [1186, 476] width 34 height 34
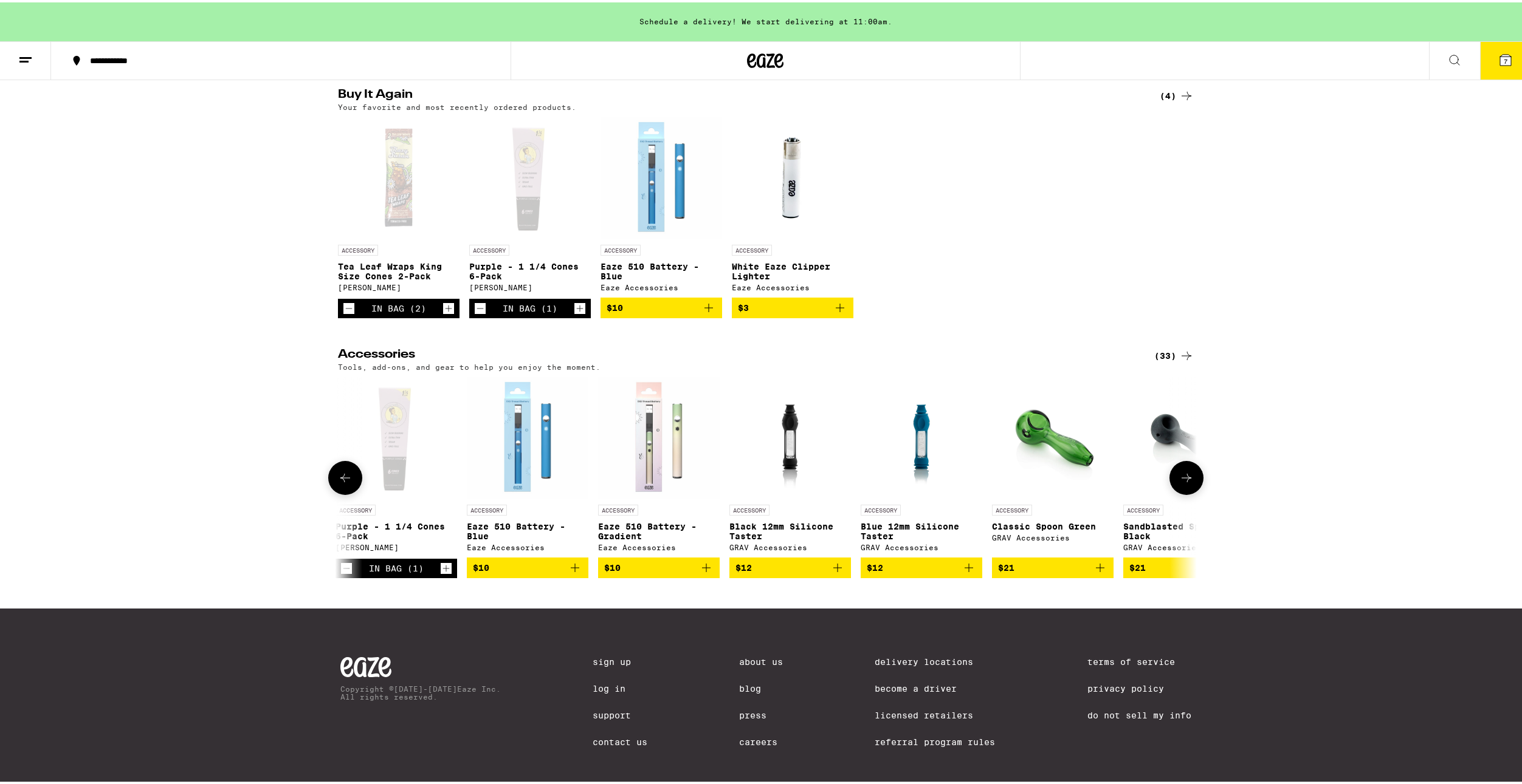
click at [1173, 491] on button at bounding box center [1186, 476] width 34 height 34
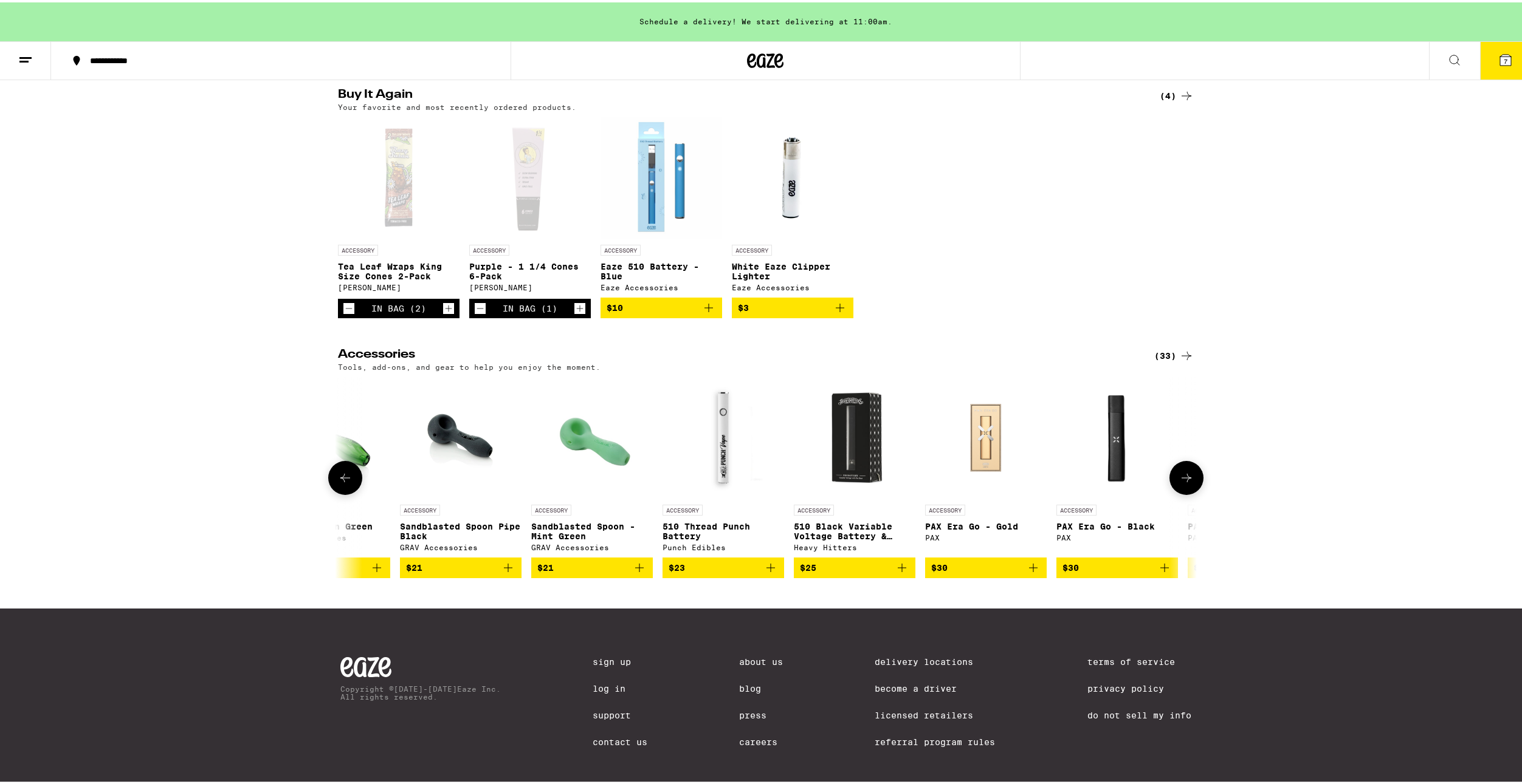
click at [1173, 491] on button at bounding box center [1186, 476] width 34 height 34
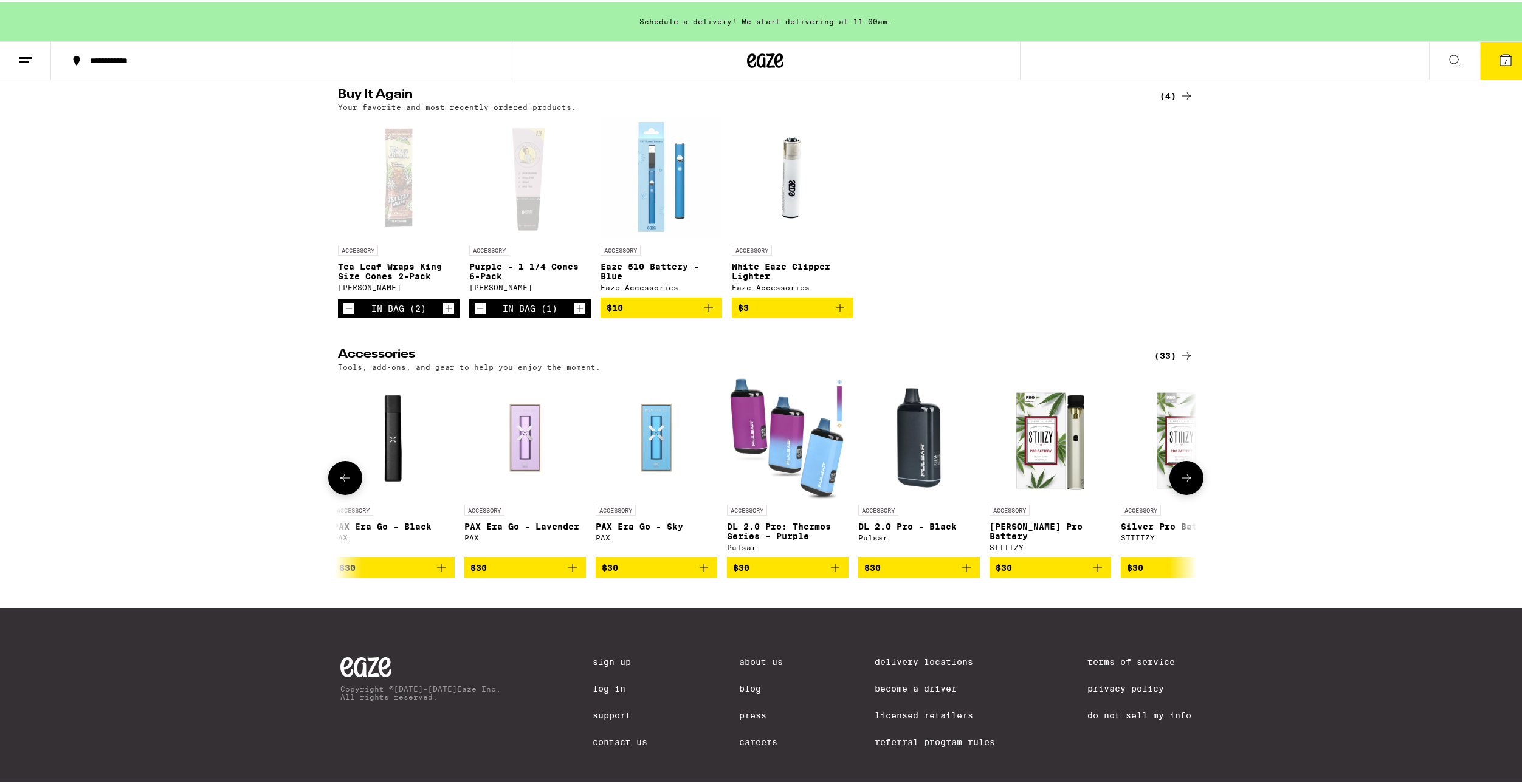
click at [1173, 491] on button at bounding box center [1186, 476] width 34 height 34
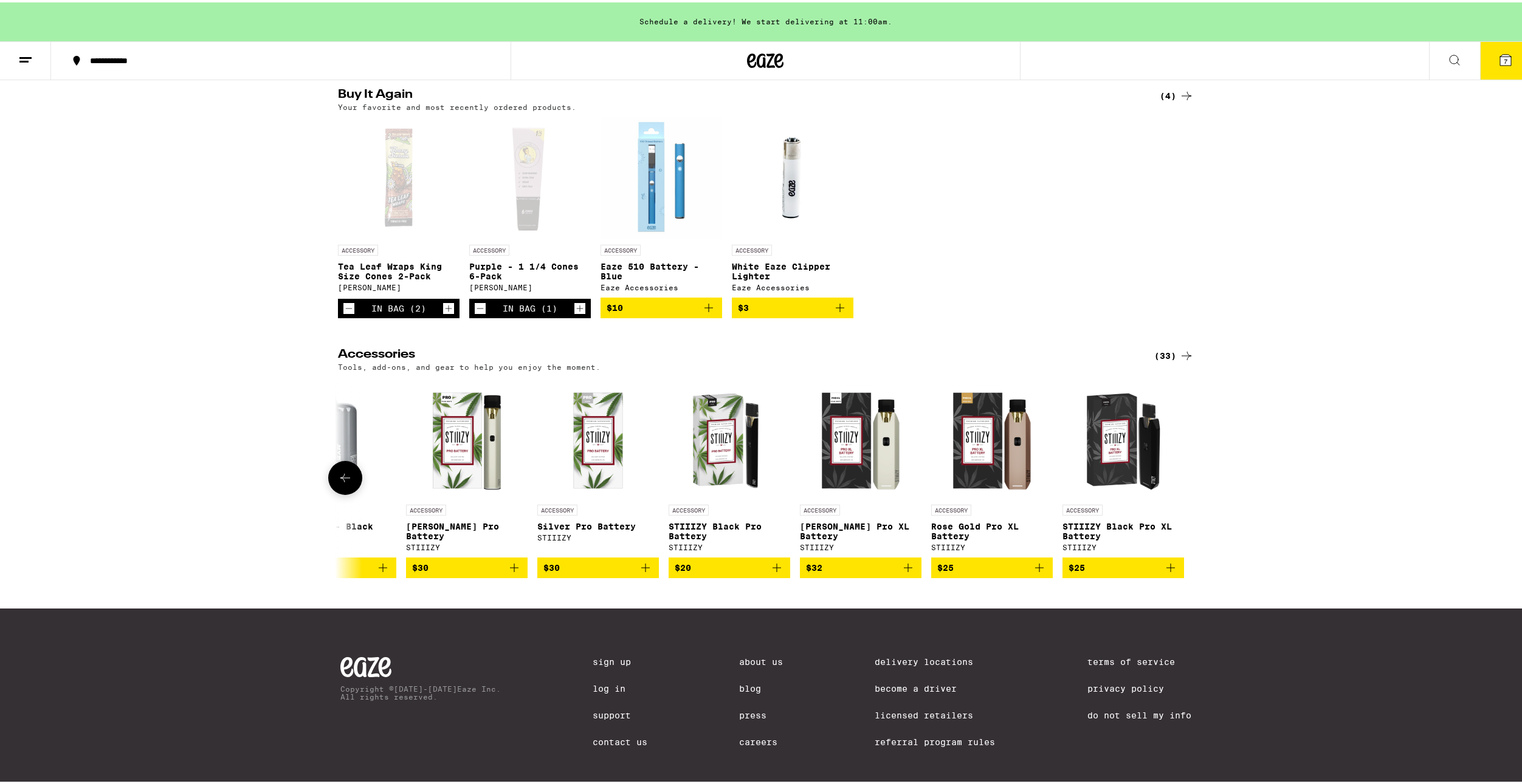
click at [351, 482] on button at bounding box center [345, 476] width 34 height 34
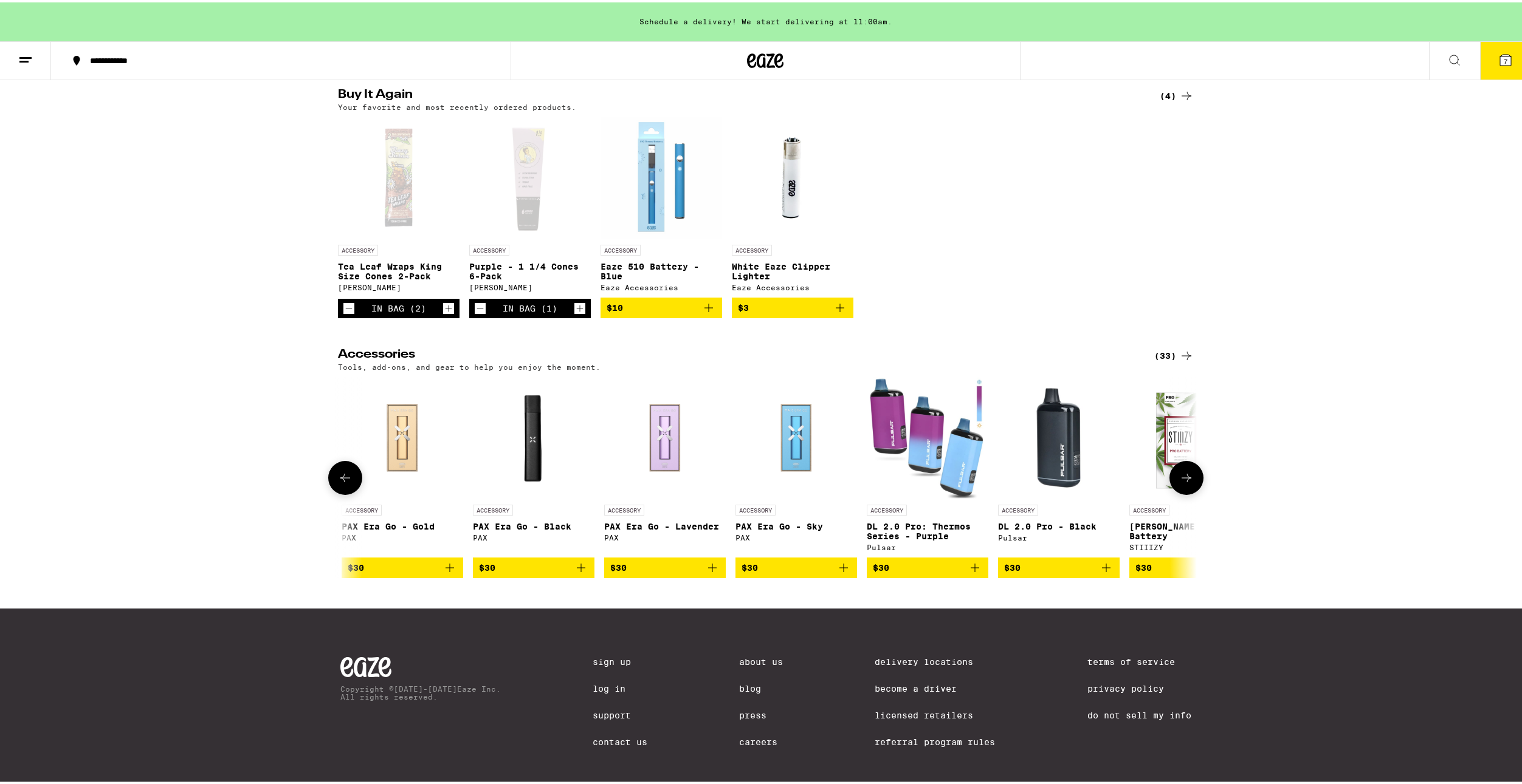
click at [351, 482] on button at bounding box center [345, 476] width 34 height 34
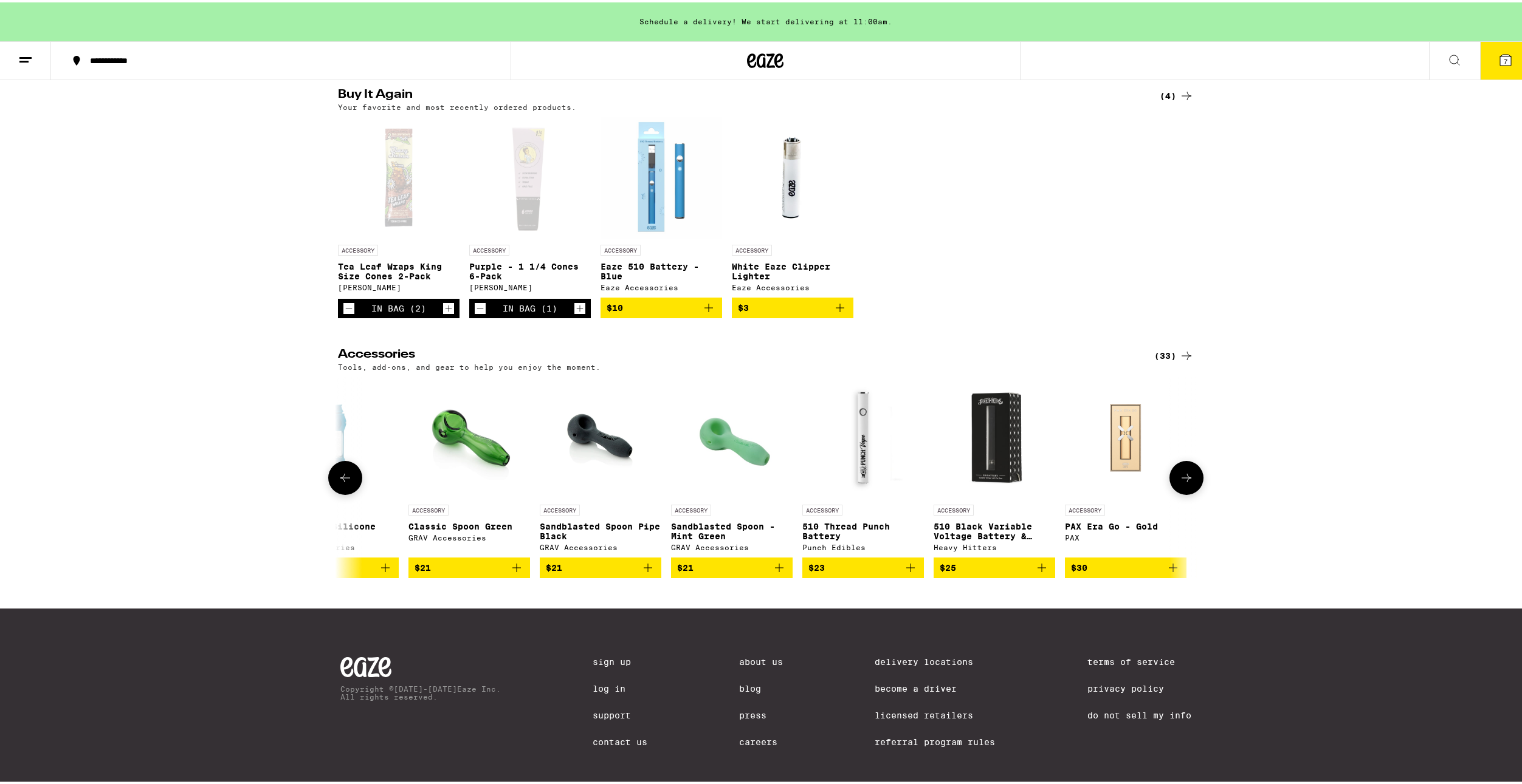
click at [351, 482] on button at bounding box center [345, 476] width 34 height 34
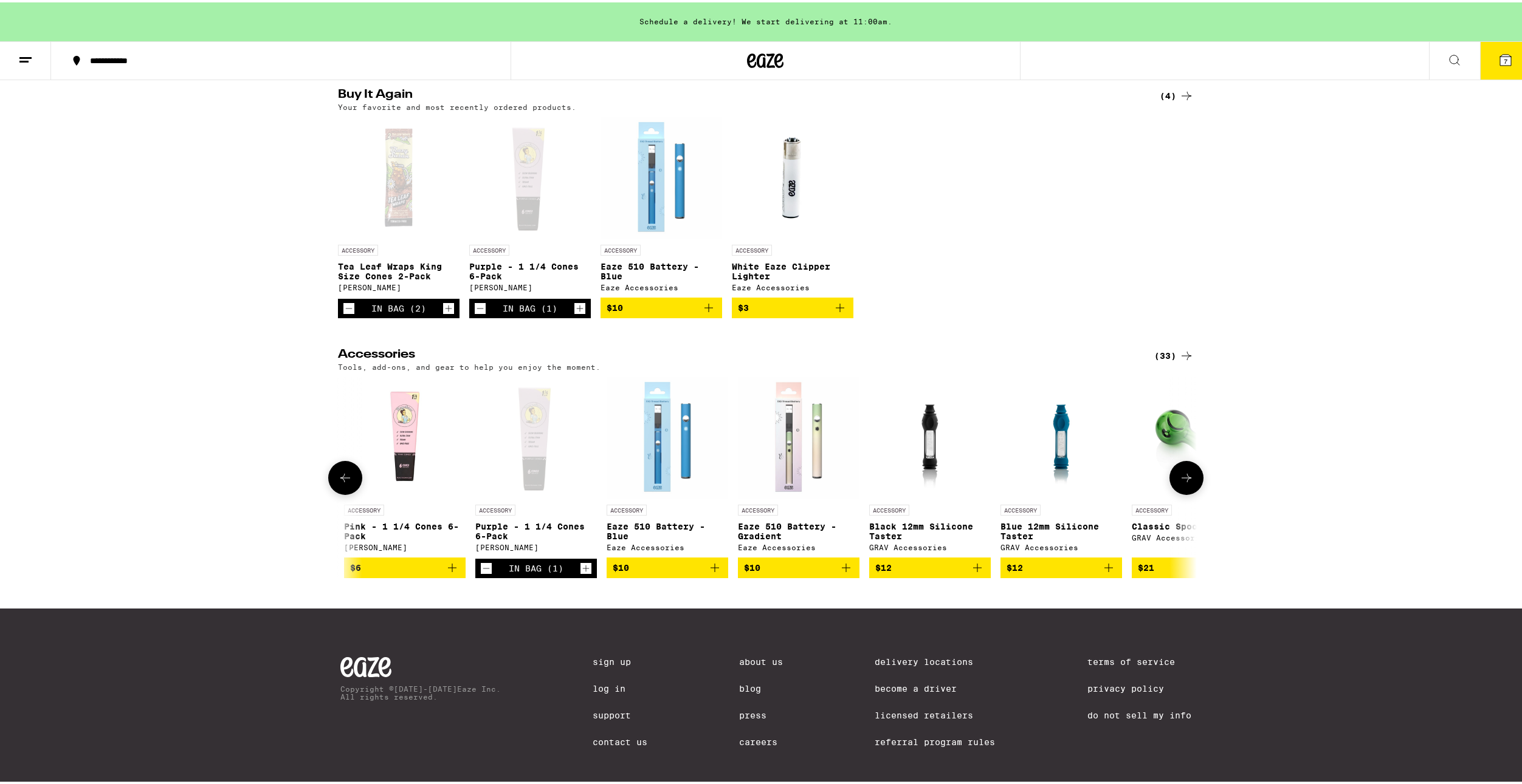
click at [351, 482] on button at bounding box center [345, 476] width 34 height 34
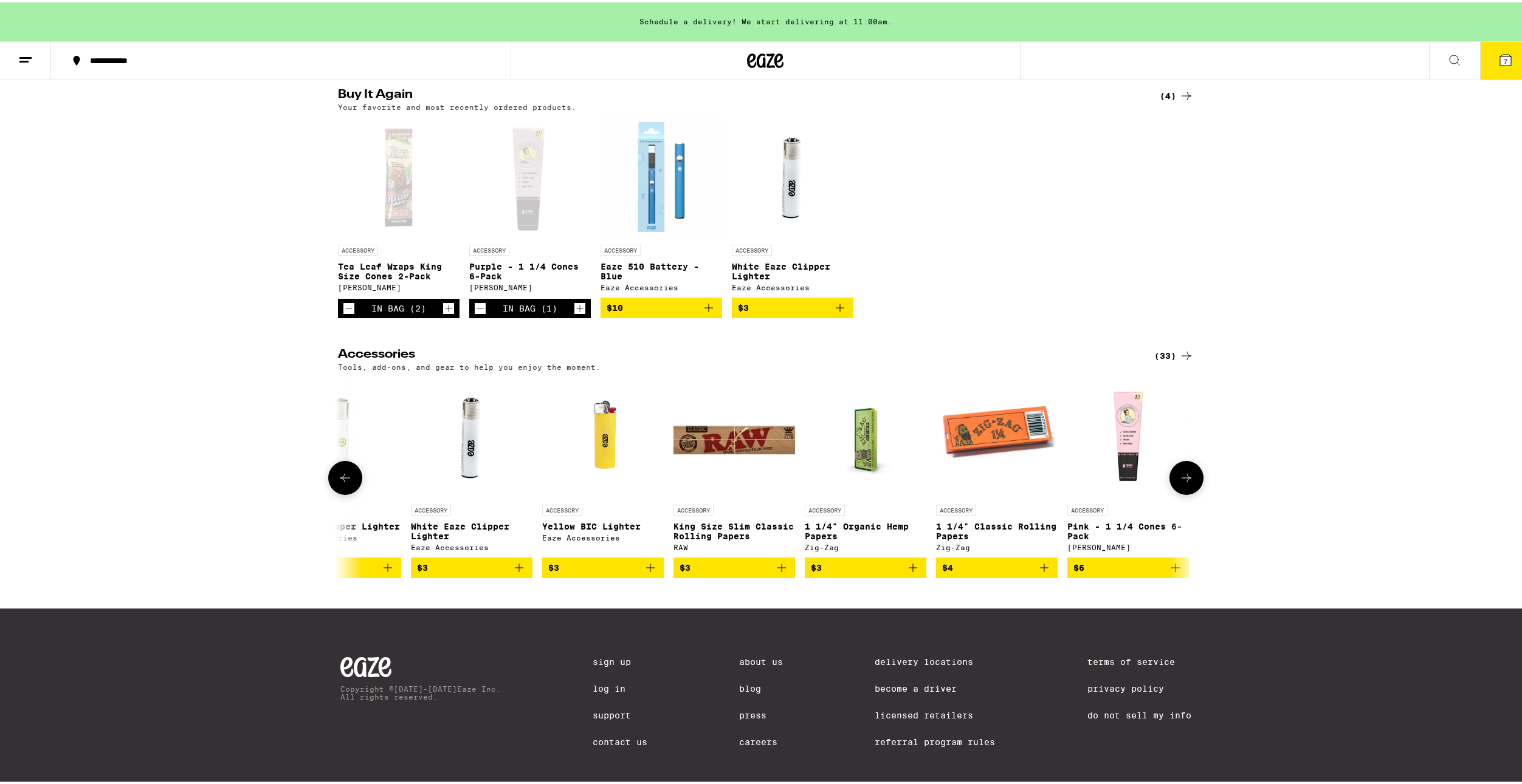
click at [351, 482] on button at bounding box center [345, 476] width 34 height 34
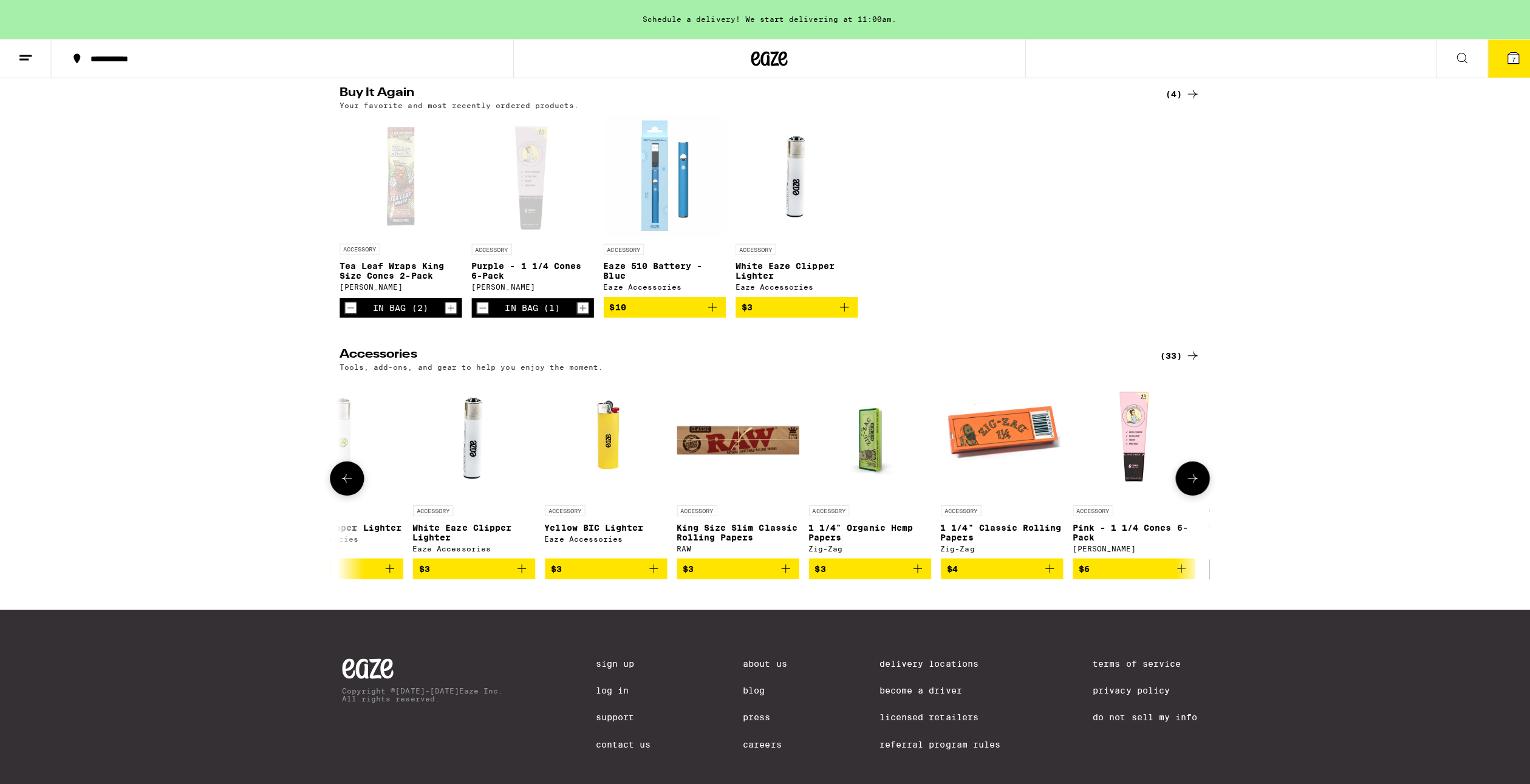
scroll to position [0, 0]
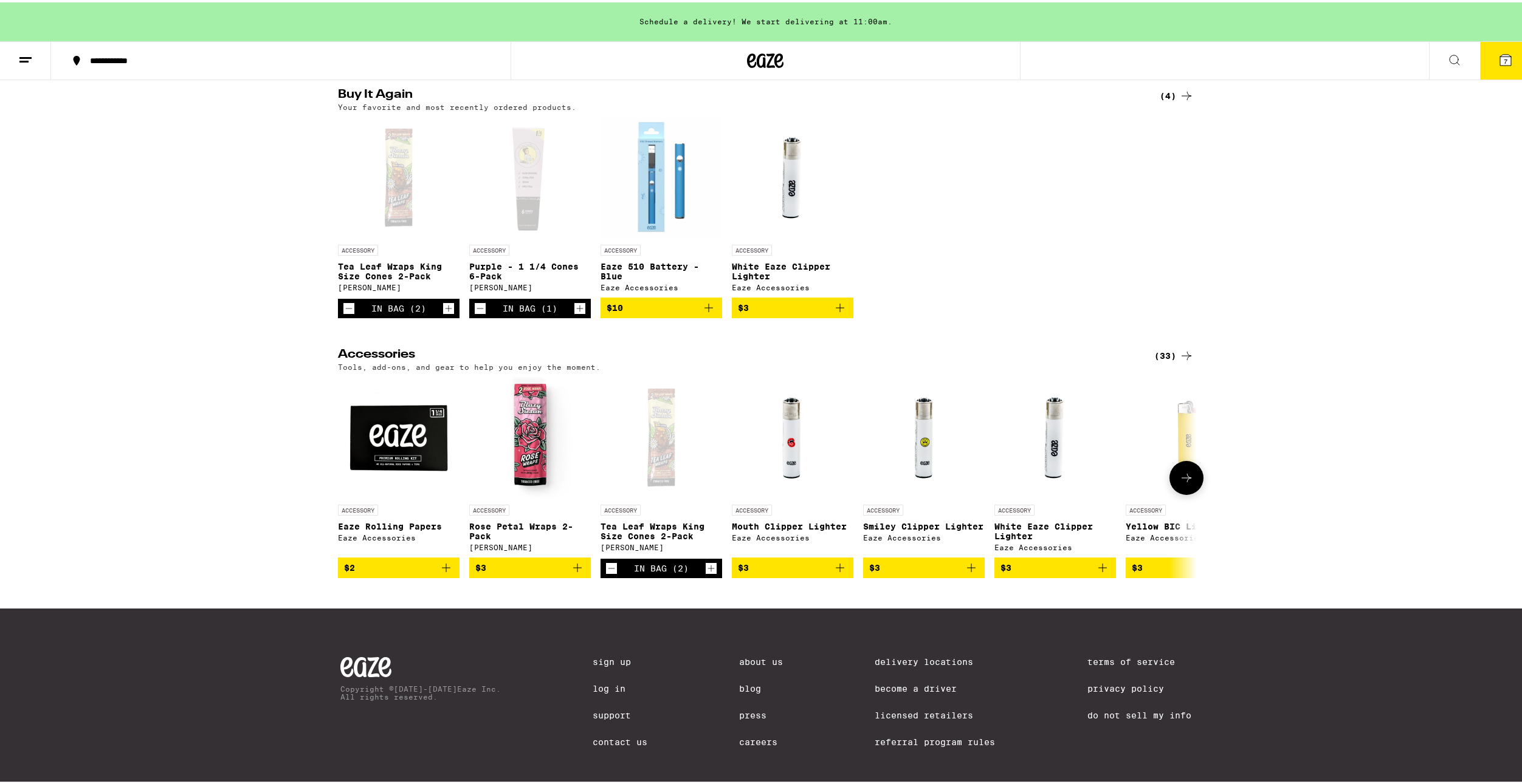
click at [574, 573] on icon "Add to bag" at bounding box center [577, 565] width 14 height 14
click at [607, 573] on icon "Decrement" at bounding box center [611, 566] width 11 height 14
click at [1489, 50] on button "7" at bounding box center [1505, 59] width 51 height 38
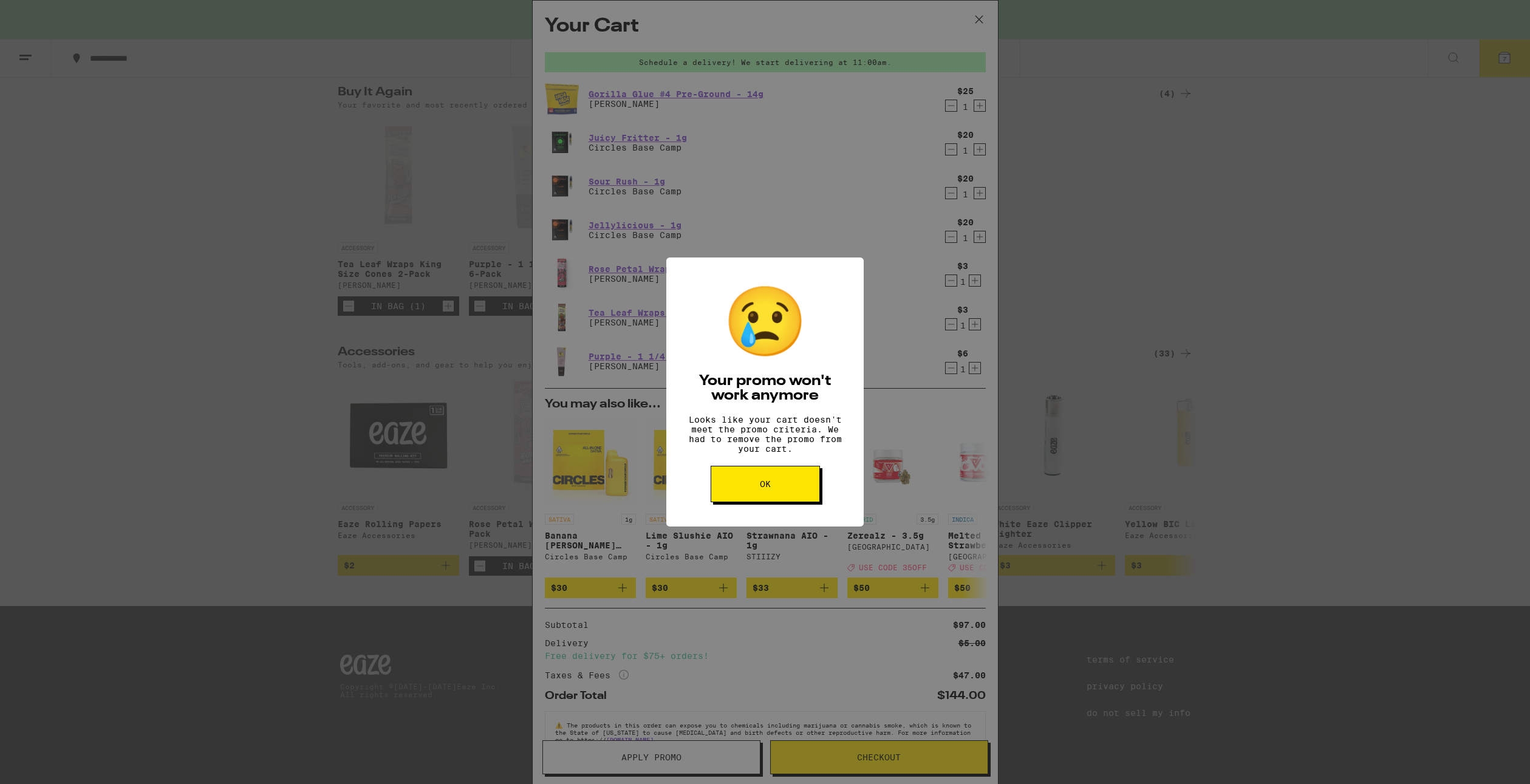
click at [797, 488] on button "OK" at bounding box center [766, 484] width 109 height 36
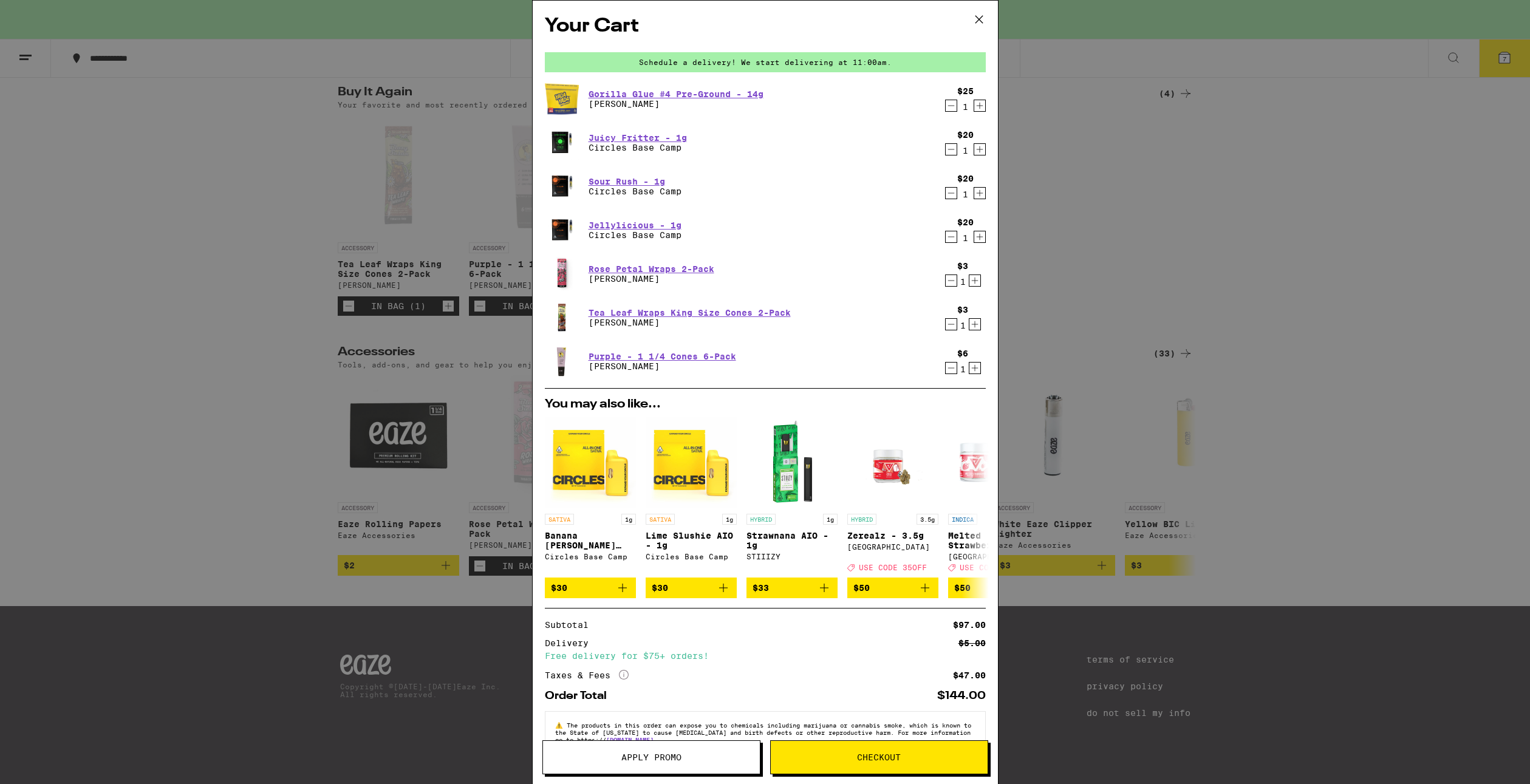
click at [970, 327] on icon "Increment" at bounding box center [975, 324] width 11 height 14
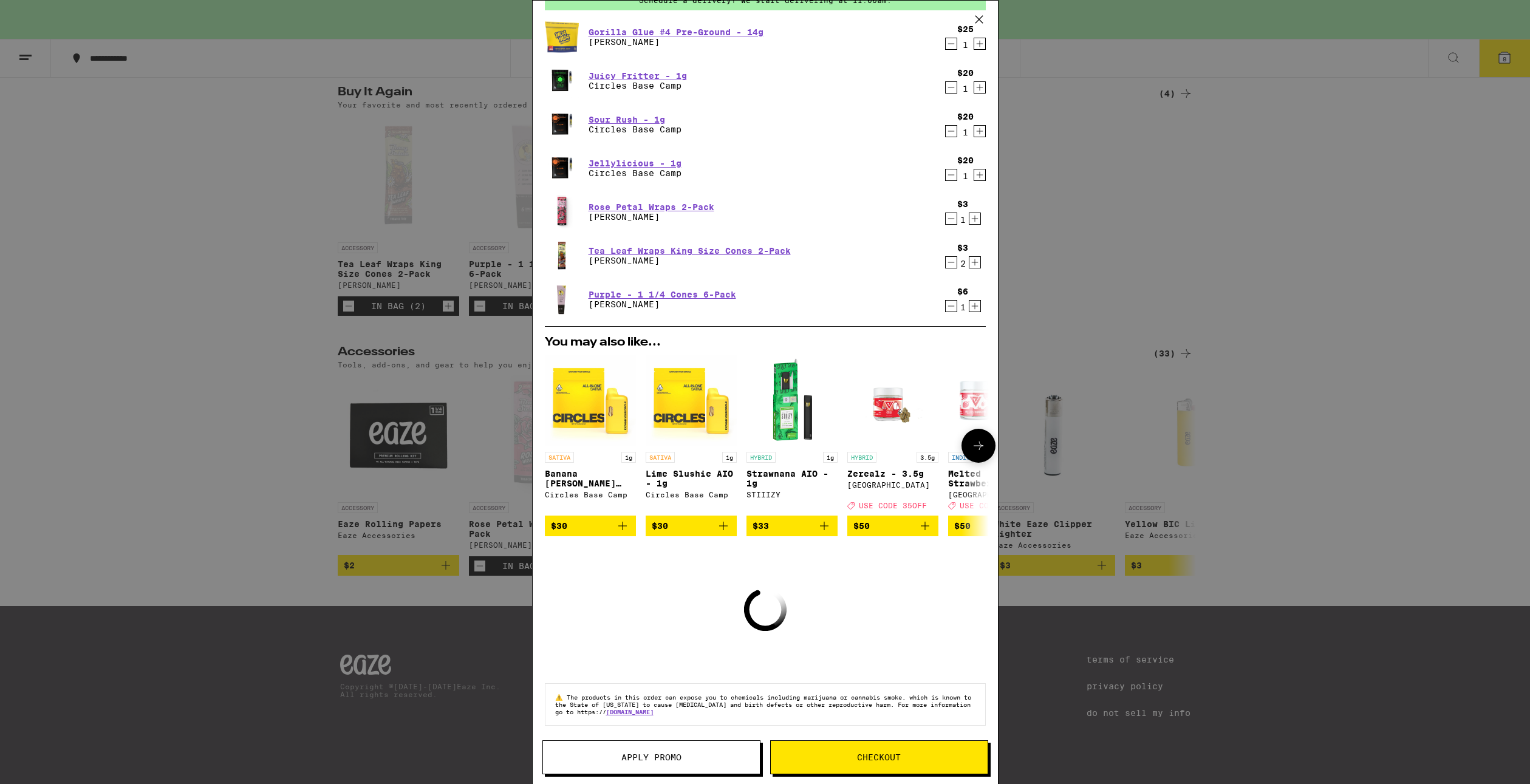
scroll to position [37, 0]
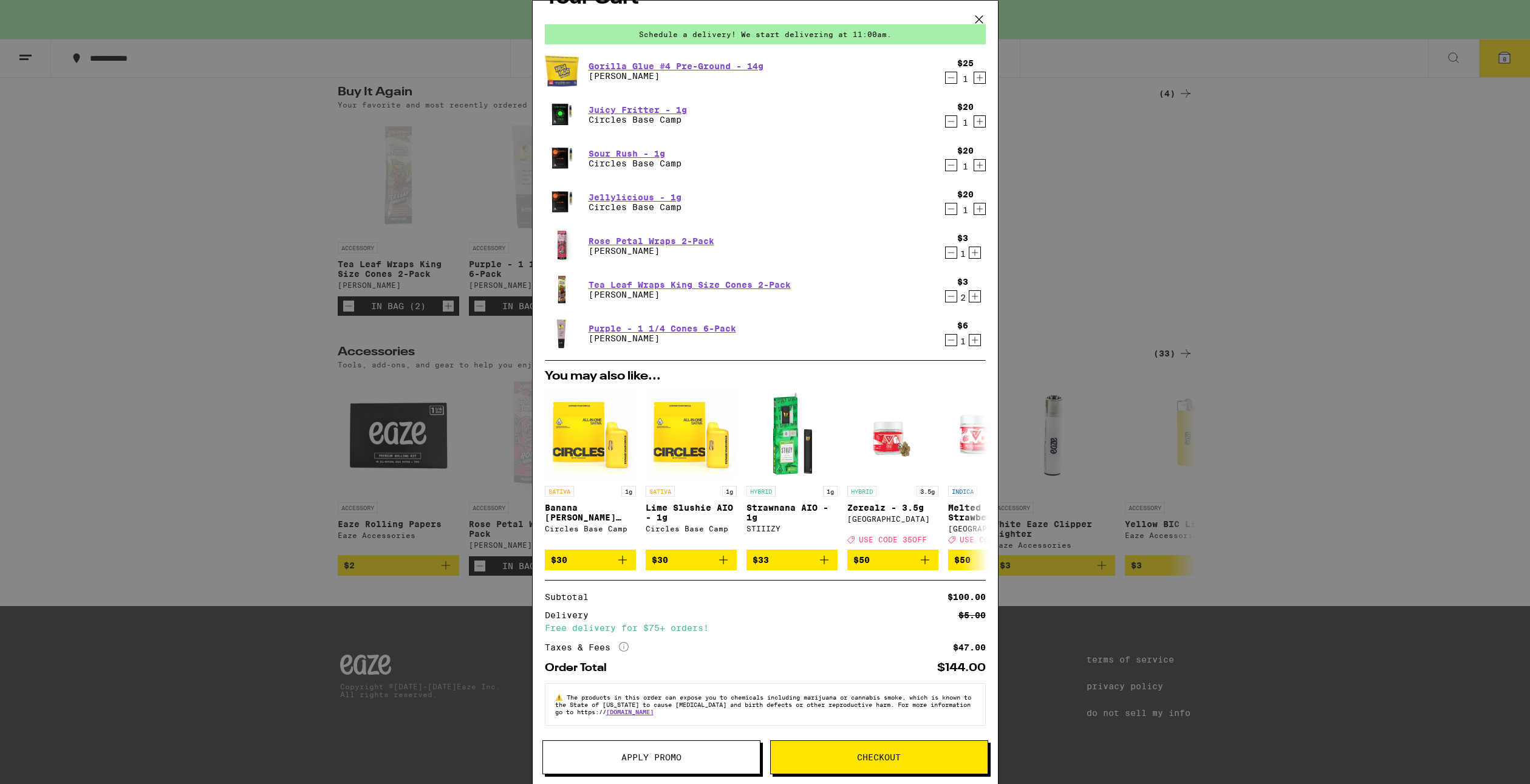
click at [970, 289] on icon "Increment" at bounding box center [975, 296] width 11 height 14
click at [946, 293] on icon "Decrement" at bounding box center [951, 296] width 11 height 14
click at [946, 291] on icon "Decrement" at bounding box center [951, 296] width 11 height 14
click at [970, 293] on icon "Increment" at bounding box center [975, 296] width 11 height 14
drag, startPoint x: 945, startPoint y: 289, endPoint x: 947, endPoint y: 281, distance: 8.2
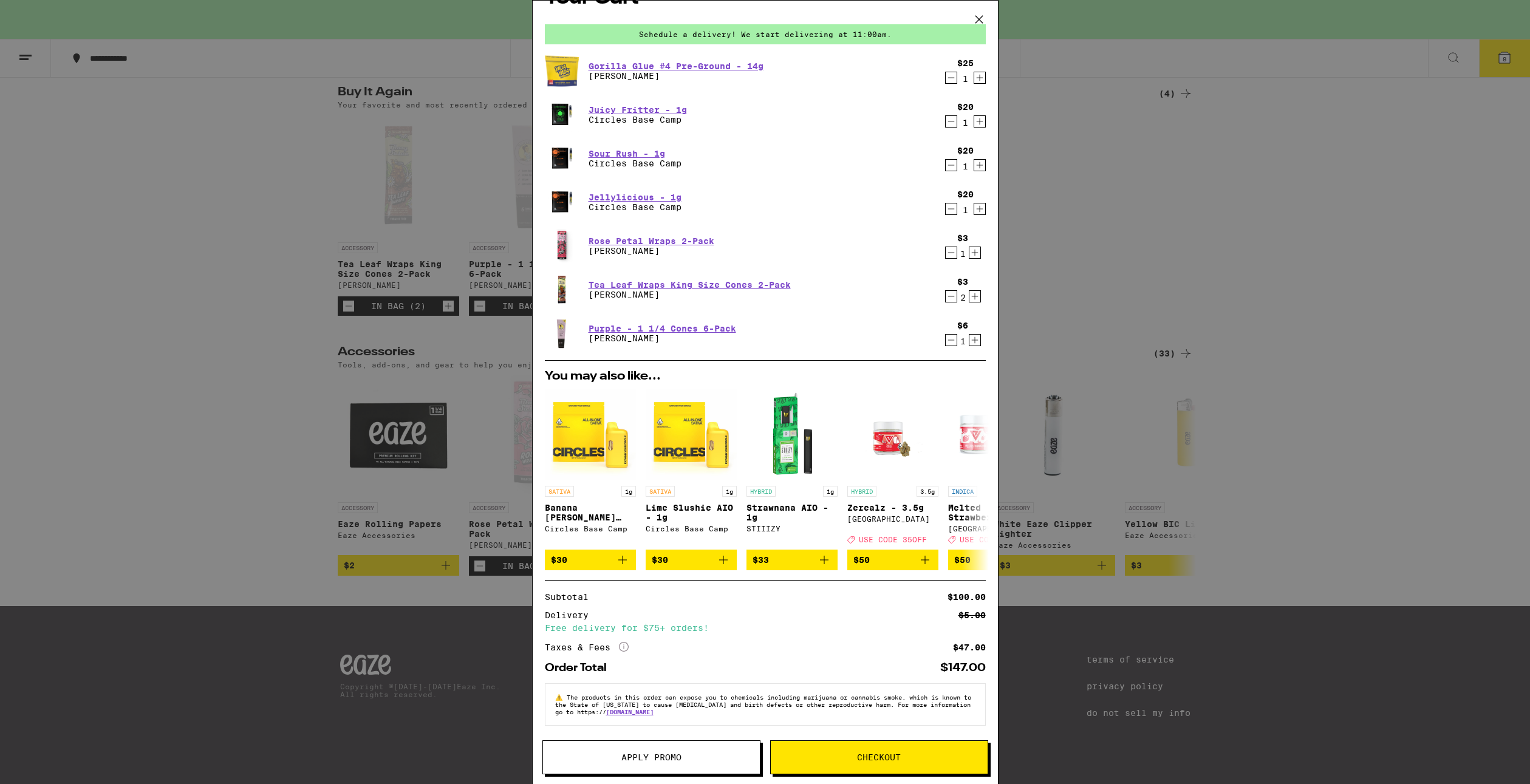
click at [946, 289] on icon "Decrement" at bounding box center [951, 296] width 11 height 14
click at [946, 290] on icon "Decrement" at bounding box center [951, 296] width 11 height 14
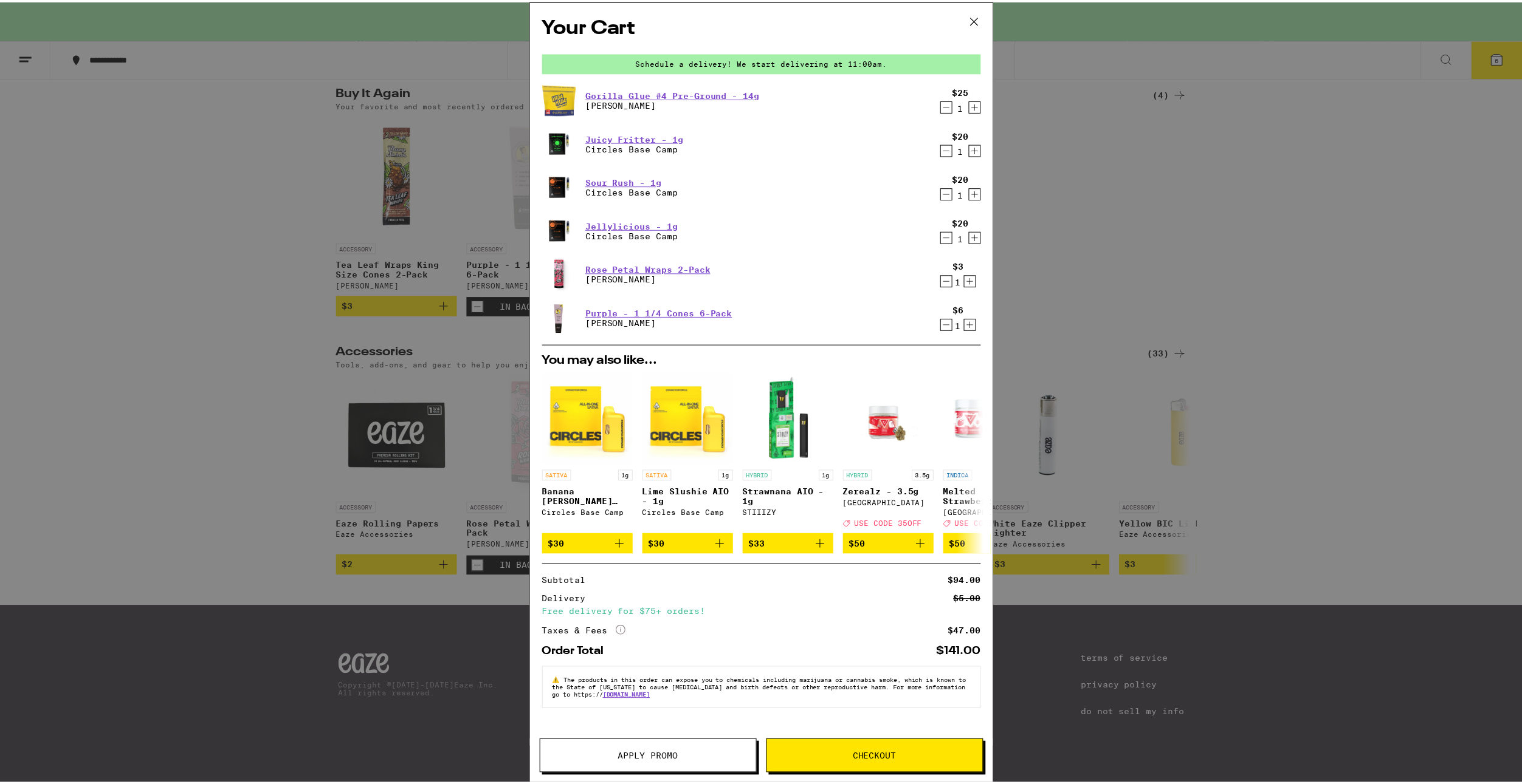
scroll to position [0, 0]
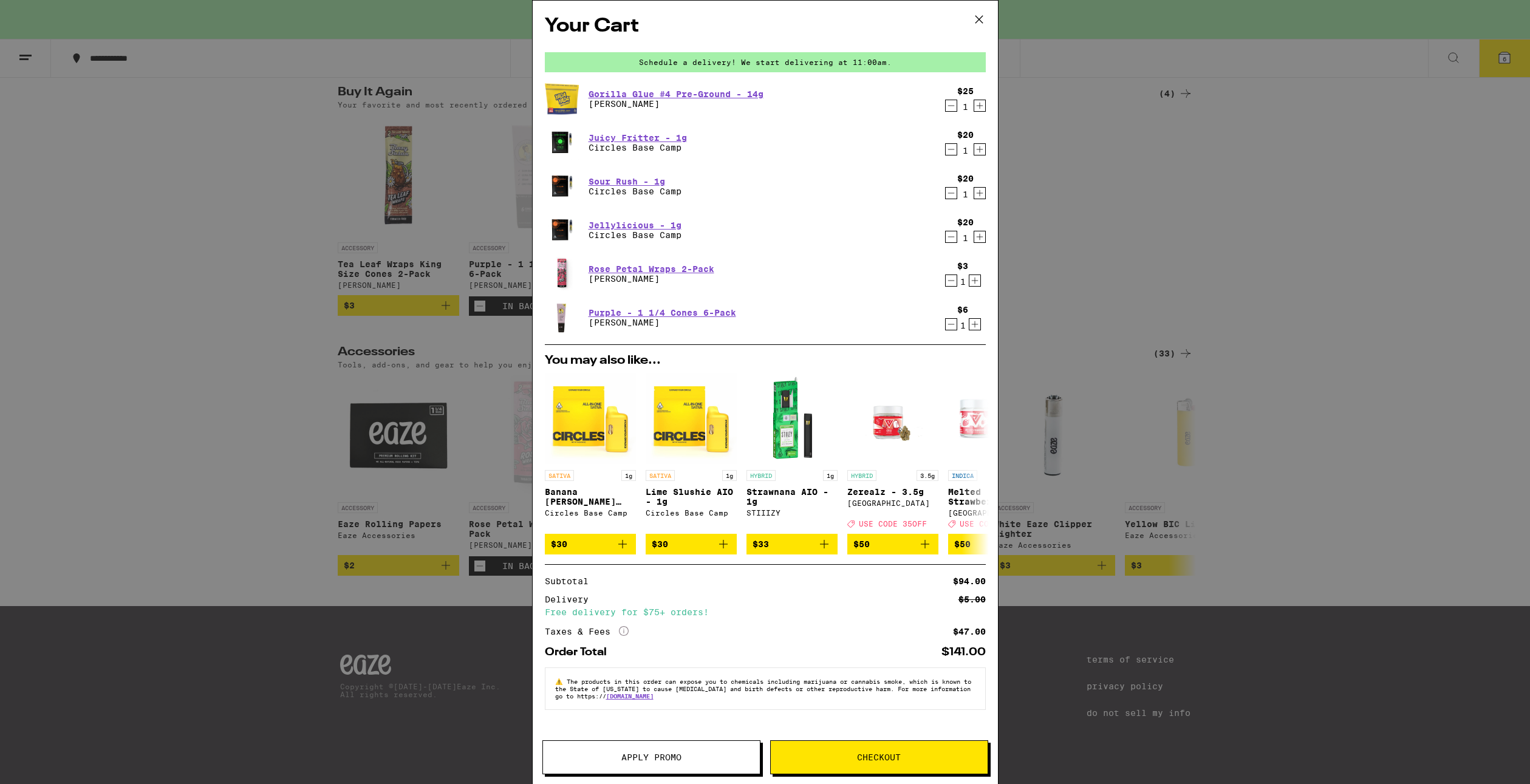
click at [971, 327] on icon "Increment" at bounding box center [975, 324] width 11 height 14
click at [948, 324] on icon "Decrement" at bounding box center [951, 324] width 6 height 0
click at [972, 325] on icon "Increment" at bounding box center [975, 324] width 11 height 14
click at [973, 282] on icon "Increment" at bounding box center [974, 281] width 6 height 6
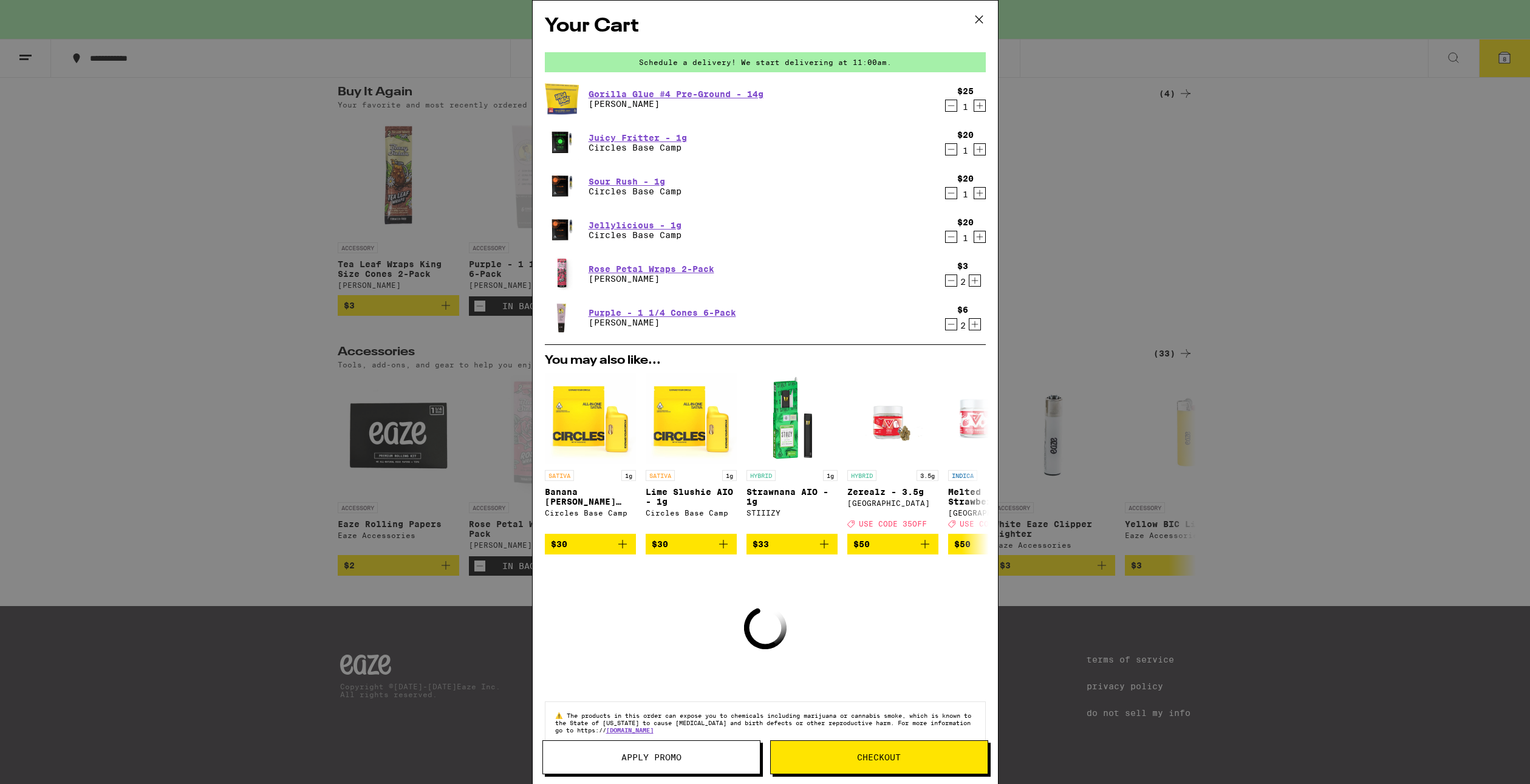
click at [944, 314] on div "$6 2" at bounding box center [962, 318] width 45 height 25
click at [946, 324] on icon "Decrement" at bounding box center [951, 324] width 11 height 14
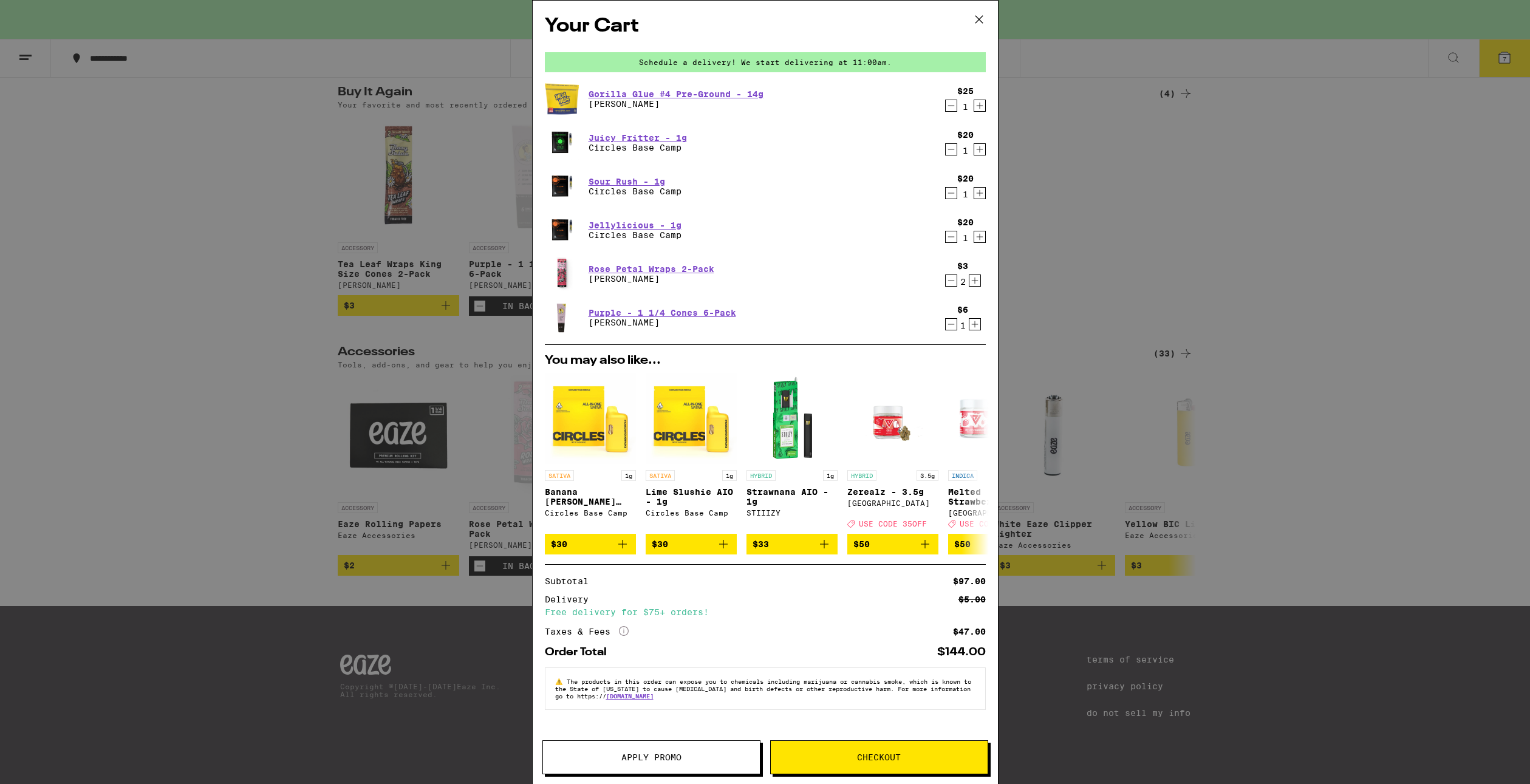
click at [669, 275] on p "[PERSON_NAME]" at bounding box center [652, 279] width 126 height 10
click at [669, 269] on link "Rose Petal Wraps 2-Pack" at bounding box center [652, 269] width 126 height 10
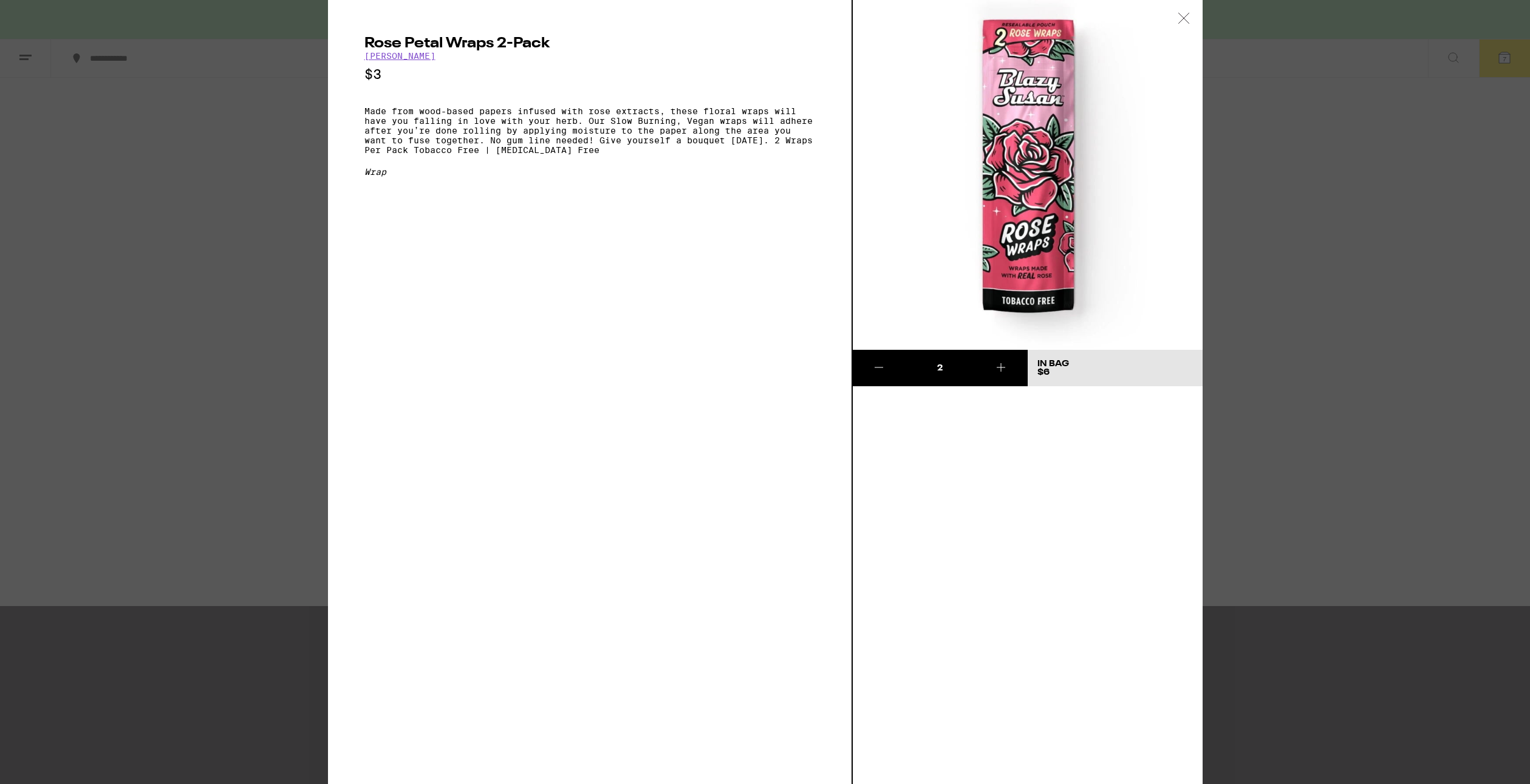
click at [278, 290] on div "Rose Petal Wraps 2-Pack Blazy Susan $3 Made from wood-based papers infused with…" at bounding box center [765, 392] width 1530 height 784
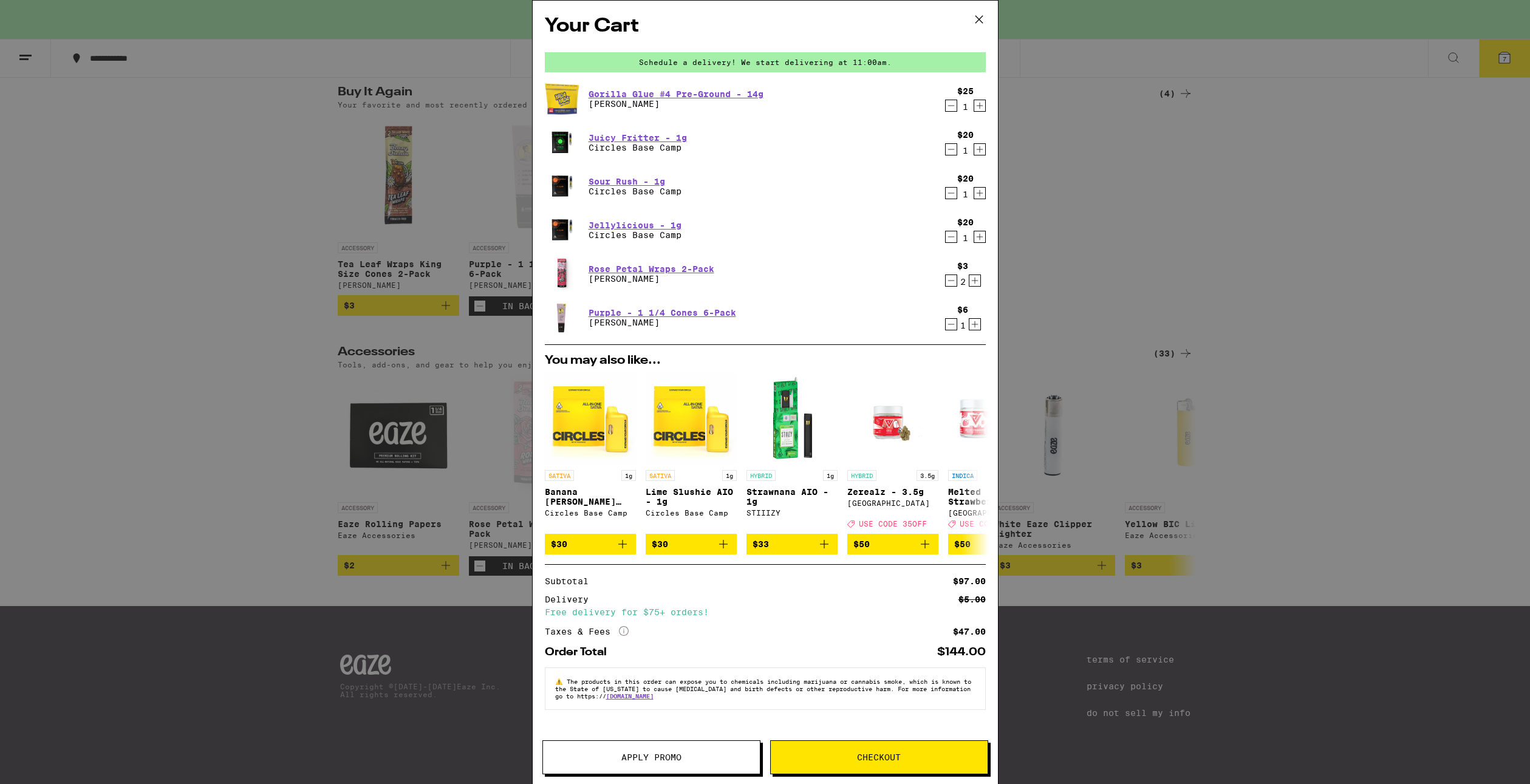
drag, startPoint x: 330, startPoint y: 254, endPoint x: 436, endPoint y: 326, distance: 128.1
click at [330, 254] on div "Your Cart Schedule a delivery! We start delivering at 11:00am. Gorilla Glue #4 …" at bounding box center [765, 392] width 1530 height 784
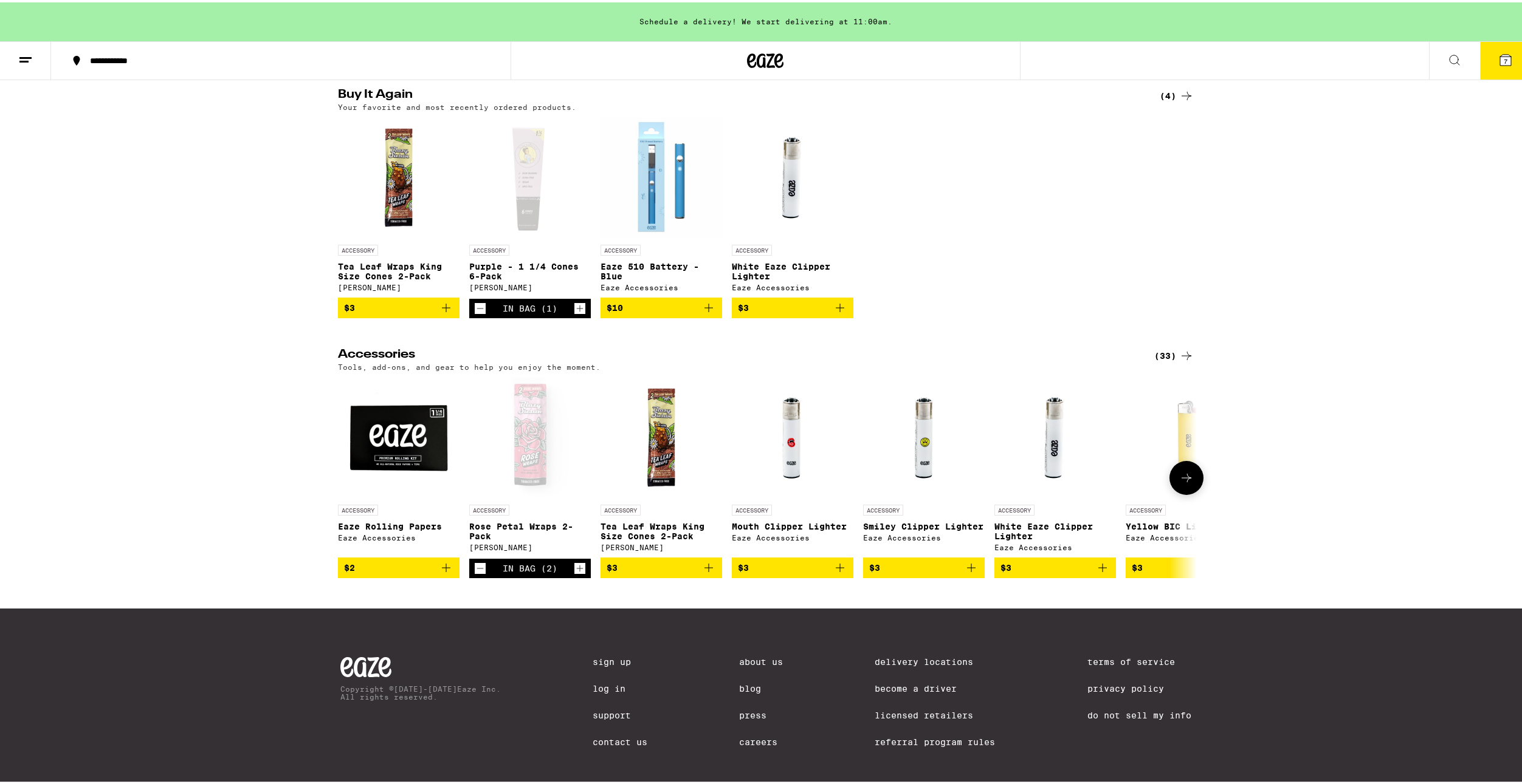
click at [477, 573] on icon "Decrement" at bounding box center [480, 566] width 11 height 14
click at [701, 573] on icon "Add to bag" at bounding box center [708, 565] width 14 height 14
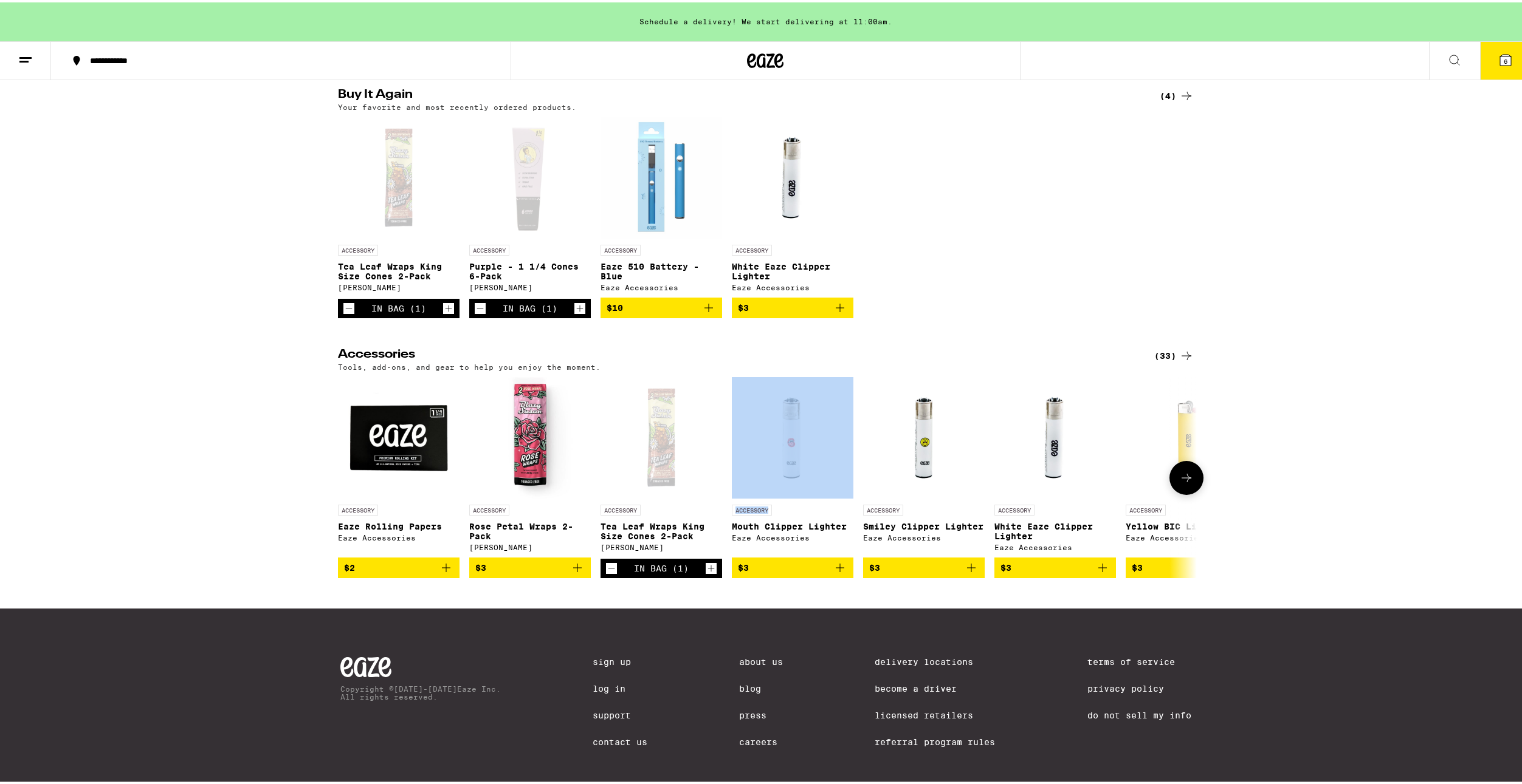
click at [699, 576] on div "In Bag (1)" at bounding box center [661, 566] width 121 height 20
click at [706, 573] on icon "Increment" at bounding box center [711, 566] width 11 height 14
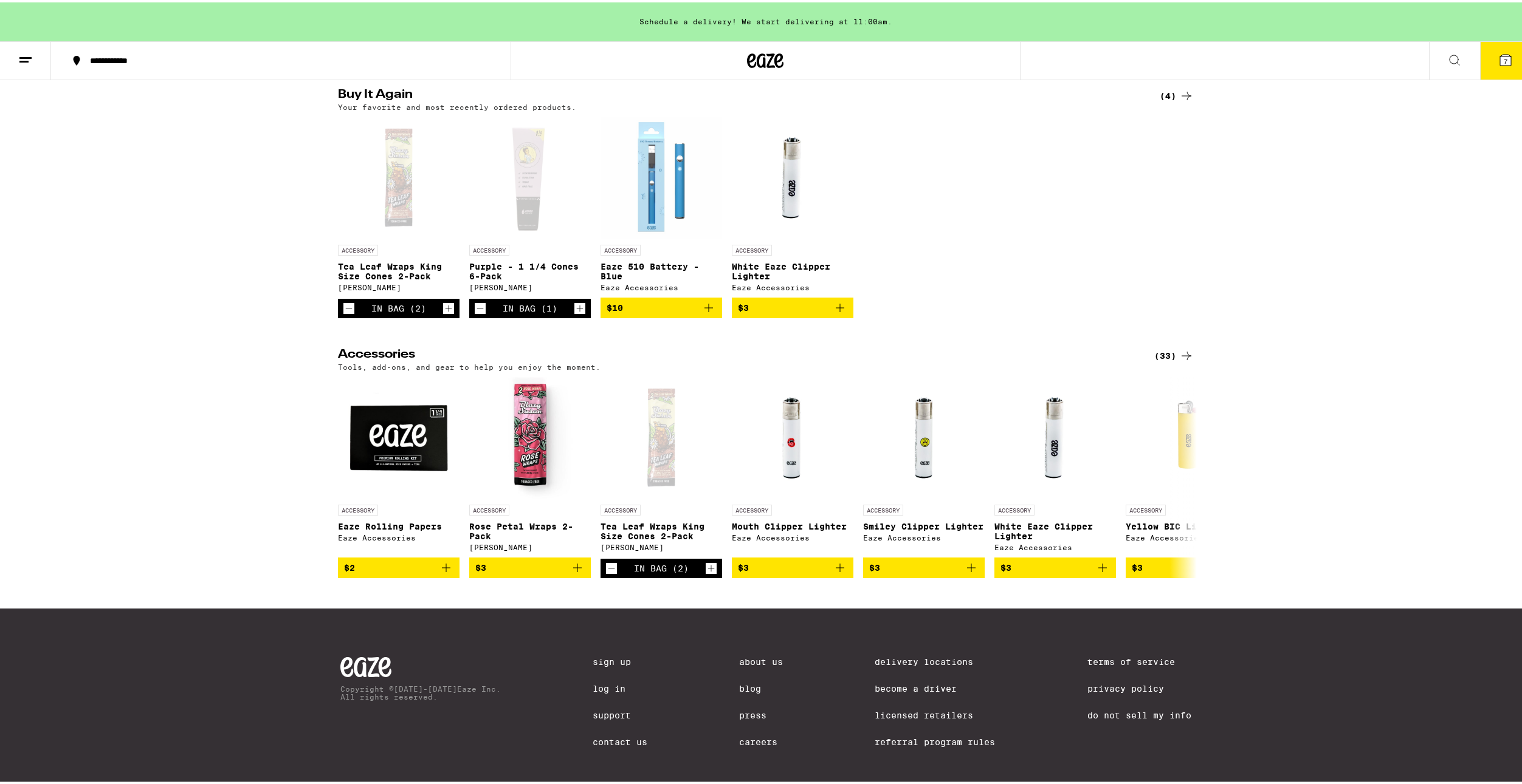
click at [698, 590] on div "Buy It Again (4) Your favorite and most recently ordered products. ACCESSORY Te…" at bounding box center [765, 442] width 1531 height 712
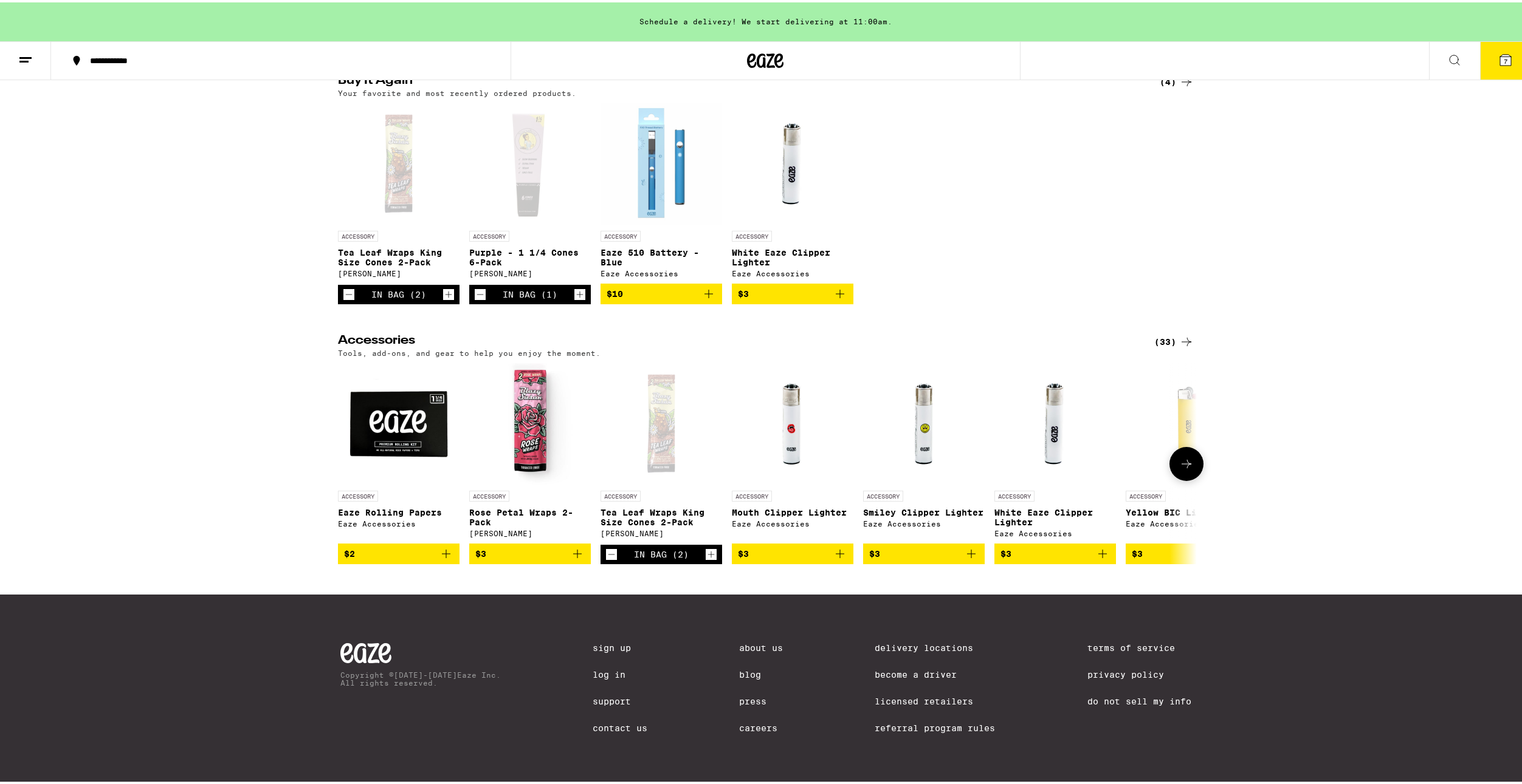
click at [1183, 463] on button at bounding box center [1186, 461] width 34 height 34
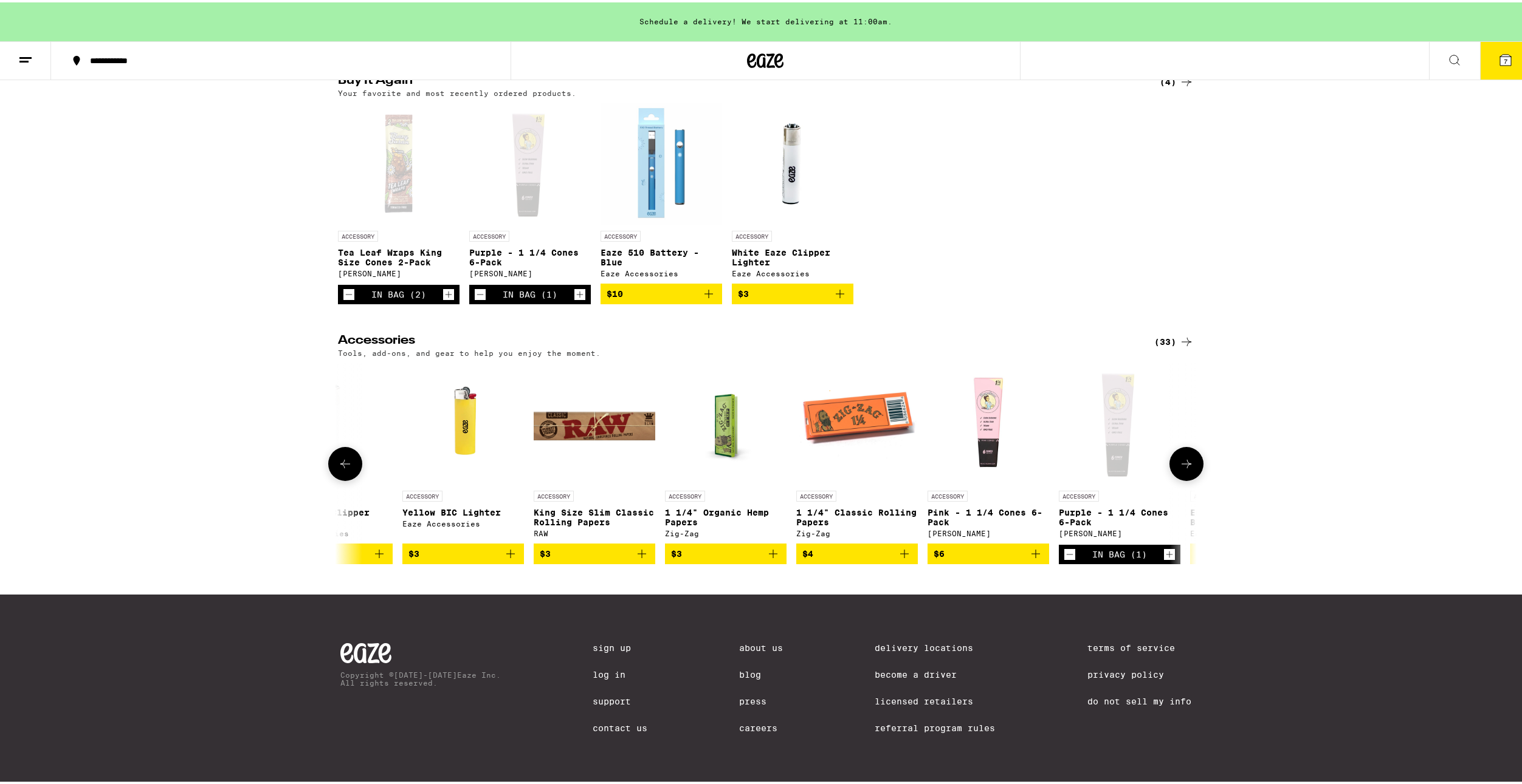
click at [592, 419] on img "Open page for King Size Slim Classic Rolling Papers from RAW" at bounding box center [594, 421] width 121 height 121
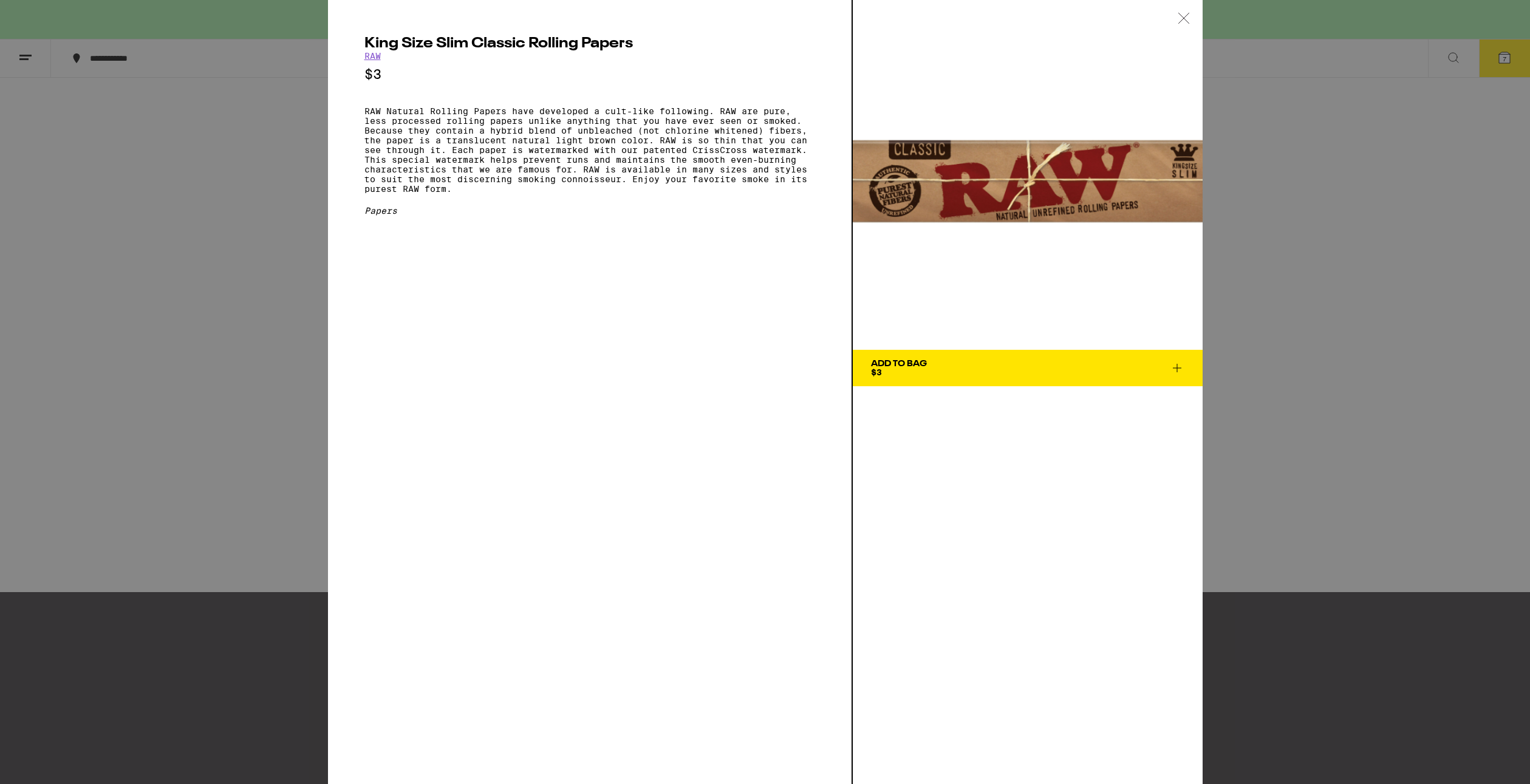
click at [248, 229] on div "King Size Slim Classic Rolling Papers RAW $3 RAW Natural Rolling Papers have de…" at bounding box center [765, 392] width 1530 height 784
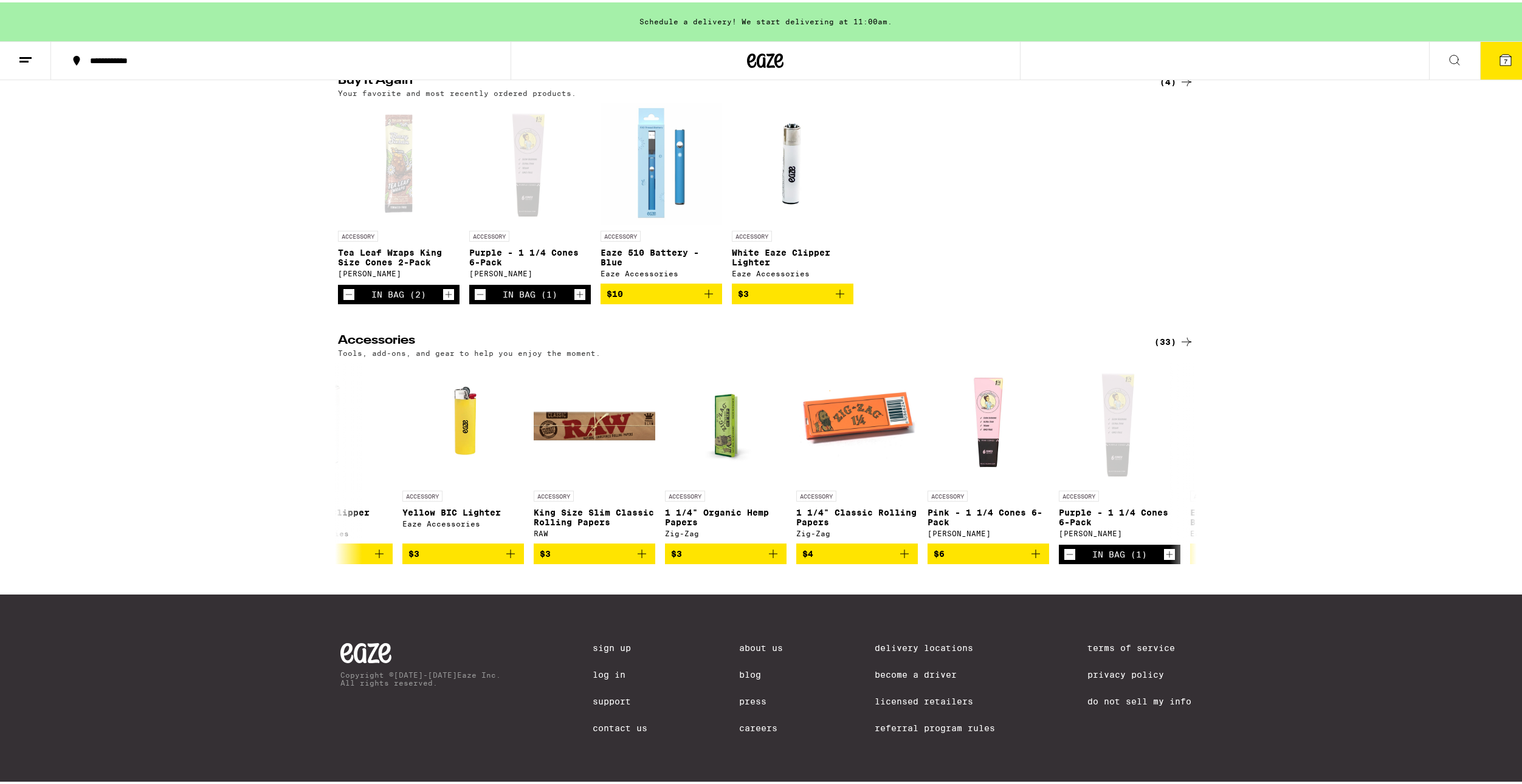
click at [1199, 456] on div "Accessories (33) Tools, add-ons, and gear to help you enjoy the moment. ACCESSO…" at bounding box center [765, 447] width 1531 height 230
click at [1192, 455] on button at bounding box center [1186, 461] width 34 height 34
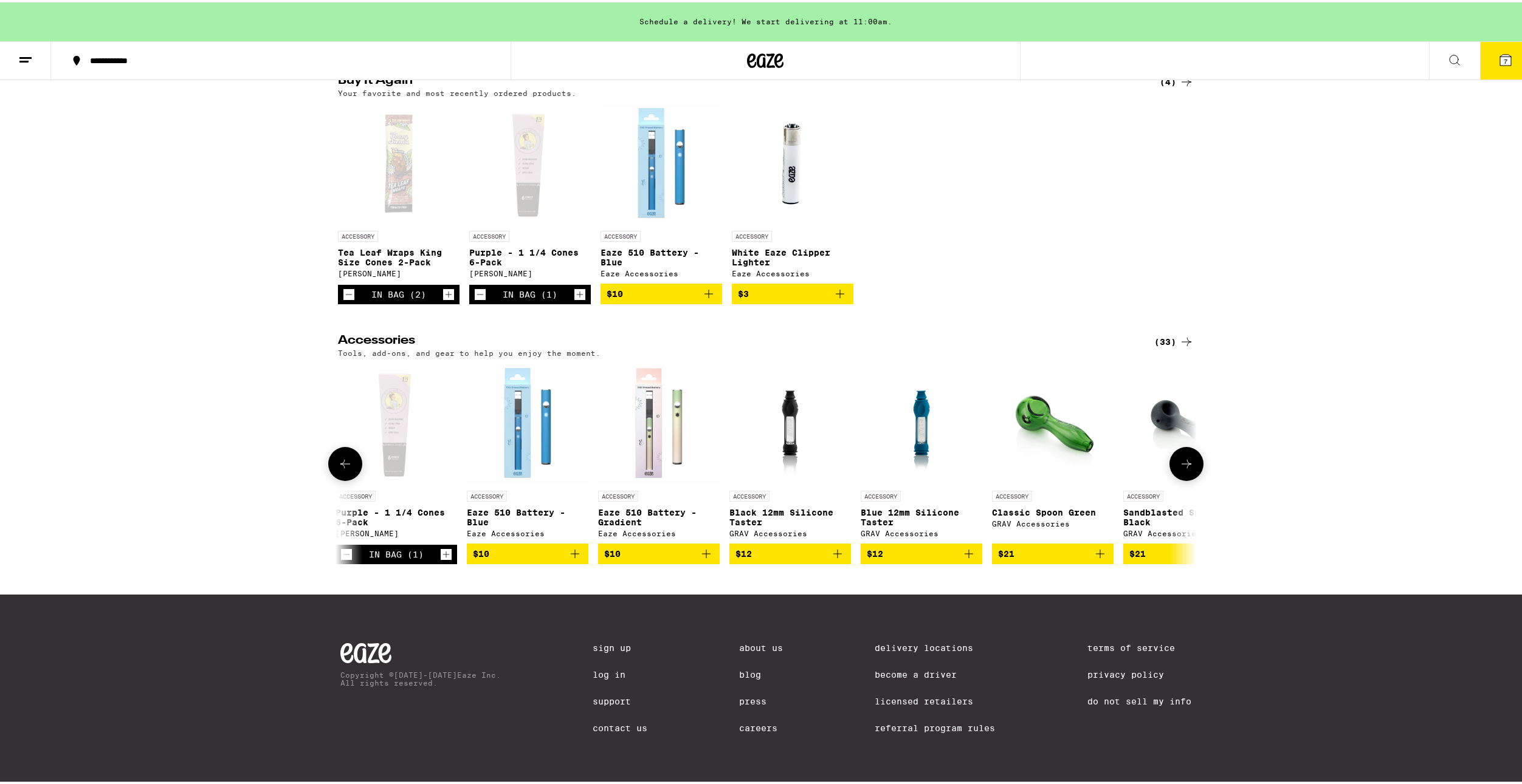
click at [1192, 455] on button at bounding box center [1186, 461] width 34 height 34
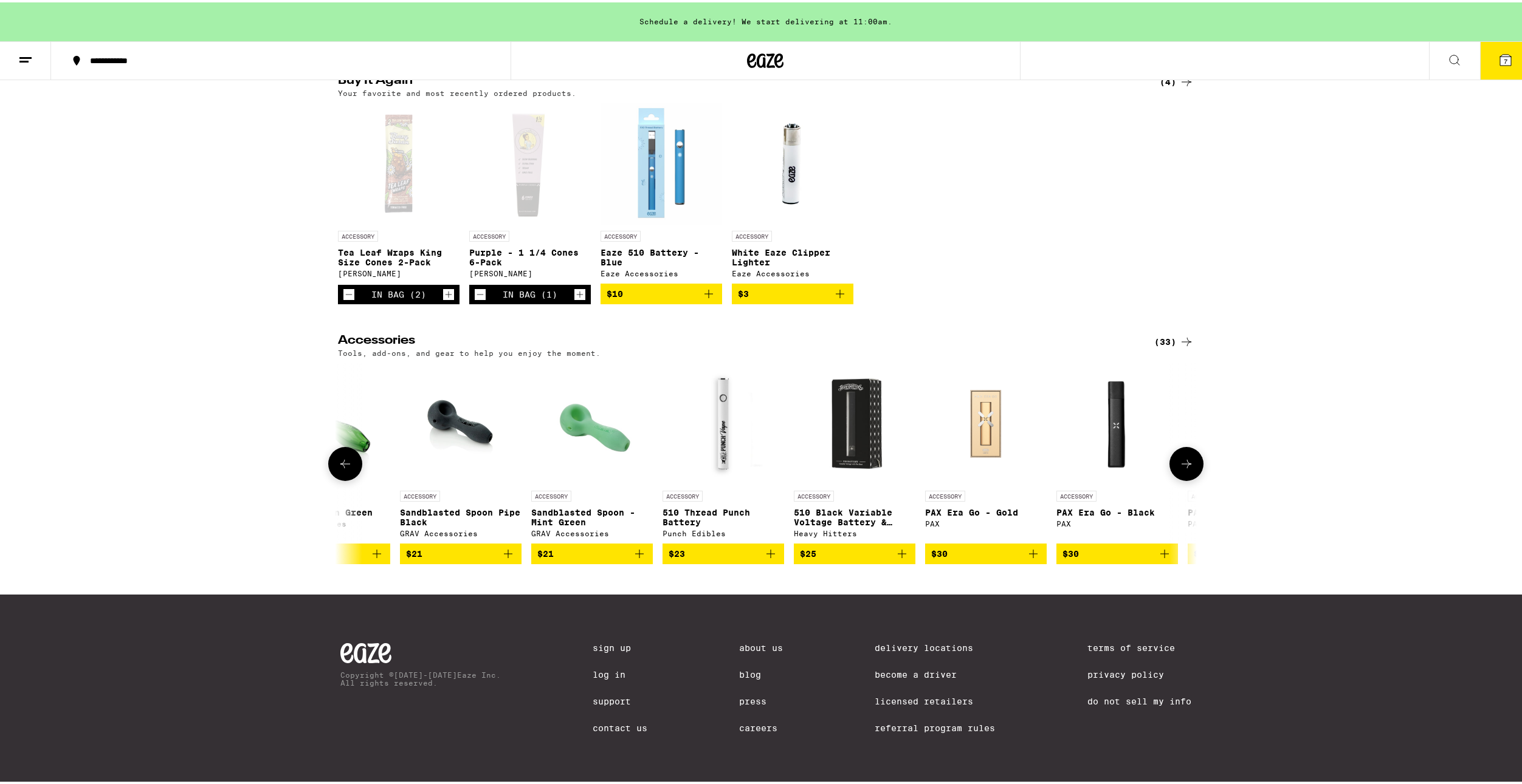
click at [1192, 455] on button at bounding box center [1186, 461] width 34 height 34
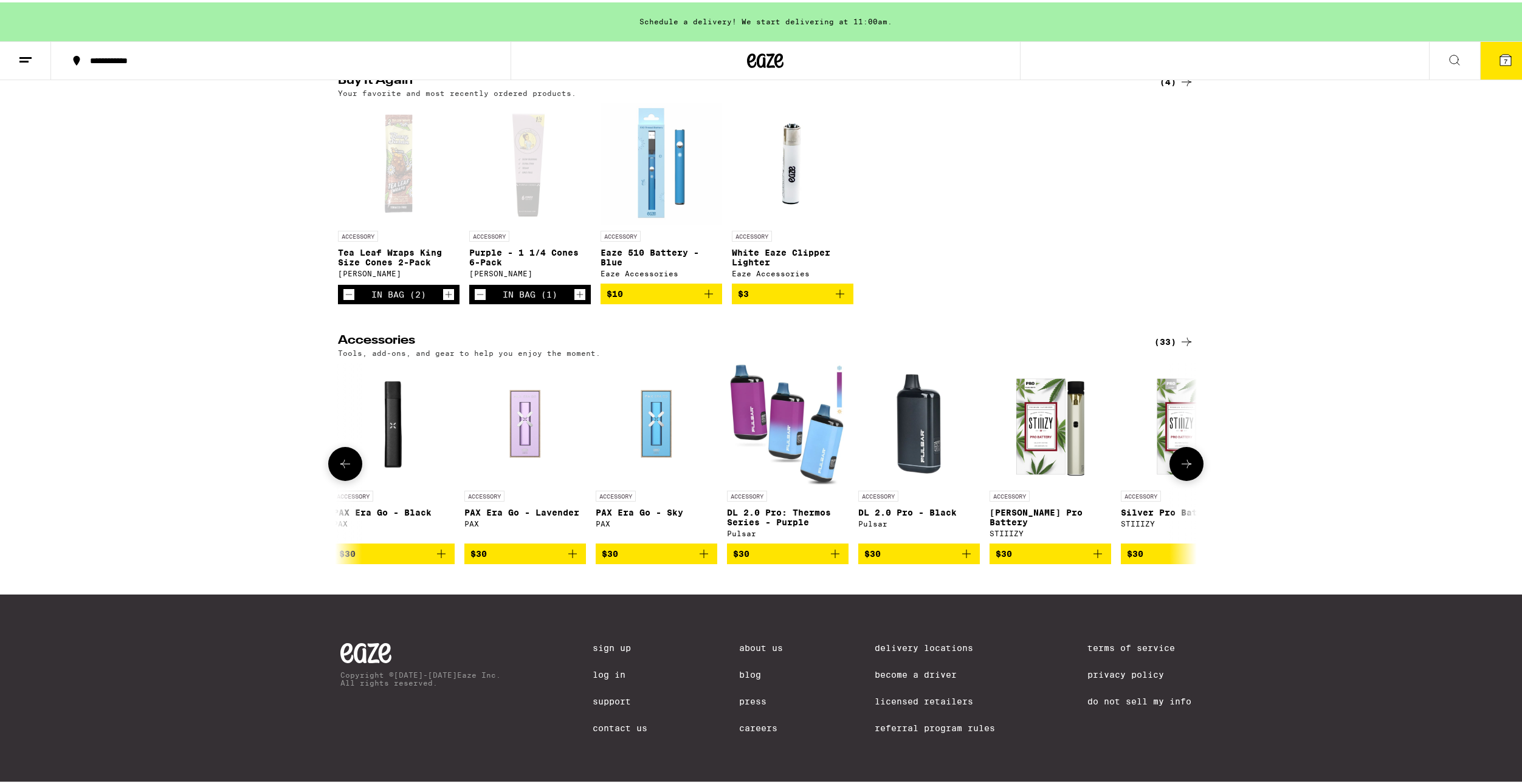
click at [1192, 455] on button at bounding box center [1186, 461] width 34 height 34
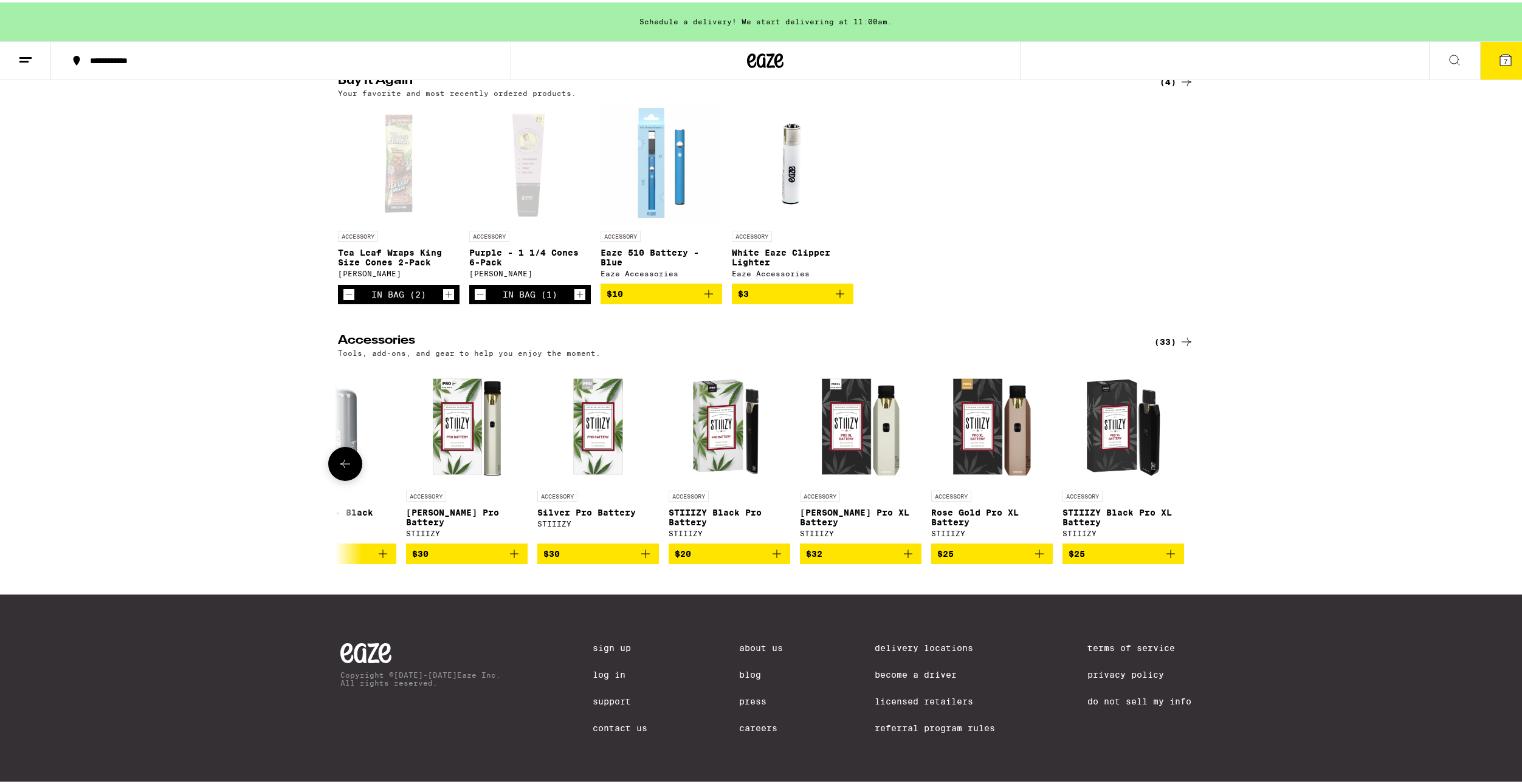
click at [1192, 455] on div at bounding box center [1186, 461] width 34 height 34
click at [339, 454] on icon at bounding box center [345, 461] width 14 height 14
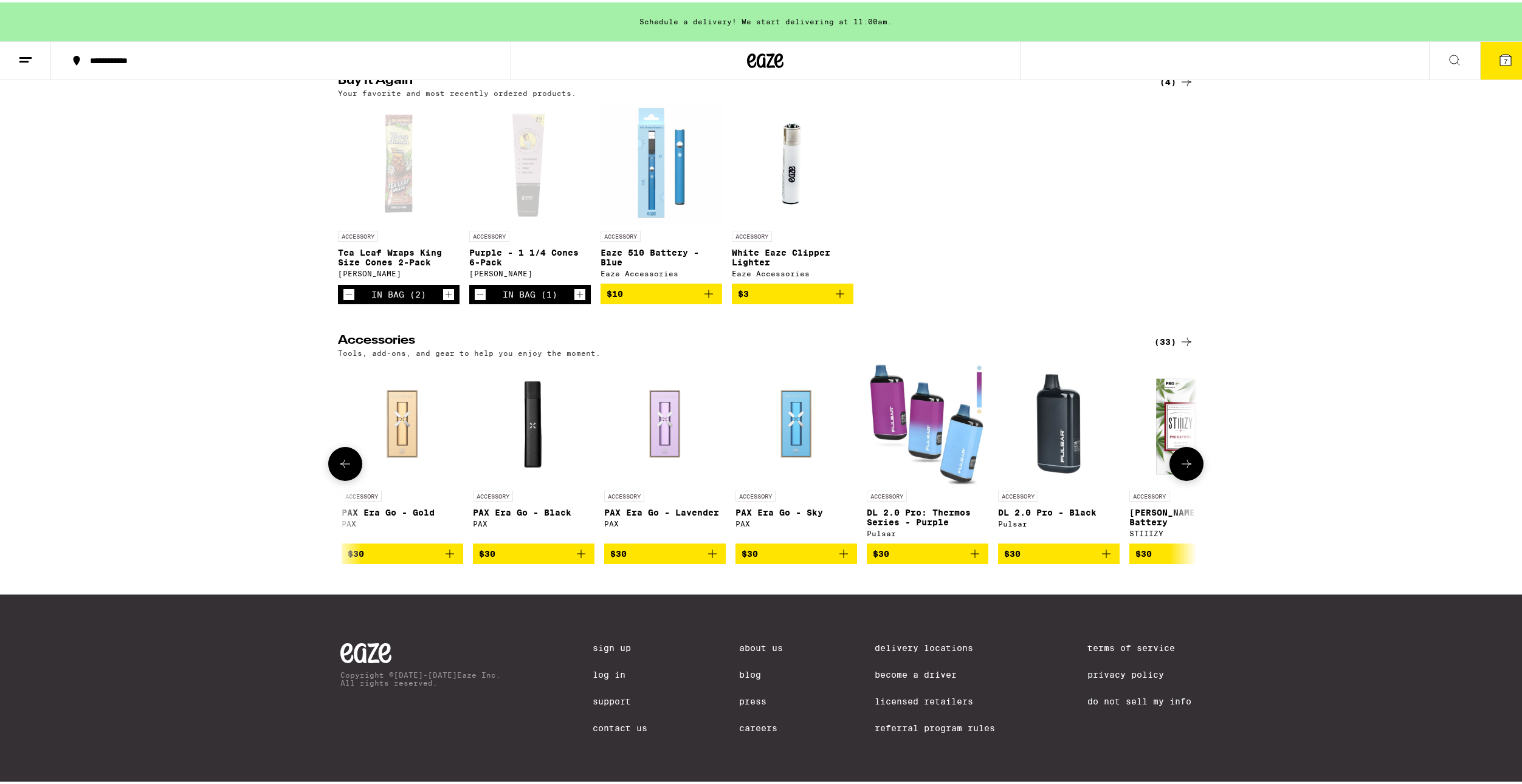
click at [339, 454] on icon at bounding box center [345, 461] width 14 height 14
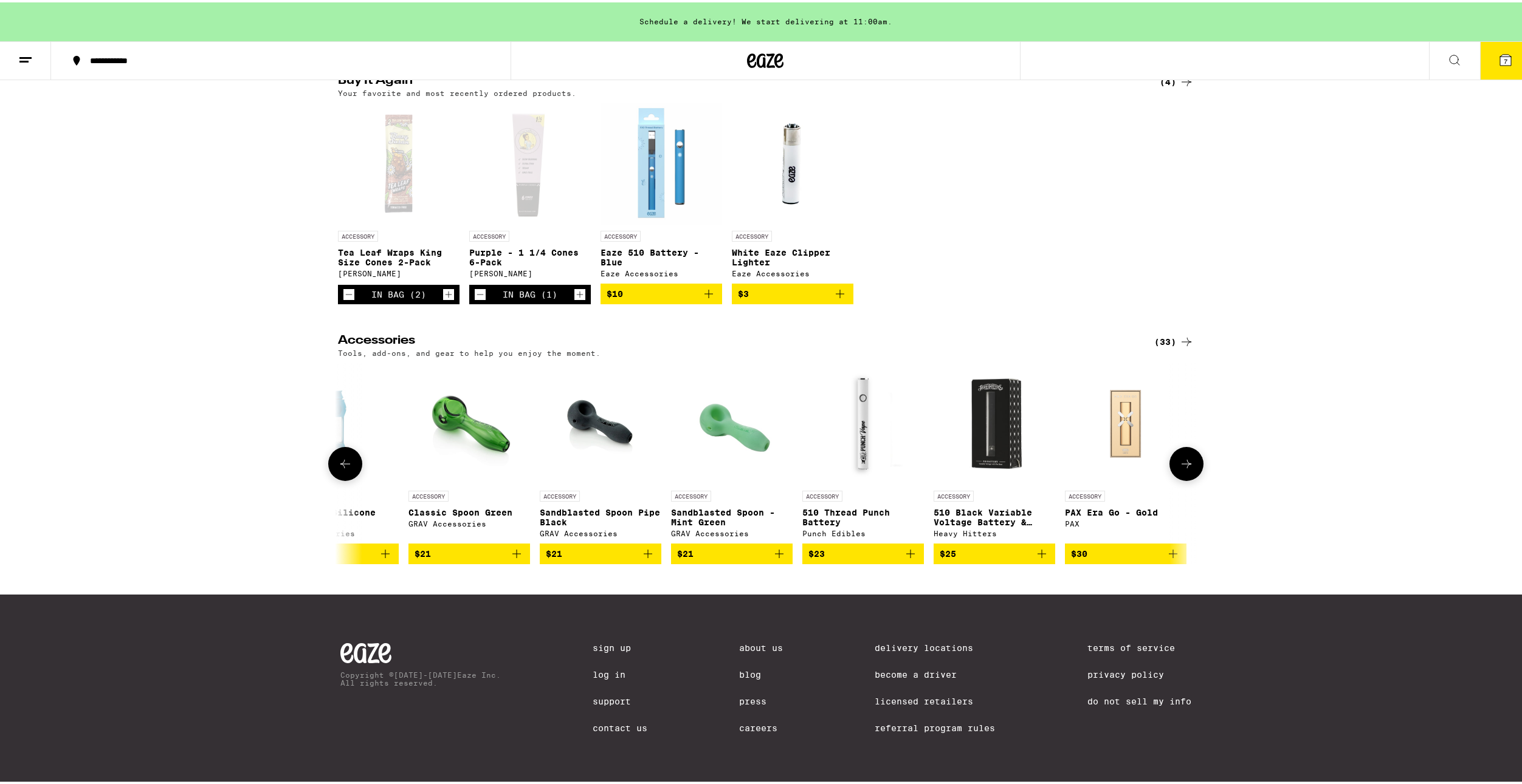
click at [338, 456] on icon at bounding box center [345, 461] width 14 height 14
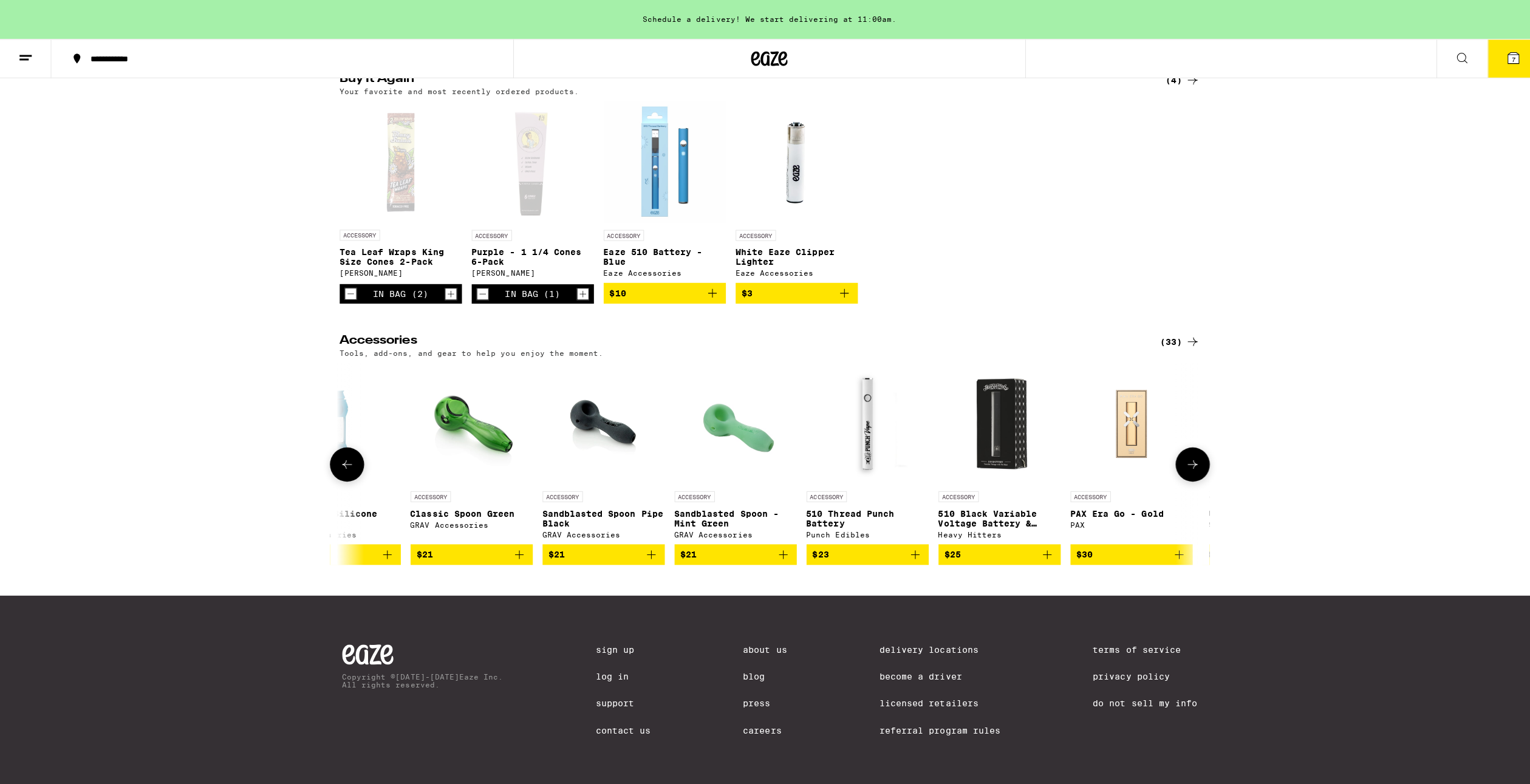
scroll to position [0, 1306]
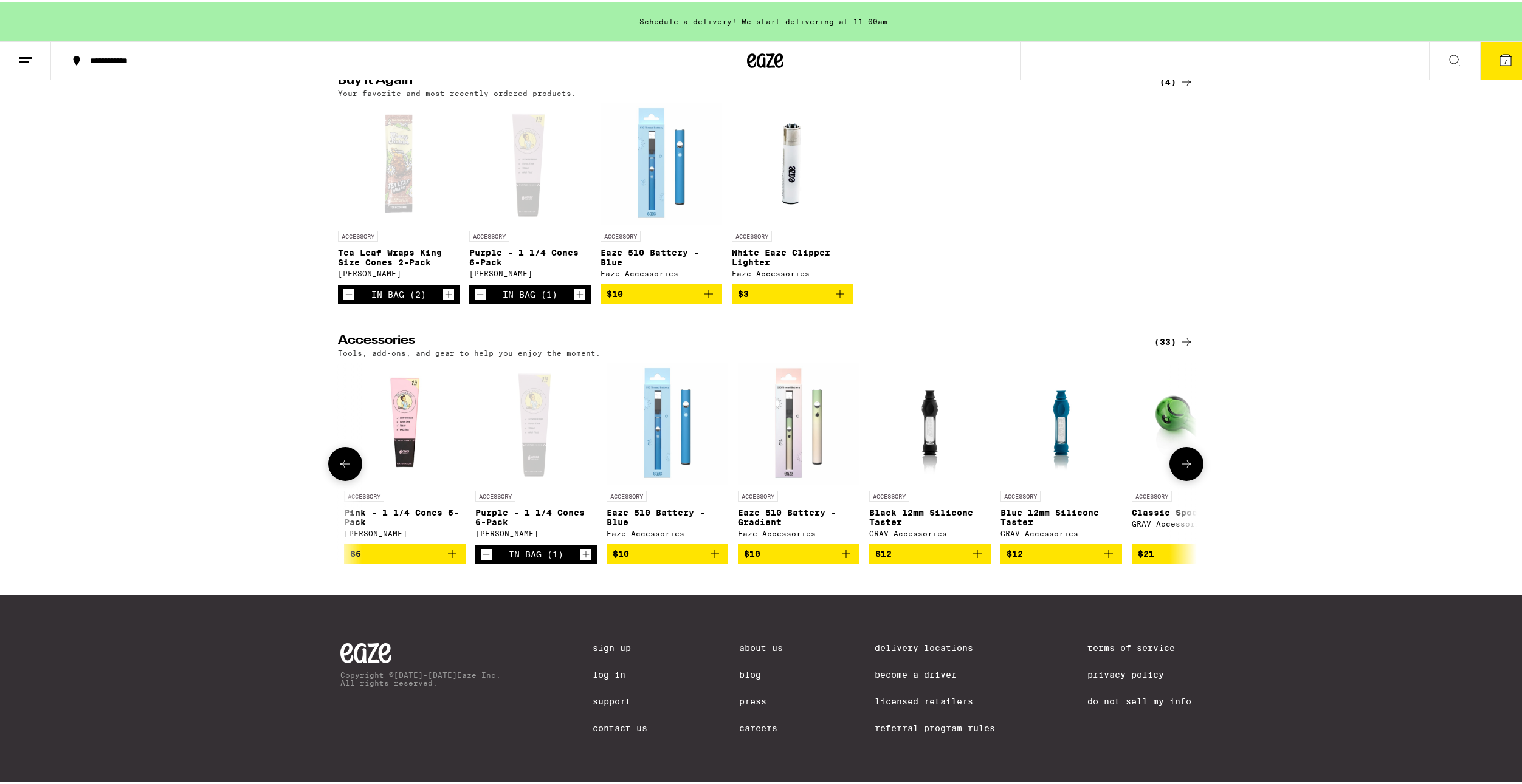
click at [450, 549] on icon "Add to bag" at bounding box center [452, 552] width 14 height 14
click at [481, 549] on icon "Decrement" at bounding box center [486, 552] width 11 height 14
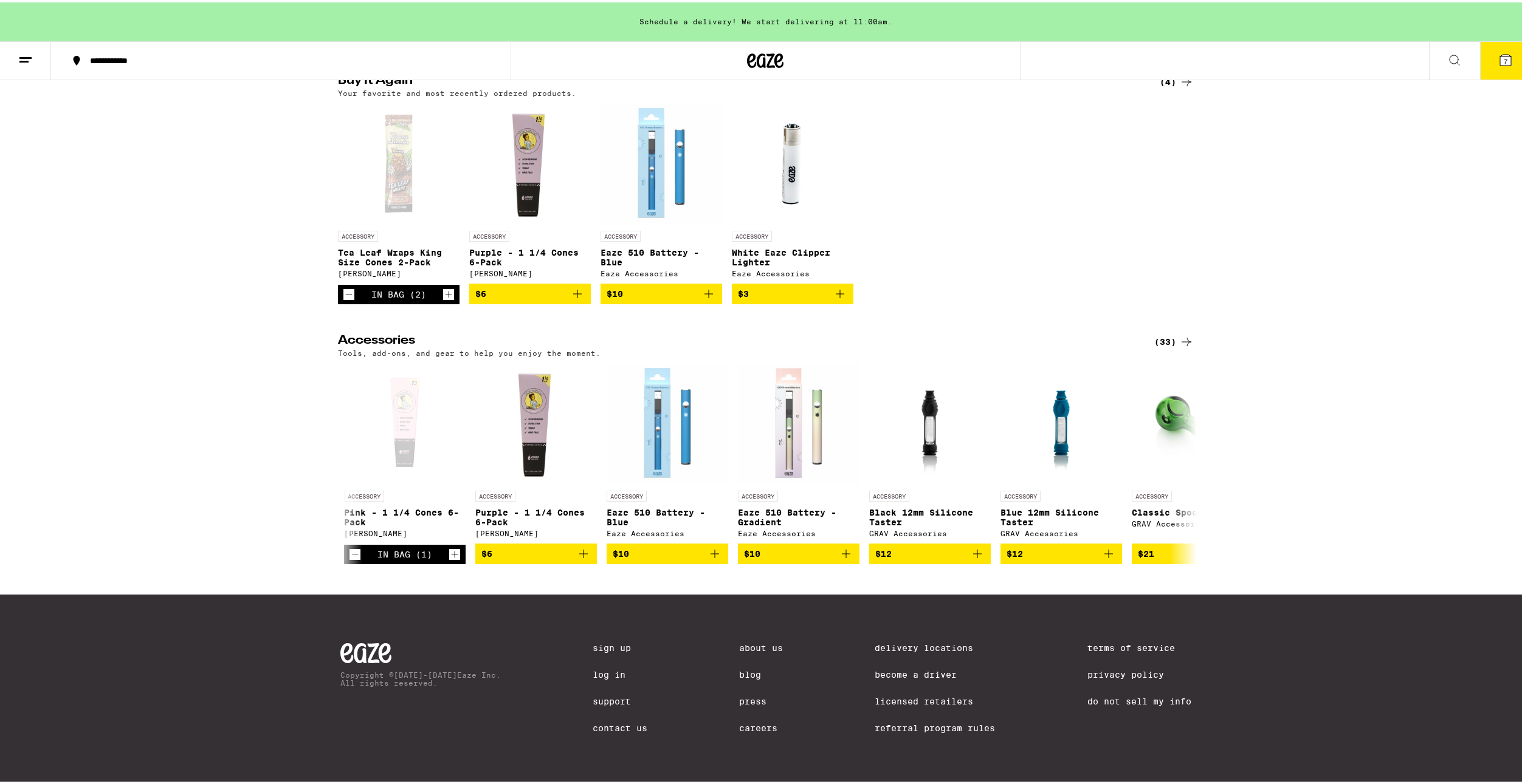
click at [1505, 69] on button "7" at bounding box center [1505, 59] width 51 height 38
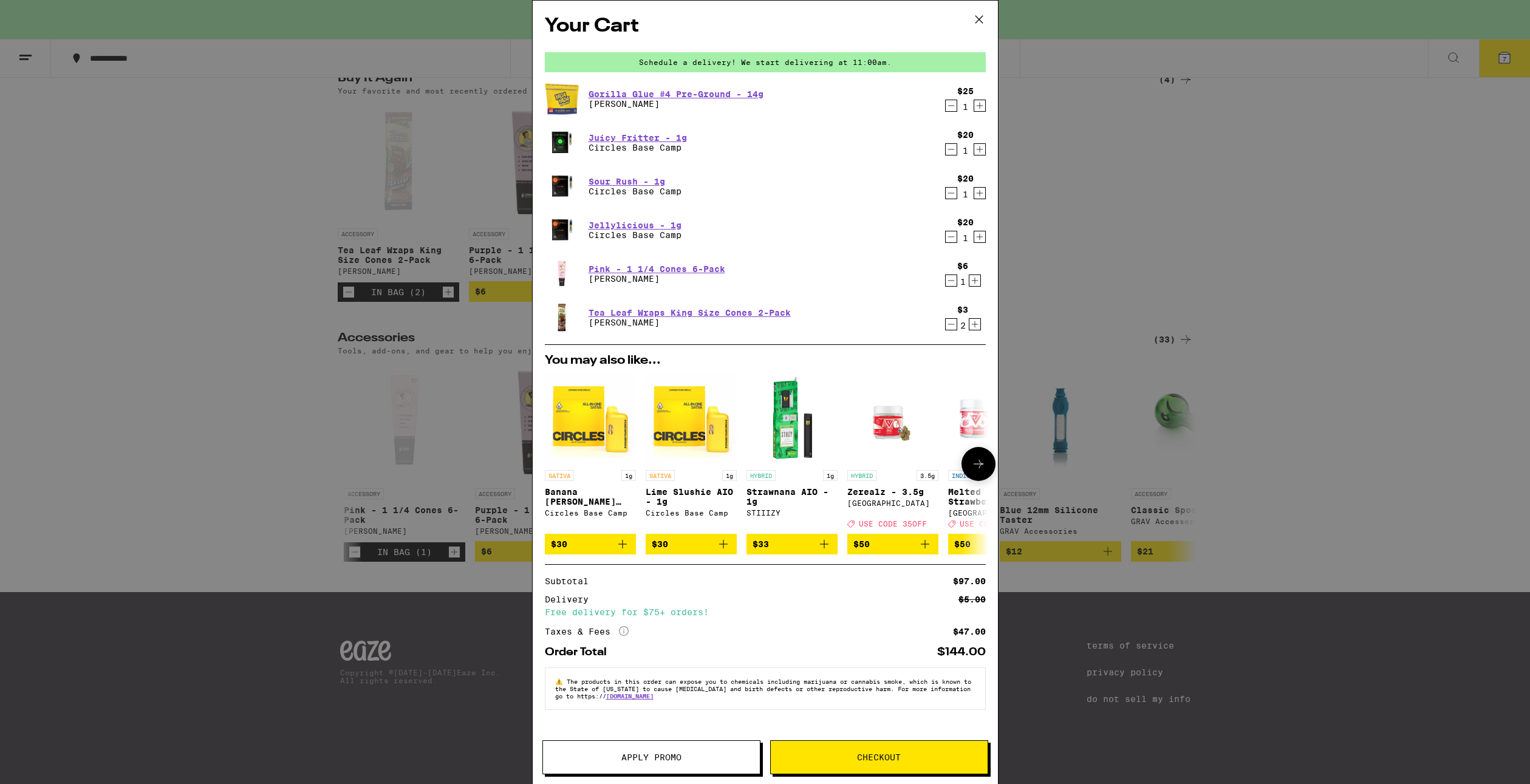
click at [981, 462] on icon at bounding box center [978, 464] width 14 height 14
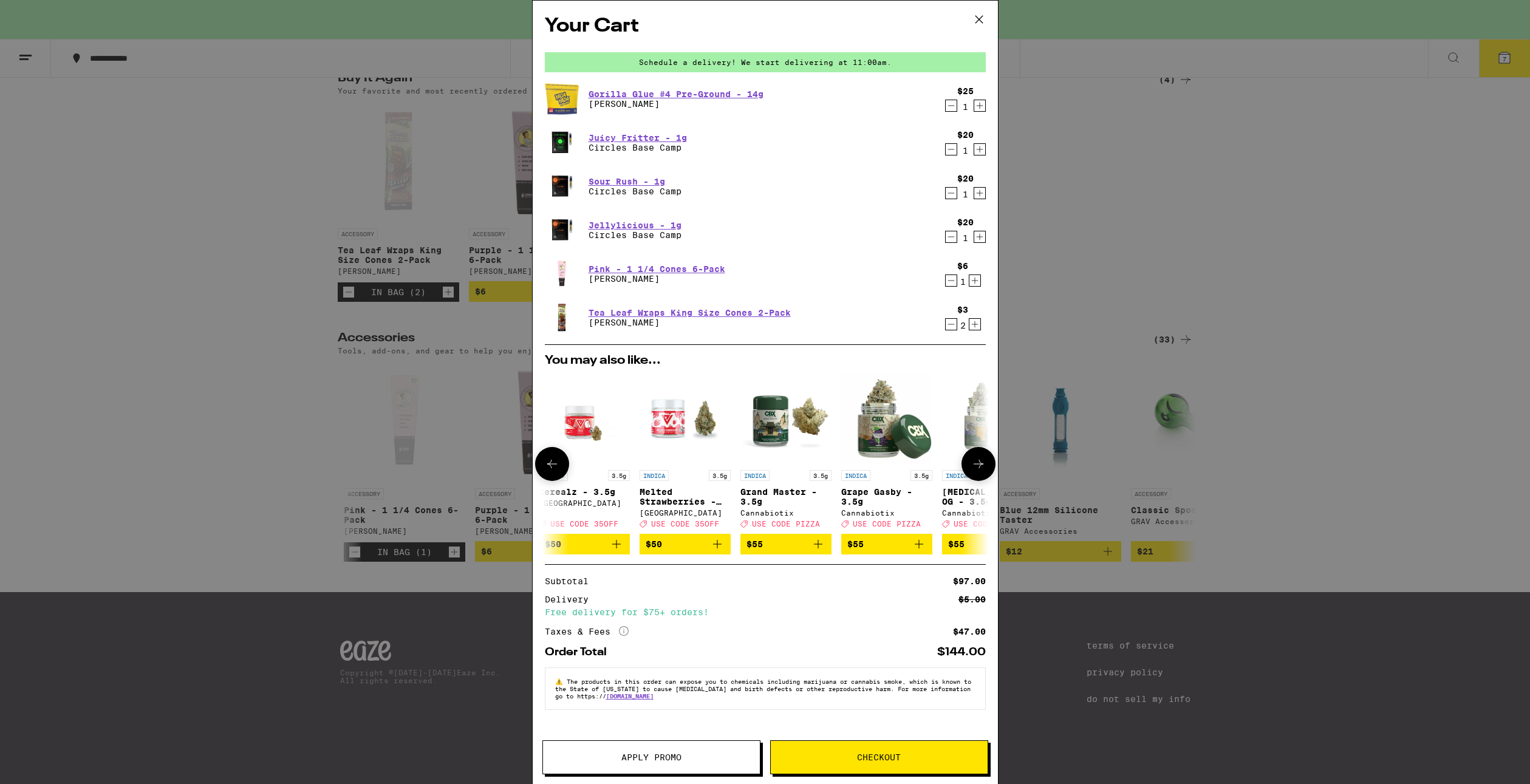
click at [981, 462] on icon at bounding box center [978, 464] width 14 height 14
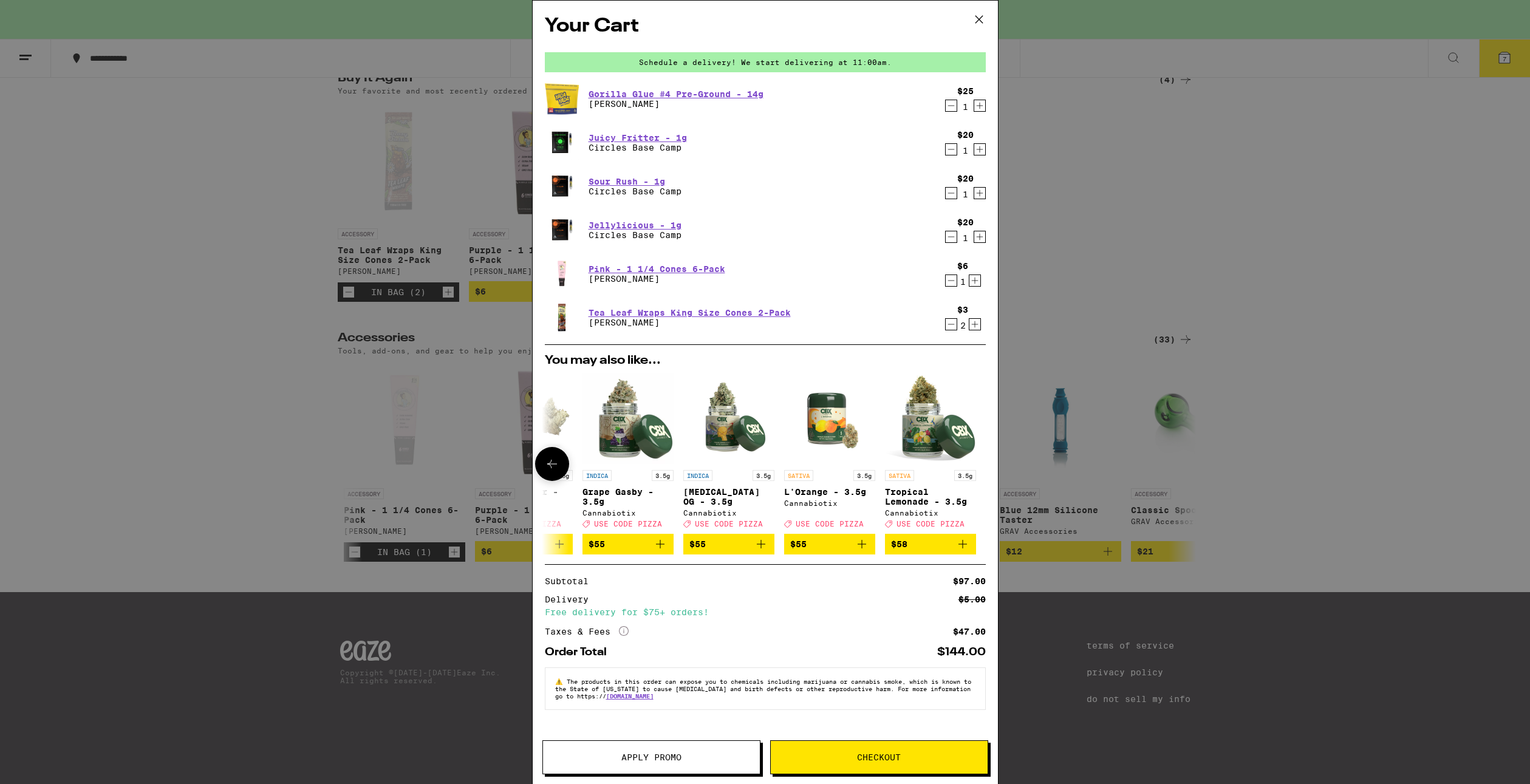
click at [540, 461] on button at bounding box center [552, 464] width 34 height 34
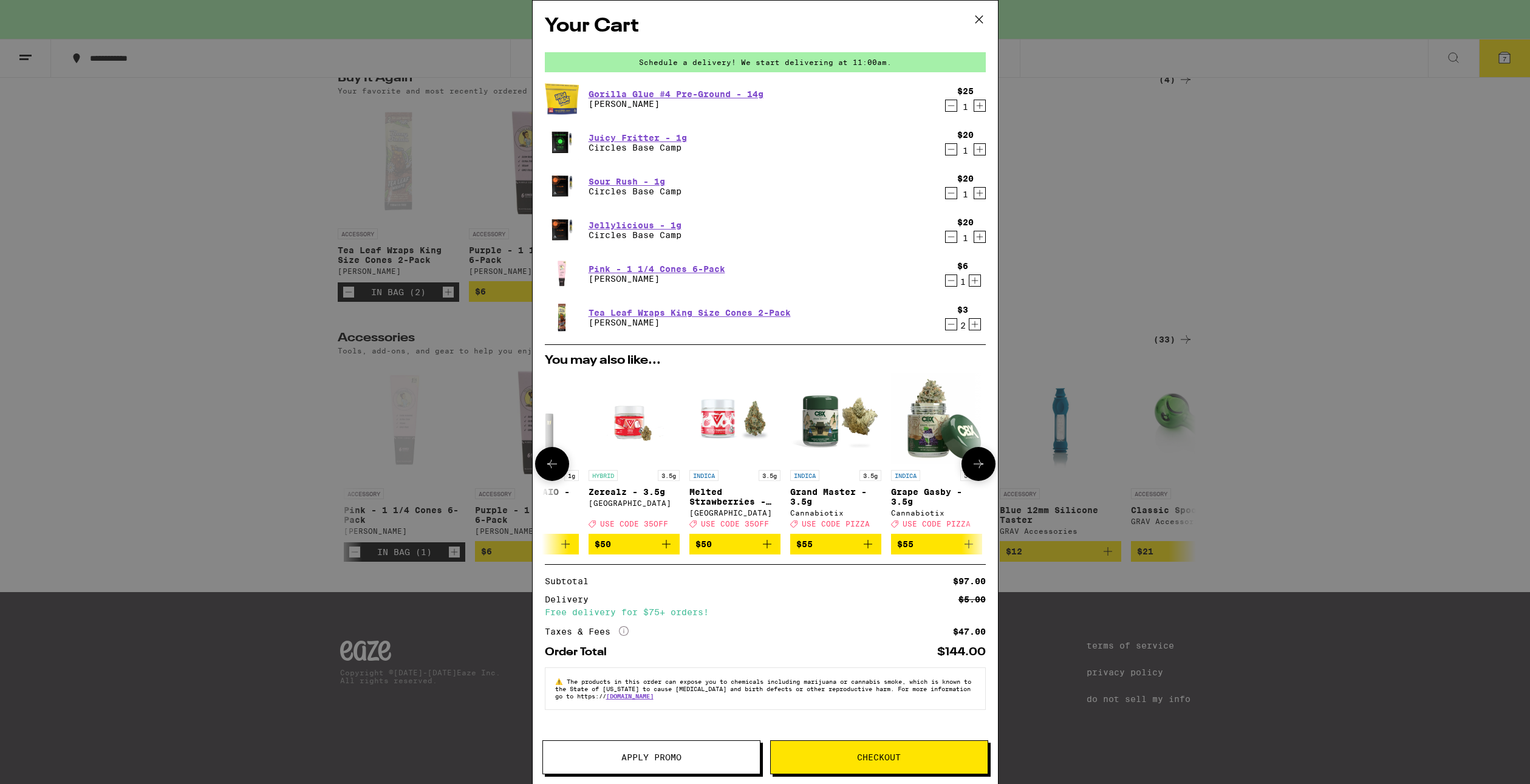
click at [759, 431] on img "Open page for Melted Strawberries - 3.5g from Ember Valley" at bounding box center [735, 418] width 91 height 91
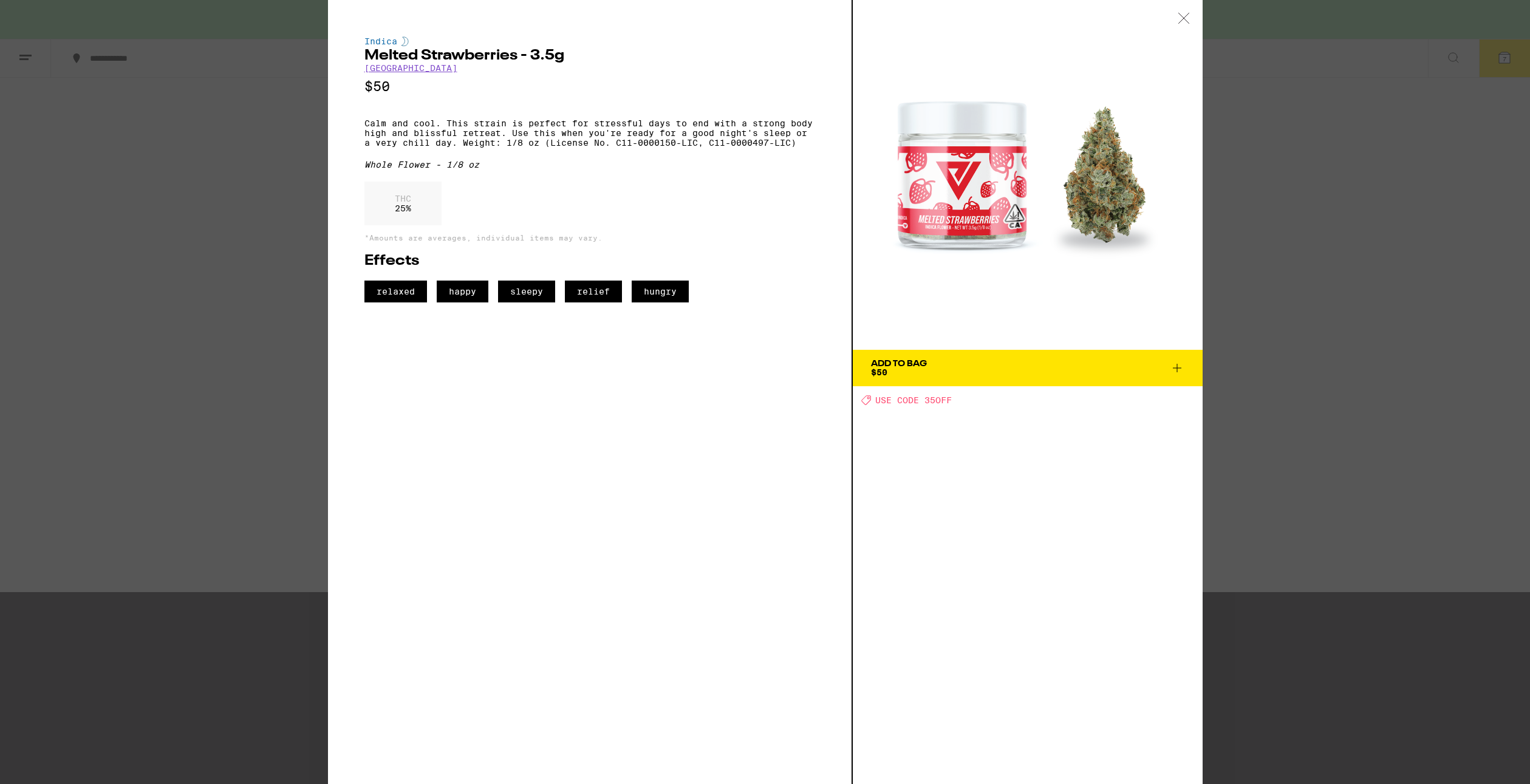
click at [225, 175] on div "Indica Melted Strawberries - 3.5g Ember Valley $50 Calm and cool. This strain i…" at bounding box center [765, 392] width 1530 height 784
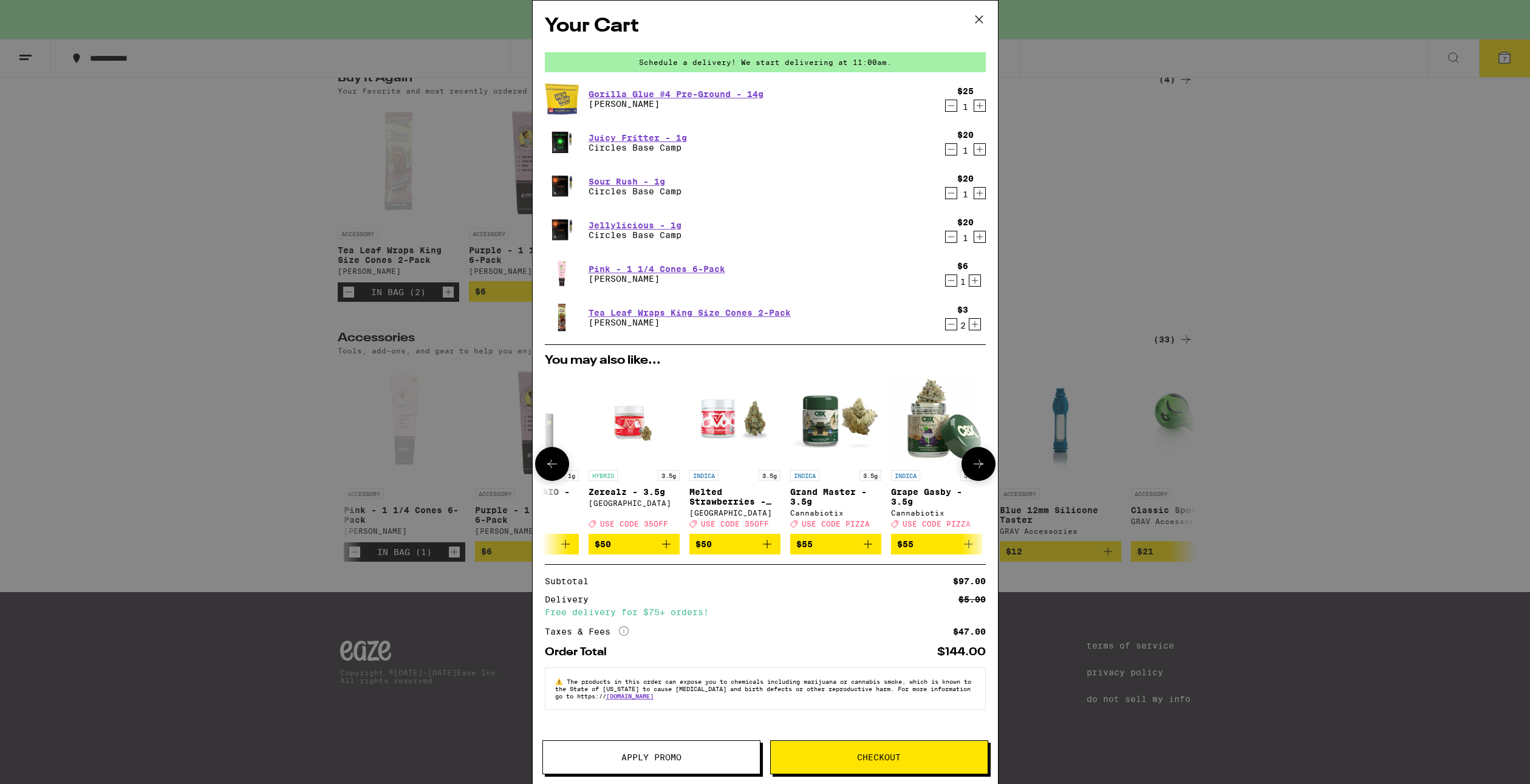
click at [972, 472] on icon at bounding box center [978, 464] width 14 height 14
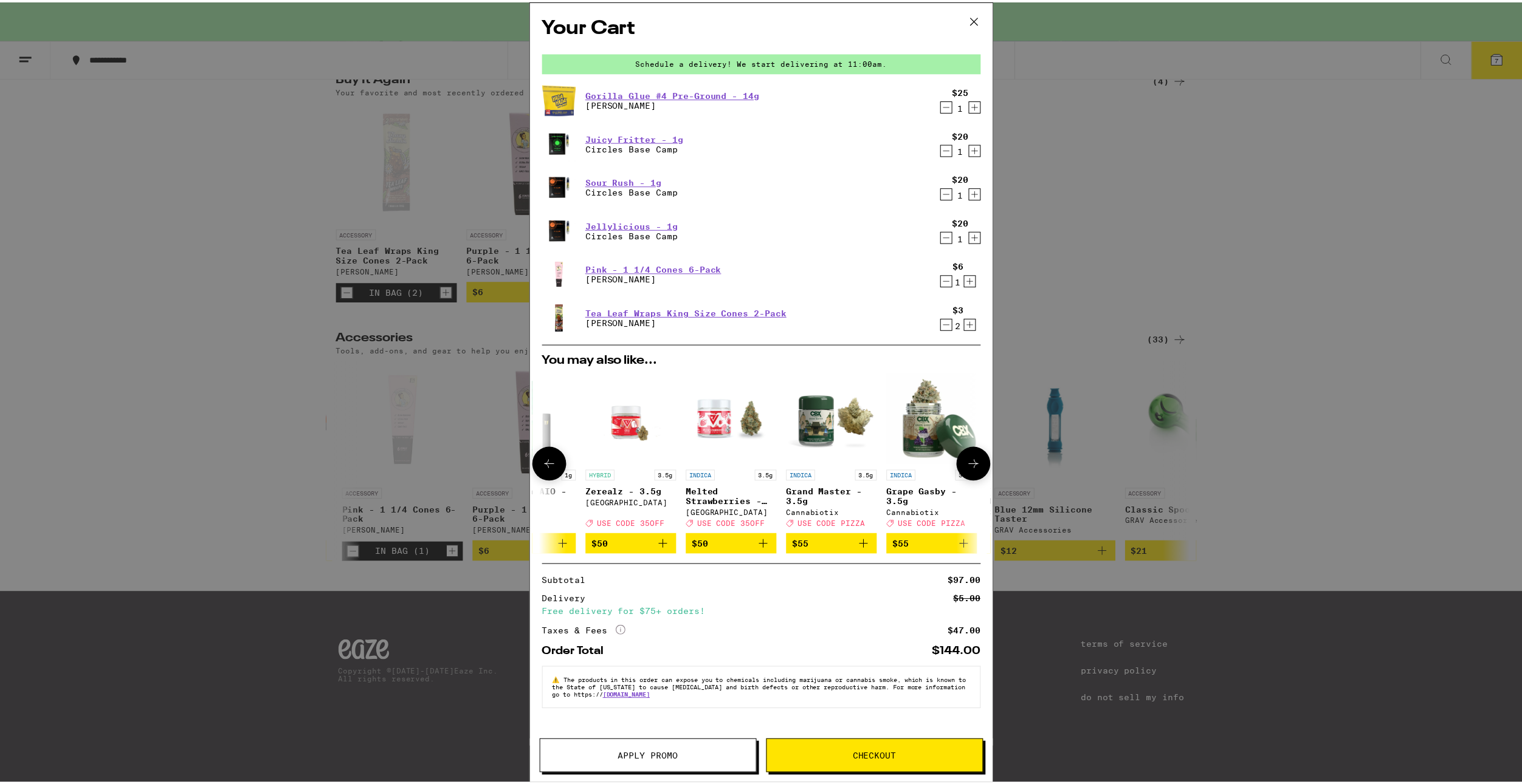
scroll to position [0, 568]
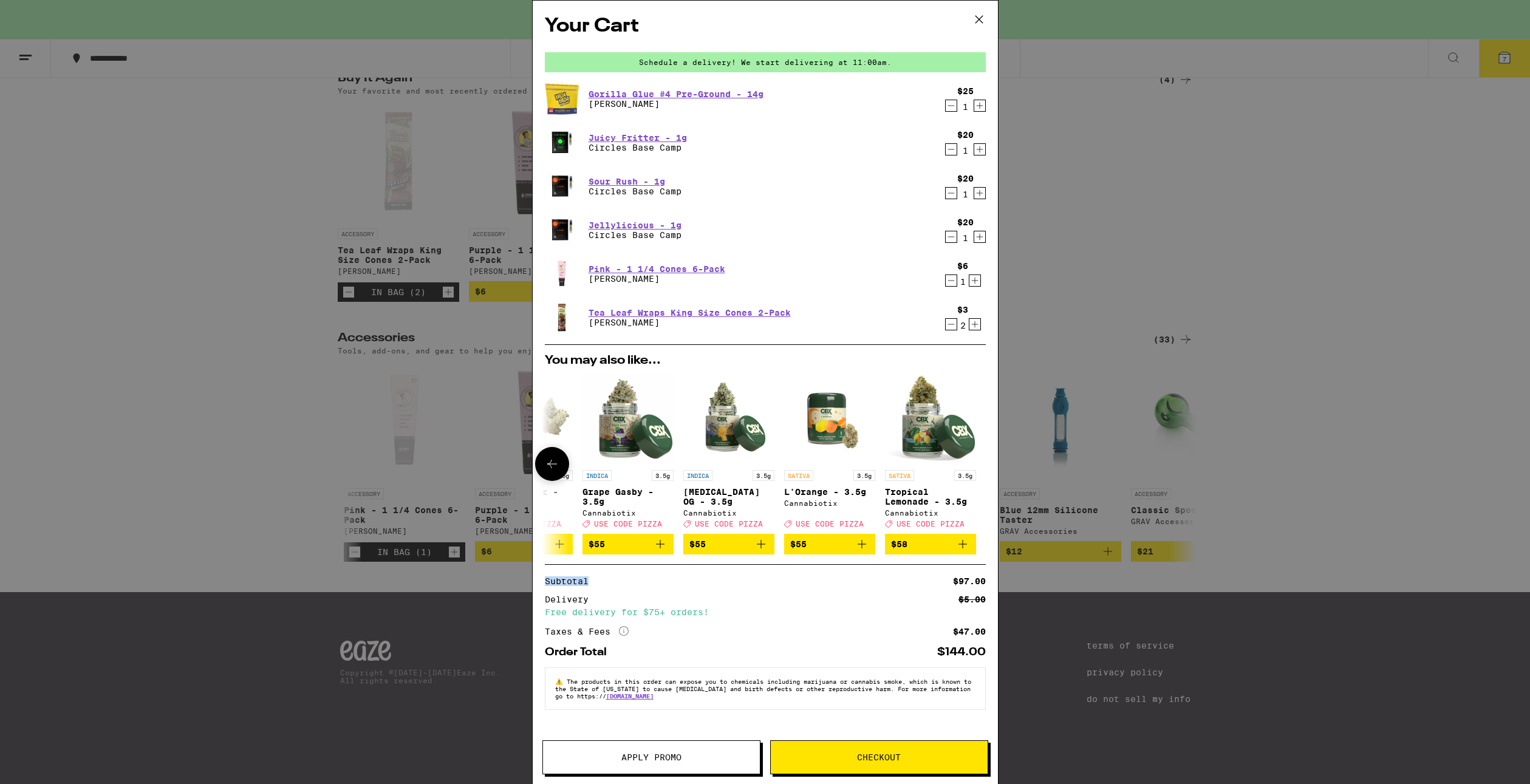
click at [972, 474] on div at bounding box center [978, 464] width 34 height 34
click at [297, 274] on div "Your Cart Schedule a delivery! We start delivering at 11:00am. Gorilla Glue #4 …" at bounding box center [765, 392] width 1530 height 784
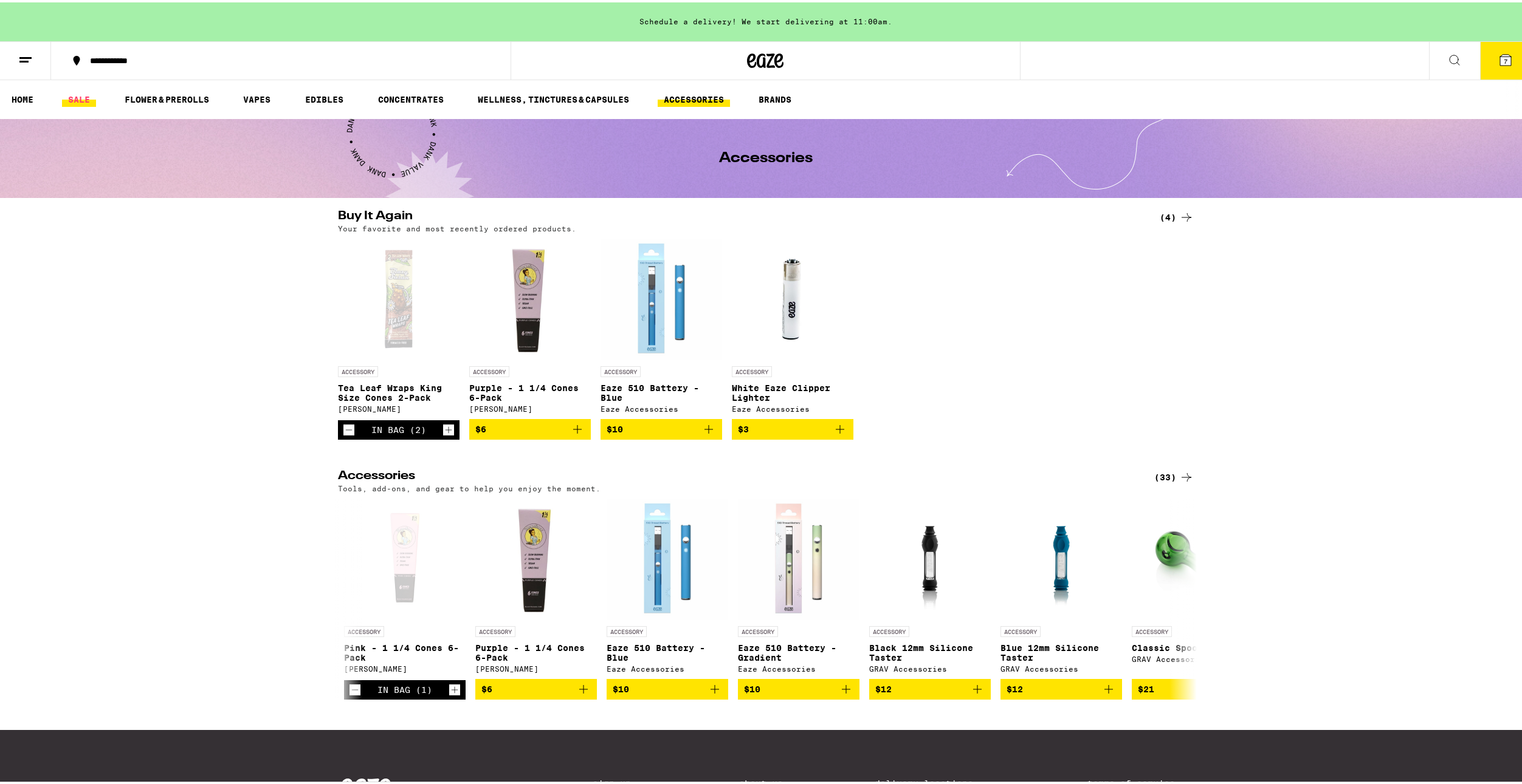
click at [78, 101] on link "SALE" at bounding box center [79, 97] width 34 height 14
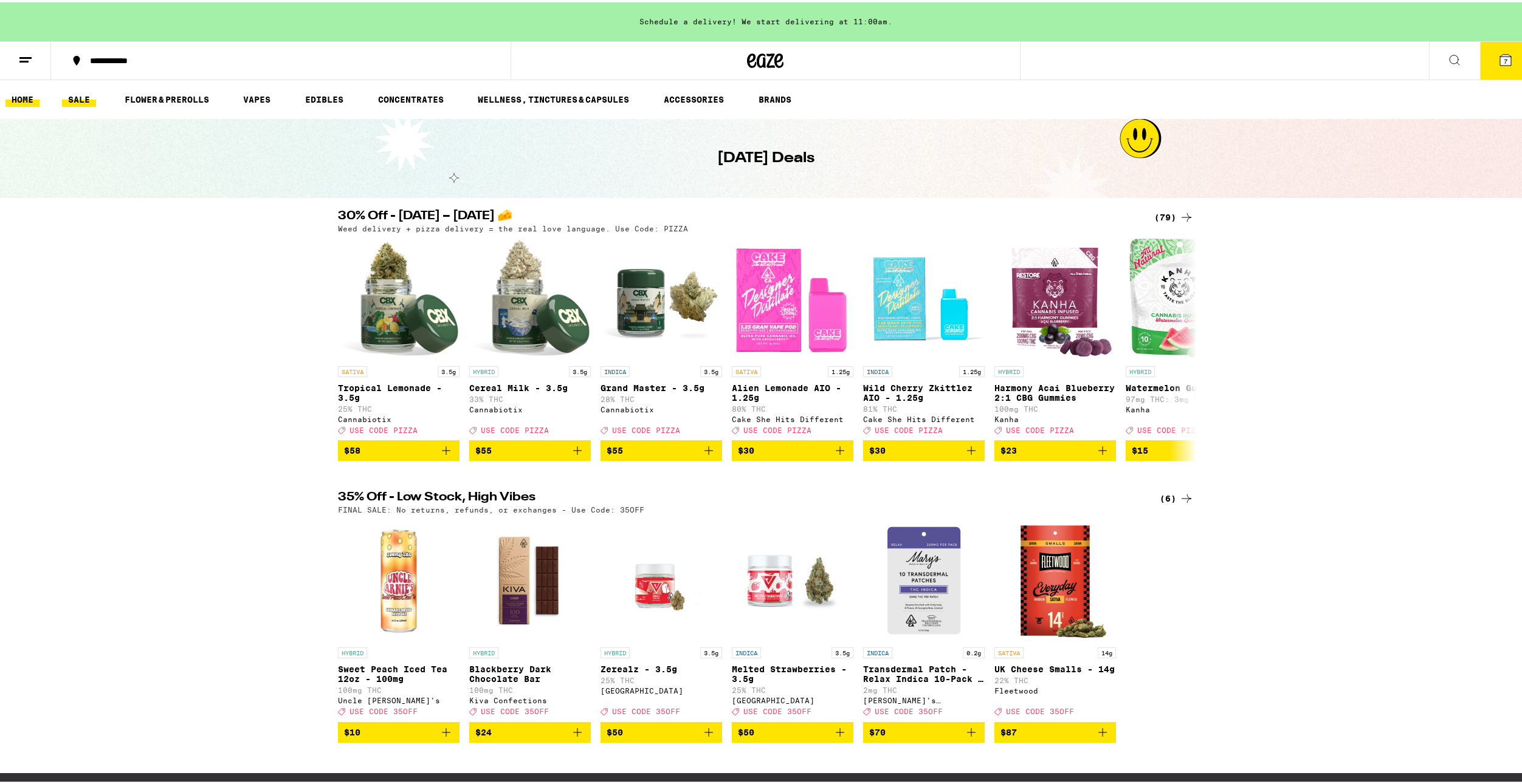
click at [32, 93] on link "HOME" at bounding box center [22, 97] width 34 height 14
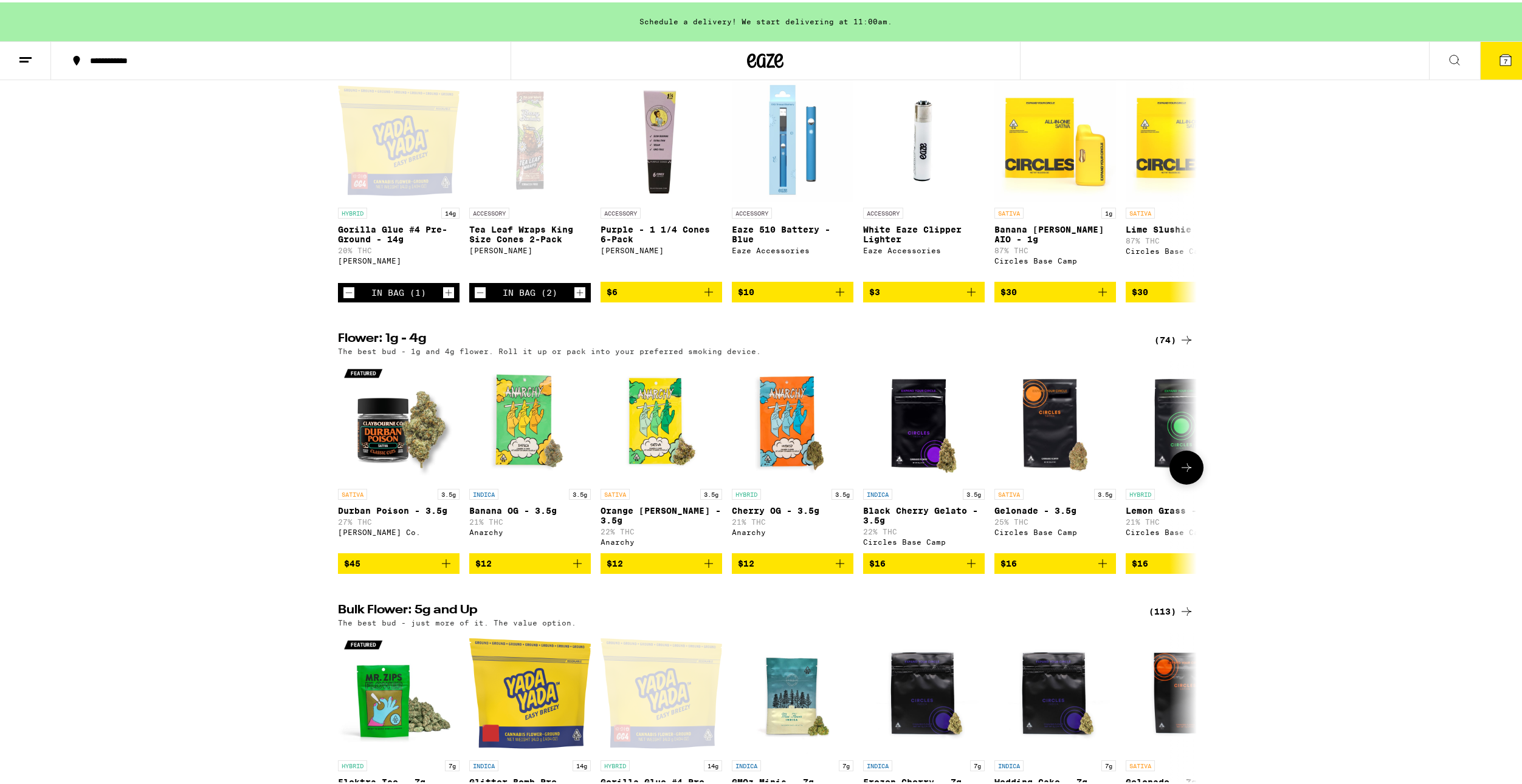
scroll to position [851, 0]
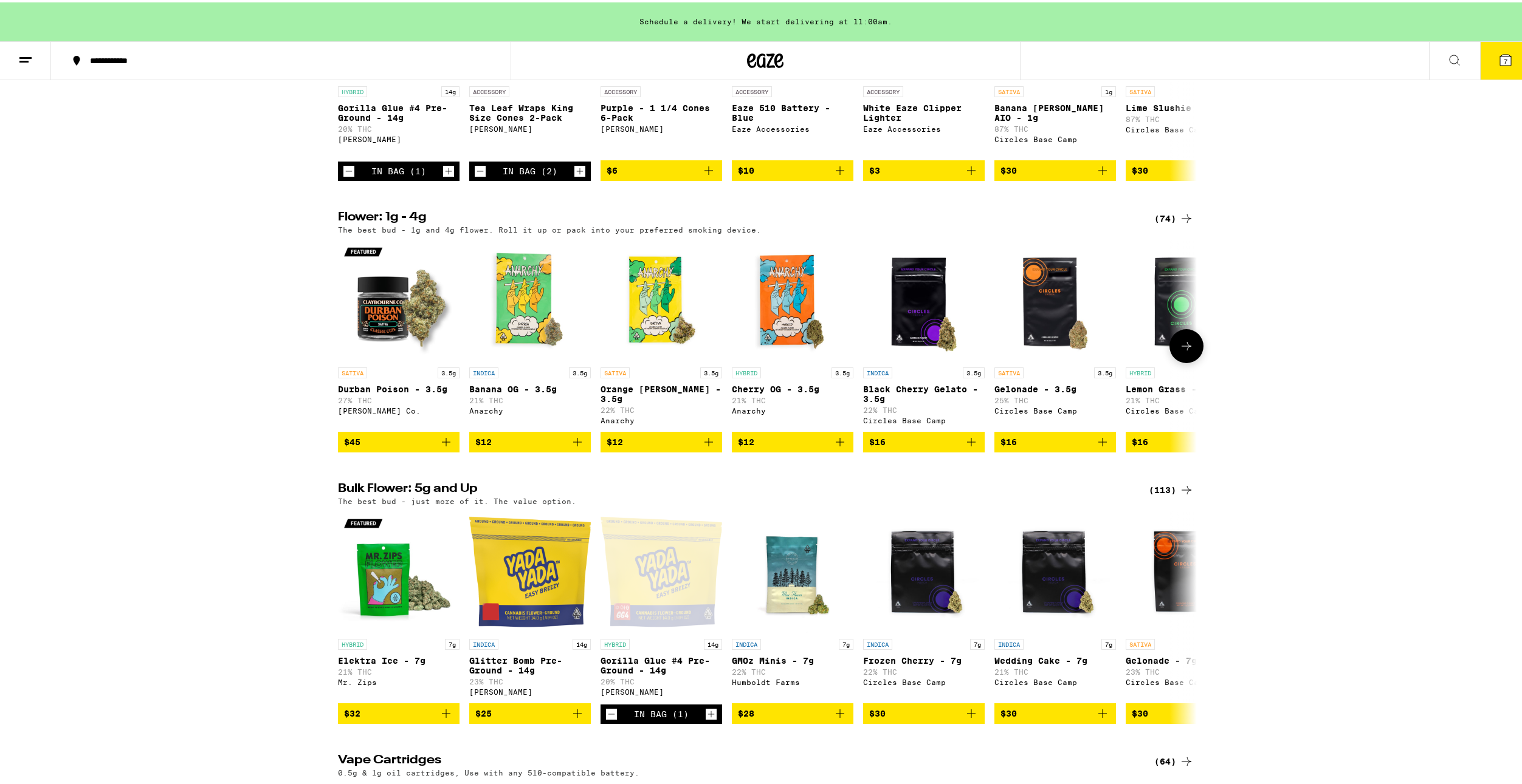
click at [1187, 351] on icon at bounding box center [1187, 344] width 14 height 14
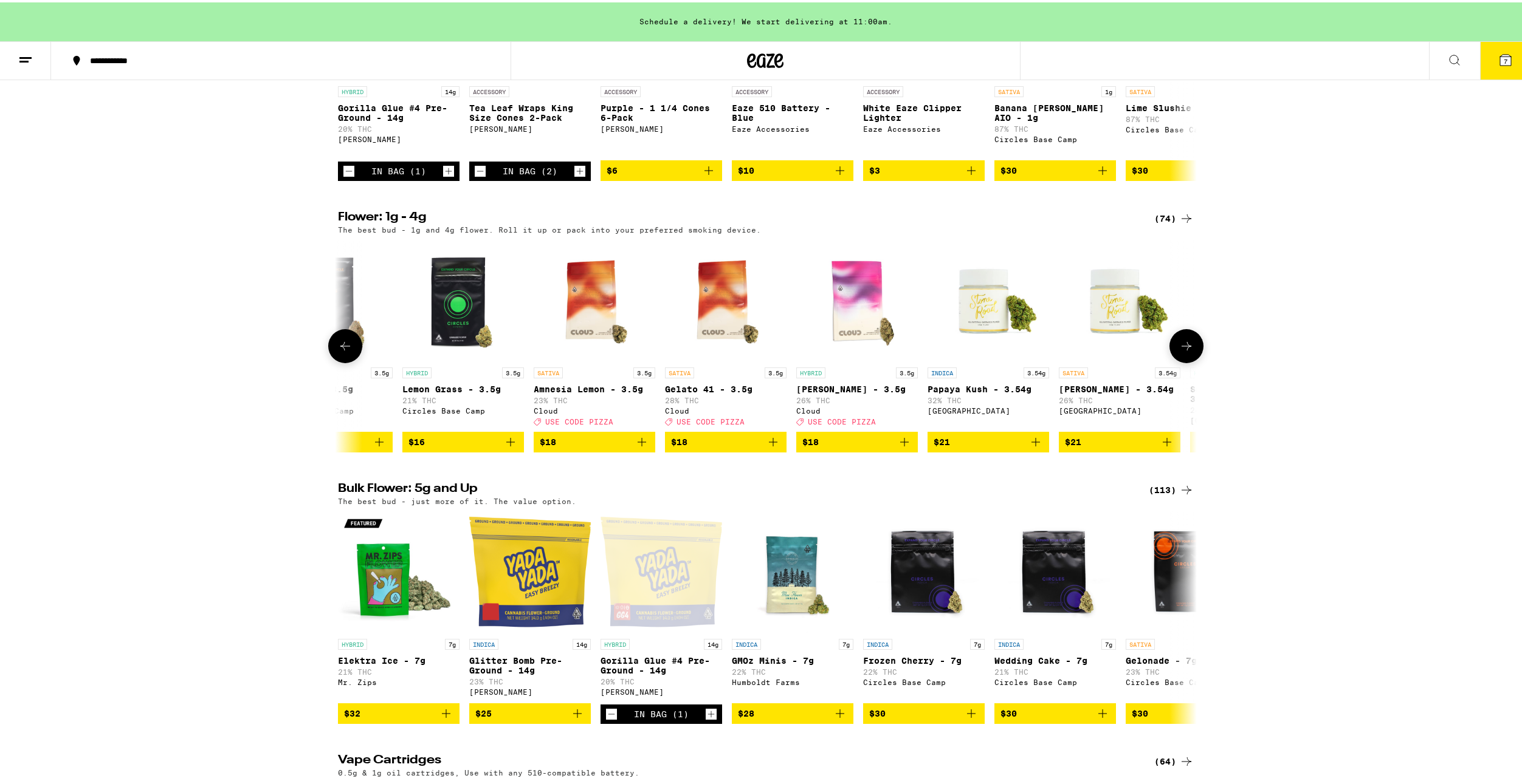
click at [1187, 351] on icon at bounding box center [1187, 344] width 14 height 14
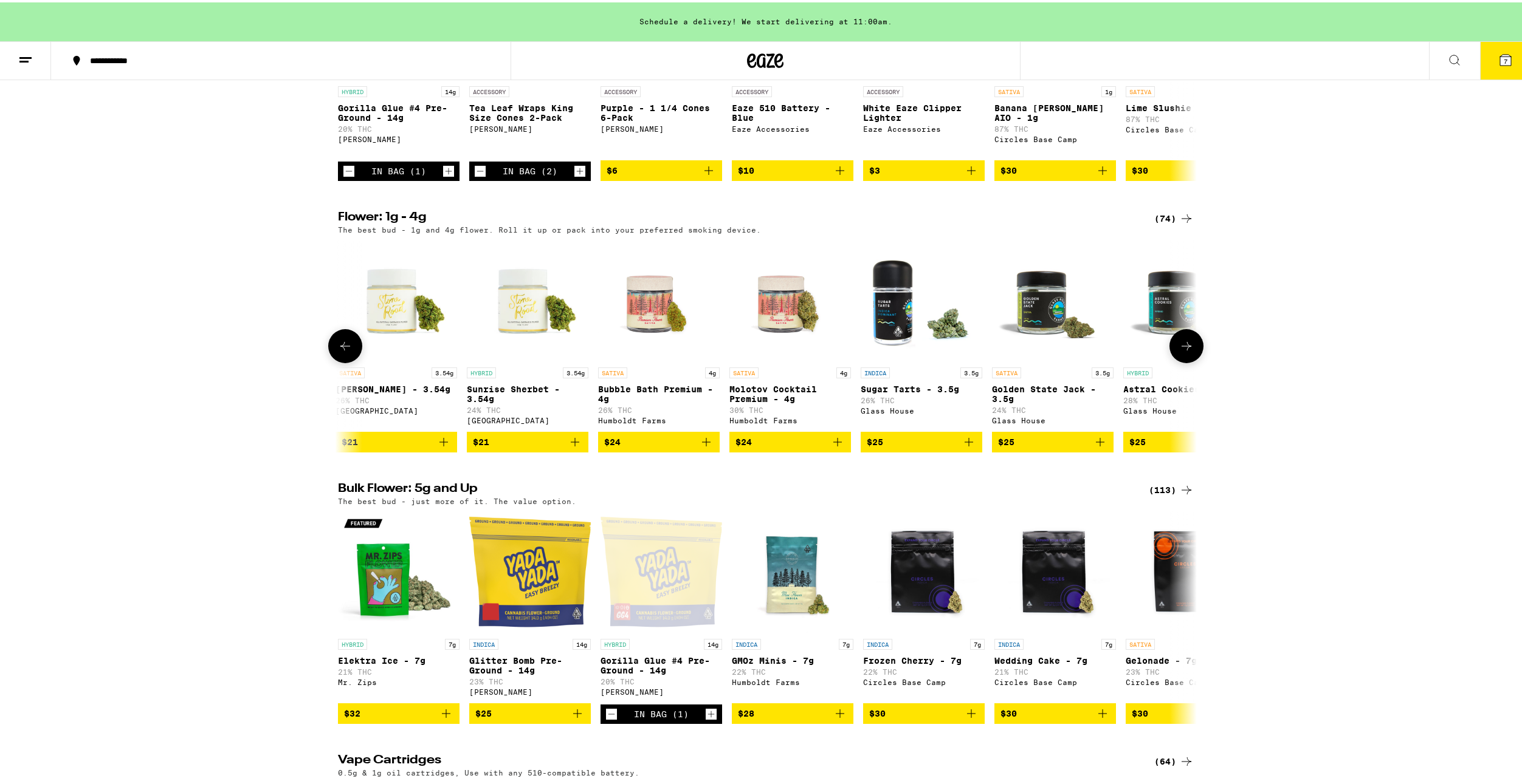
click at [1187, 351] on icon at bounding box center [1187, 344] width 14 height 14
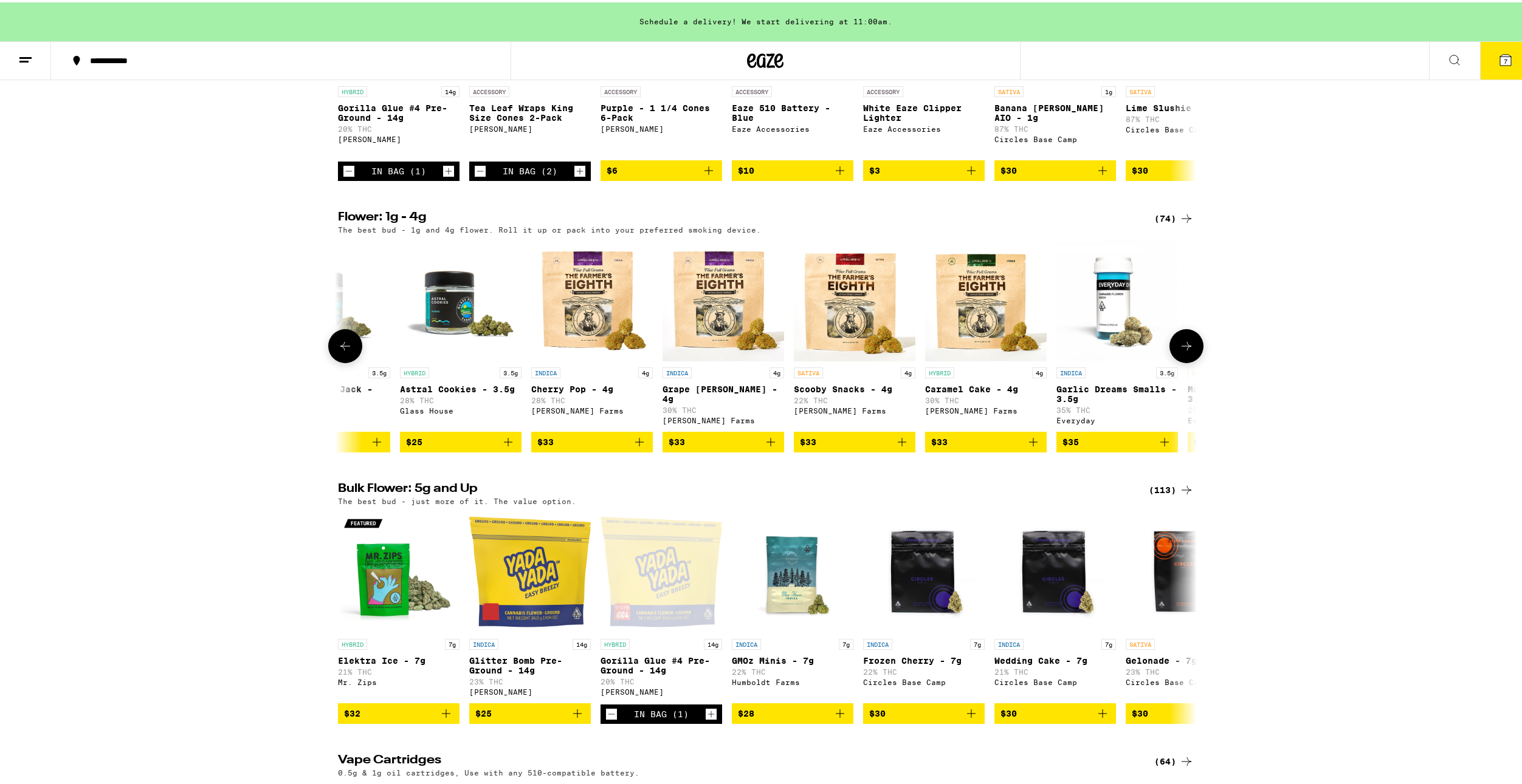
click at [1187, 351] on icon at bounding box center [1187, 344] width 14 height 14
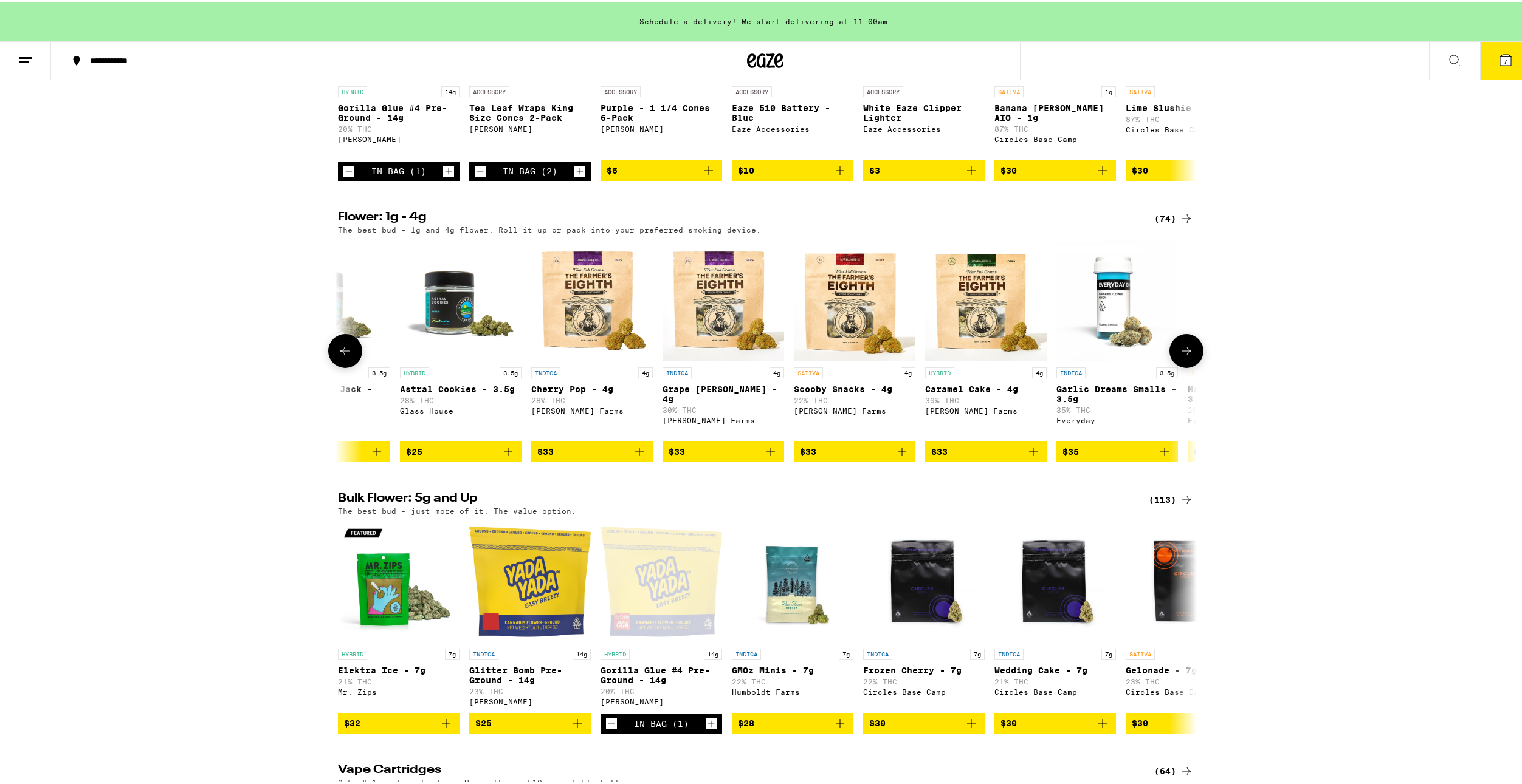
scroll to position [0, 2893]
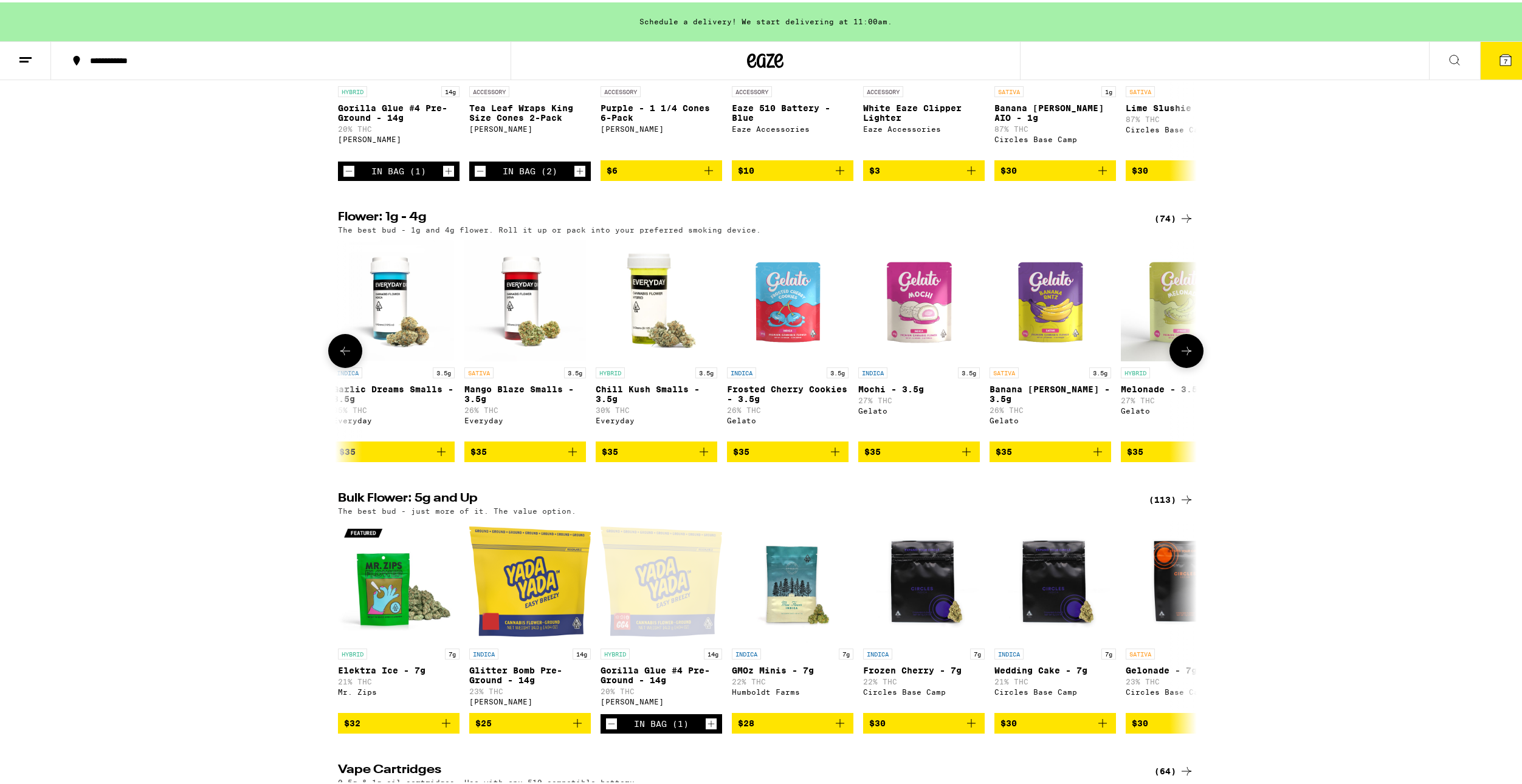
click at [909, 338] on img "Open page for Mochi - 3.5g from Gelato" at bounding box center [918, 298] width 121 height 121
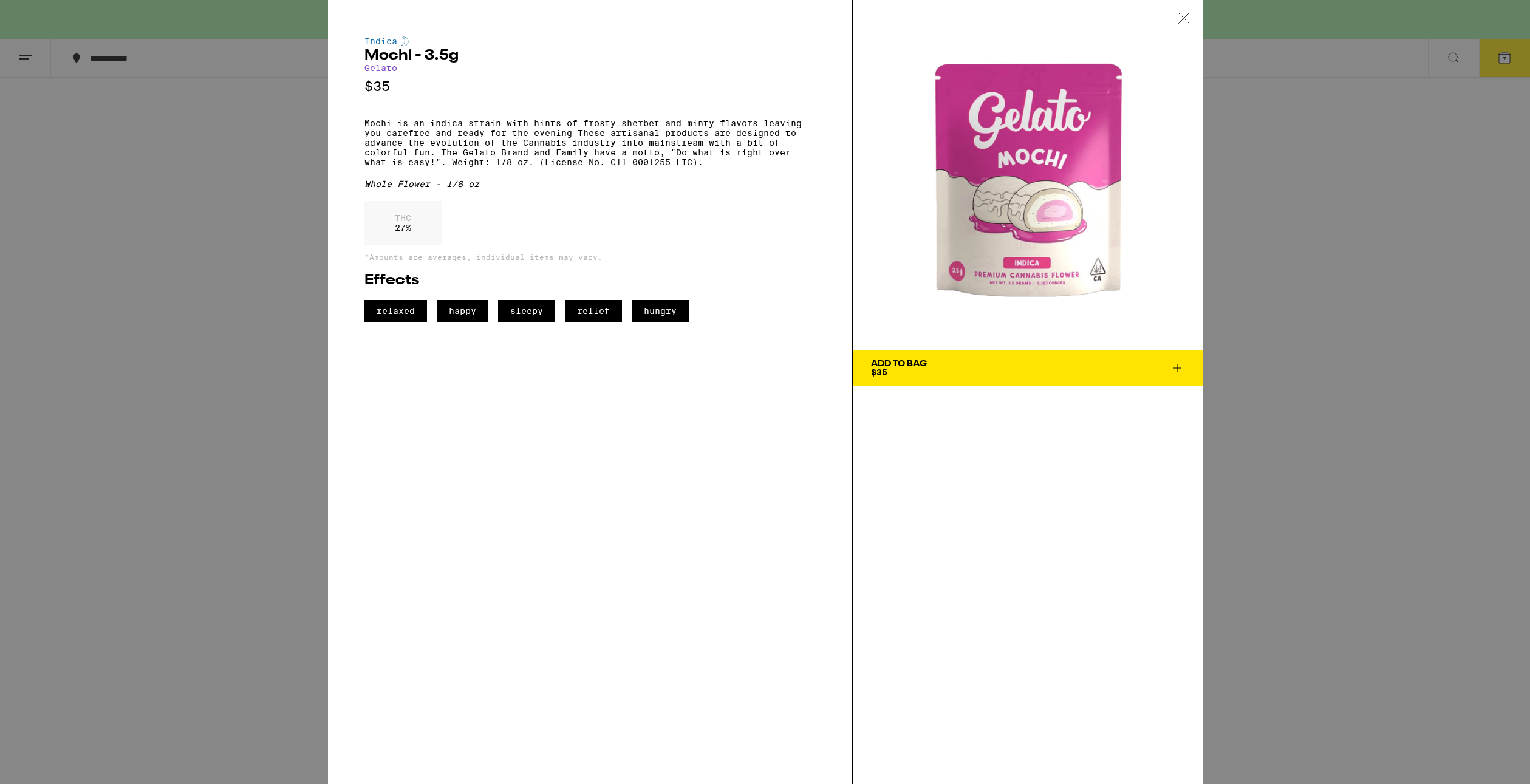
click at [1299, 293] on div "Indica Mochi - 3.5g Gelato $35 Mochi is an indica strain with hints of frosty s…" at bounding box center [765, 392] width 1530 height 784
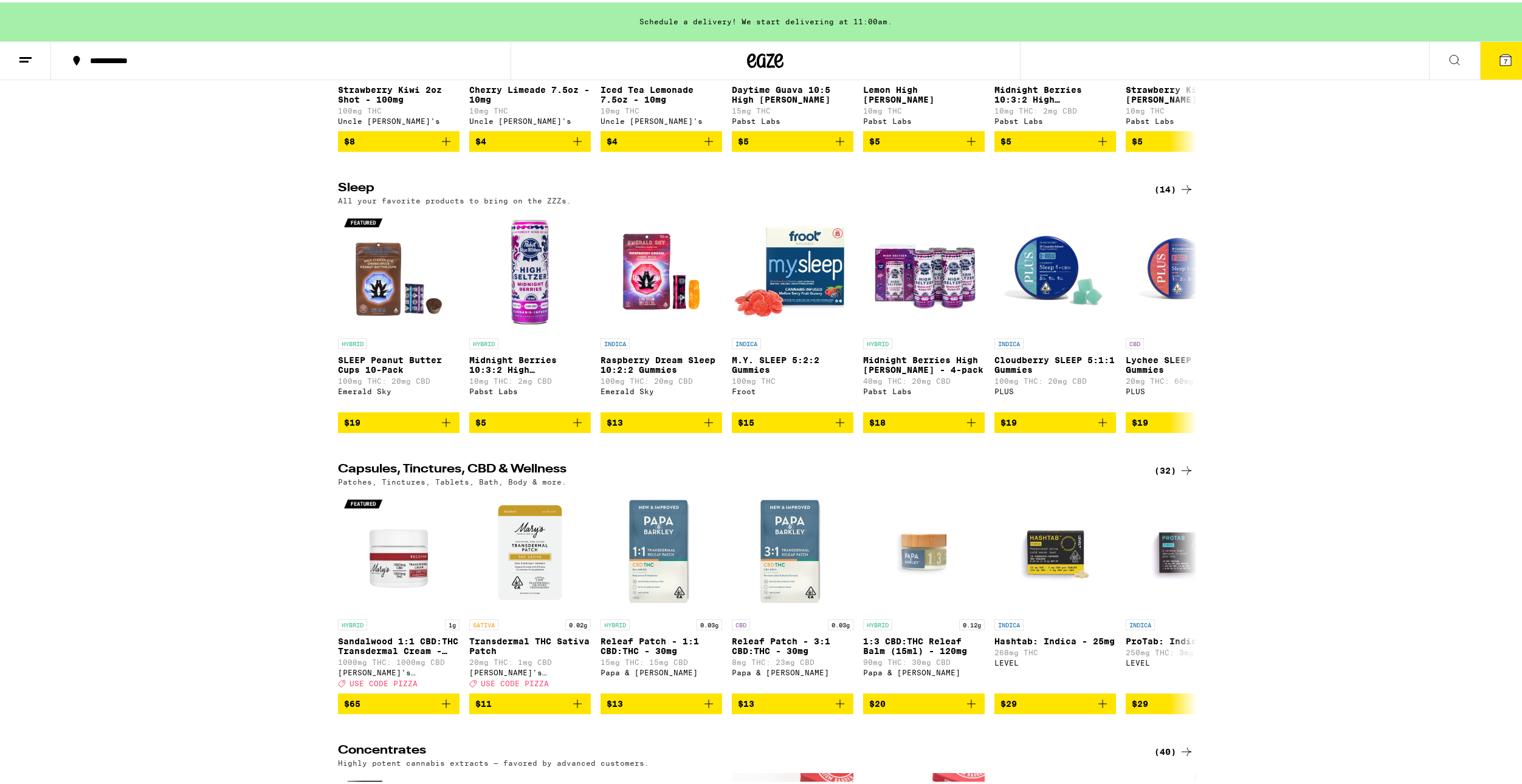
scroll to position [3766, 0]
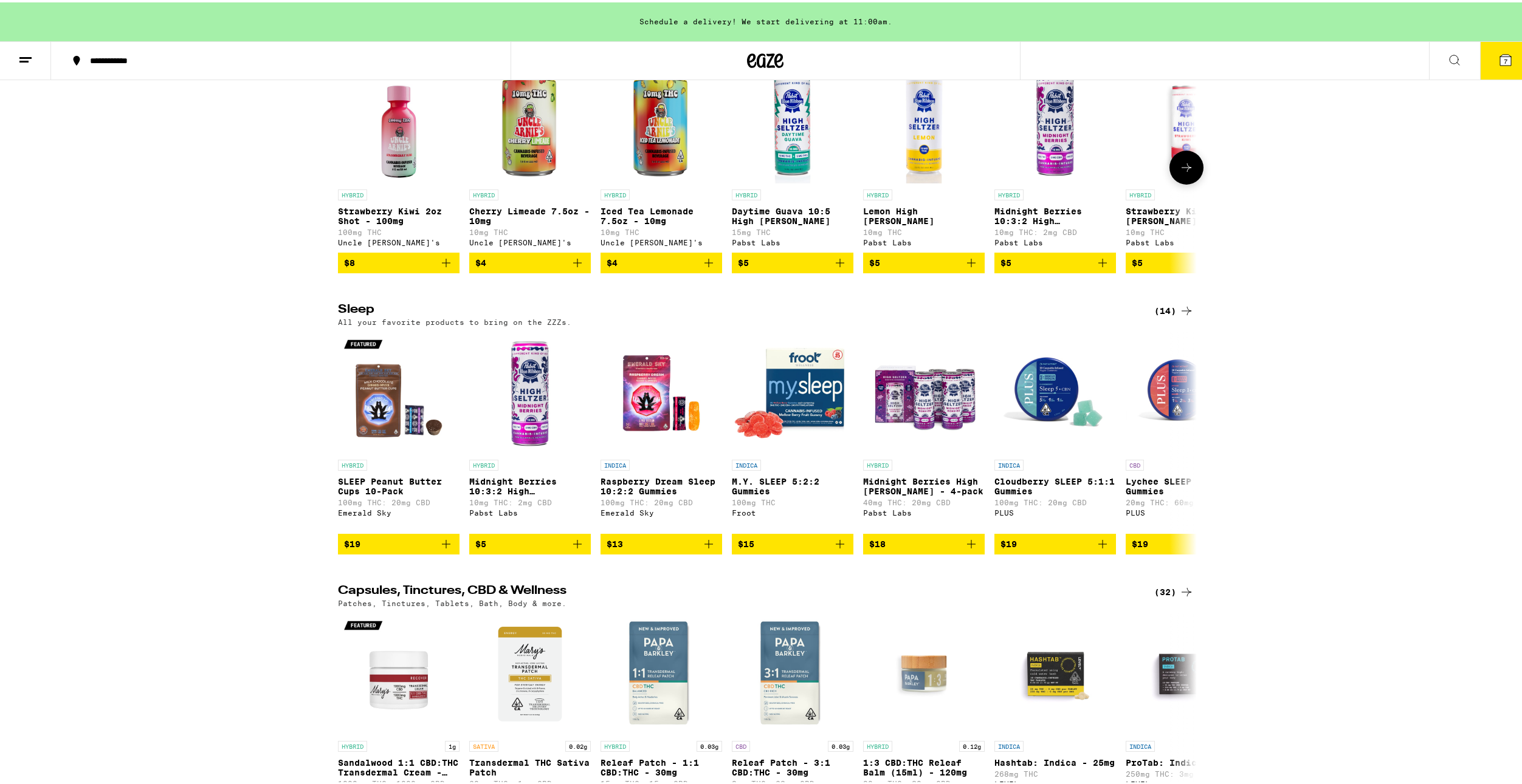
click at [406, 181] on img "Open page for Strawberry Kiwi 2oz Shot - 100mg from Uncle Arnie's" at bounding box center [398, 120] width 121 height 121
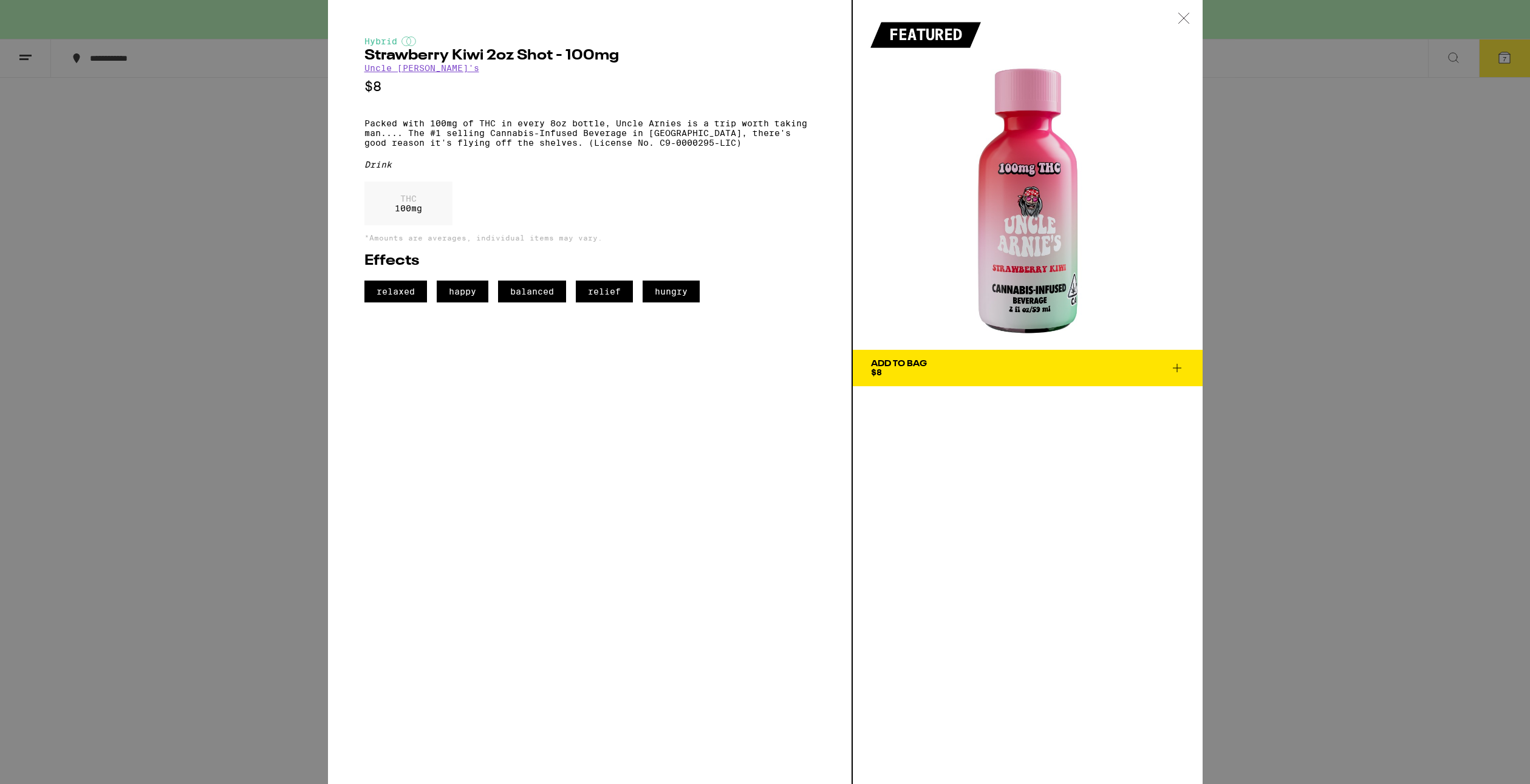
drag, startPoint x: 1169, startPoint y: 367, endPoint x: 1158, endPoint y: 389, distance: 24.6
click at [1170, 367] on icon at bounding box center [1177, 368] width 14 height 14
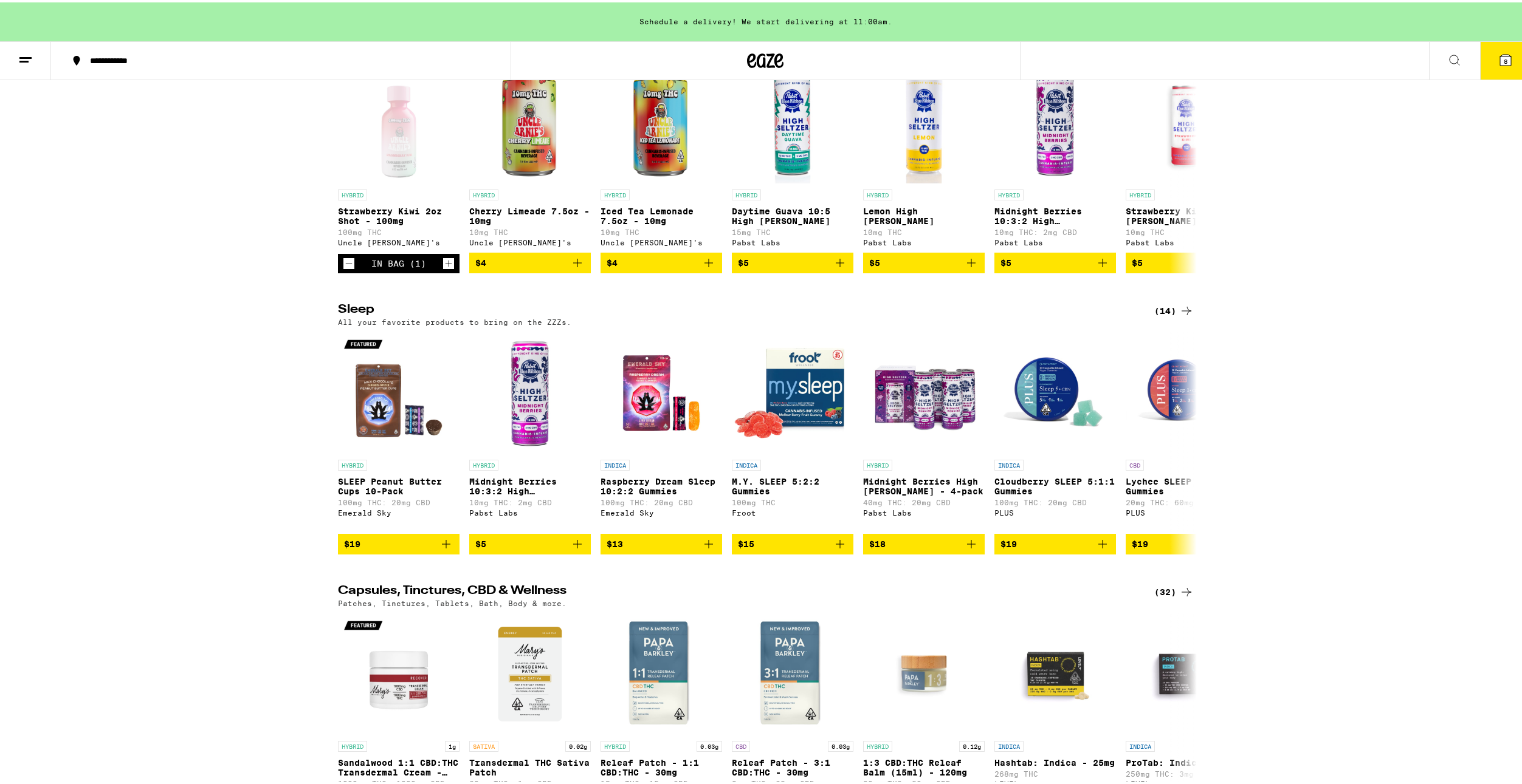
click at [1482, 40] on button "8" at bounding box center [1505, 59] width 51 height 38
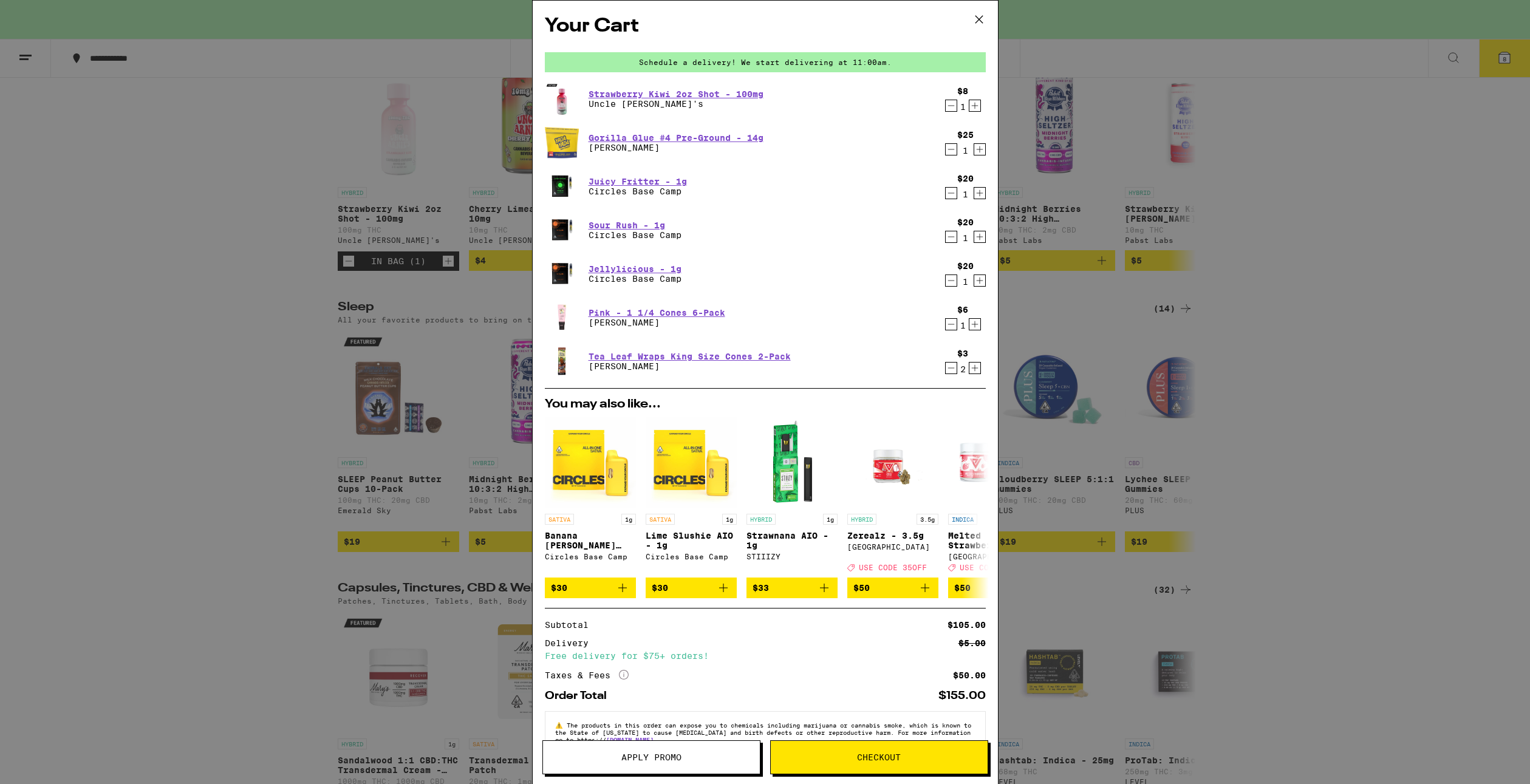
click at [946, 110] on icon "Decrement" at bounding box center [951, 105] width 11 height 14
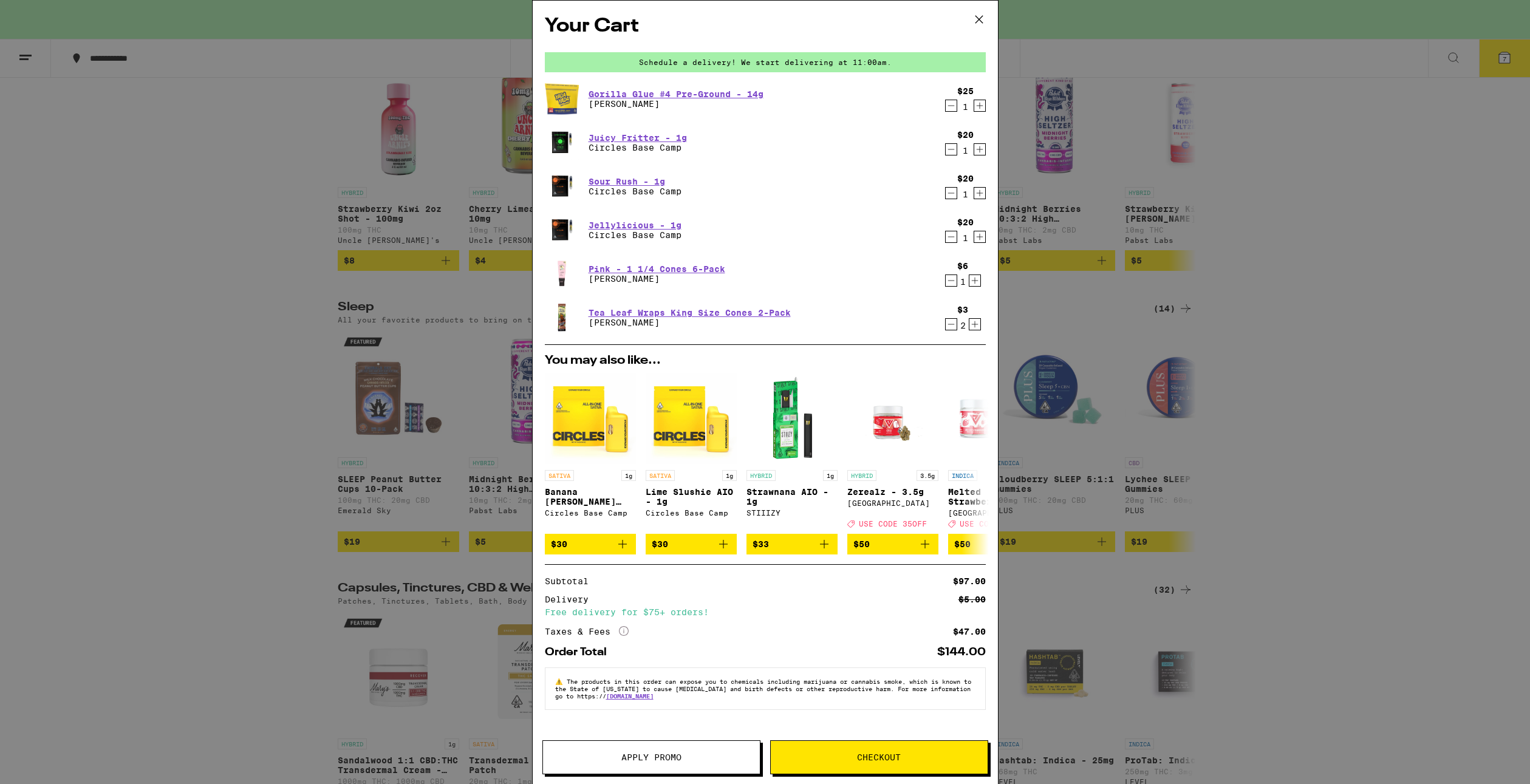
click at [347, 329] on div "Your Cart Schedule a delivery! We start delivering at 11:00am. Gorilla Glue #4 …" at bounding box center [765, 392] width 1530 height 784
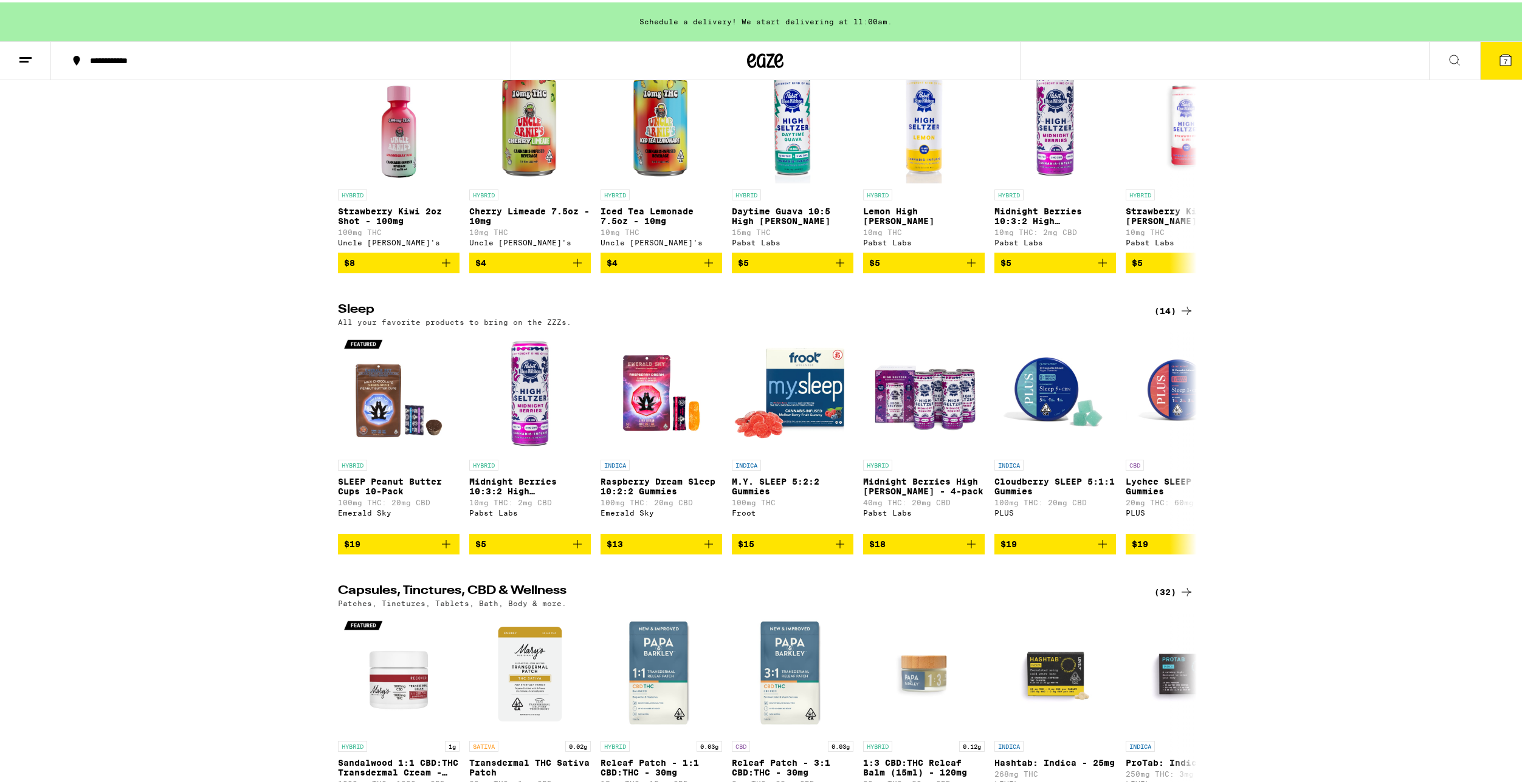
click at [1501, 63] on icon at bounding box center [1505, 58] width 14 height 14
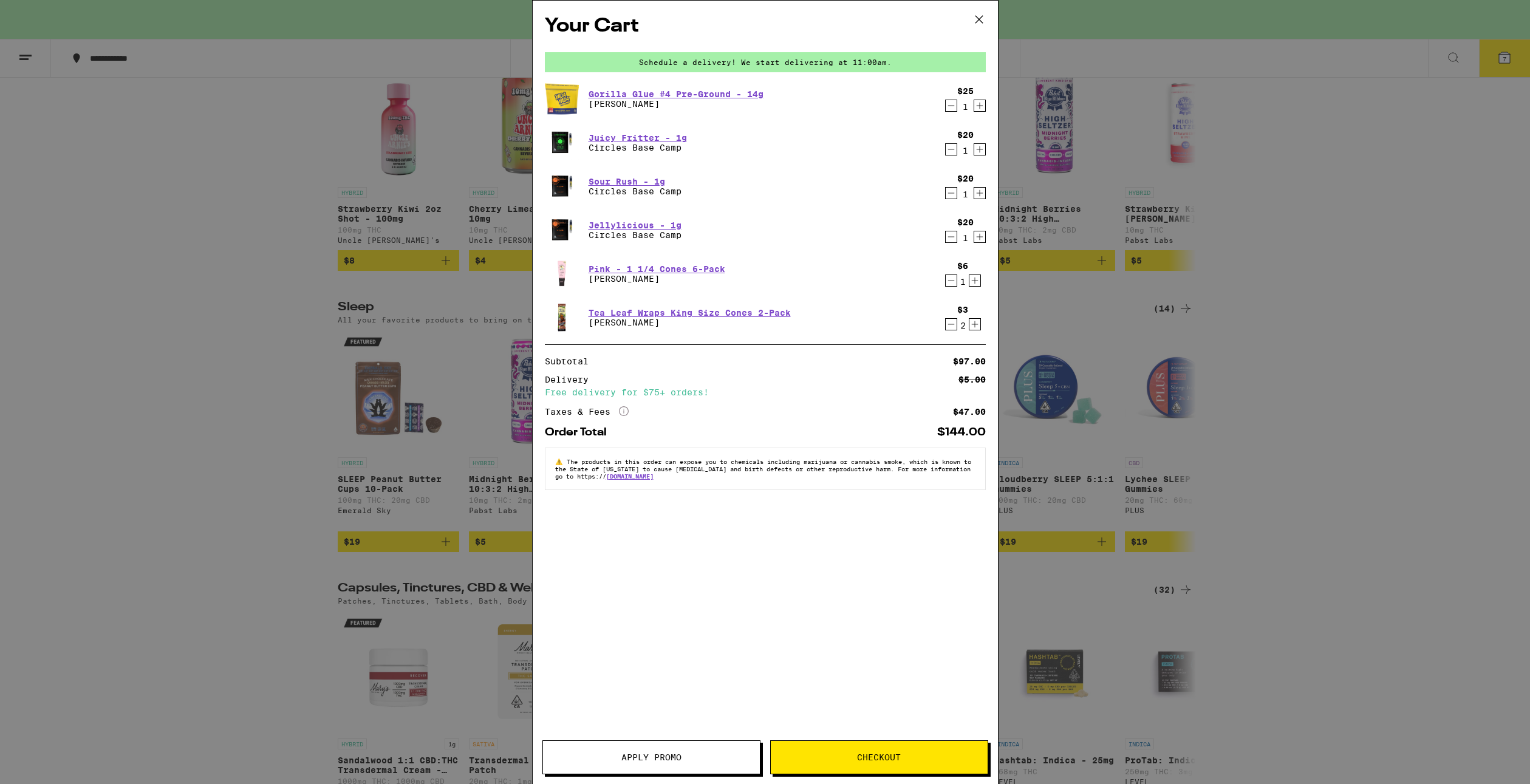
scroll to position [3766, 0]
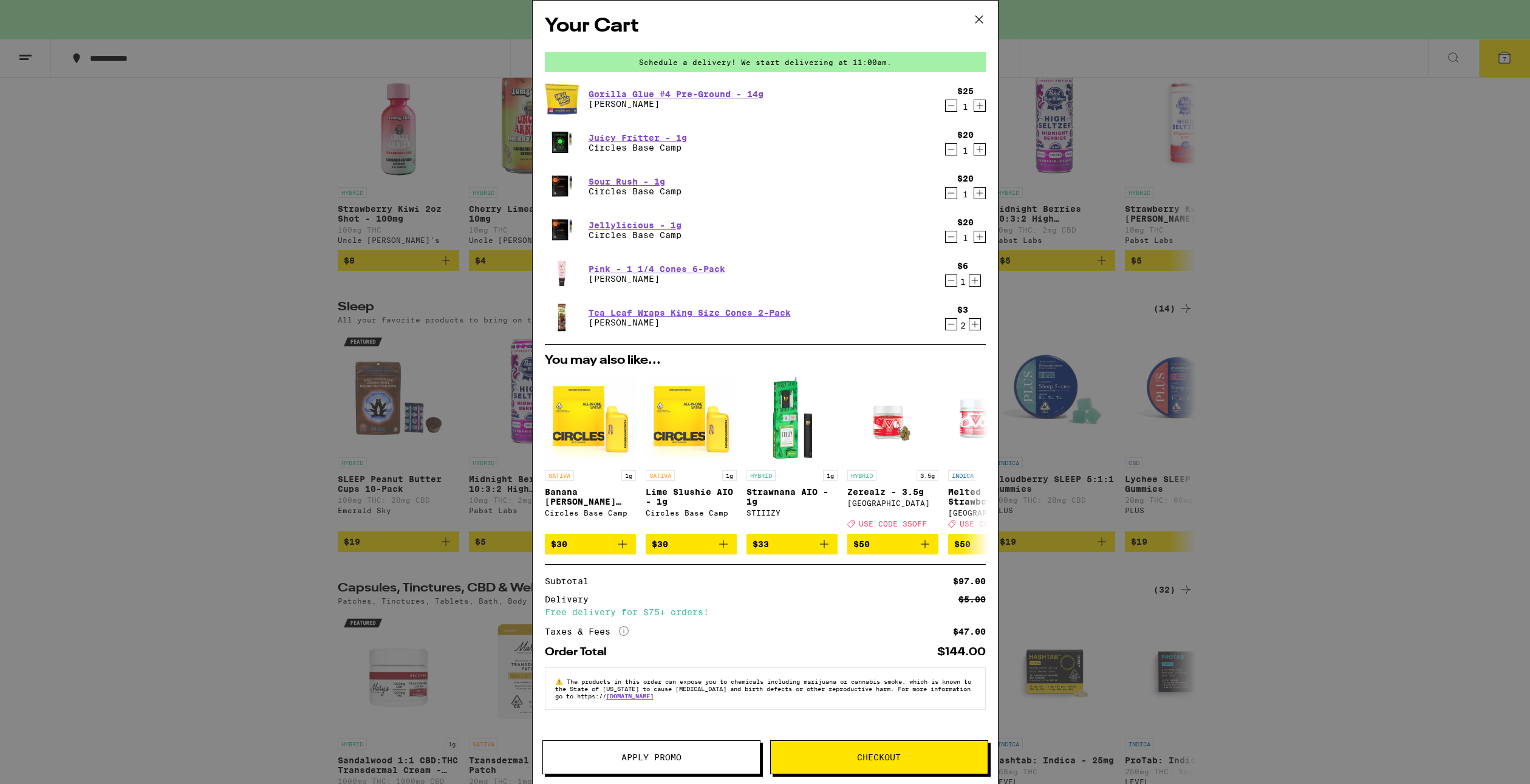
click at [901, 764] on button "Checkout" at bounding box center [879, 757] width 218 height 34
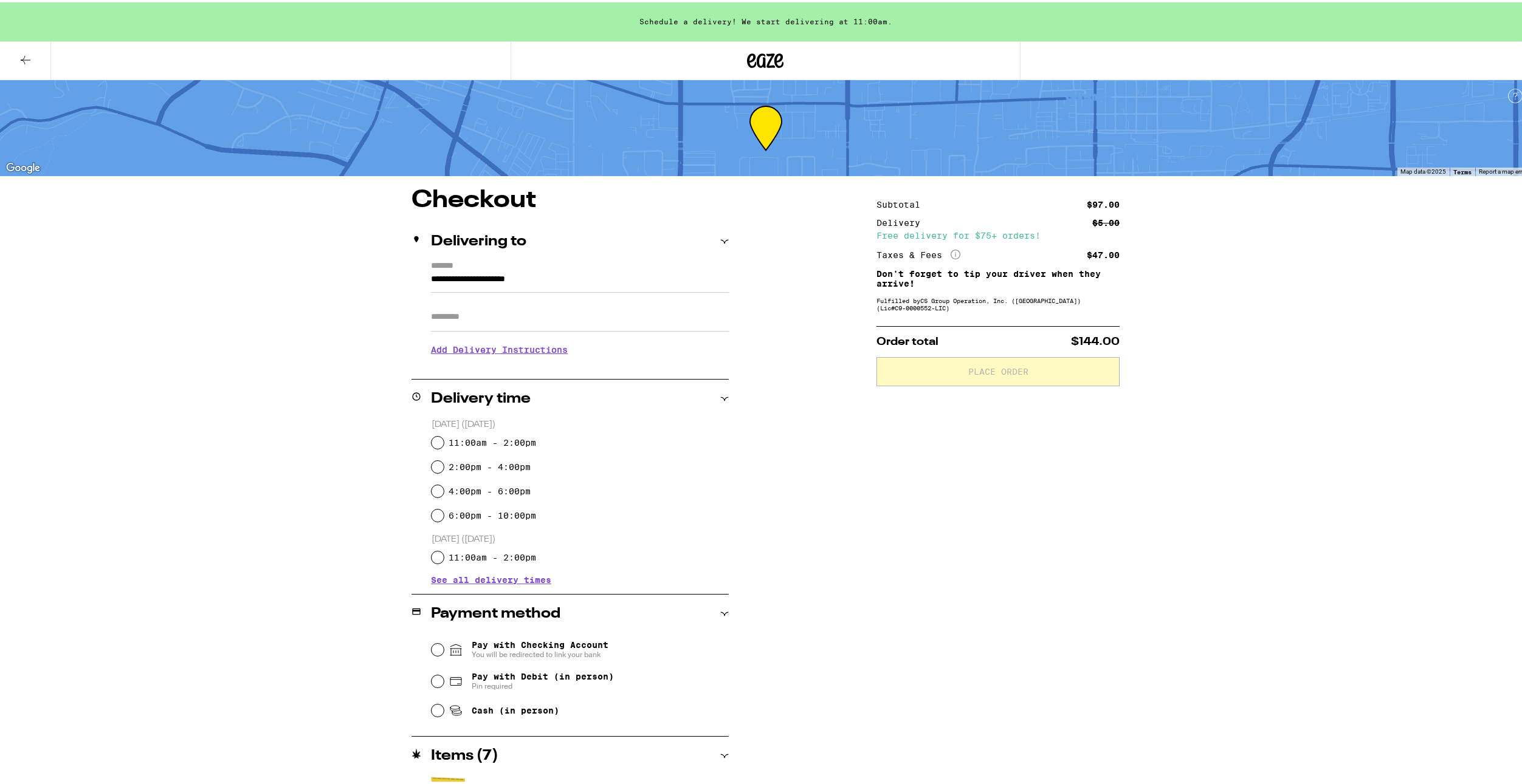
click at [485, 312] on input "Apt/Suite" at bounding box center [579, 315] width 297 height 29
click at [503, 312] on input "Apt/Suite" at bounding box center [579, 315] width 297 height 29
click at [516, 354] on h3 "Add Delivery Instructions" at bounding box center [579, 347] width 297 height 28
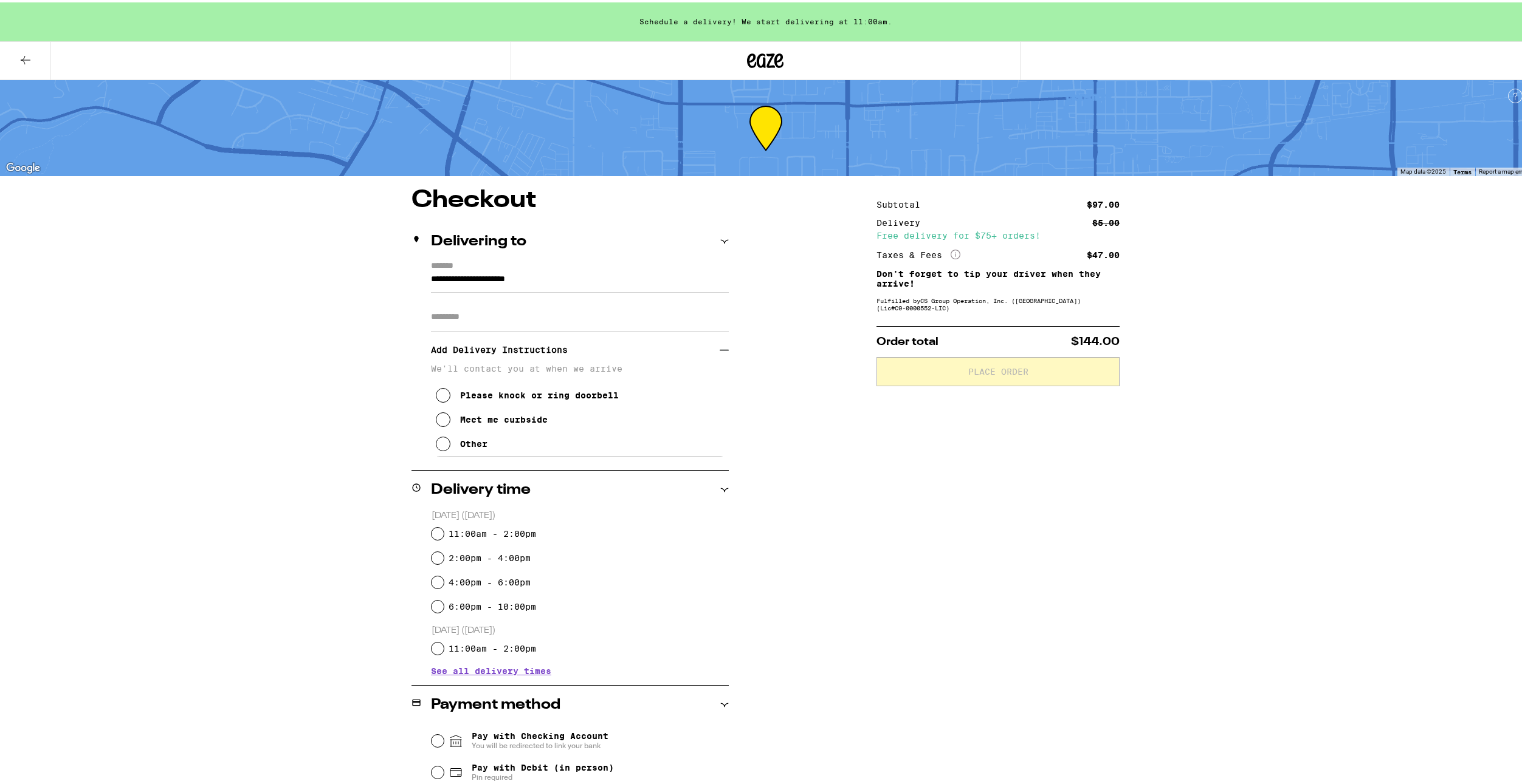
click at [467, 369] on p "We'll contact you at when we arrive" at bounding box center [579, 366] width 297 height 10
click at [506, 321] on input "Apt/Suite" at bounding box center [579, 315] width 297 height 29
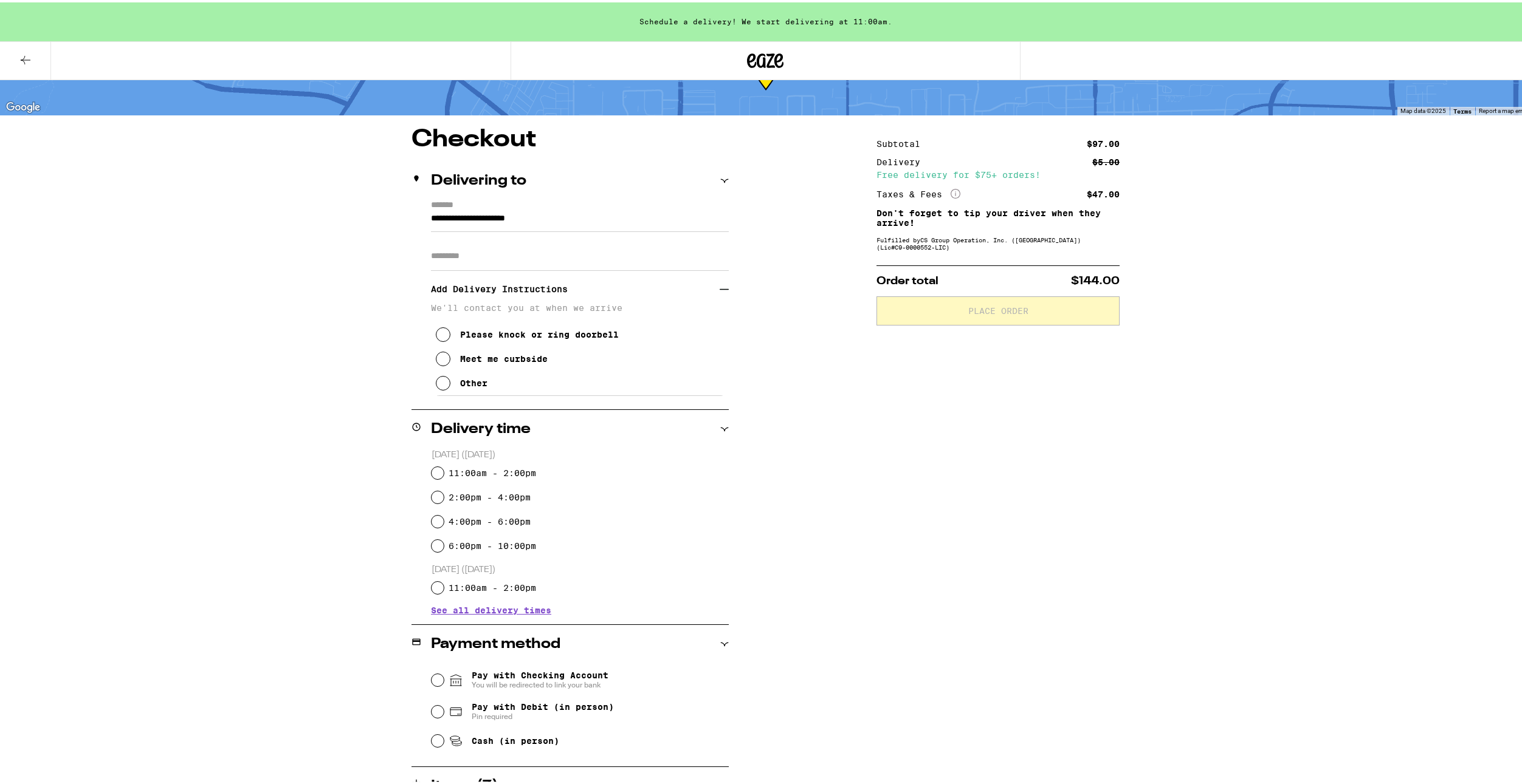
scroll to position [243, 0]
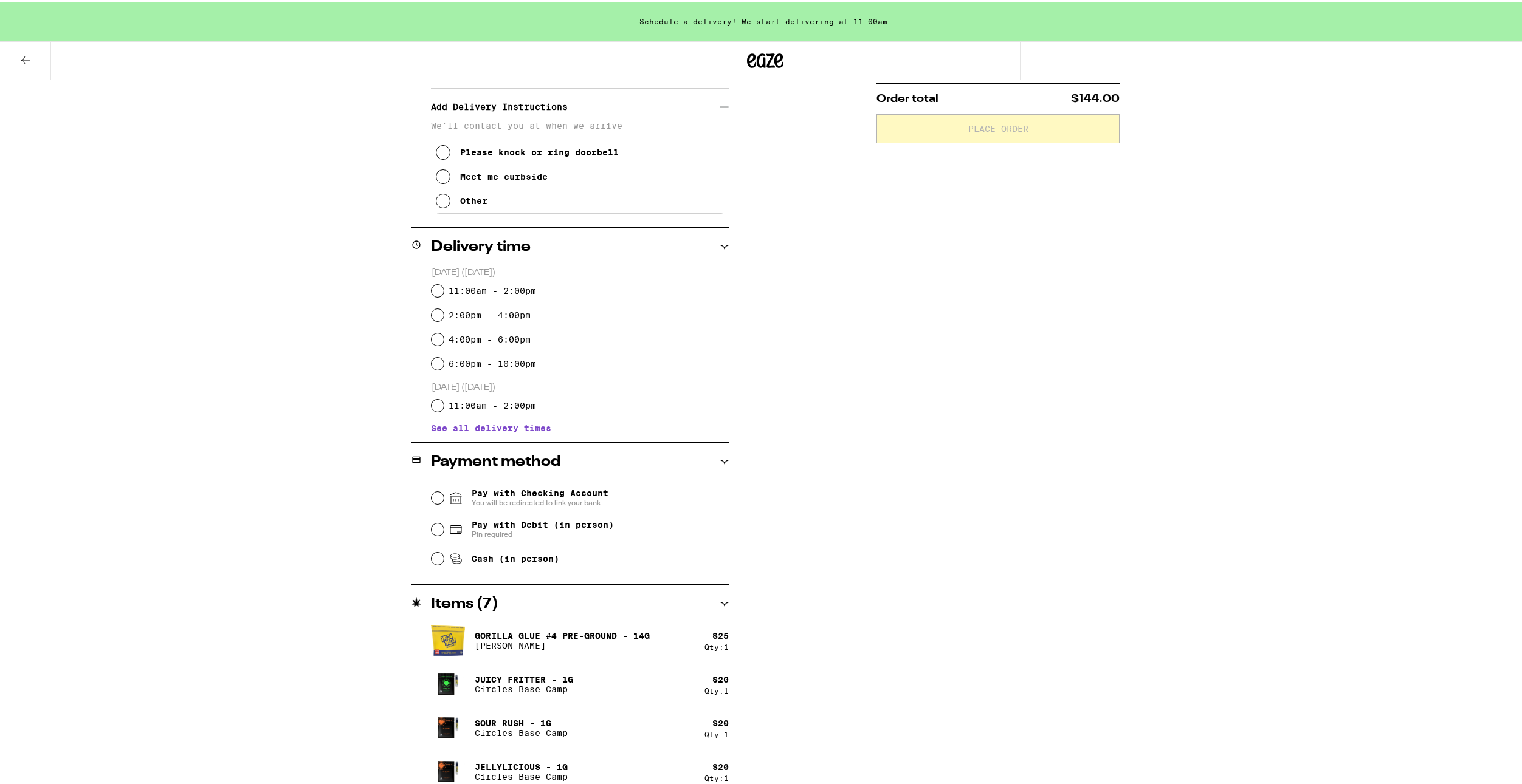
click at [514, 564] on span "Cash (in person)" at bounding box center [504, 556] width 110 height 14
click at [443, 563] on input "Cash (in person)" at bounding box center [437, 556] width 12 height 12
radio input "true"
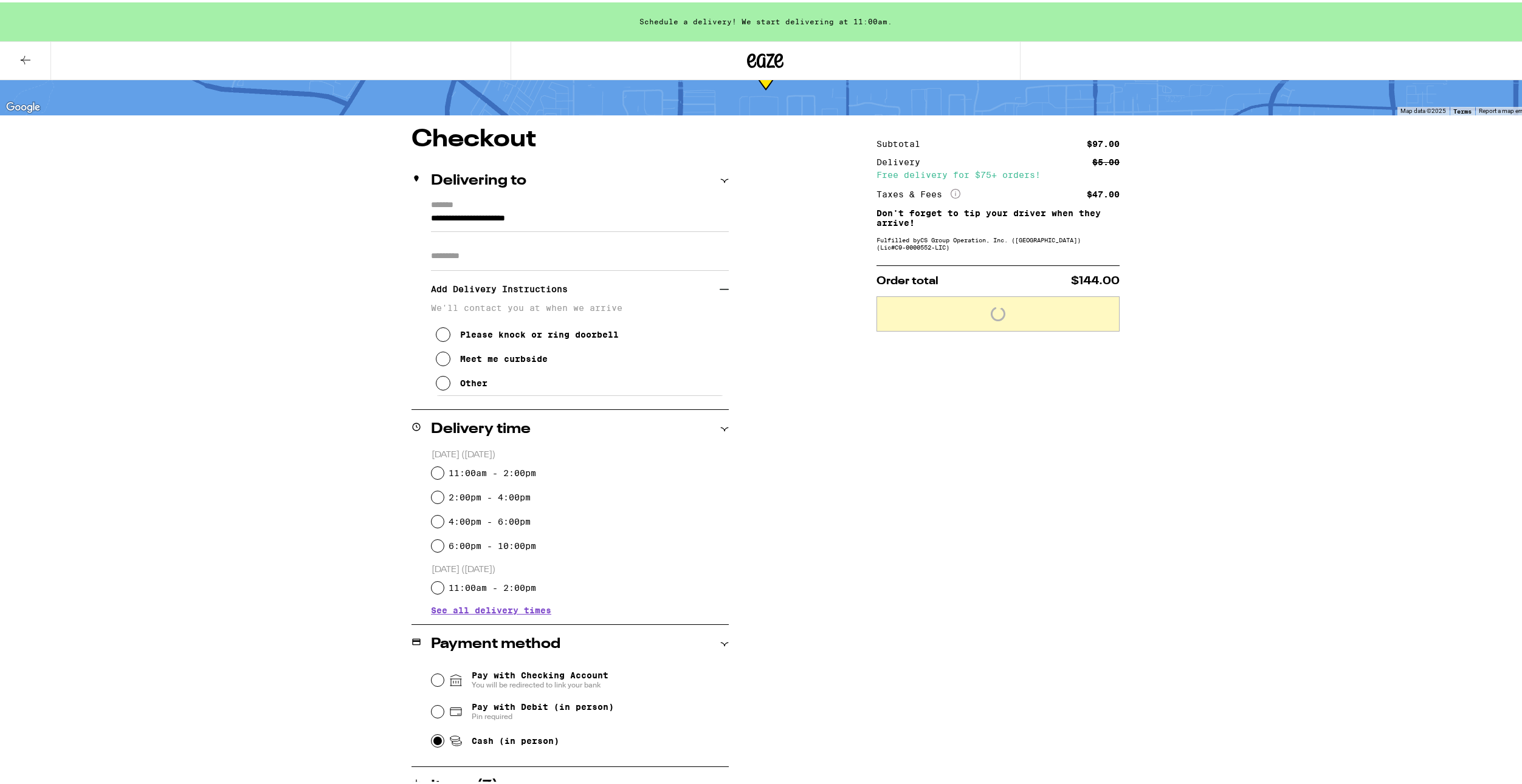
scroll to position [0, 0]
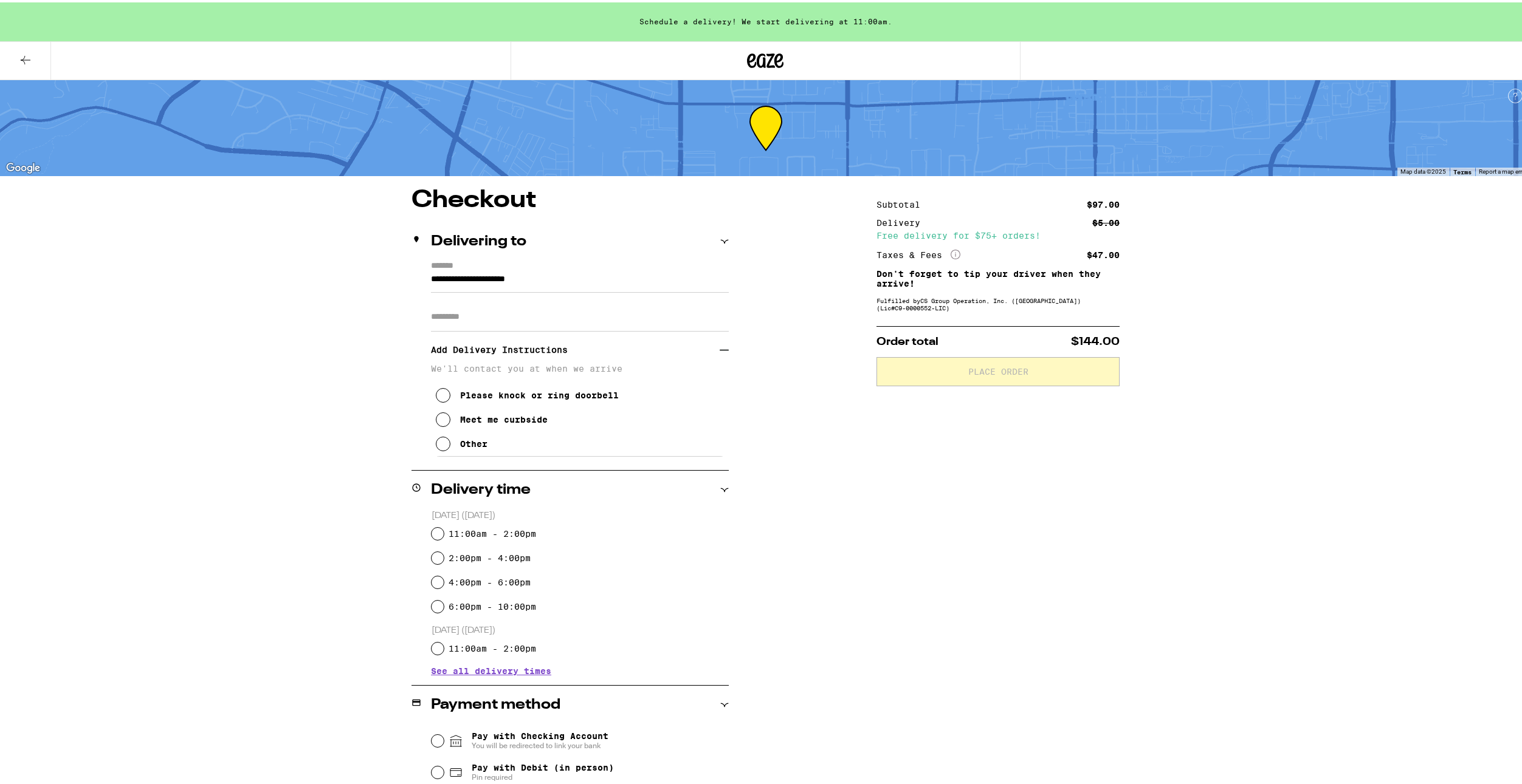
click at [484, 311] on input "Apt/Suite" at bounding box center [579, 315] width 297 height 29
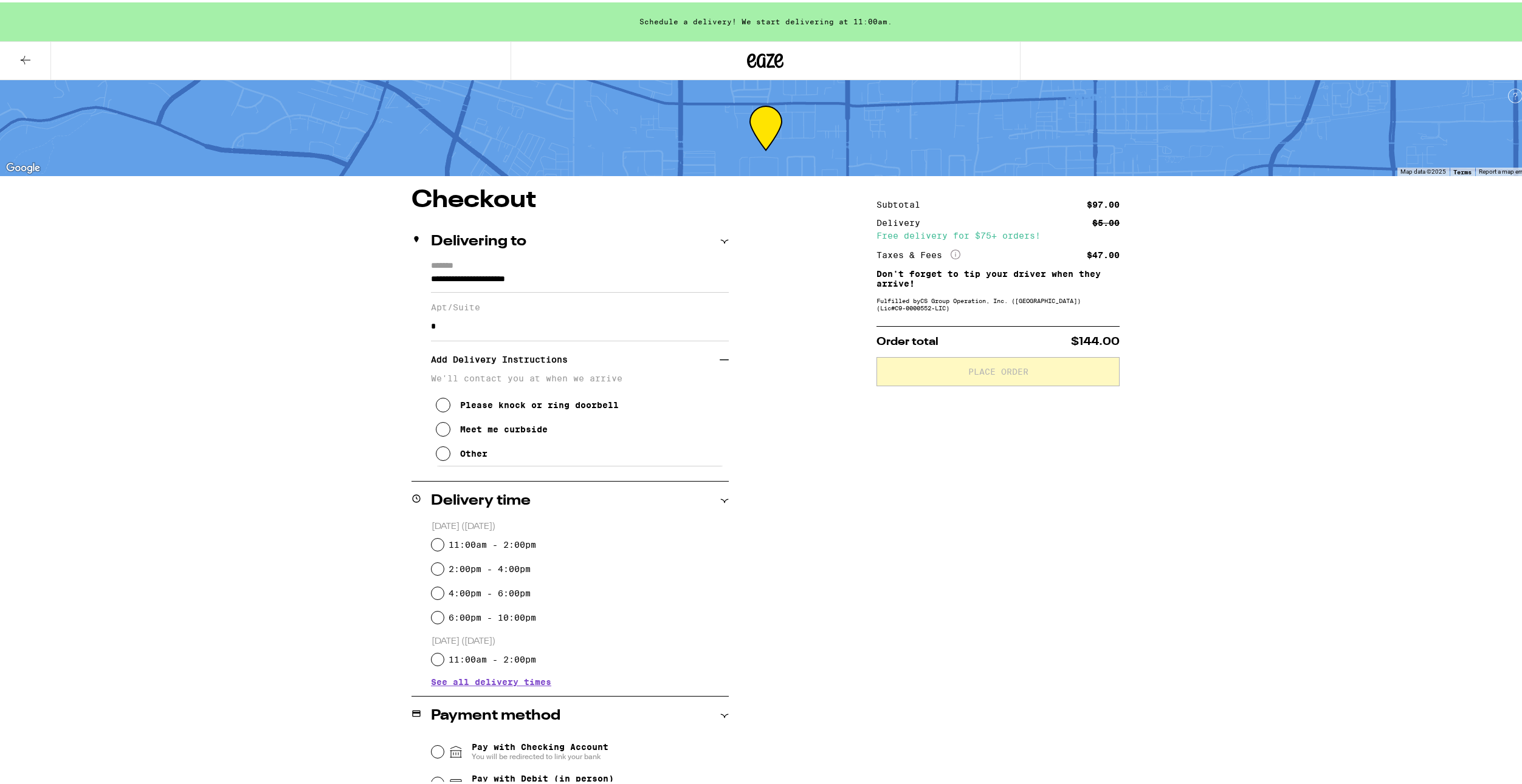
drag, startPoint x: 457, startPoint y: 368, endPoint x: 457, endPoint y: 384, distance: 16.0
click at [457, 368] on h3 "Add Delivery Instructions" at bounding box center [575, 357] width 289 height 28
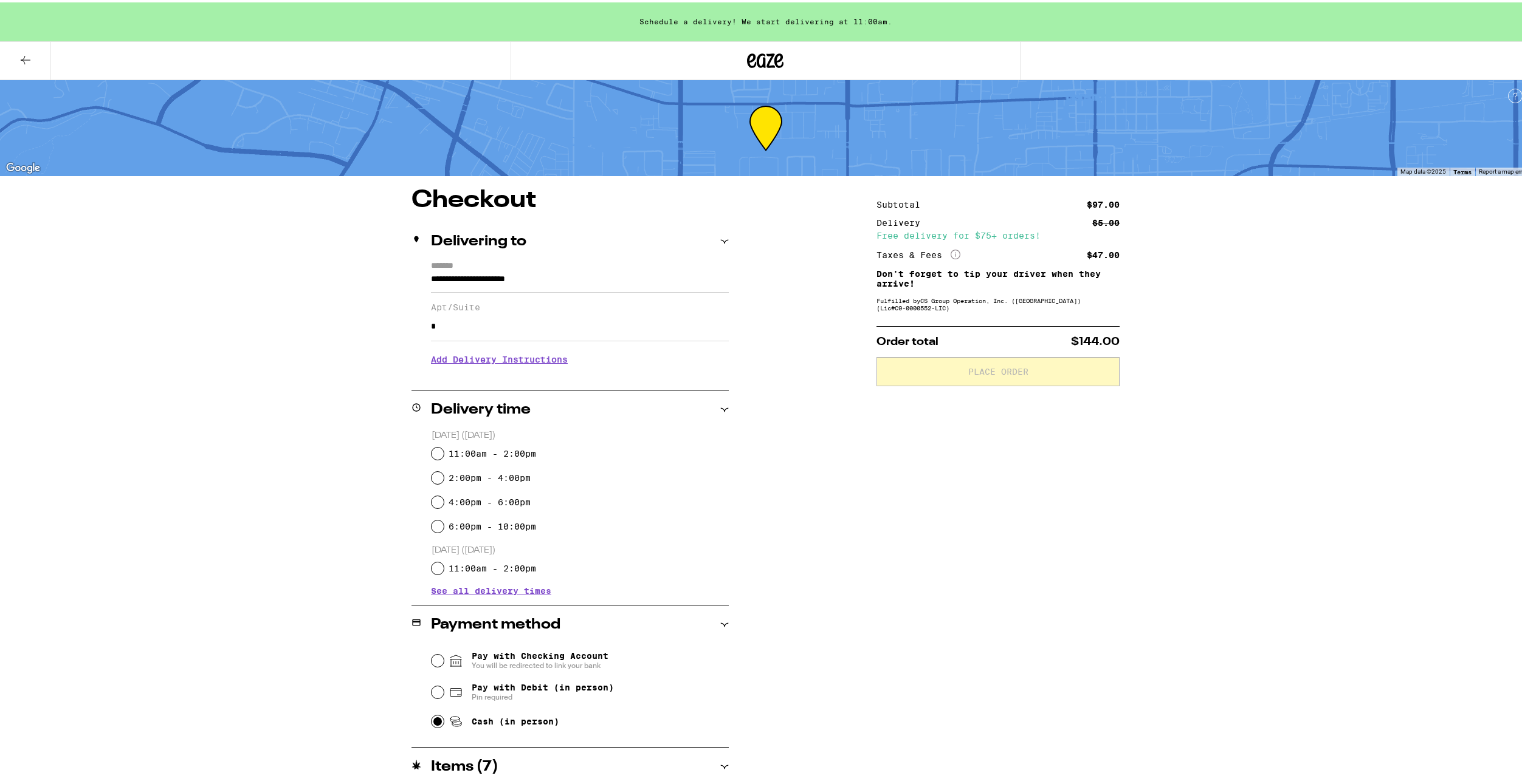
click at [461, 360] on h3 "Add Delivery Instructions" at bounding box center [579, 357] width 297 height 28
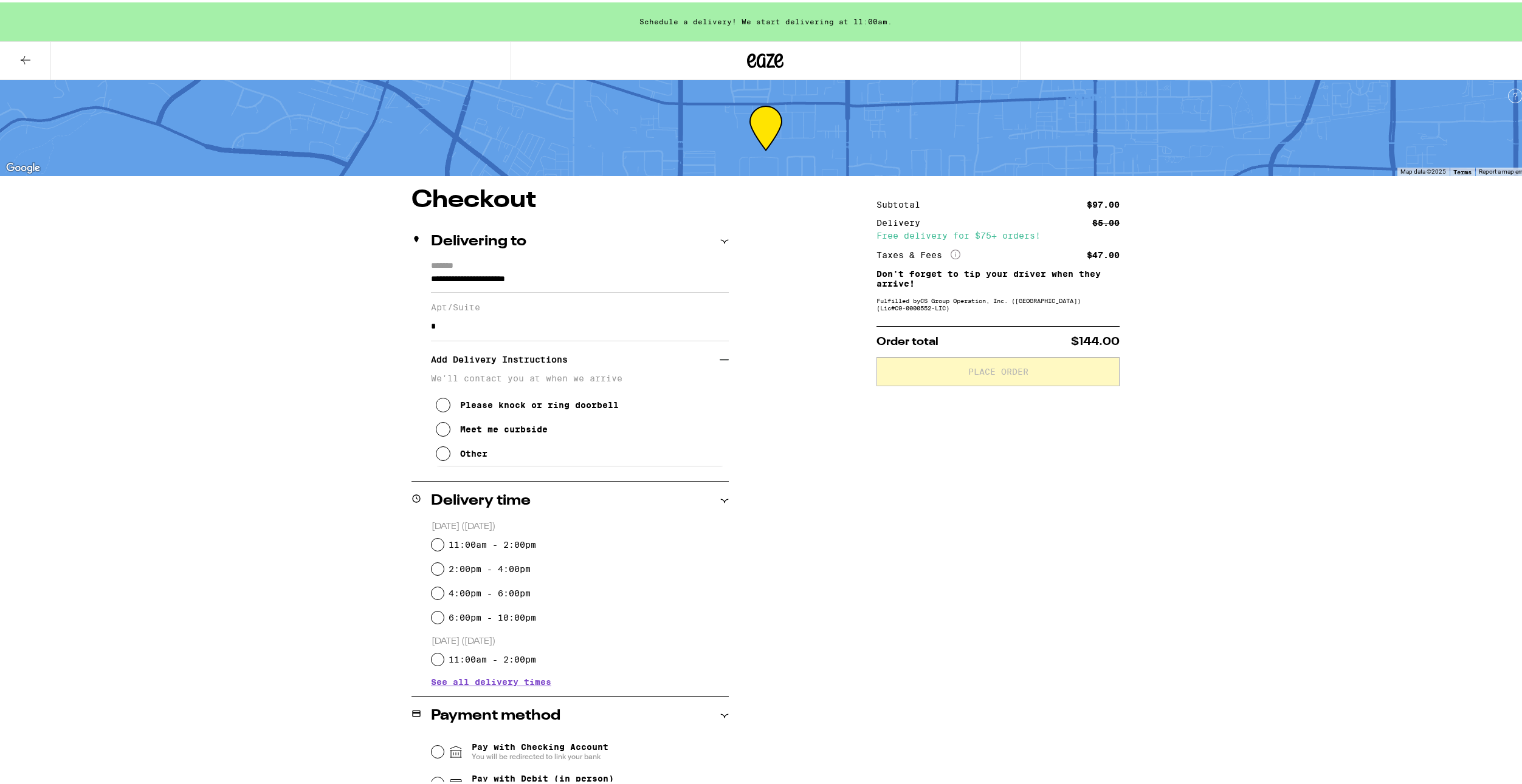
click at [498, 376] on p "We'll contact you at when we arrive" at bounding box center [579, 376] width 297 height 10
click at [511, 432] on div "Meet me curbside" at bounding box center [504, 427] width 87 height 10
click at [519, 539] on label "11:00am - 2:00pm" at bounding box center [493, 542] width 87 height 10
click at [443, 539] on input "11:00am - 2:00pm" at bounding box center [437, 542] width 12 height 12
radio input "true"
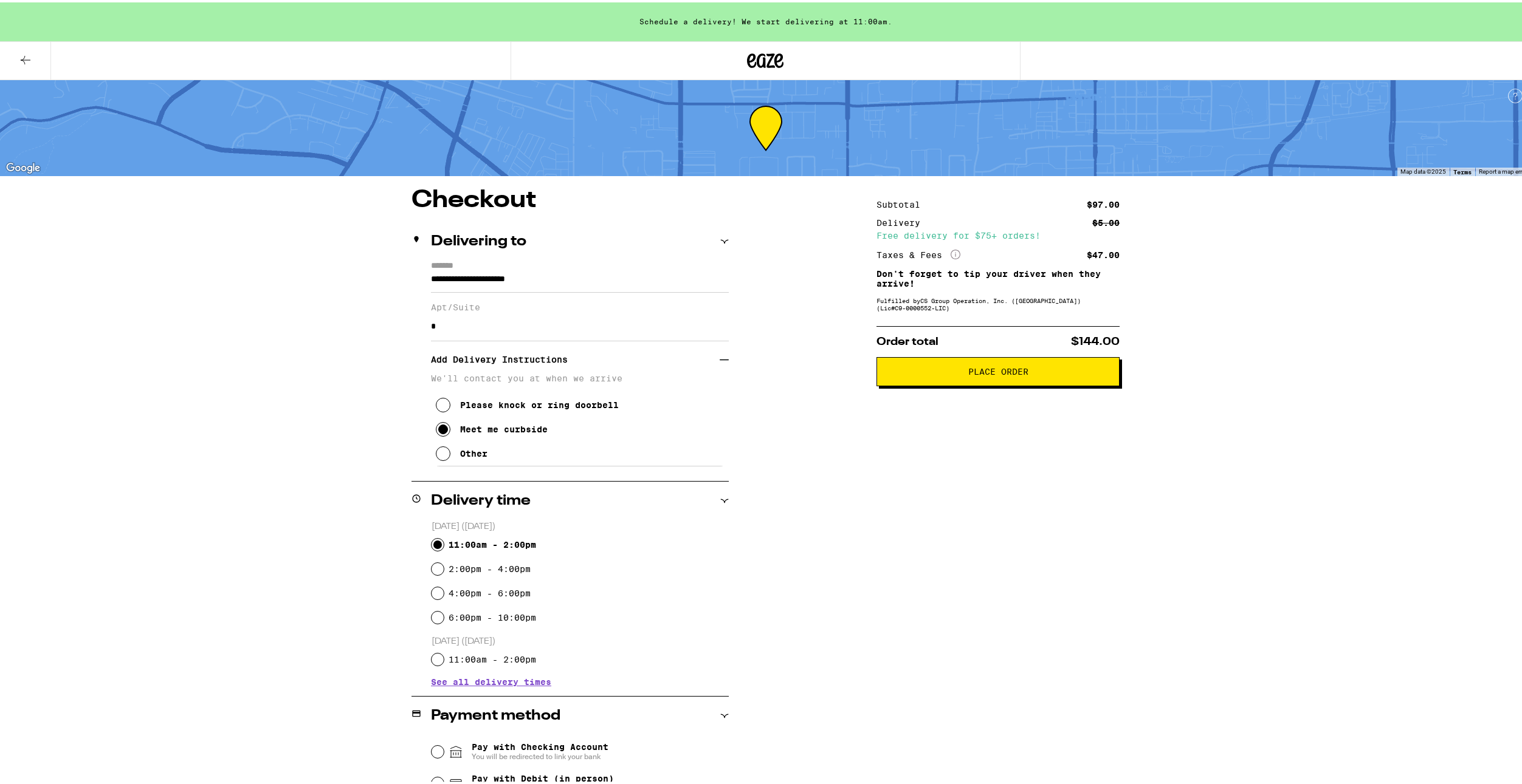
click at [489, 308] on label "Apt/Suite" at bounding box center [579, 305] width 297 height 10
click at [489, 310] on input "Apt/Suite" at bounding box center [579, 324] width 297 height 29
type input "*"
type input "**********"
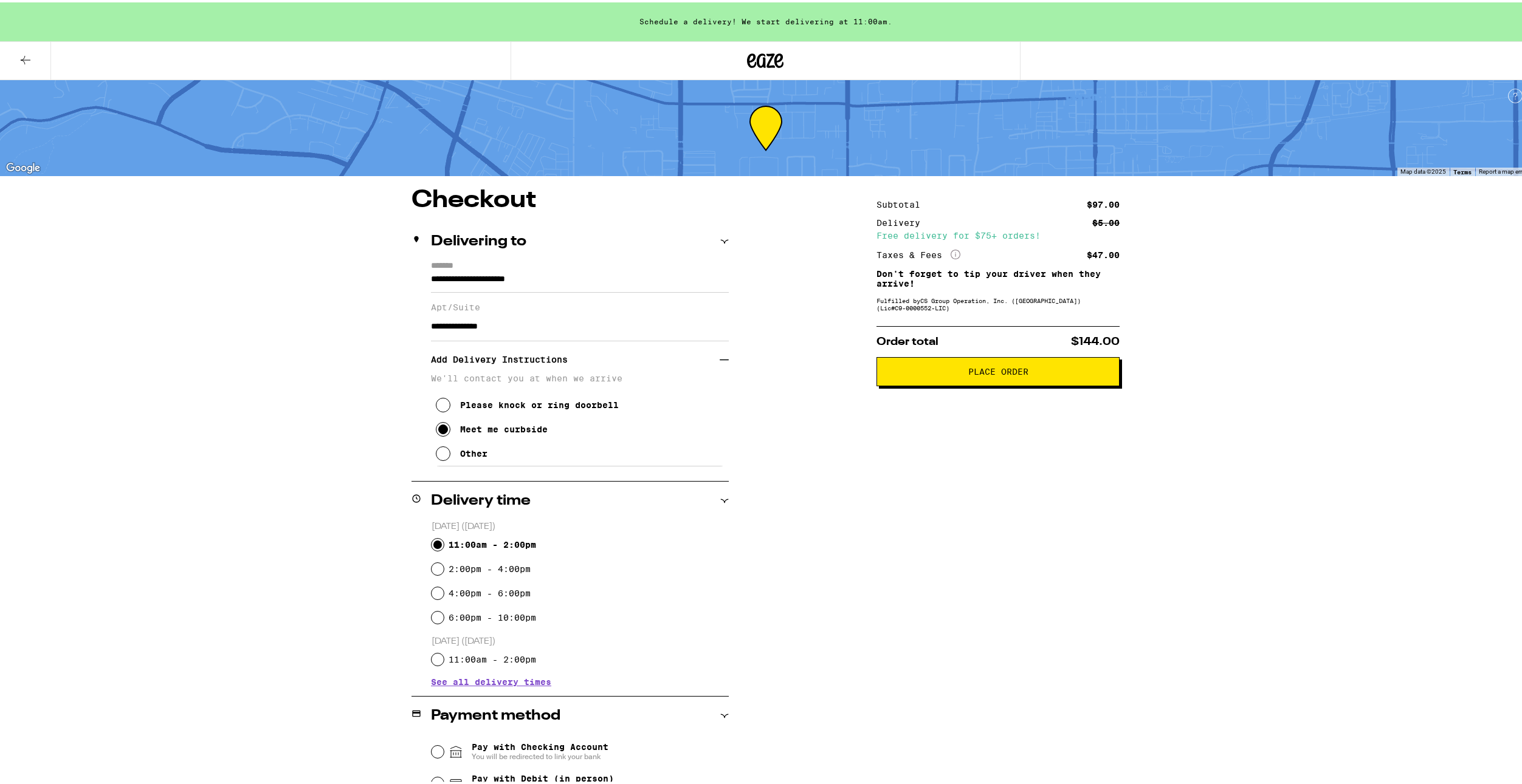
click at [550, 376] on p "We'll contact you at when we arrive" at bounding box center [579, 376] width 297 height 10
click at [475, 456] on div "Other" at bounding box center [473, 451] width 27 height 10
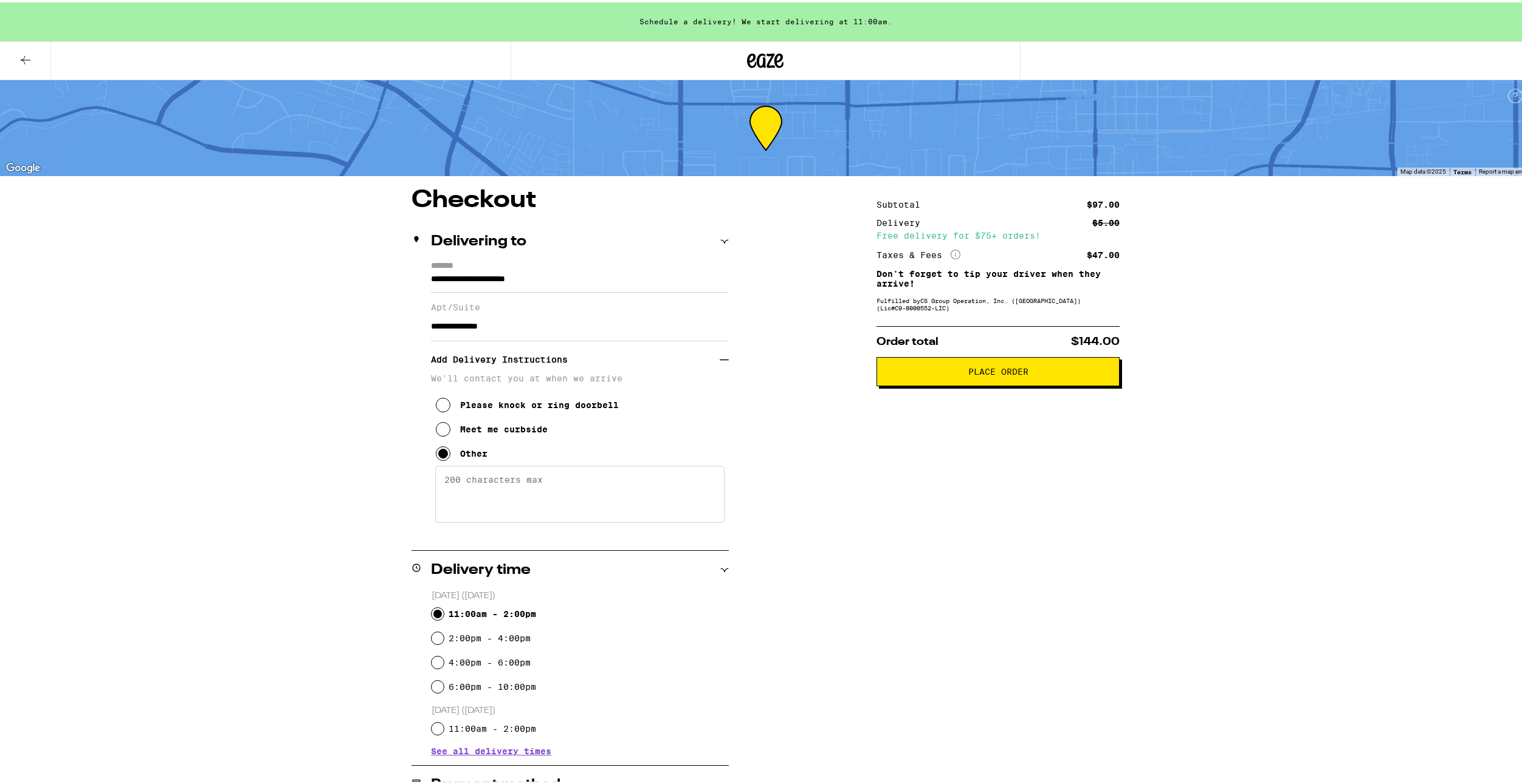
click at [496, 494] on textarea "Enter any other delivery instructions you want driver to know" at bounding box center [580, 492] width 289 height 57
click at [510, 439] on button "Meet me curbside" at bounding box center [491, 426] width 112 height 25
